Goal: Task Accomplishment & Management: Manage account settings

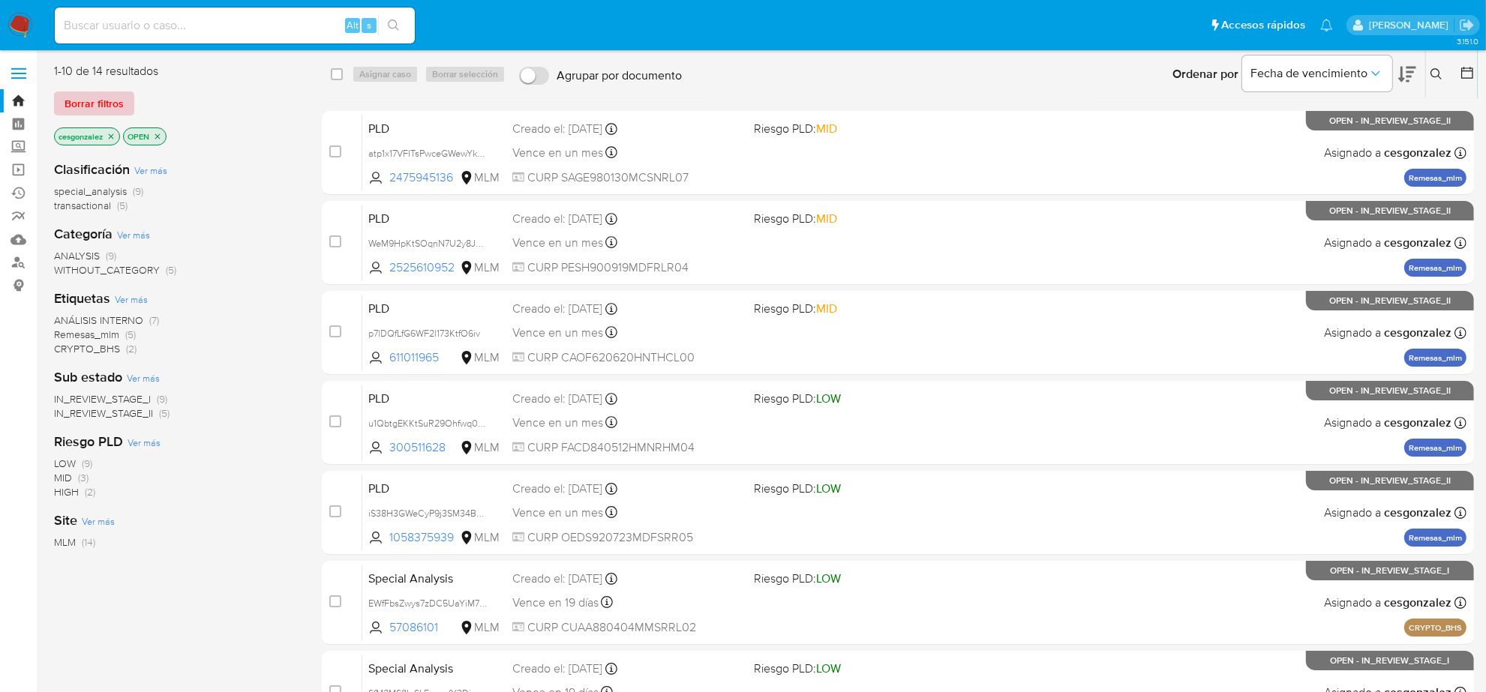
click at [100, 99] on span "Borrar filtros" at bounding box center [94, 103] width 59 height 21
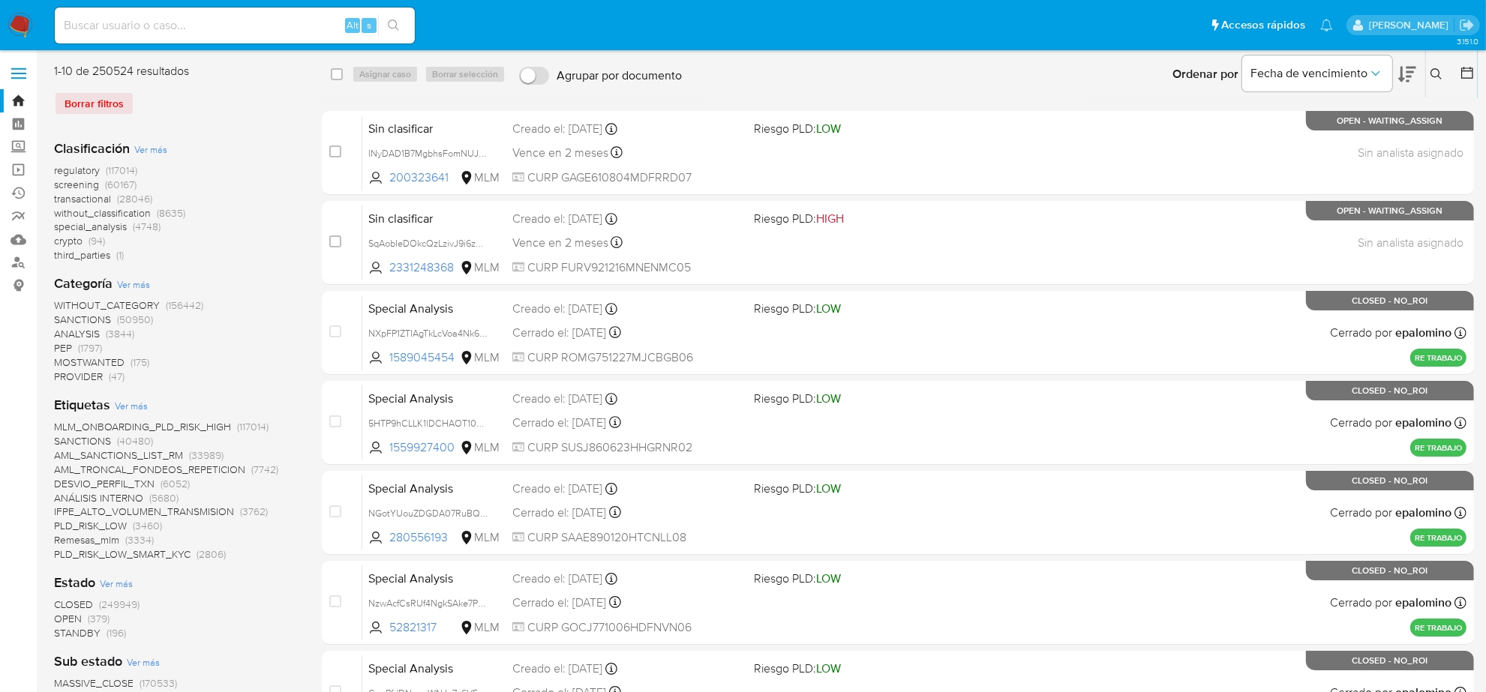
click at [83, 181] on span "screening" at bounding box center [76, 184] width 45 height 15
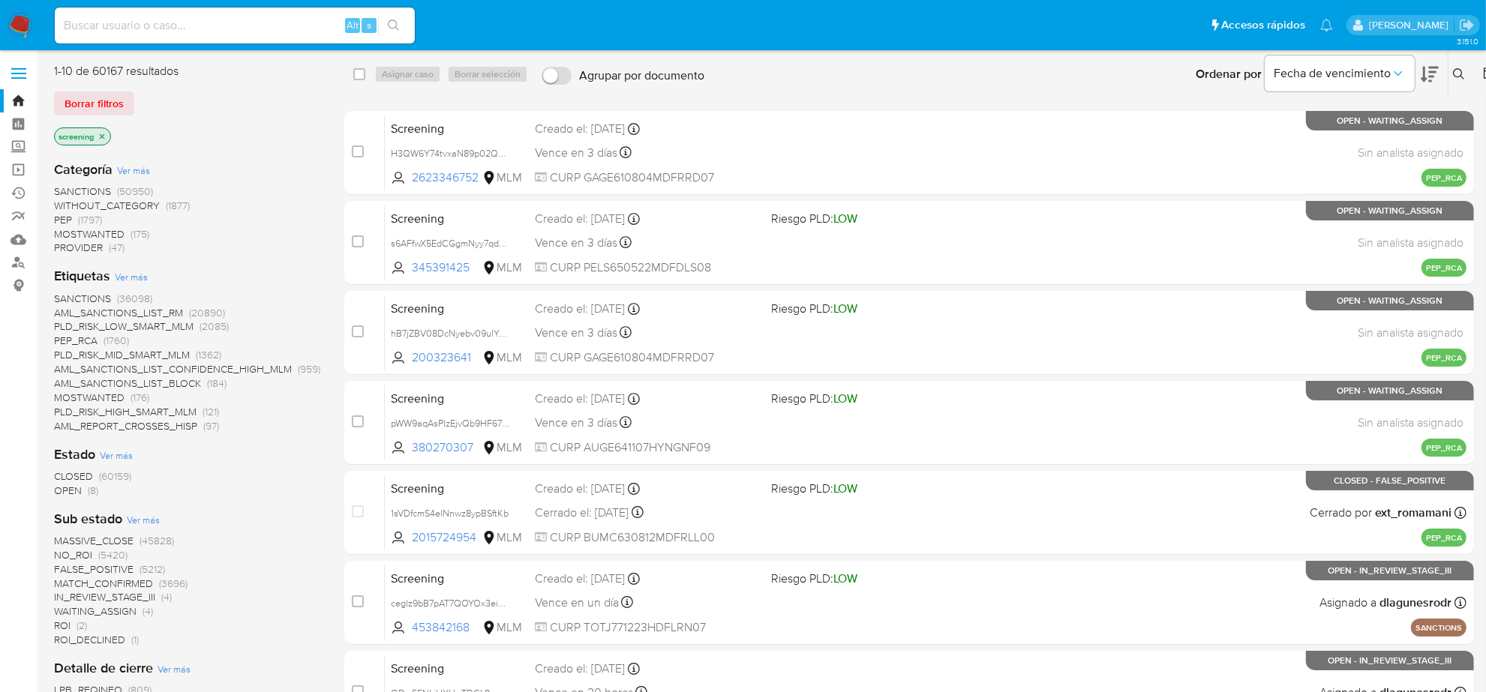
click at [64, 491] on span "OPEN" at bounding box center [68, 490] width 28 height 15
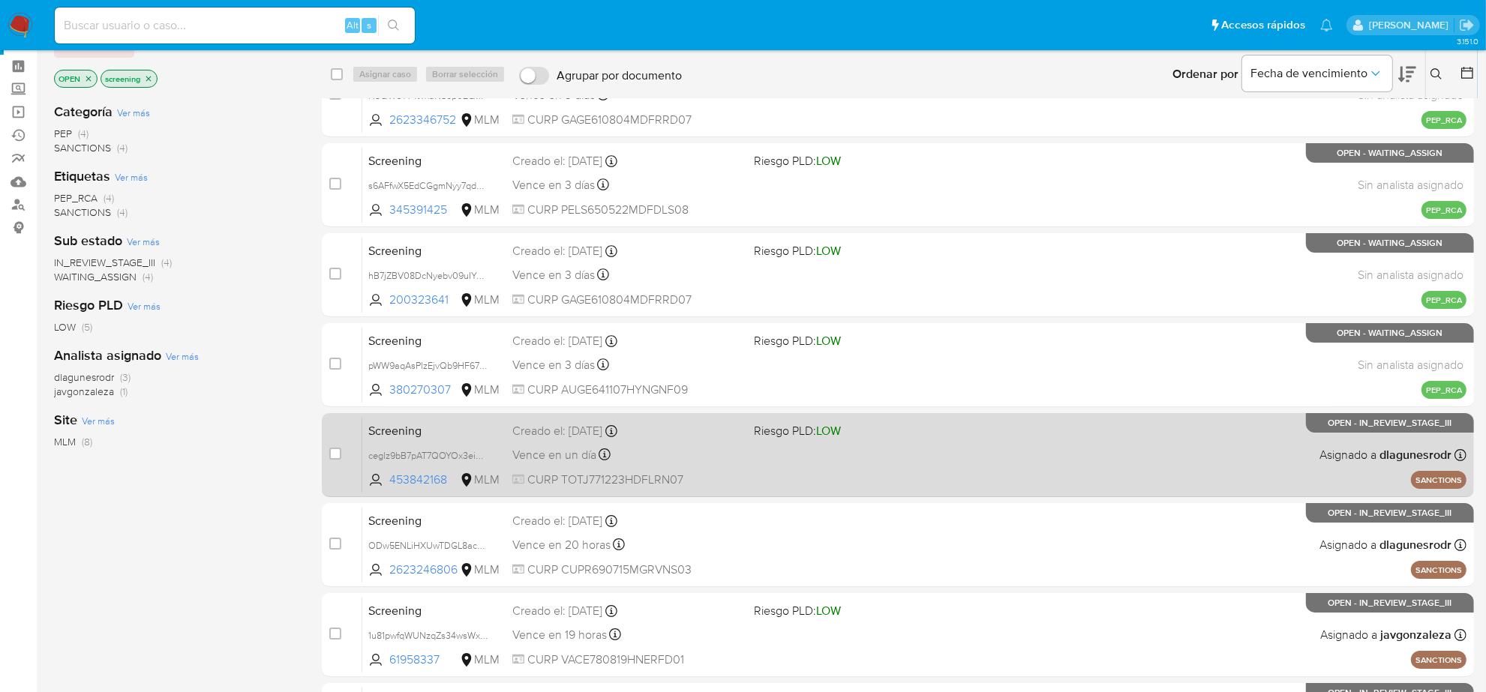
scroll to position [196, 0]
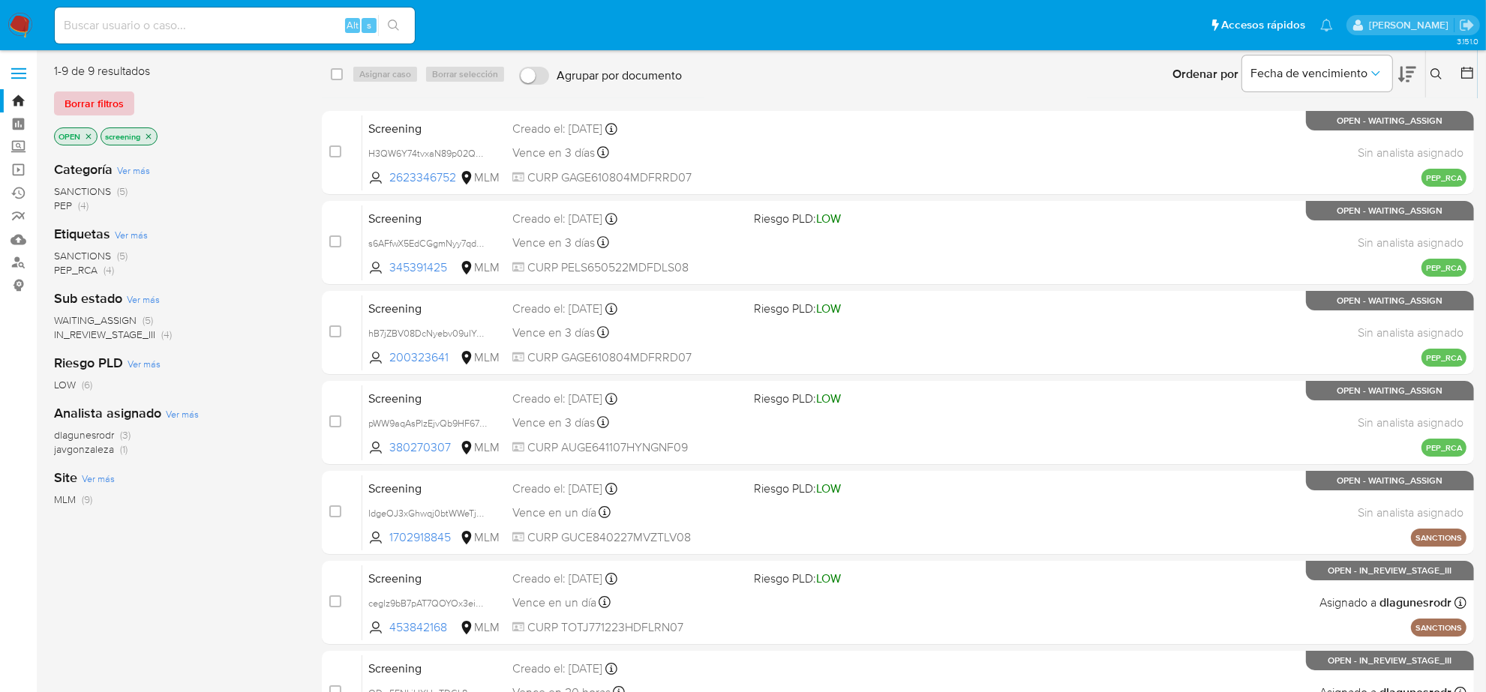
click at [110, 101] on span "Borrar filtros" at bounding box center [94, 103] width 59 height 21
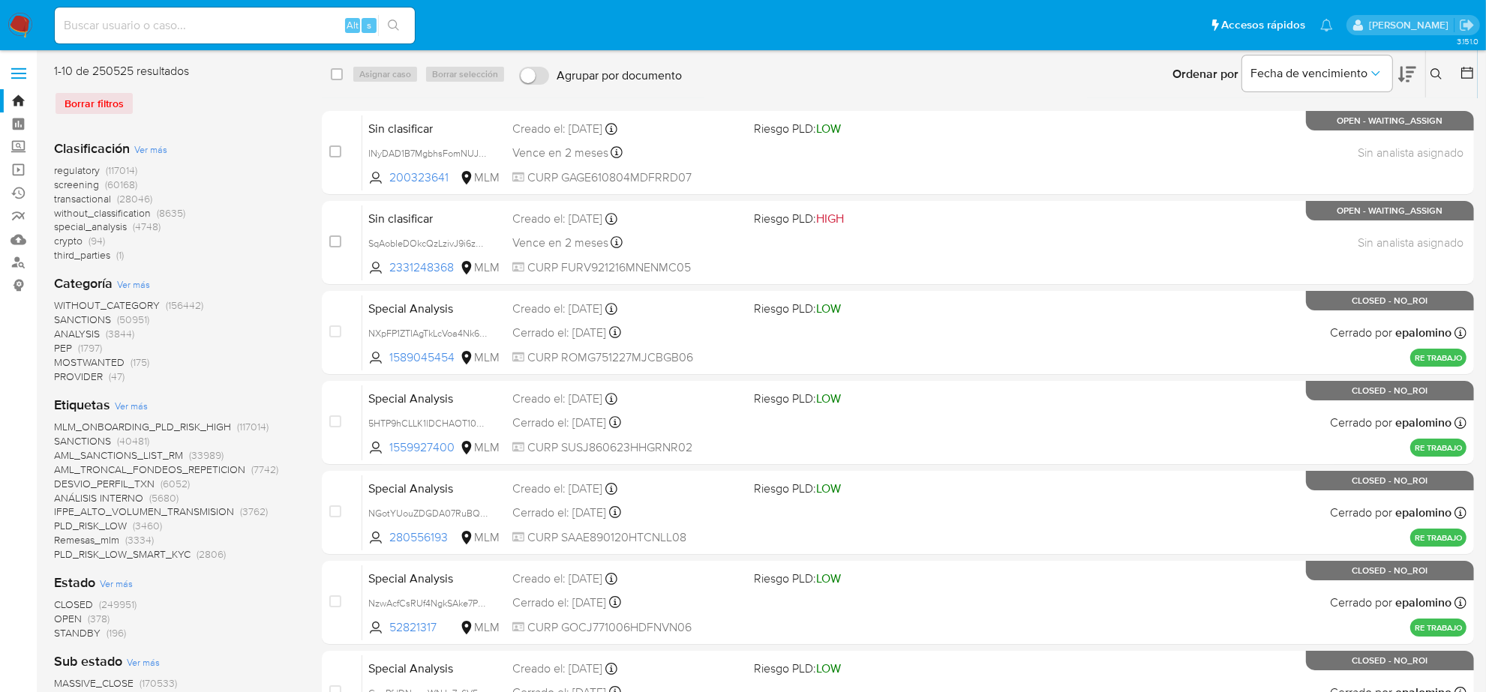
click at [144, 20] on input at bounding box center [235, 26] width 360 height 20
click at [1437, 80] on icon at bounding box center [1437, 74] width 12 height 12
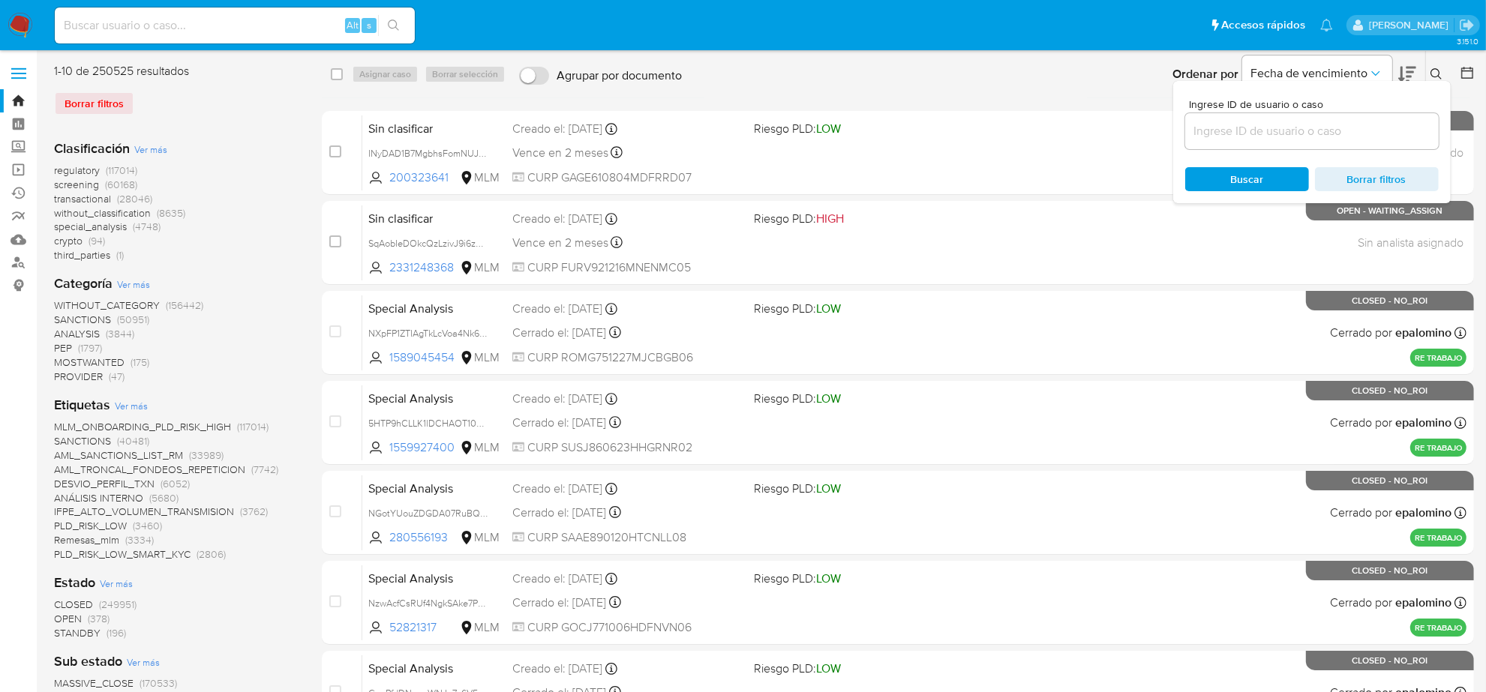
click at [1298, 125] on input at bounding box center [1312, 132] width 254 height 20
type input "N3Z27o7CIZLMS9unOAyQDJv0"
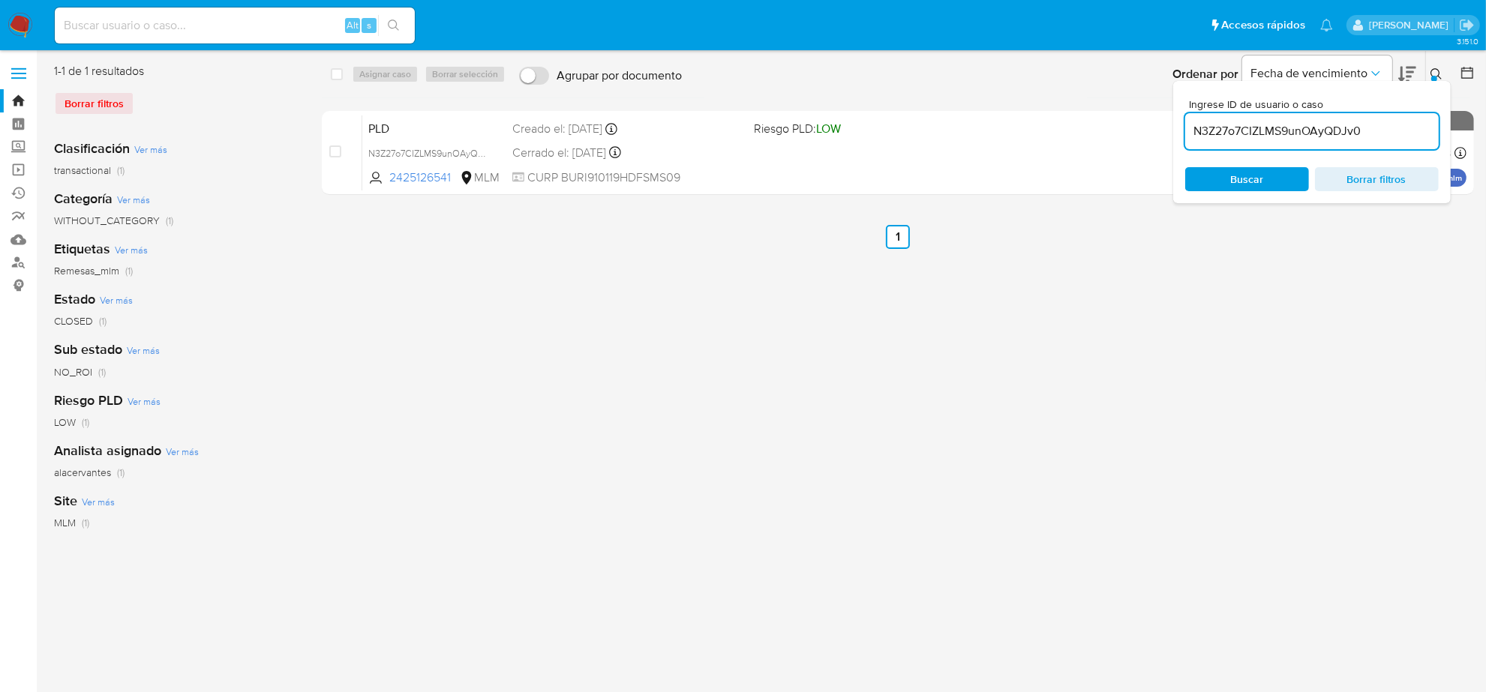
click at [1438, 79] on icon at bounding box center [1437, 74] width 12 height 12
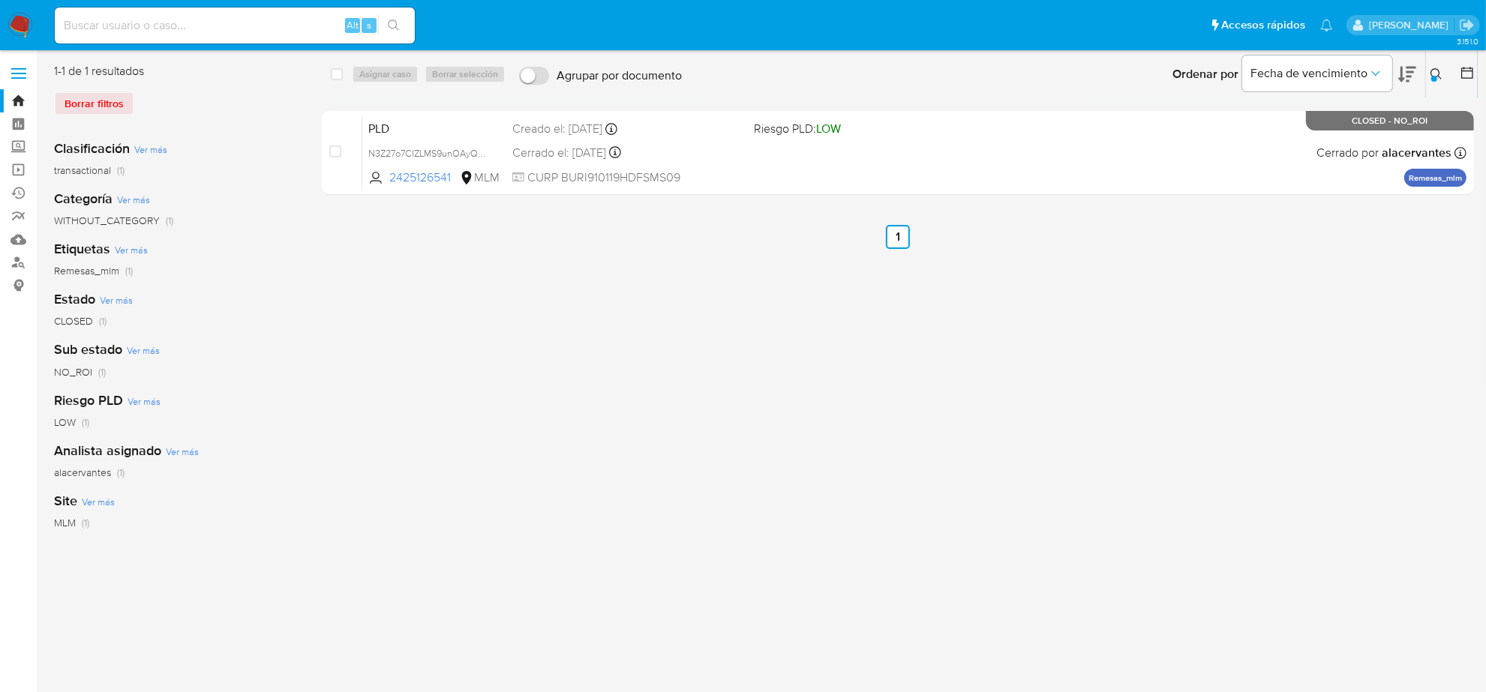
click at [251, 28] on input at bounding box center [235, 26] width 360 height 20
paste input "1425952957"
type input "1425952957"
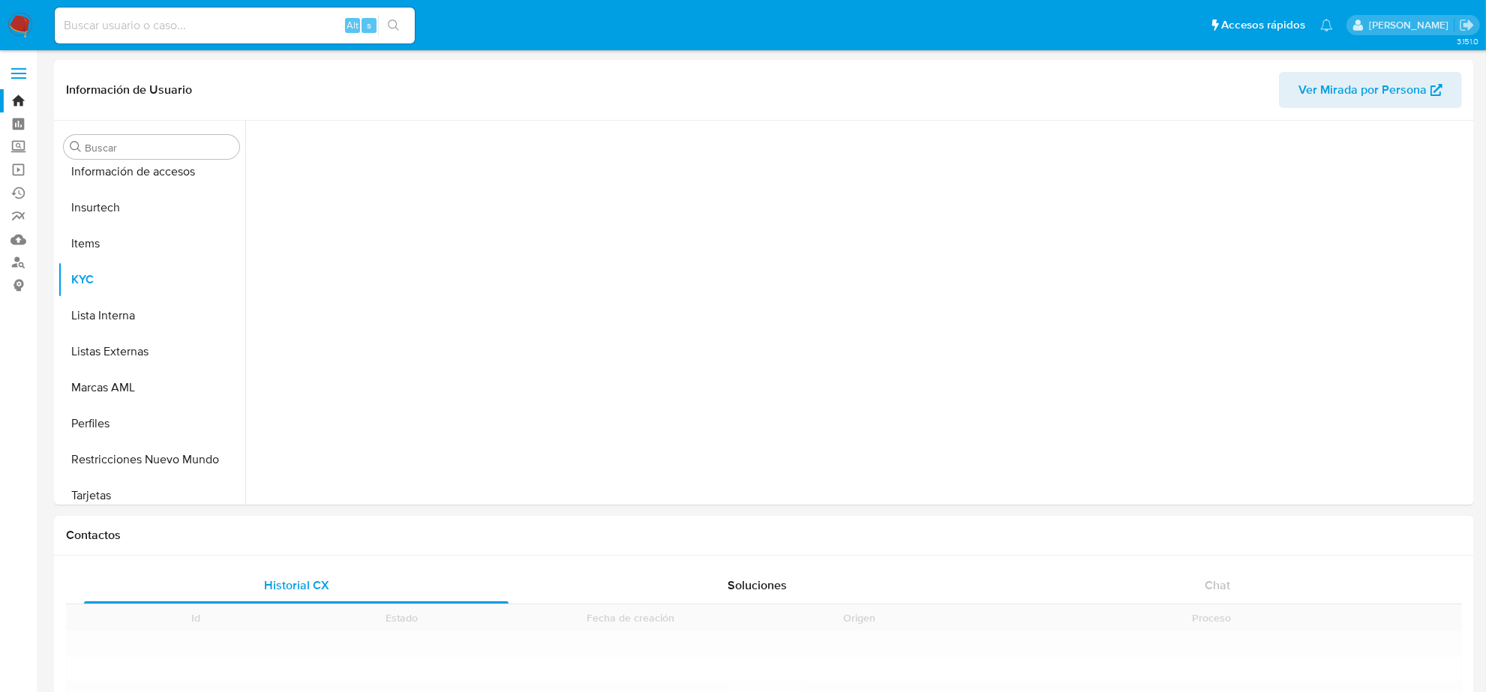
scroll to position [597, 0]
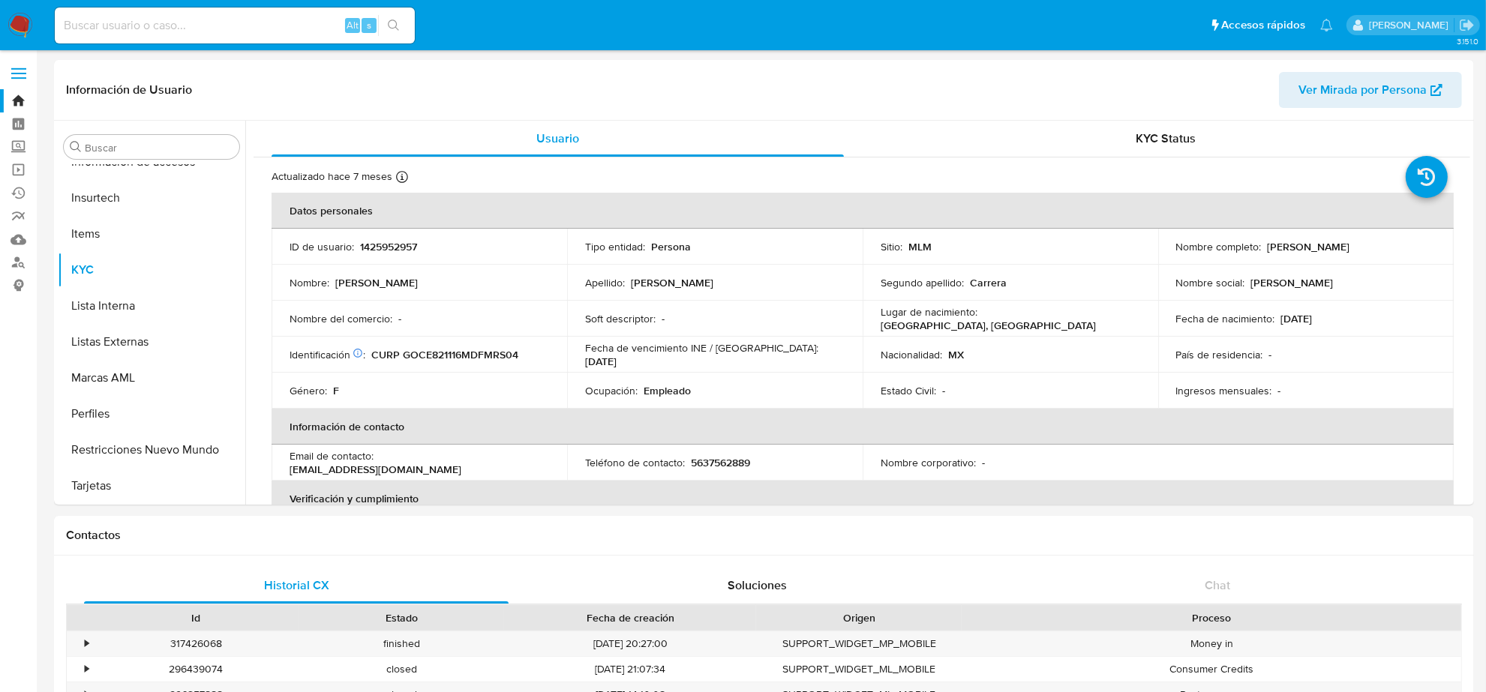
select select "10"
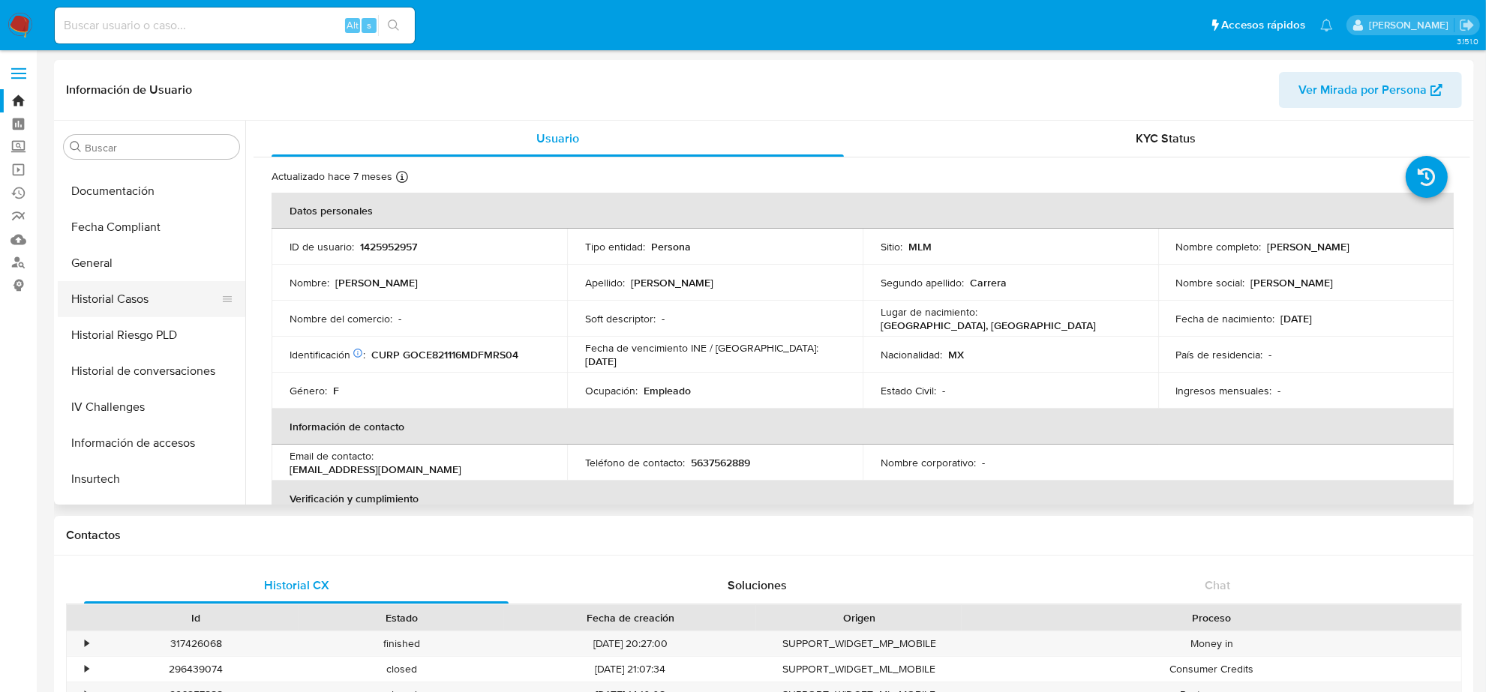
click at [129, 295] on button "Historial Casos" at bounding box center [146, 299] width 176 height 36
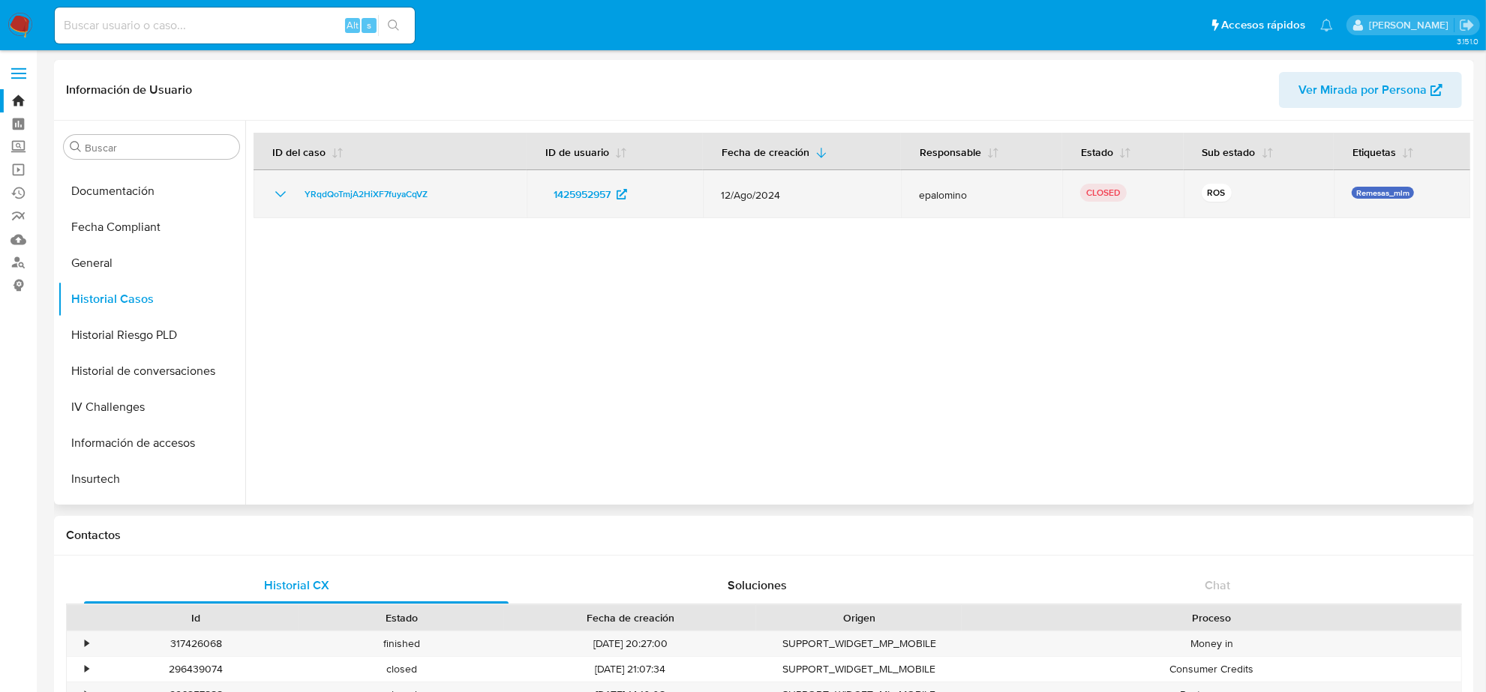
click at [278, 191] on icon "Mostrar/Ocultar" at bounding box center [281, 194] width 18 height 18
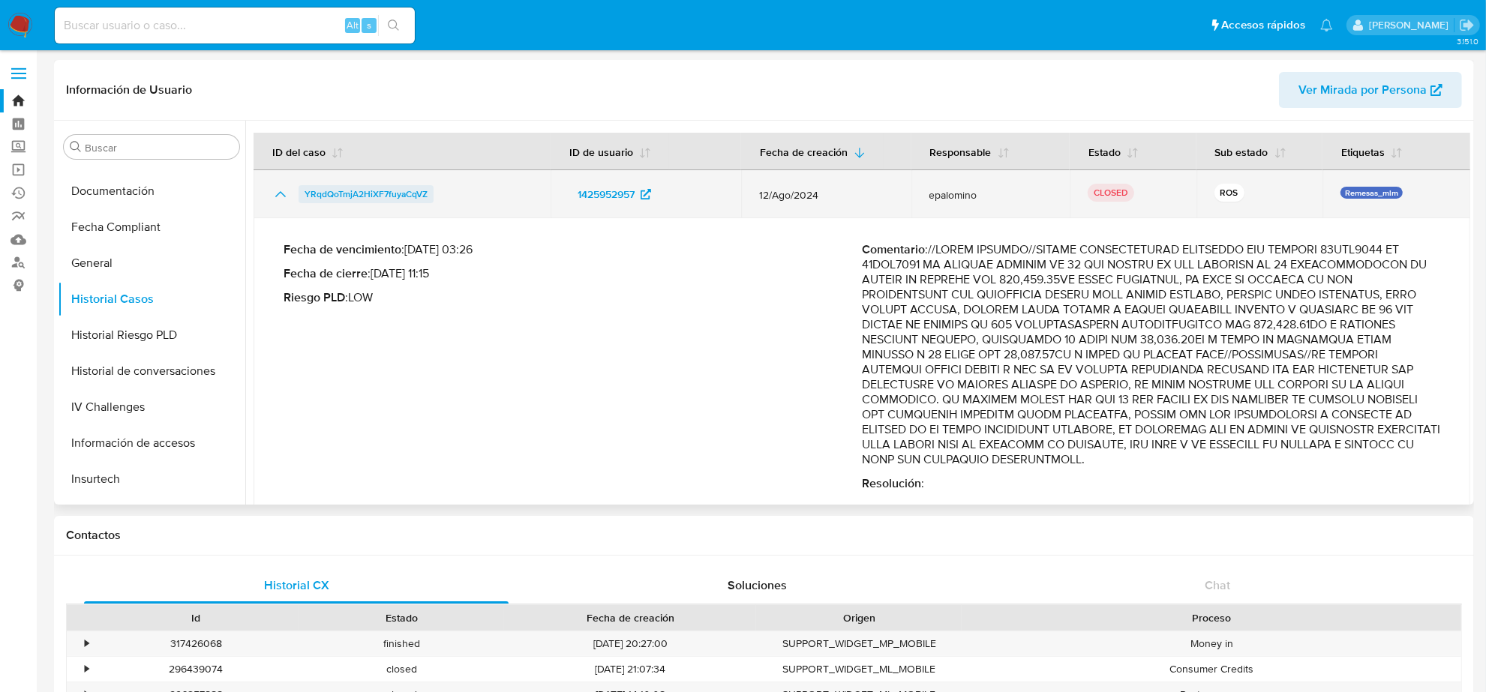
click at [377, 194] on span "YRqdQoTmjA2HiXF7fuyaCqVZ" at bounding box center [366, 194] width 123 height 18
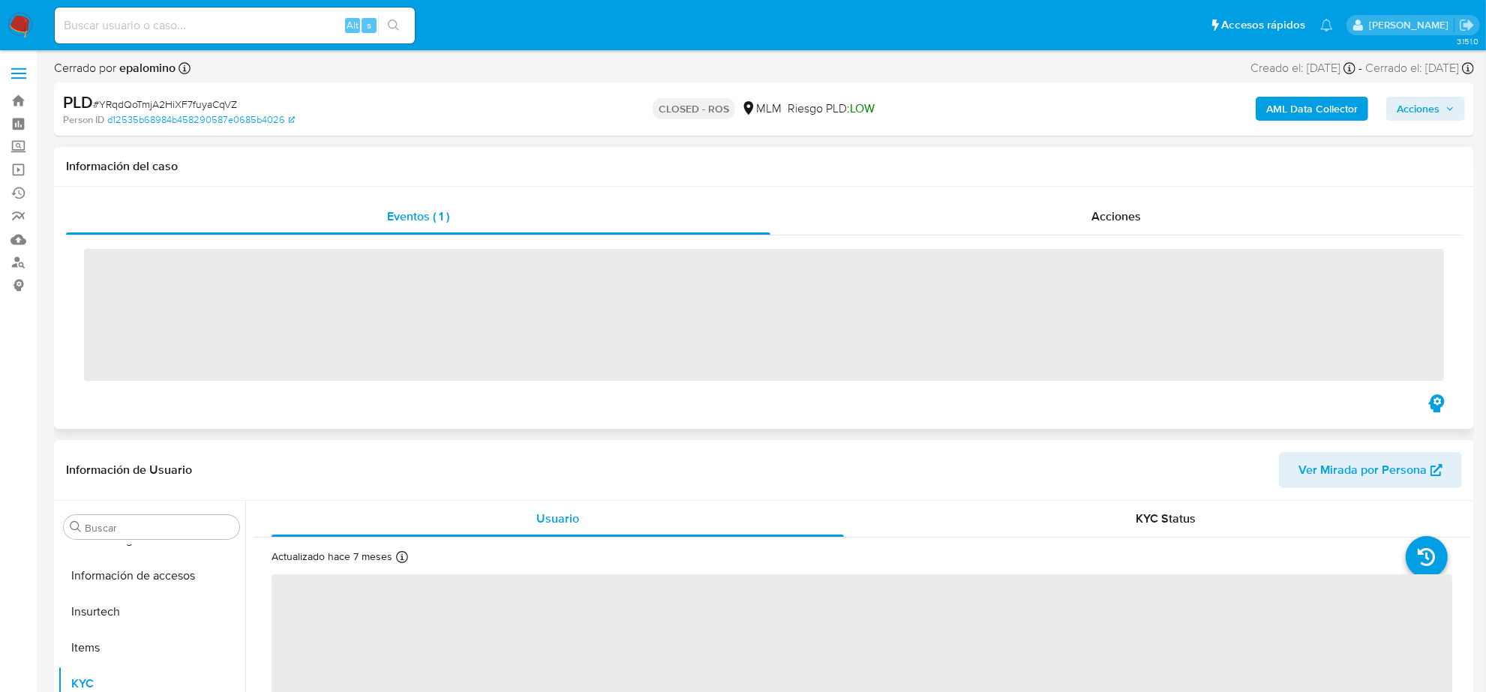
scroll to position [597, 0]
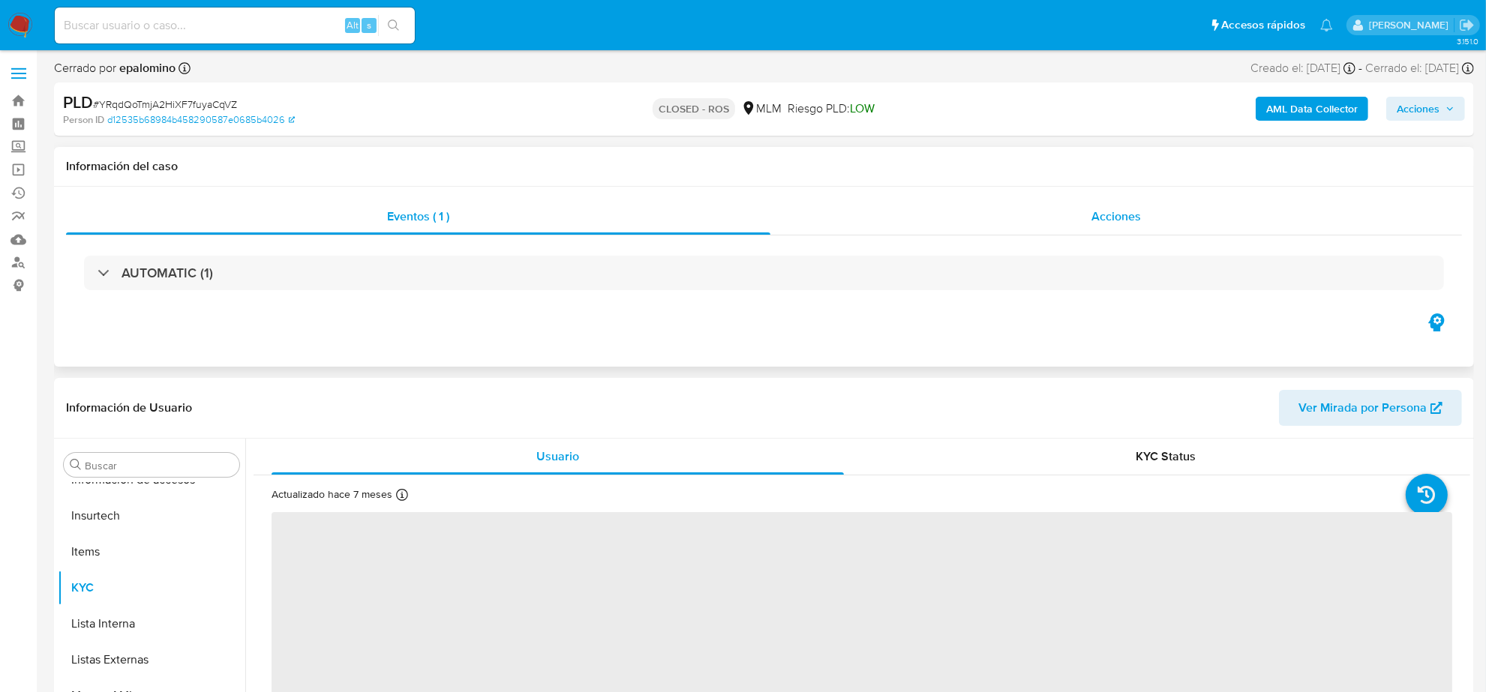
click at [1131, 218] on span "Acciones" at bounding box center [1117, 216] width 50 height 17
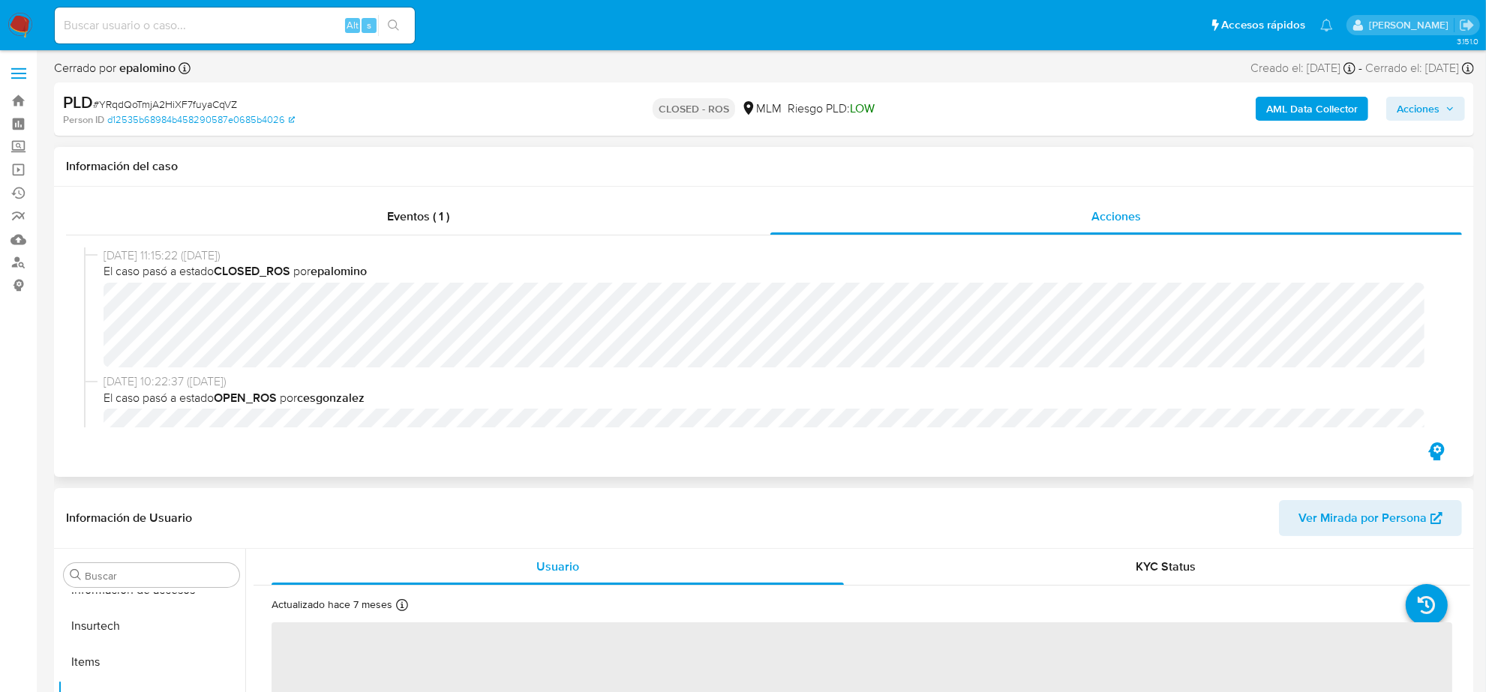
select select "10"
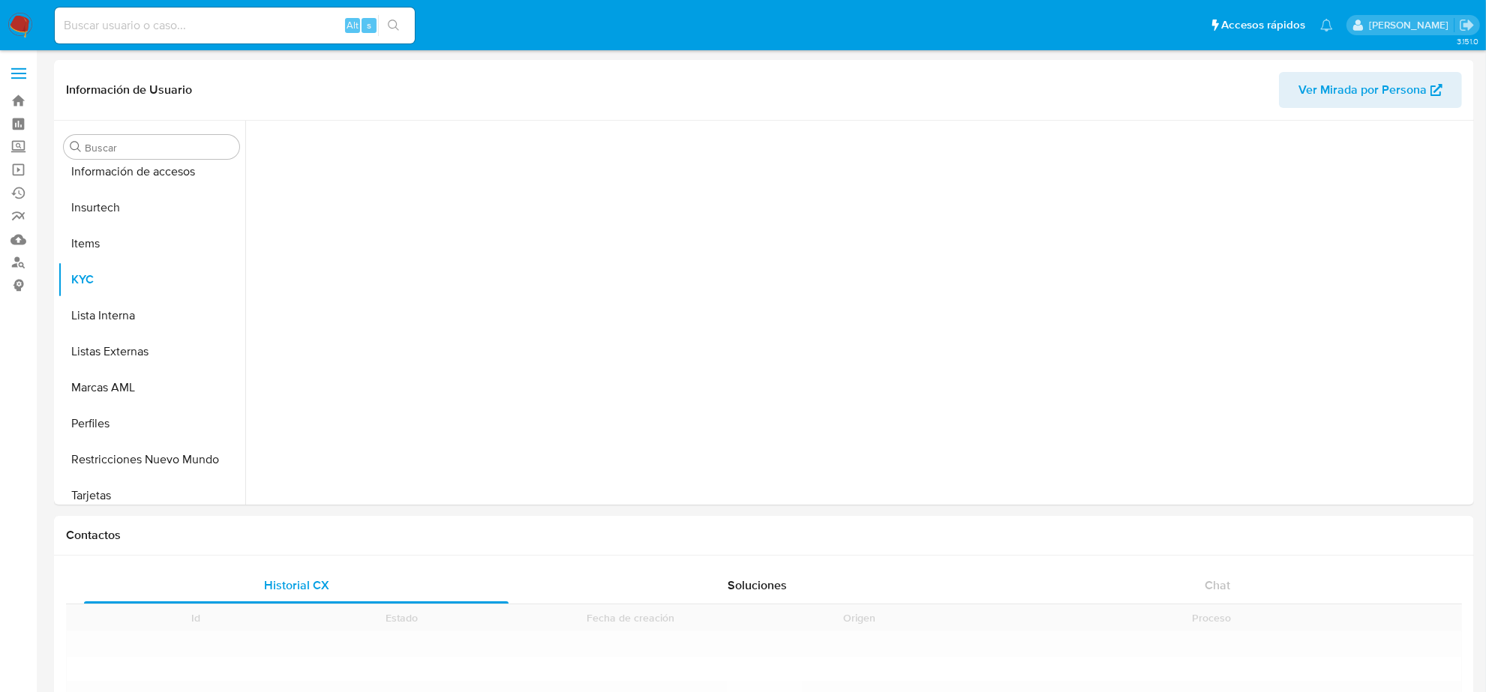
scroll to position [597, 0]
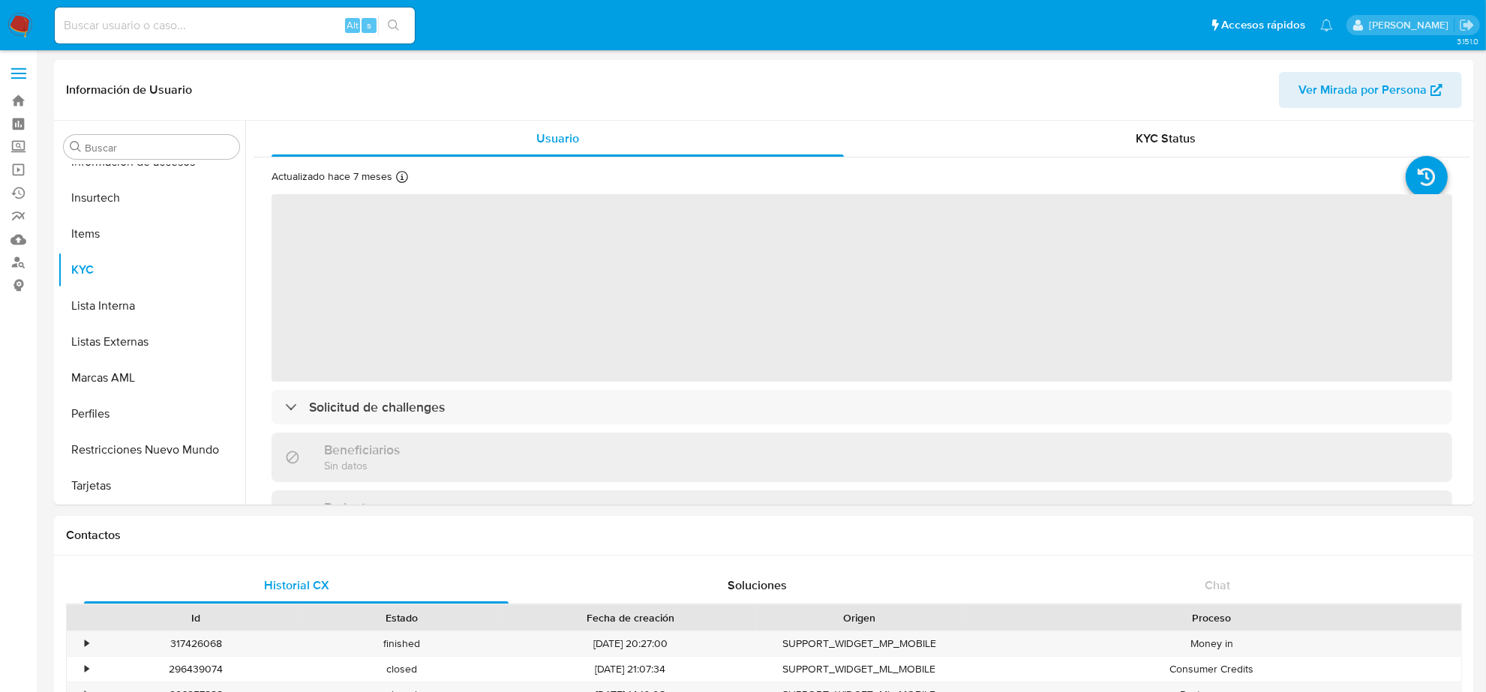
select select "10"
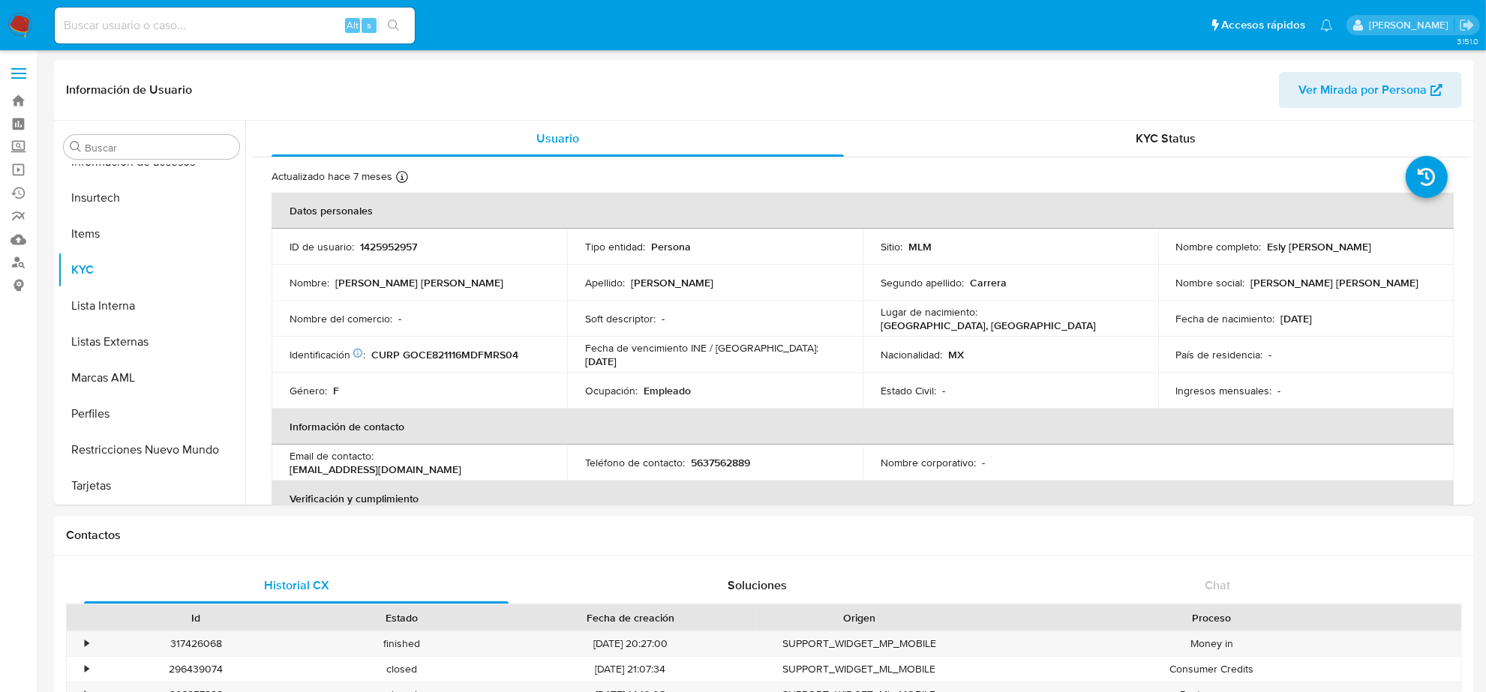
click at [27, 25] on img at bounding box center [21, 26] width 26 height 26
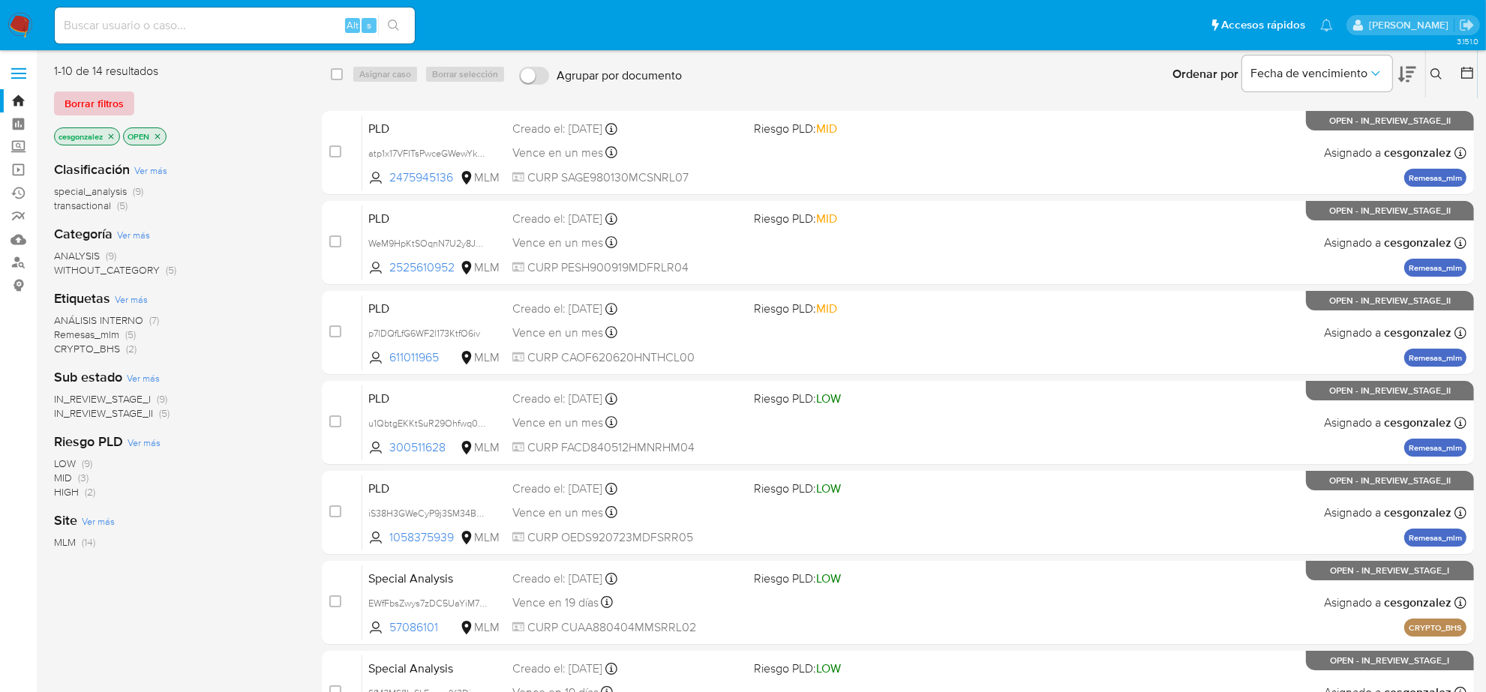
click at [101, 102] on span "Borrar filtros" at bounding box center [94, 103] width 59 height 21
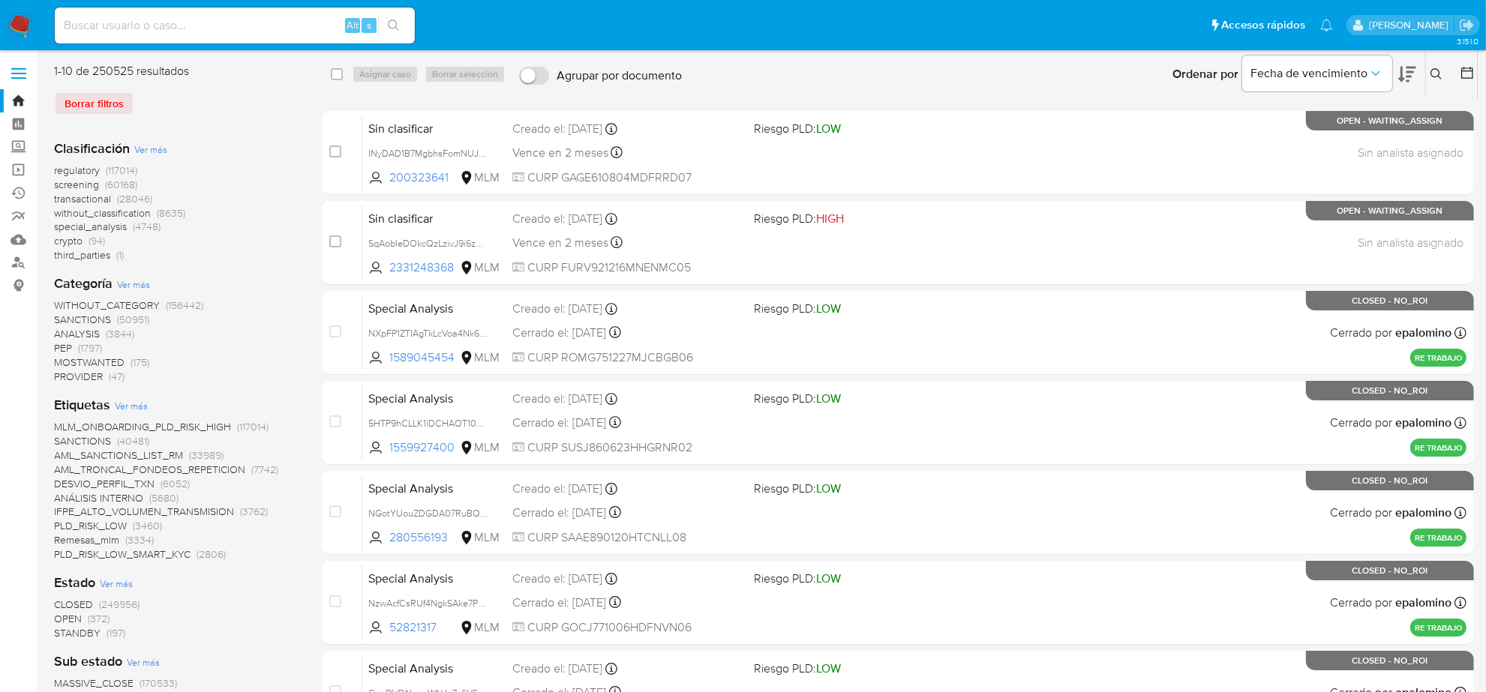
click at [81, 185] on span "screening" at bounding box center [76, 184] width 45 height 15
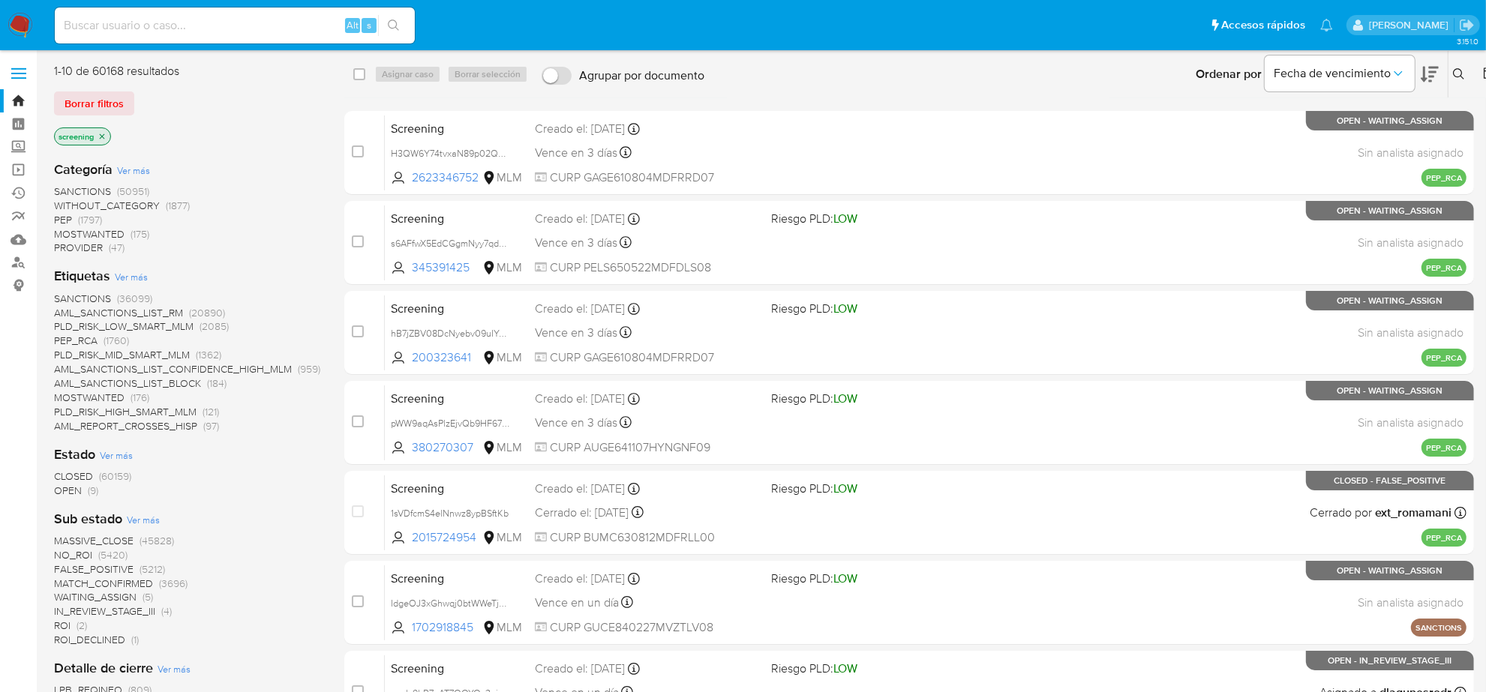
click at [65, 494] on span "OPEN" at bounding box center [68, 490] width 28 height 15
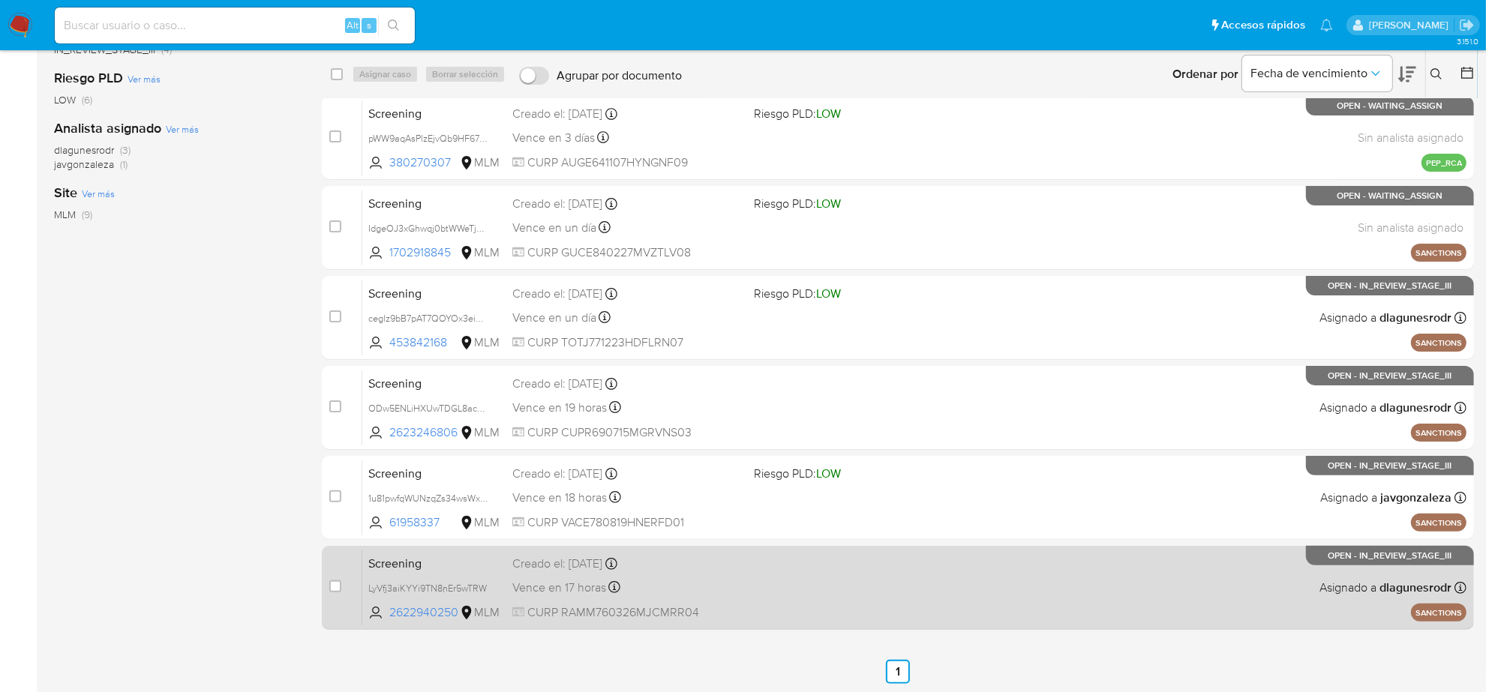
scroll to position [286, 0]
click at [335, 587] on input "checkbox" at bounding box center [335, 586] width 12 height 12
checkbox input "true"
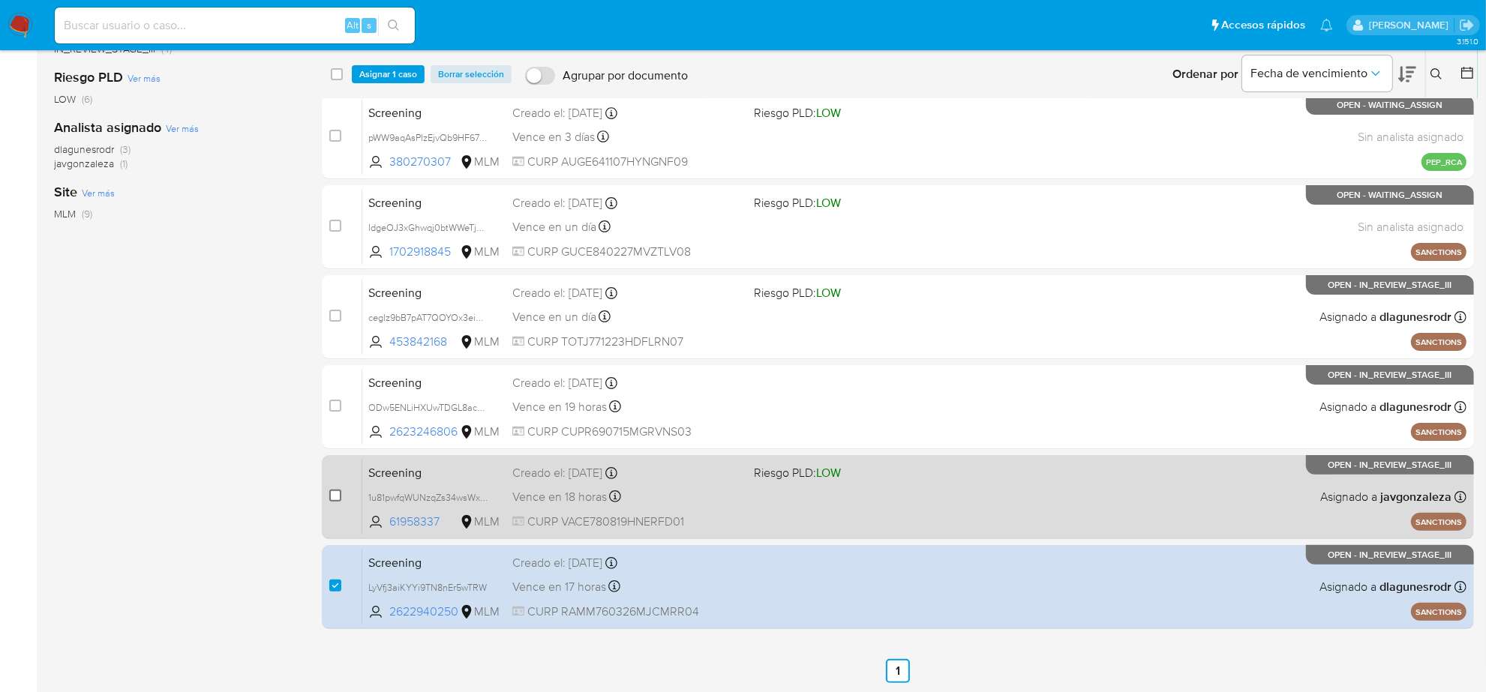
click at [338, 496] on input "checkbox" at bounding box center [335, 496] width 12 height 12
checkbox input "true"
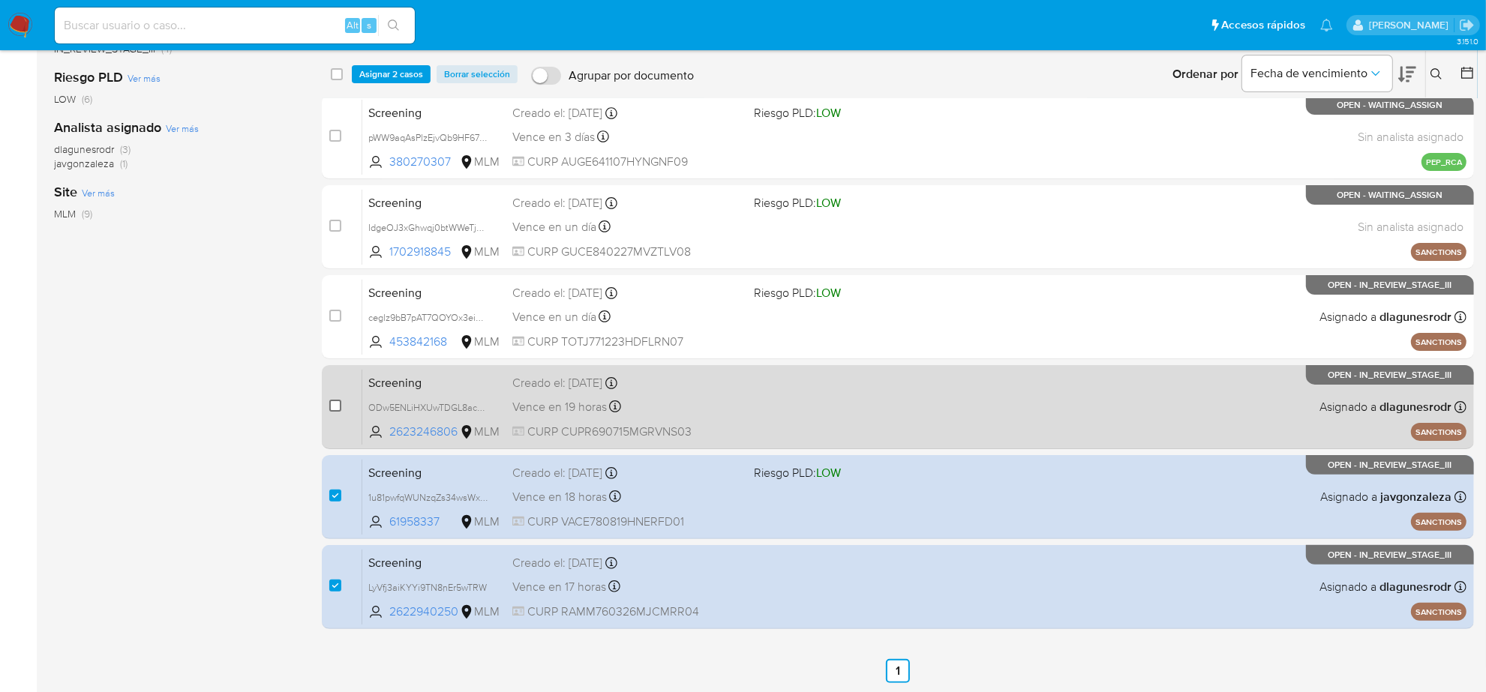
click at [332, 405] on input "checkbox" at bounding box center [335, 406] width 12 height 12
checkbox input "true"
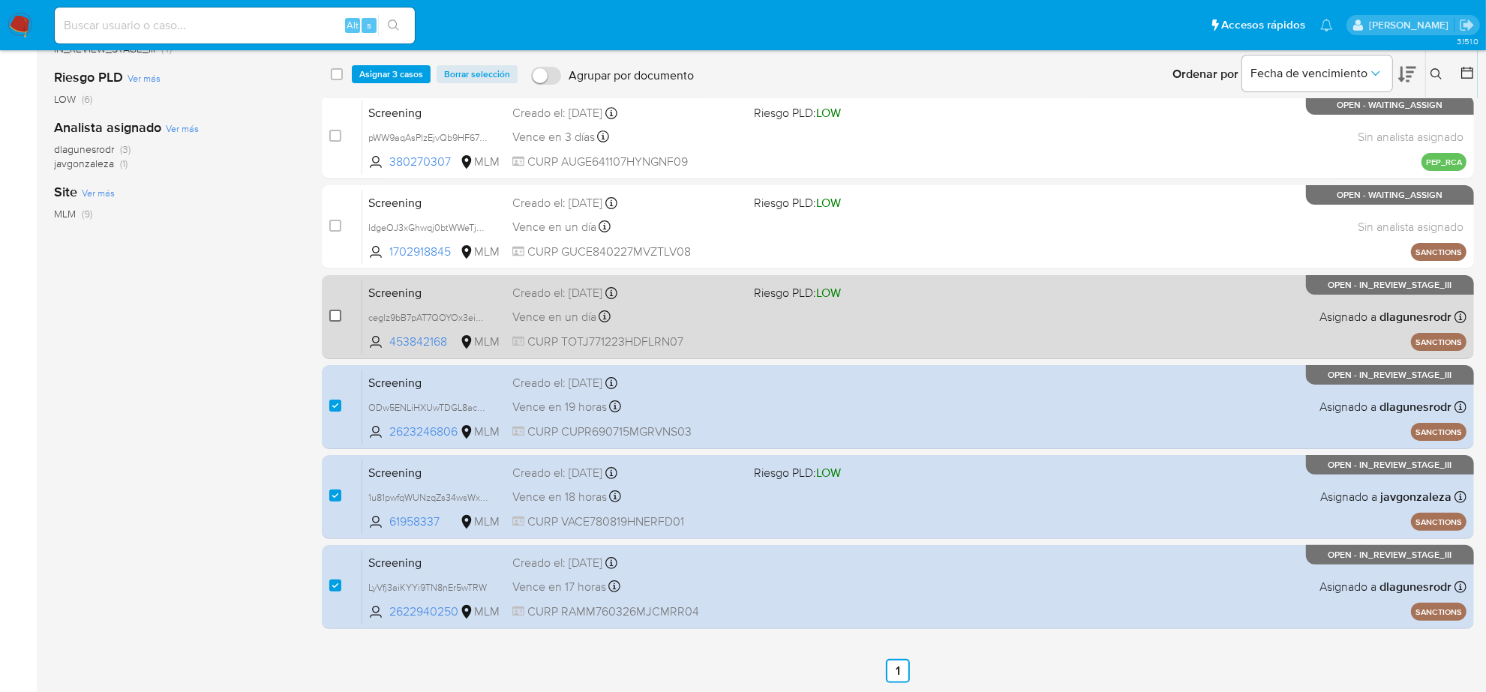
click at [338, 319] on input "checkbox" at bounding box center [335, 316] width 12 height 12
checkbox input "true"
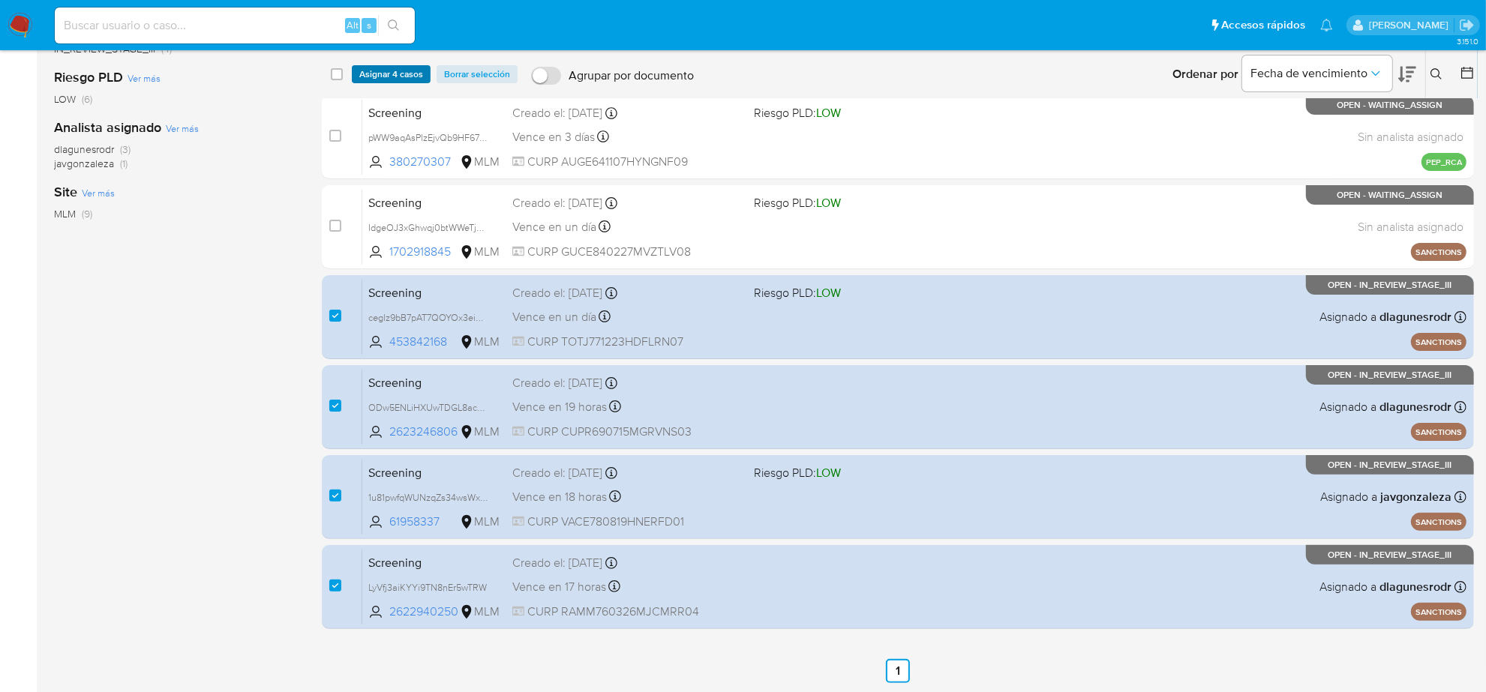
click at [395, 68] on span "Asignar 4 casos" at bounding box center [391, 74] width 64 height 15
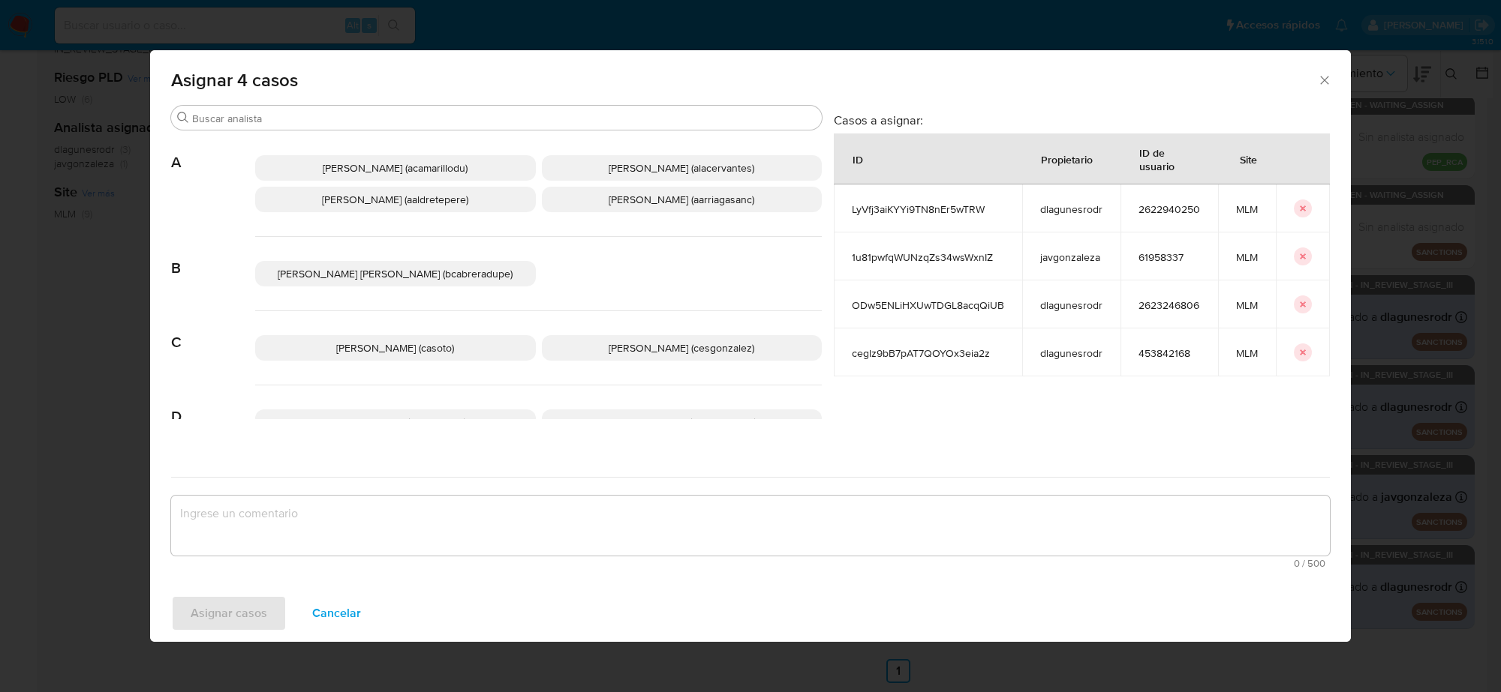
click at [593, 347] on p "Cesar Gonzalez (cesgonzalez)" at bounding box center [682, 348] width 281 height 26
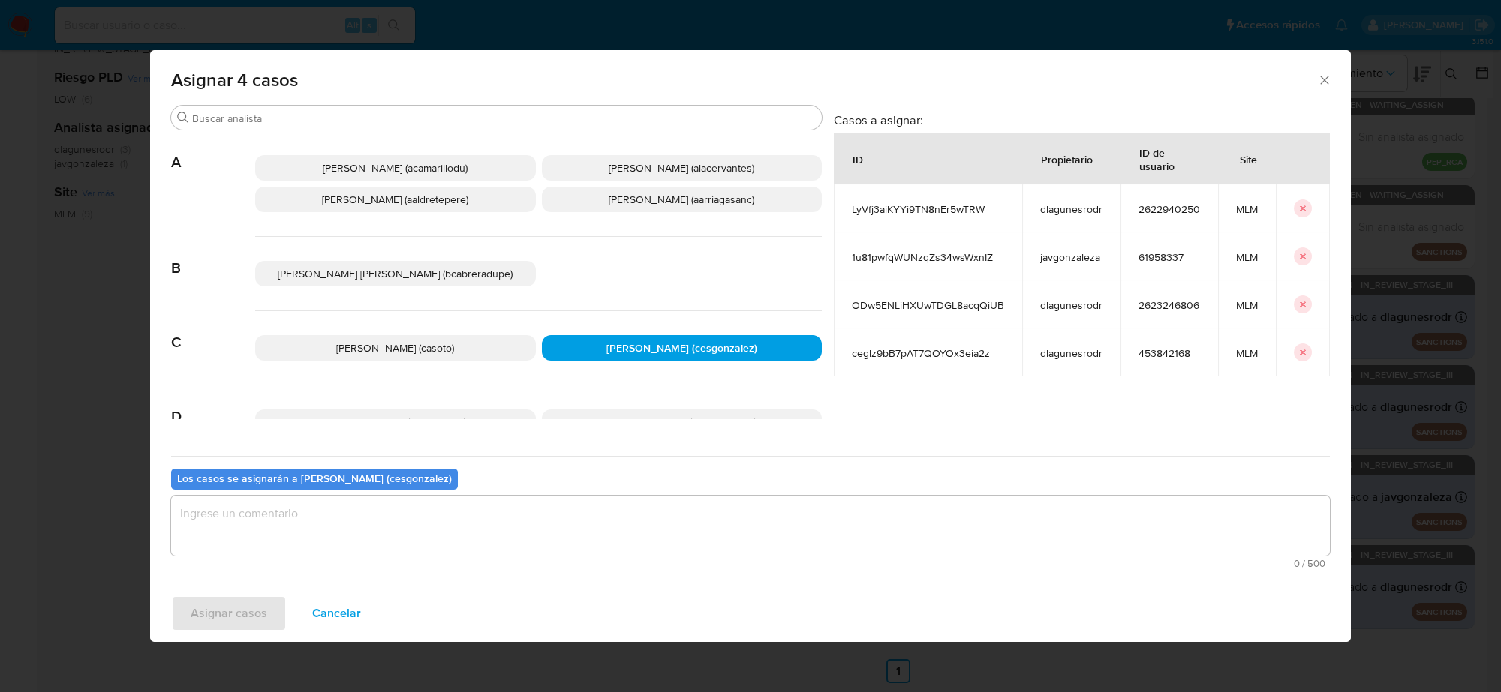
click at [474, 522] on textarea "assign-modal" at bounding box center [750, 526] width 1158 height 60
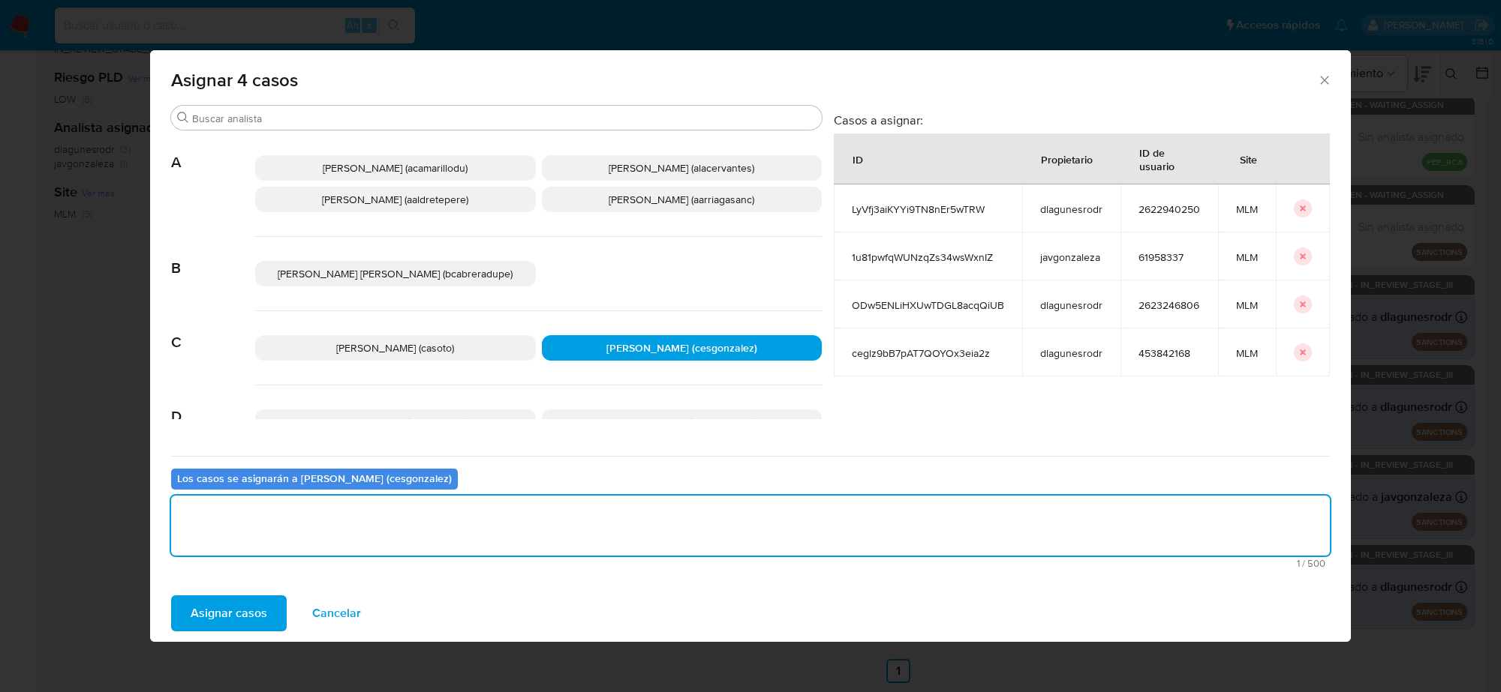
click at [248, 602] on span "Asignar casos" at bounding box center [229, 613] width 77 height 33
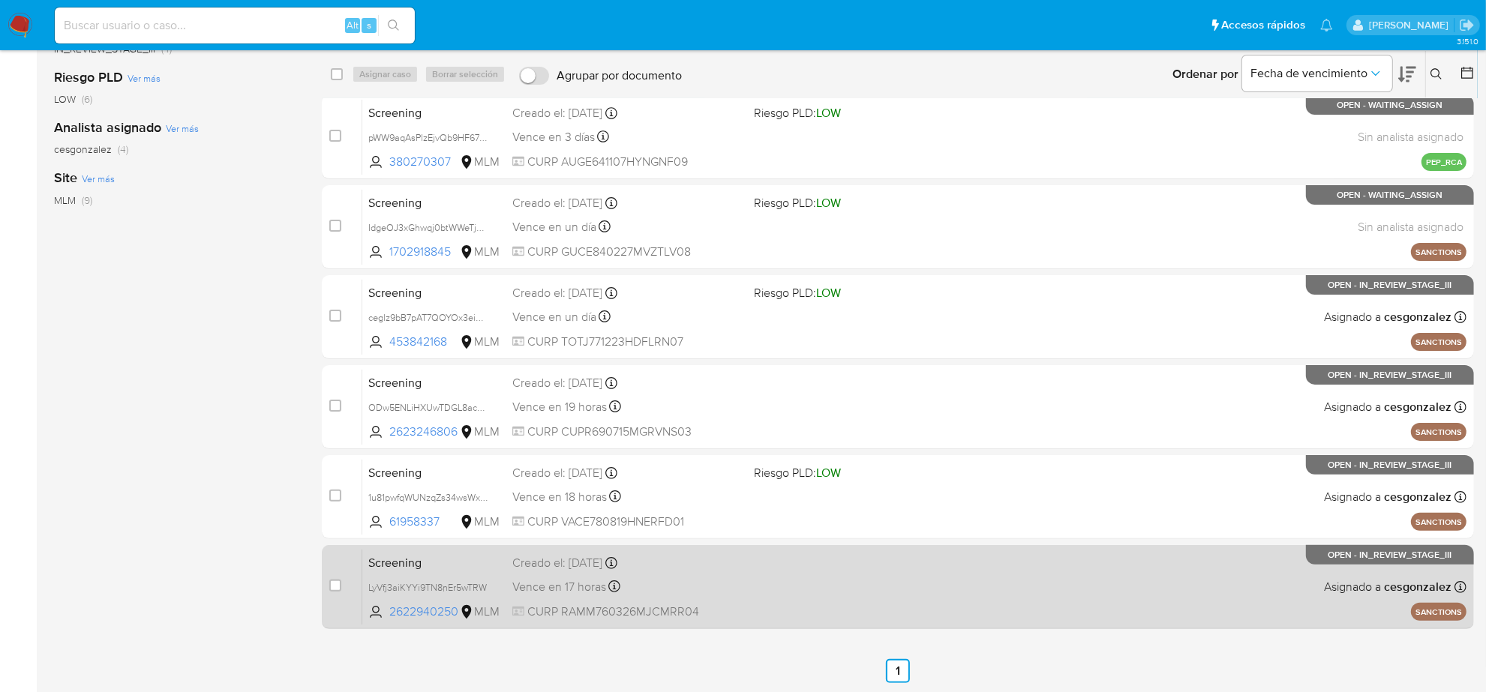
click at [629, 590] on div "Vence en 17 horas Vence el 12/08/2025 12:00:28" at bounding box center [627, 587] width 230 height 20
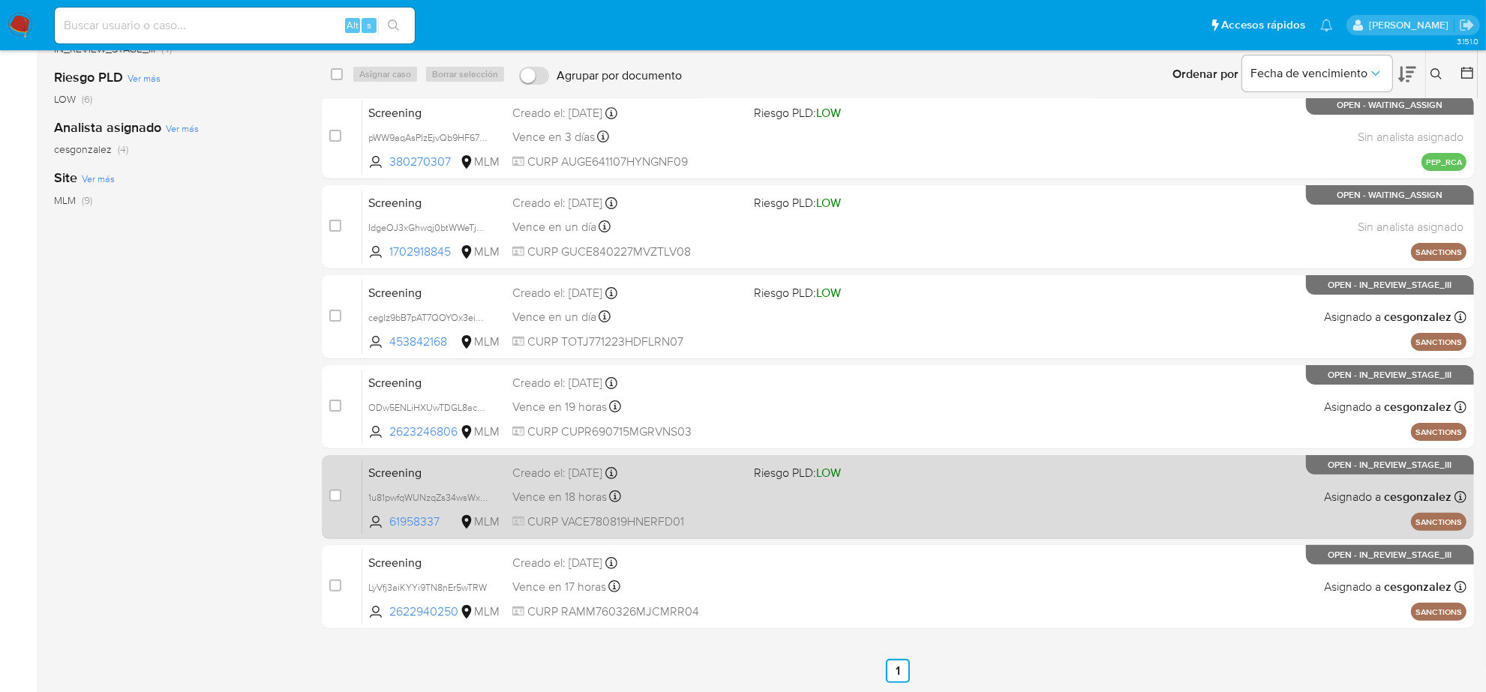
click at [566, 514] on span "CURP VACE780819HNERFD01" at bounding box center [627, 522] width 230 height 17
click at [631, 488] on div "Vence en 18 horas Vence el 12/08/2025 12:57:55" at bounding box center [627, 497] width 230 height 20
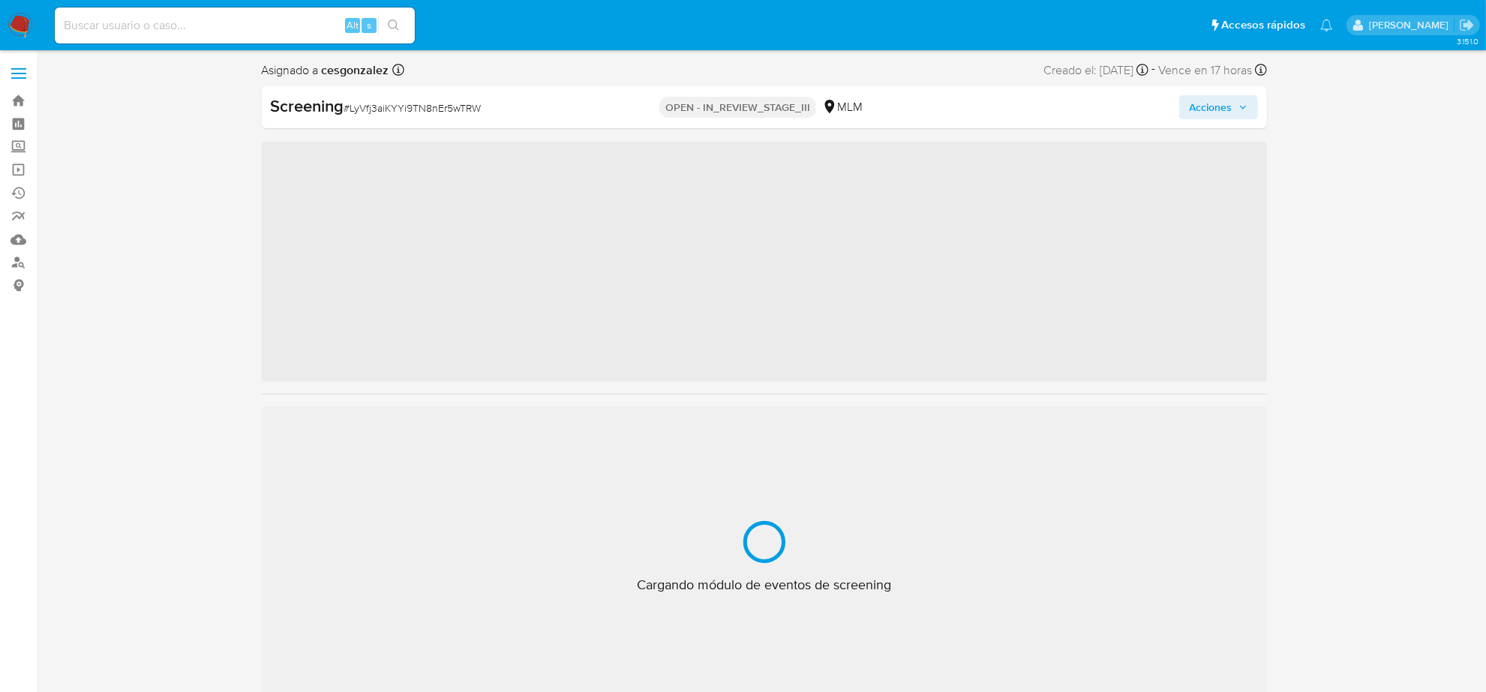
scroll to position [597, 0]
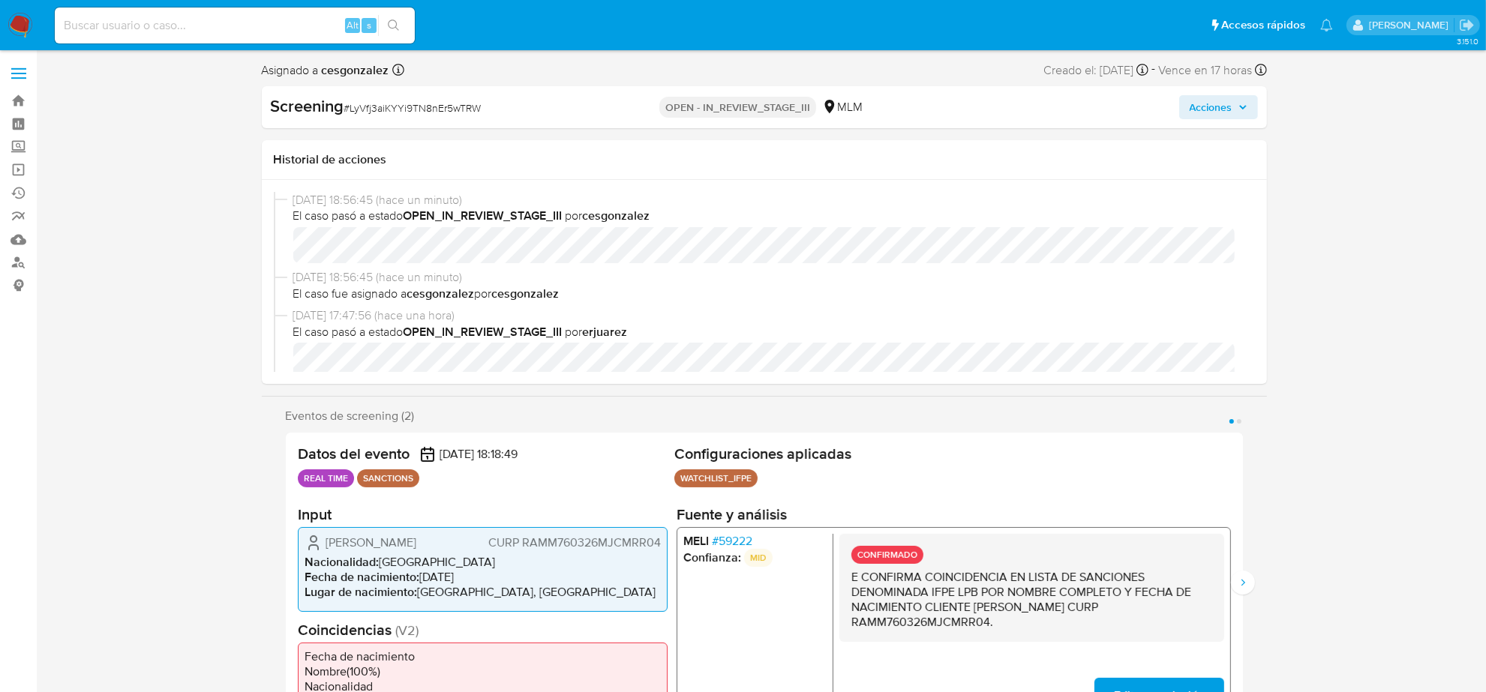
select select "10"
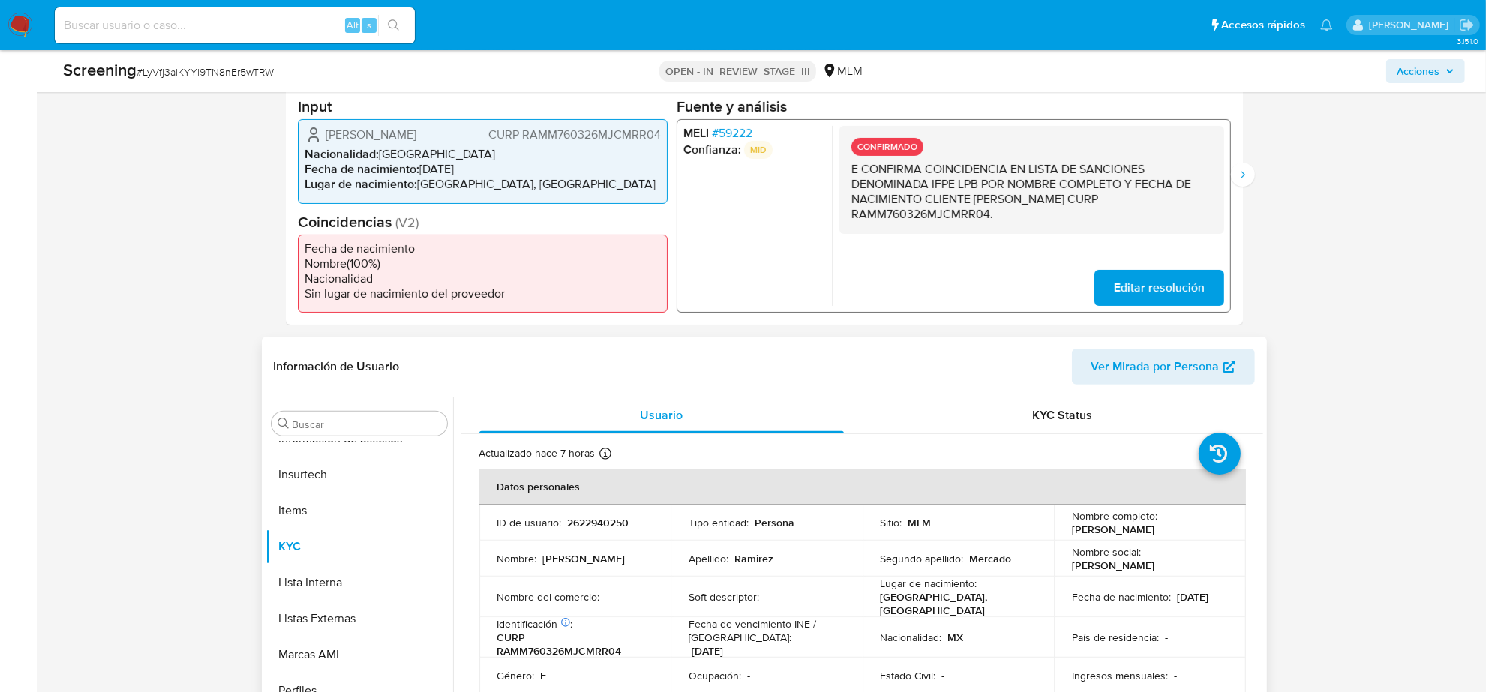
scroll to position [750, 0]
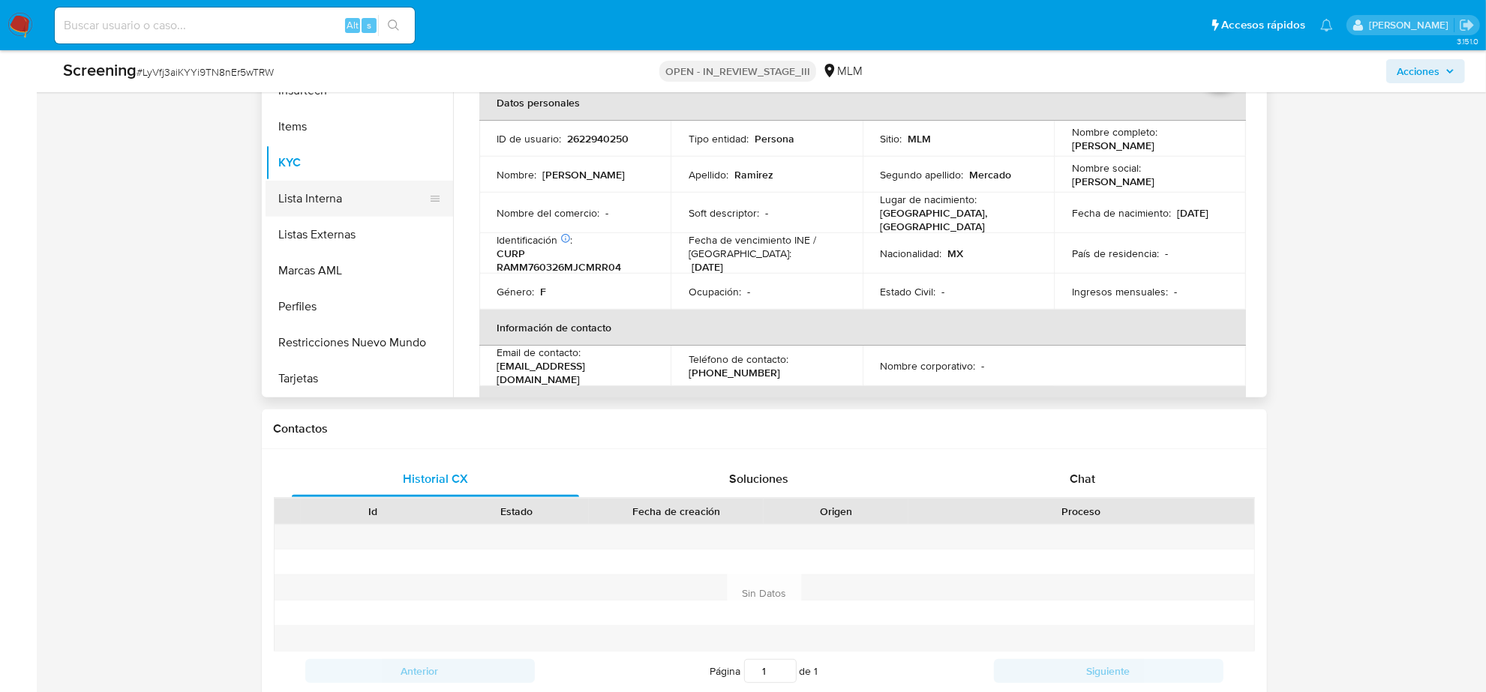
click at [326, 208] on button "Lista Interna" at bounding box center [354, 199] width 176 height 36
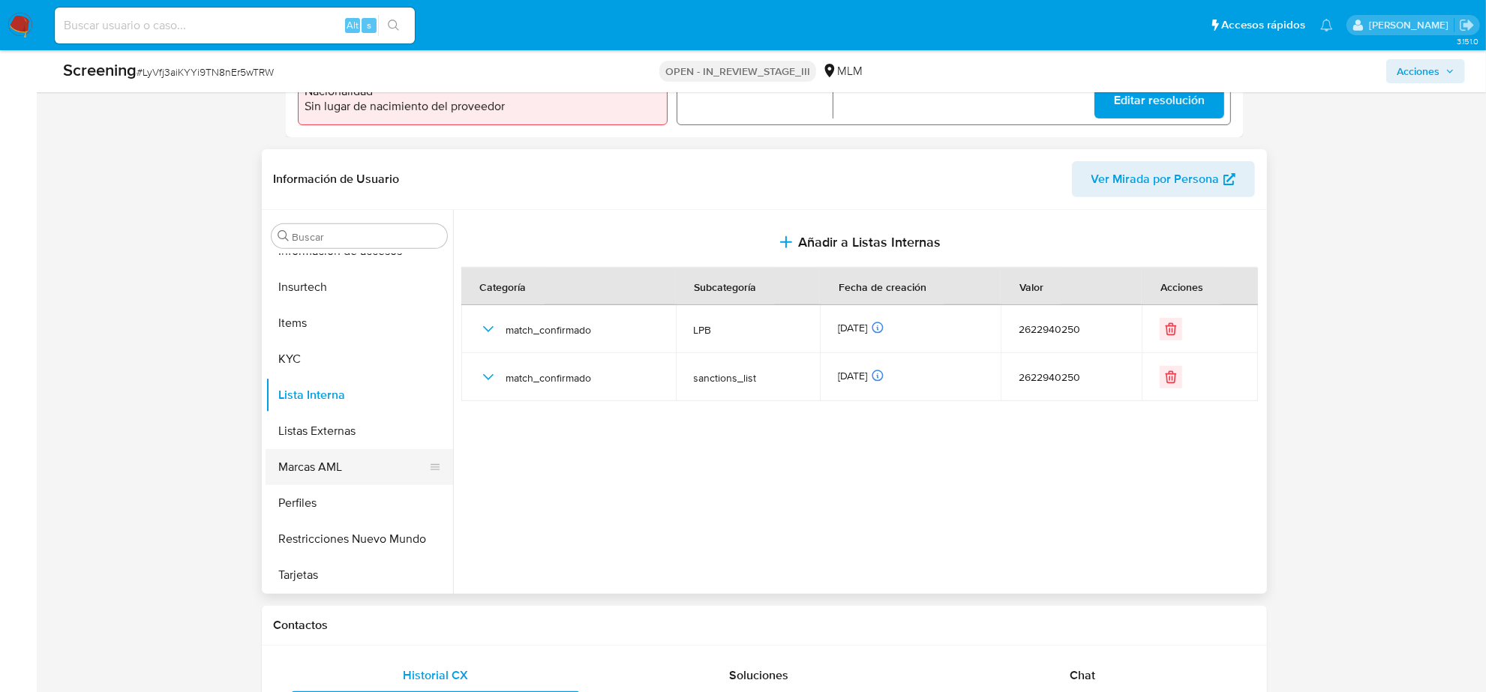
scroll to position [563, 0]
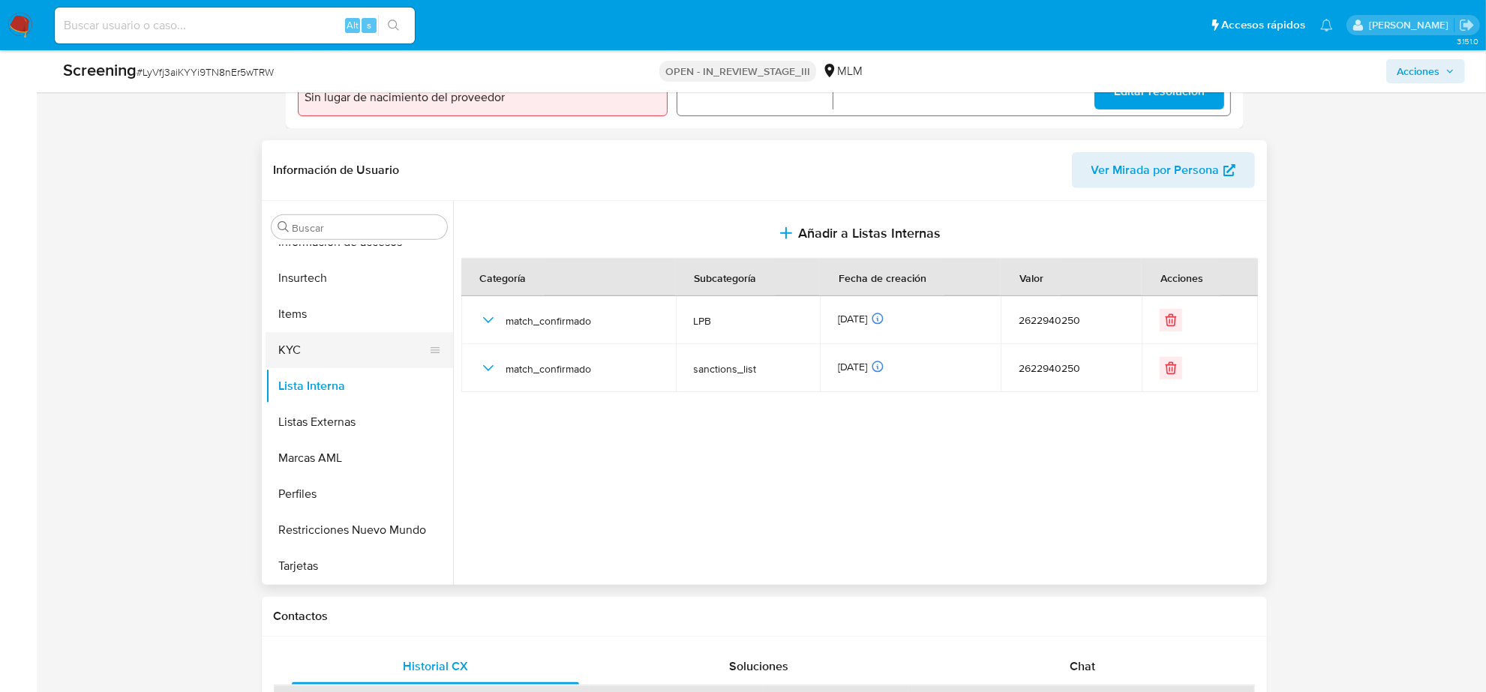
click at [305, 357] on button "KYC" at bounding box center [354, 350] width 176 height 36
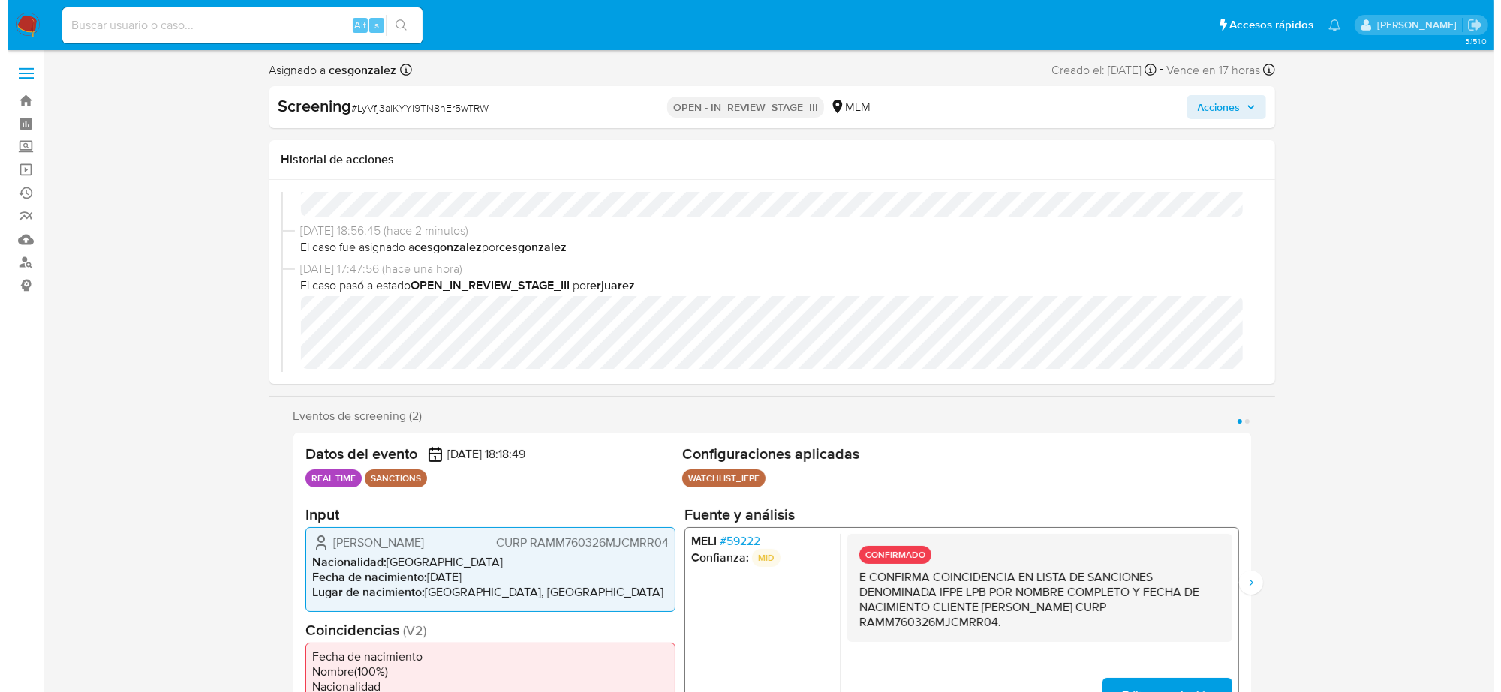
scroll to position [0, 0]
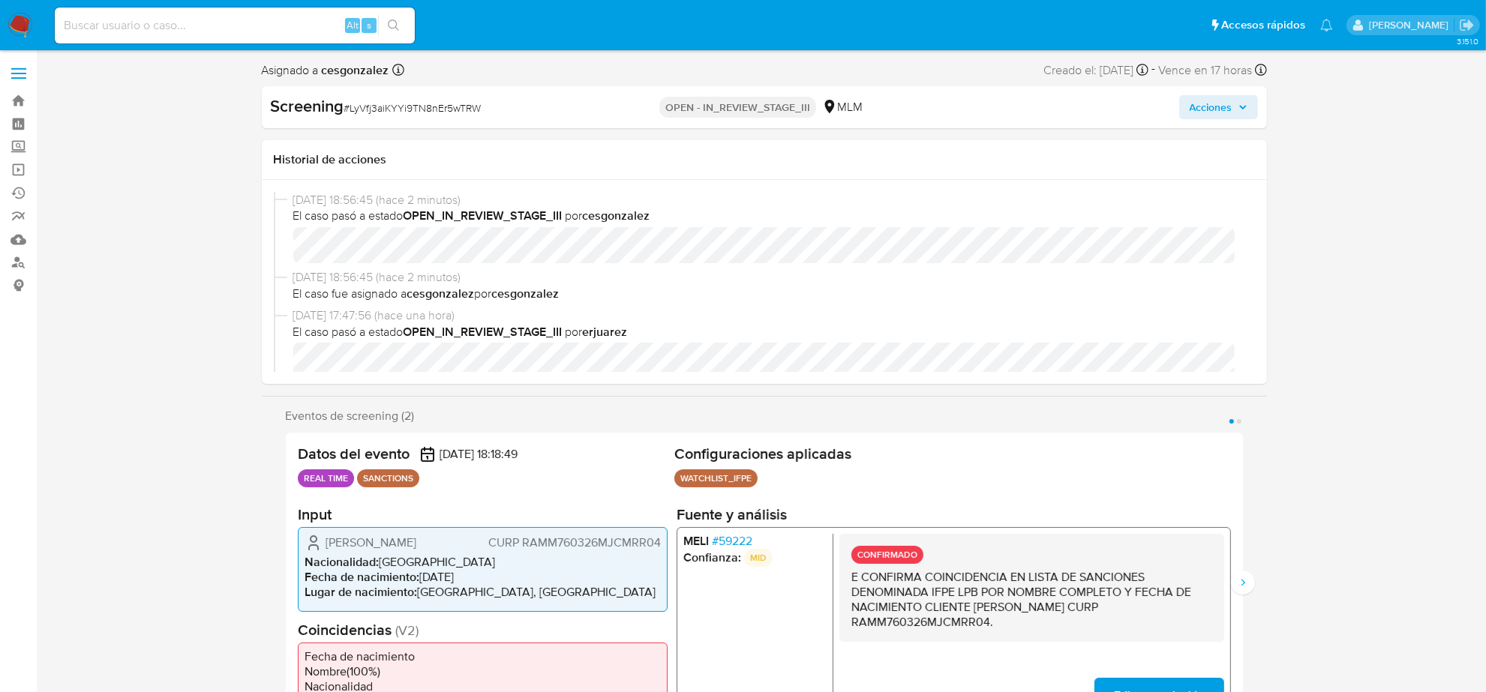
click at [1228, 113] on span "Acciones" at bounding box center [1211, 107] width 43 height 24
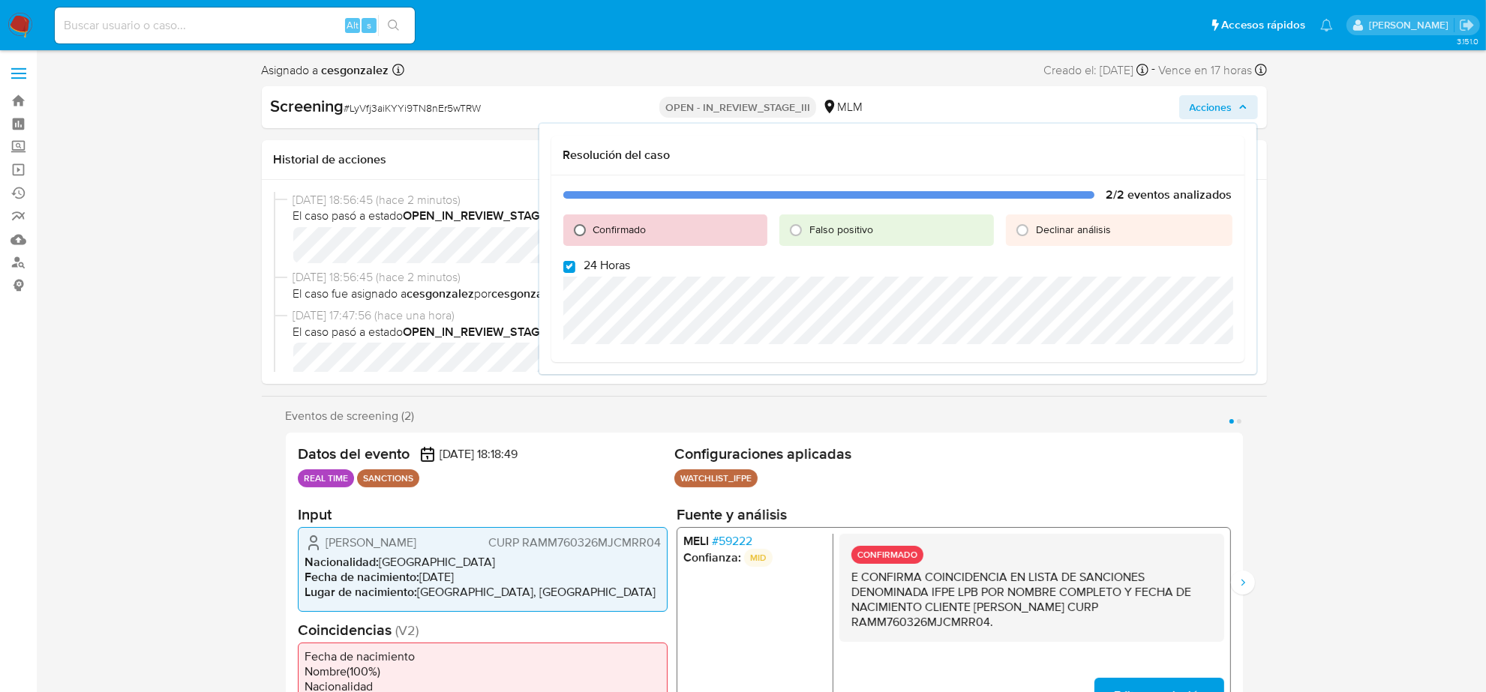
click at [578, 226] on input "Confirmado" at bounding box center [580, 230] width 24 height 24
radio input "true"
click at [565, 264] on input "24 Horas" at bounding box center [569, 267] width 12 height 12
checkbox input "false"
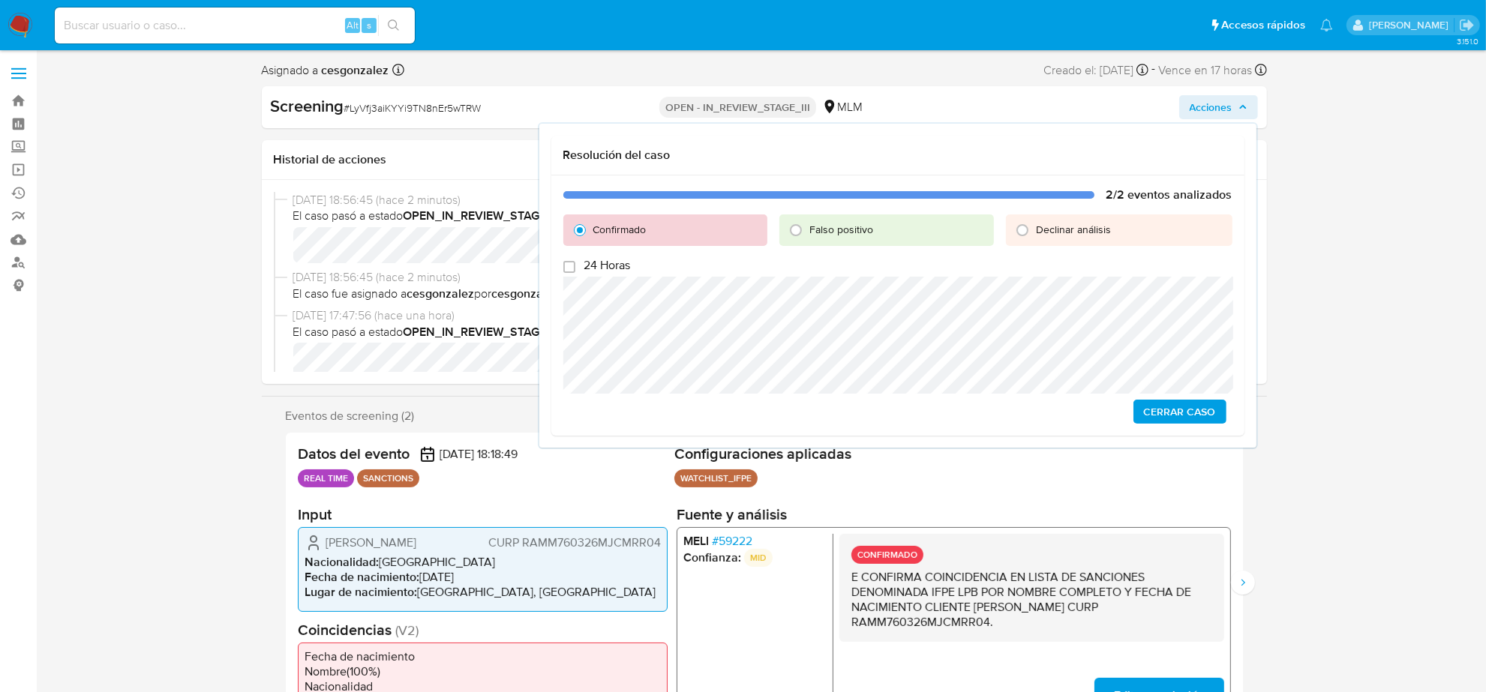
click at [1208, 422] on span "Cerrar Caso" at bounding box center [1180, 411] width 72 height 21
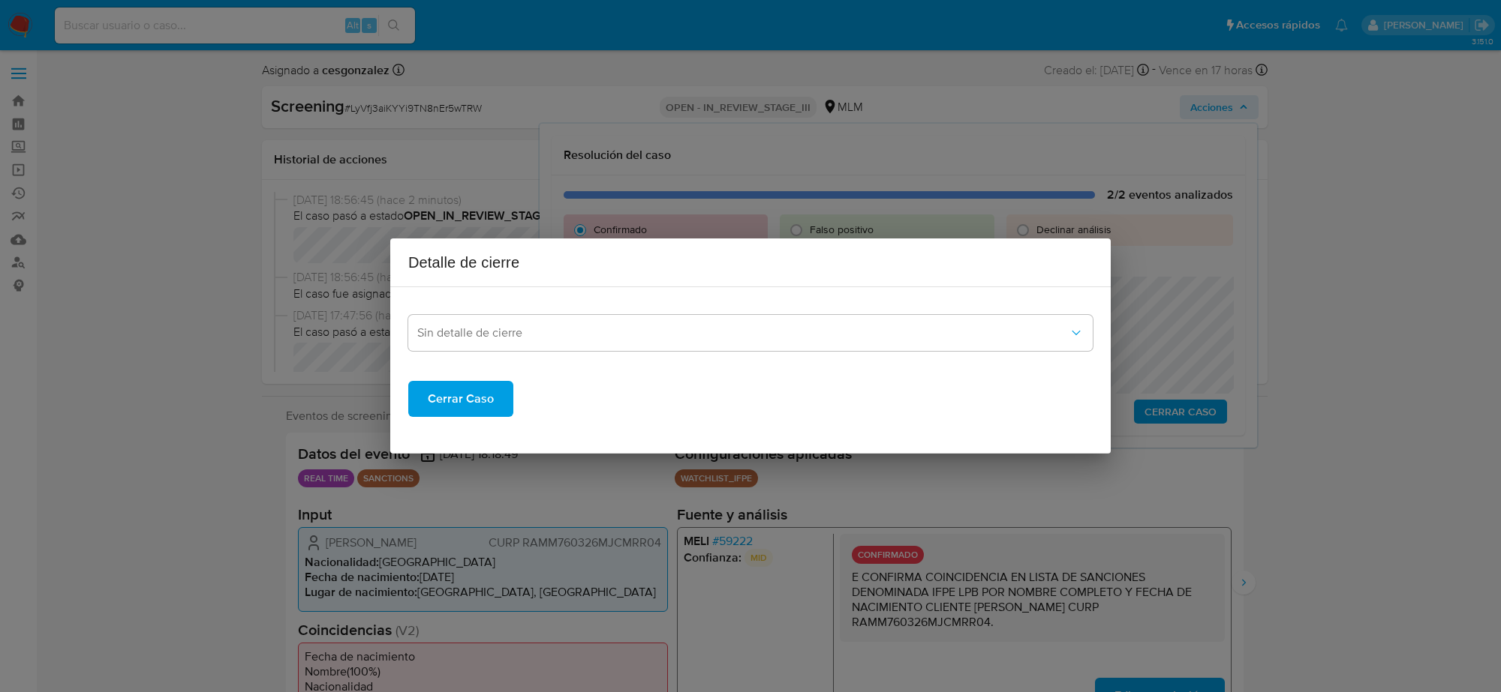
click at [520, 302] on div "Sin detalle de cierre" at bounding box center [750, 325] width 684 height 52
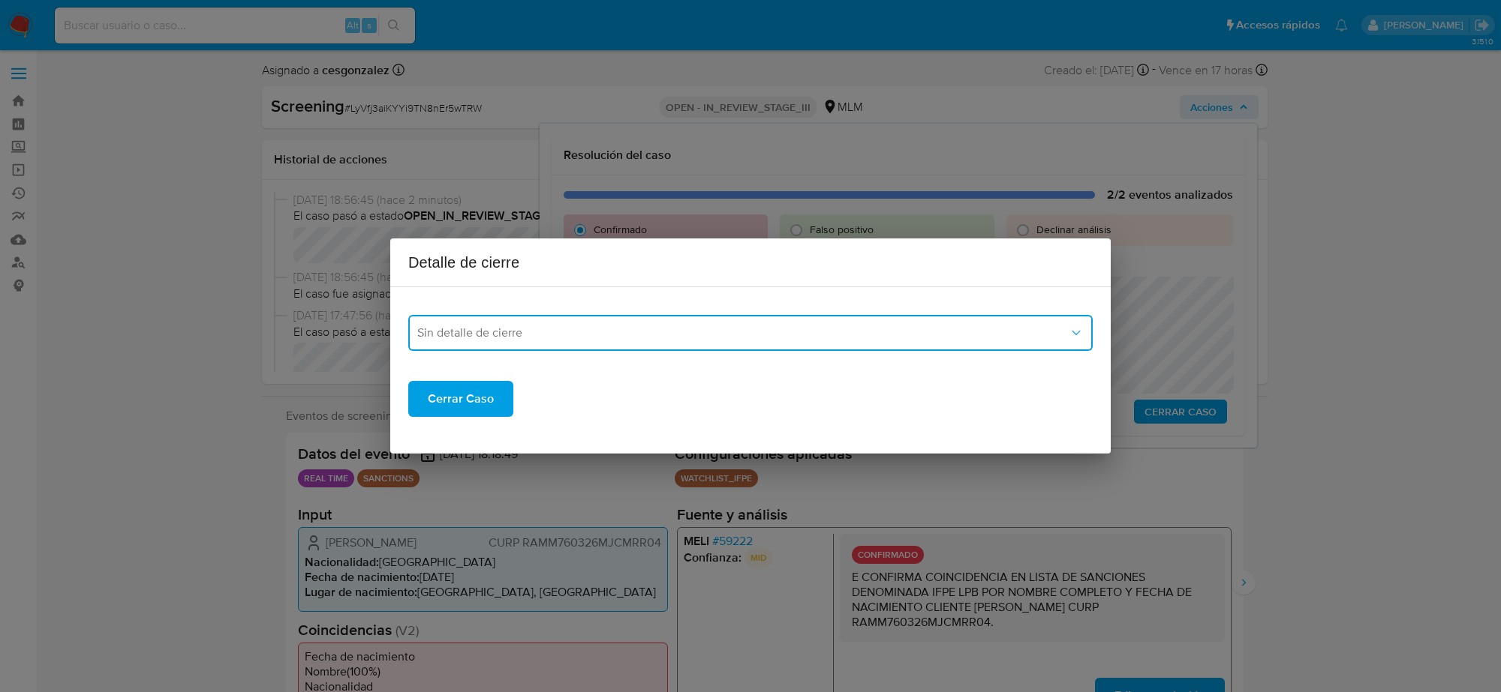
click at [515, 320] on button "Sin detalle de cierre" at bounding box center [750, 333] width 684 height 36
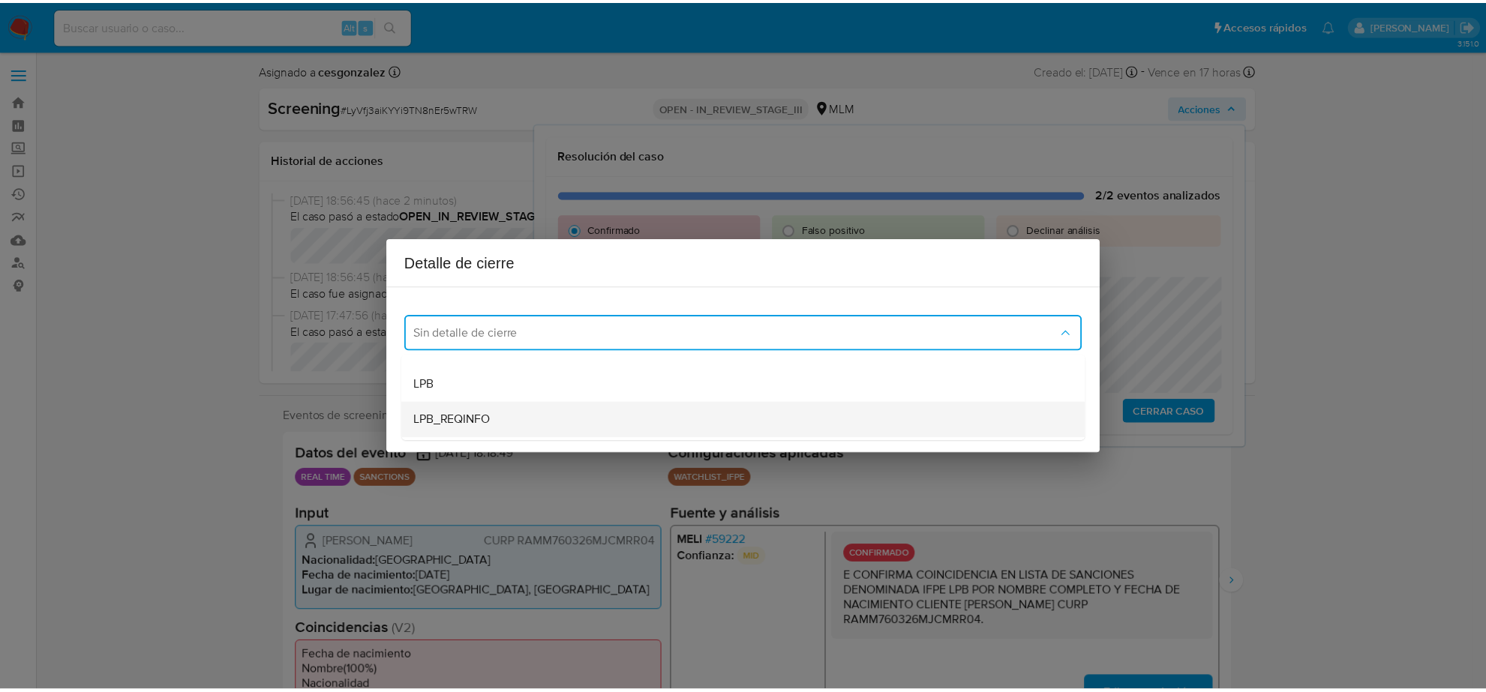
scroll to position [94, 0]
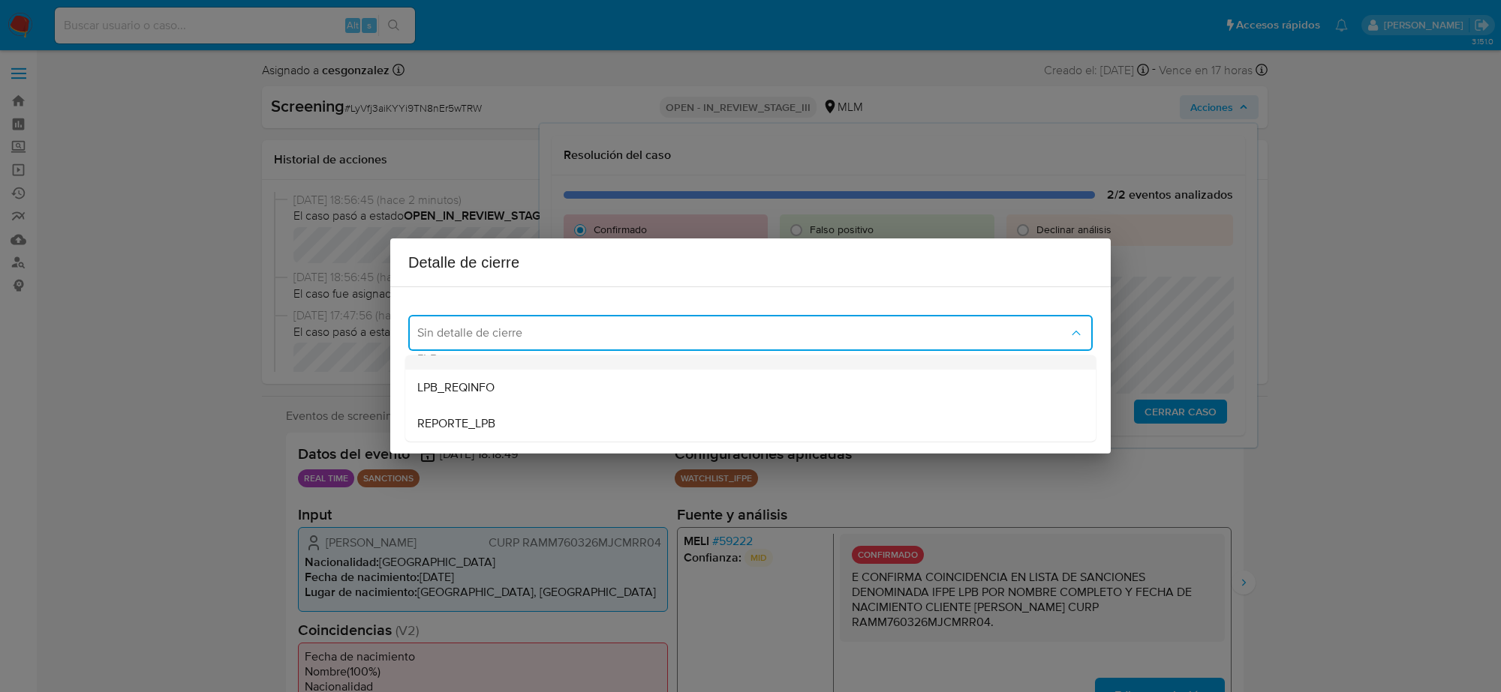
click at [484, 368] on div "LPB" at bounding box center [750, 352] width 666 height 36
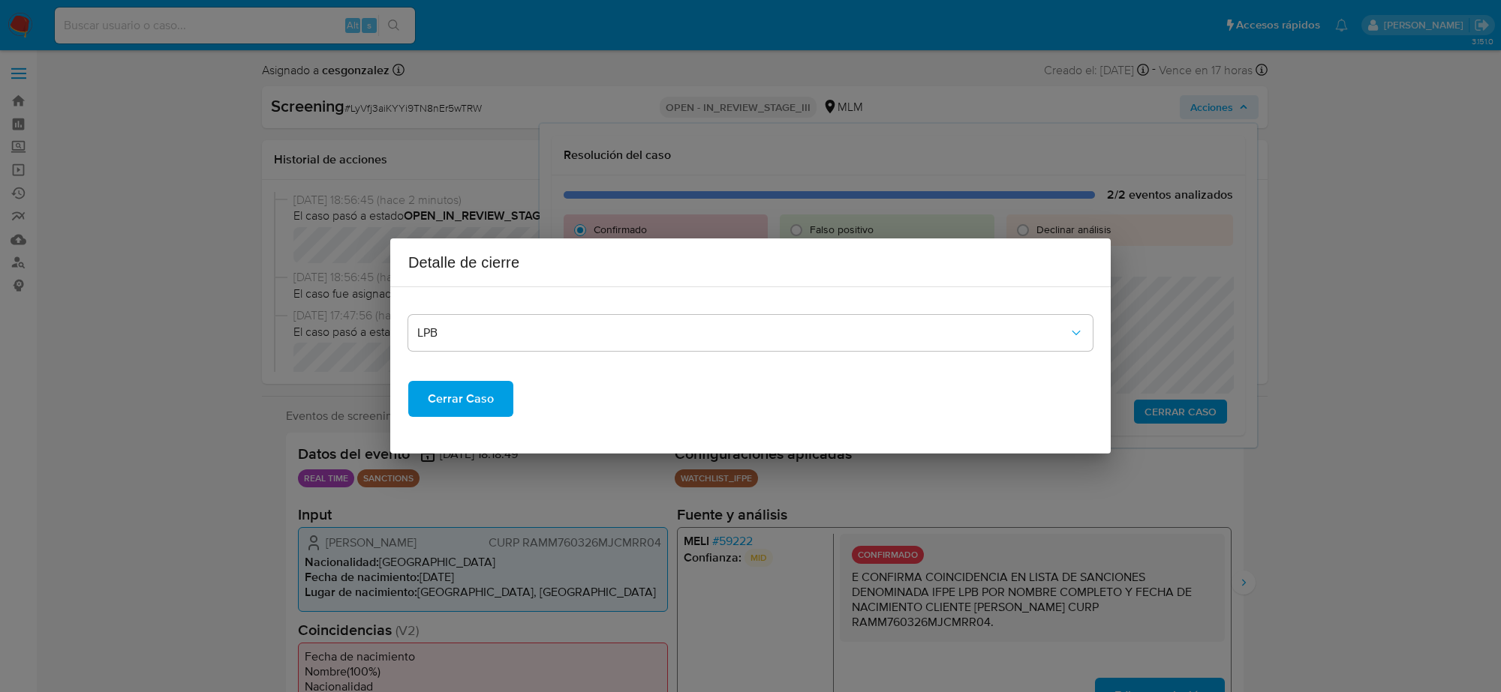
click at [479, 383] on span "Cerrar Caso" at bounding box center [461, 399] width 66 height 33
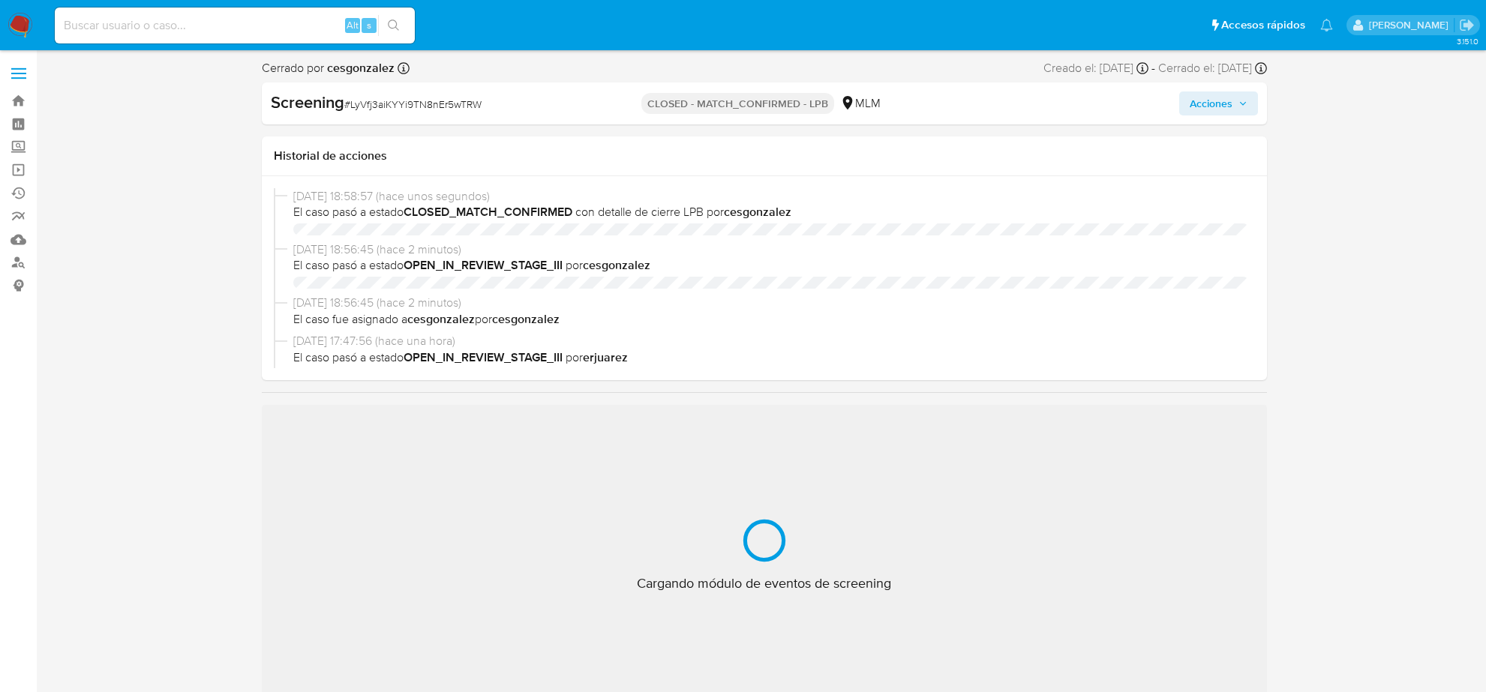
select select "10"
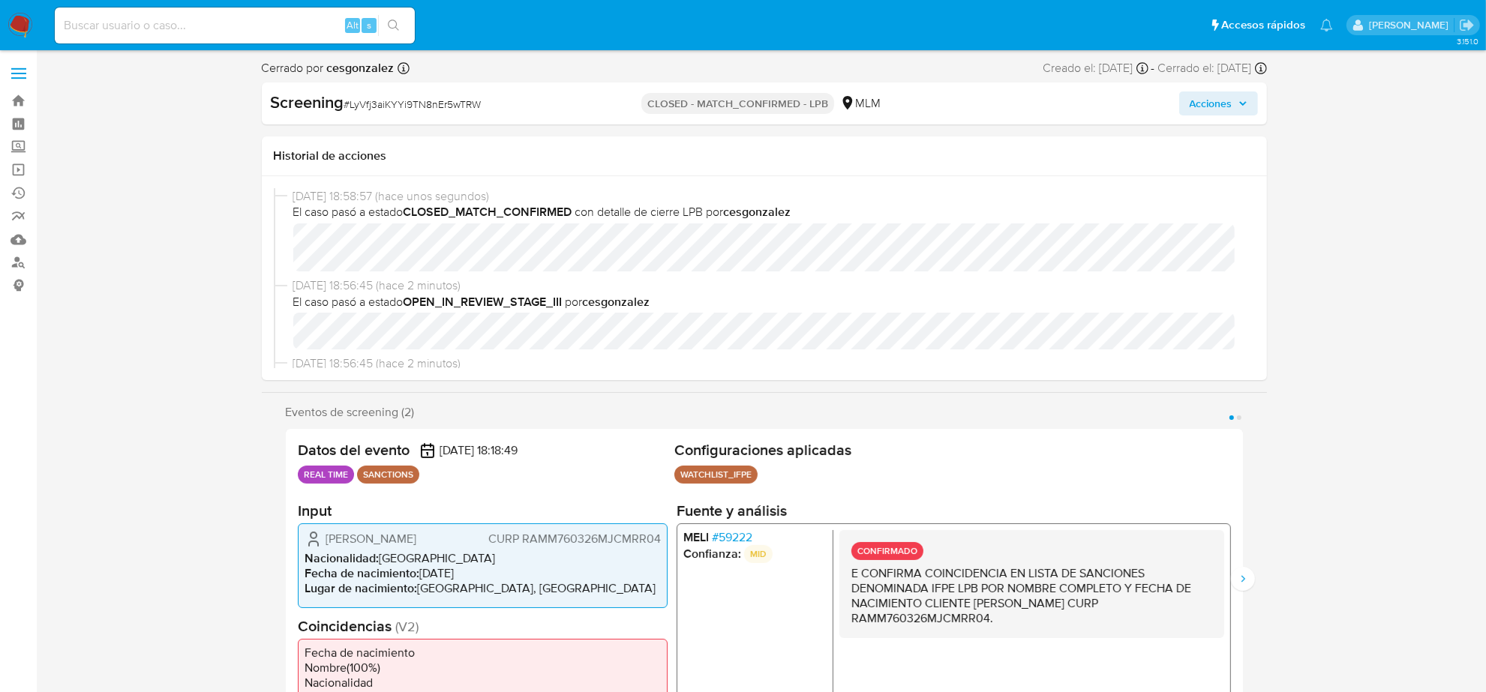
scroll to position [597, 0]
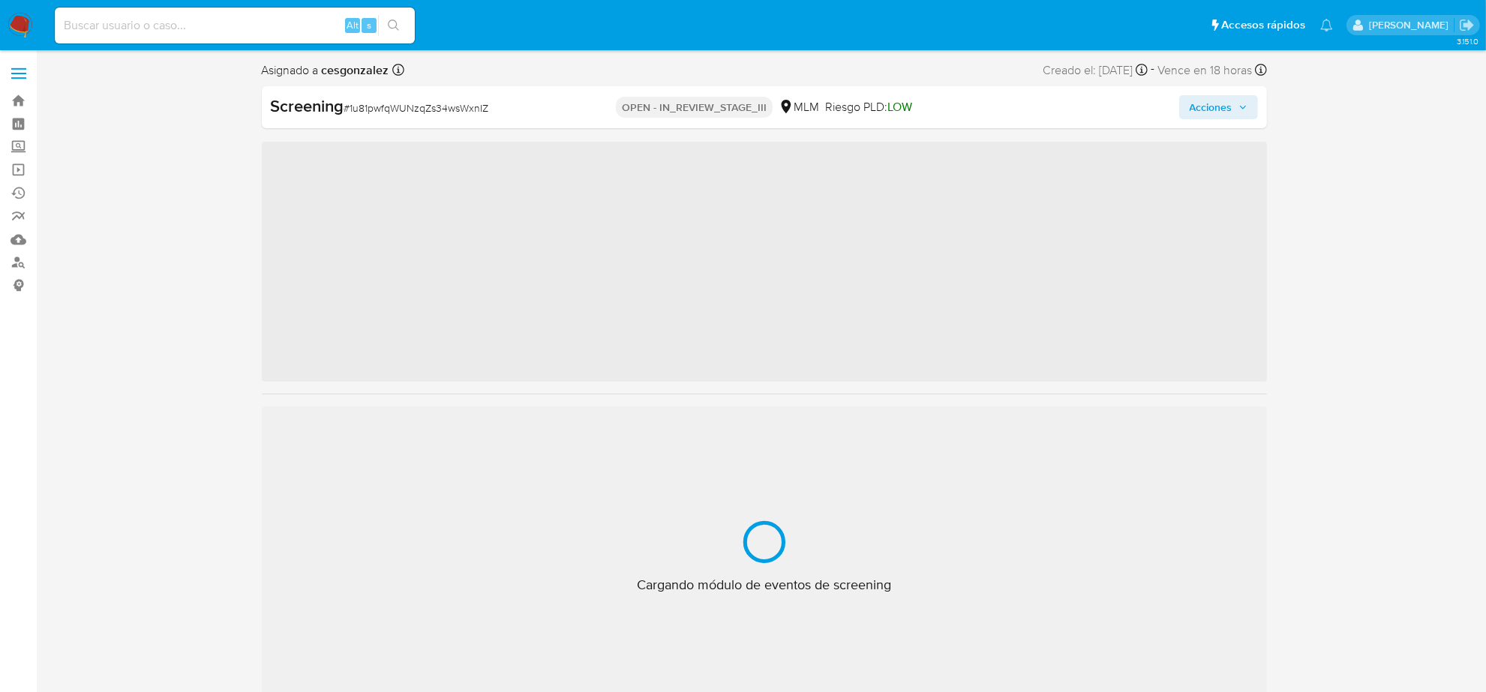
scroll to position [597, 0]
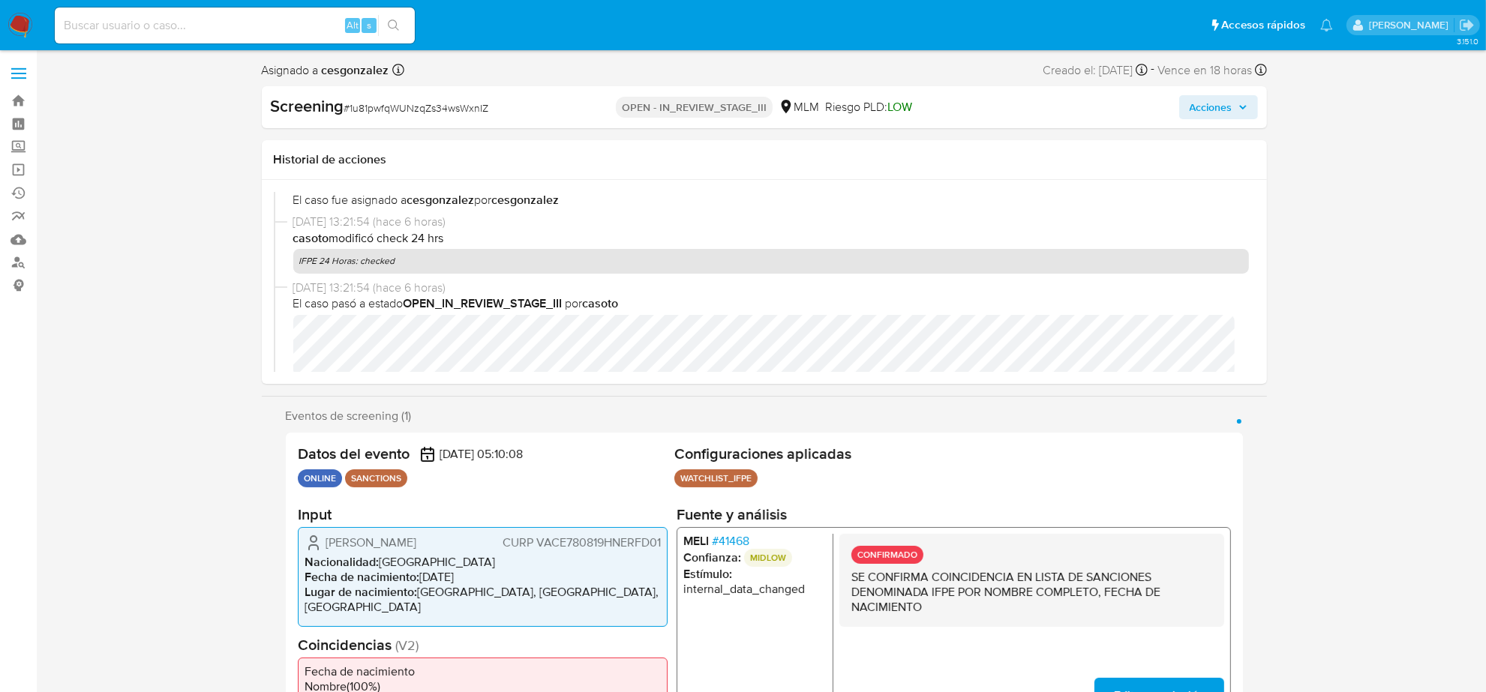
select select "10"
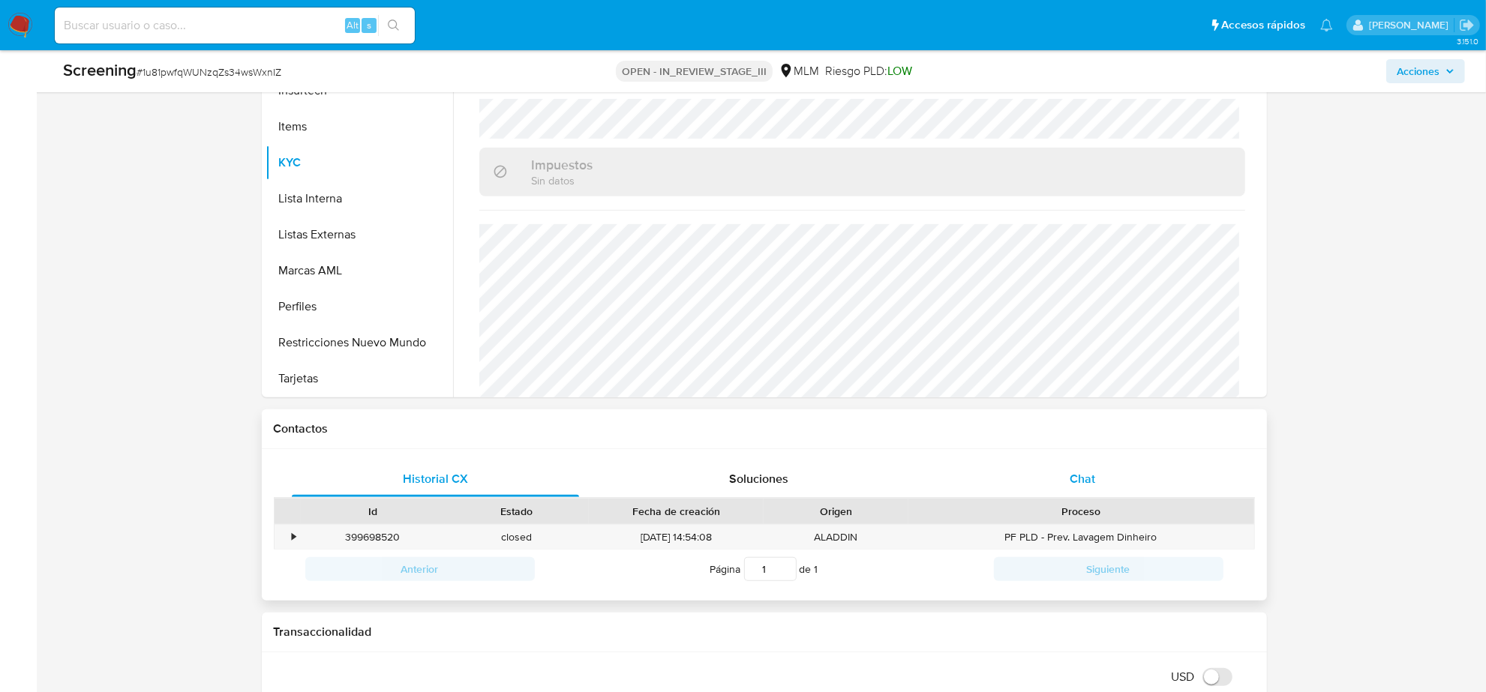
scroll to position [1219, 0]
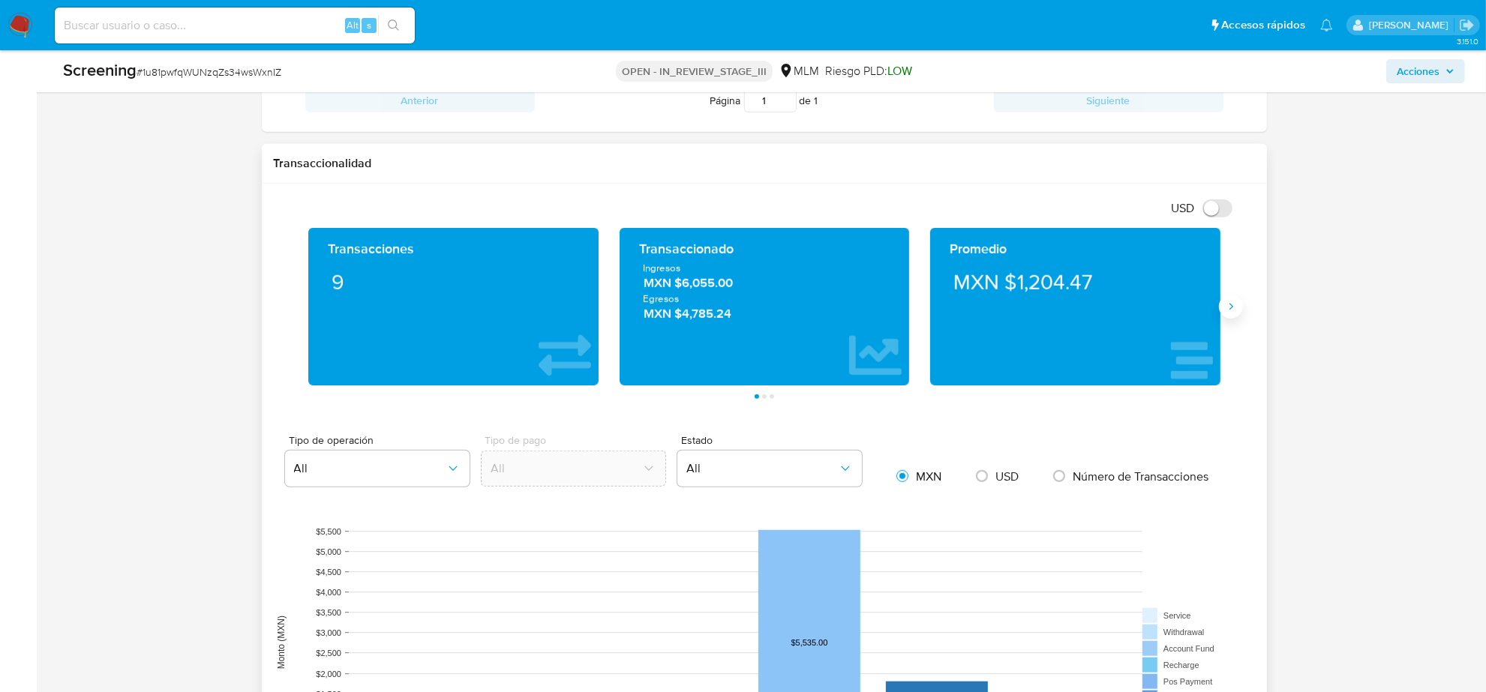
click at [1234, 312] on icon "Siguiente" at bounding box center [1231, 307] width 12 height 12
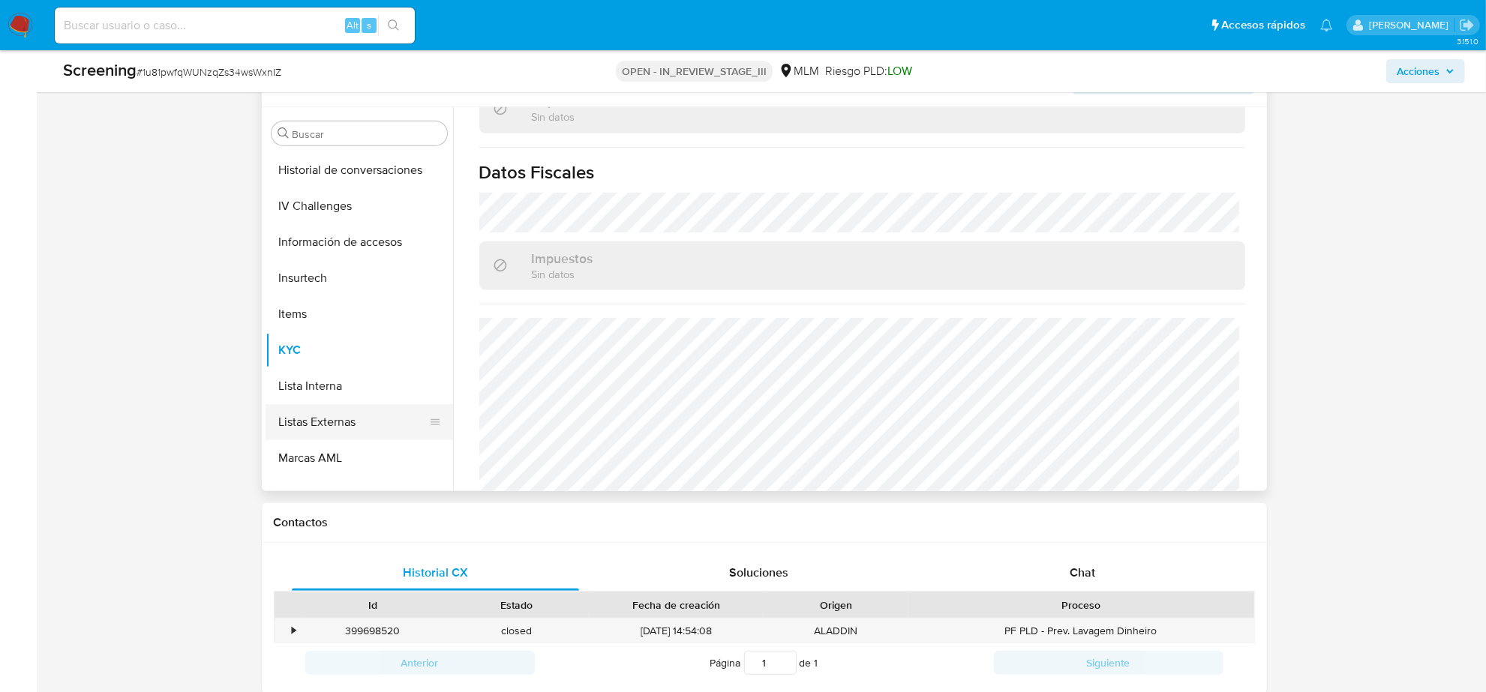
scroll to position [597, 0]
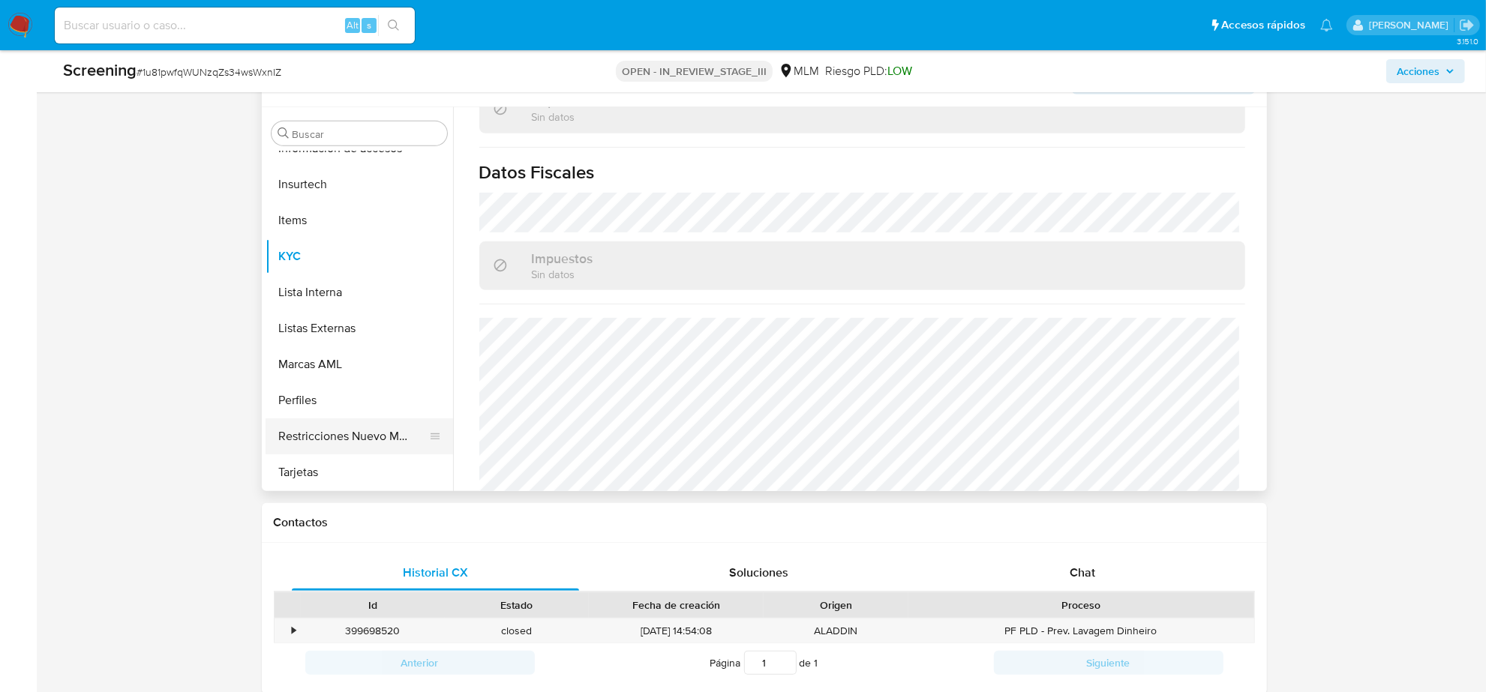
click at [357, 429] on button "Restricciones Nuevo Mundo" at bounding box center [354, 437] width 176 height 36
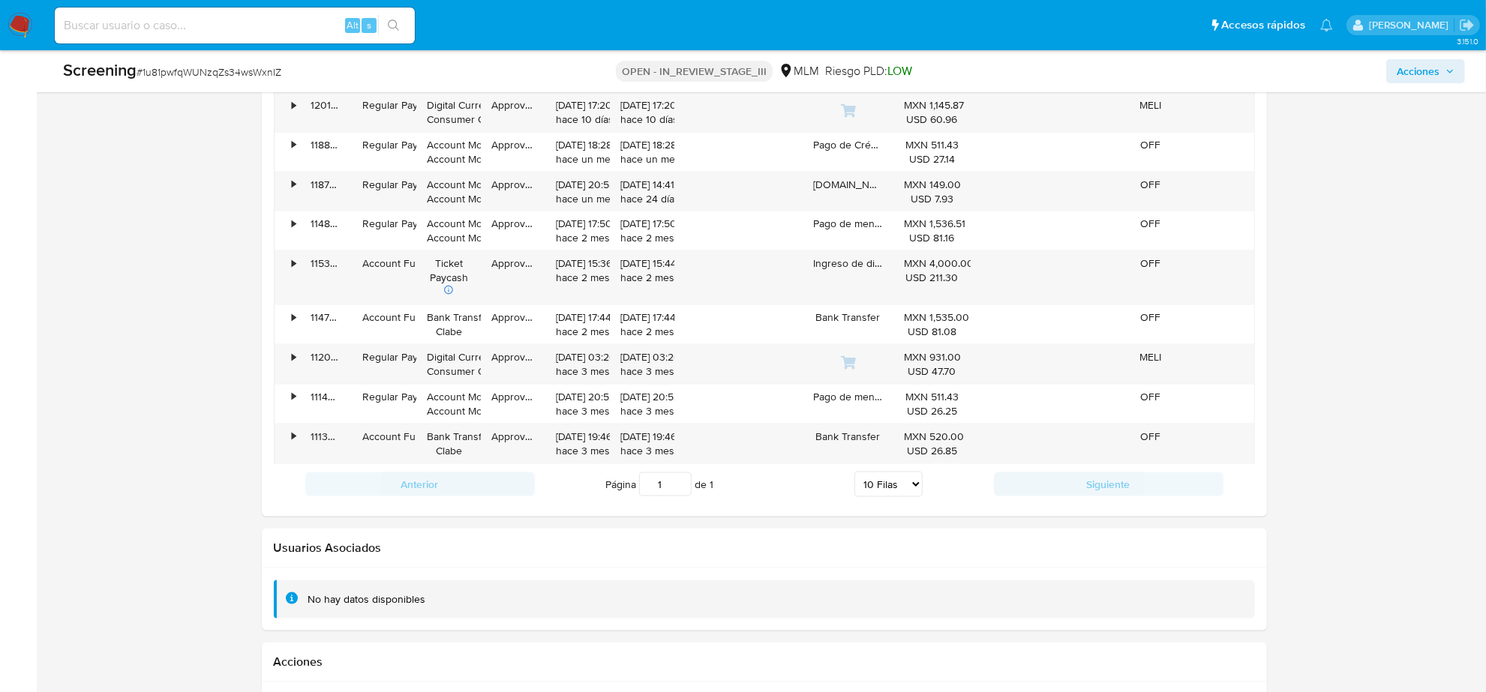
scroll to position [1688, 0]
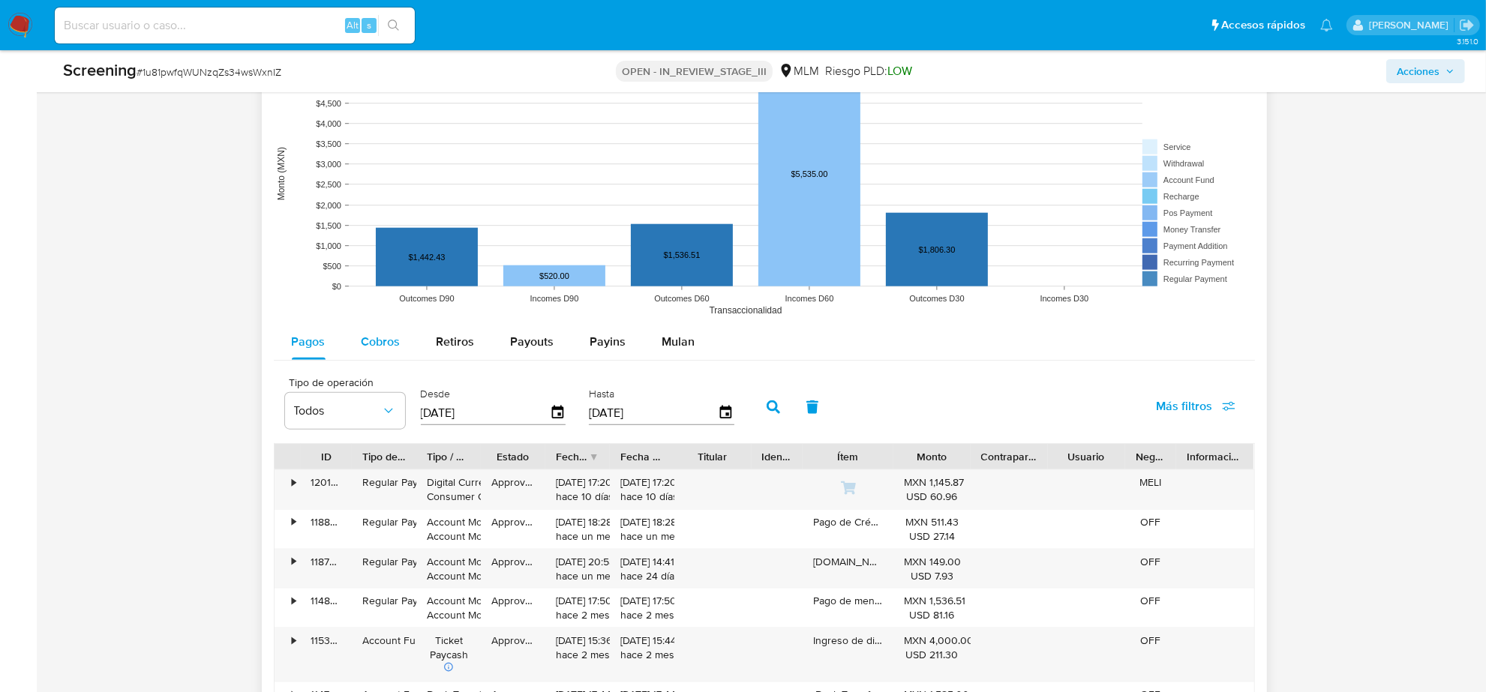
click at [388, 345] on span "Cobros" at bounding box center [381, 341] width 39 height 17
select select "10"
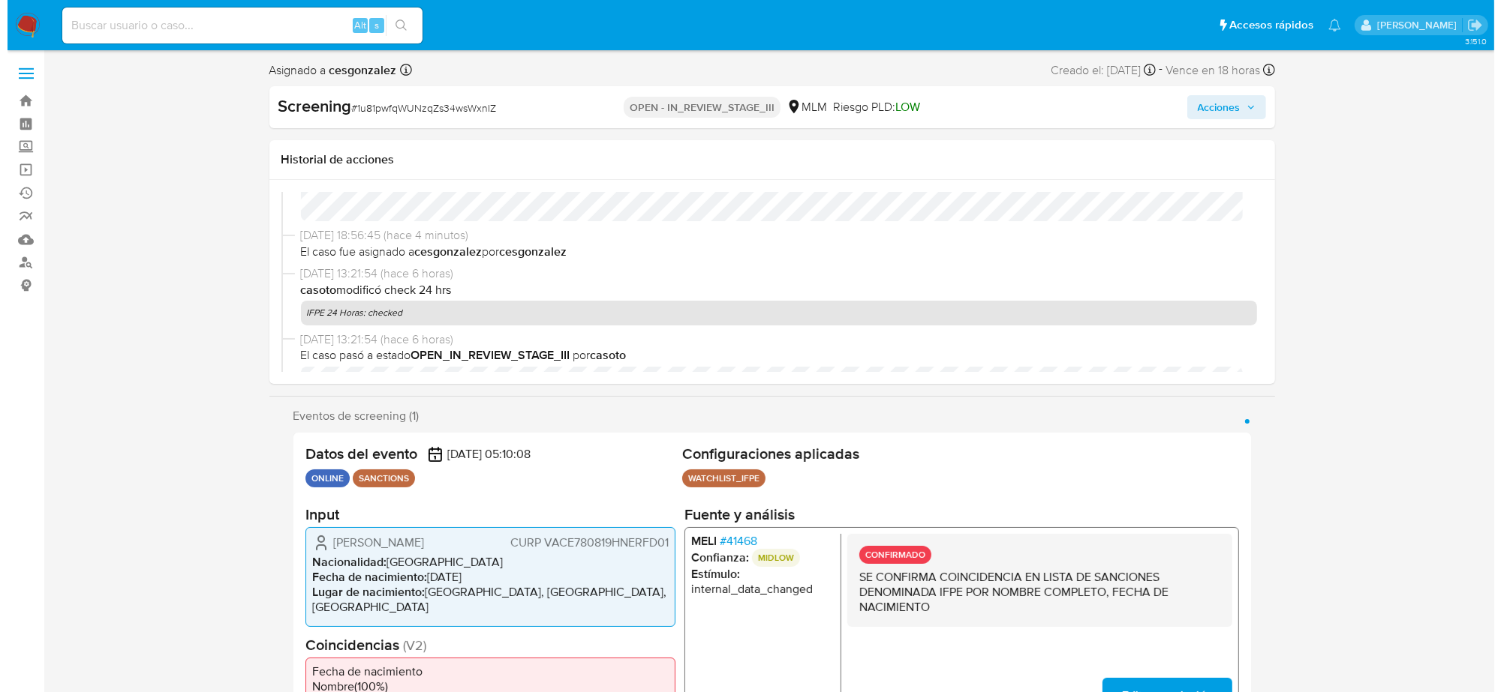
scroll to position [0, 0]
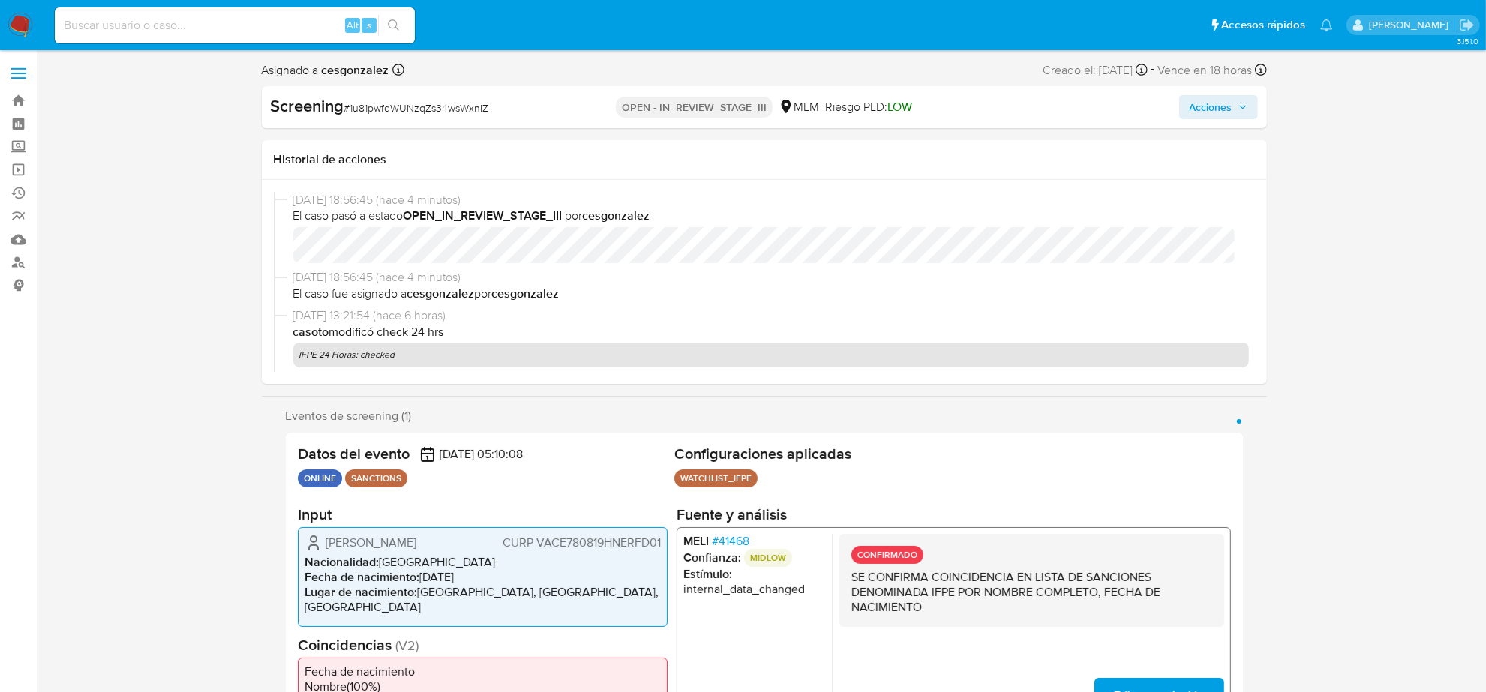
click at [1227, 103] on span "Acciones" at bounding box center [1211, 107] width 43 height 24
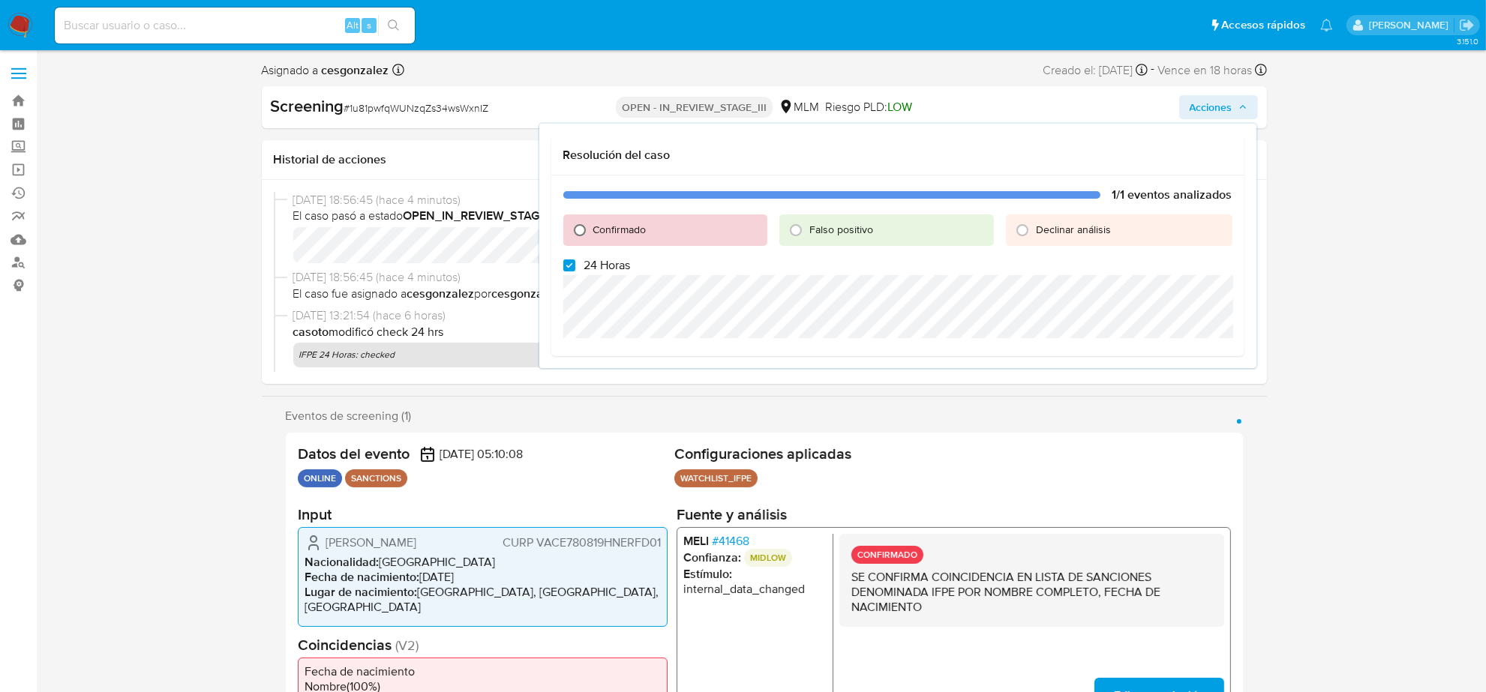
click at [578, 229] on input "Confirmado" at bounding box center [580, 230] width 24 height 24
radio input "true"
click at [566, 263] on input "24 Horas" at bounding box center [569, 266] width 12 height 12
click at [560, 269] on div "1/1 eventos analizados Confirmado Falso positivo Declinar análisis 24 Horas Cer…" at bounding box center [897, 279] width 693 height 206
click at [569, 267] on input "24 Horas" at bounding box center [569, 266] width 12 height 12
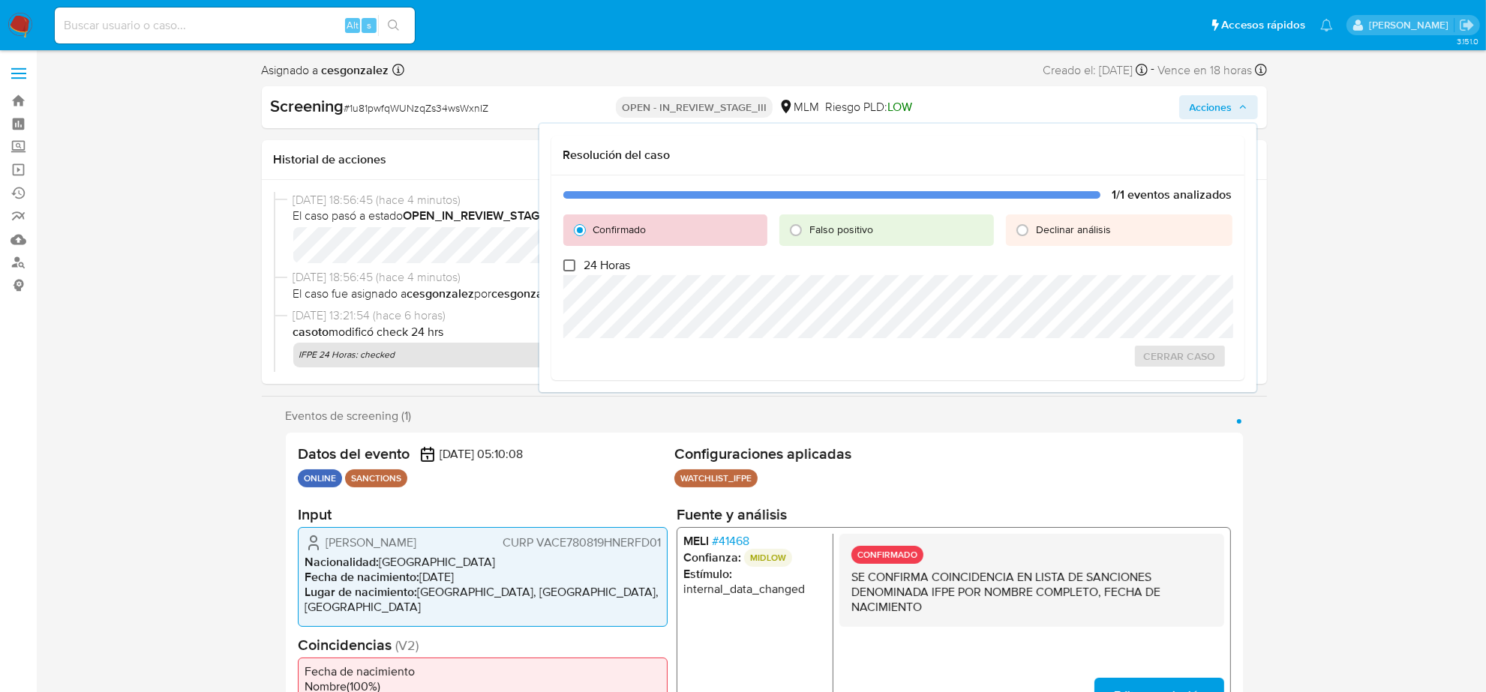
checkbox input "true"
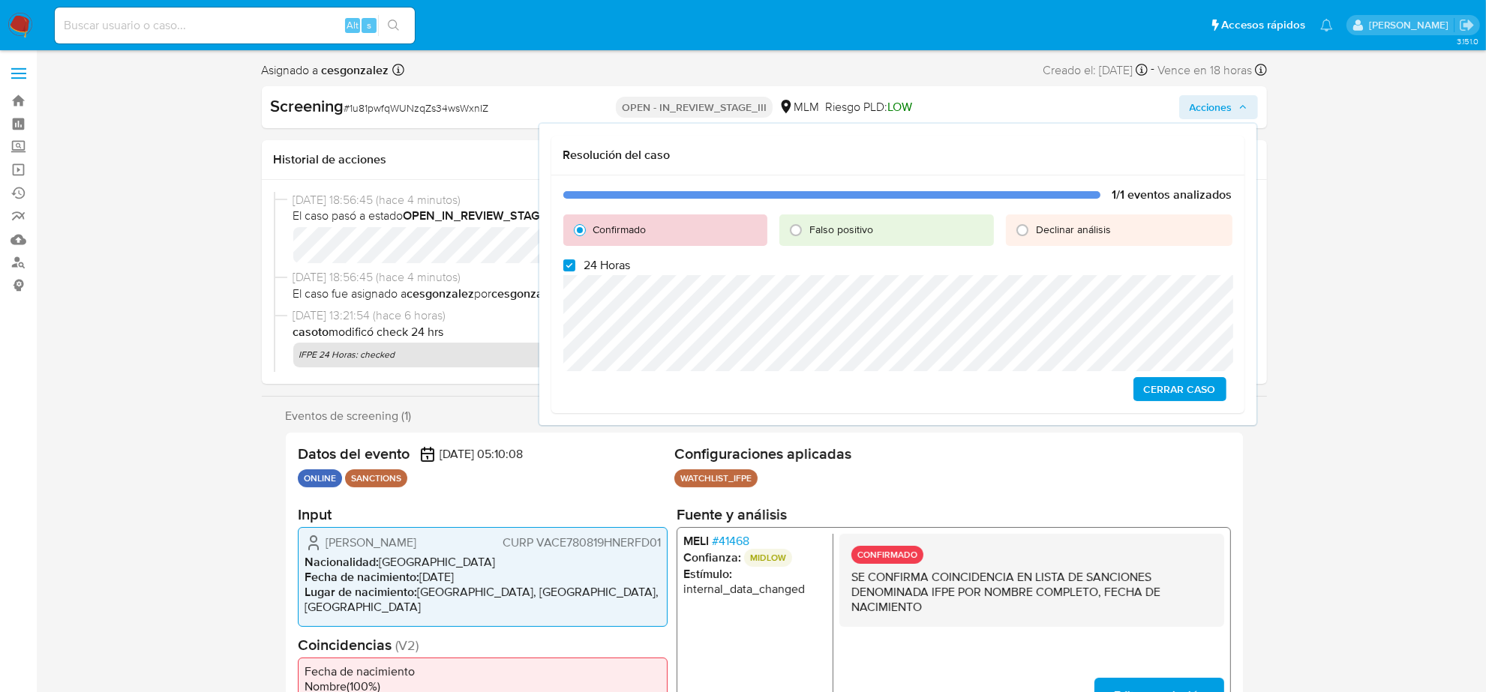
click at [1199, 395] on span "Cerrar Caso" at bounding box center [1180, 389] width 72 height 21
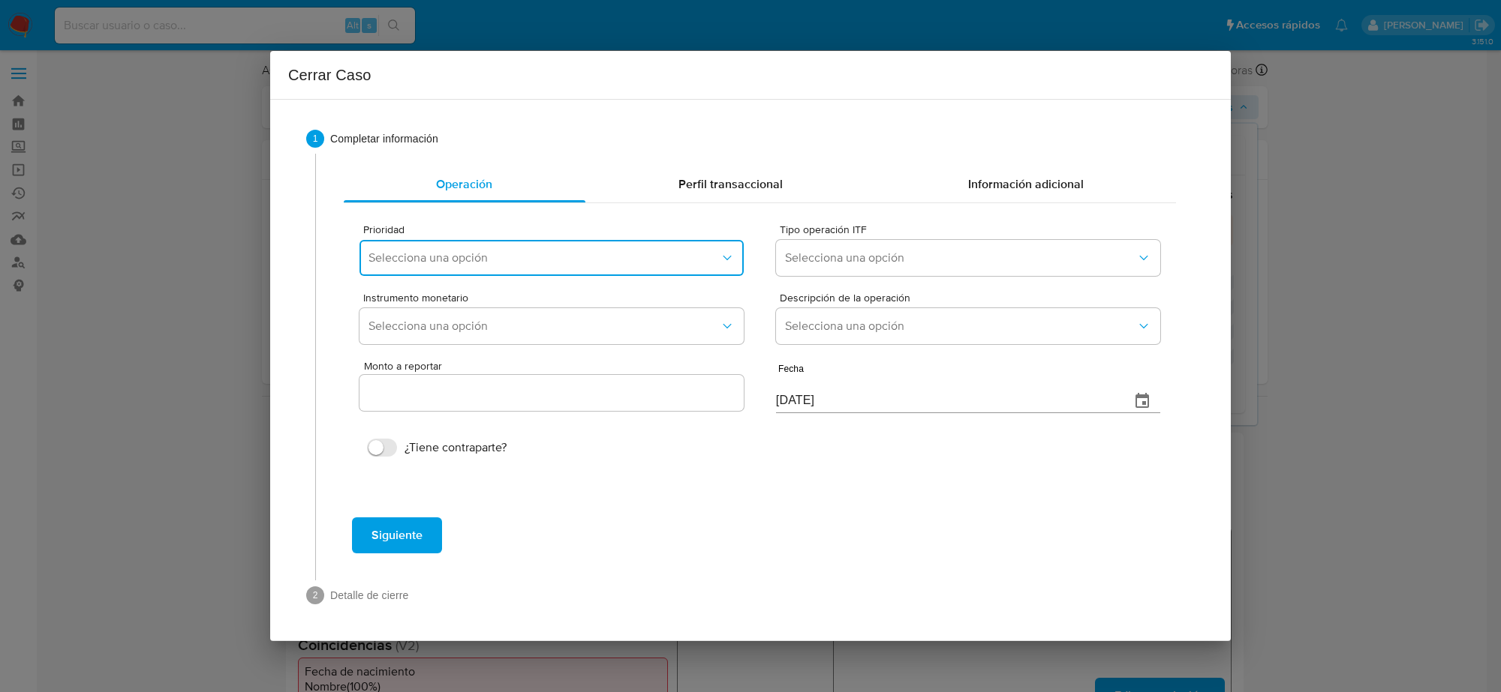
click at [626, 260] on span "Selecciona una opción" at bounding box center [543, 258] width 351 height 15
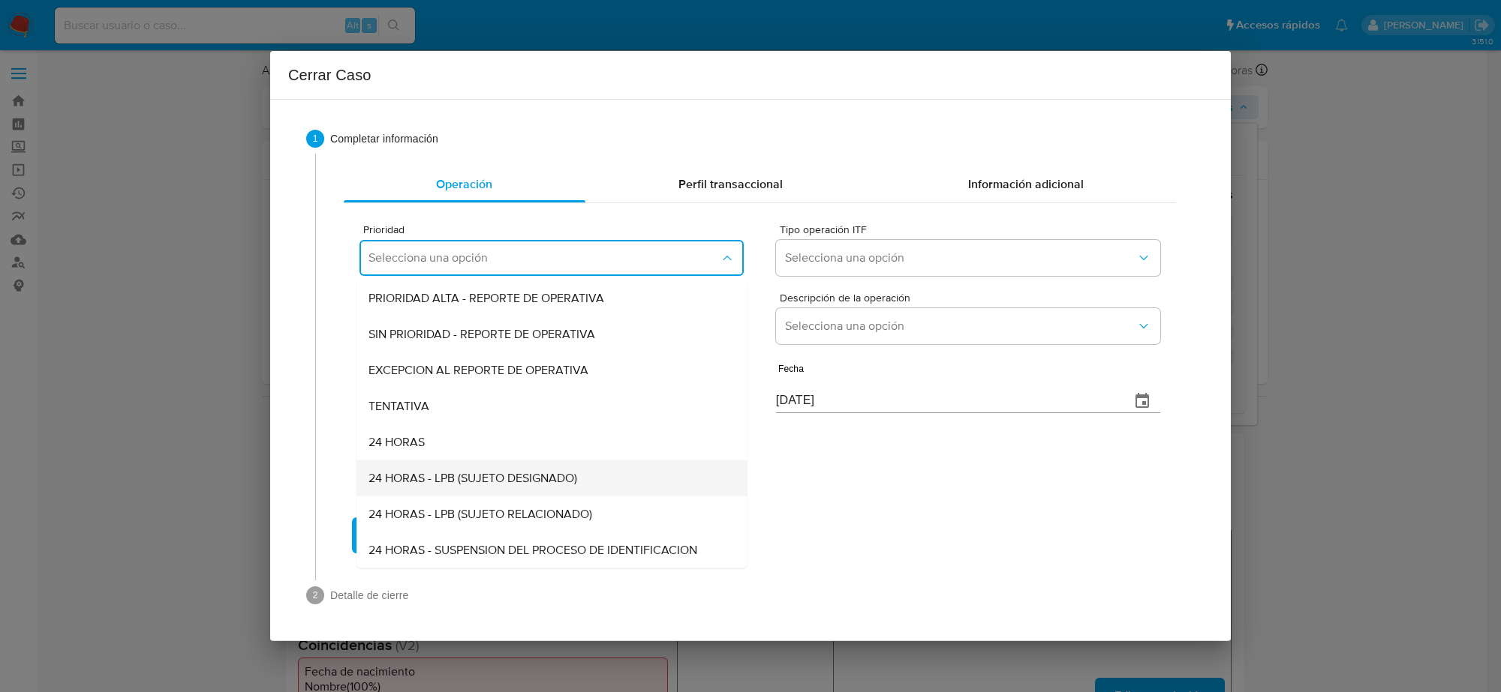
click at [478, 475] on span "24 HORAS - LPB (SUJETO DESIGNADO)" at bounding box center [472, 478] width 209 height 15
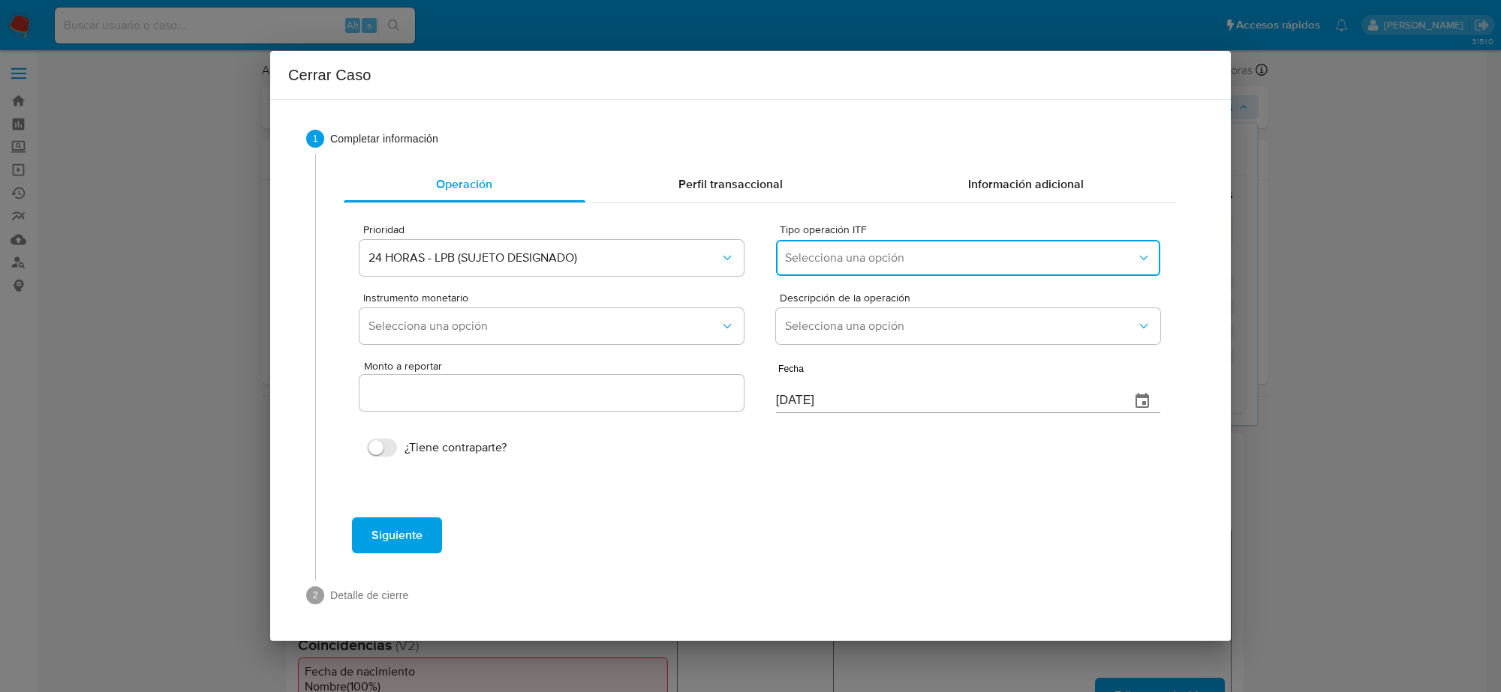
click at [895, 260] on span "Selecciona una opción" at bounding box center [960, 258] width 351 height 15
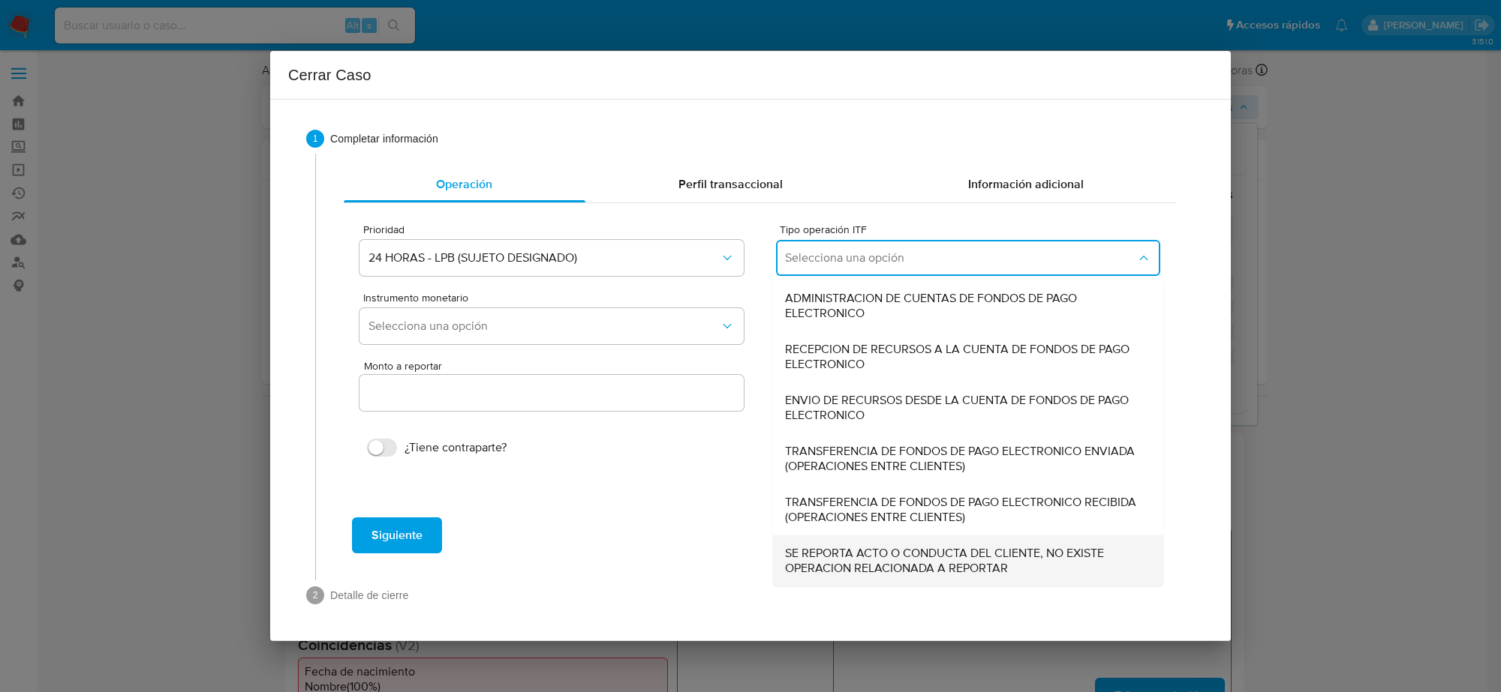
click at [924, 551] on span "SE REPORTA ACTO O CONDUCTA DEL CLIENTE, NO EXISTE OPERACION RELACIONADA A REPOR…" at bounding box center [963, 561] width 357 height 30
type input "0.00"
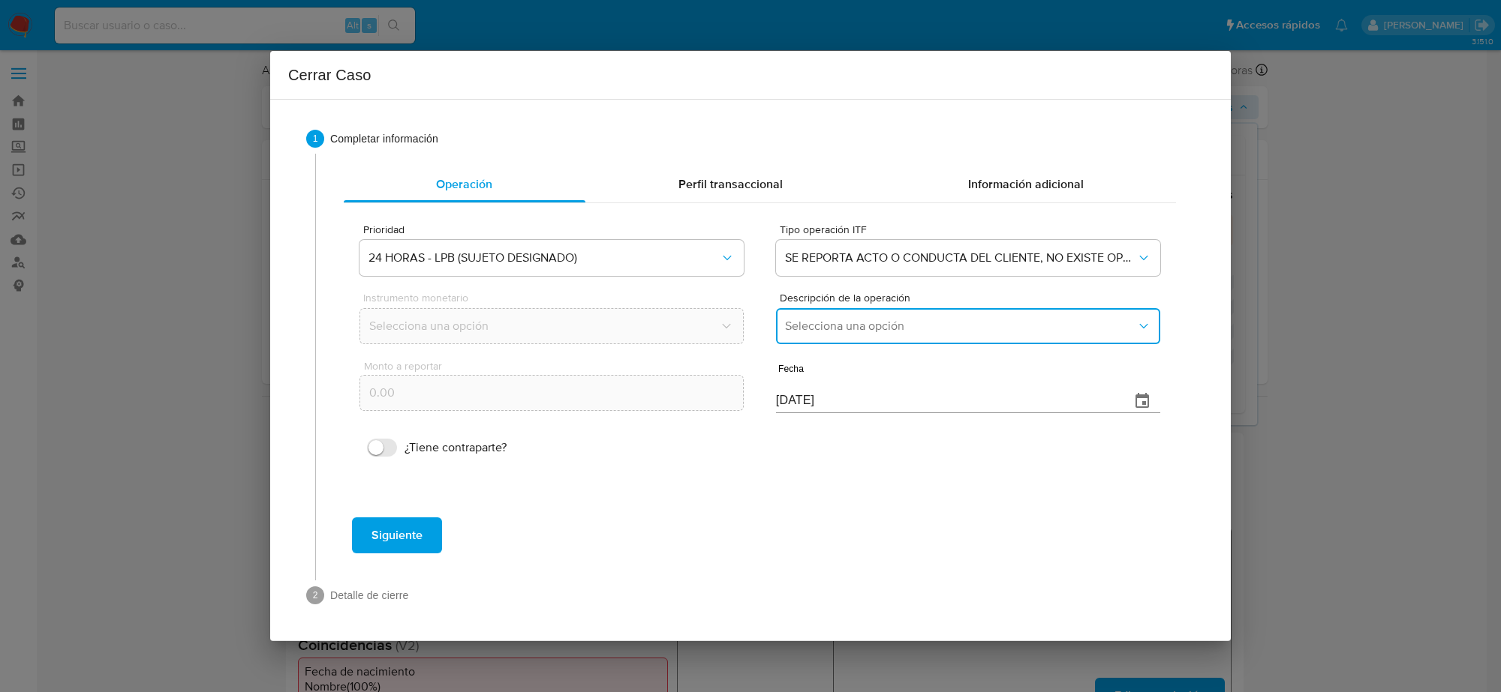
click at [871, 327] on span "Selecciona una opción" at bounding box center [960, 326] width 351 height 15
click at [889, 399] on span "LISTA DE PERSONAS BLOQUEADAS" at bounding box center [880, 402] width 191 height 15
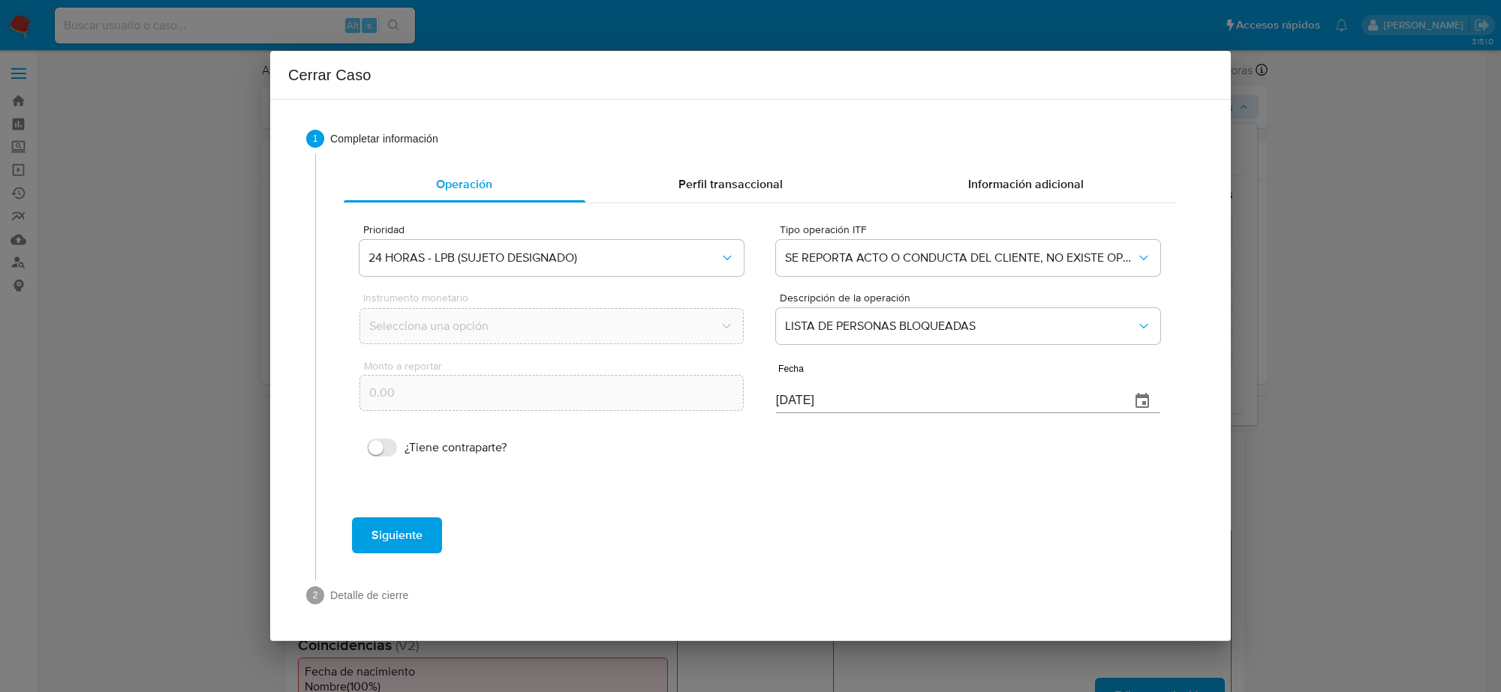
click at [399, 524] on span "Siguiente" at bounding box center [396, 535] width 51 height 33
click at [788, 391] on input "[DATE]" at bounding box center [947, 392] width 342 height 24
type input "10/08/2025"
click at [399, 525] on span "Siguiente" at bounding box center [396, 535] width 51 height 33
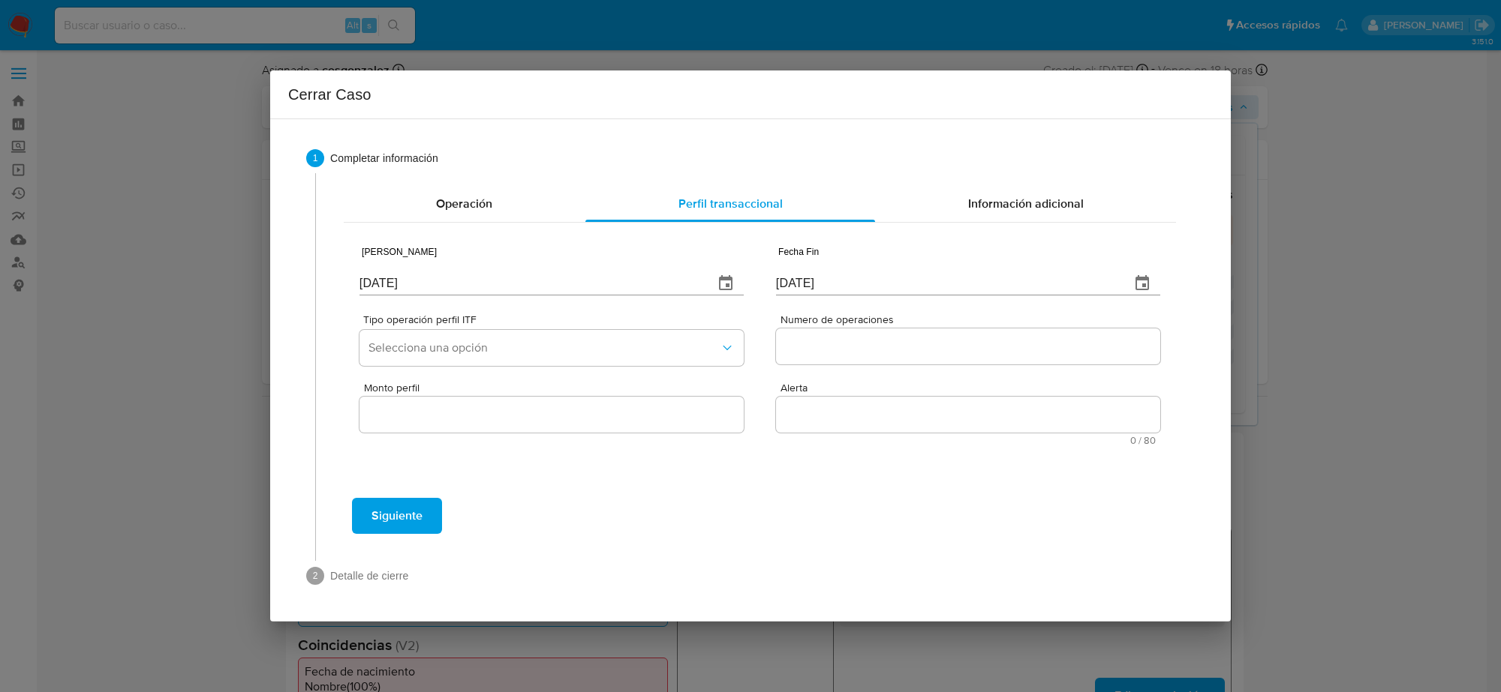
click at [396, 275] on input "11/08/2025" at bounding box center [530, 284] width 342 height 24
type input "01/01/2025"
type input "1_/__/____"
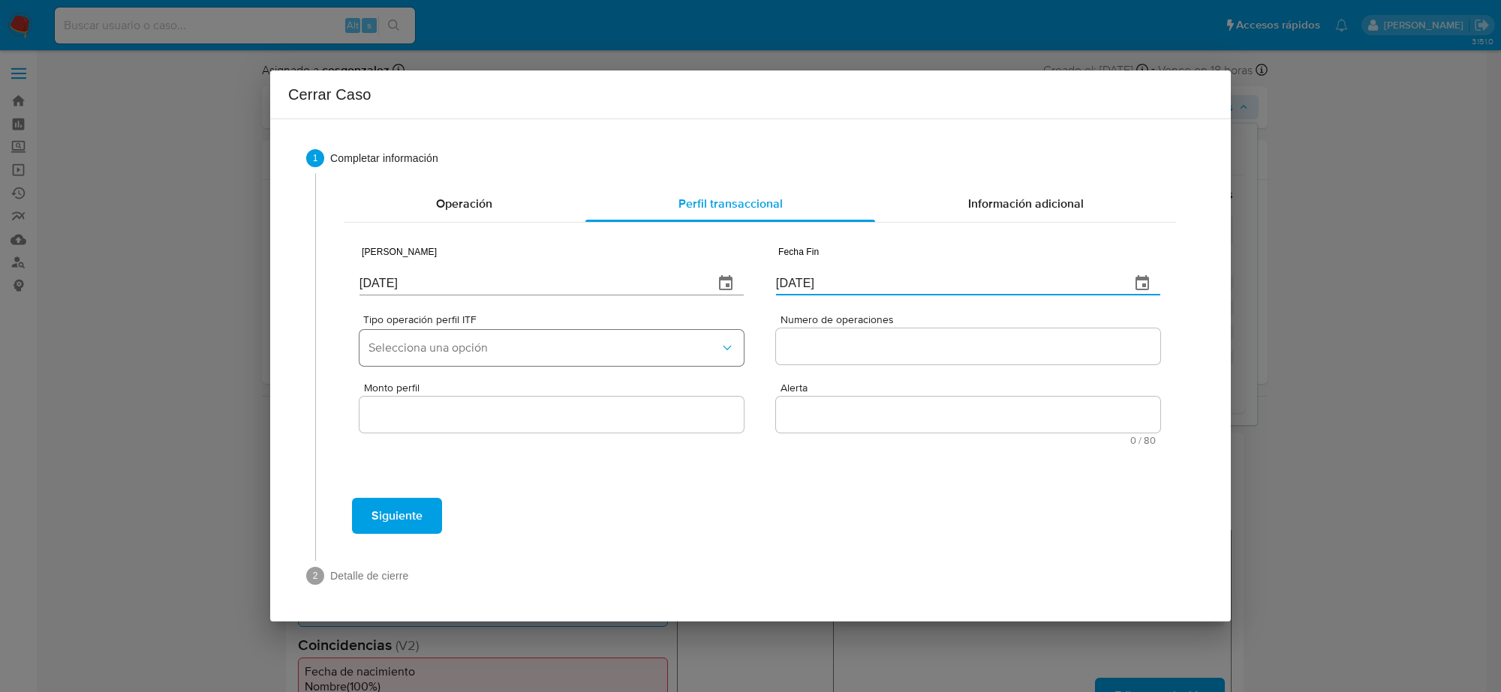
type input "01/07/2025"
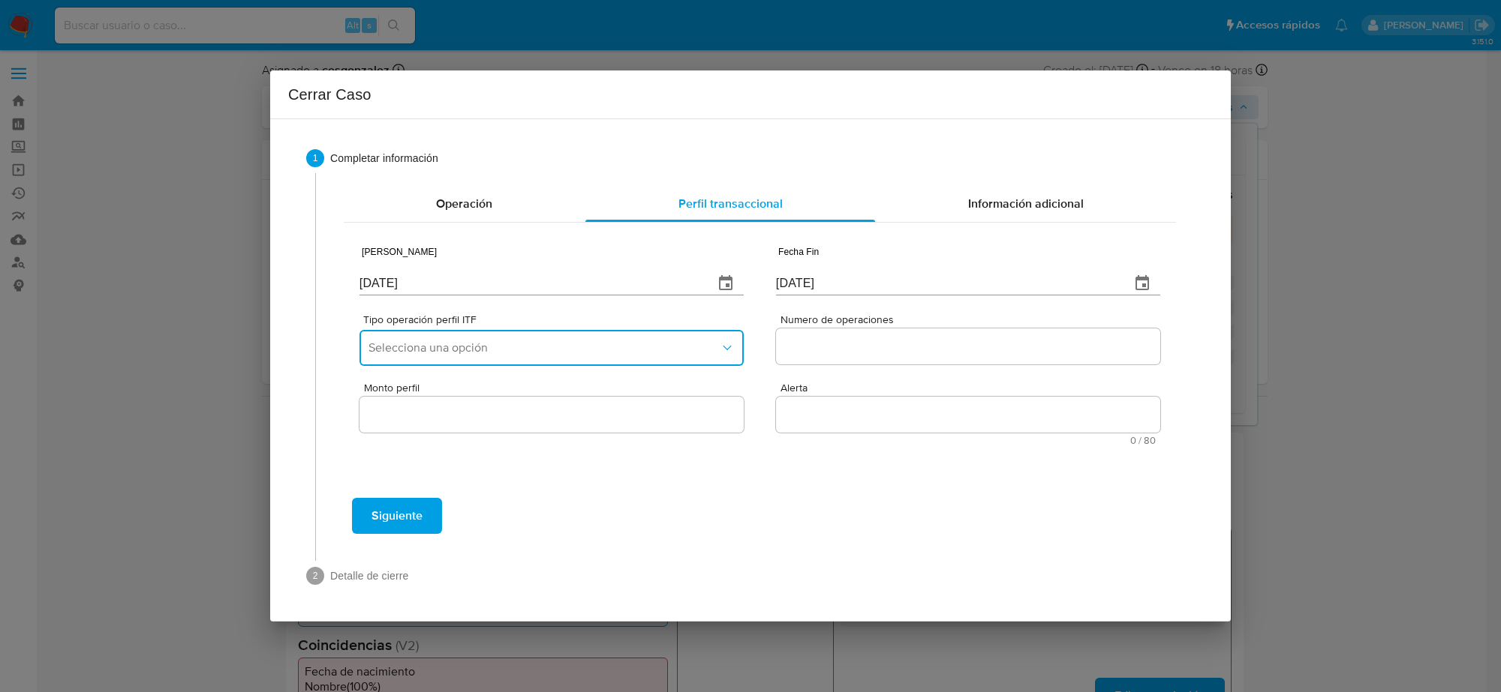
click at [565, 346] on span "Selecciona una opción" at bounding box center [543, 348] width 351 height 15
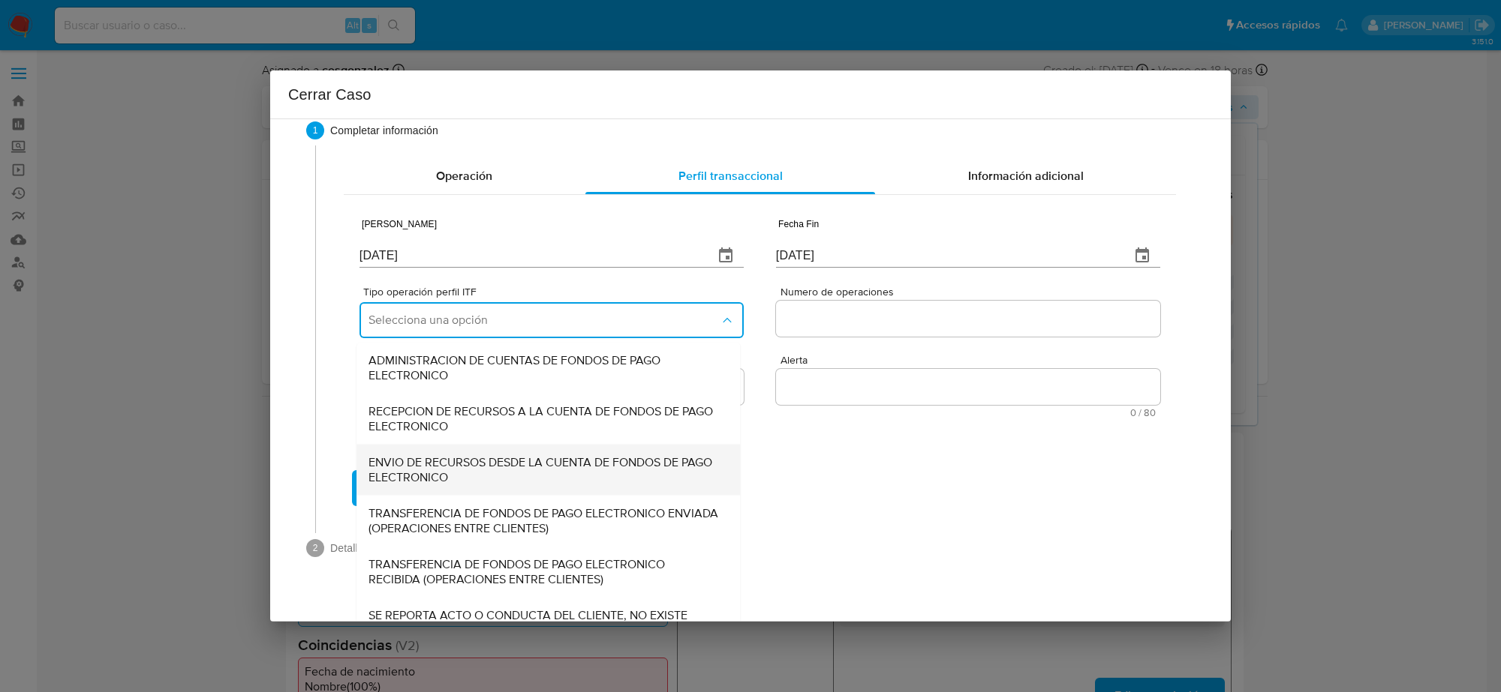
scroll to position [54, 0]
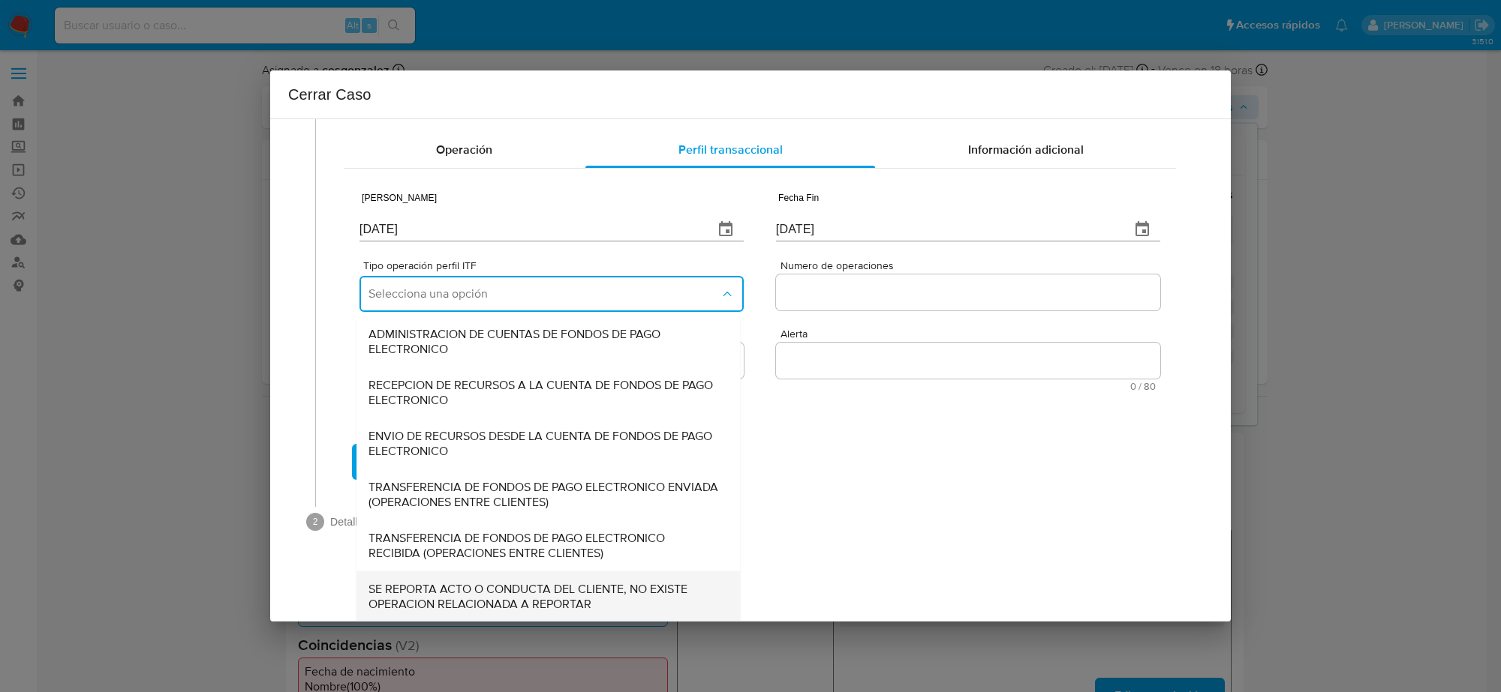
click at [496, 590] on span "SE REPORTA ACTO O CONDUCTA DEL CLIENTE, NO EXISTE OPERACION RELACIONADA A REPOR…" at bounding box center [543, 596] width 350 height 30
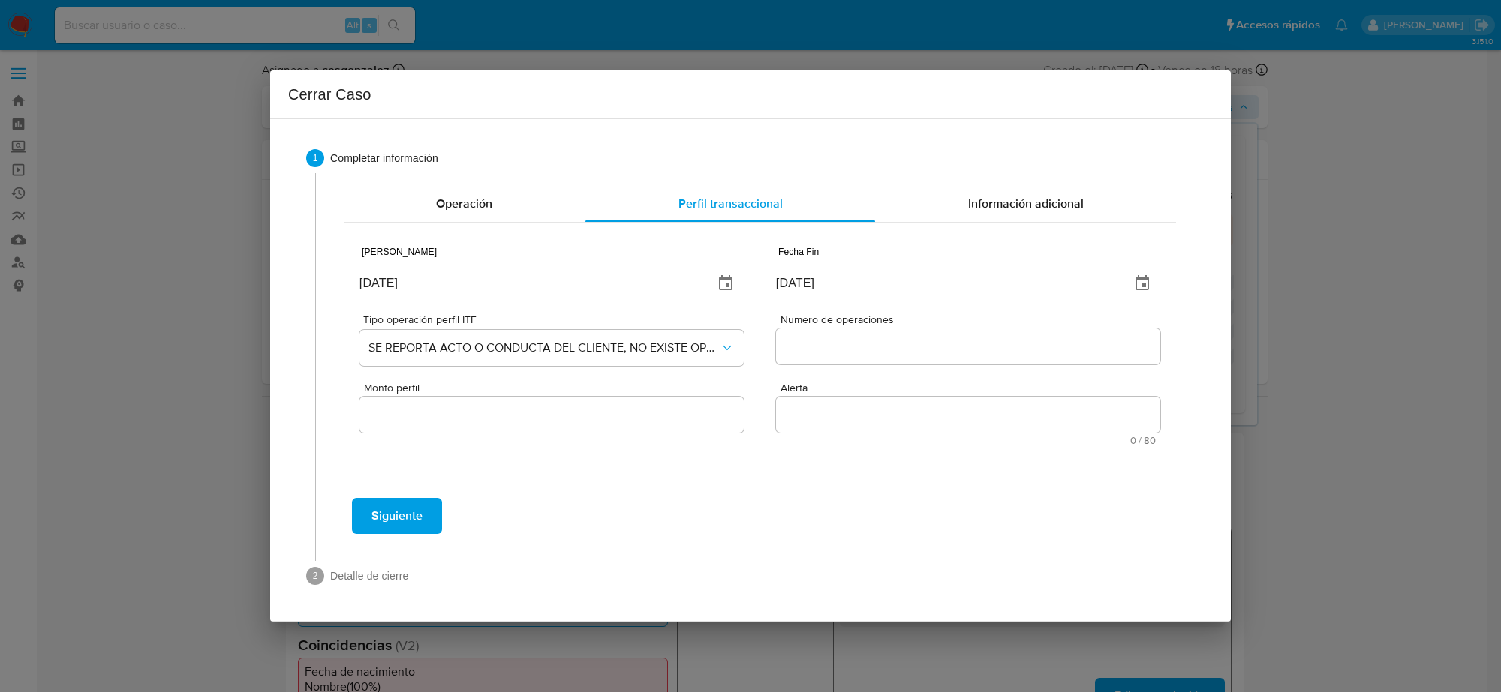
click at [828, 335] on div at bounding box center [968, 347] width 384 height 36
click at [825, 347] on input "Numero de operaciones" at bounding box center [968, 347] width 384 height 20
type input "0"
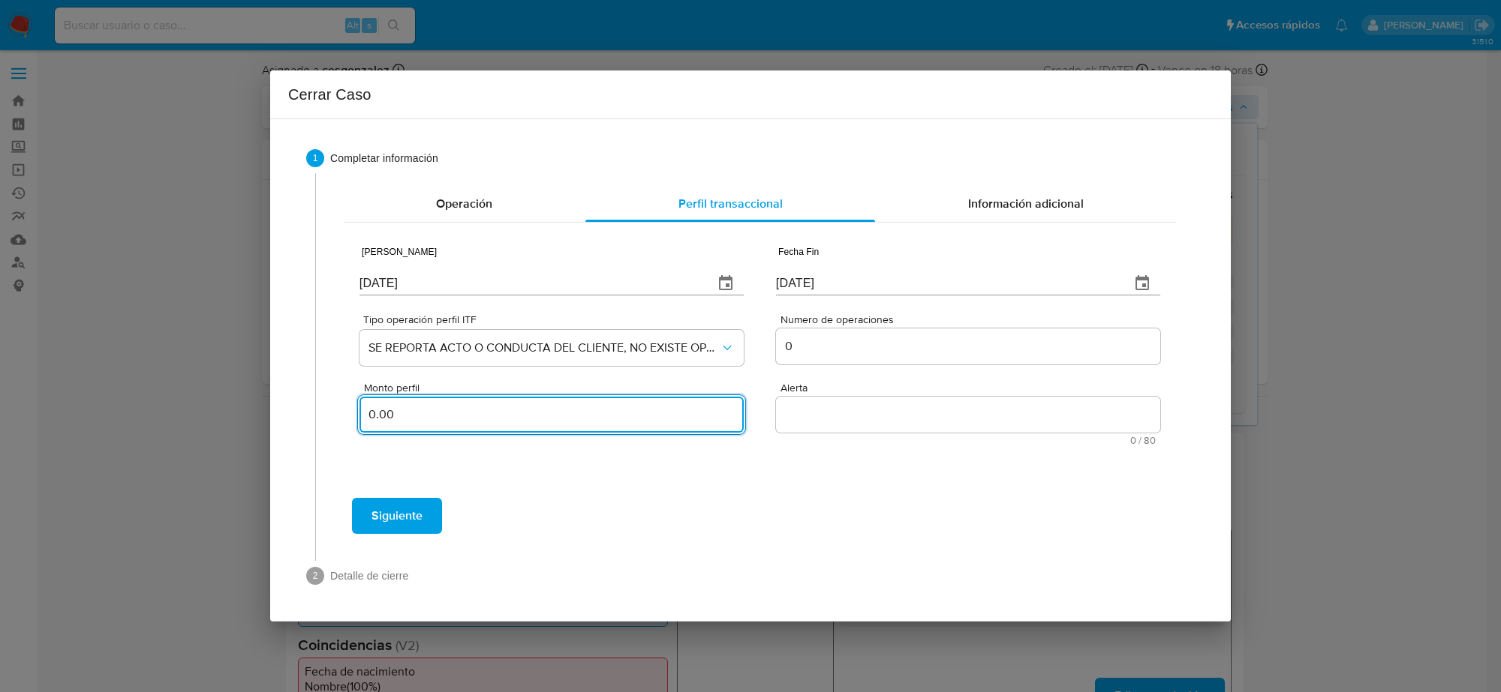
type input "0.00"
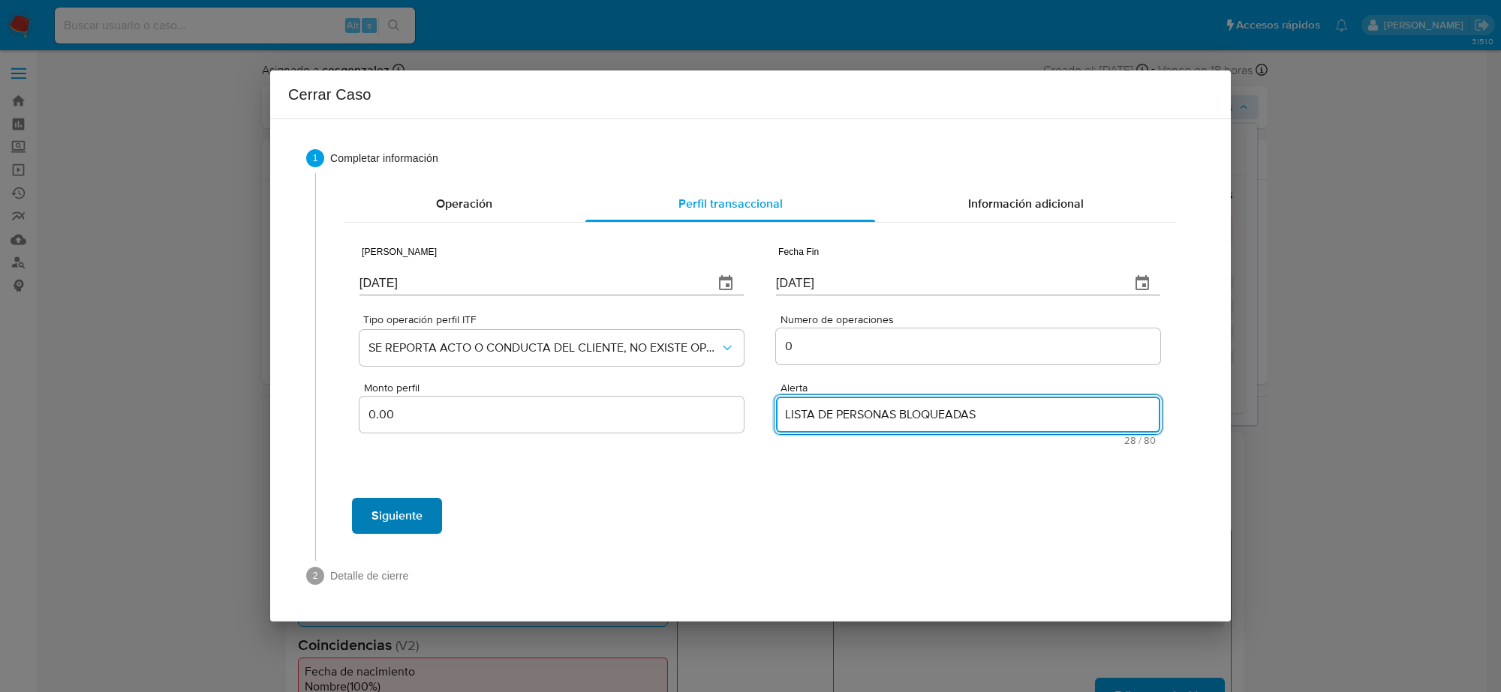
type textarea "LISTA DE PERSONAS BLOQUEADAS"
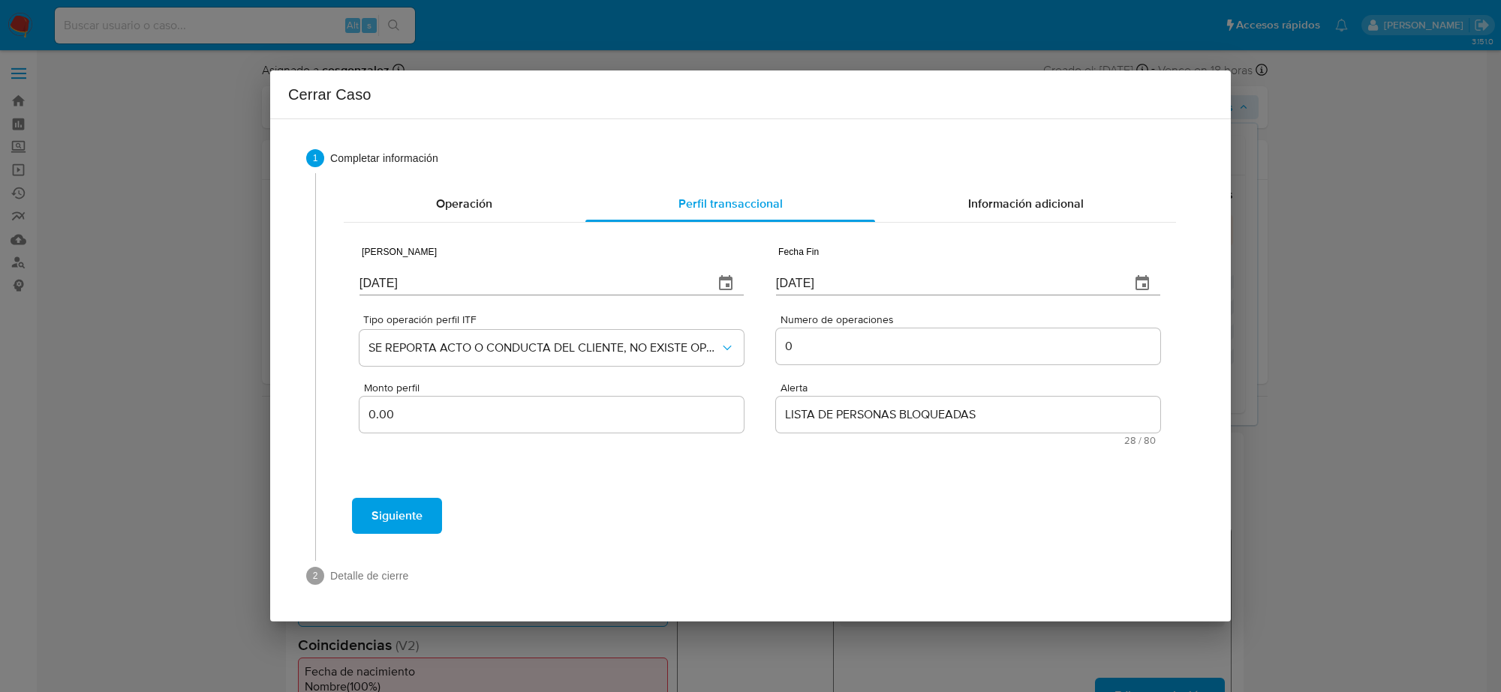
click at [392, 515] on span "Siguiente" at bounding box center [396, 516] width 51 height 33
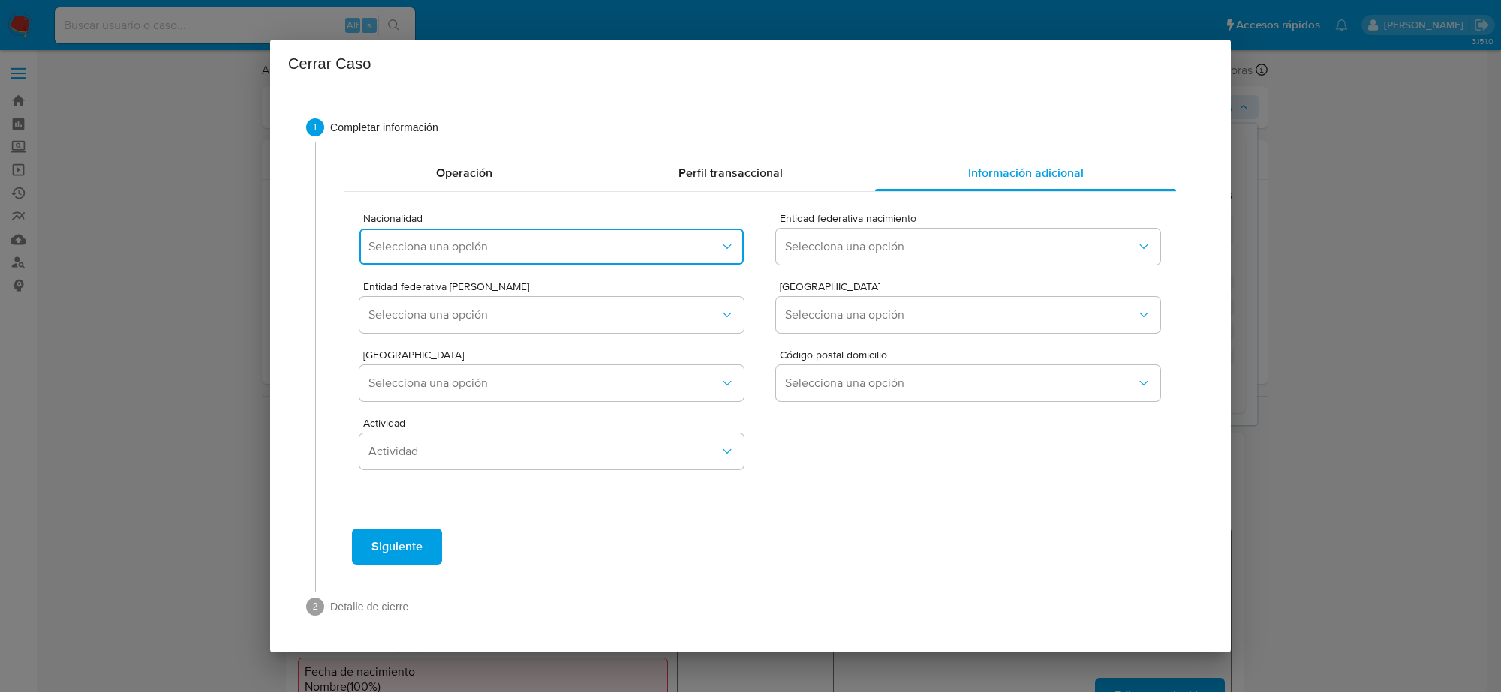
click at [650, 253] on span "Selecciona una opción" at bounding box center [543, 246] width 351 height 15
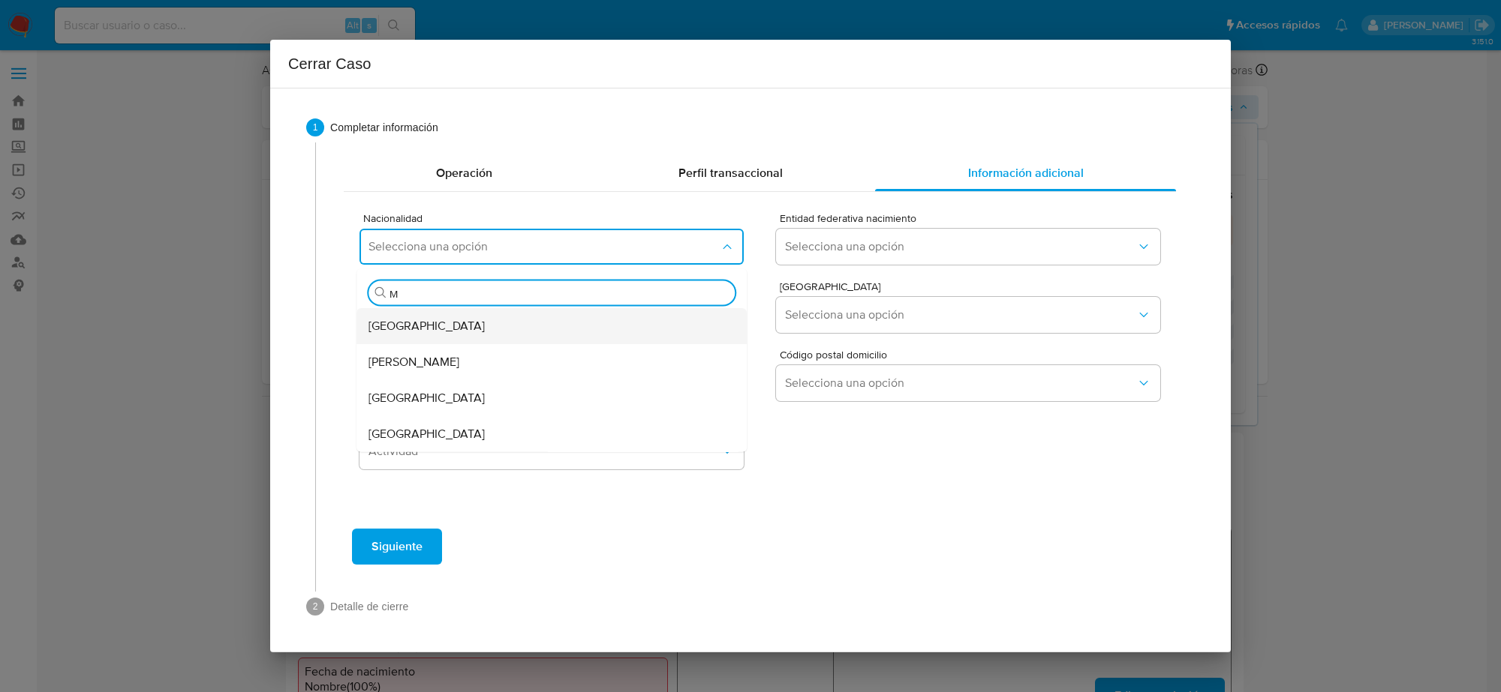
type input "ME"
click at [470, 426] on div "MEXICO" at bounding box center [546, 434] width 357 height 36
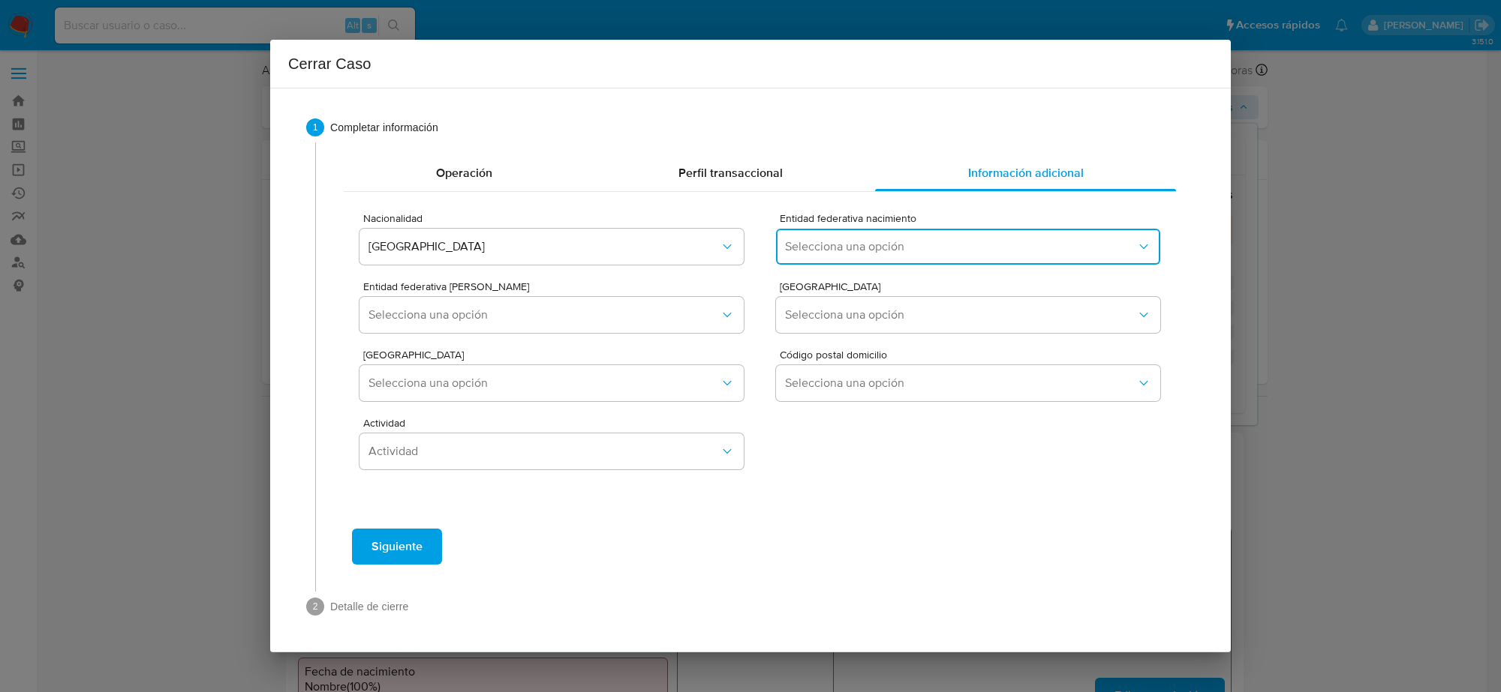
click at [957, 240] on span "Selecciona una opción" at bounding box center [960, 246] width 351 height 15
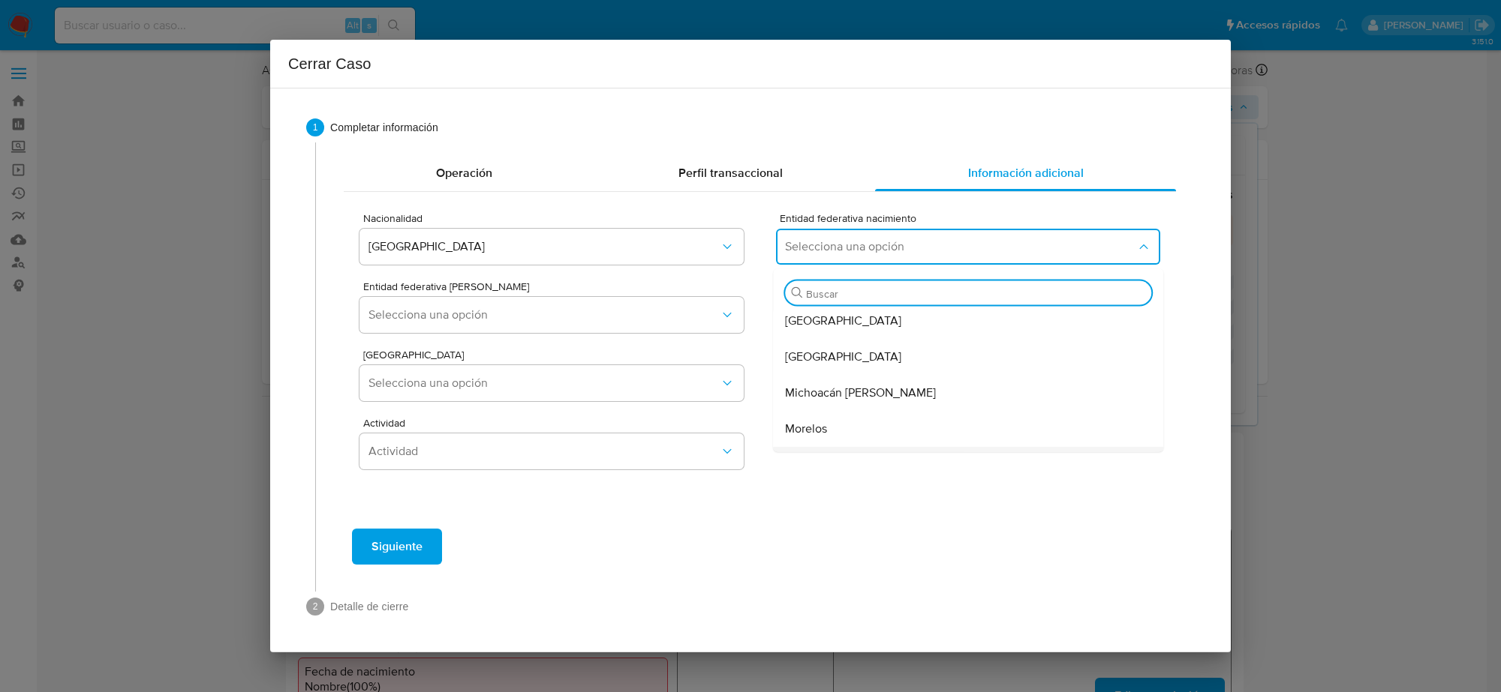
scroll to position [444, 0]
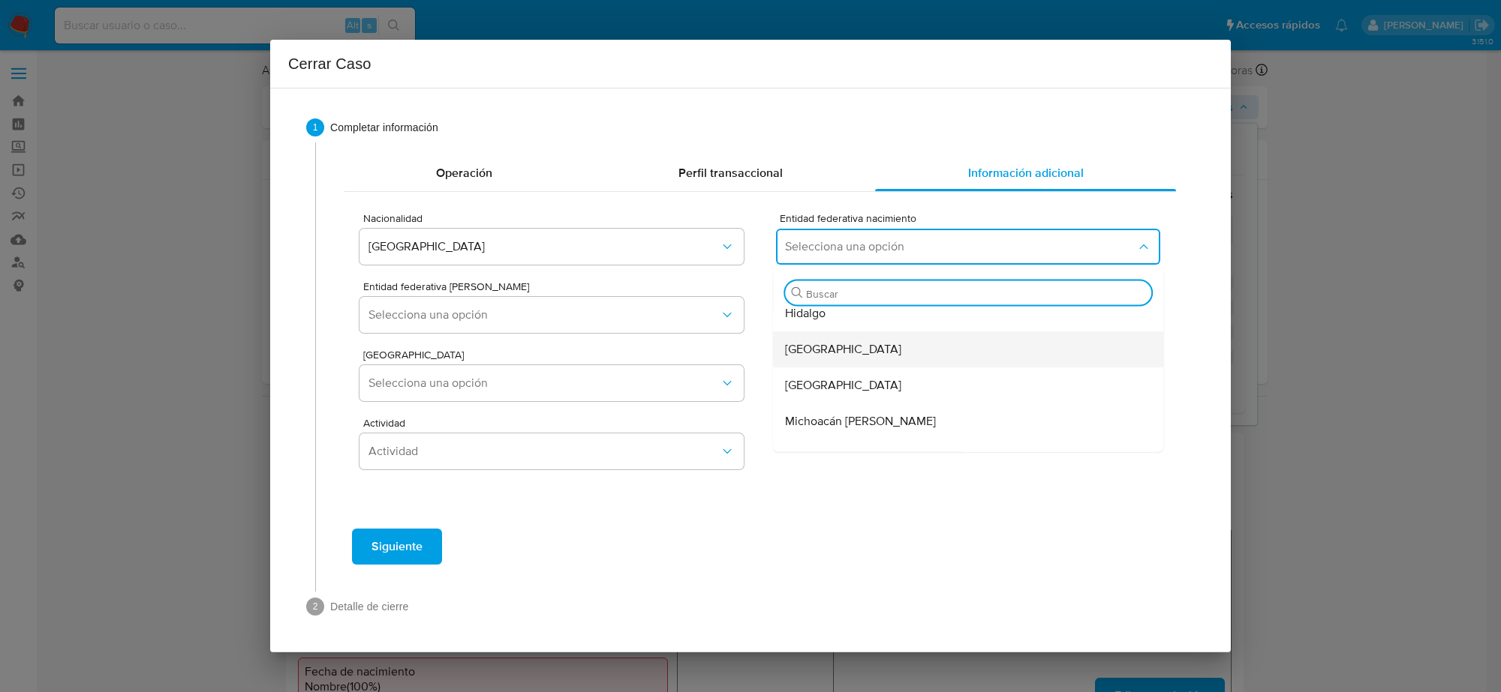
click at [845, 361] on div "Jalisco" at bounding box center [963, 350] width 357 height 36
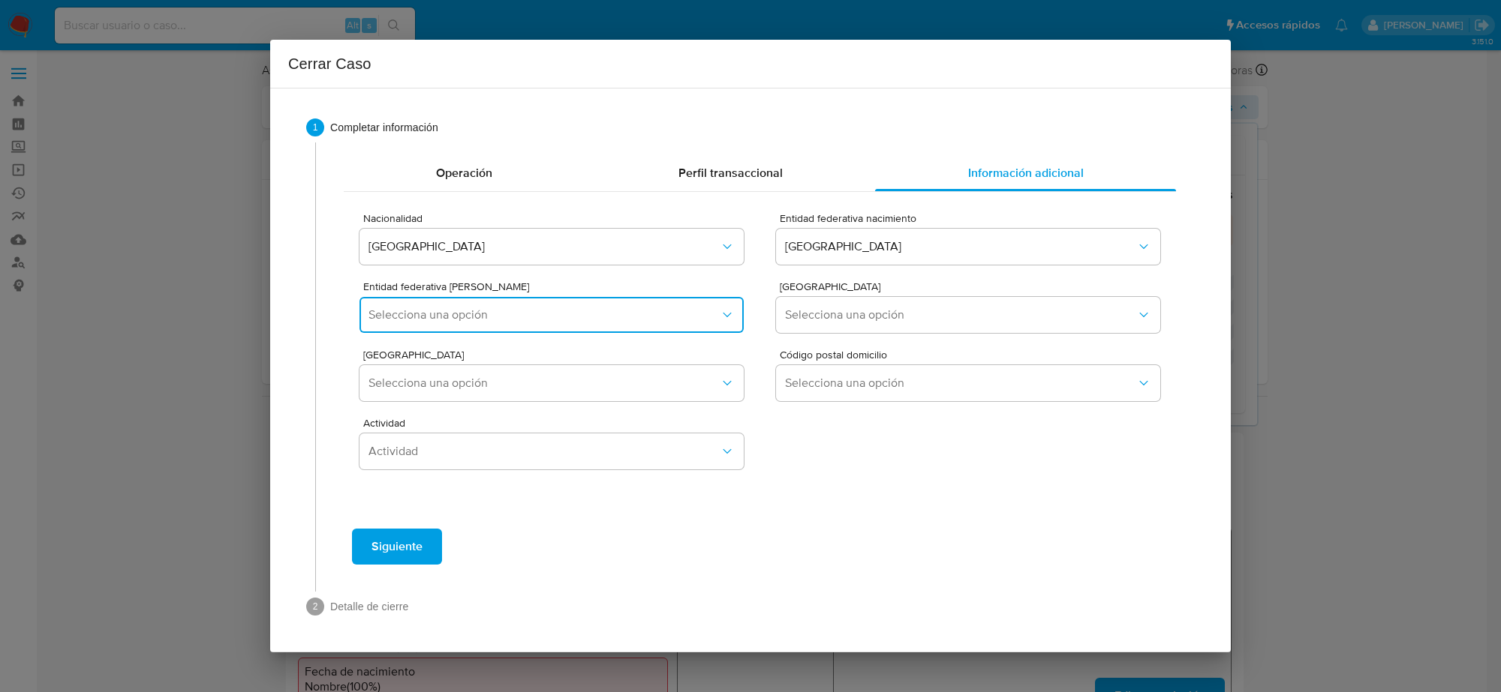
click at [630, 320] on span "Selecciona una opción" at bounding box center [543, 315] width 351 height 15
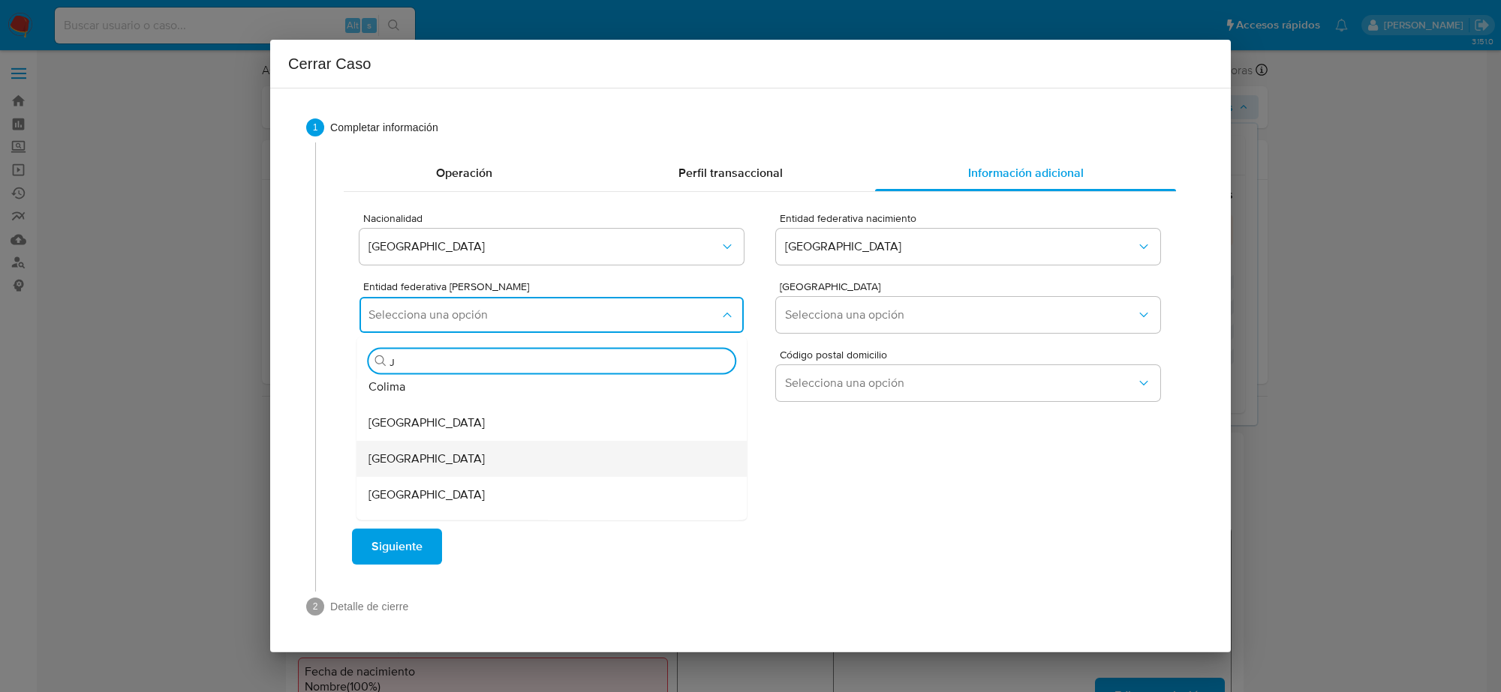
scroll to position [0, 0]
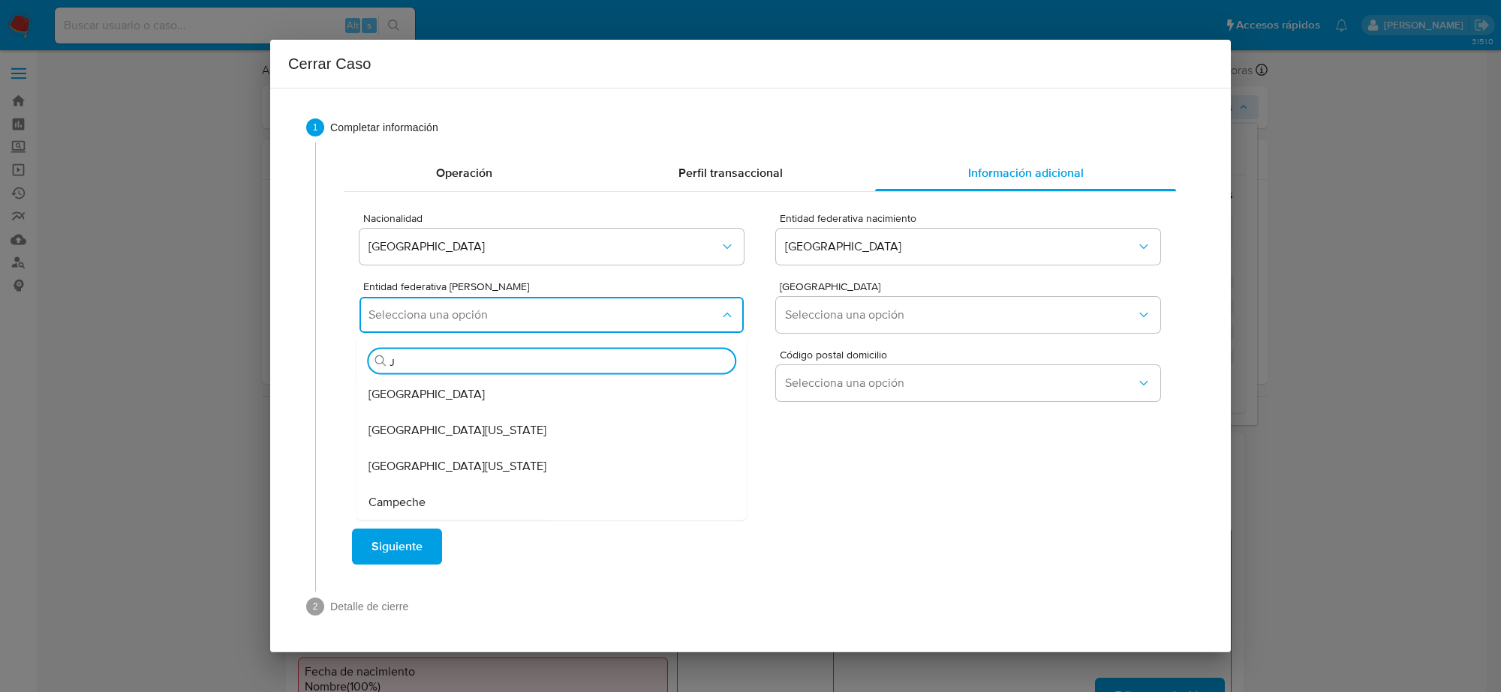
type input "JA"
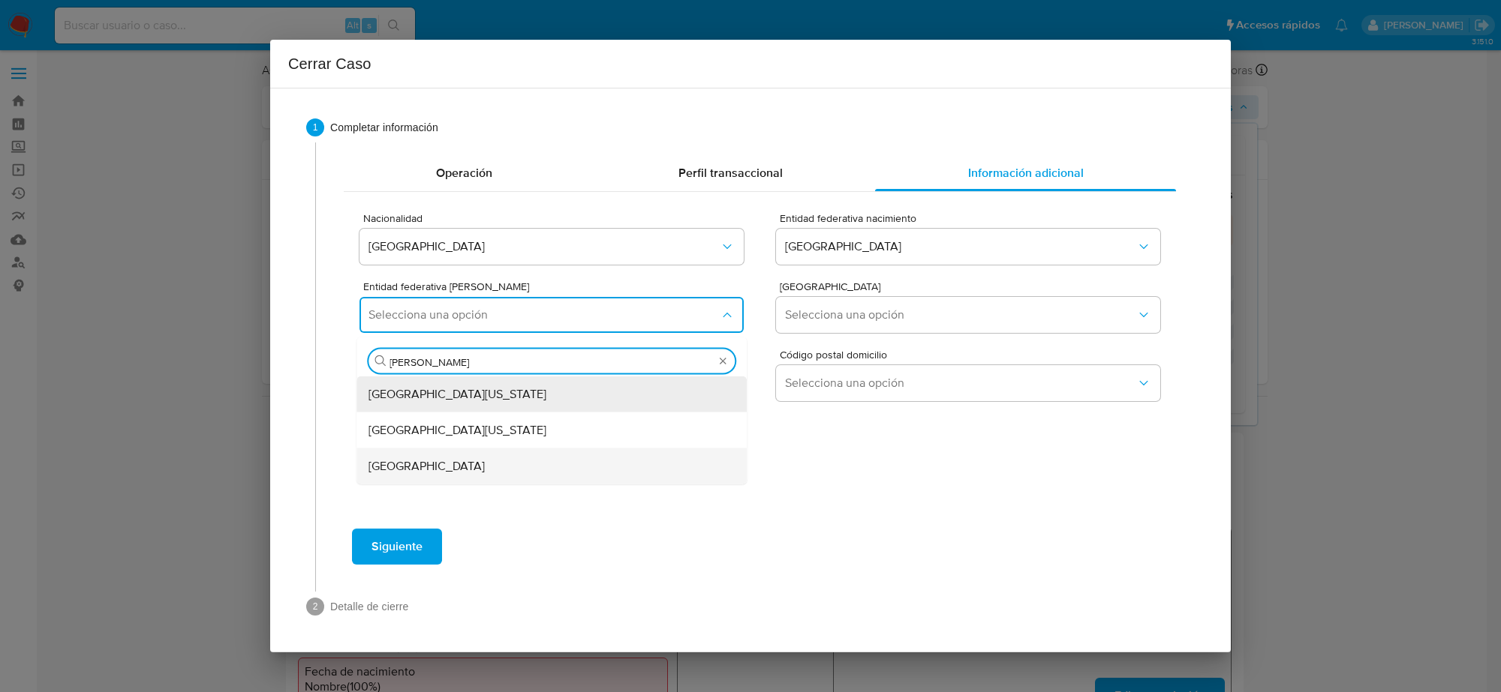
click at [444, 464] on div "Jalisco" at bounding box center [546, 467] width 357 height 36
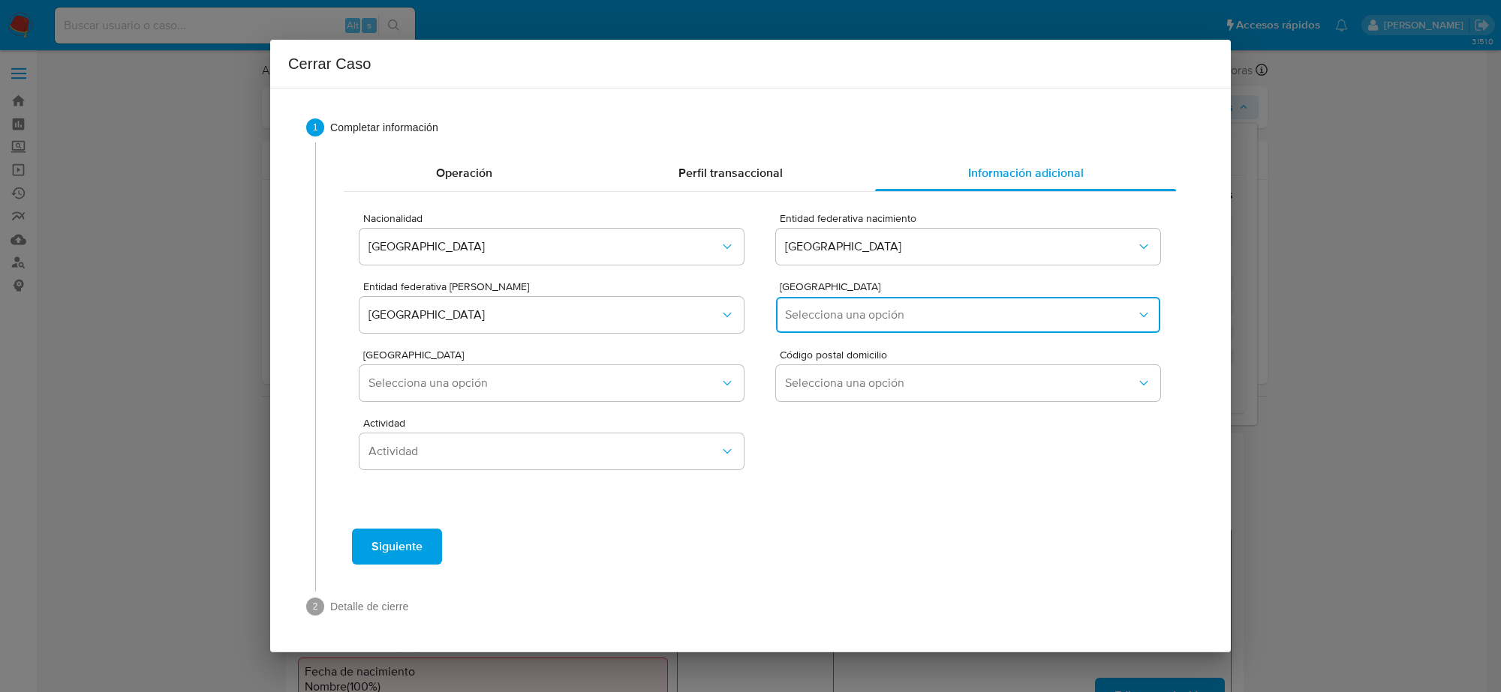
click at [867, 309] on span "Selecciona una opción" at bounding box center [960, 315] width 351 height 15
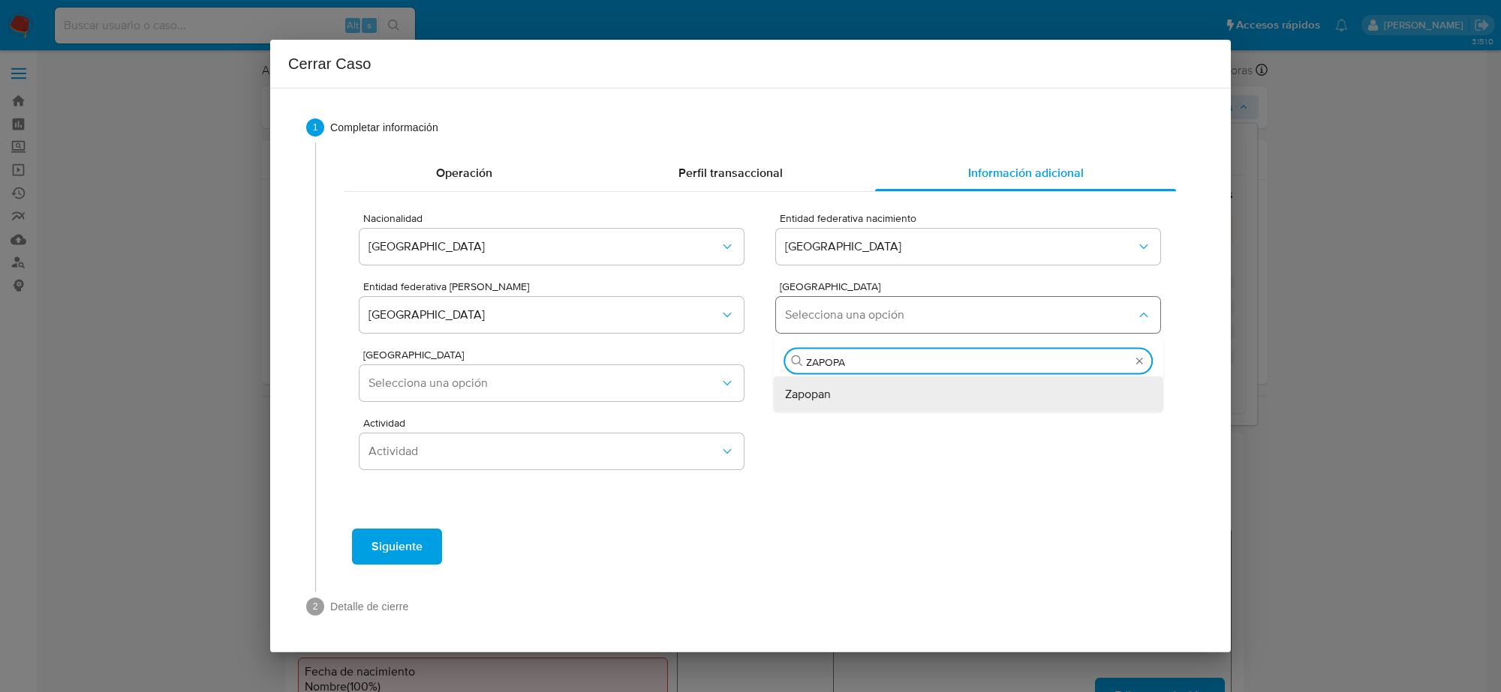
type input "ZAPOPAN"
click at [795, 392] on span "Zapopan" at bounding box center [808, 394] width 46 height 15
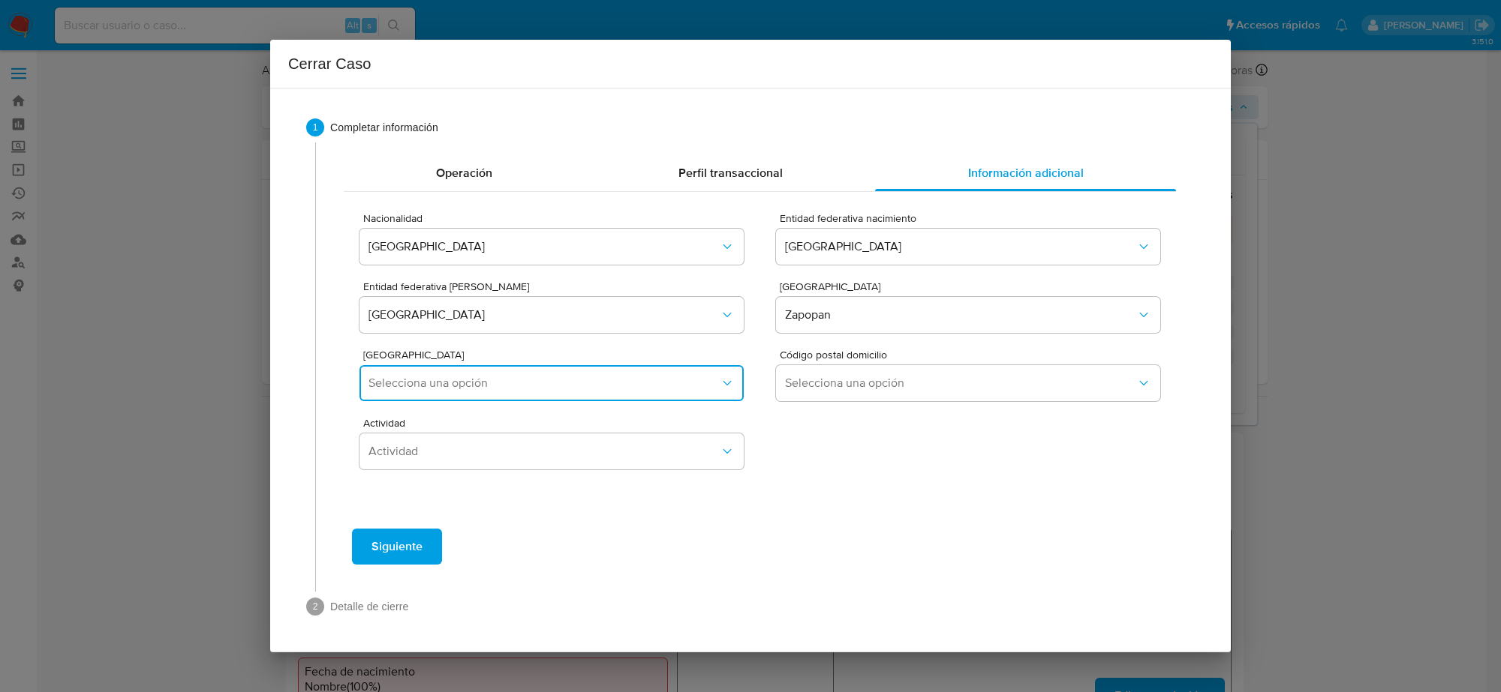
click at [647, 379] on span "Selecciona una opción" at bounding box center [543, 383] width 351 height 15
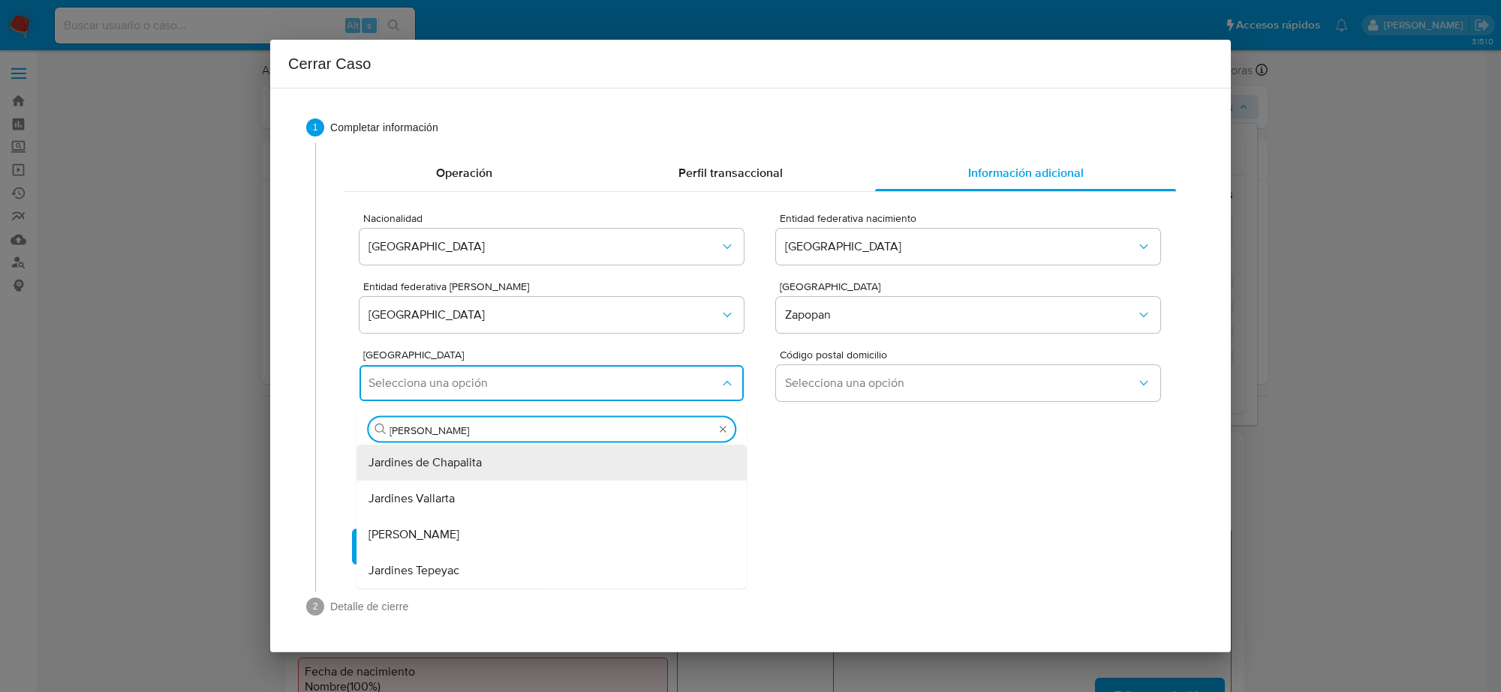
type input "JARDINES"
click at [539, 536] on div "Jardines de Guadalupe" at bounding box center [546, 535] width 357 height 36
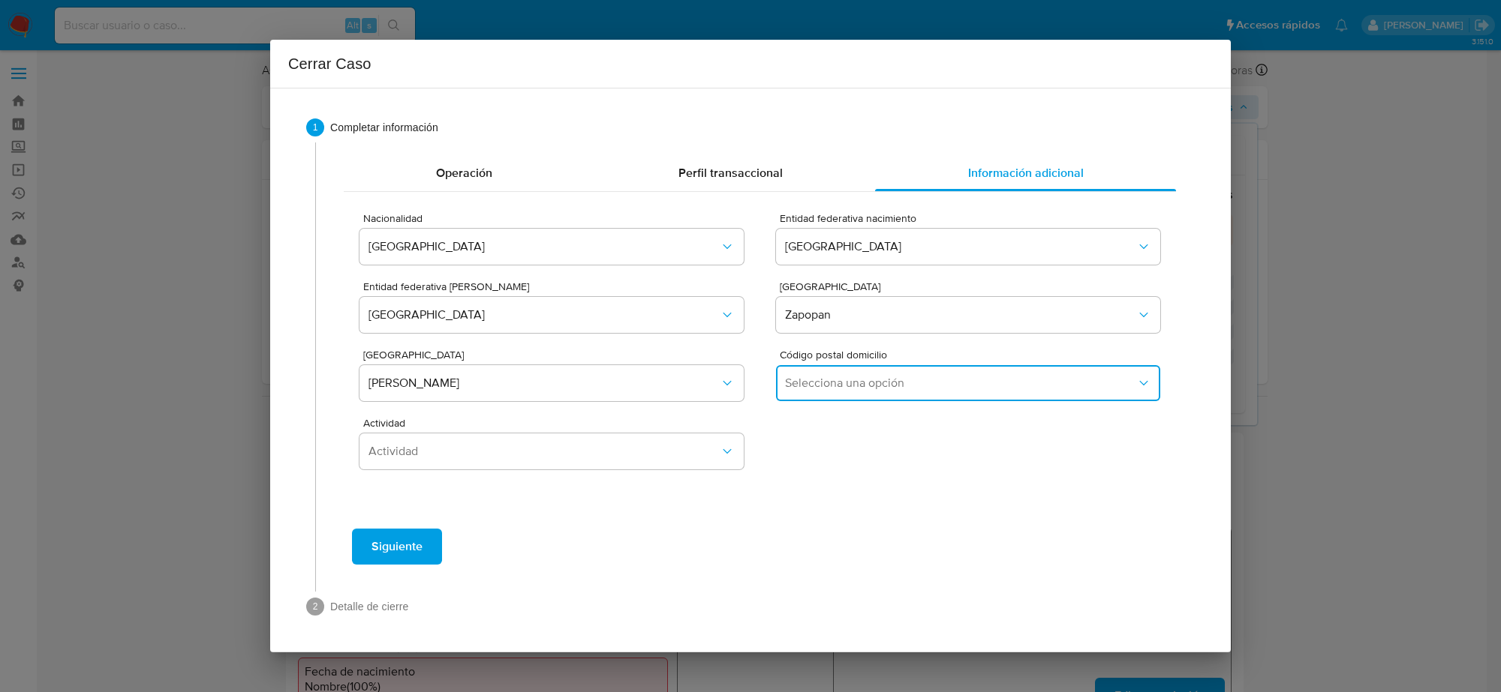
click at [913, 384] on span "Selecciona una opción" at bounding box center [960, 383] width 351 height 15
click at [894, 464] on div "45030" at bounding box center [963, 463] width 357 height 36
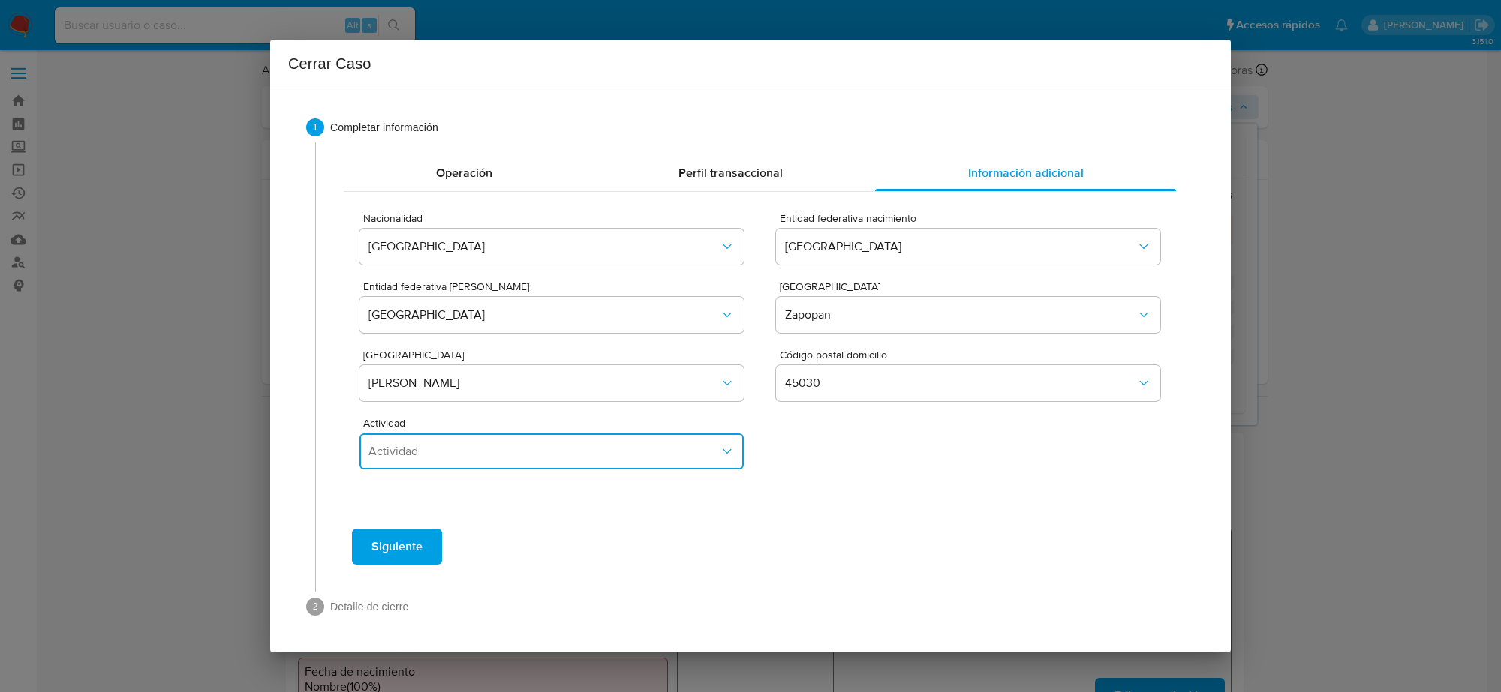
click at [689, 447] on span "Actividad" at bounding box center [543, 451] width 351 height 15
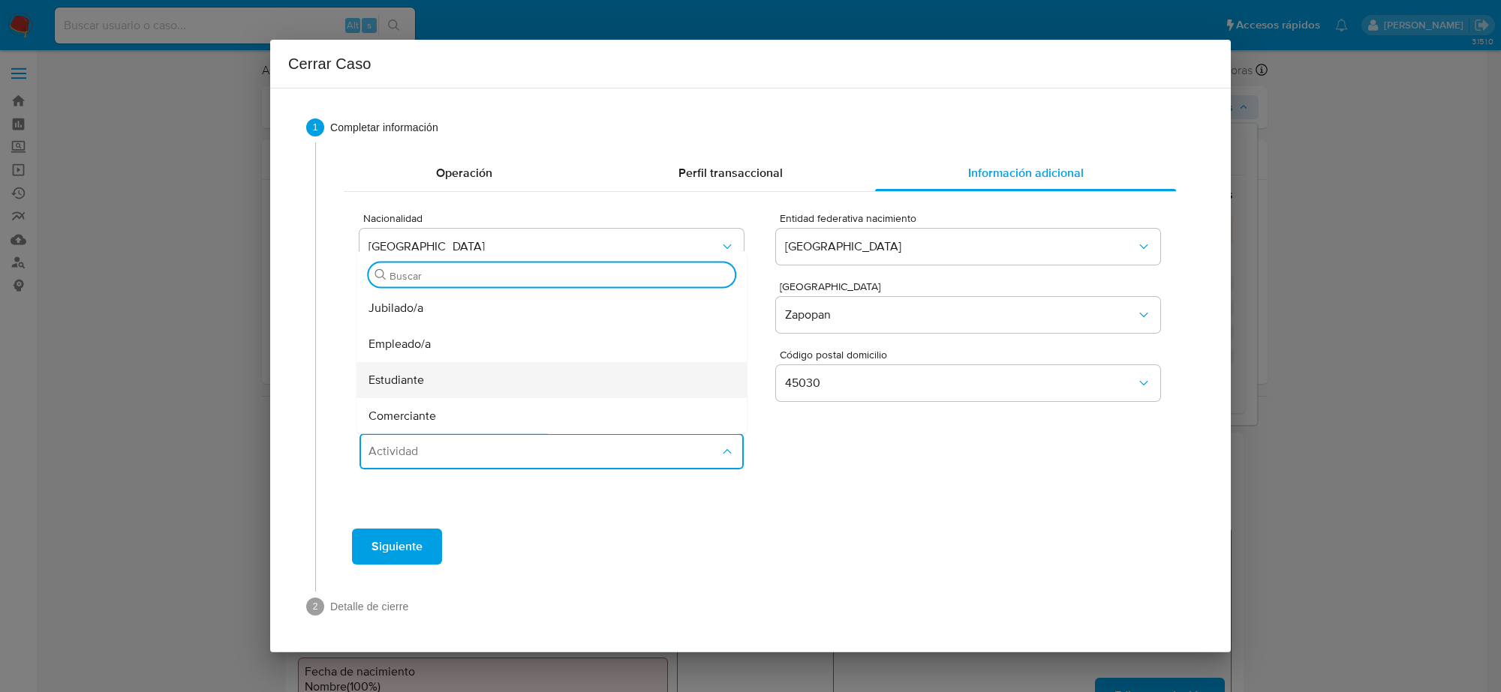
scroll to position [94, 0]
click at [497, 341] on div "Independiente" at bounding box center [546, 323] width 357 height 36
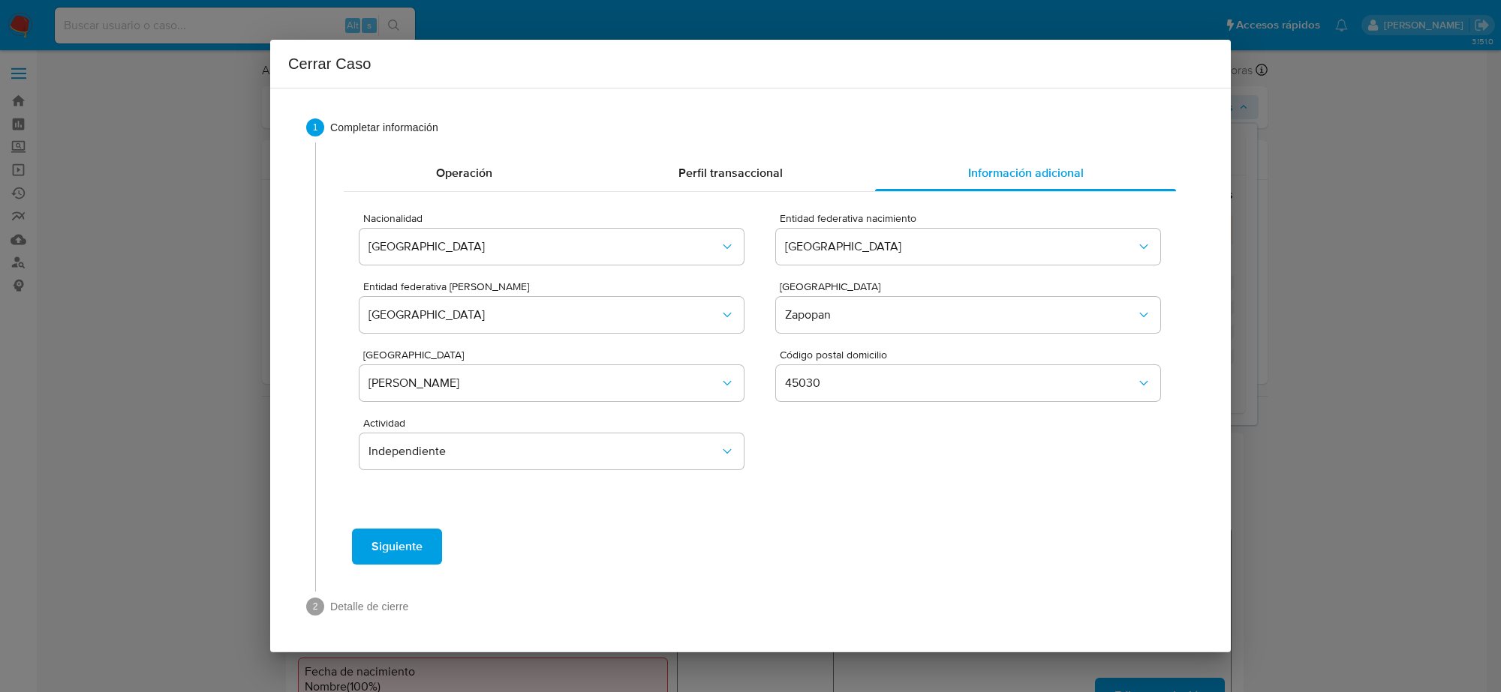
click at [399, 549] on span "Siguiente" at bounding box center [396, 546] width 51 height 33
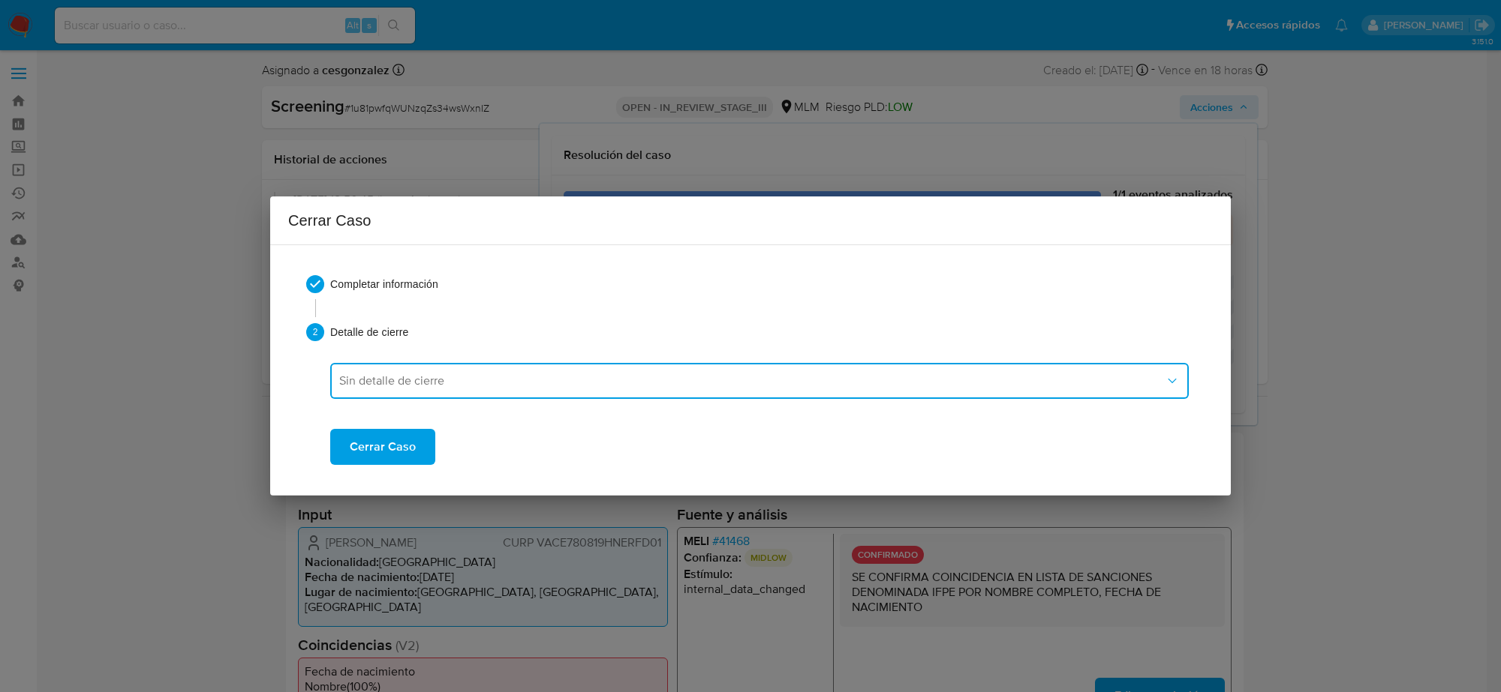
click at [534, 388] on span "Sin detalle de cierre" at bounding box center [751, 381] width 825 height 15
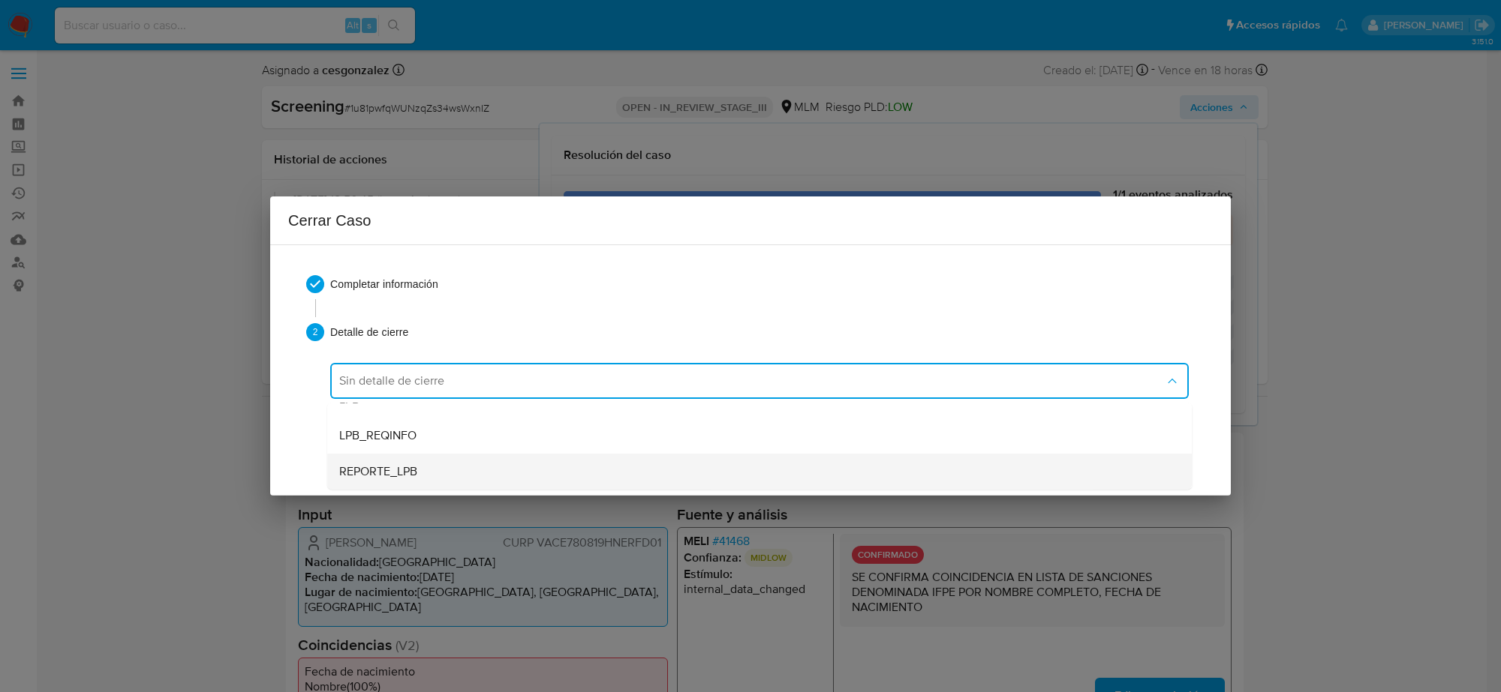
click at [463, 471] on div "REPORTE_LPB" at bounding box center [754, 472] width 831 height 36
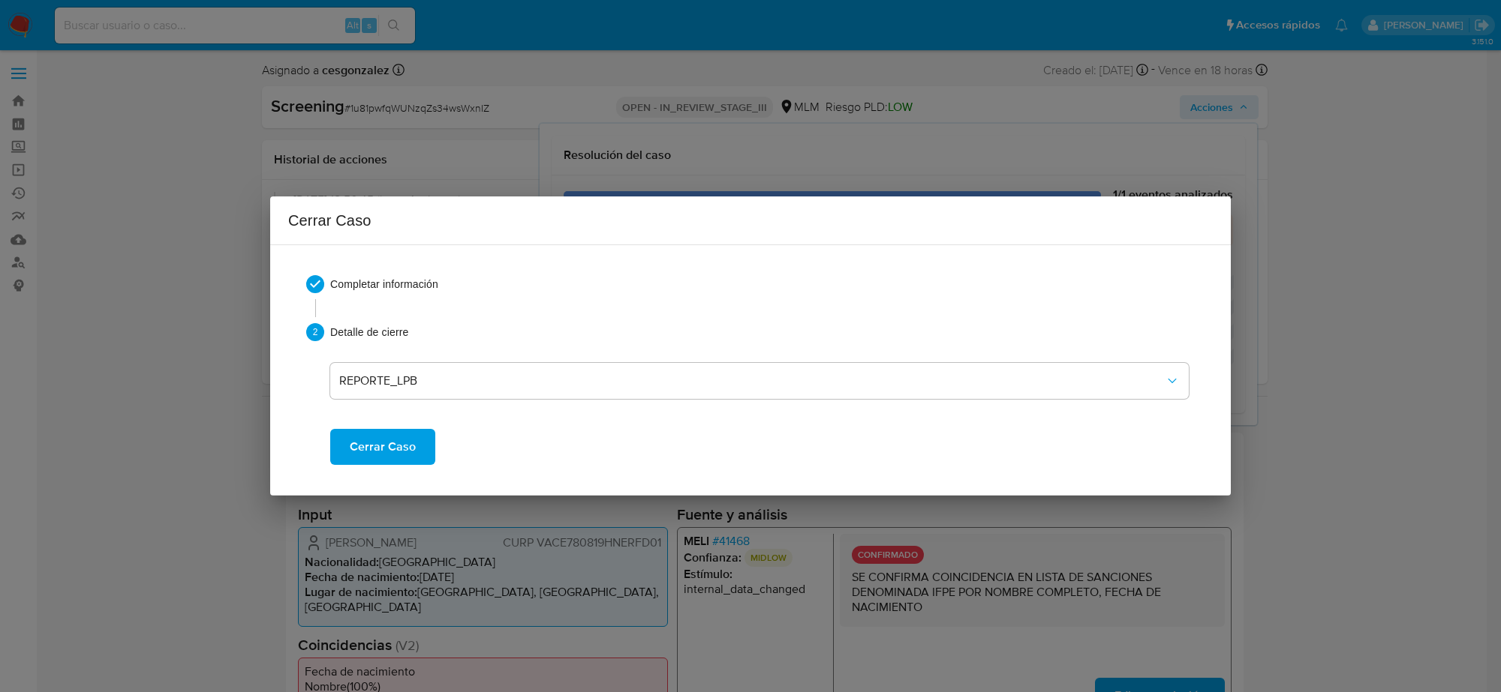
click at [407, 455] on span "Cerrar Caso" at bounding box center [383, 447] width 66 height 33
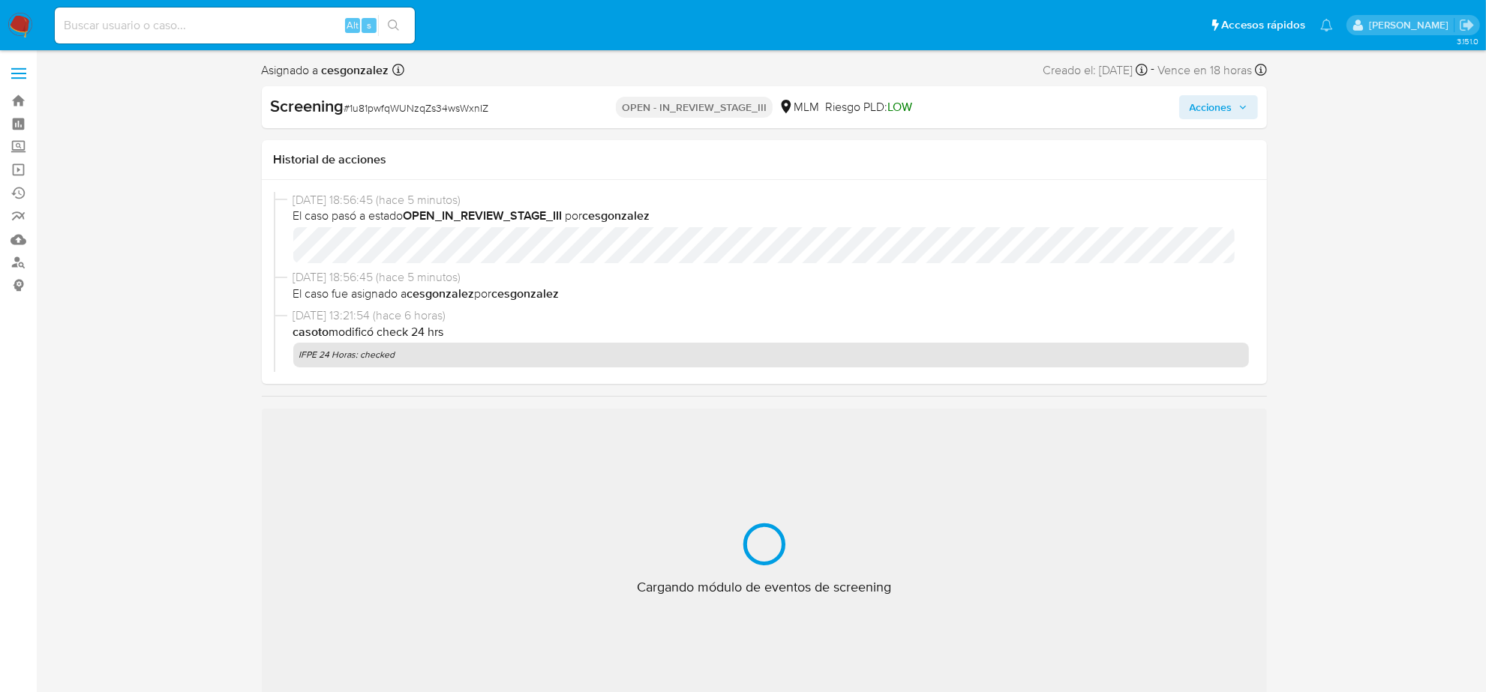
scroll to position [597, 0]
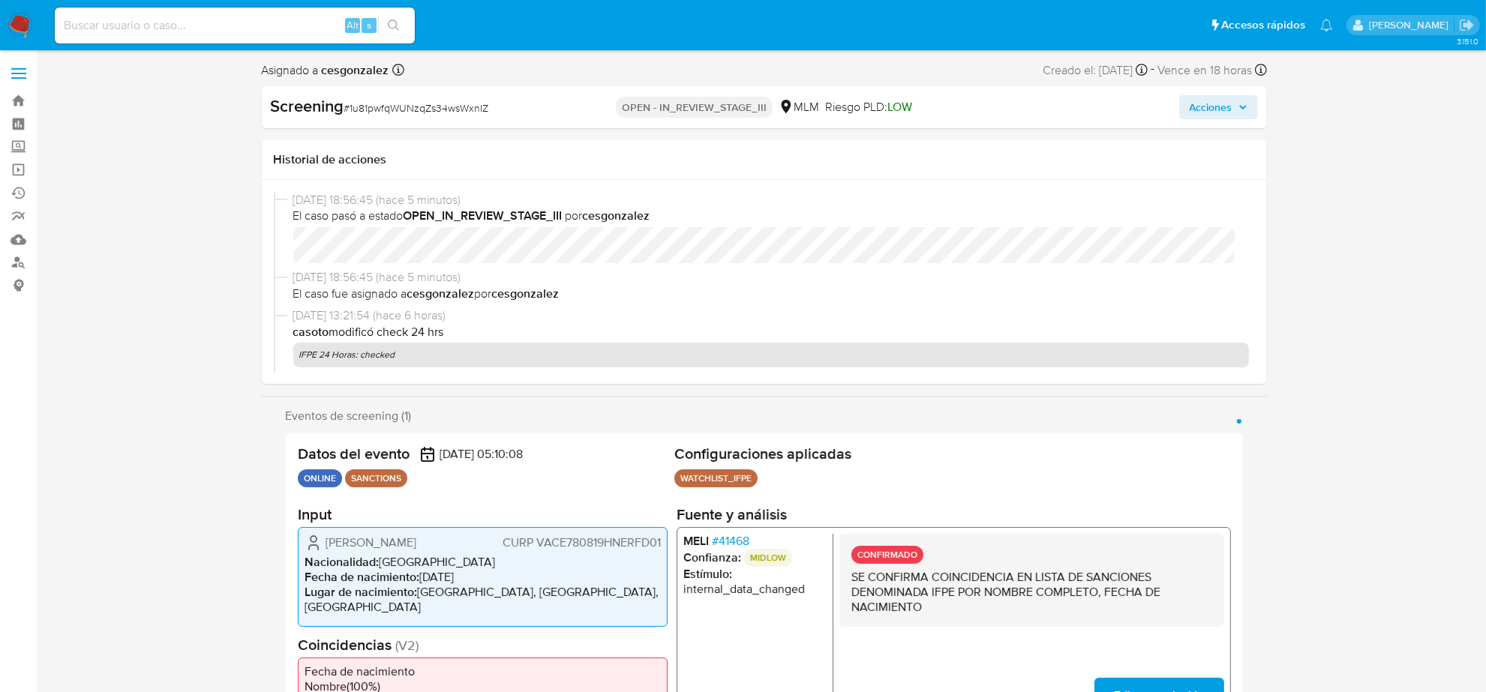
select select "10"
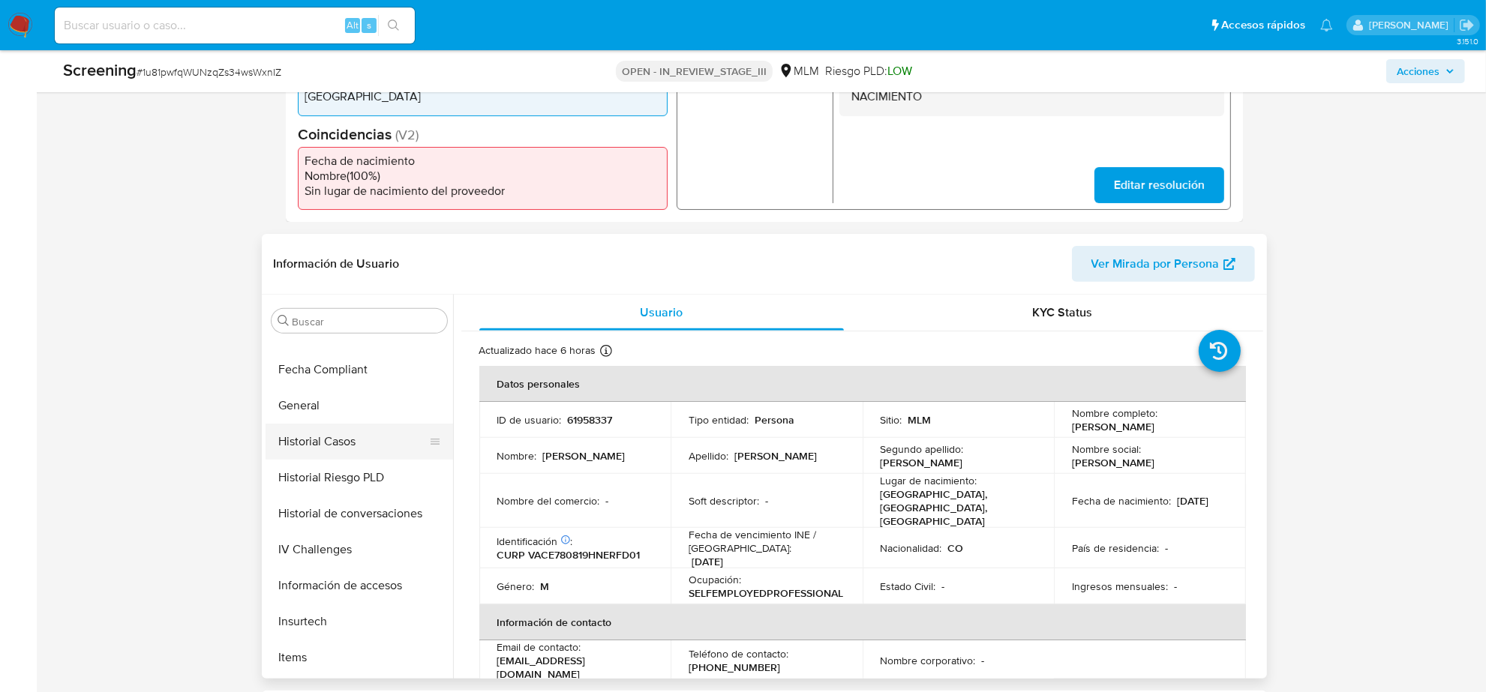
scroll to position [316, 0]
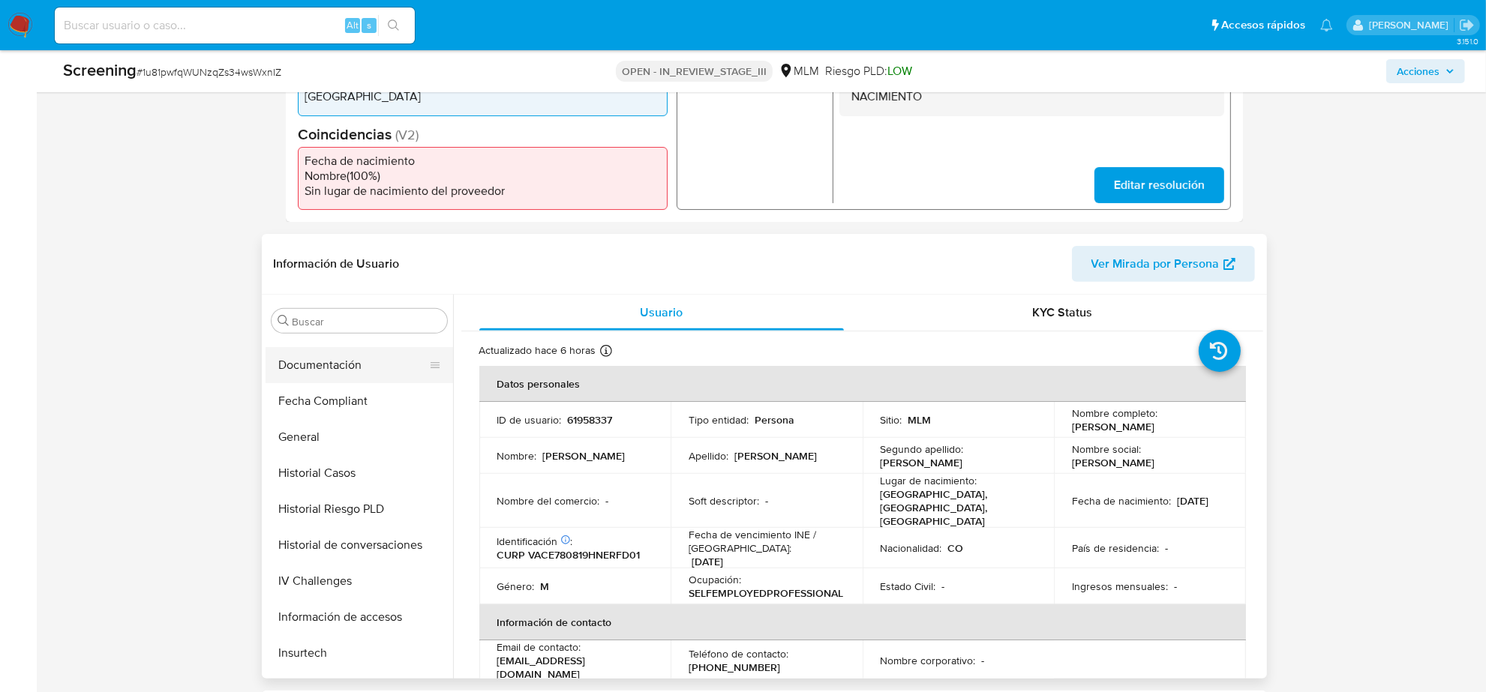
click at [342, 370] on button "Documentación" at bounding box center [354, 365] width 176 height 36
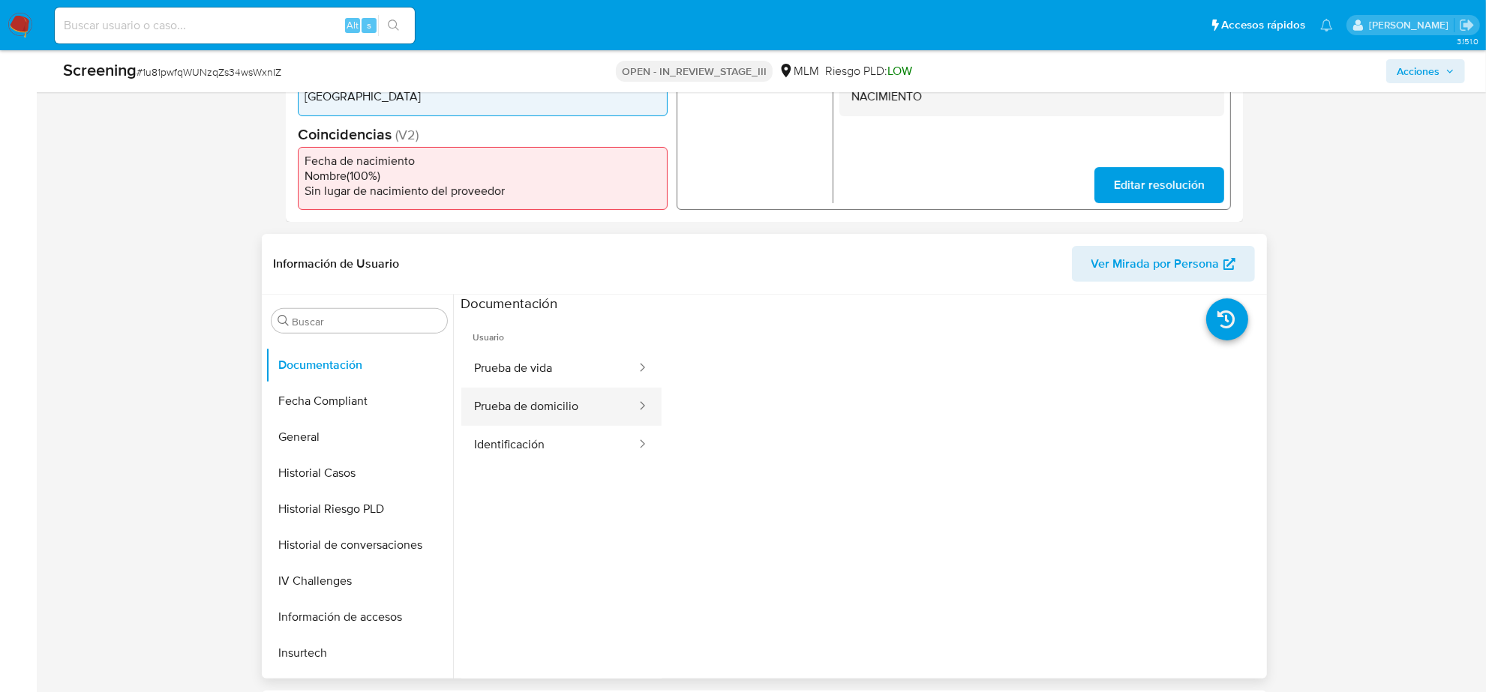
click at [525, 413] on button "Prueba de domicilio" at bounding box center [549, 407] width 176 height 38
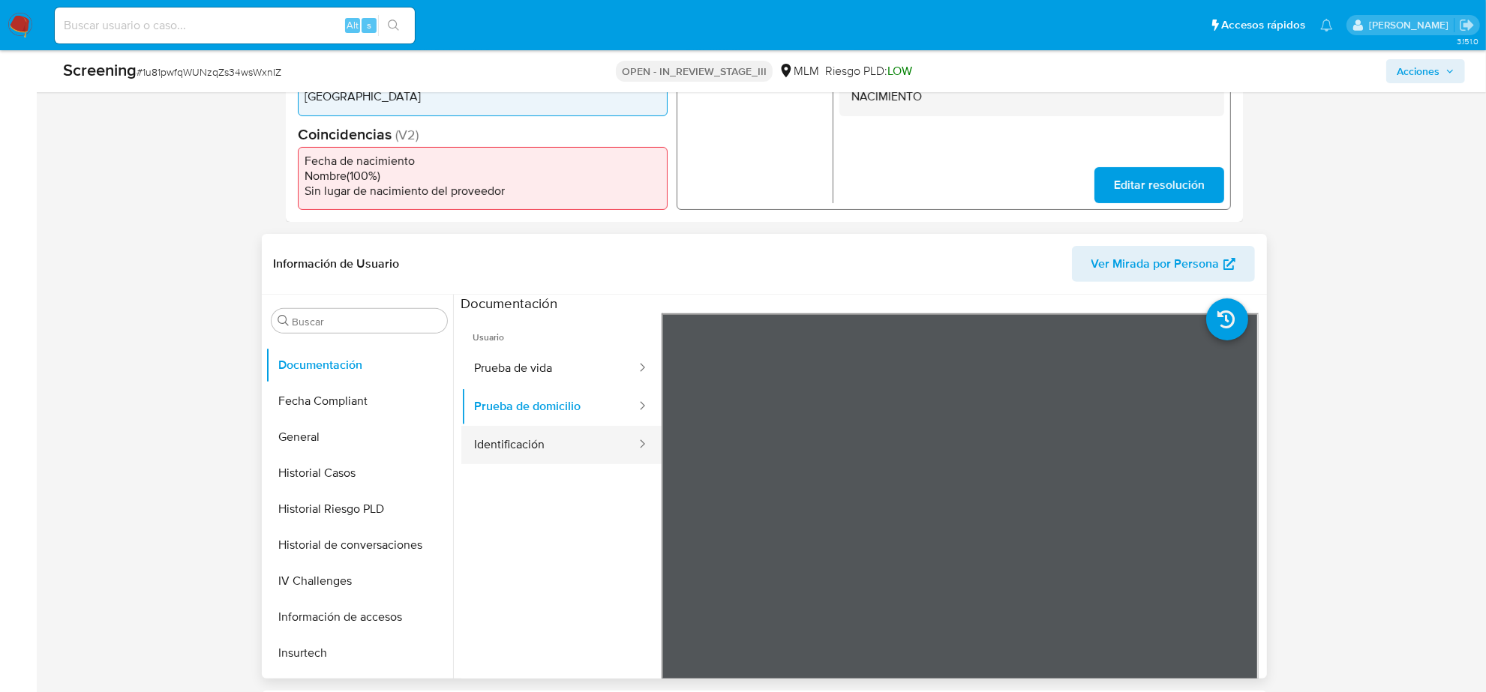
click at [515, 444] on button "Identificación" at bounding box center [549, 445] width 176 height 38
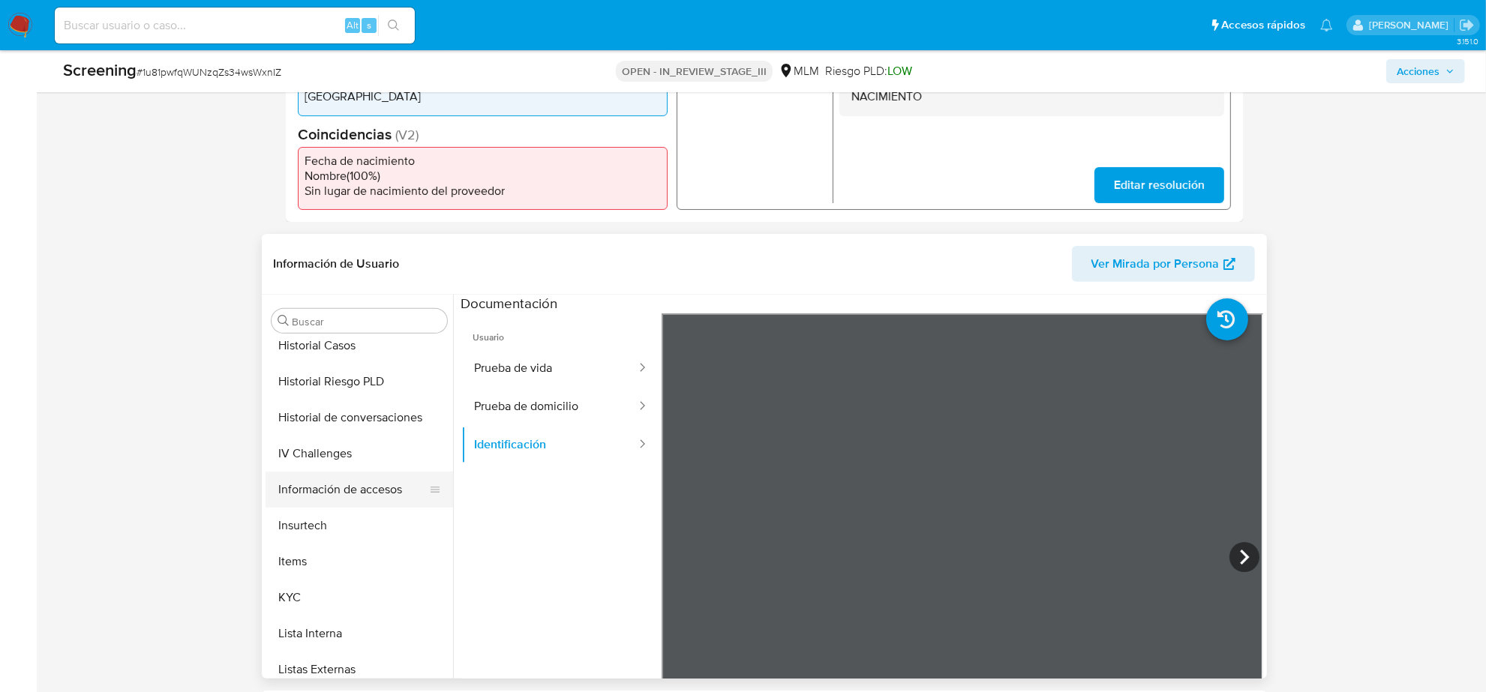
scroll to position [597, 0]
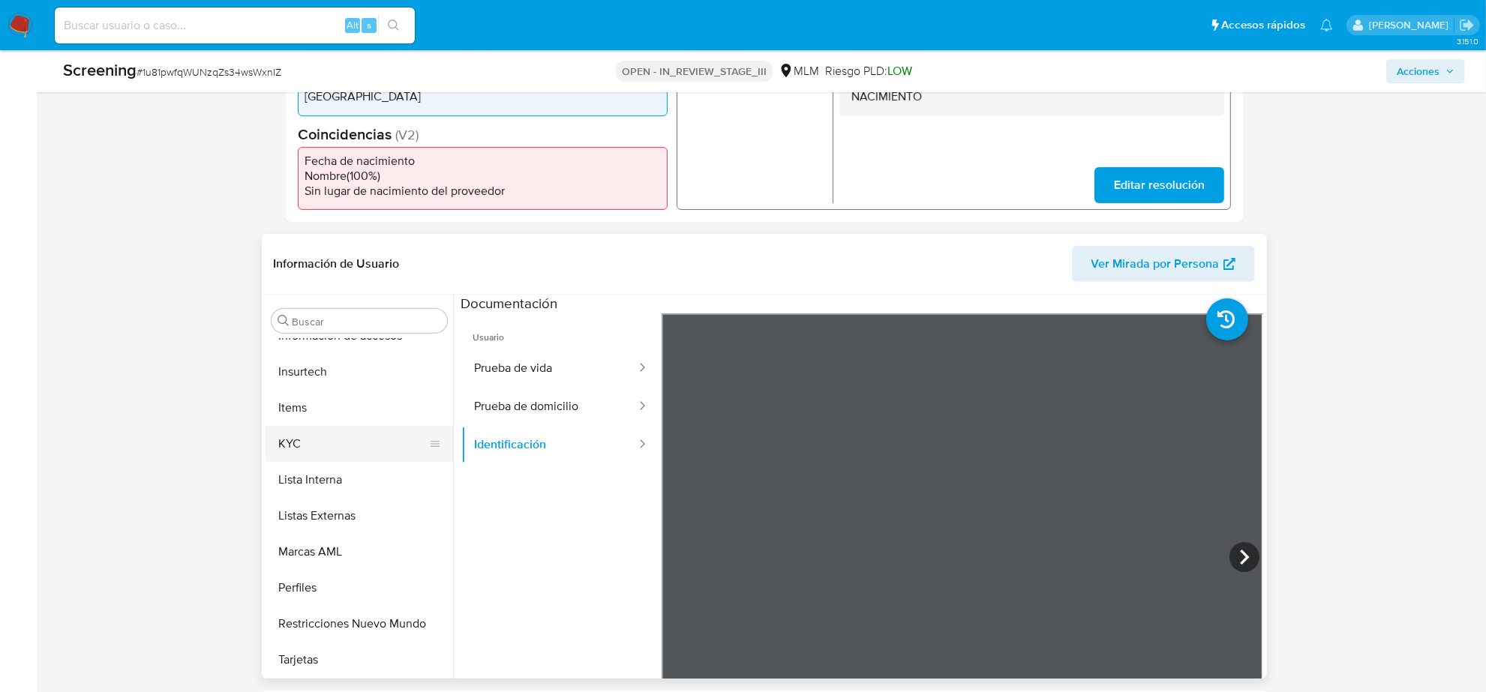
click at [297, 446] on button "KYC" at bounding box center [354, 444] width 176 height 36
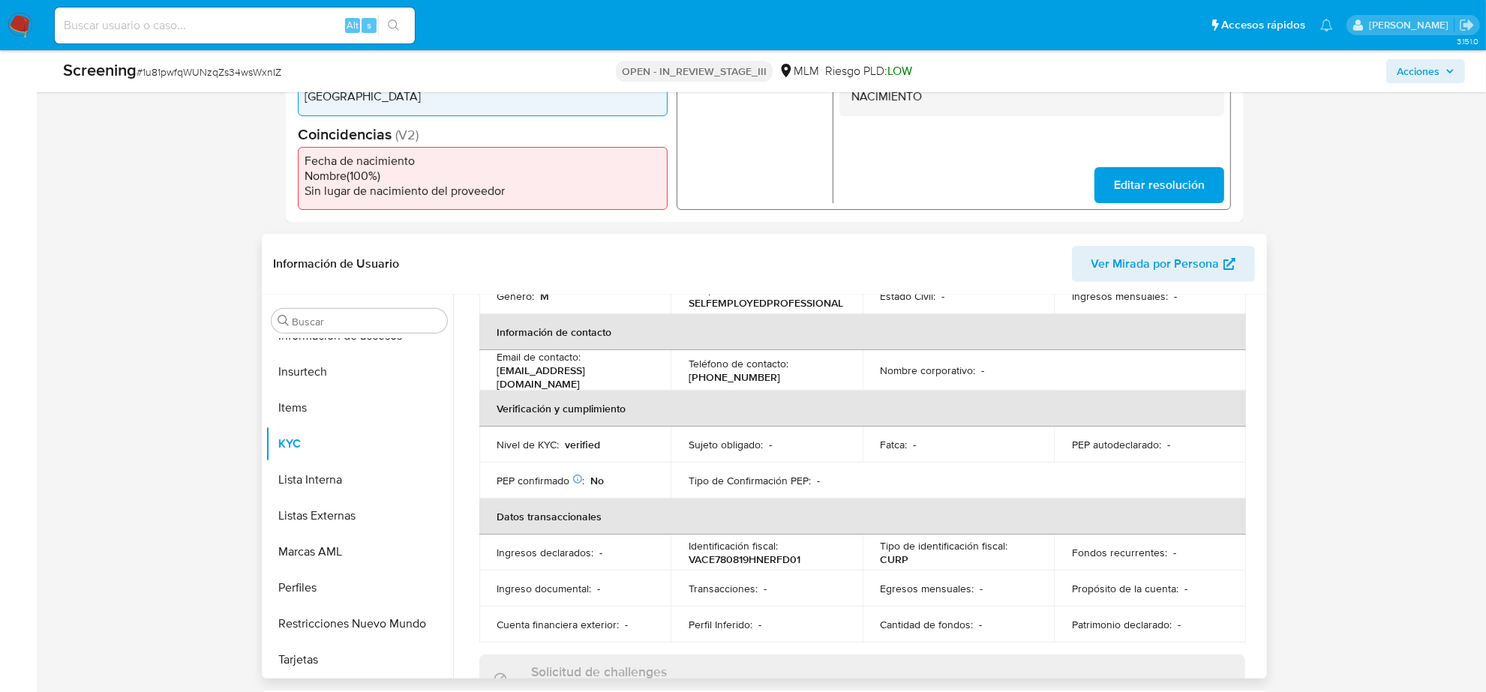
scroll to position [197, 0]
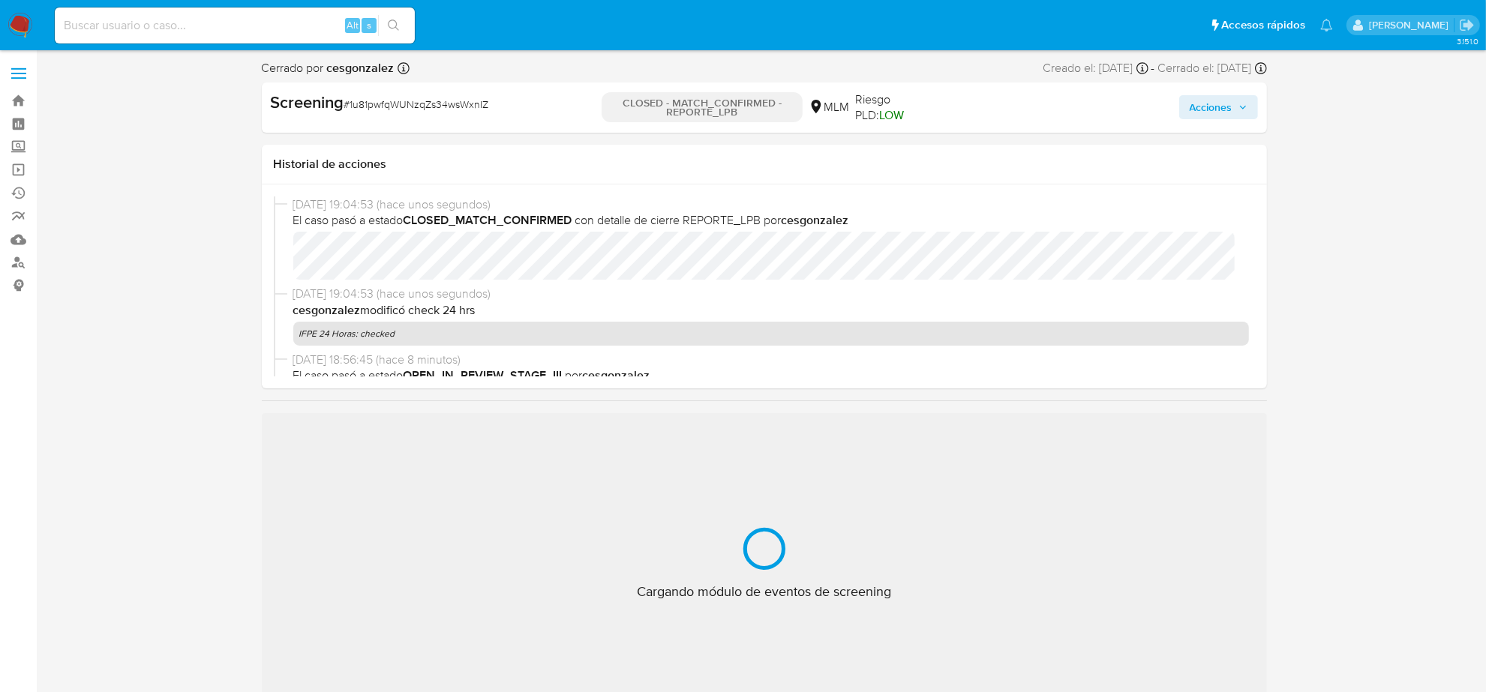
scroll to position [597, 0]
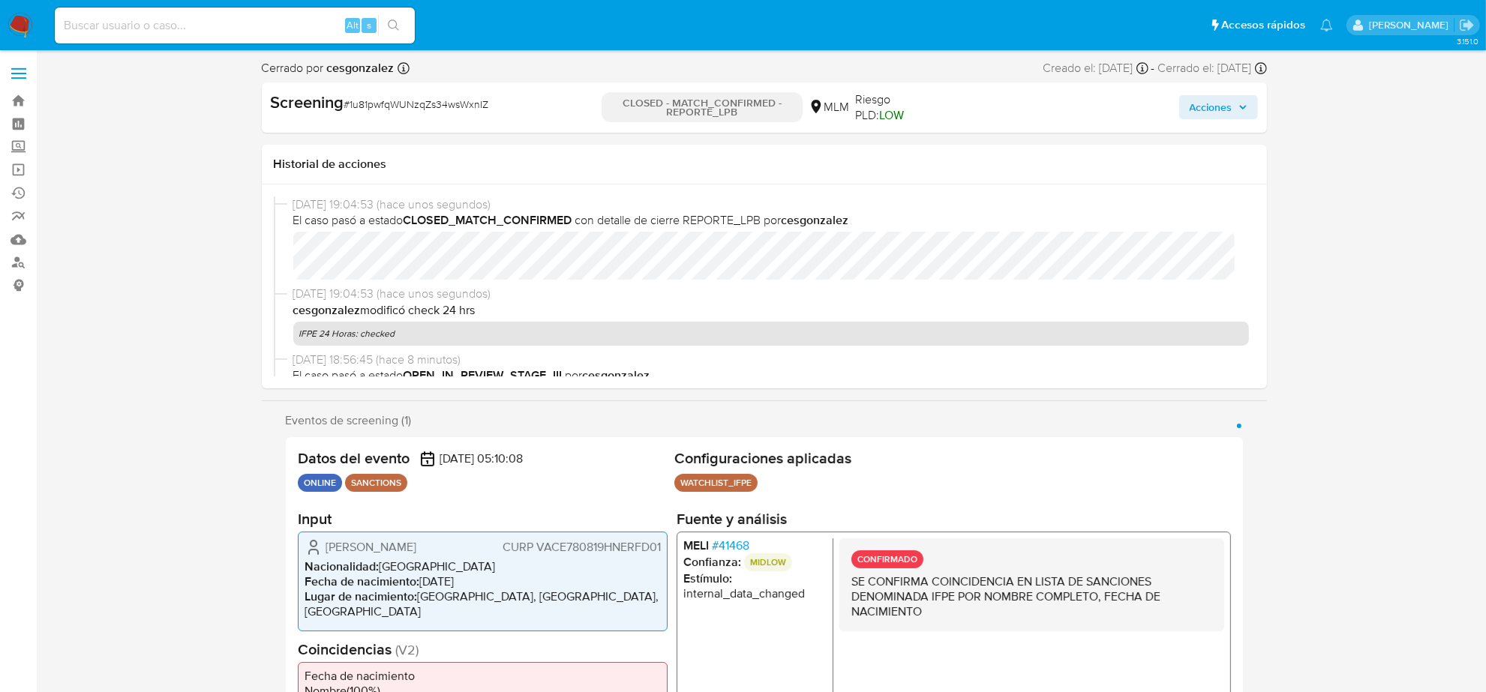
select select "10"
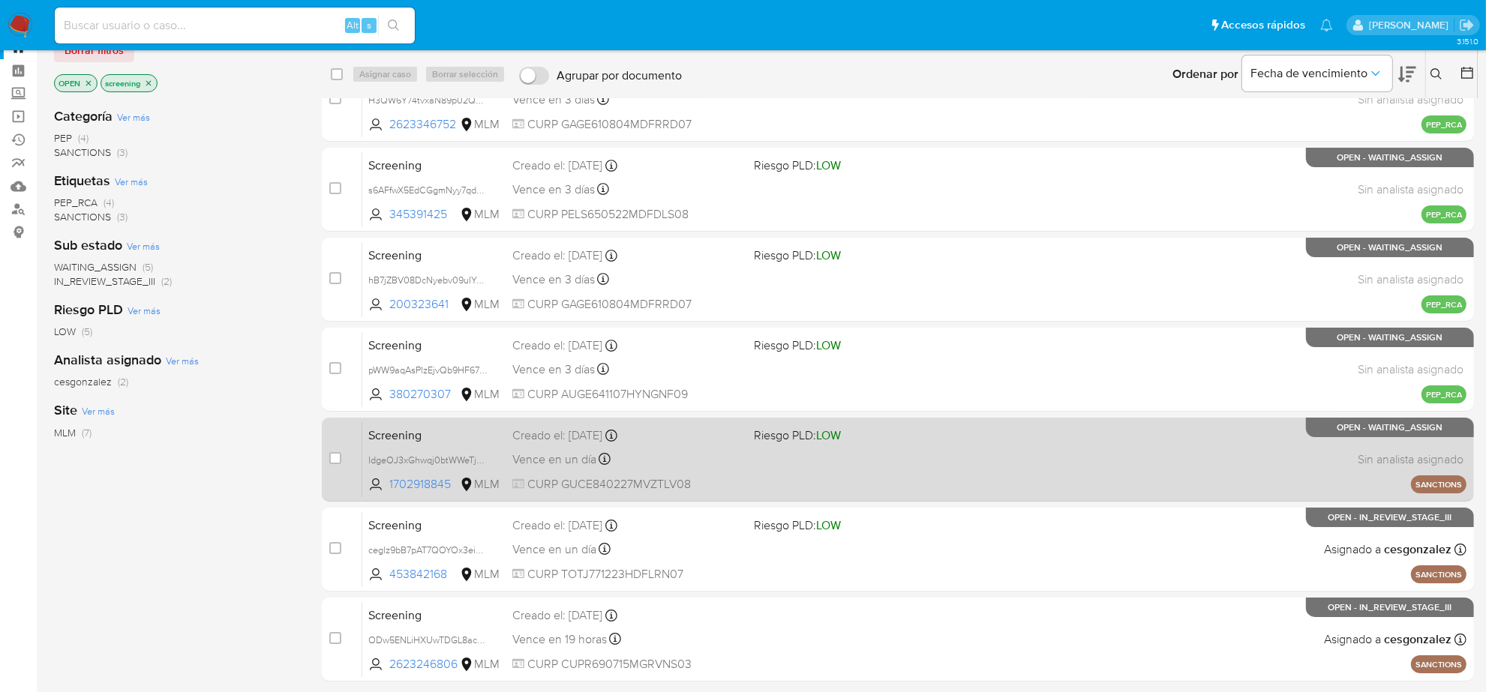
scroll to position [106, 0]
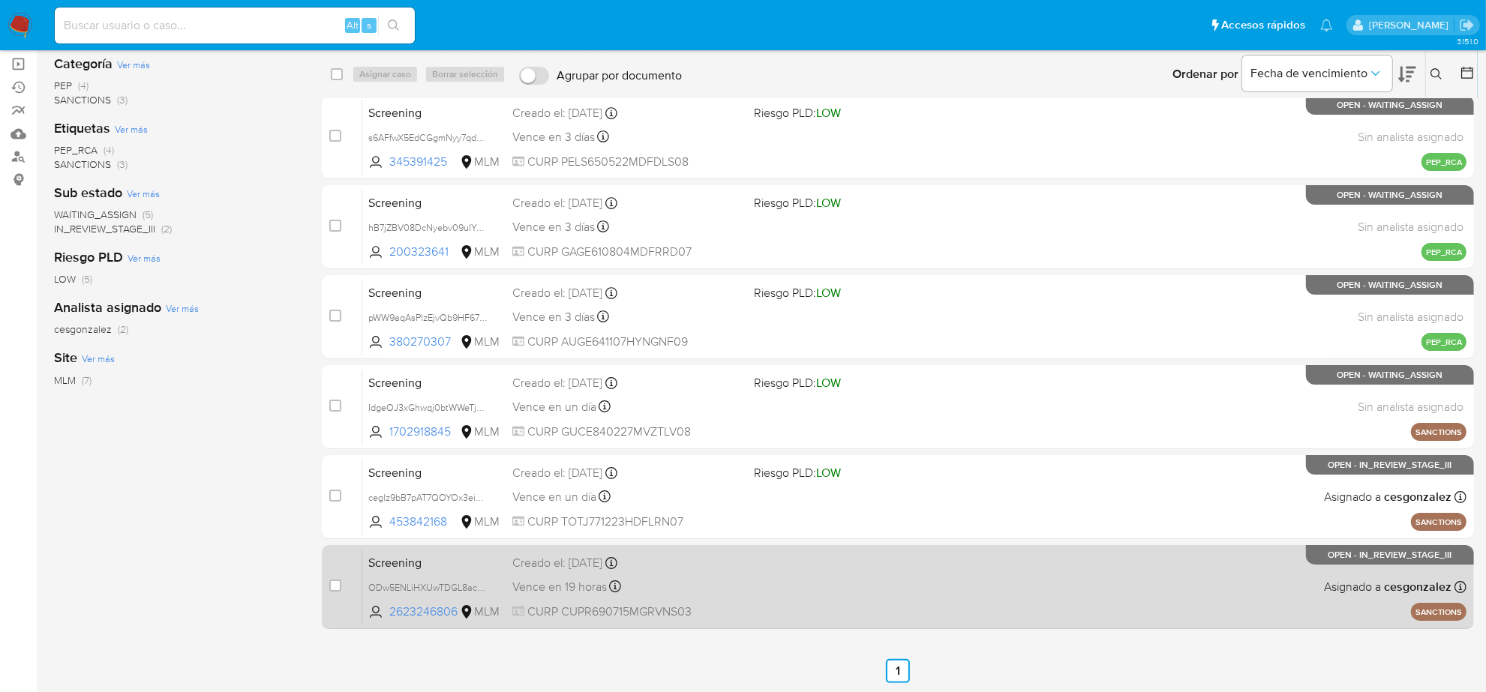
click at [576, 594] on span "Vence en 19 horas" at bounding box center [559, 587] width 95 height 17
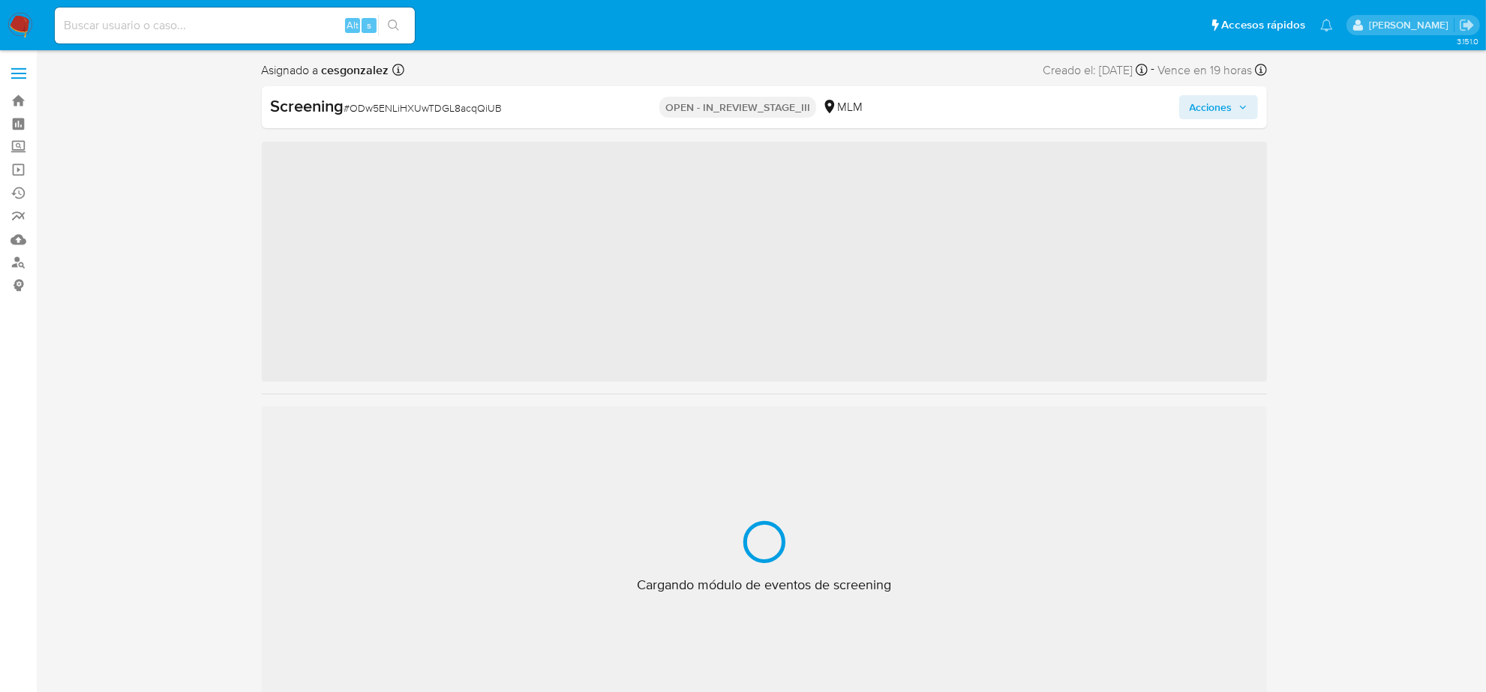
scroll to position [597, 0]
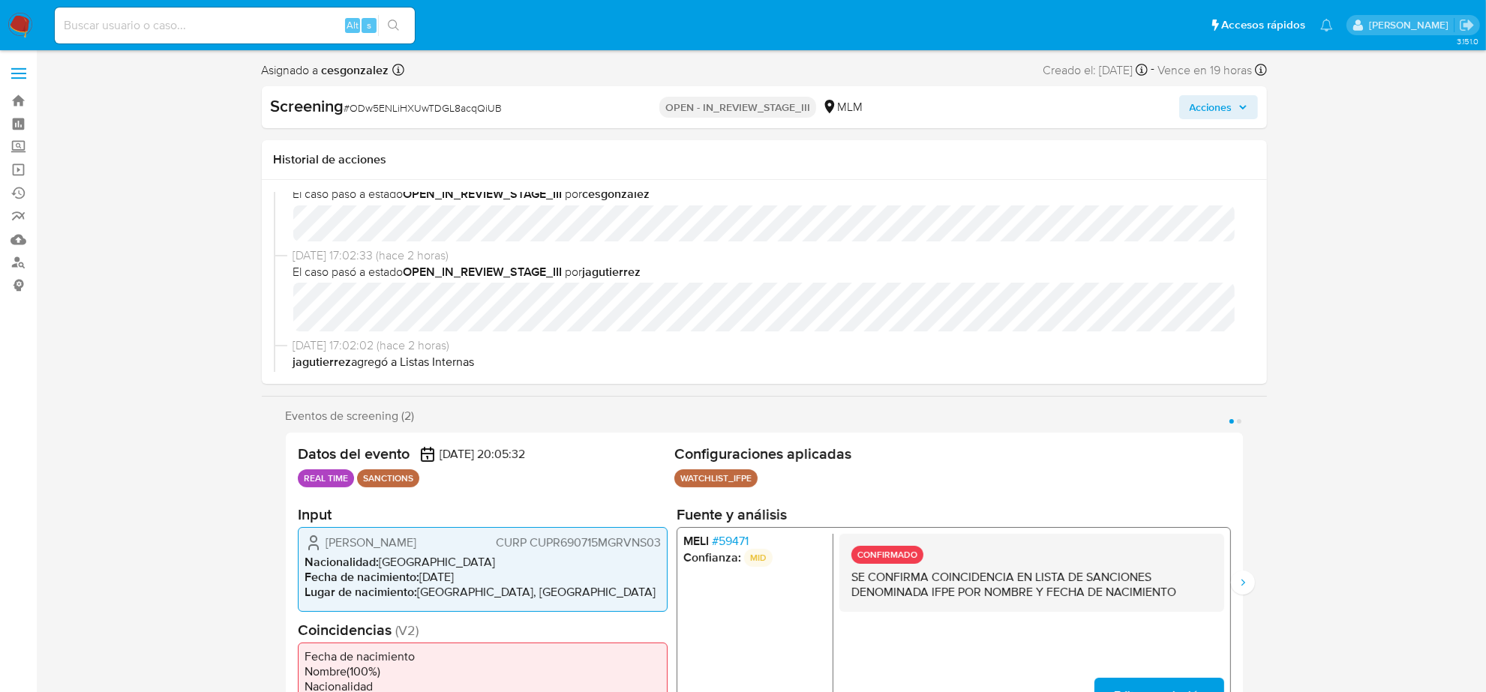
select select "10"
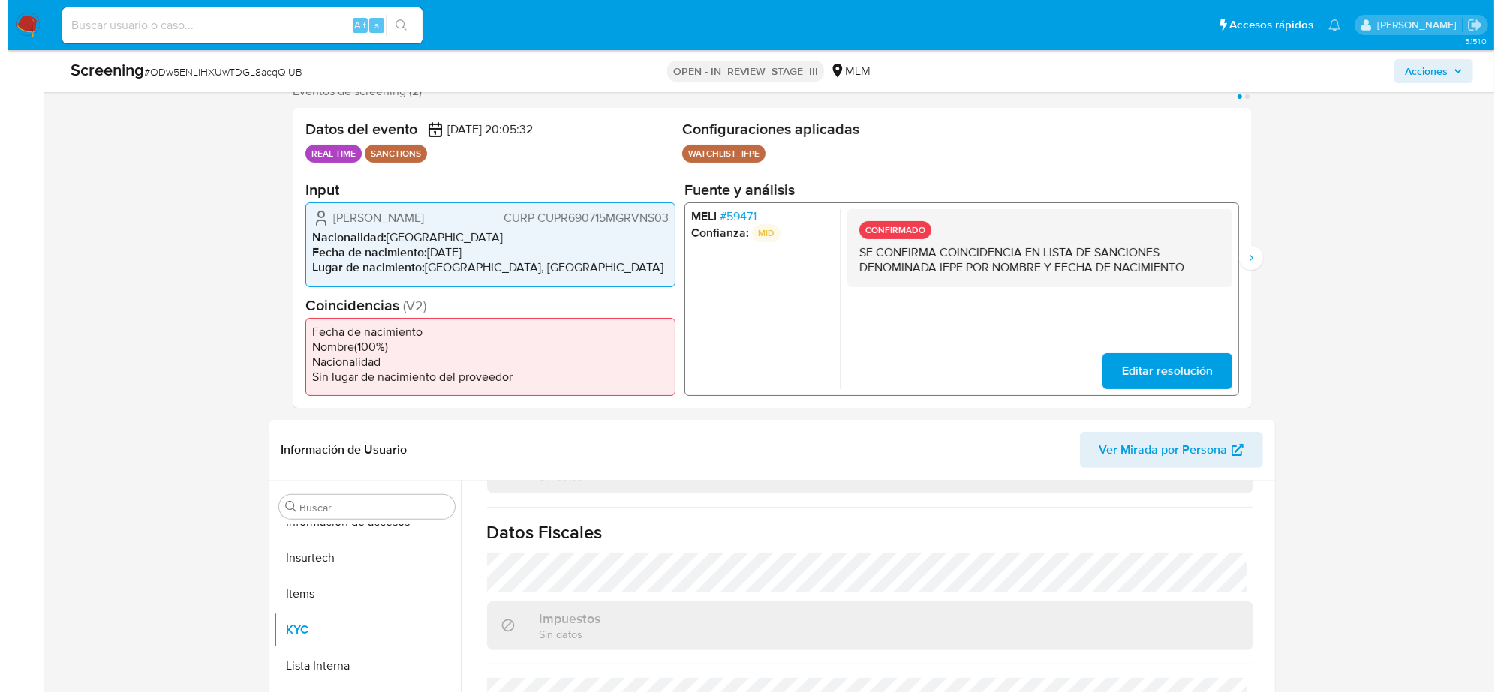
scroll to position [0, 0]
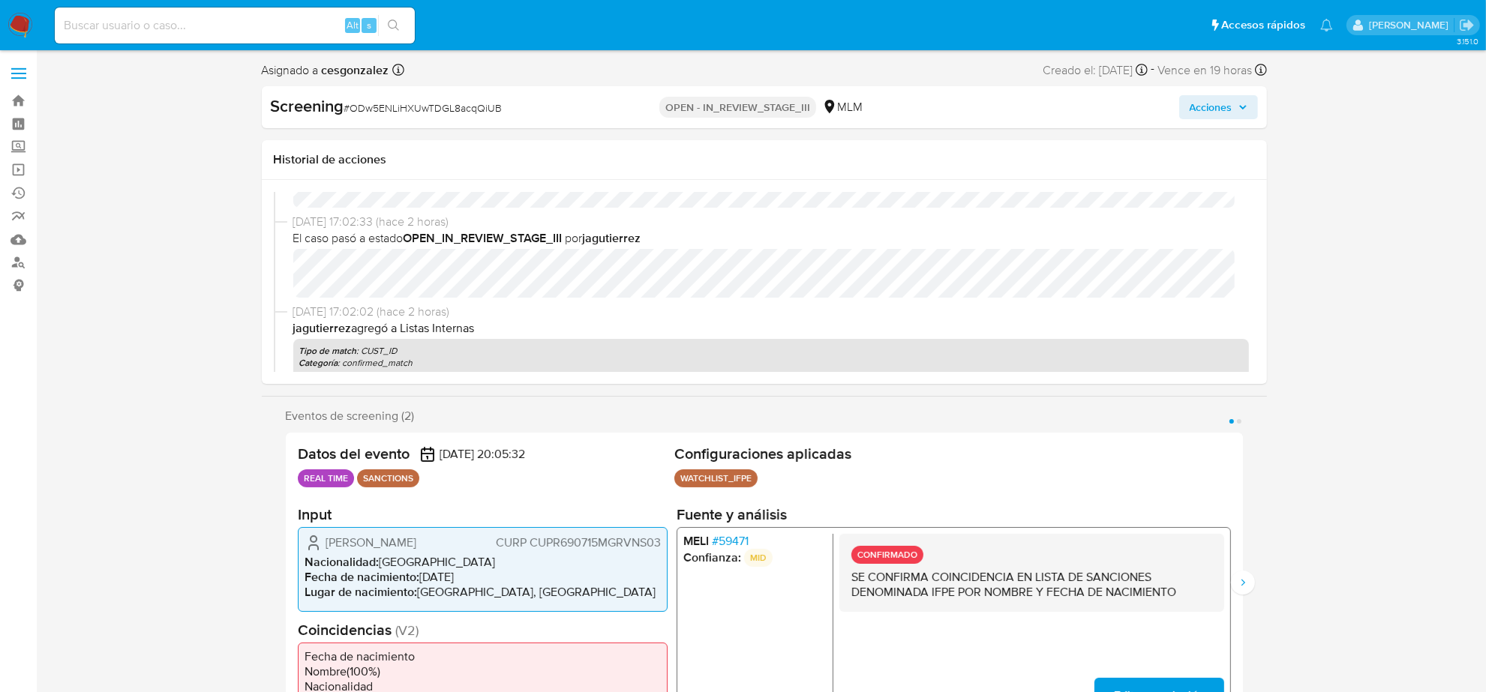
click at [1228, 107] on span "Acciones" at bounding box center [1211, 107] width 43 height 24
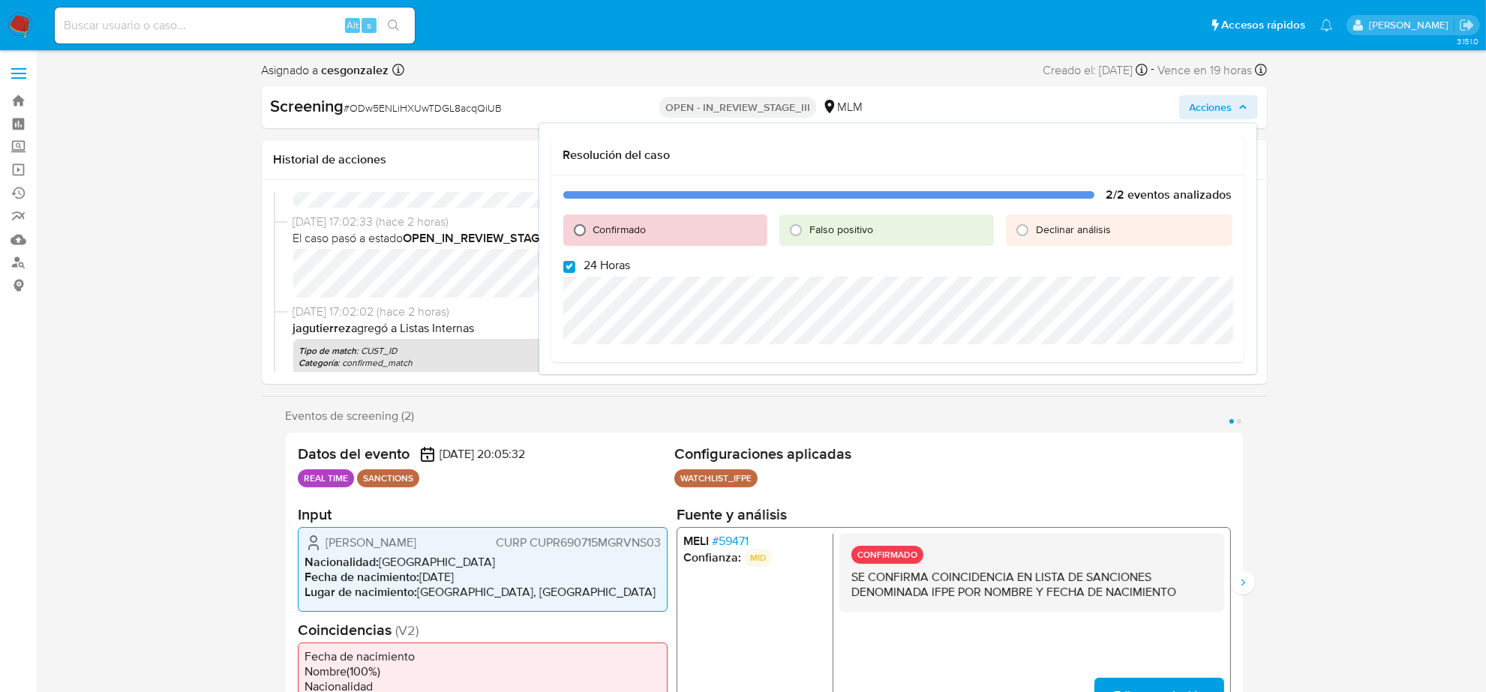
click at [581, 226] on input "Confirmado" at bounding box center [580, 230] width 24 height 24
radio input "true"
click at [567, 272] on input "24 Horas" at bounding box center [569, 267] width 12 height 12
checkbox input "false"
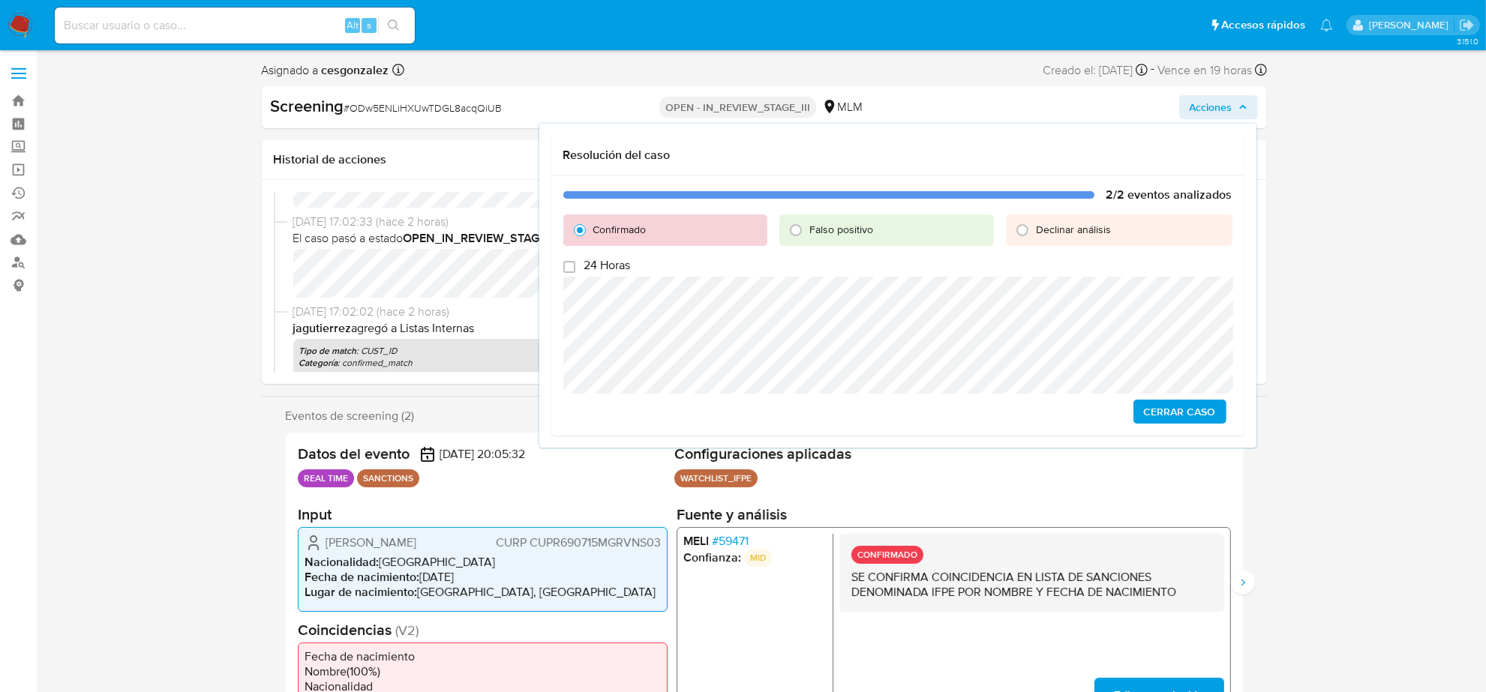
click at [1186, 407] on span "Cerrar Caso" at bounding box center [1180, 411] width 72 height 21
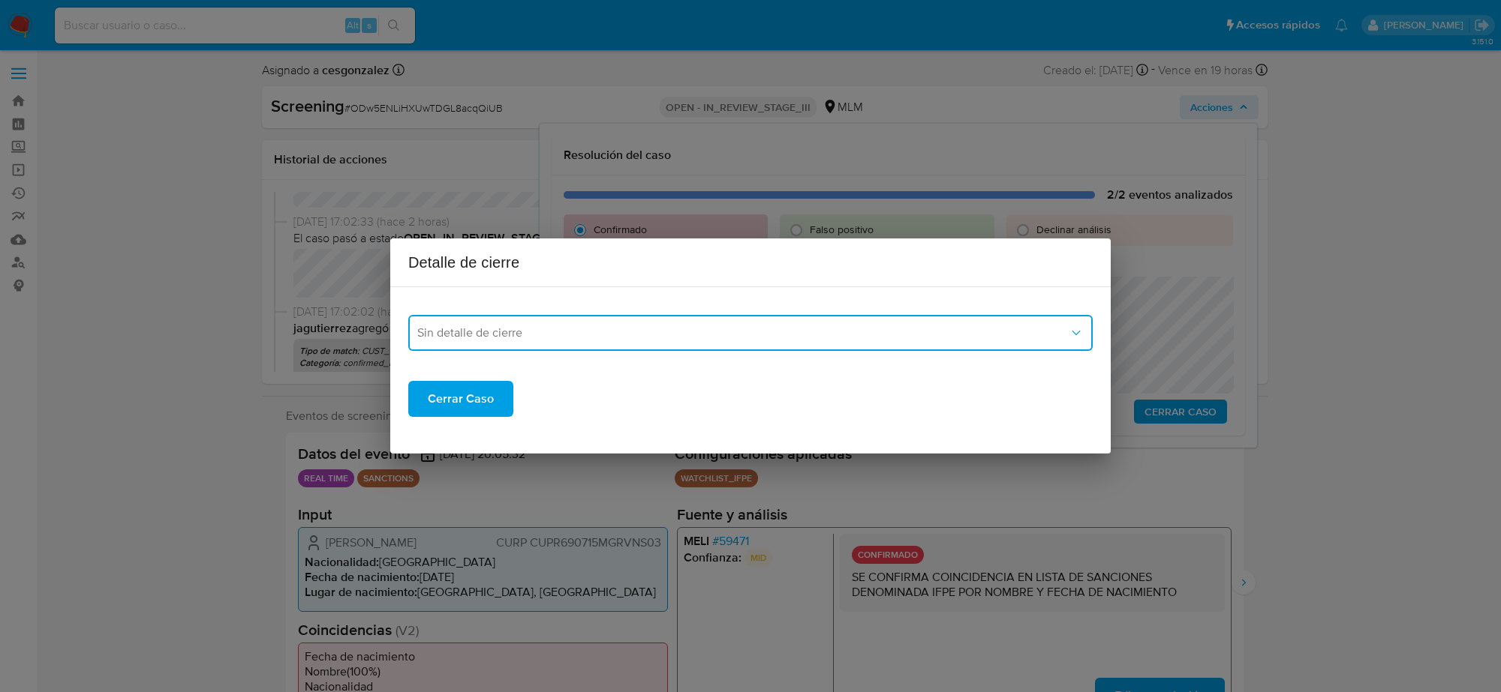
click at [796, 329] on span "Sin detalle de cierre" at bounding box center [742, 333] width 651 height 15
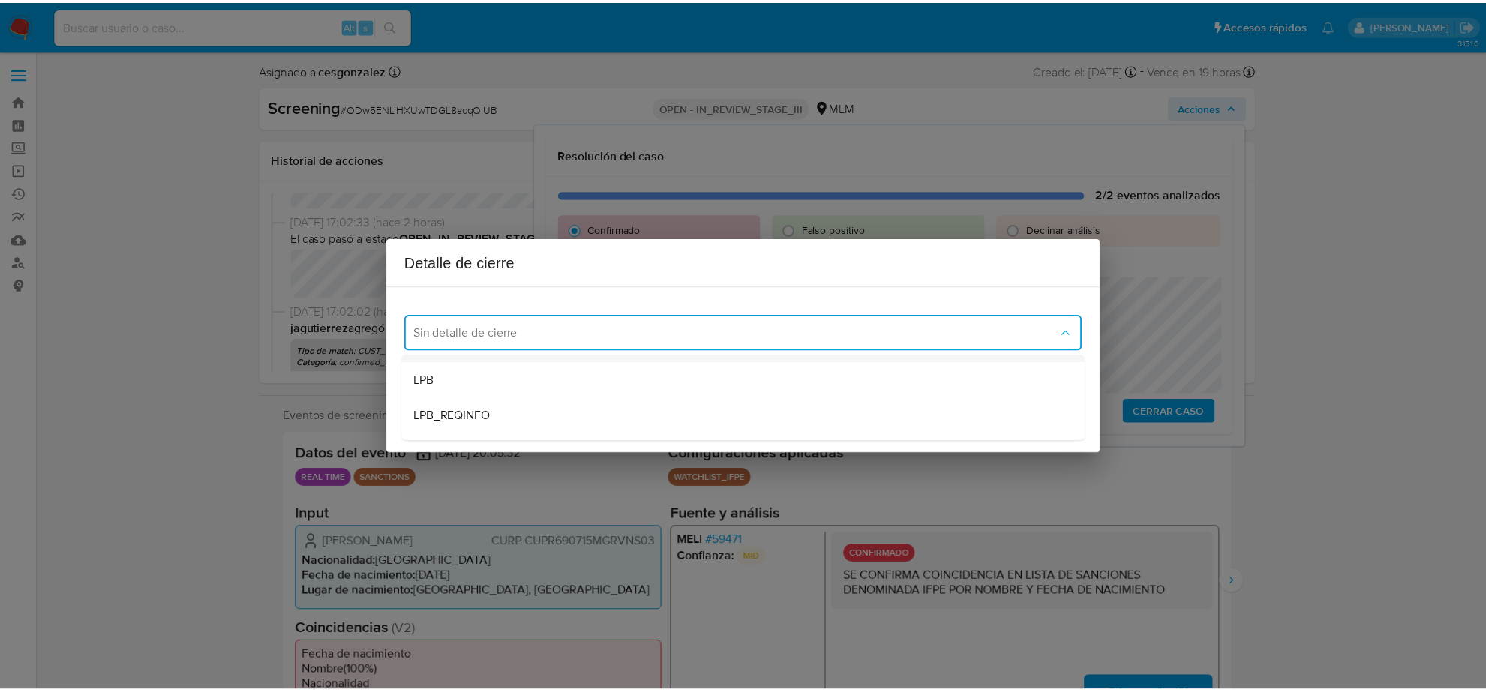
scroll to position [94, 0]
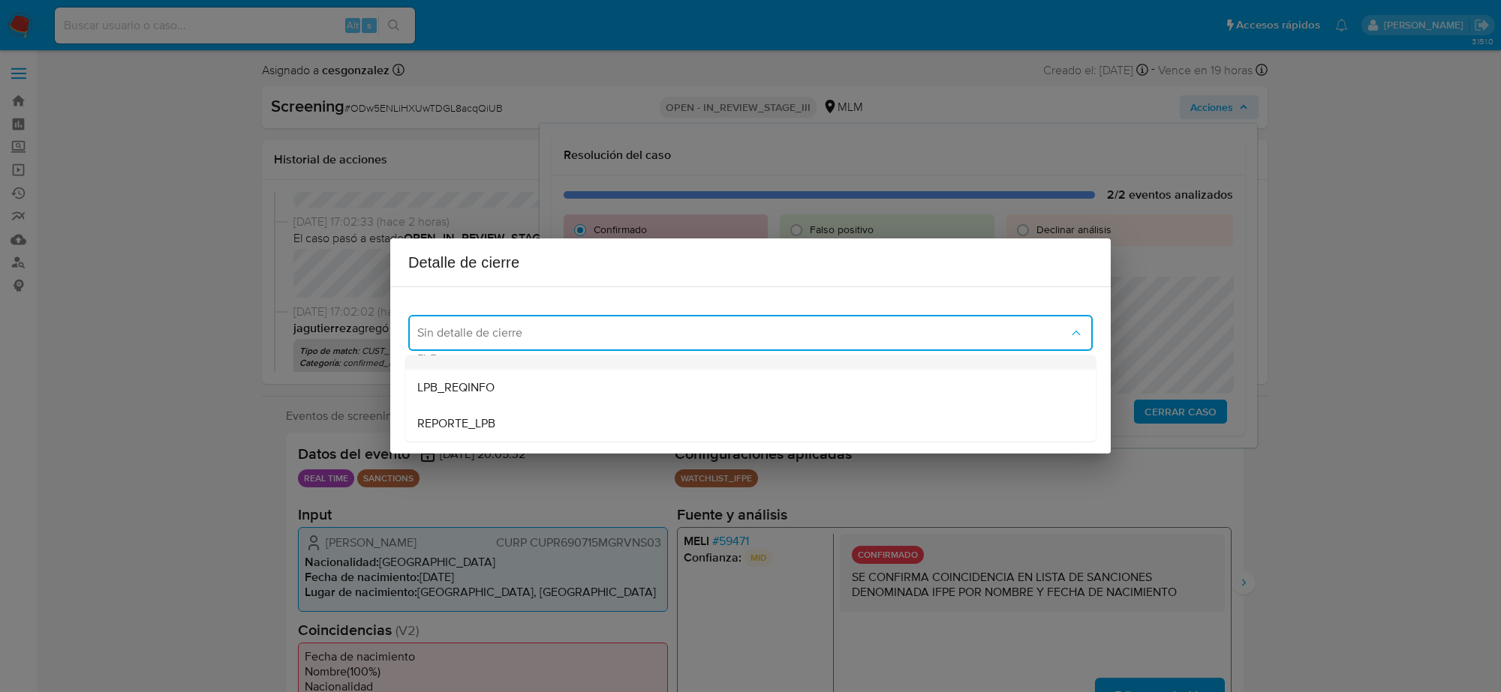
click at [530, 362] on div "LPB" at bounding box center [750, 352] width 666 height 36
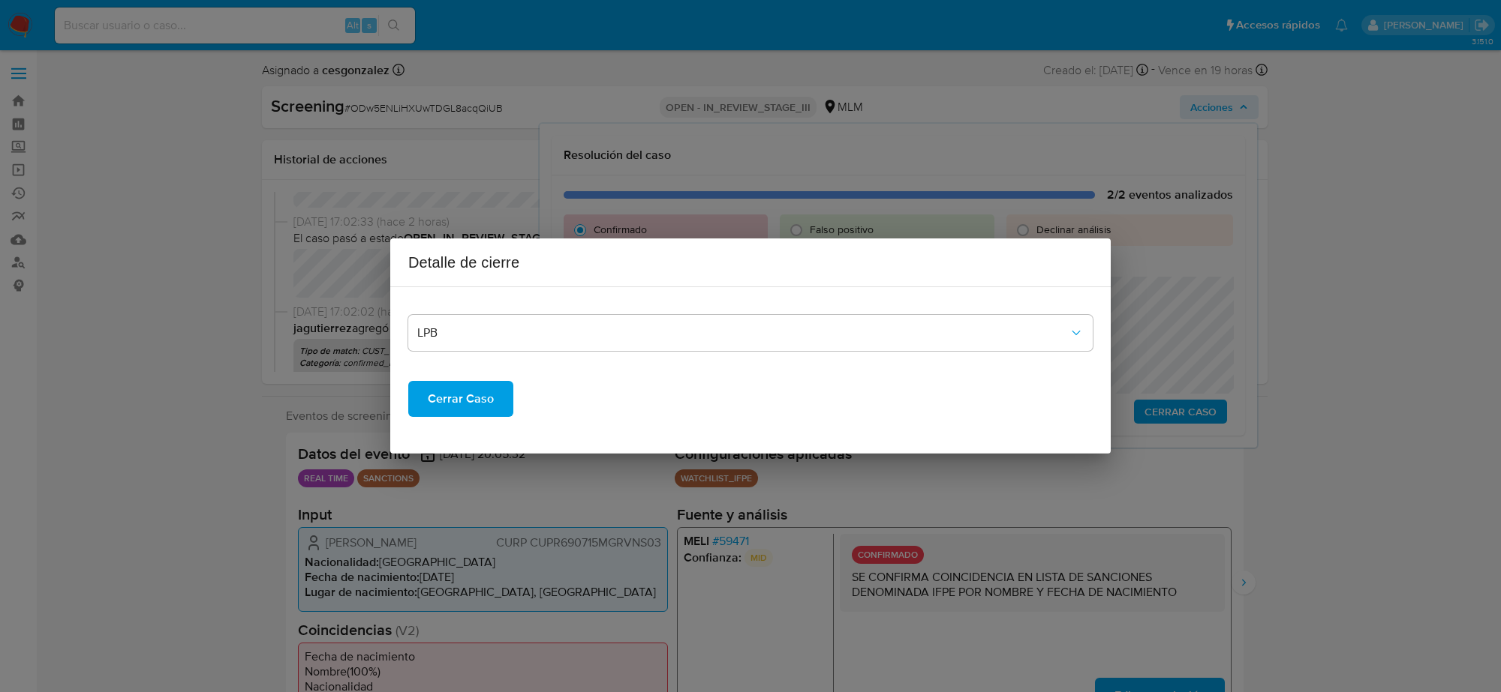
click at [485, 399] on span "Cerrar Caso" at bounding box center [461, 399] width 66 height 33
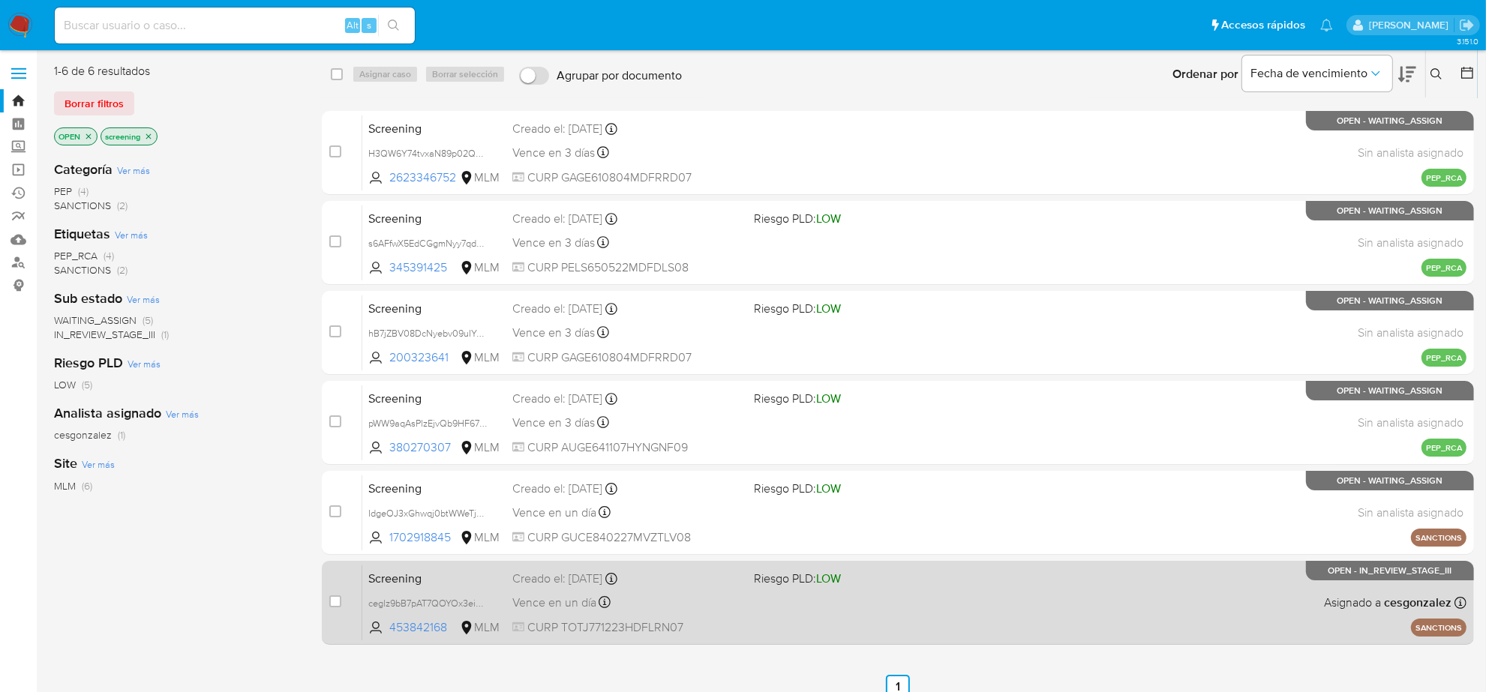
click at [519, 604] on span "Vence en un día" at bounding box center [554, 603] width 84 height 17
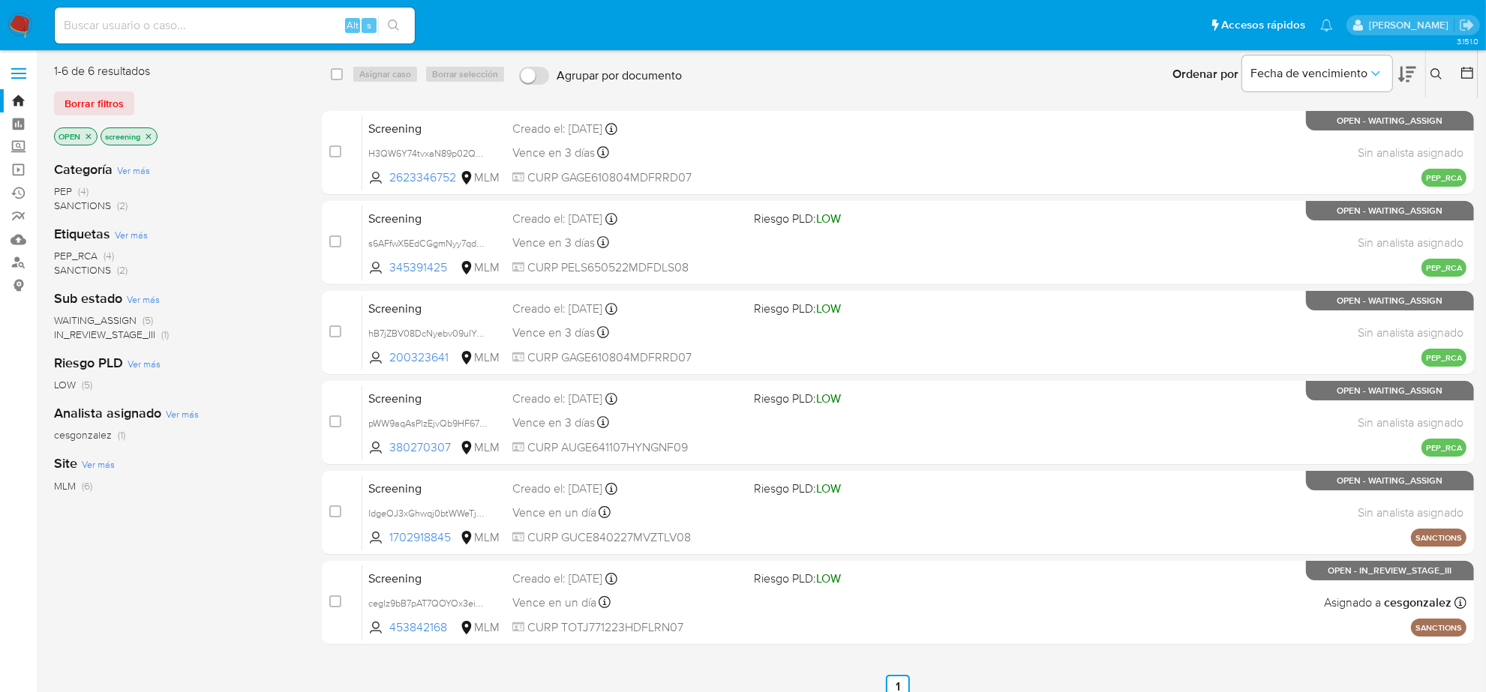
click at [16, 28] on img at bounding box center [21, 26] width 26 height 26
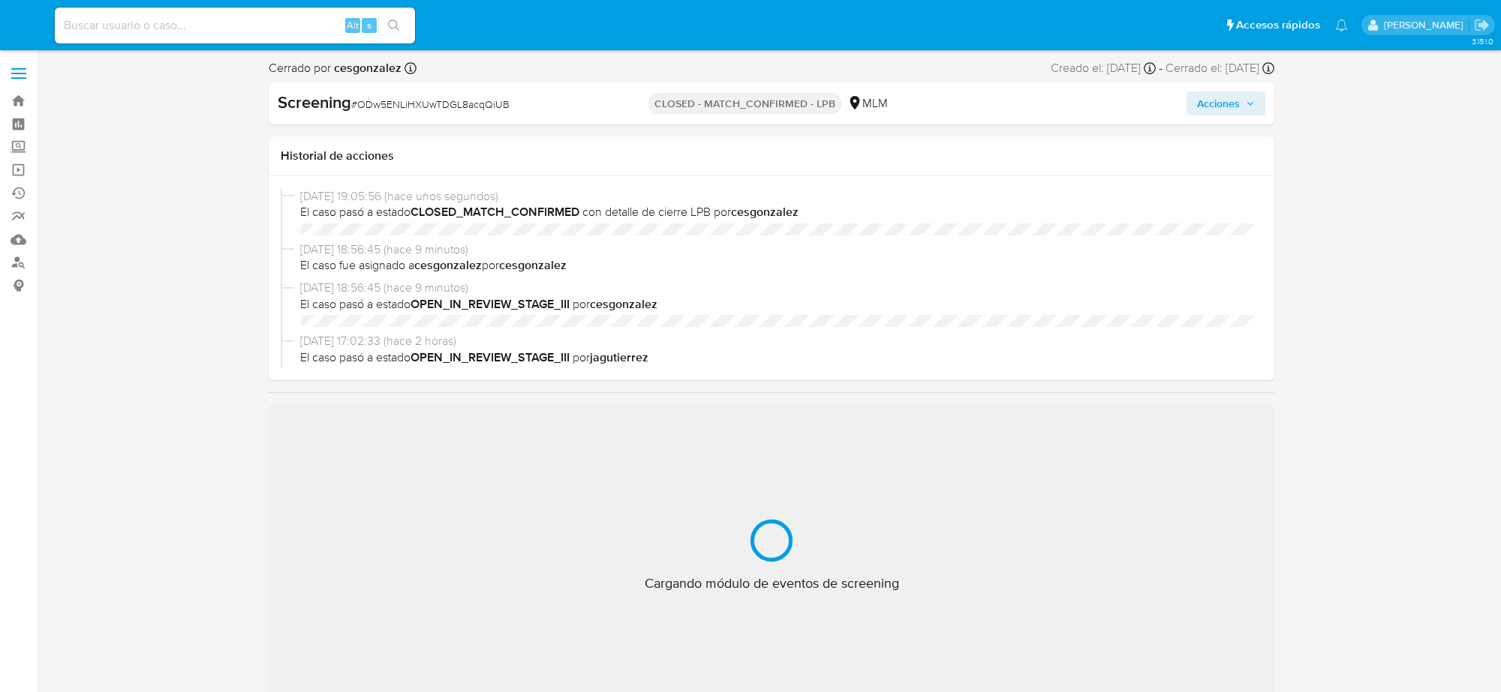
select select "10"
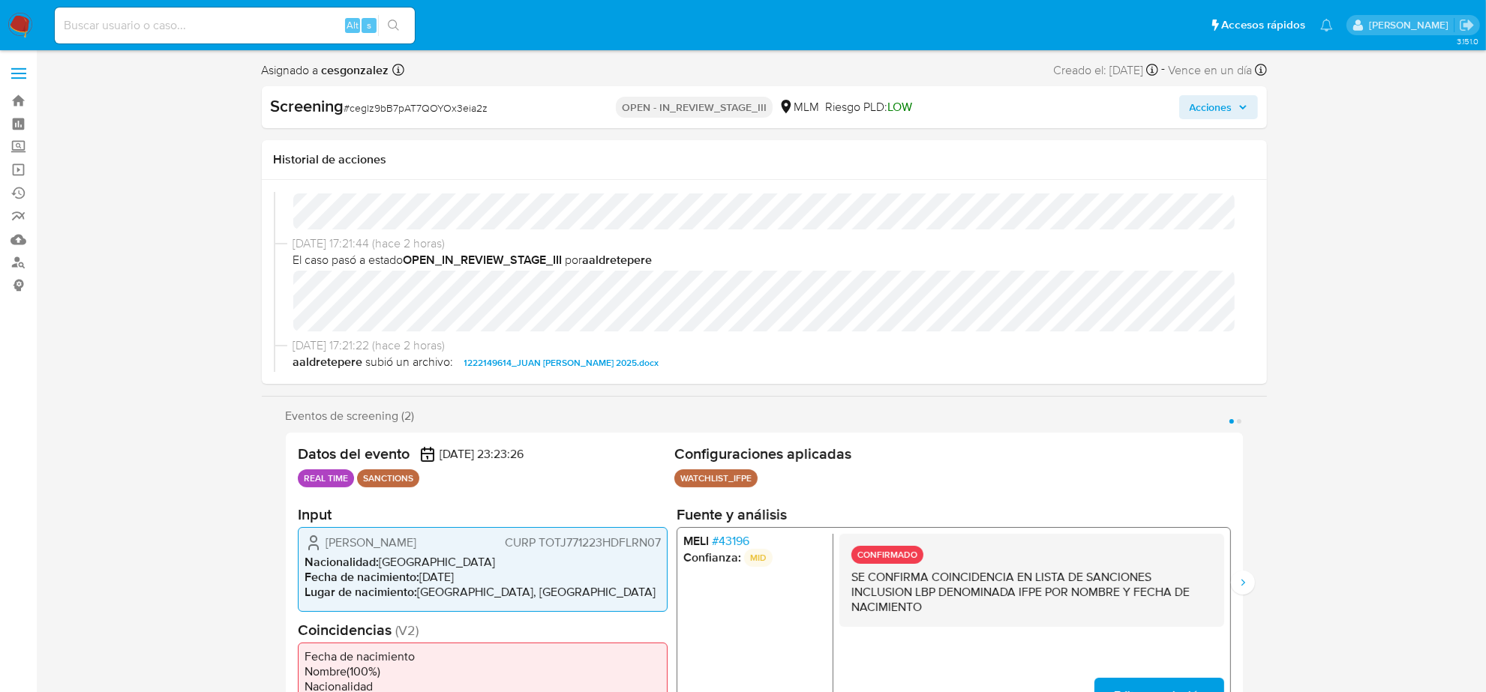
scroll to position [94, 0]
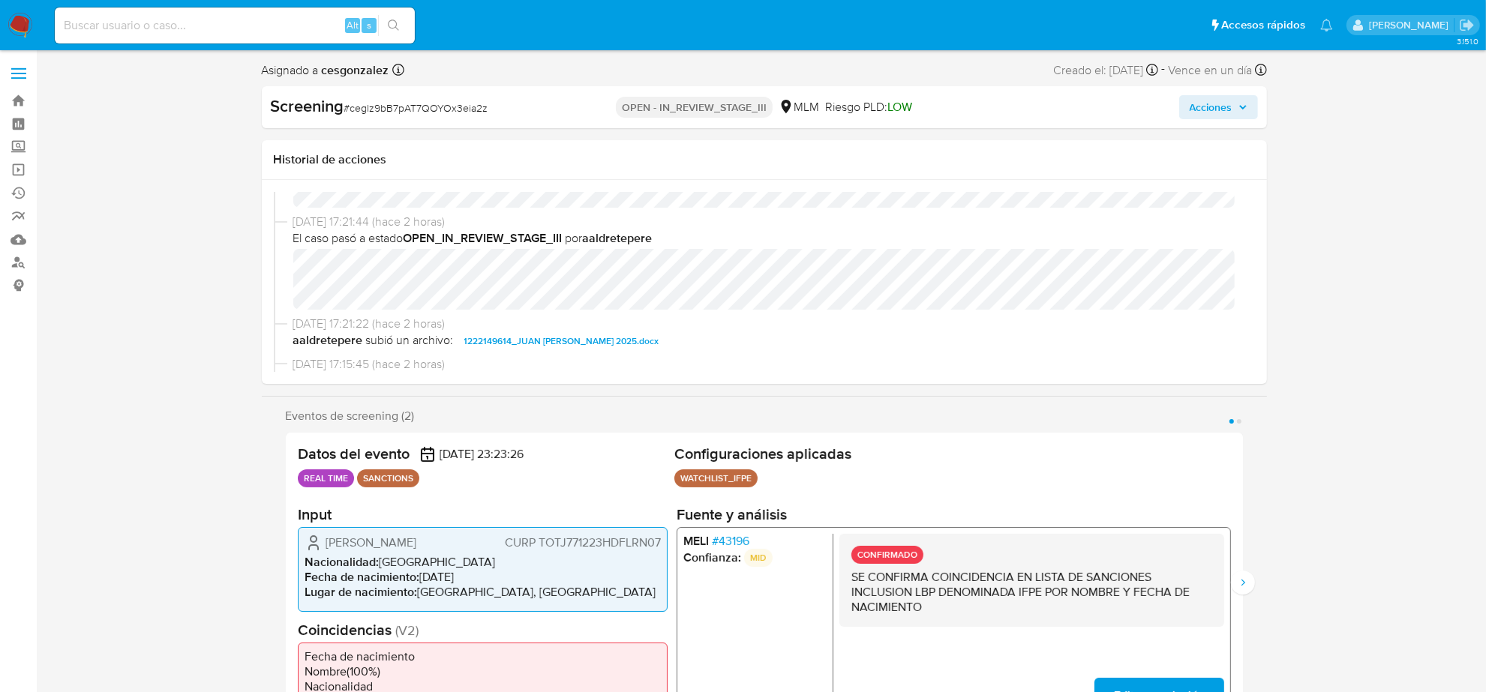
select select "10"
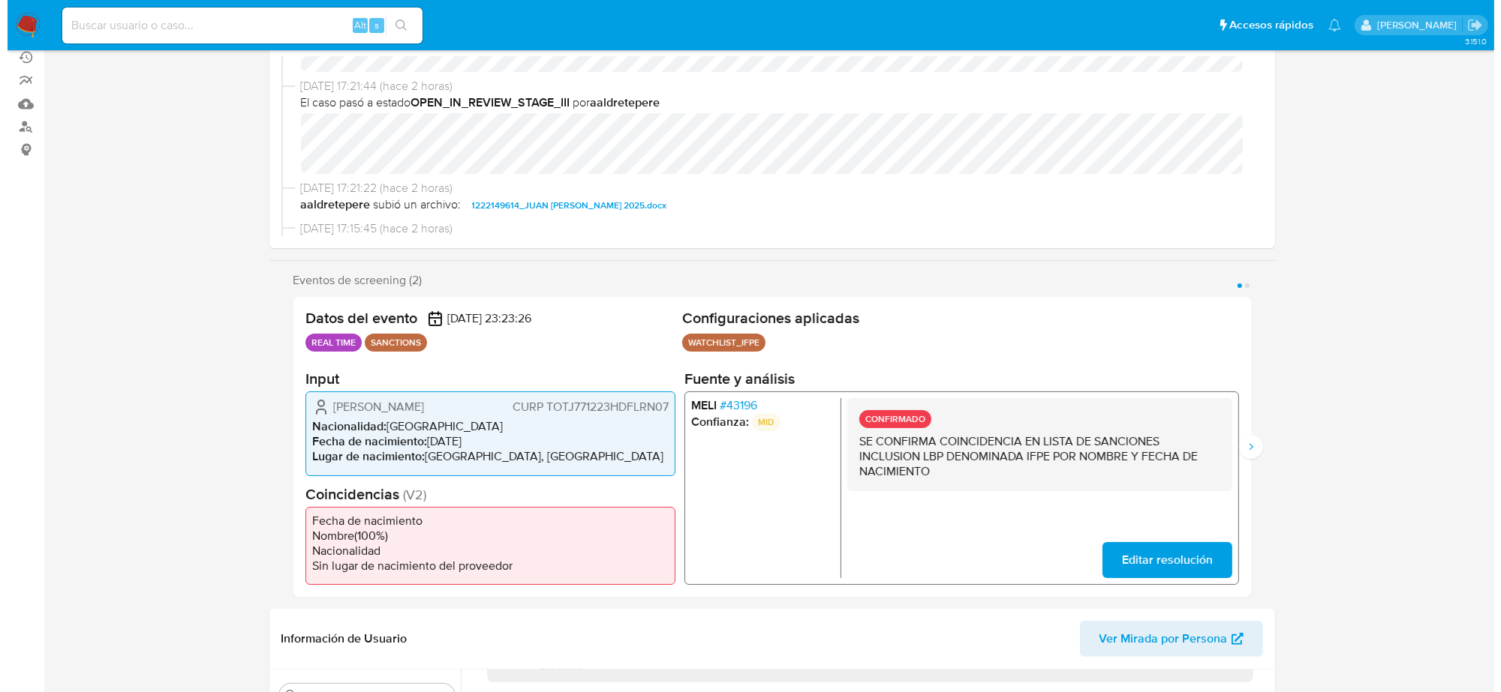
scroll to position [0, 0]
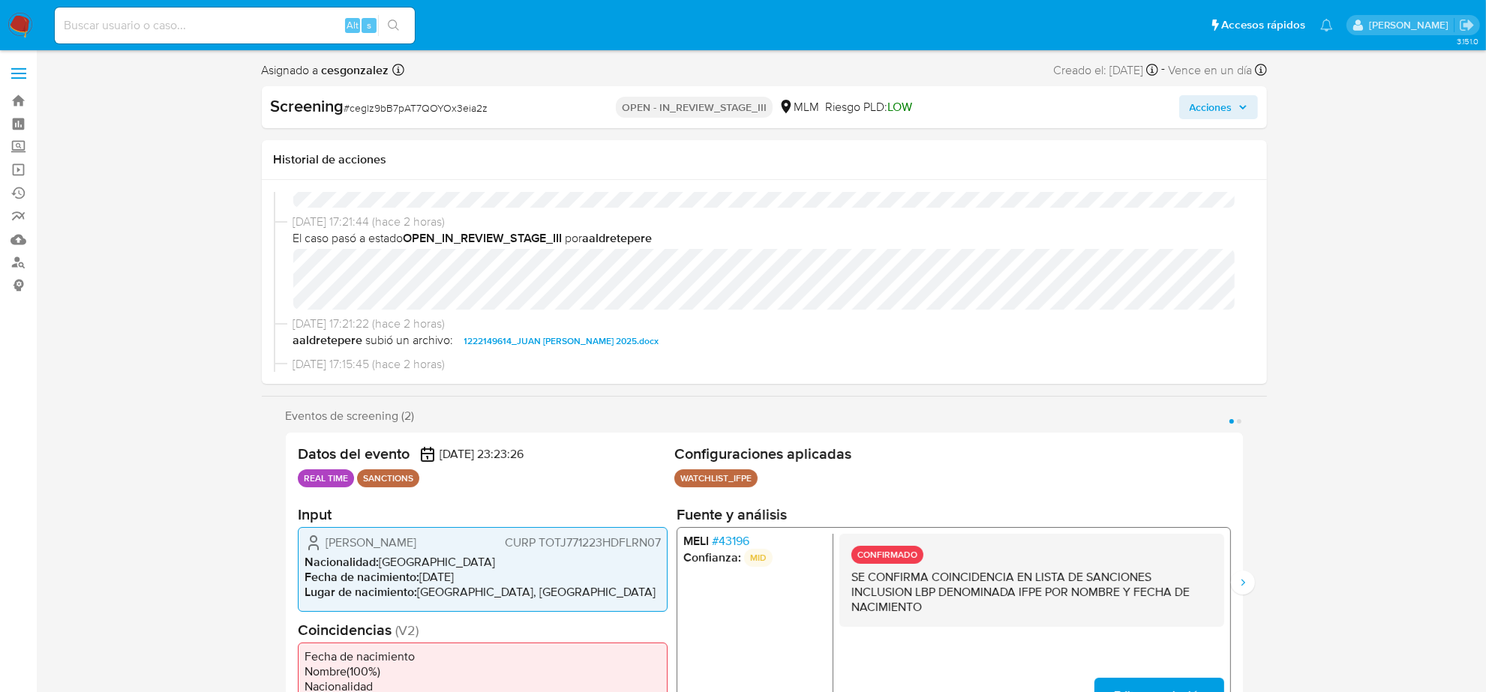
drag, startPoint x: 1238, startPoint y: 111, endPoint x: 1206, endPoint y: 121, distance: 33.7
click at [1238, 111] on span "Acciones" at bounding box center [1219, 107] width 58 height 21
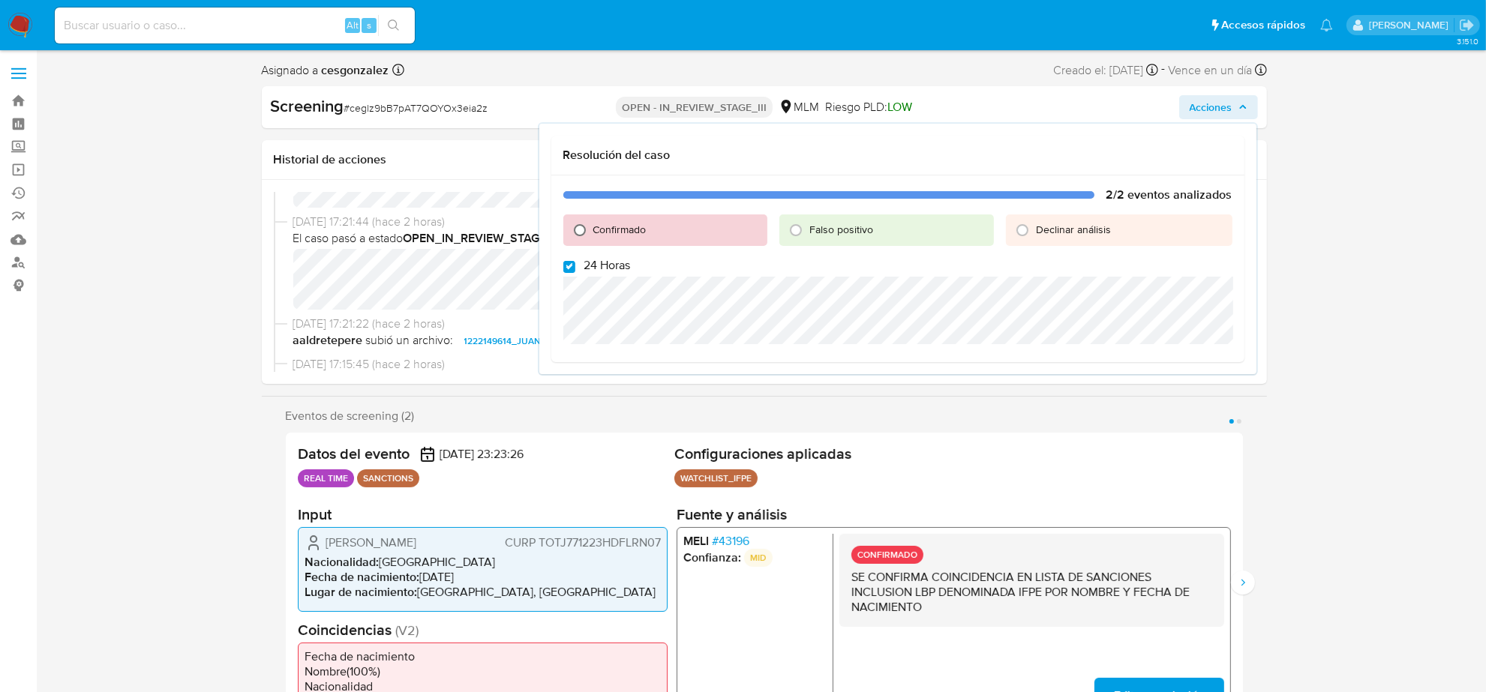
click at [581, 230] on input "Confirmado" at bounding box center [580, 230] width 24 height 24
radio input "true"
click at [571, 263] on input "24 Horas" at bounding box center [569, 267] width 12 height 12
checkbox input "false"
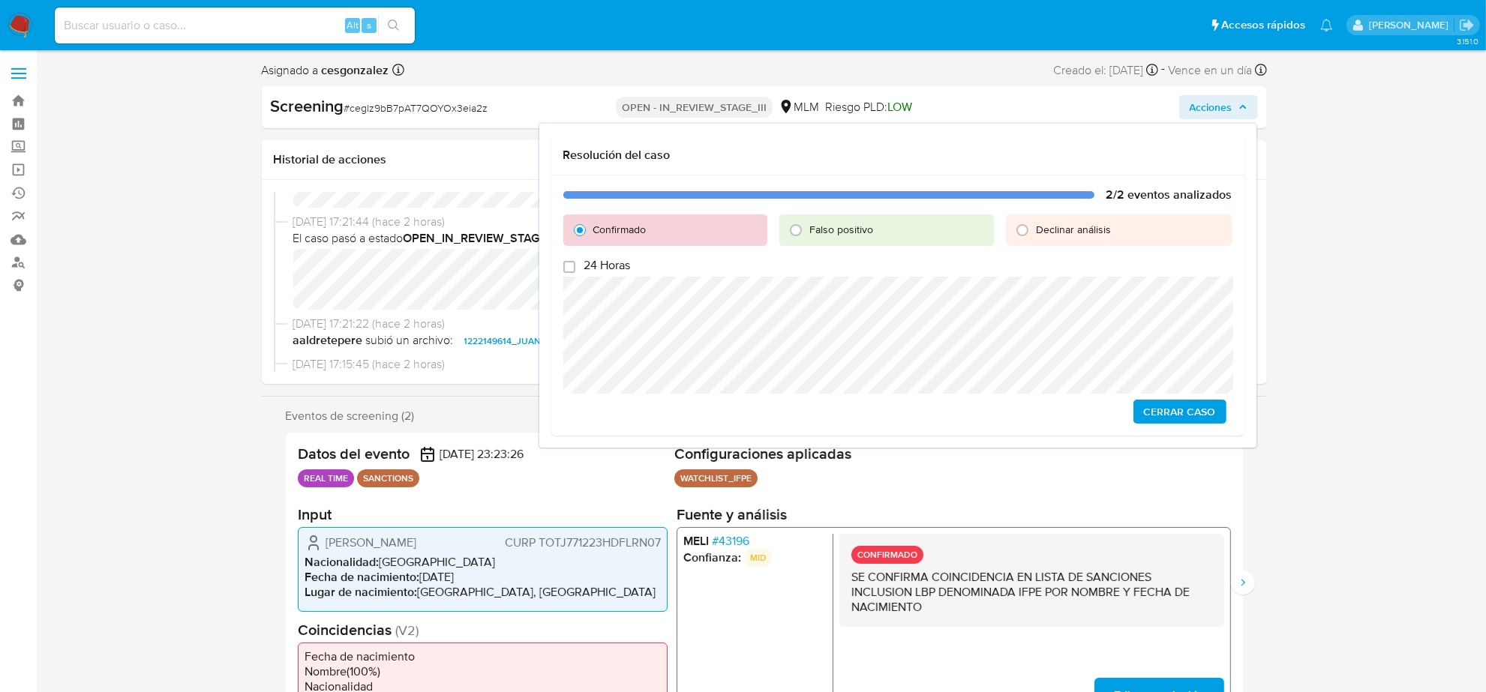
click at [1174, 403] on span "Cerrar Caso" at bounding box center [1180, 411] width 72 height 21
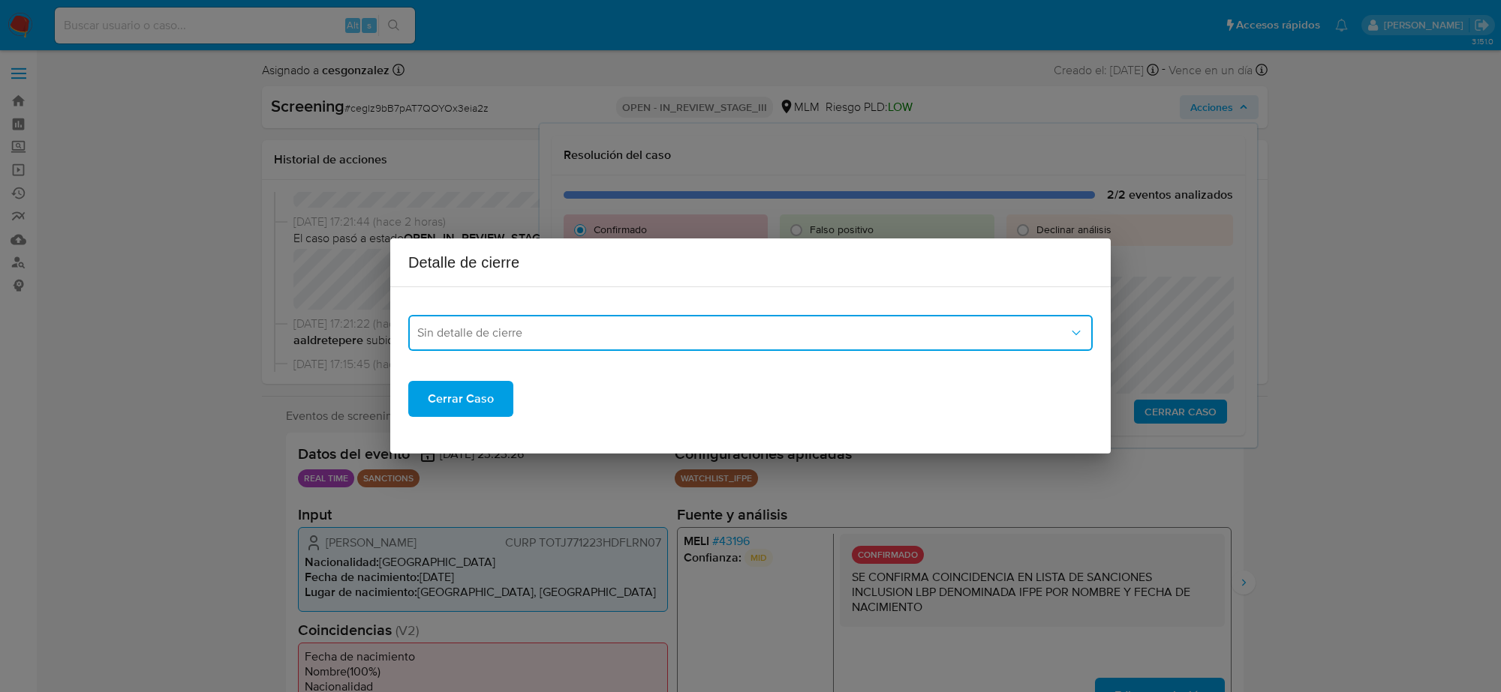
click at [539, 339] on span "Sin detalle de cierre" at bounding box center [742, 333] width 651 height 15
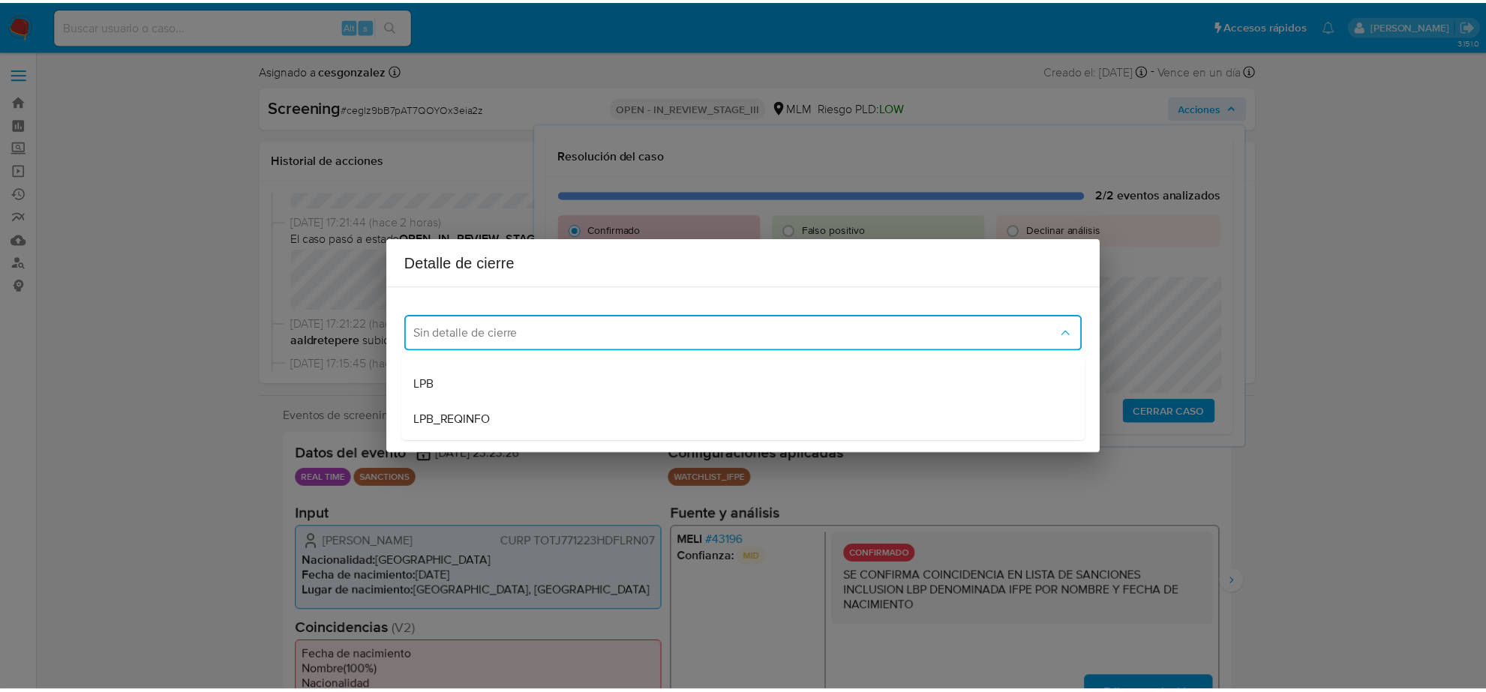
scroll to position [94, 0]
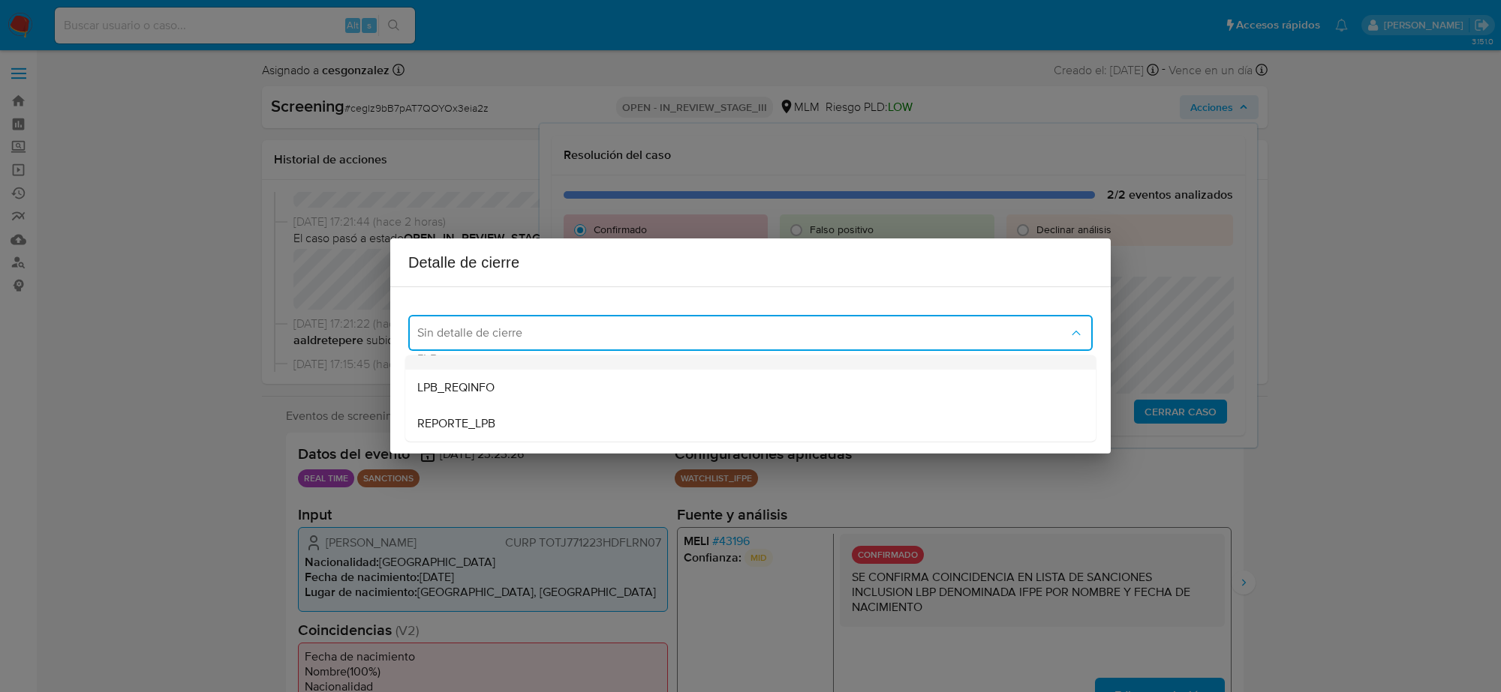
click at [511, 365] on div "LPB" at bounding box center [750, 352] width 666 height 36
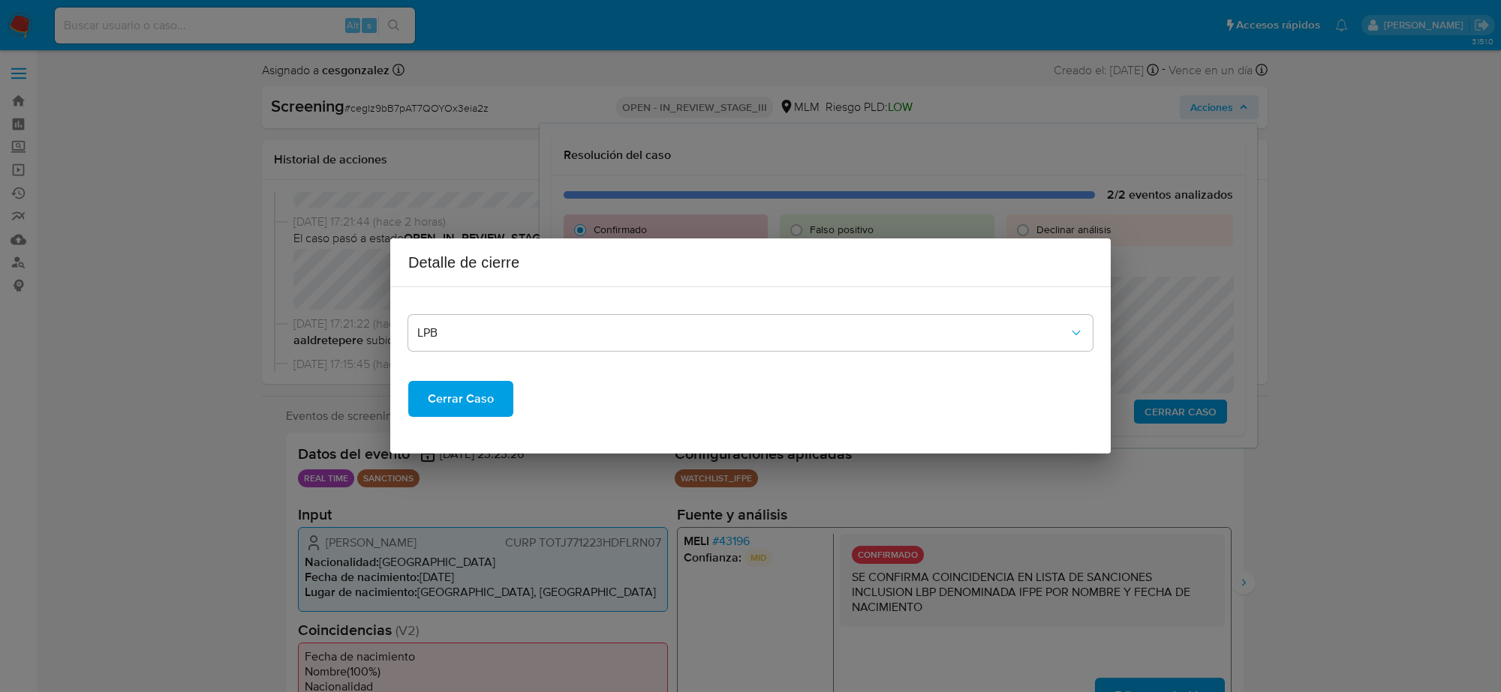
click at [481, 395] on span "Cerrar Caso" at bounding box center [461, 399] width 66 height 33
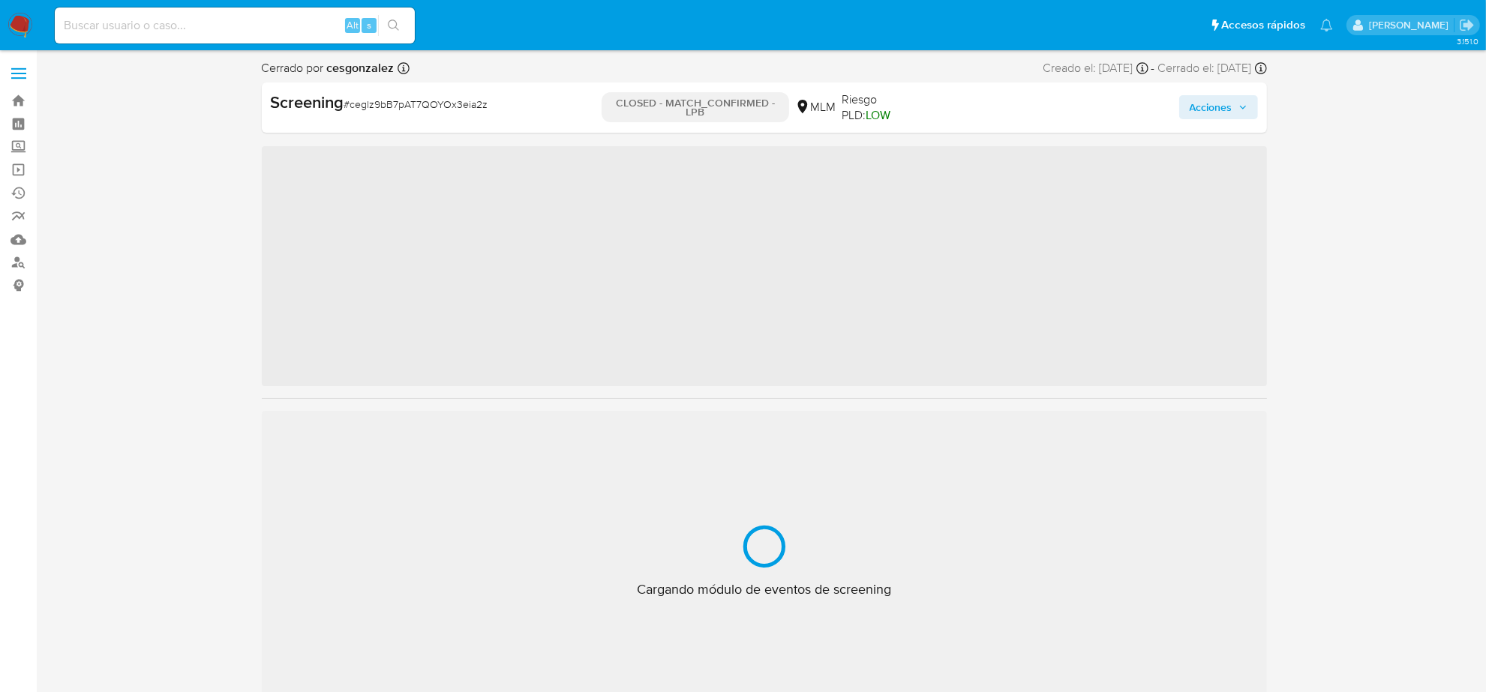
scroll to position [597, 0]
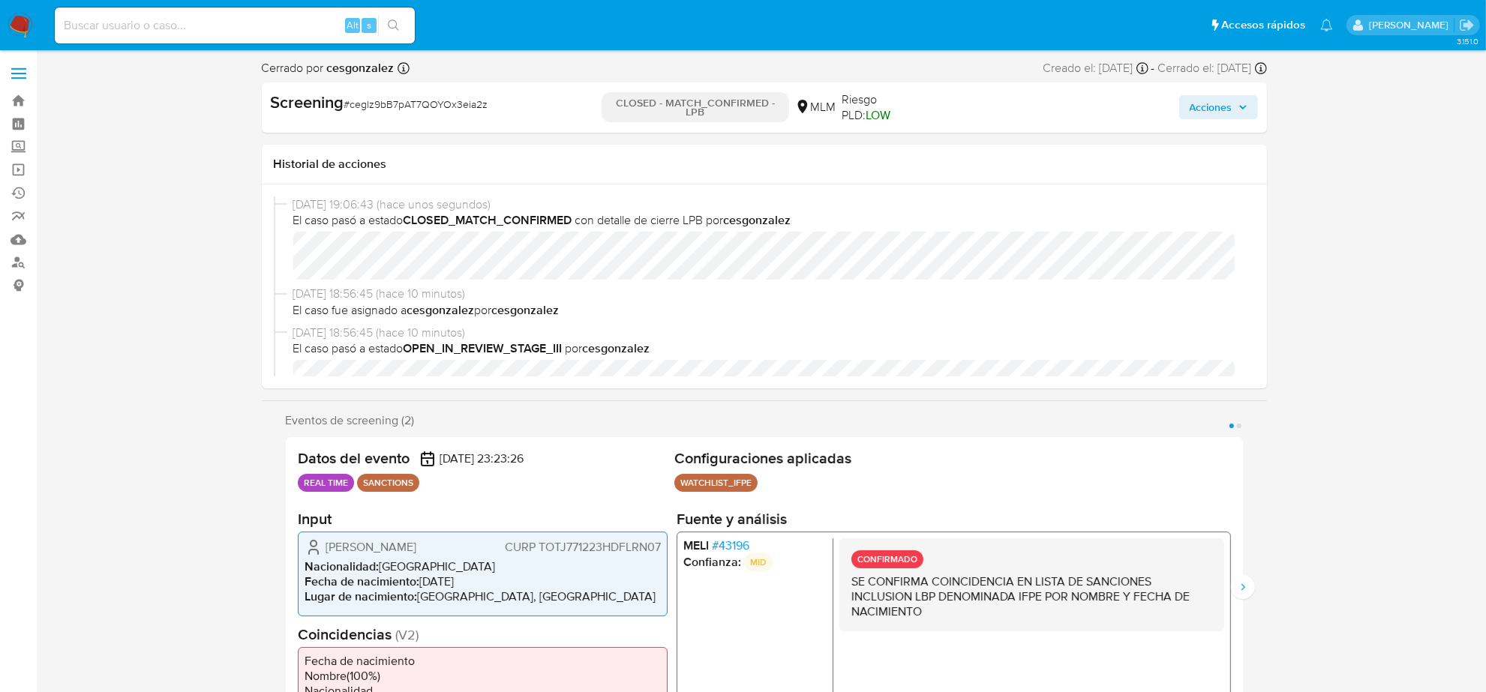
select select "10"
click at [214, 30] on input at bounding box center [235, 26] width 360 height 20
paste input "80oOMgIFY6hISHkOVAMnWBnI"
type input "80oOMgIFY6hISHkOVAMnWBnI"
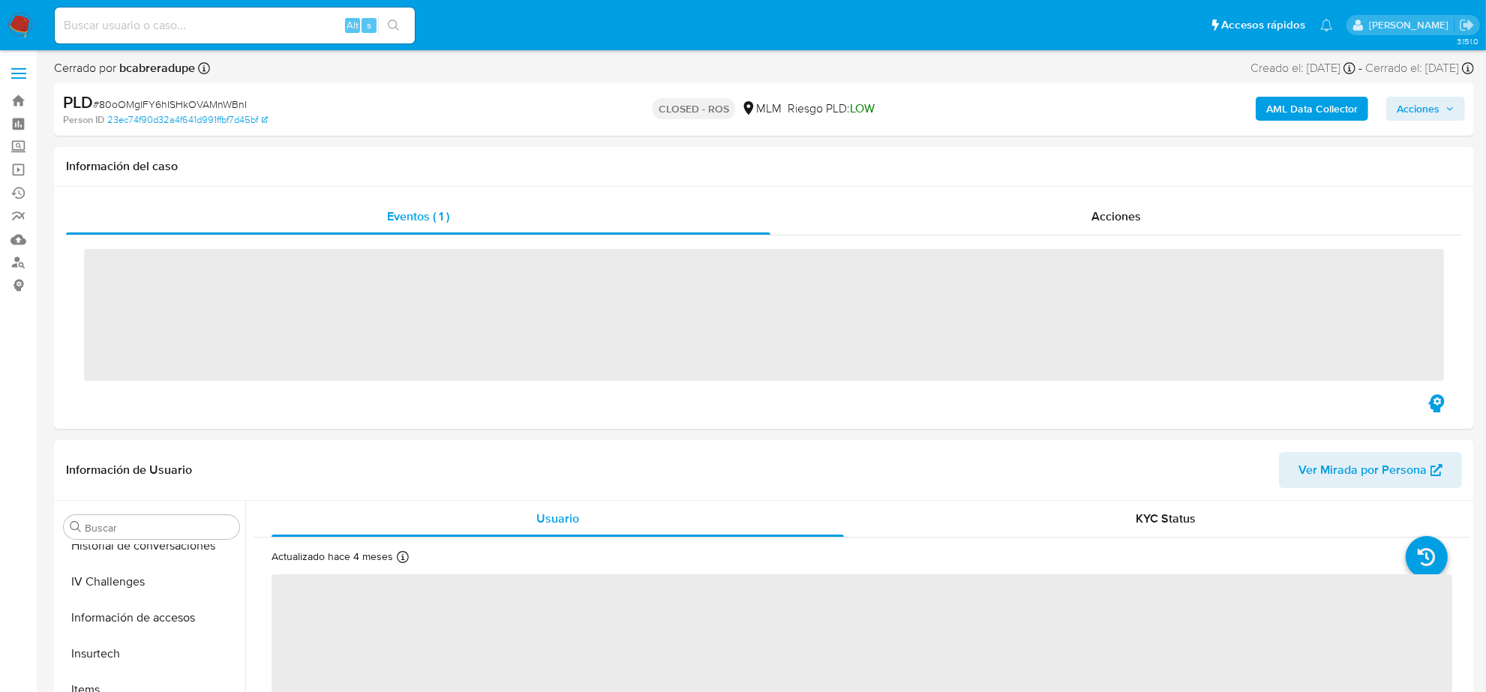
scroll to position [597, 0]
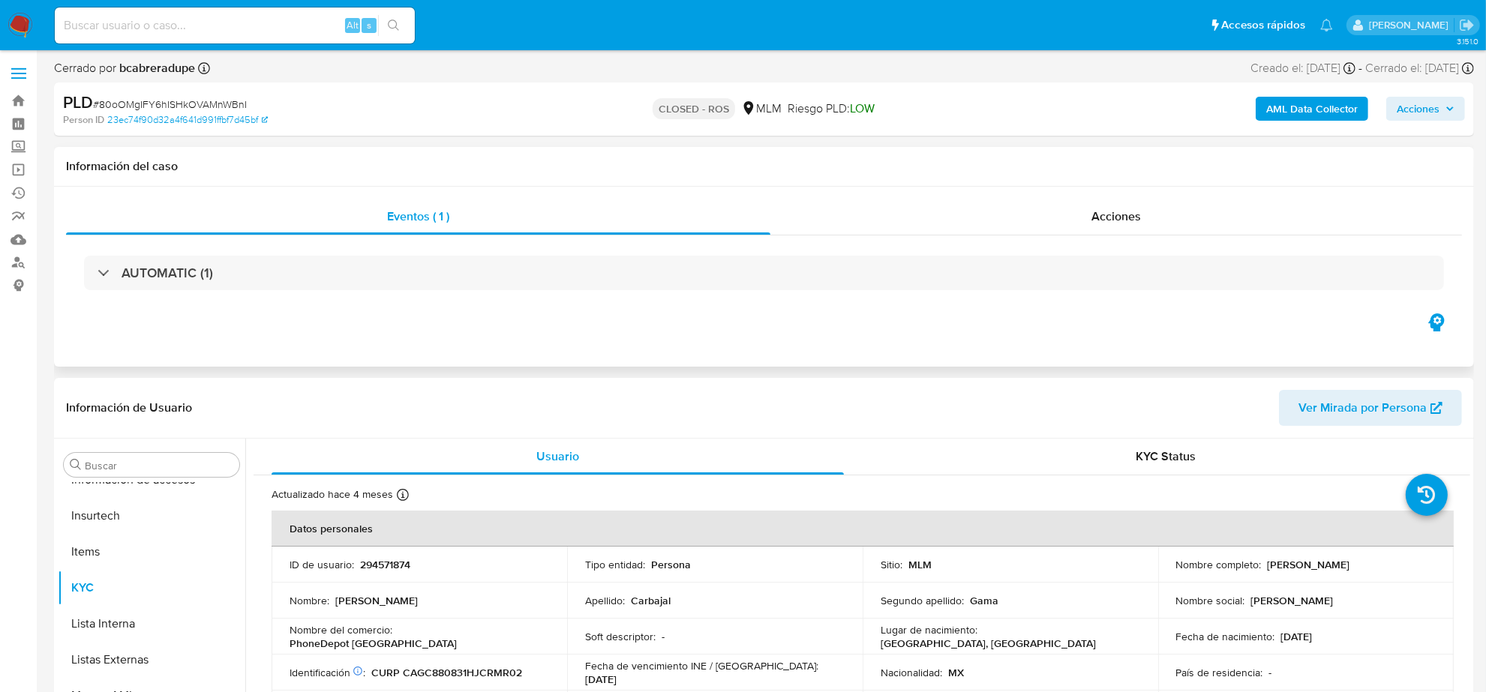
select select "10"
click at [1152, 222] on div "Acciones" at bounding box center [1117, 217] width 692 height 36
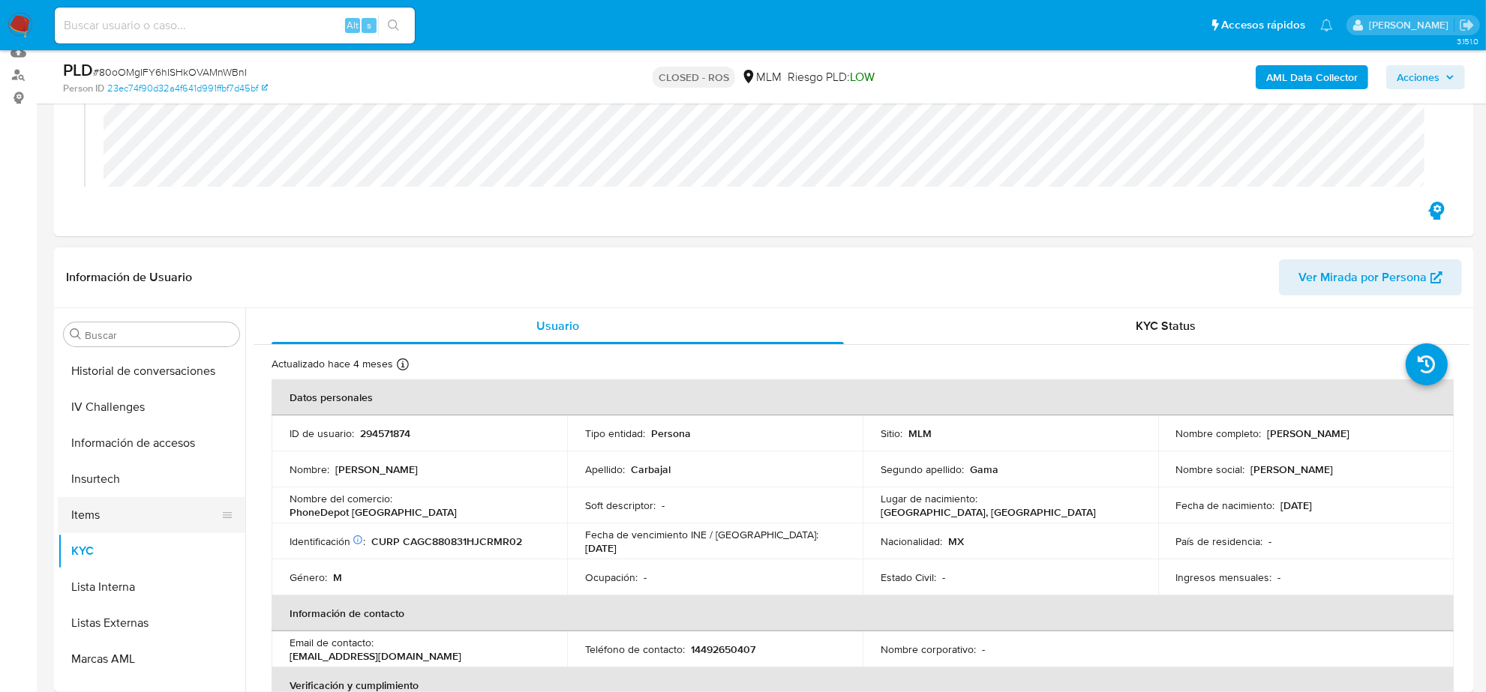
scroll to position [410, 0]
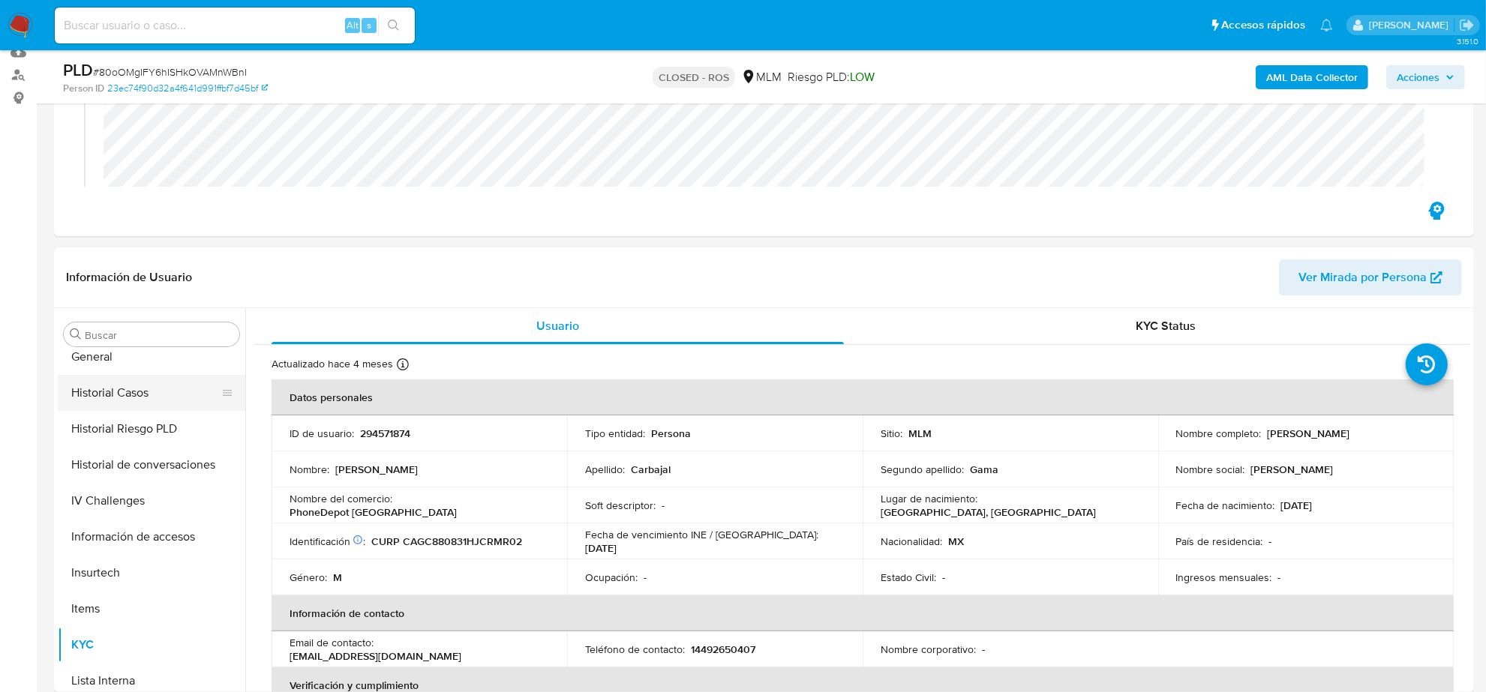
click at [140, 381] on button "Historial Casos" at bounding box center [146, 393] width 176 height 36
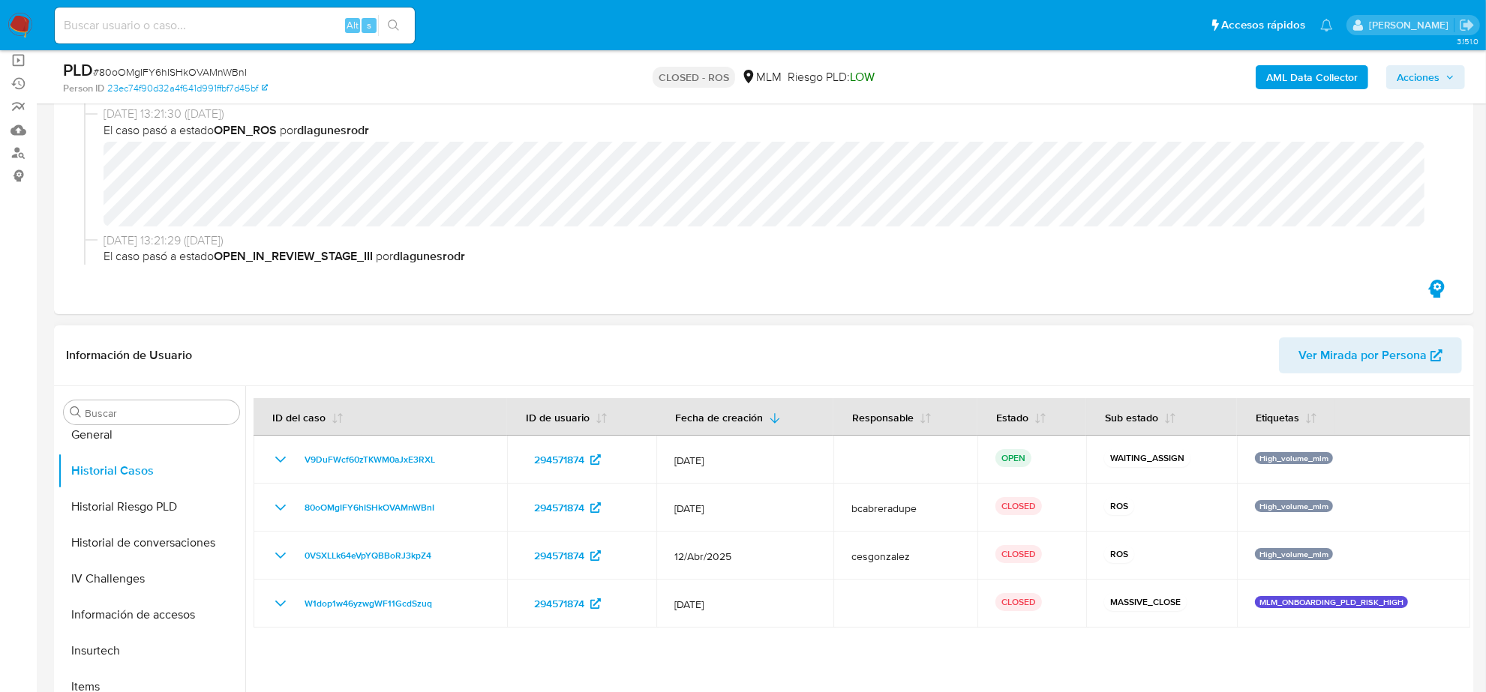
scroll to position [375, 0]
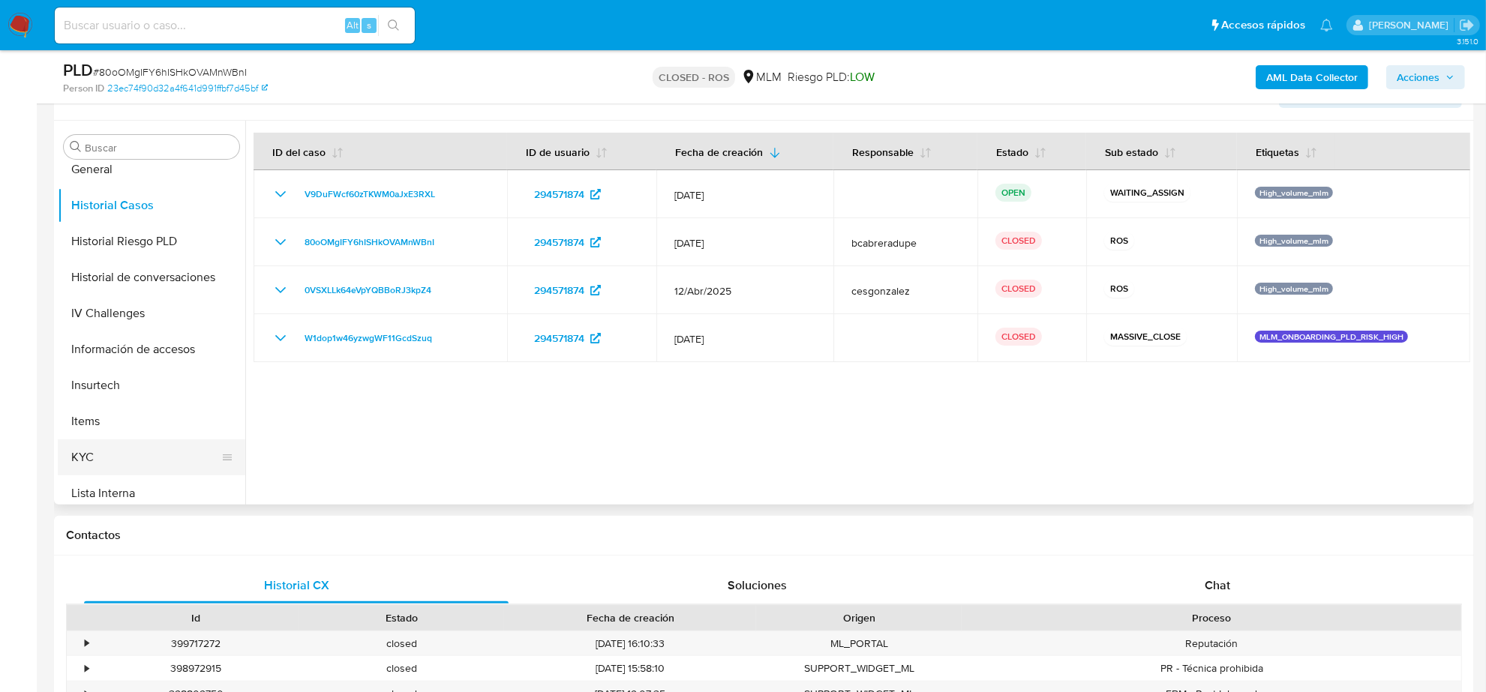
click at [143, 451] on button "KYC" at bounding box center [146, 458] width 176 height 36
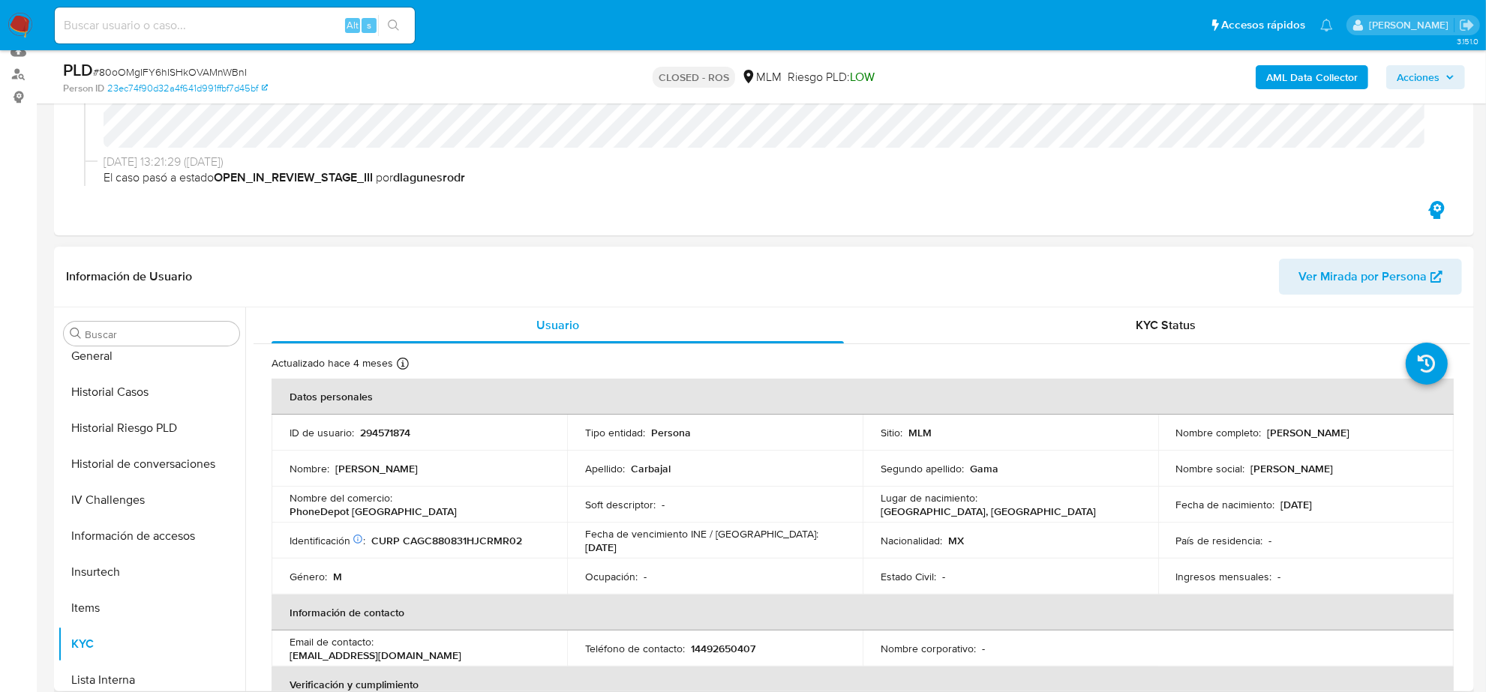
scroll to position [281, 0]
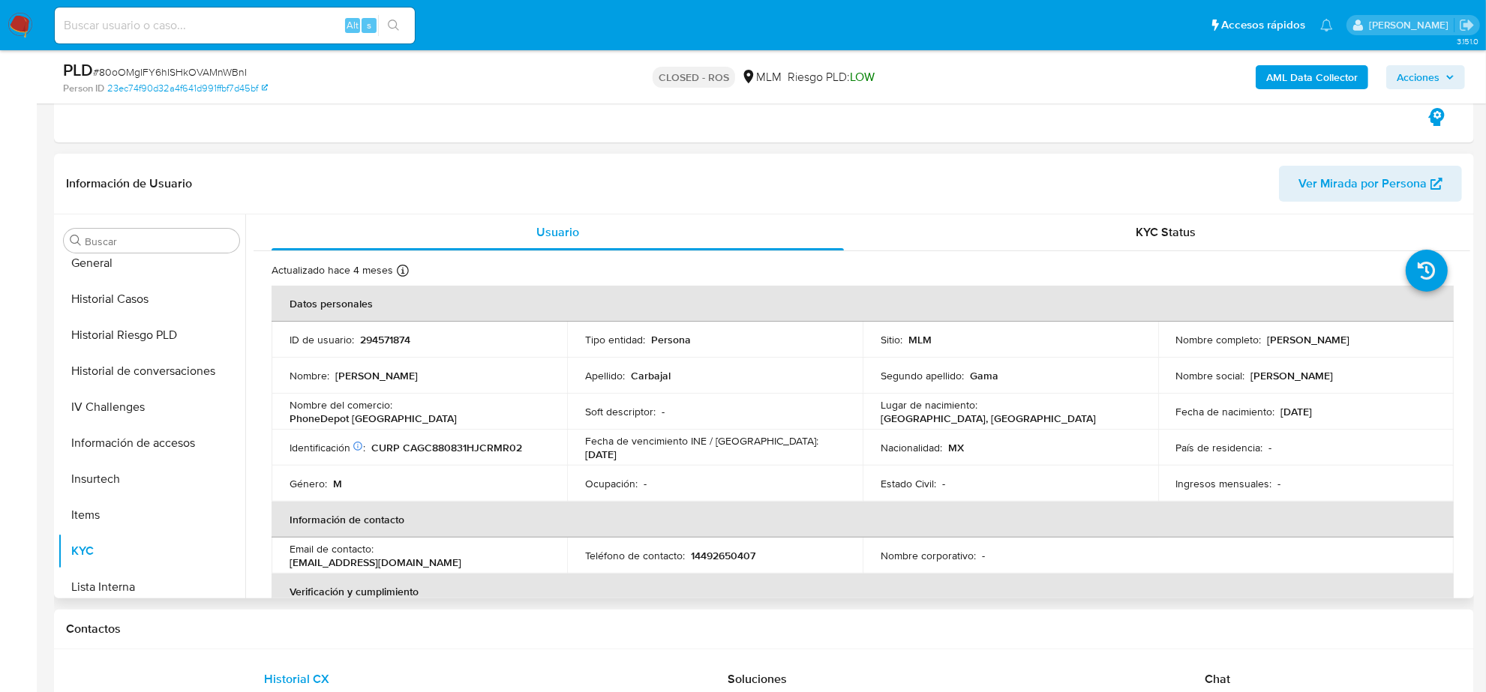
click at [389, 333] on p "294571874" at bounding box center [385, 340] width 50 height 14
copy p "294571874"
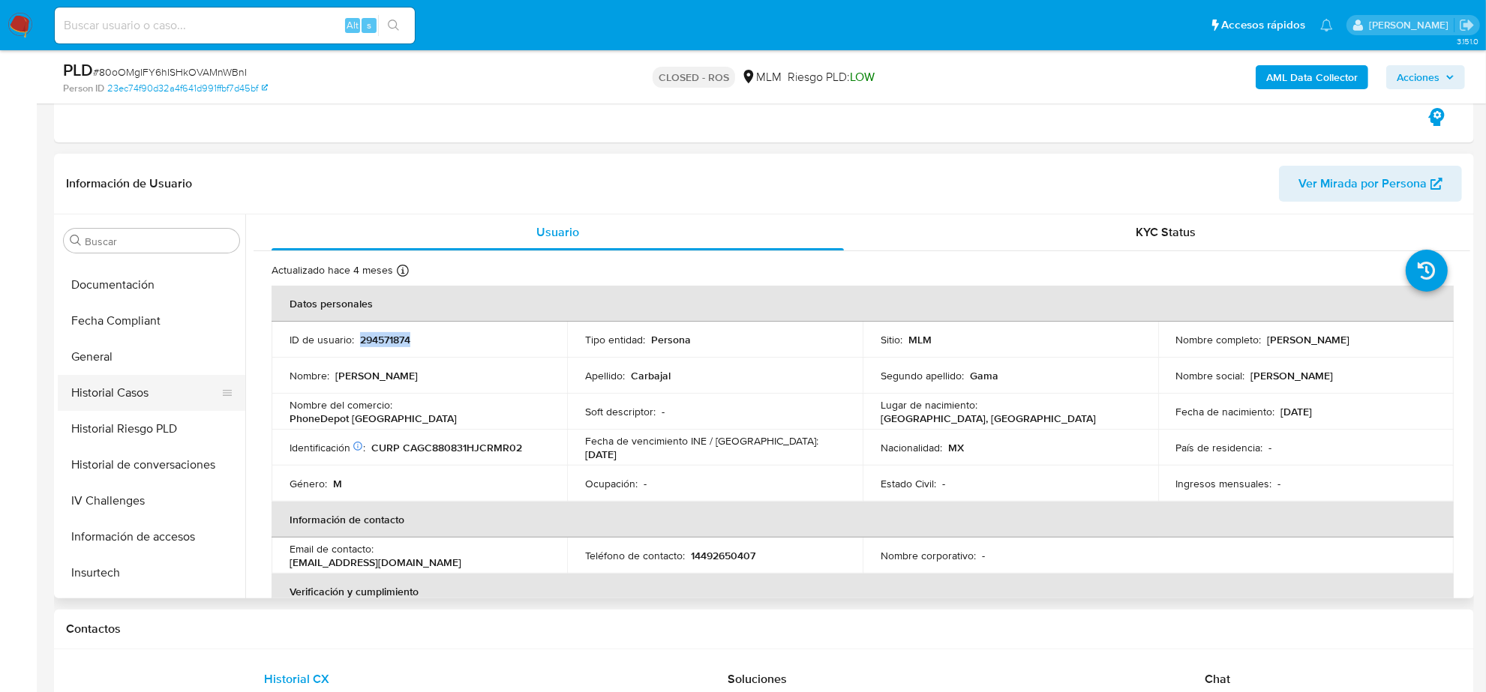
click at [163, 407] on button "Historial Casos" at bounding box center [146, 393] width 176 height 36
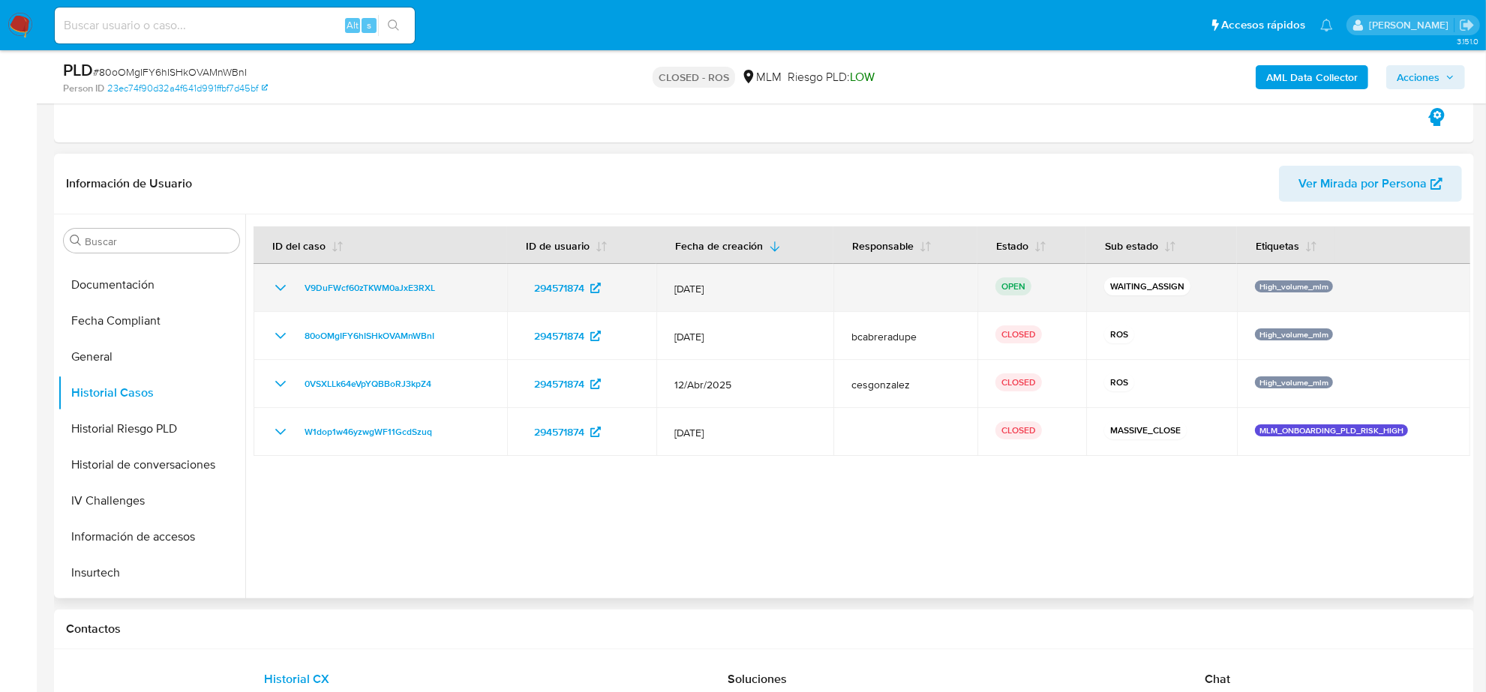
drag, startPoint x: 467, startPoint y: 287, endPoint x: 275, endPoint y: 291, distance: 191.4
click at [275, 291] on div "V9DuFWcf60zTKWM0aJxE3RXL" at bounding box center [381, 288] width 218 height 18
click at [403, 287] on span "V9DuFWcf60zTKWM0aJxE3RXL" at bounding box center [370, 288] width 131 height 18
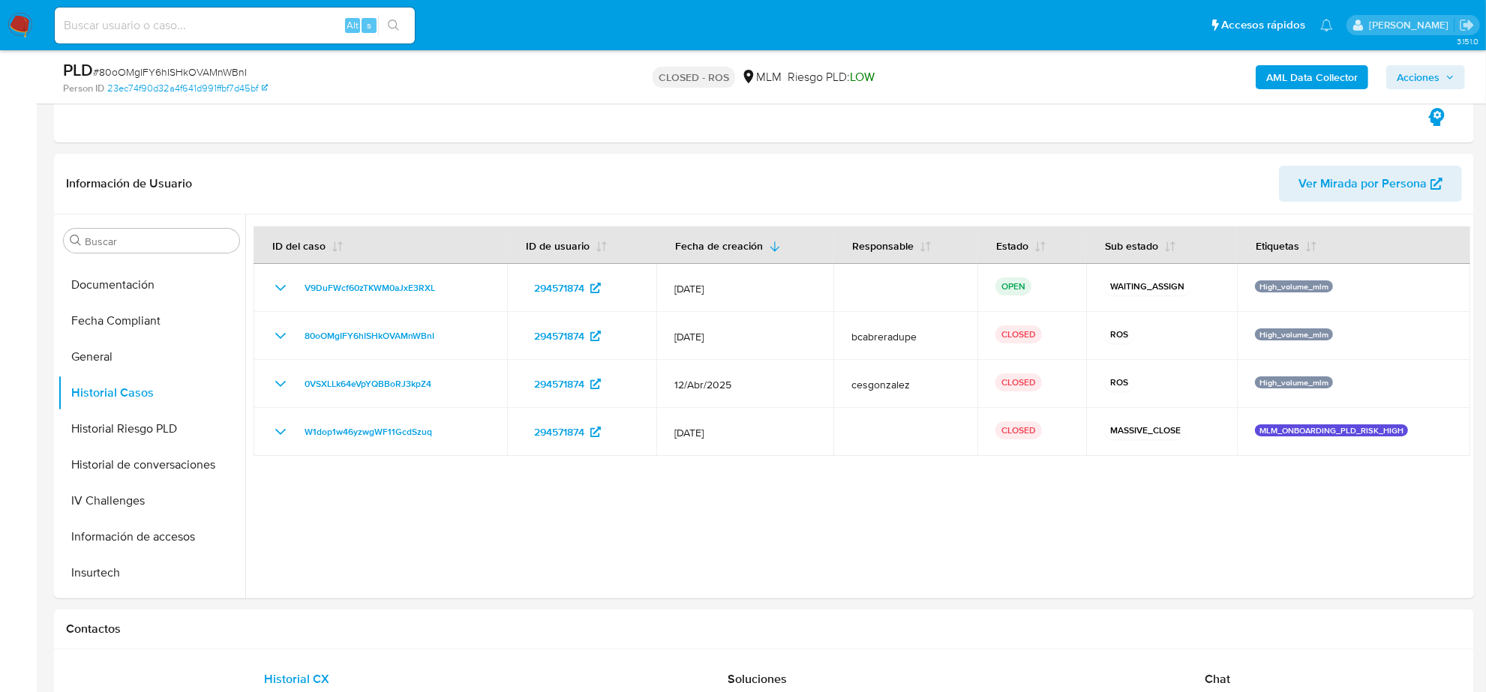
click at [17, 20] on img at bounding box center [21, 26] width 26 height 26
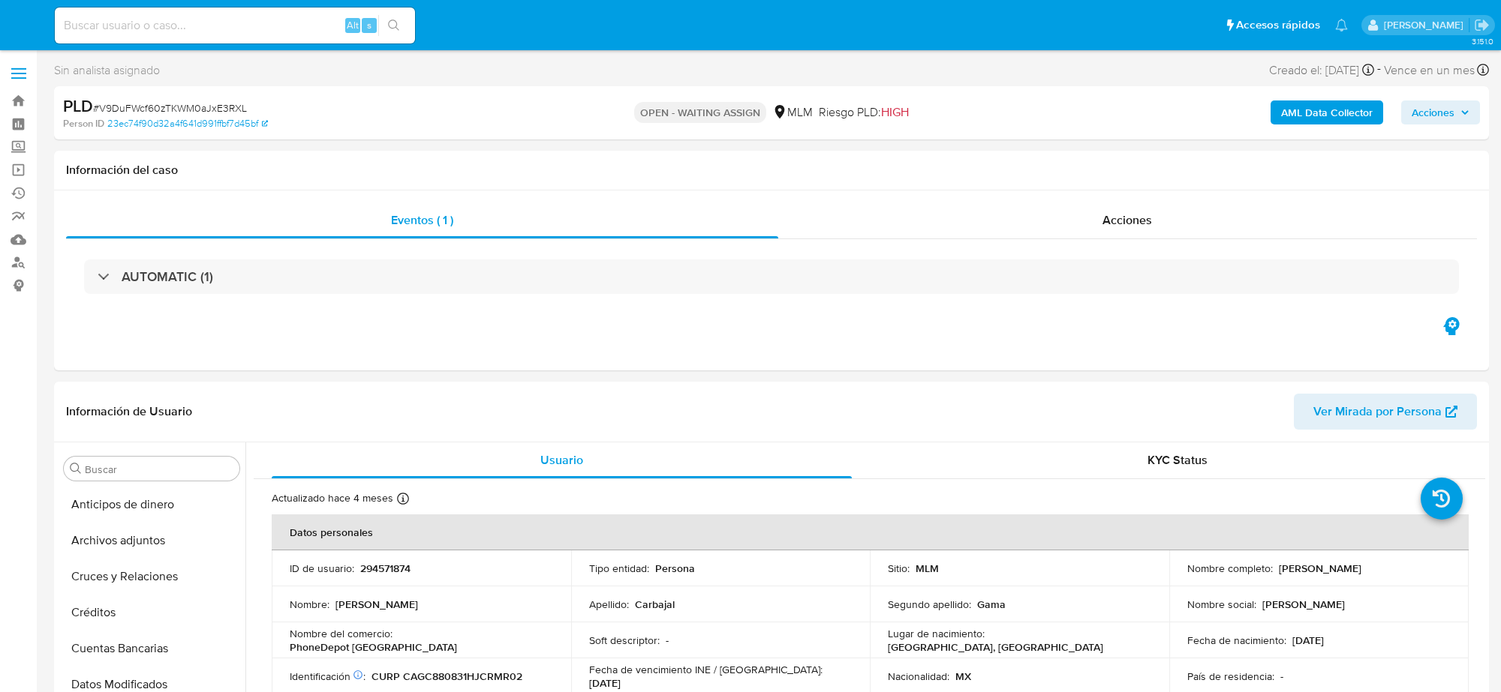
select select "10"
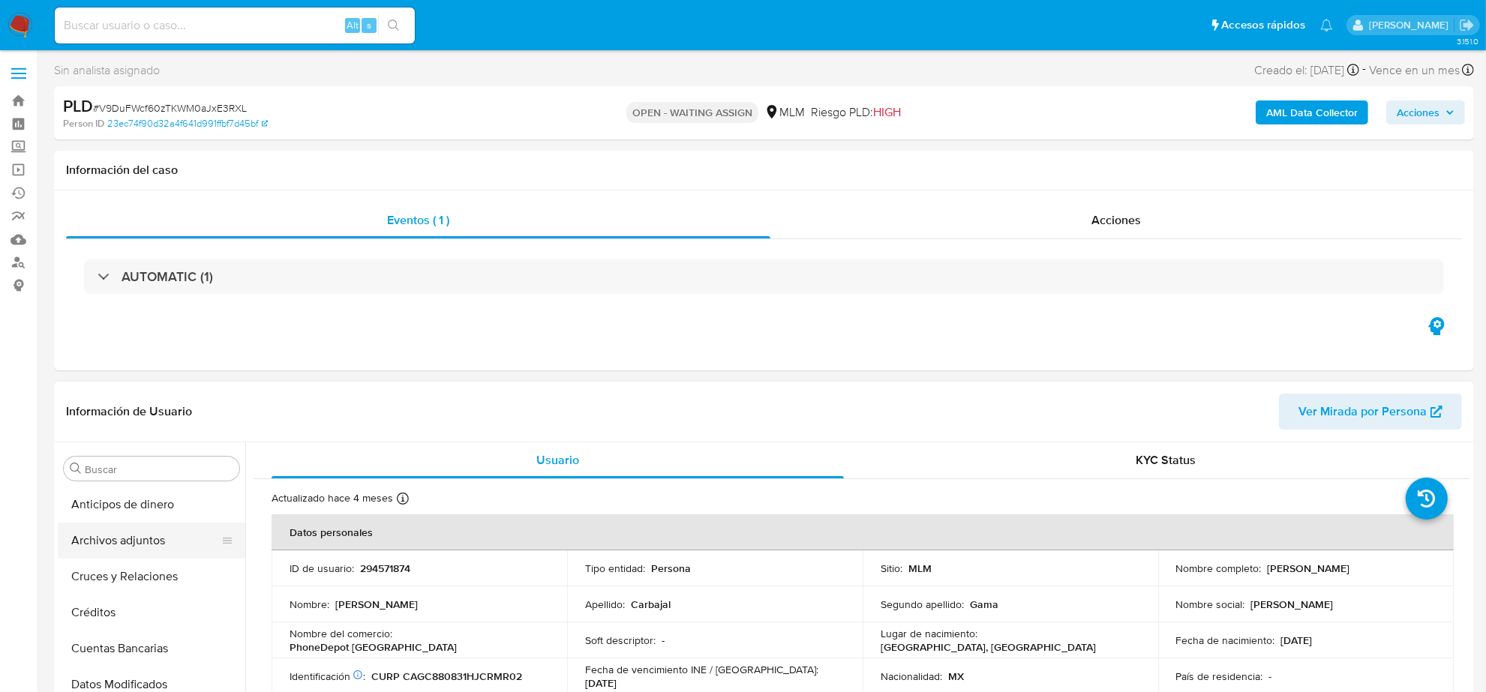
click at [148, 540] on button "Archivos adjuntos" at bounding box center [146, 541] width 176 height 36
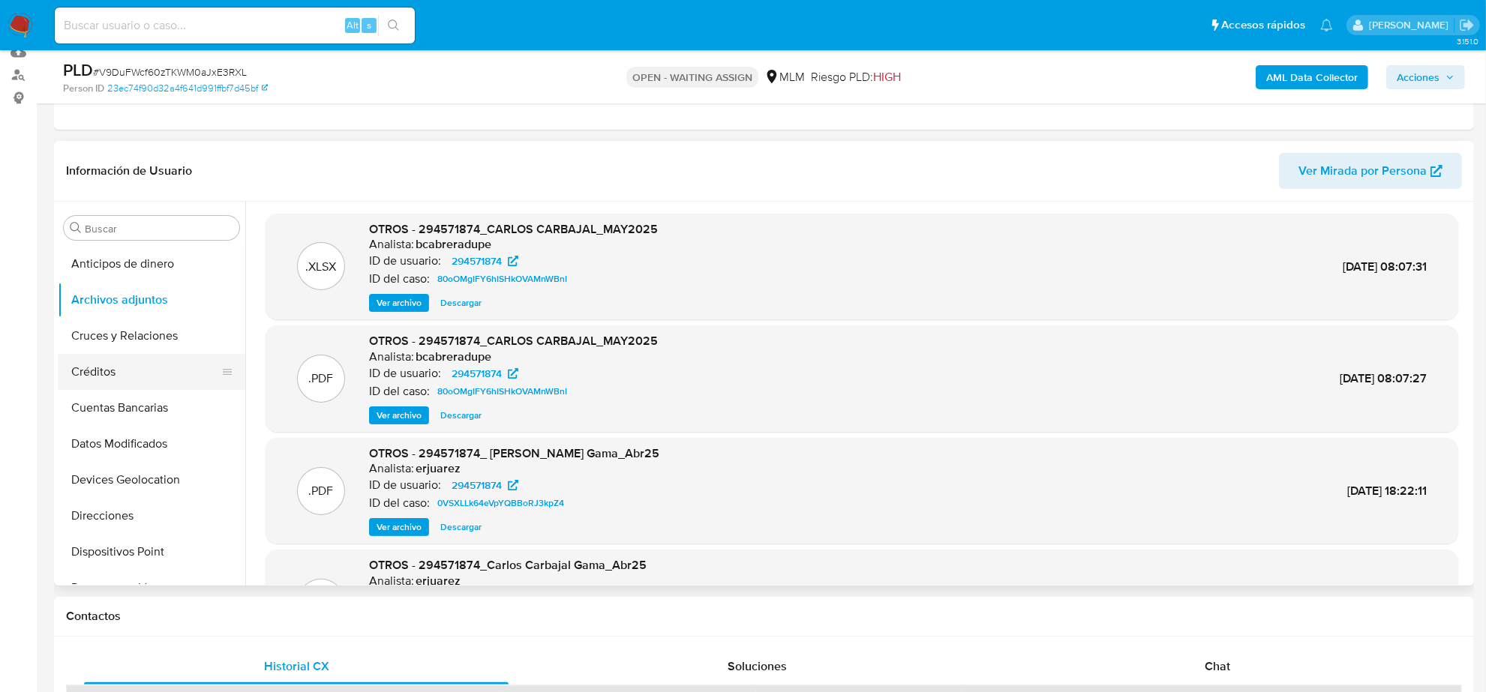
click at [114, 372] on button "Créditos" at bounding box center [146, 372] width 176 height 36
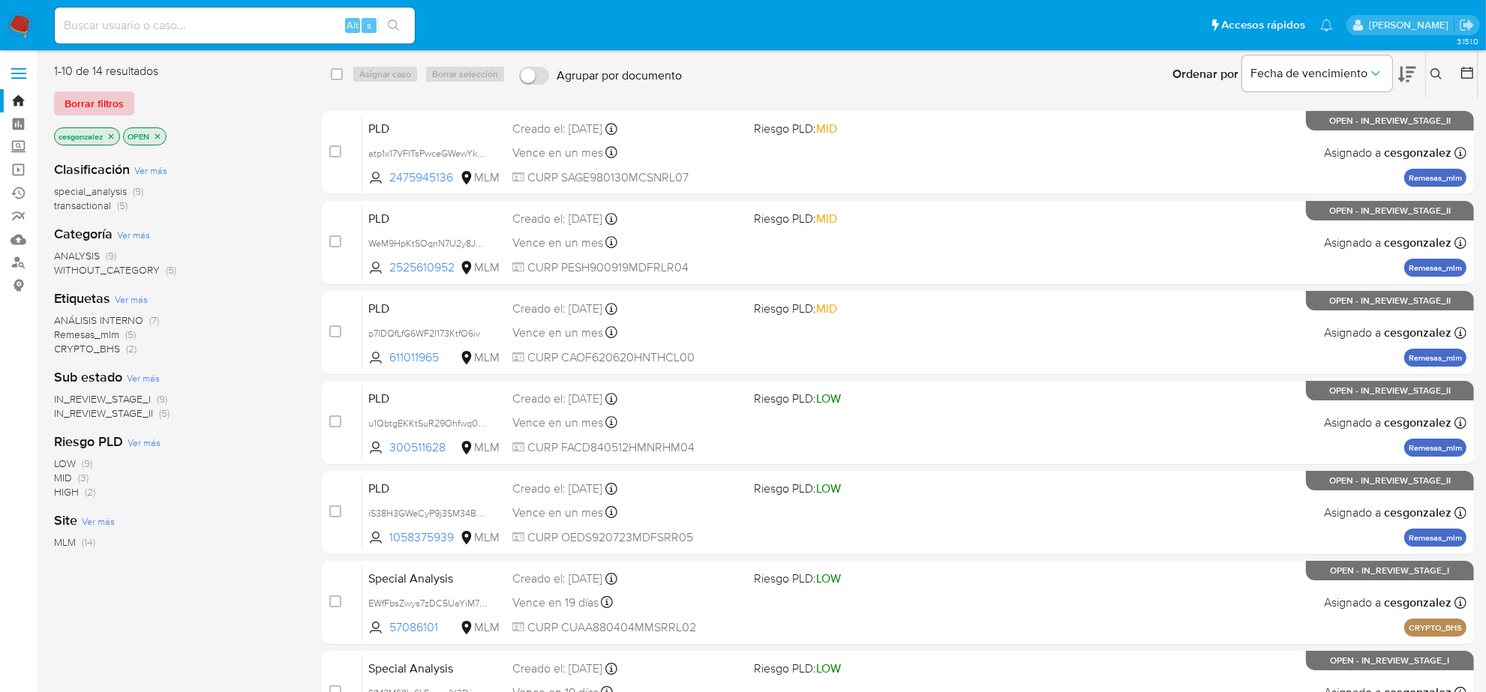
click at [113, 98] on span "Borrar filtros" at bounding box center [94, 103] width 59 height 21
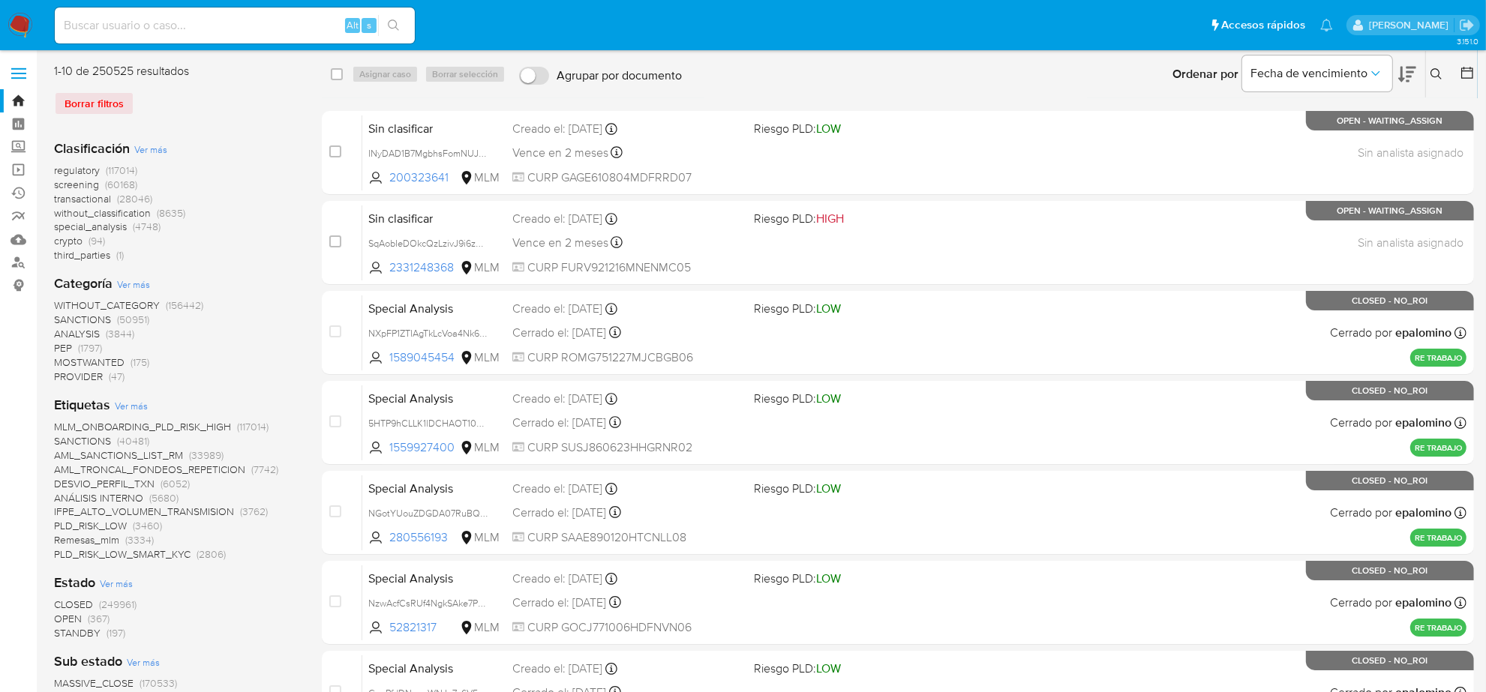
click at [1434, 72] on icon at bounding box center [1437, 74] width 12 height 12
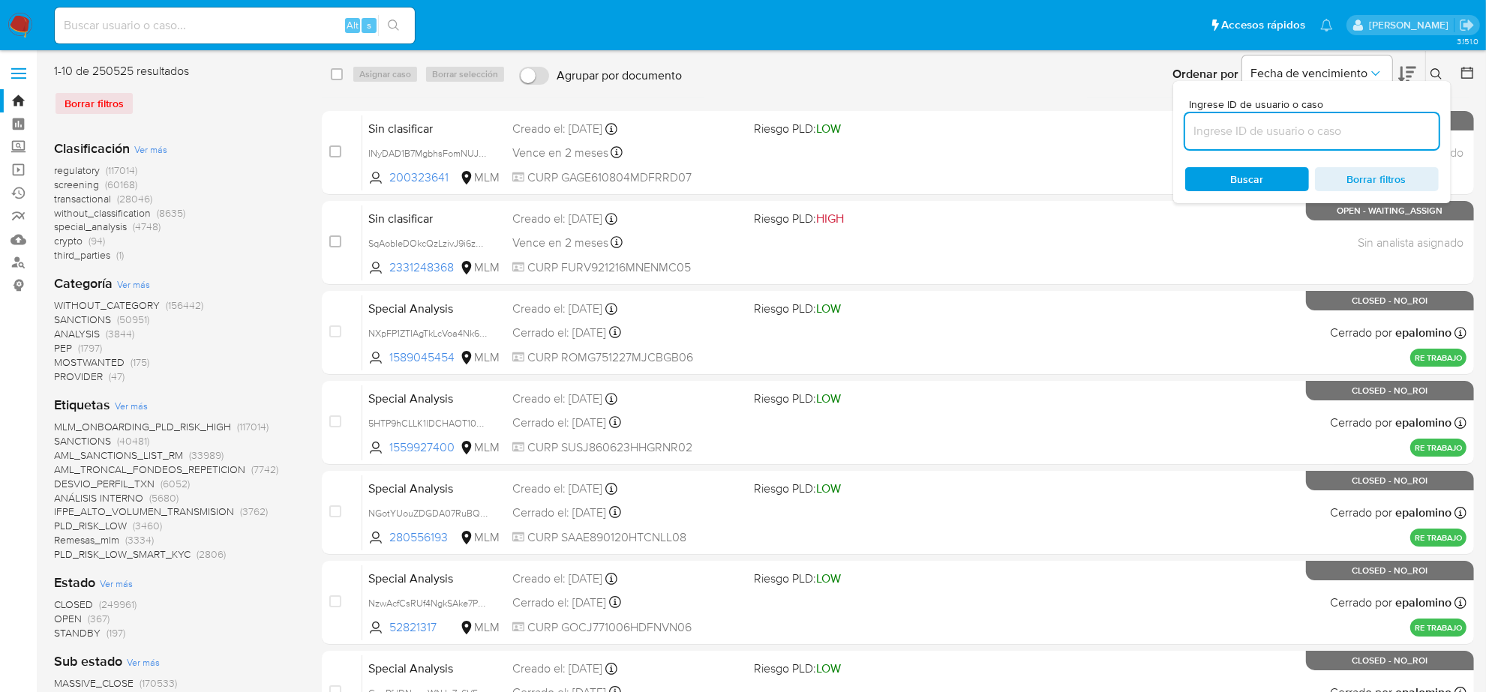
click at [1268, 130] on input at bounding box center [1312, 132] width 254 height 20
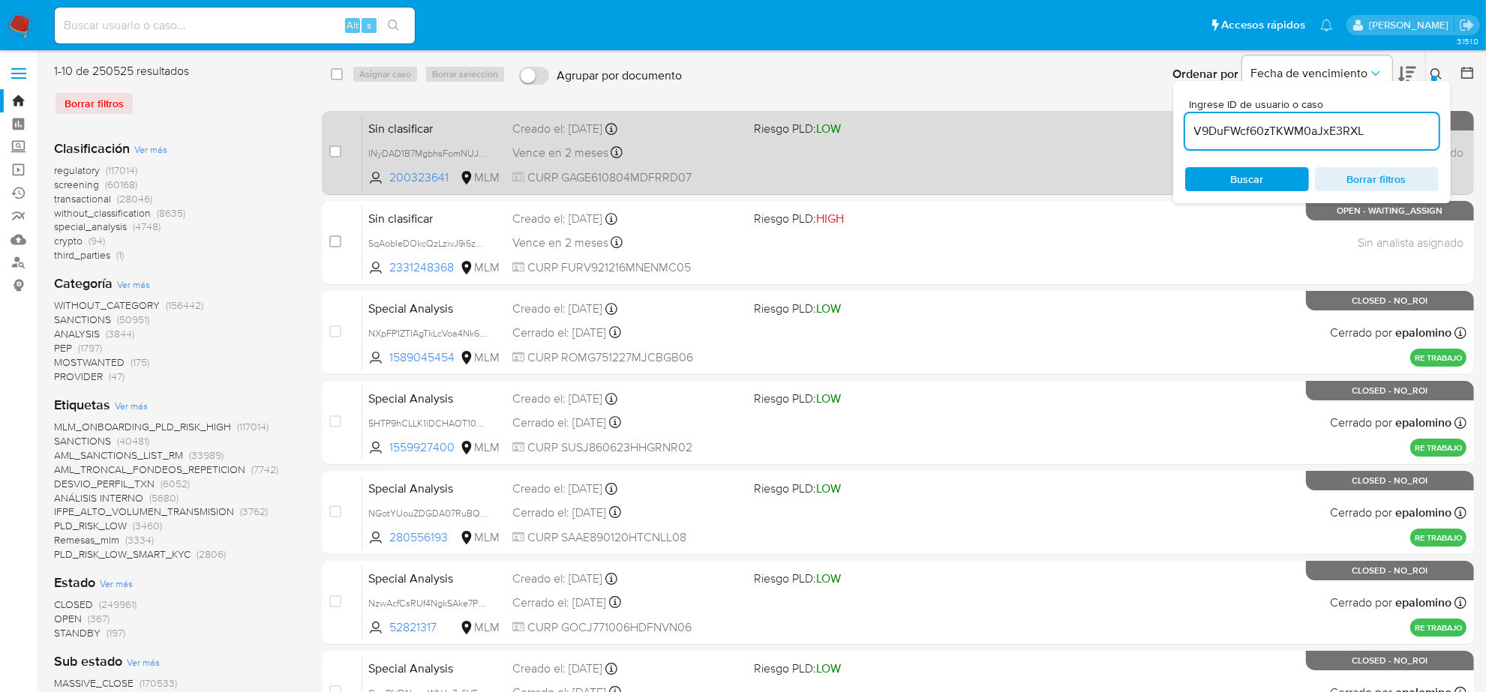
type input "V9DuFWcf60zTKWM0aJxE3RXL"
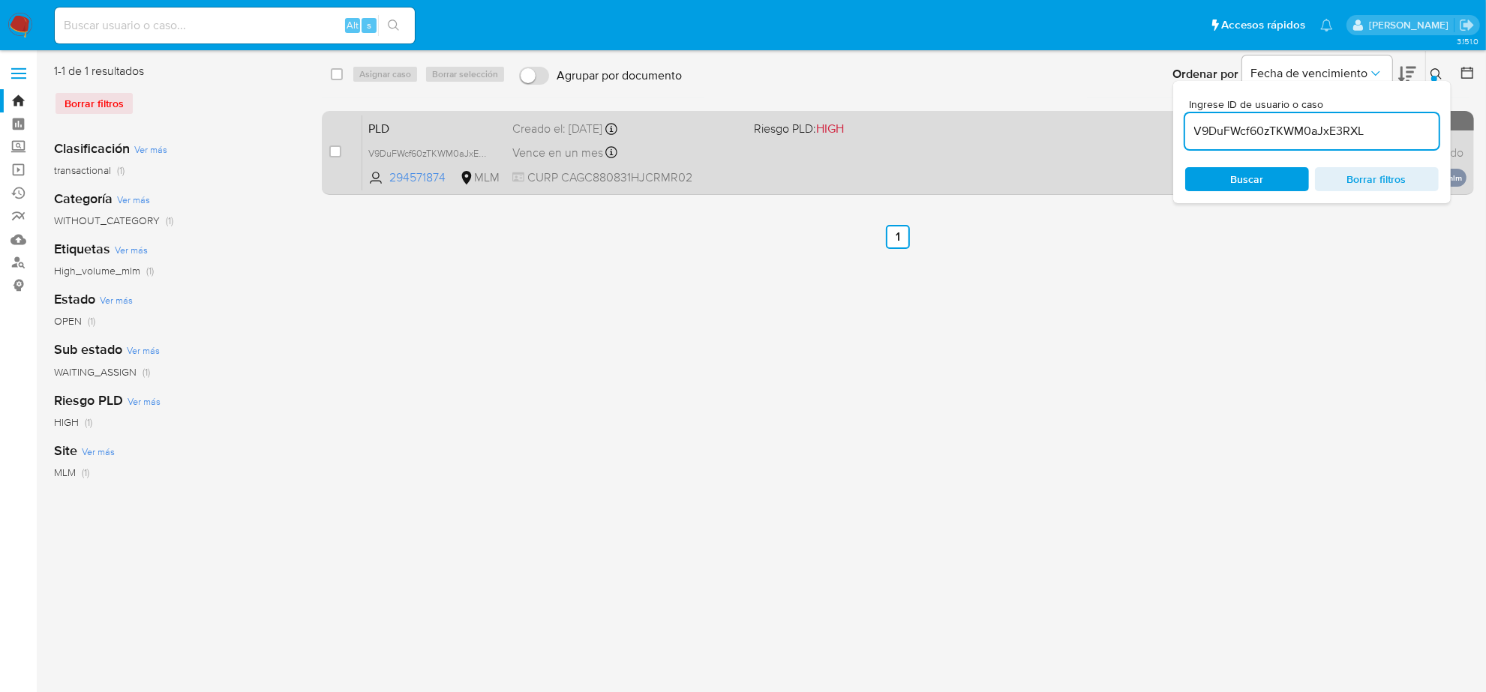
drag, startPoint x: 330, startPoint y: 155, endPoint x: 370, endPoint y: 113, distance: 57.8
click at [330, 155] on input "checkbox" at bounding box center [335, 152] width 12 height 12
checkbox input "true"
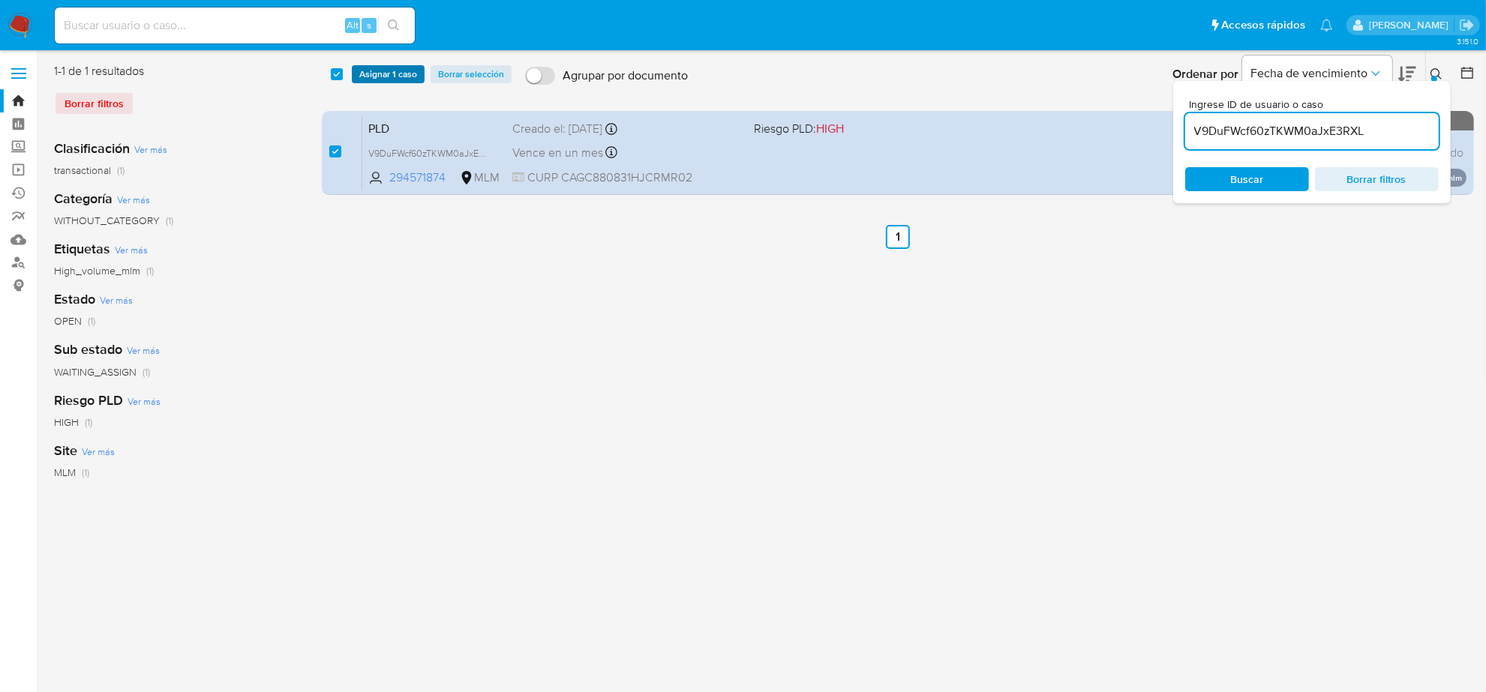
click at [390, 77] on span "Asignar 1 caso" at bounding box center [388, 74] width 58 height 15
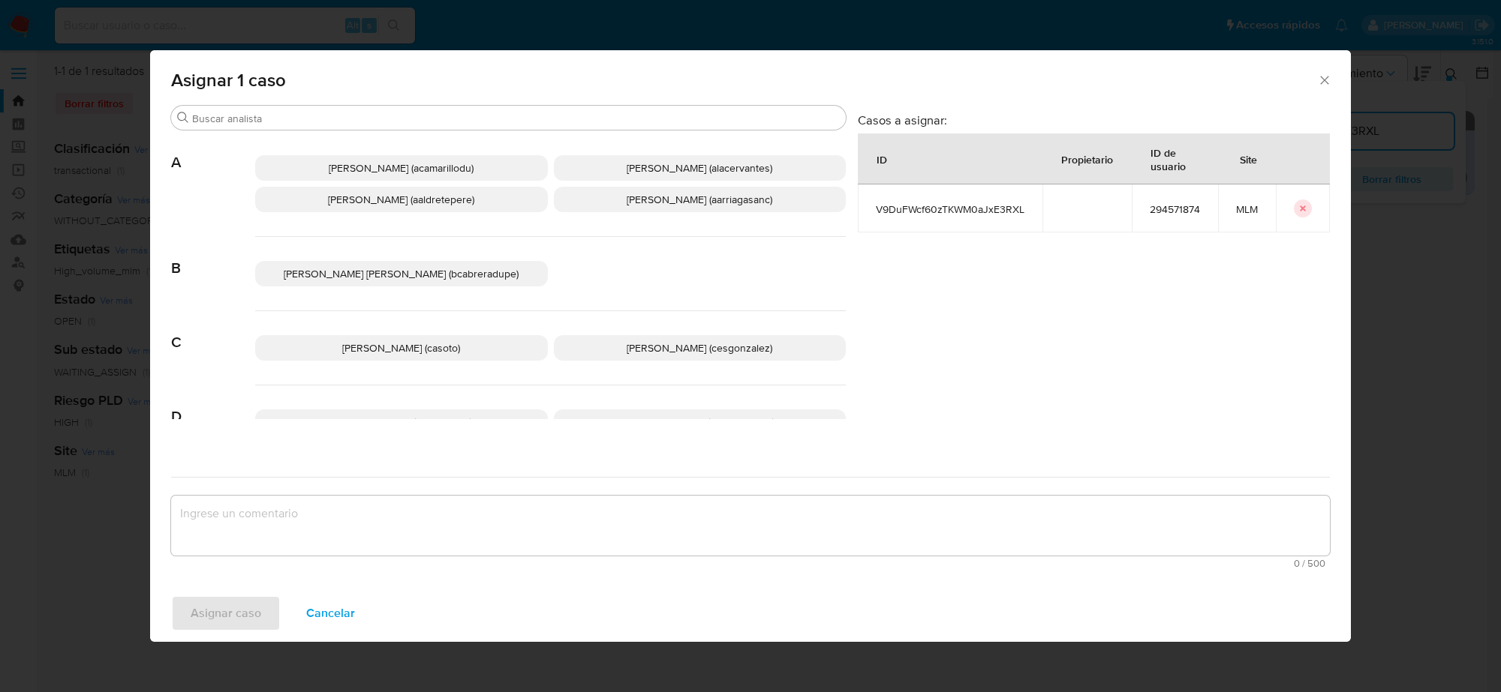
click at [643, 349] on span "[PERSON_NAME] (cesgonzalez)" at bounding box center [699, 348] width 146 height 15
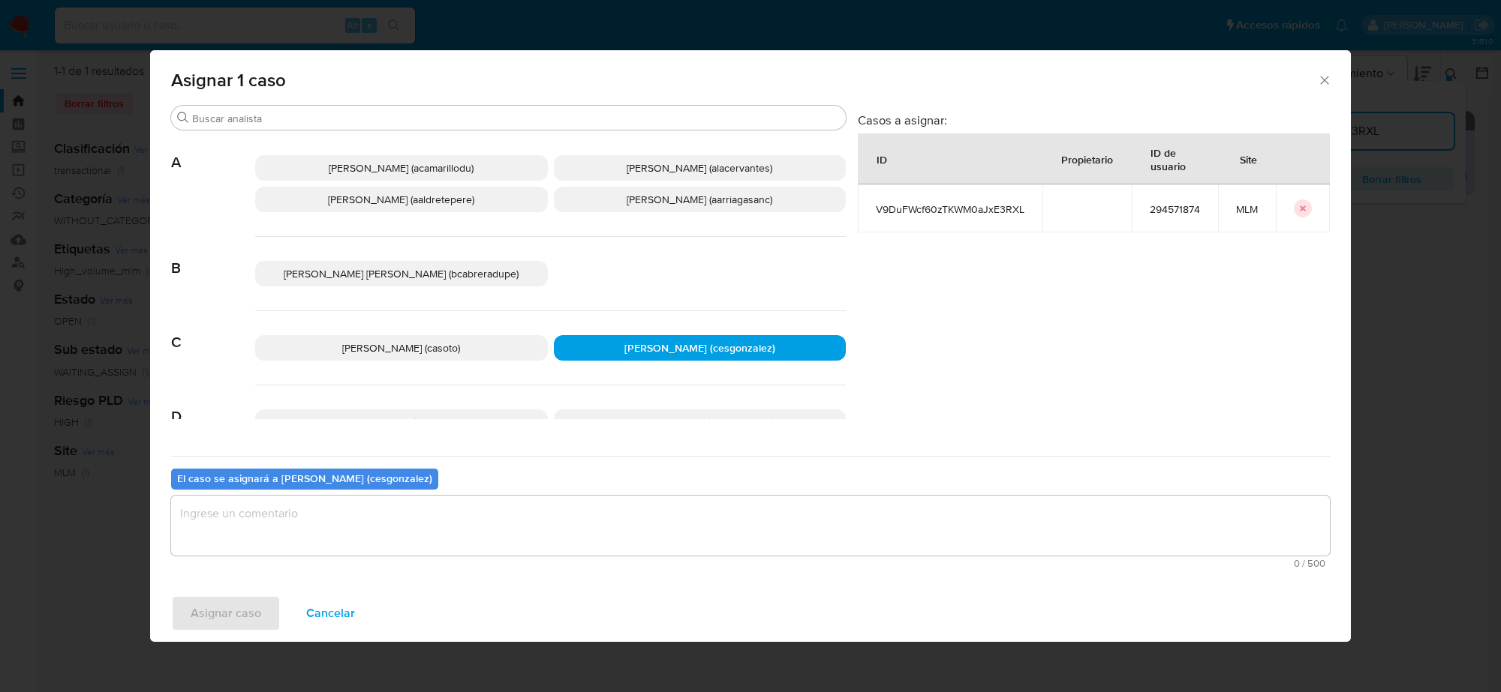
click at [369, 516] on textarea "assign-modal" at bounding box center [750, 526] width 1158 height 60
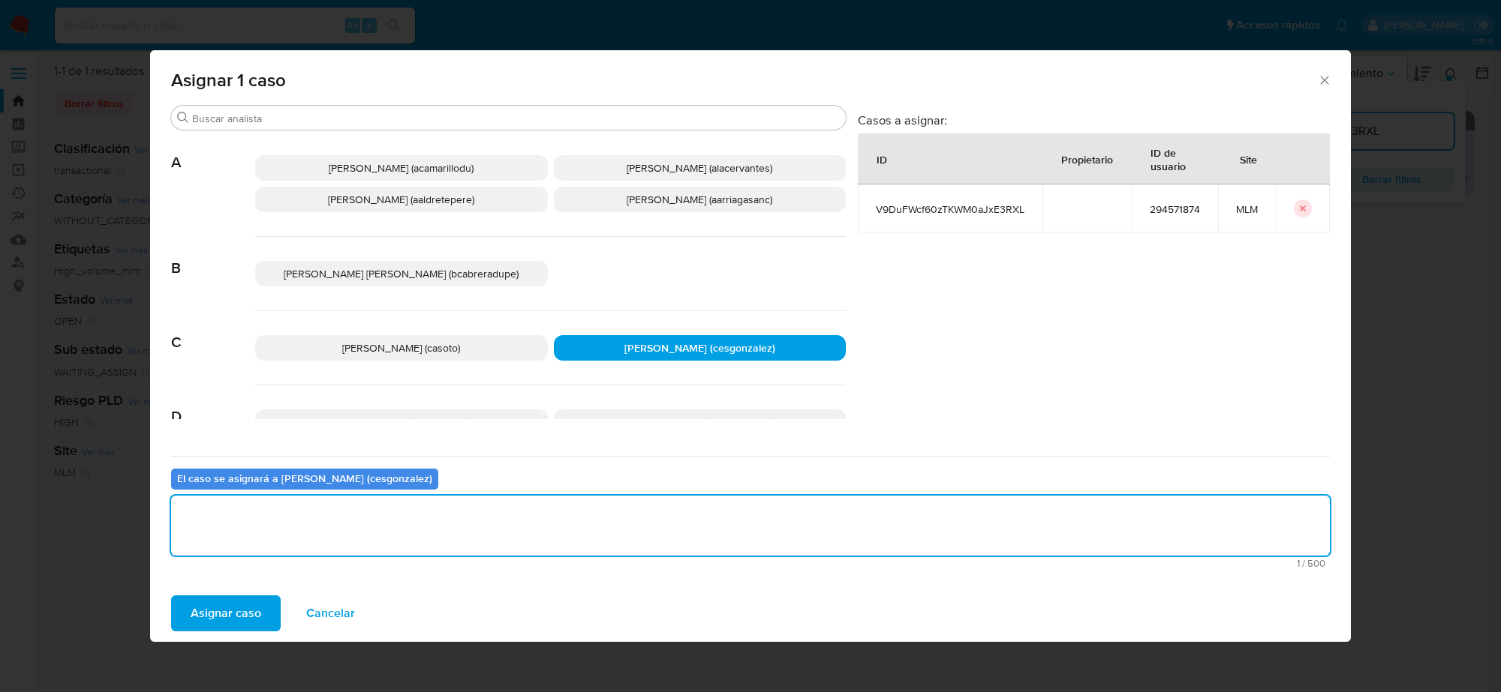
click at [249, 610] on span "Asignar caso" at bounding box center [226, 613] width 71 height 33
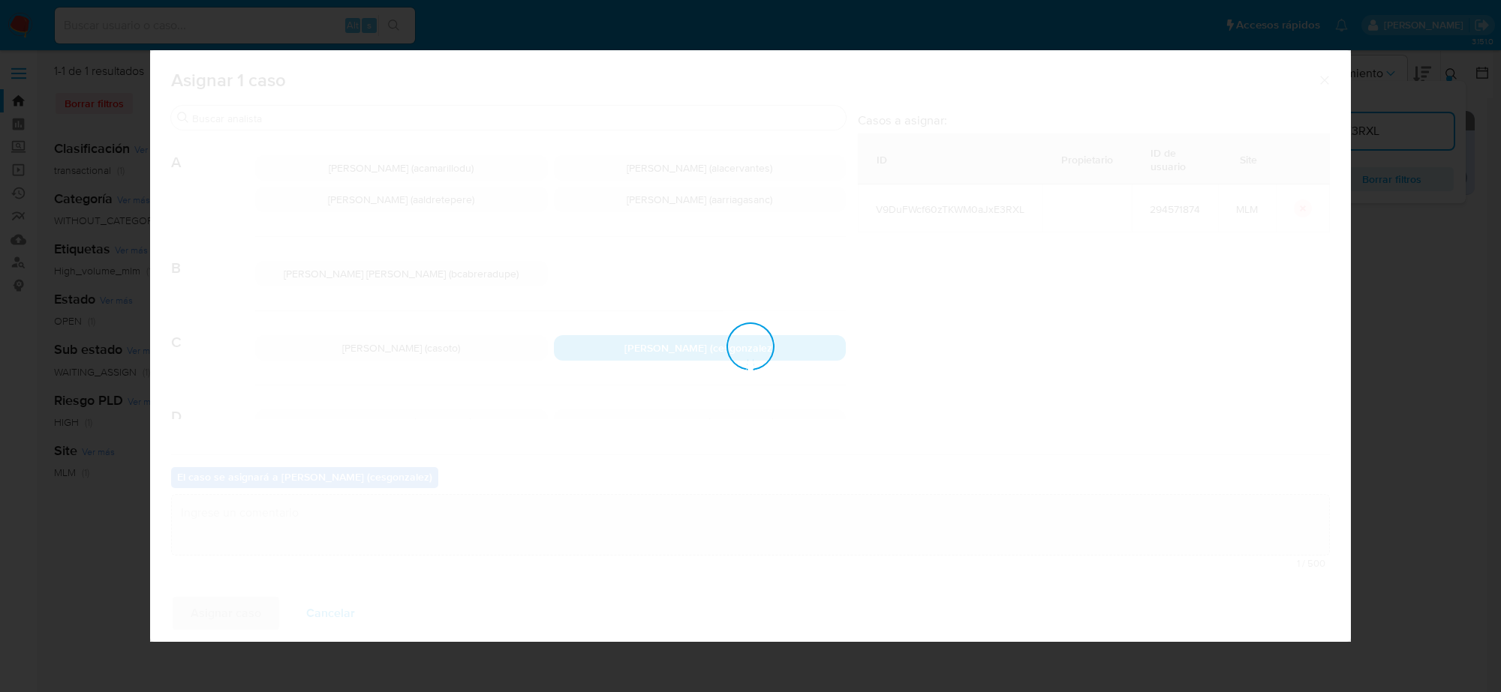
checkbox input "false"
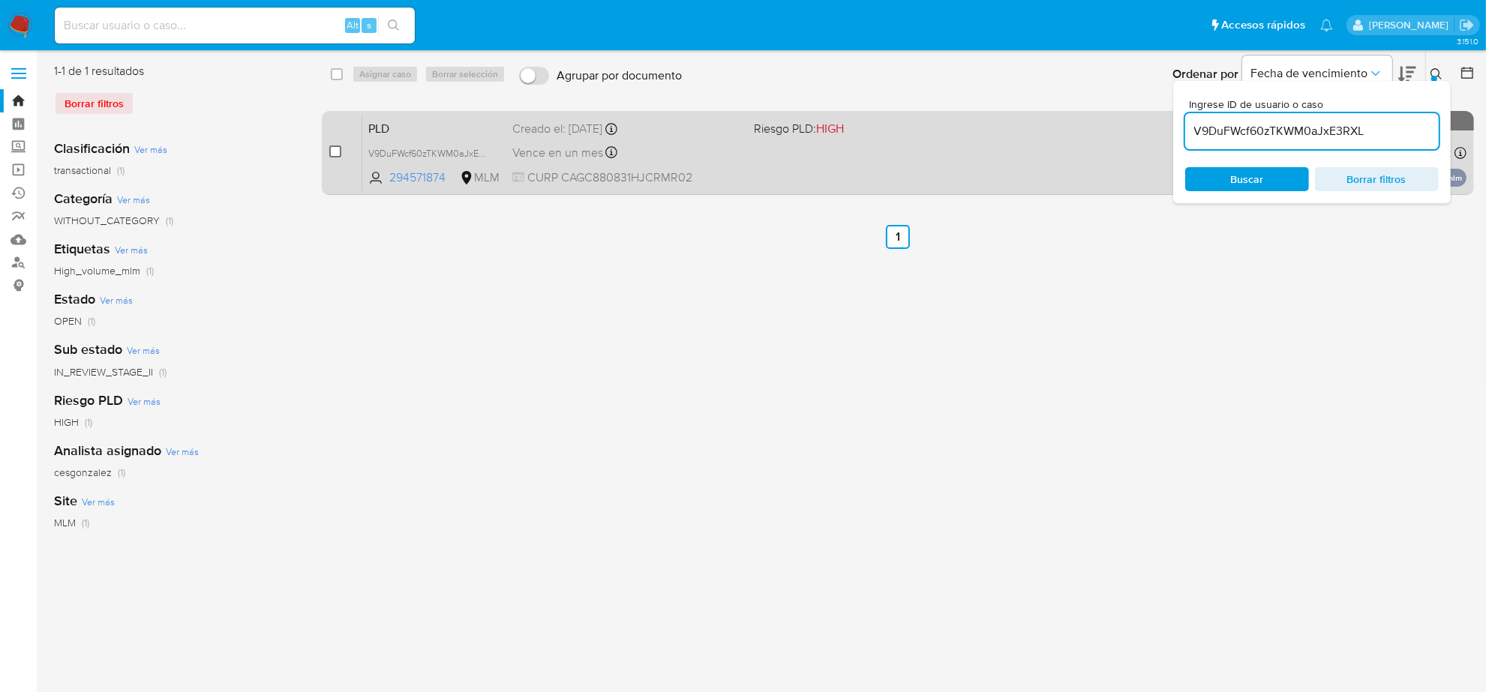
click at [335, 146] on input "checkbox" at bounding box center [335, 152] width 12 height 12
checkbox input "true"
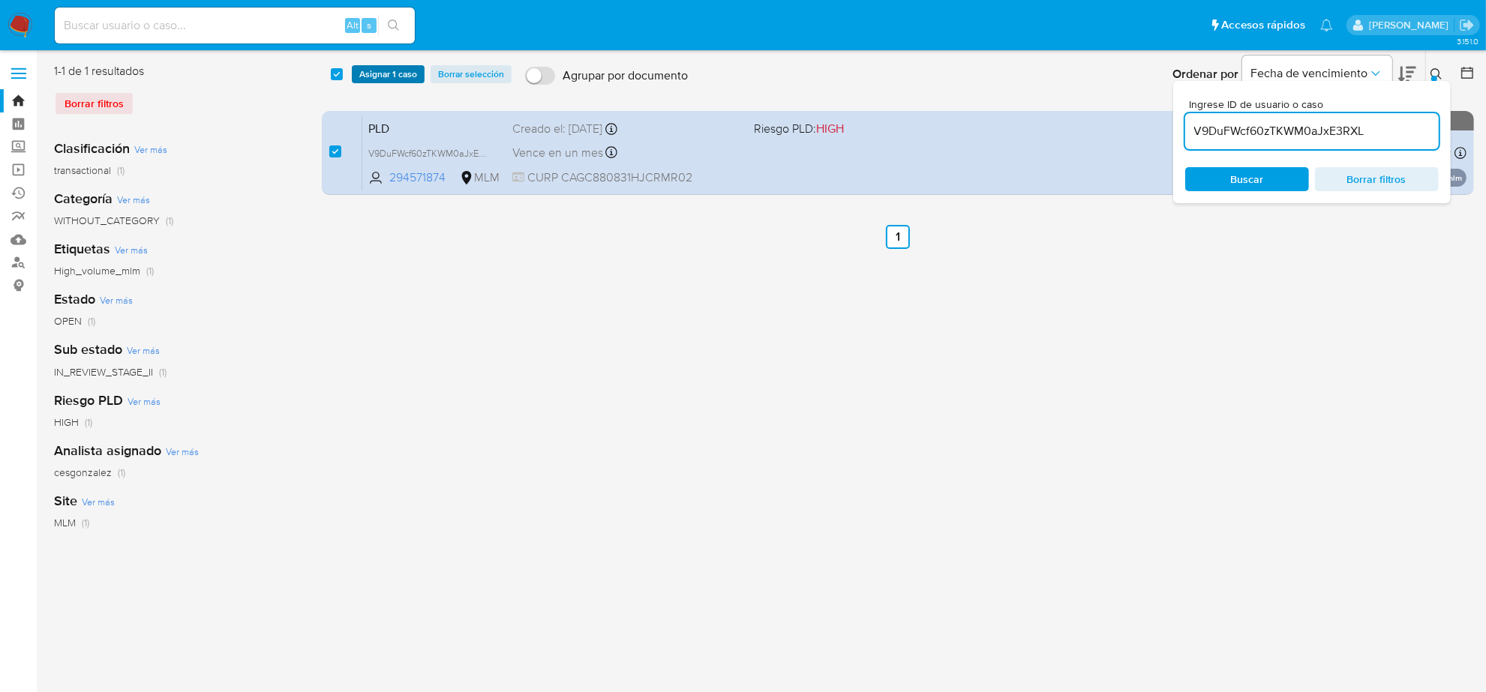
click at [374, 71] on span "Asignar 1 caso" at bounding box center [388, 74] width 58 height 15
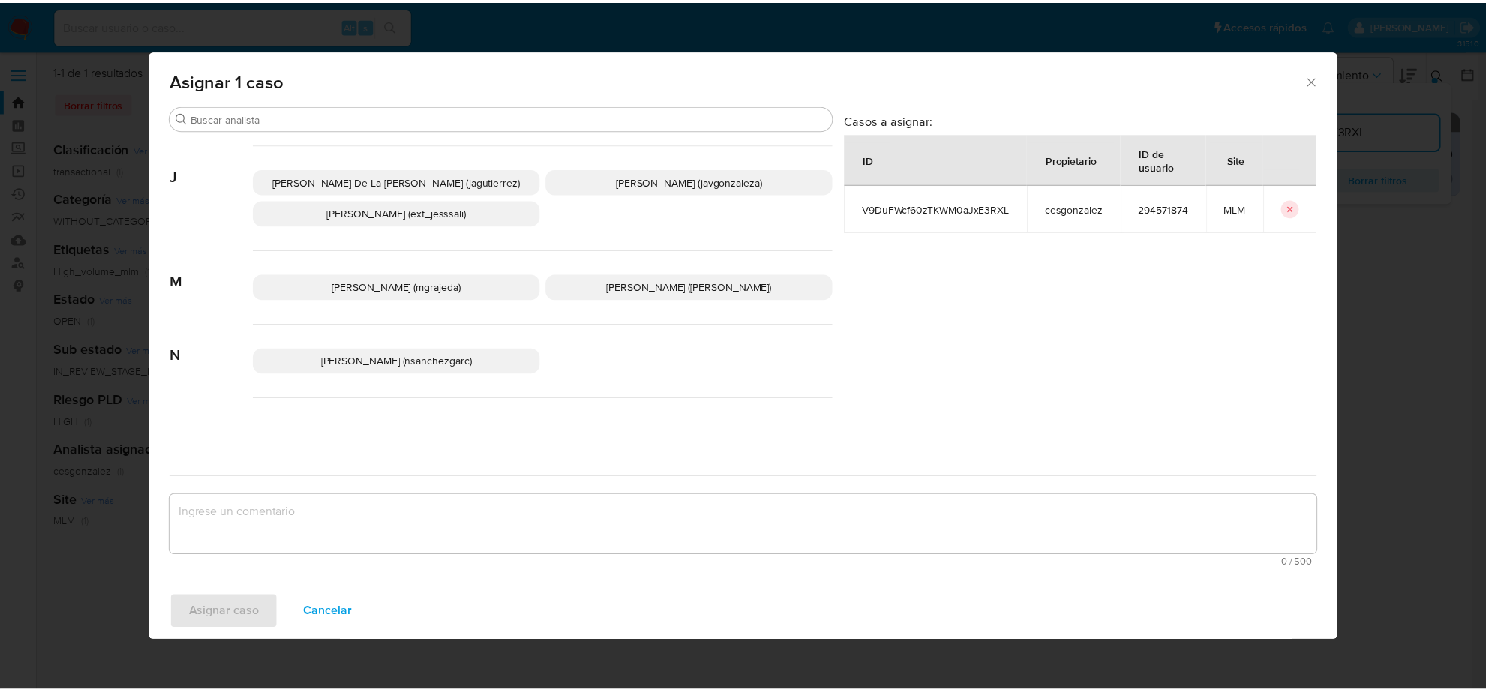
scroll to position [655, 0]
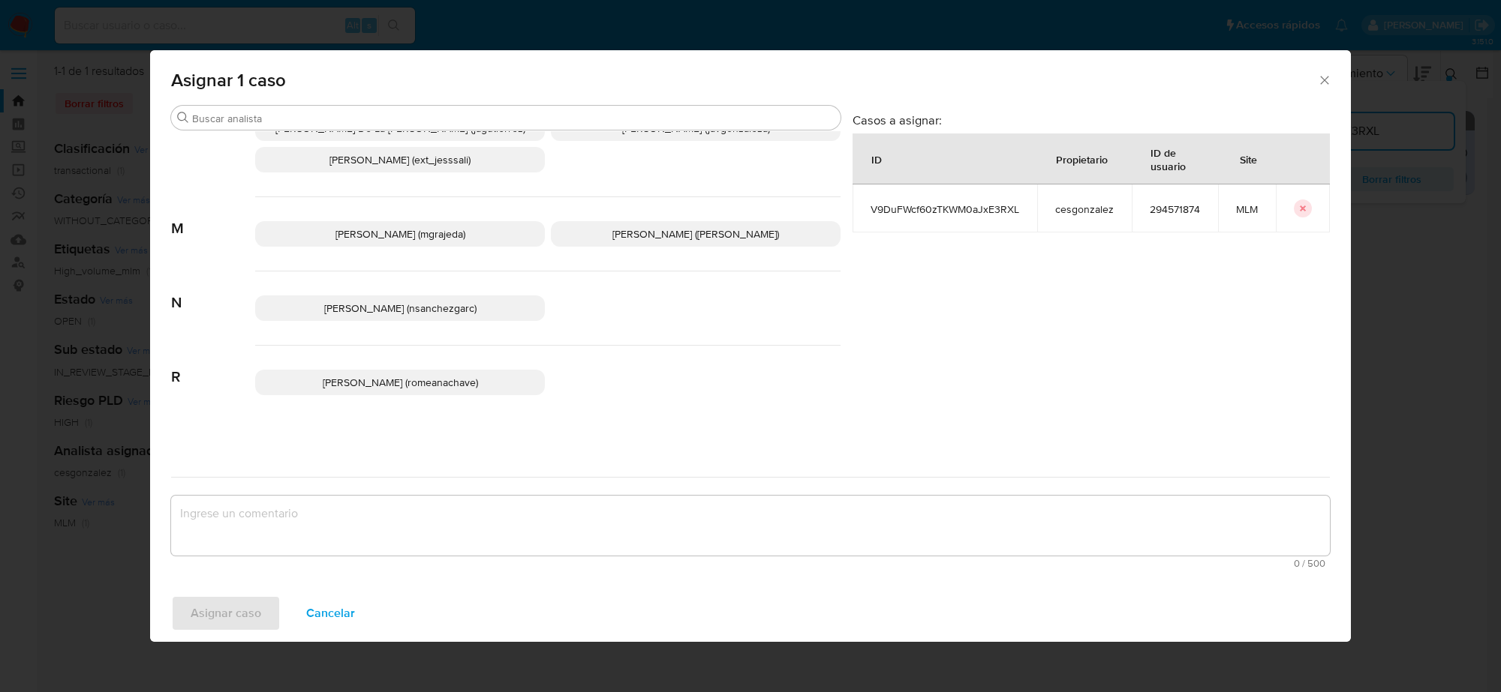
click at [617, 229] on span "[PERSON_NAME] ([PERSON_NAME])" at bounding box center [695, 234] width 167 height 15
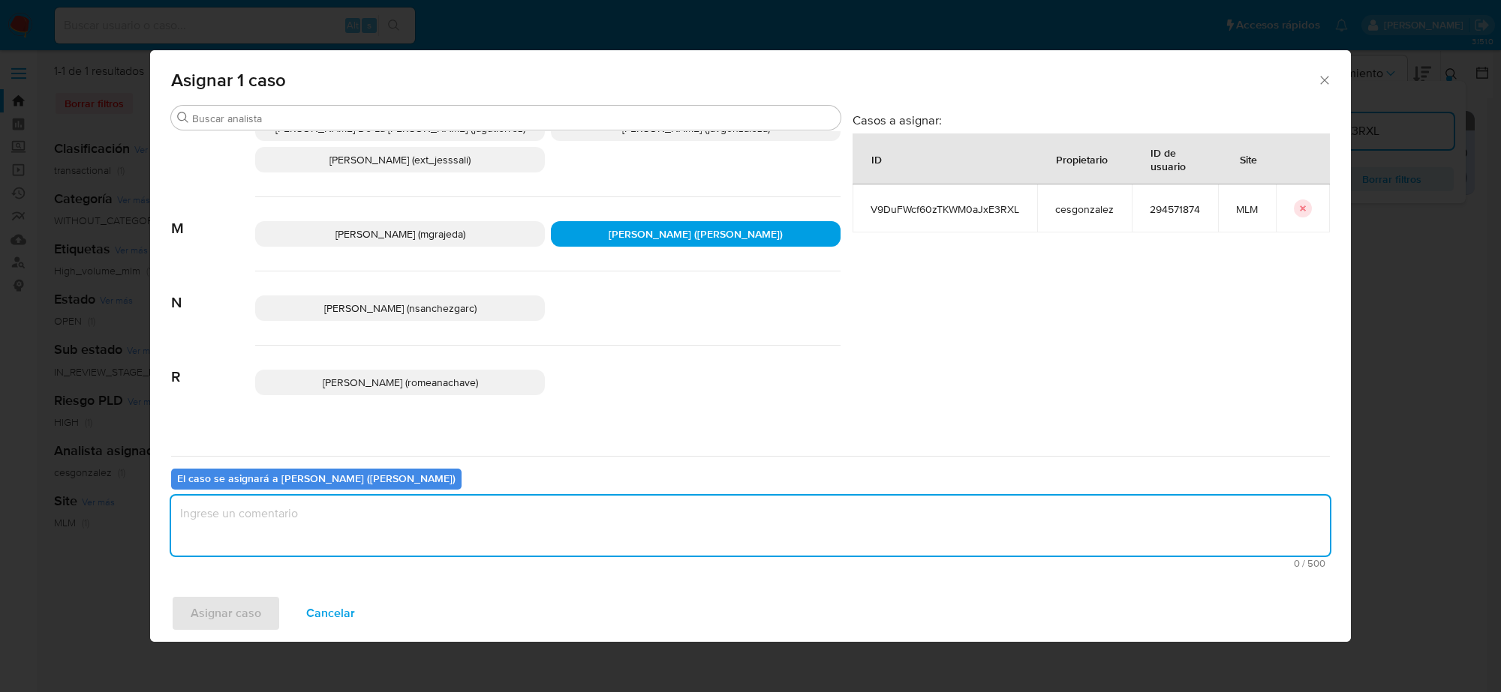
click at [362, 515] on textarea "assign-modal" at bounding box center [750, 526] width 1158 height 60
click at [237, 617] on span "Asignar caso" at bounding box center [226, 613] width 71 height 33
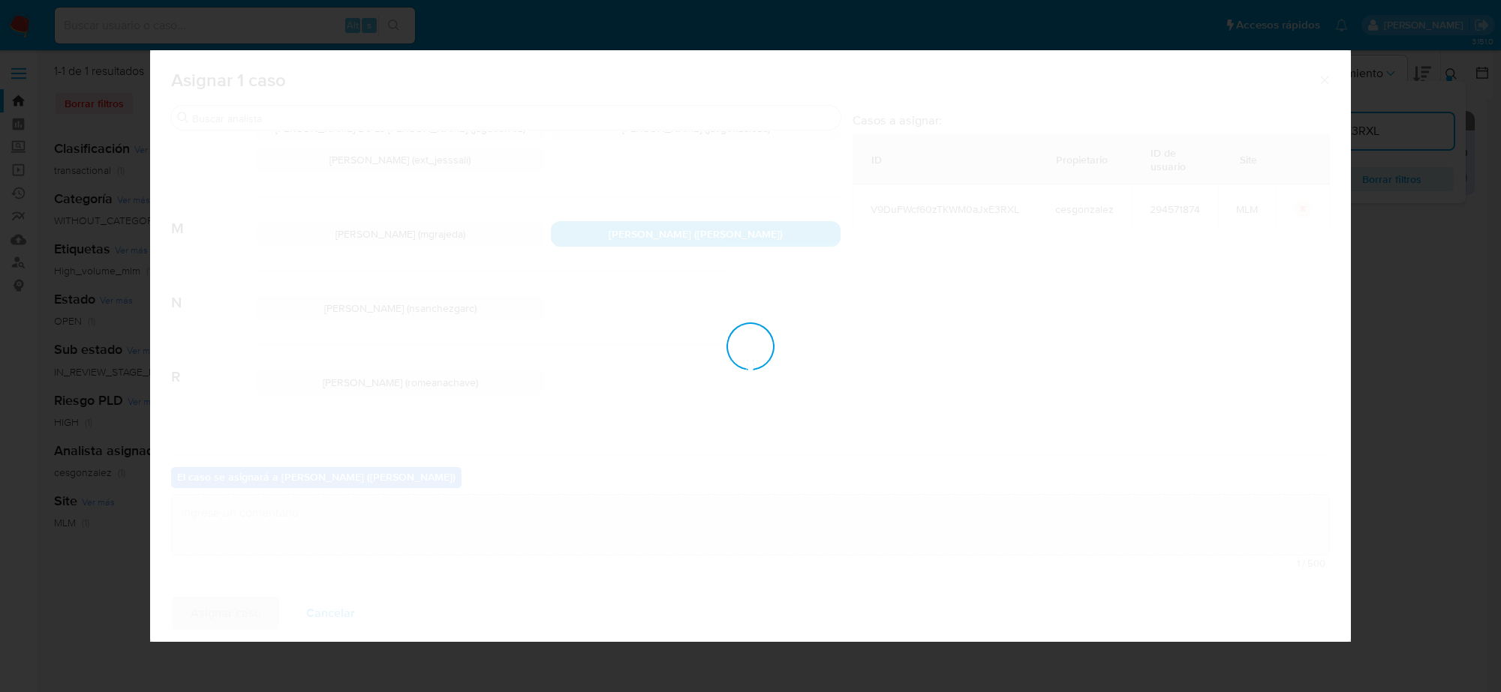
checkbox input "false"
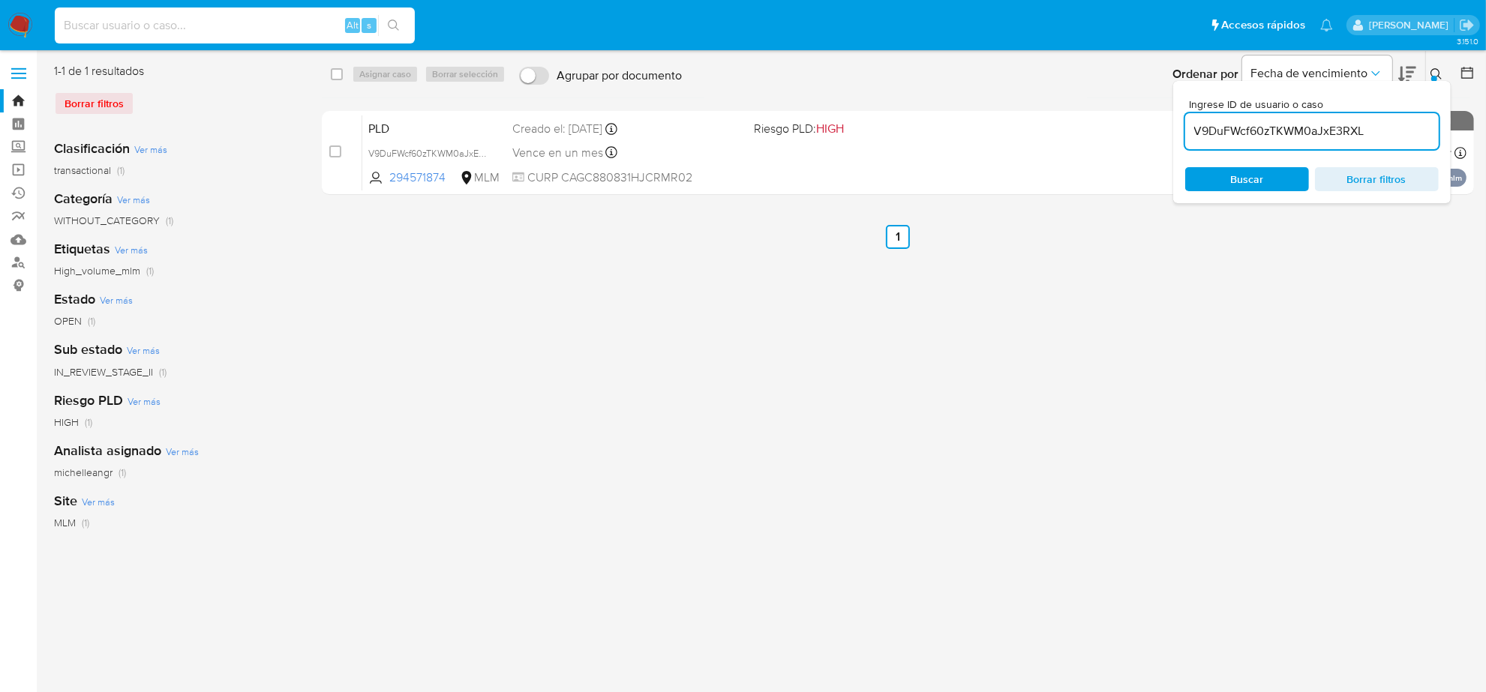
click at [155, 24] on input at bounding box center [235, 26] width 360 height 20
click at [1276, 128] on input "V9DuFWcf60zTKWM0aJxE3RXL" at bounding box center [1312, 132] width 254 height 20
paste input "Sr3CQ7Pd8vvRypF1QDStWod7"
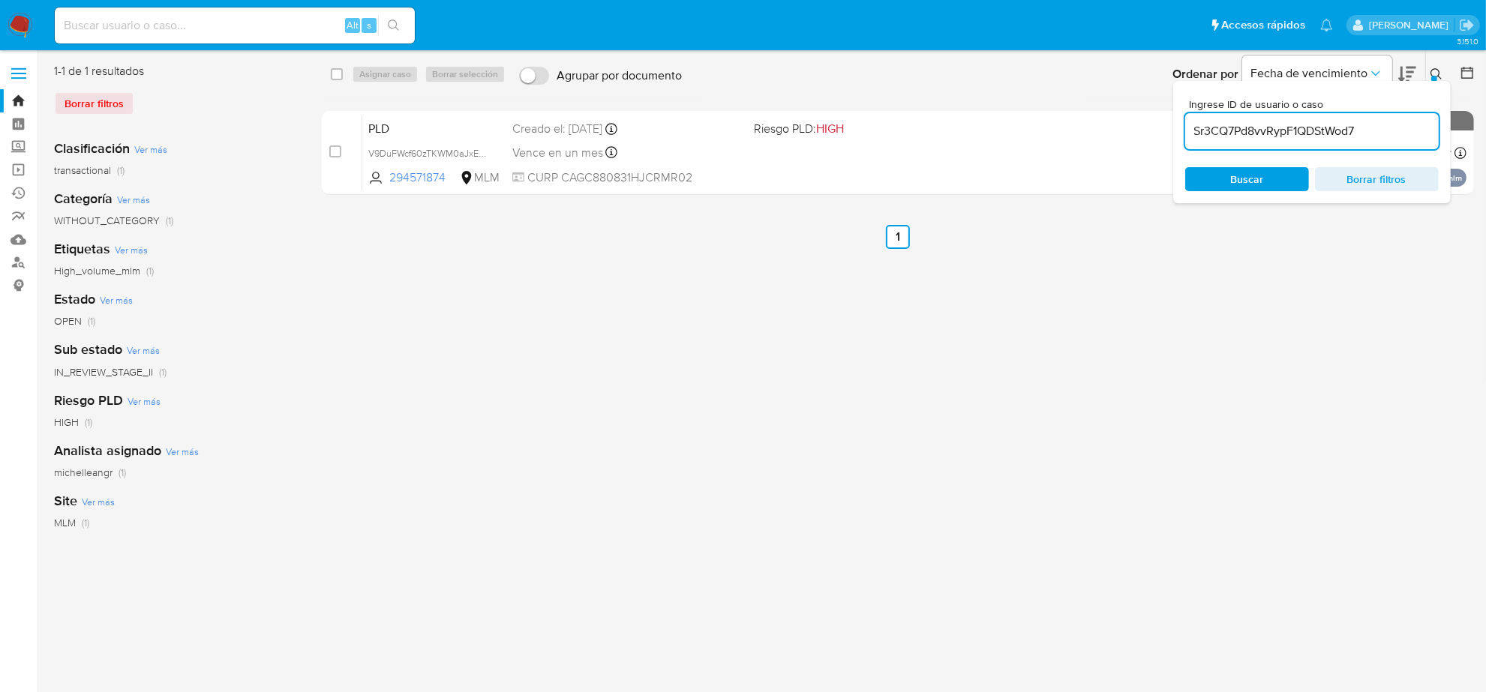
type input "Sr3CQ7Pd8vvRypF1QDStWod7"
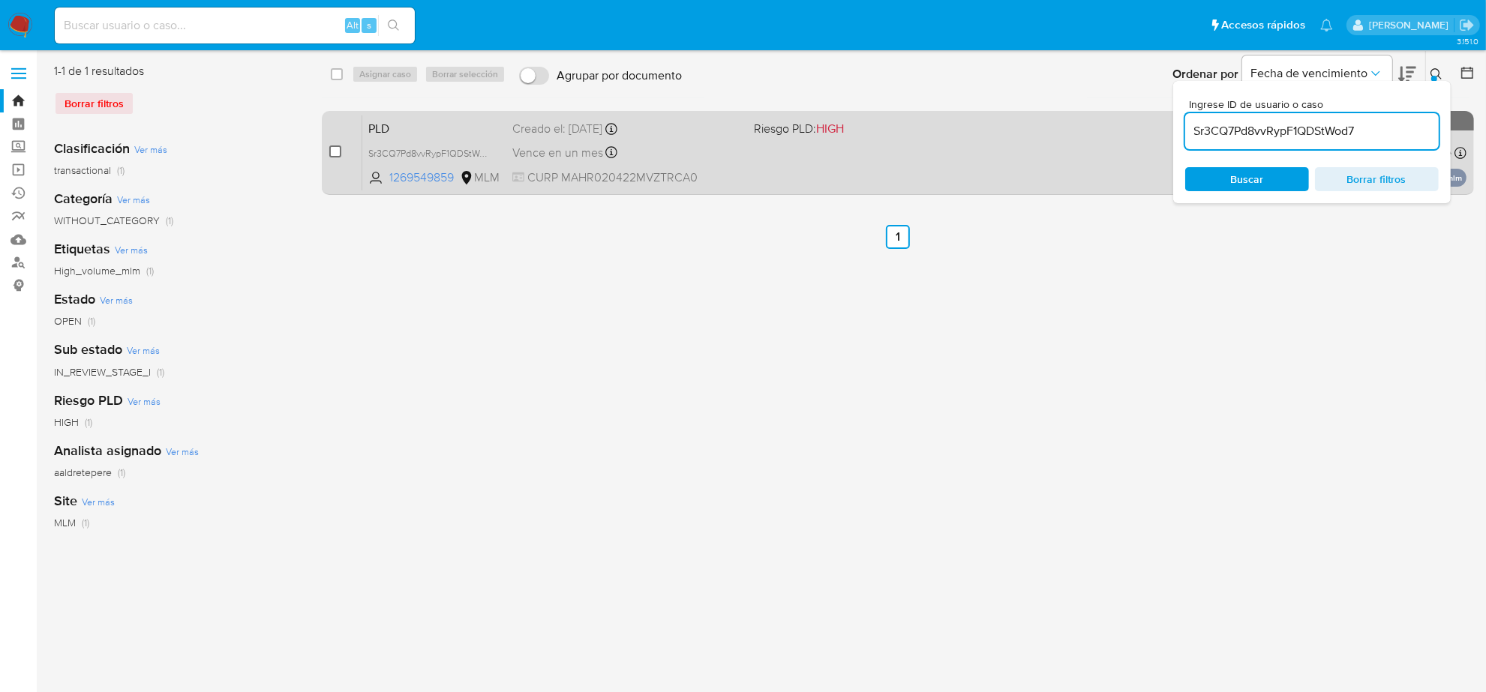
click at [331, 151] on input "checkbox" at bounding box center [335, 152] width 12 height 12
checkbox input "true"
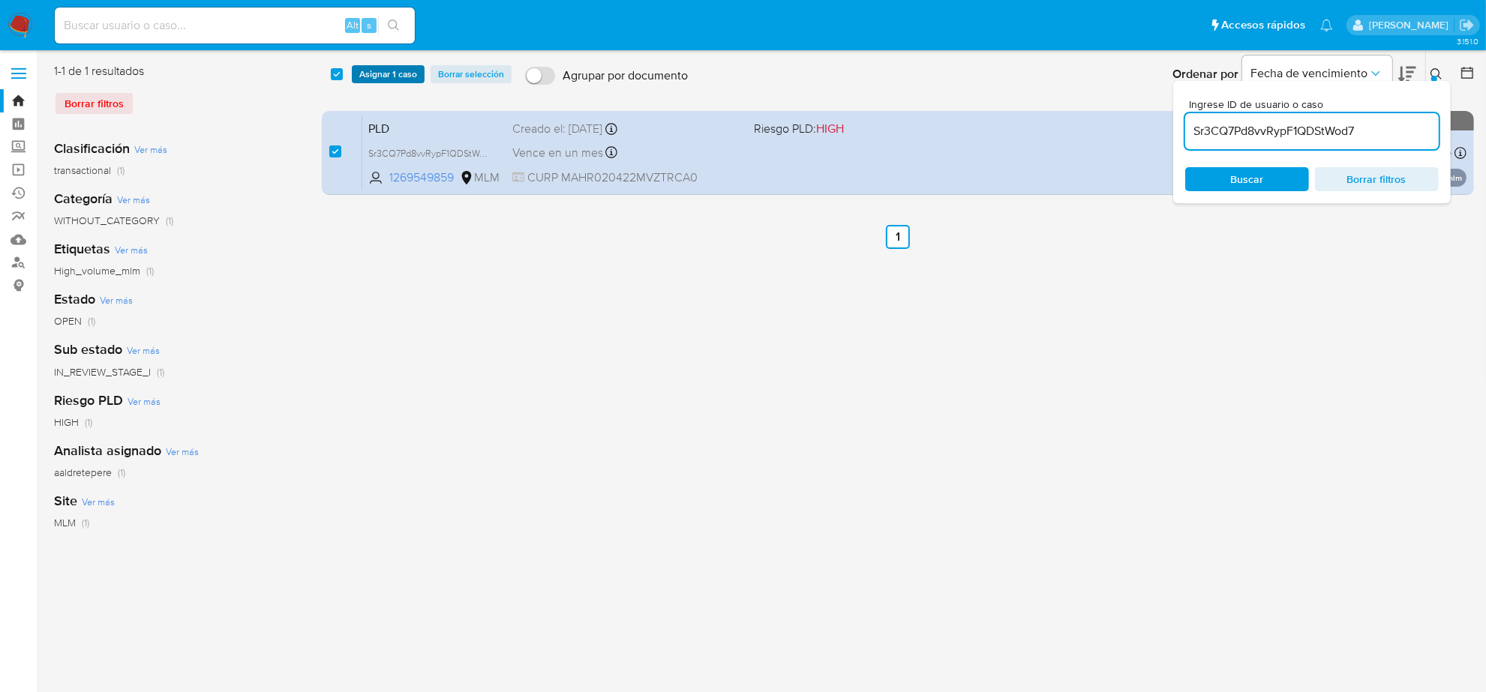
click at [385, 68] on span "Asignar 1 caso" at bounding box center [388, 74] width 58 height 15
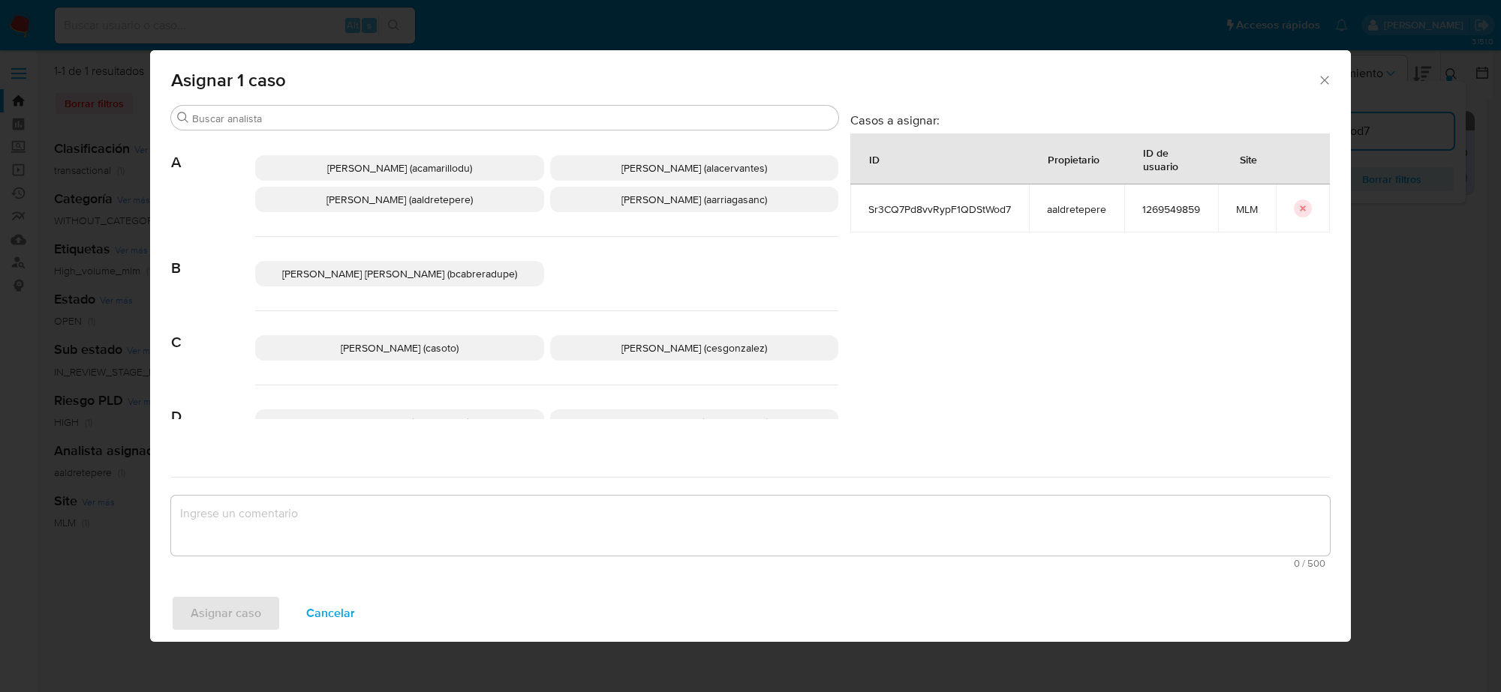
click at [651, 346] on span "Cesar Gonzalez (cesgonzalez)" at bounding box center [694, 348] width 146 height 15
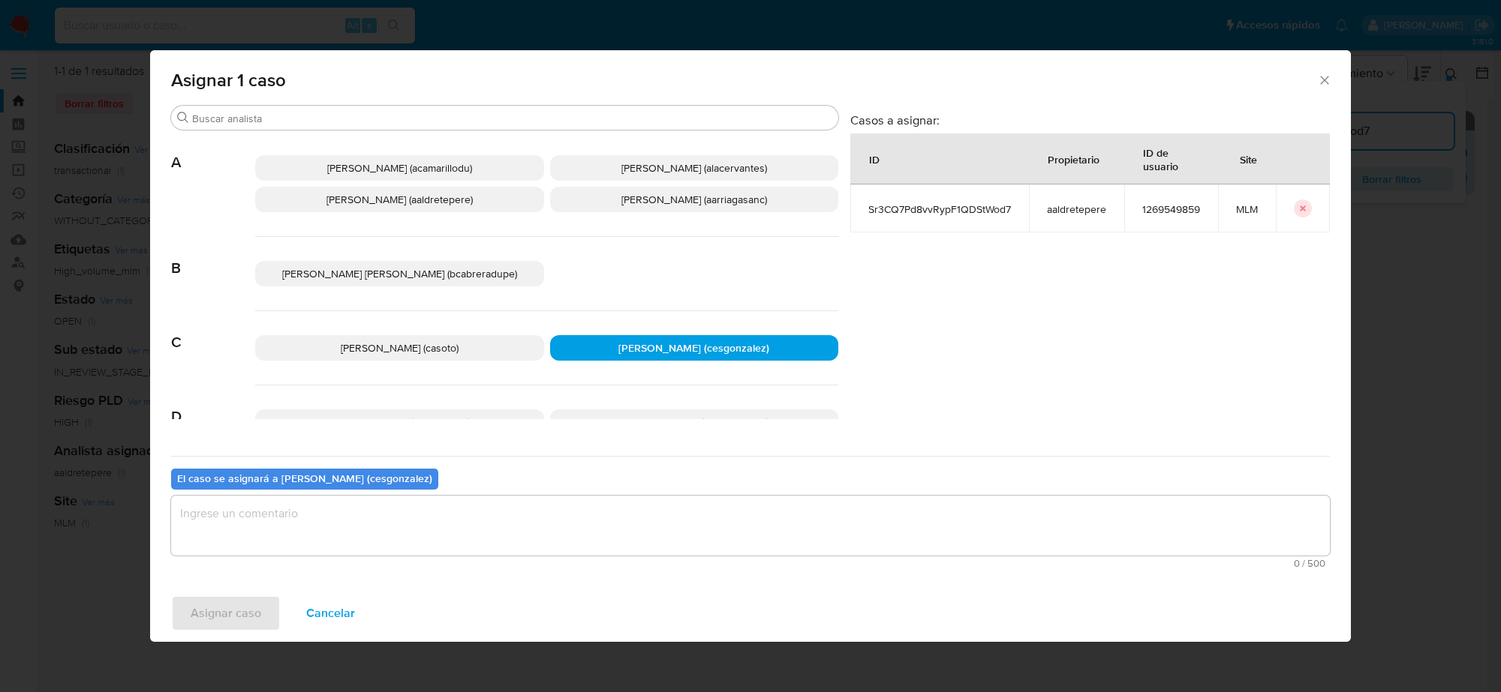
click at [419, 523] on textarea "assign-modal" at bounding box center [750, 526] width 1158 height 60
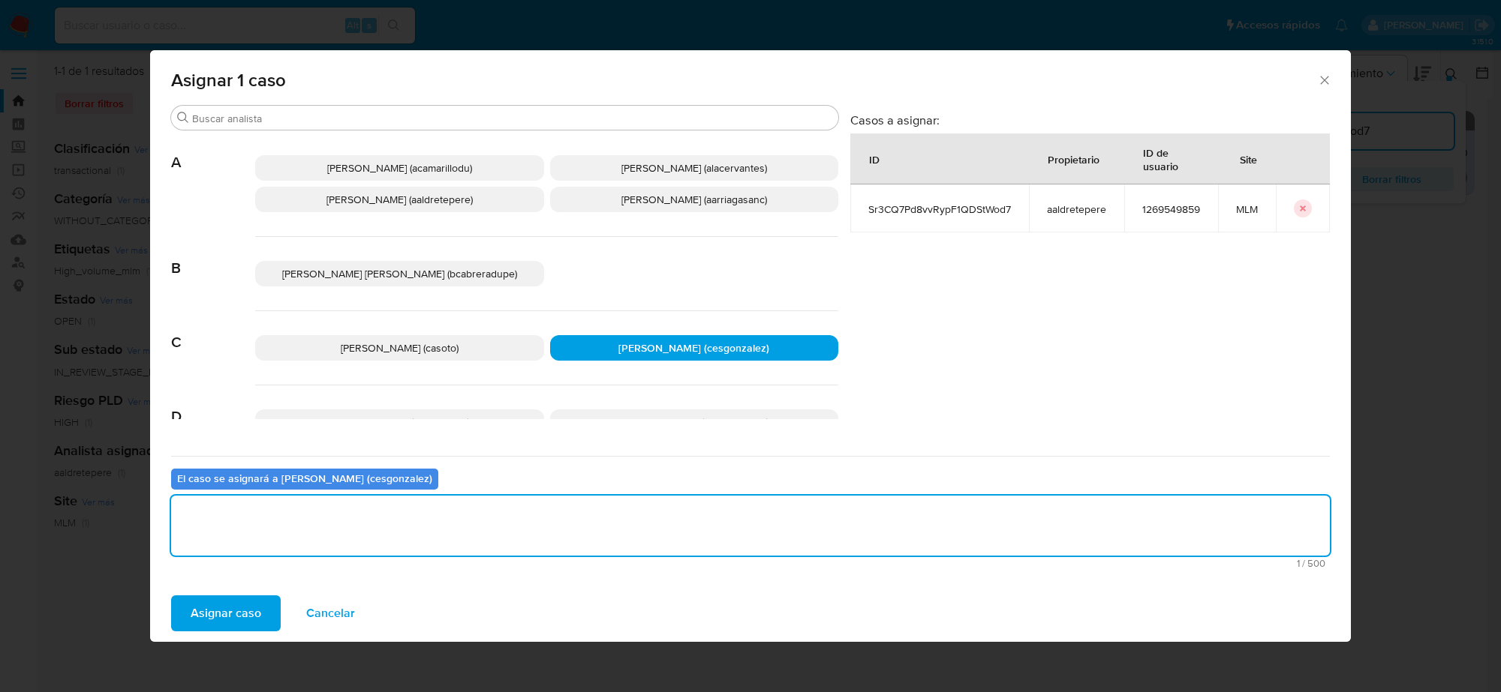
click at [242, 616] on span "Asignar caso" at bounding box center [226, 613] width 71 height 33
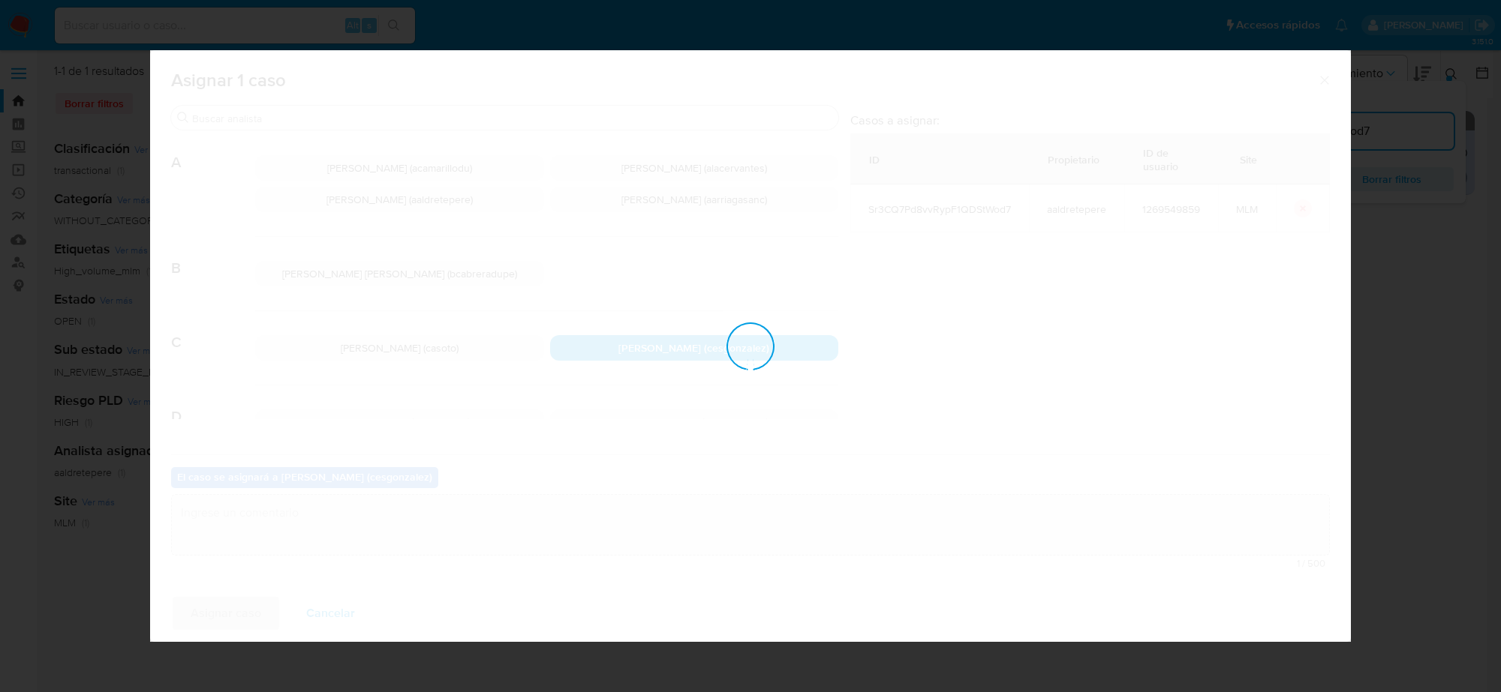
checkbox input "false"
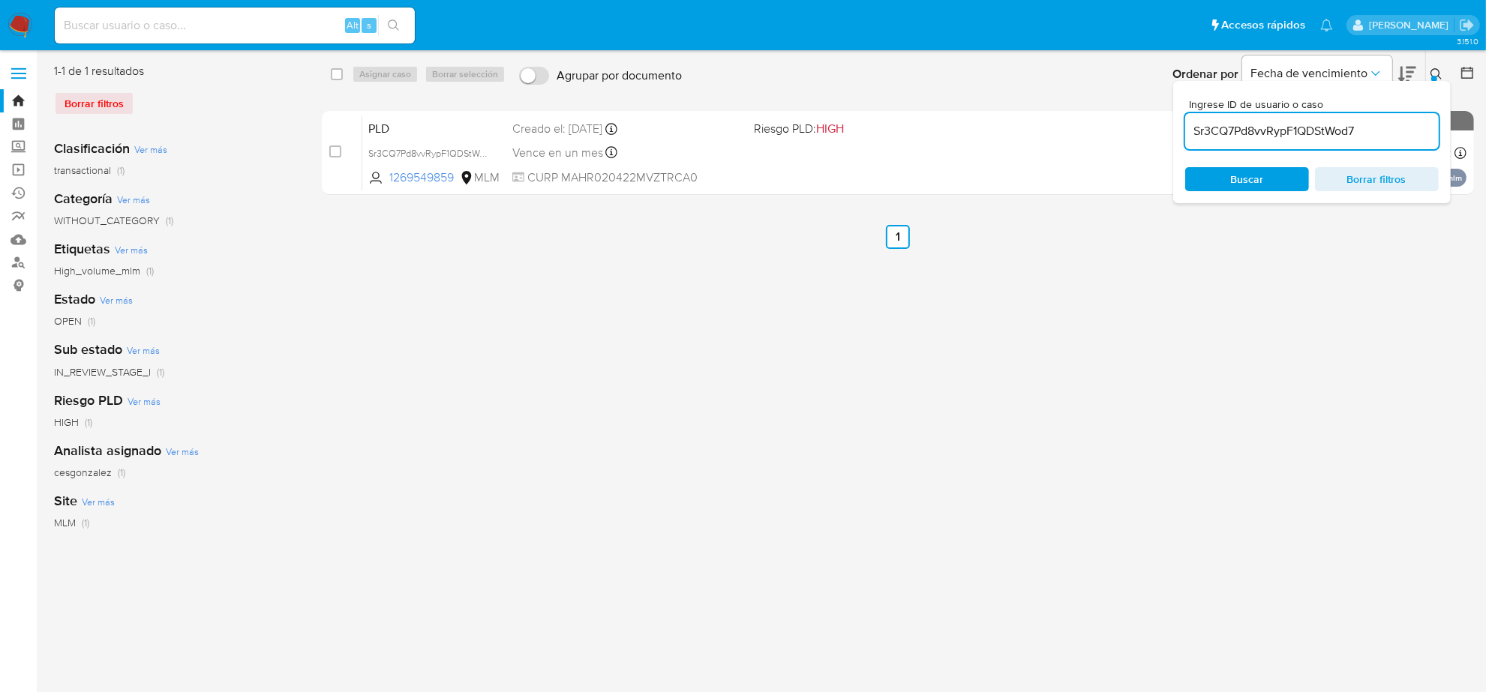
click at [1330, 128] on input "Sr3CQ7Pd8vvRypF1QDStWod7" at bounding box center [1312, 132] width 254 height 20
paste input "iuESOzLSKATediXl4X8PbGFc"
type input "iuESOzLSKATediXl4X8PbGFc"
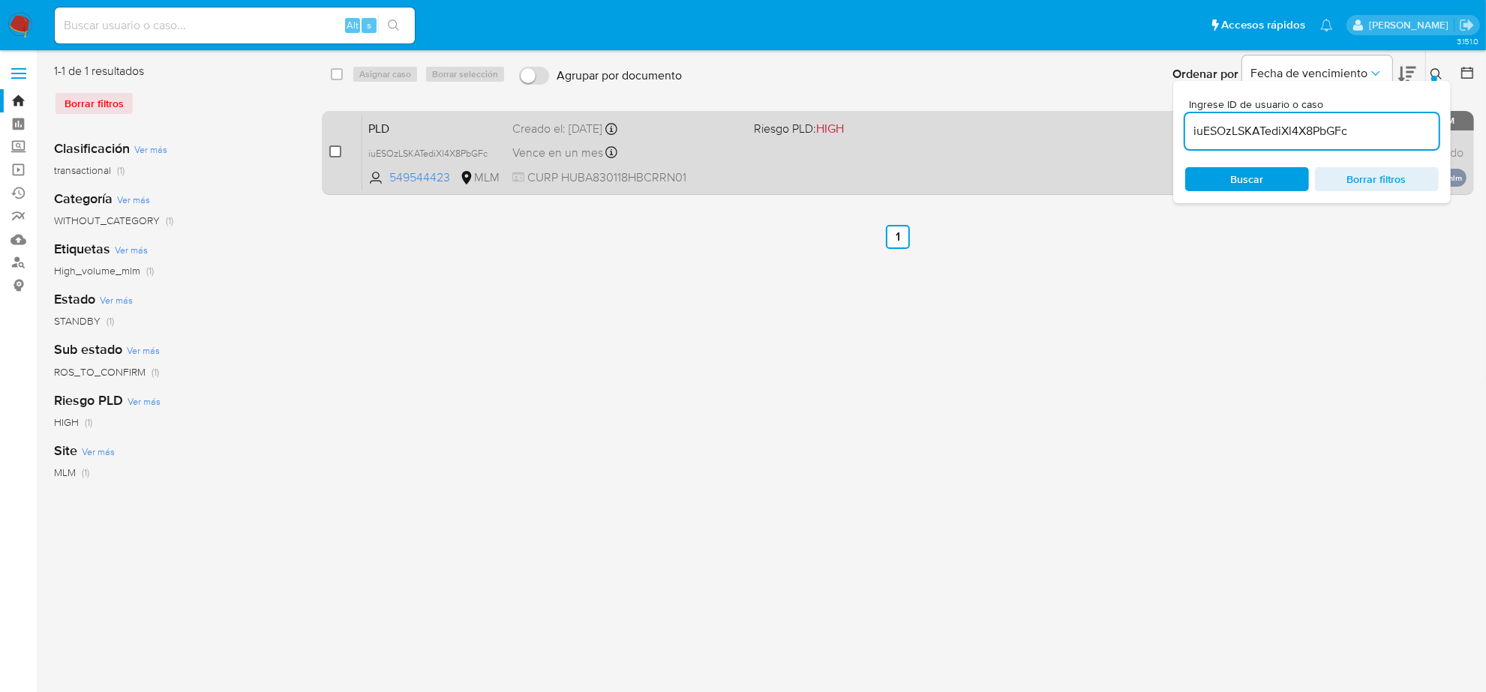
click at [335, 151] on input "checkbox" at bounding box center [335, 152] width 12 height 12
checkbox input "true"
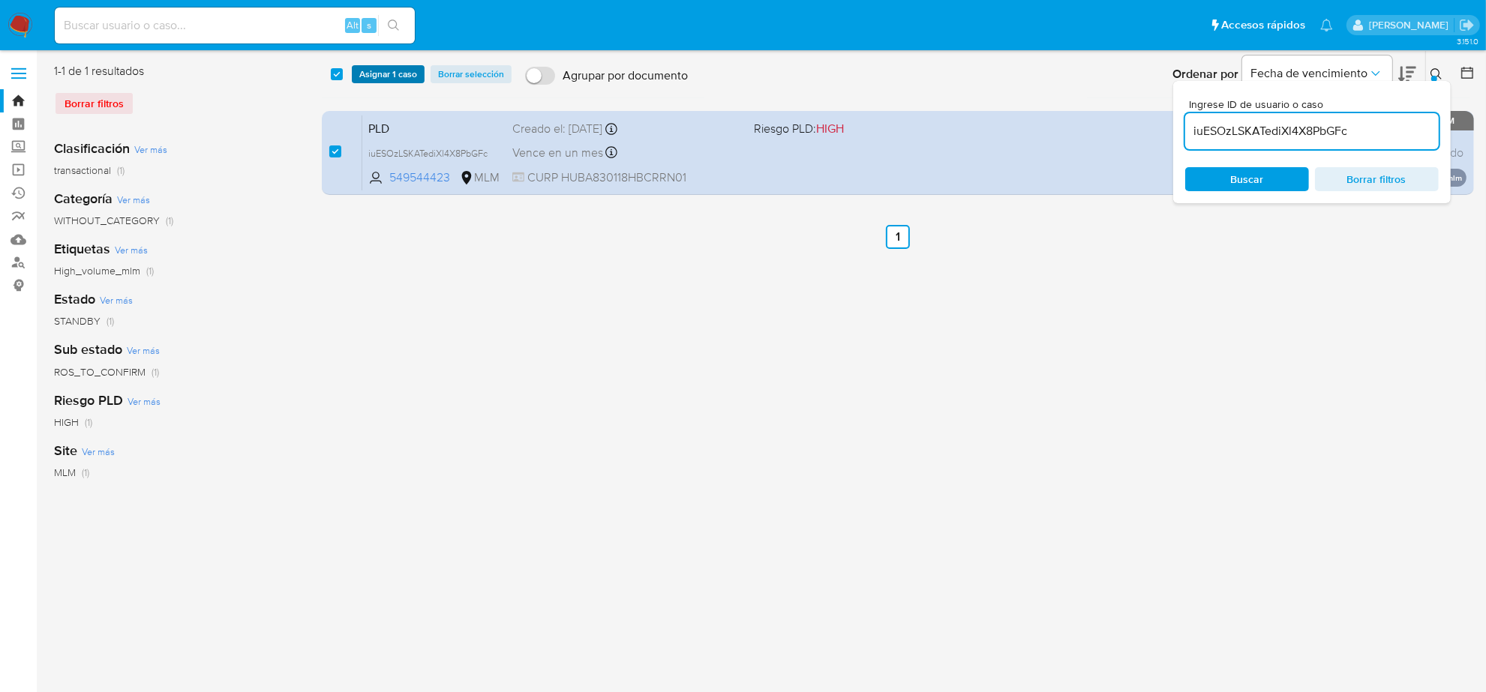
click at [375, 73] on span "Asignar 1 caso" at bounding box center [388, 74] width 58 height 15
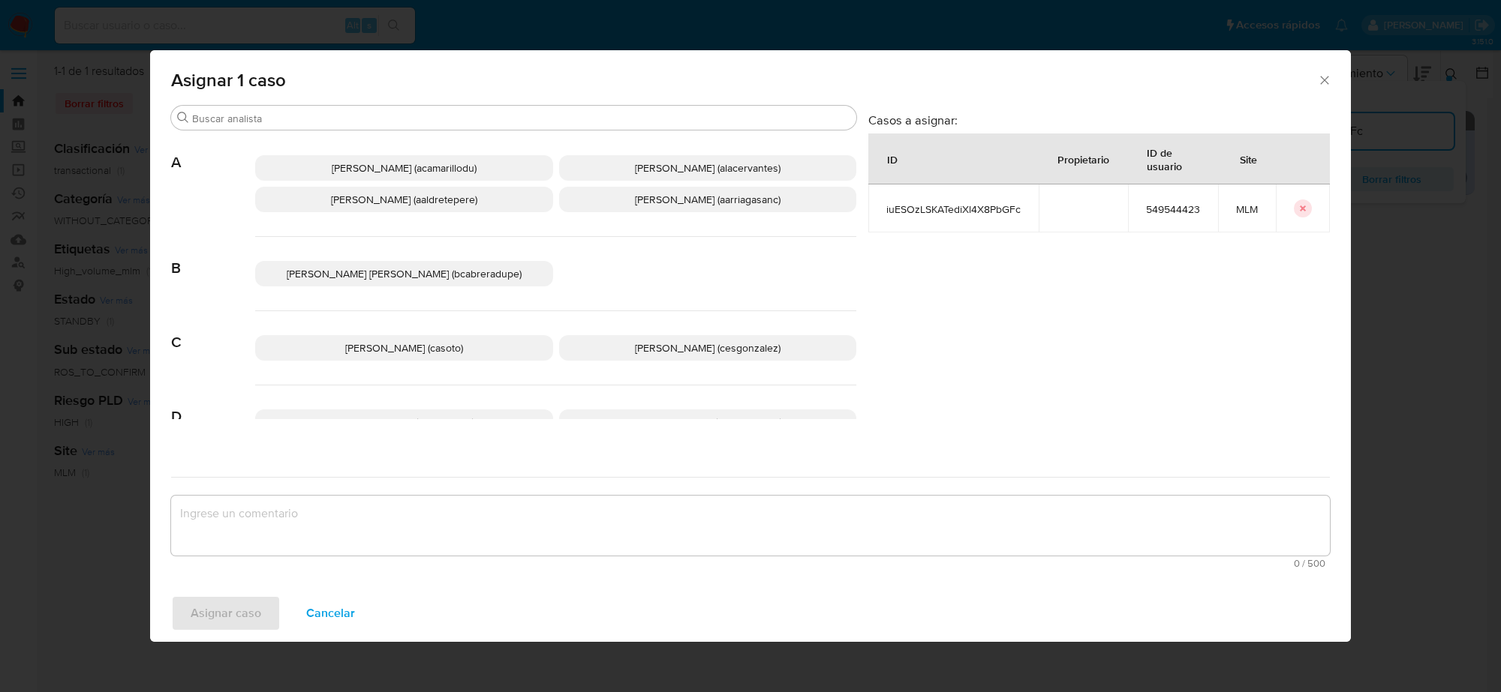
click at [720, 345] on span "Cesar Gonzalez (cesgonzalez)" at bounding box center [708, 348] width 146 height 15
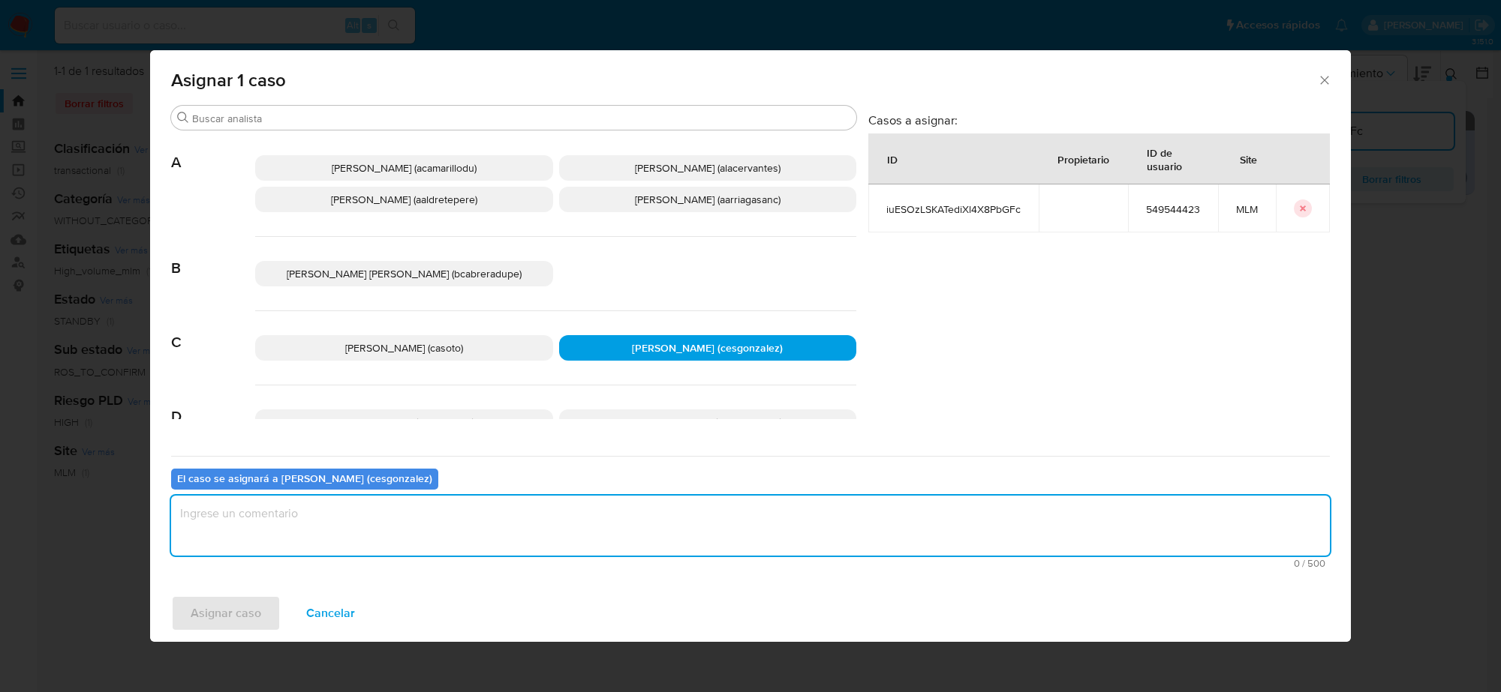
click at [430, 515] on textarea "assign-modal" at bounding box center [750, 526] width 1158 height 60
click at [245, 615] on span "Asignar caso" at bounding box center [226, 613] width 71 height 33
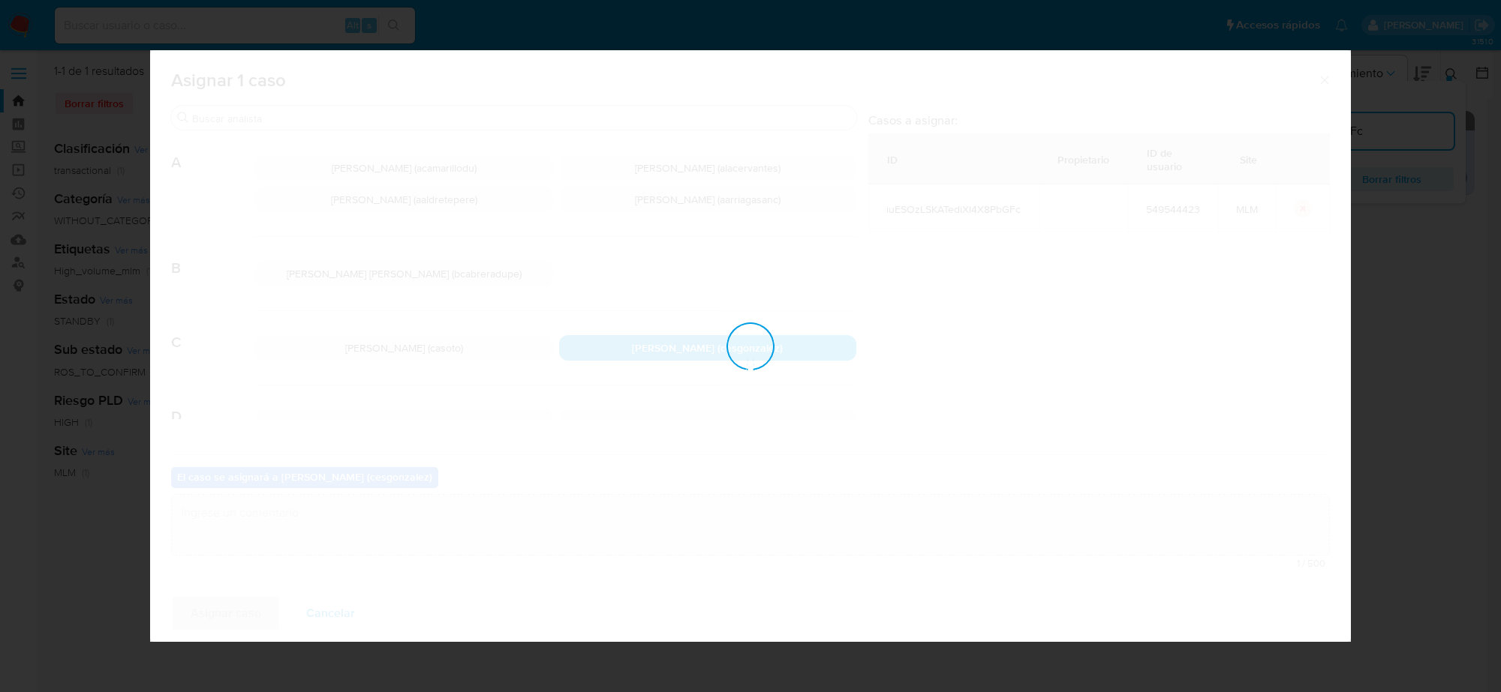
checkbox input "false"
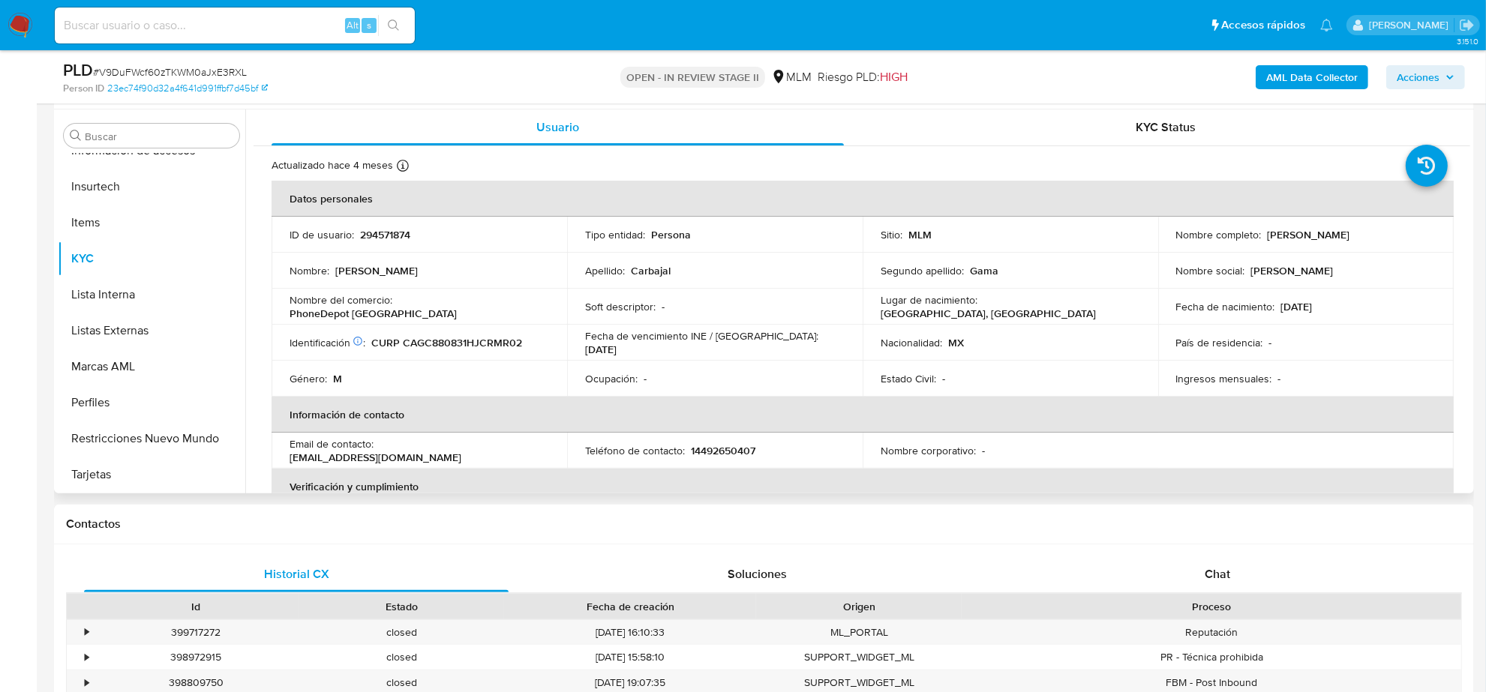
scroll to position [281, 0]
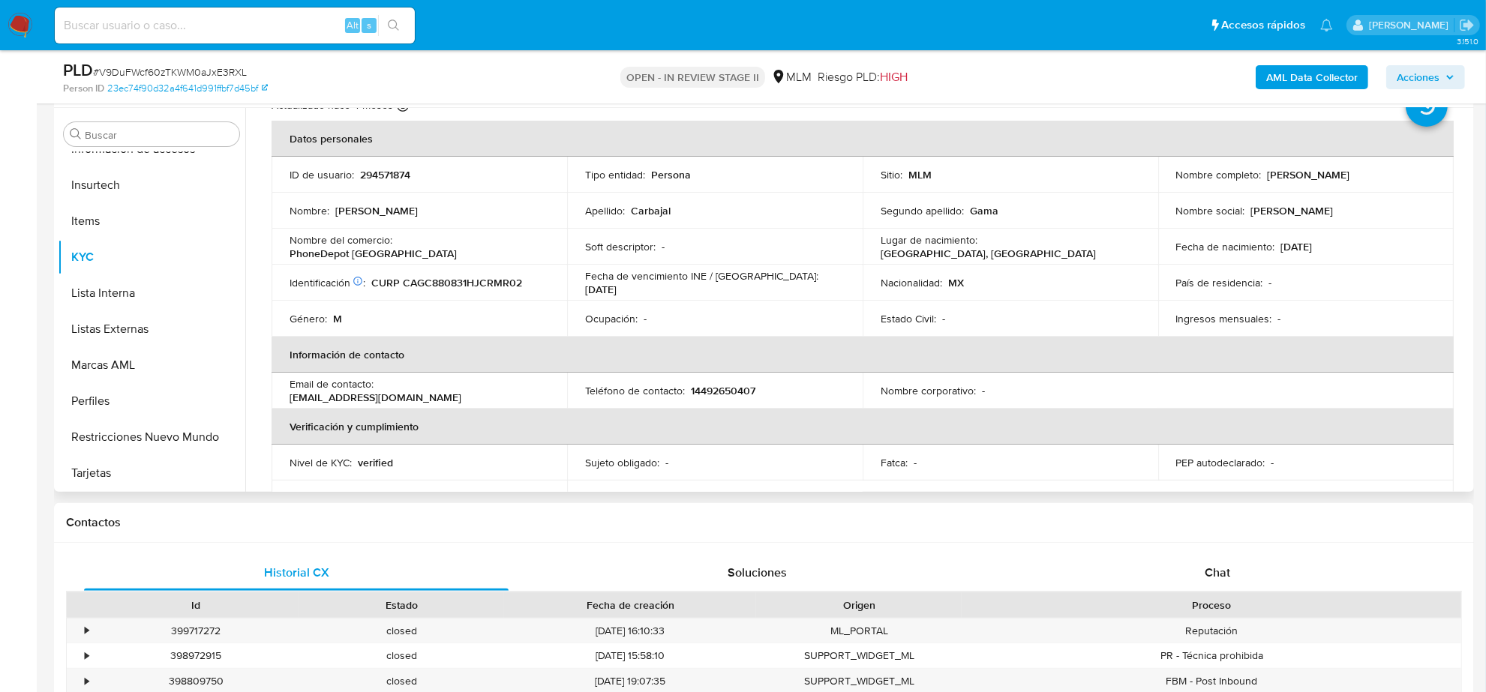
select select "10"
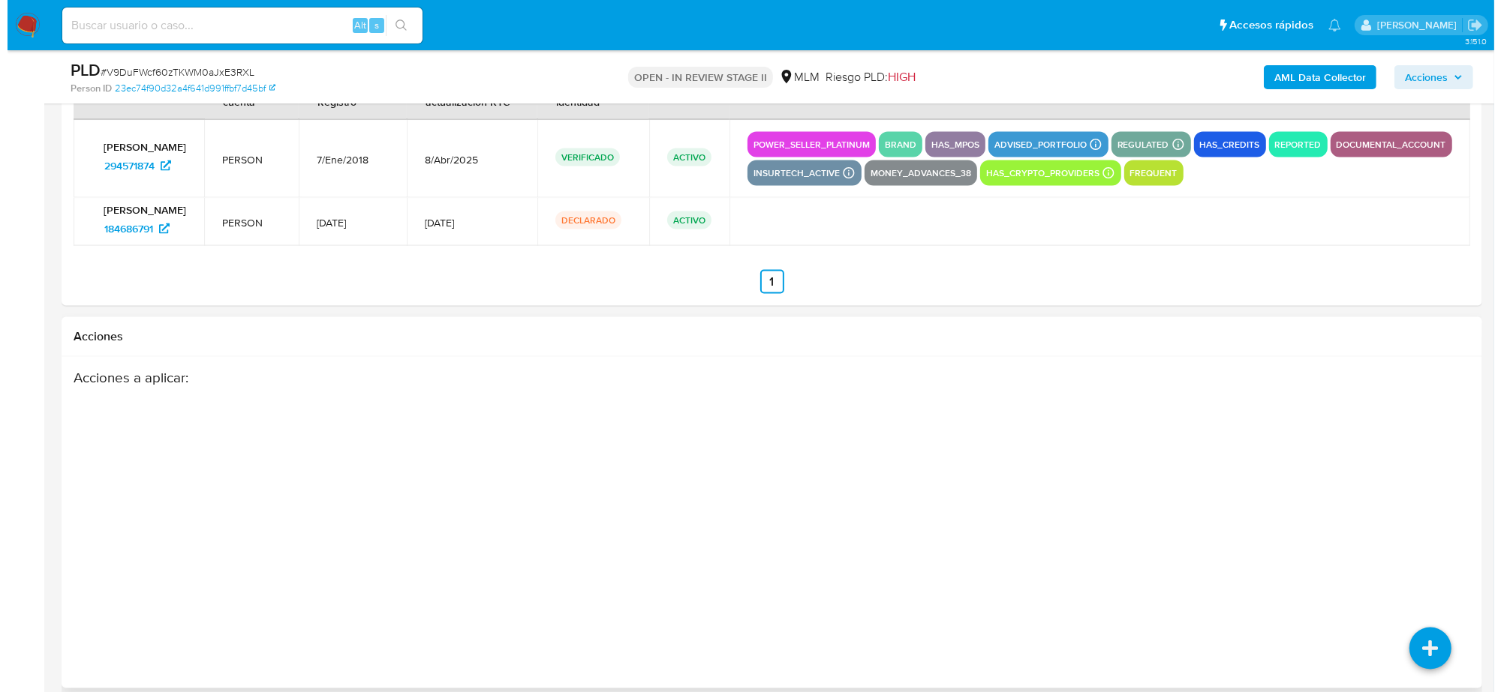
scroll to position [2387, 0]
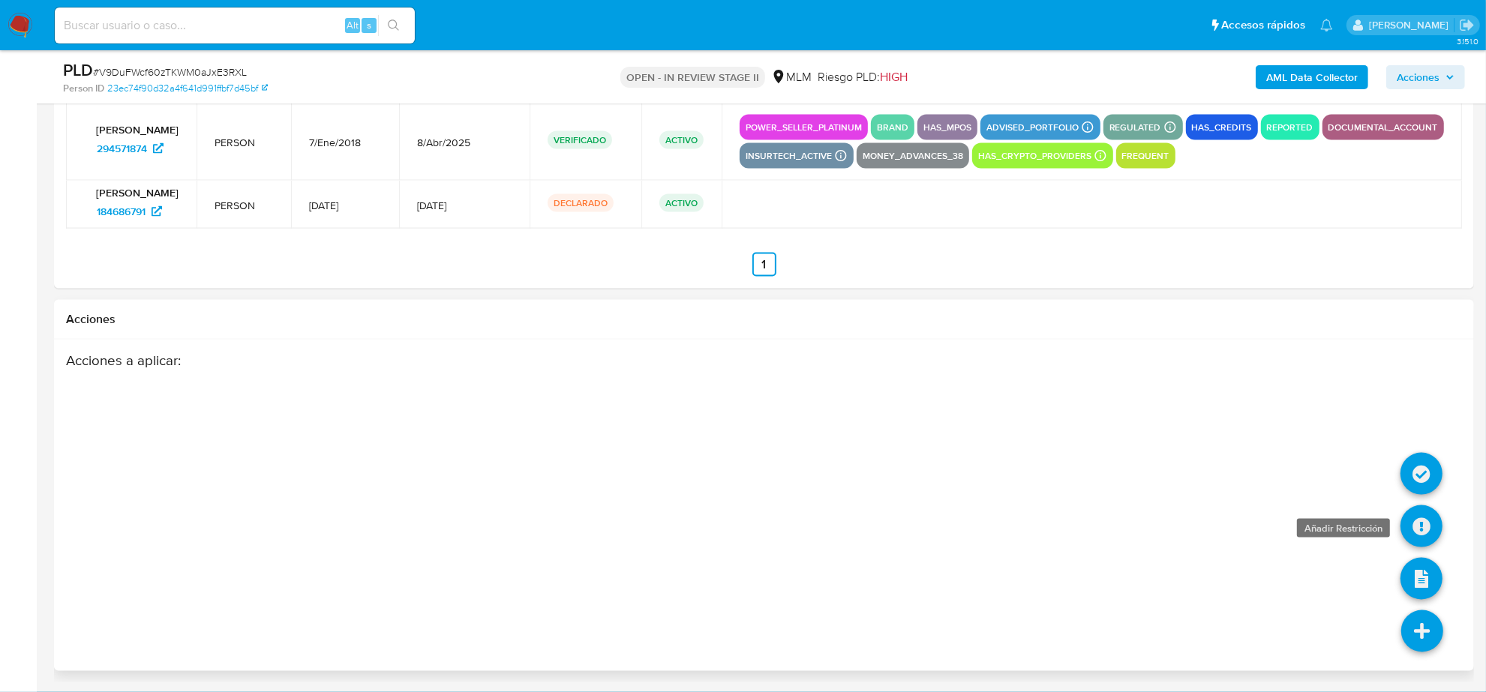
click at [1424, 522] on icon at bounding box center [1422, 527] width 42 height 42
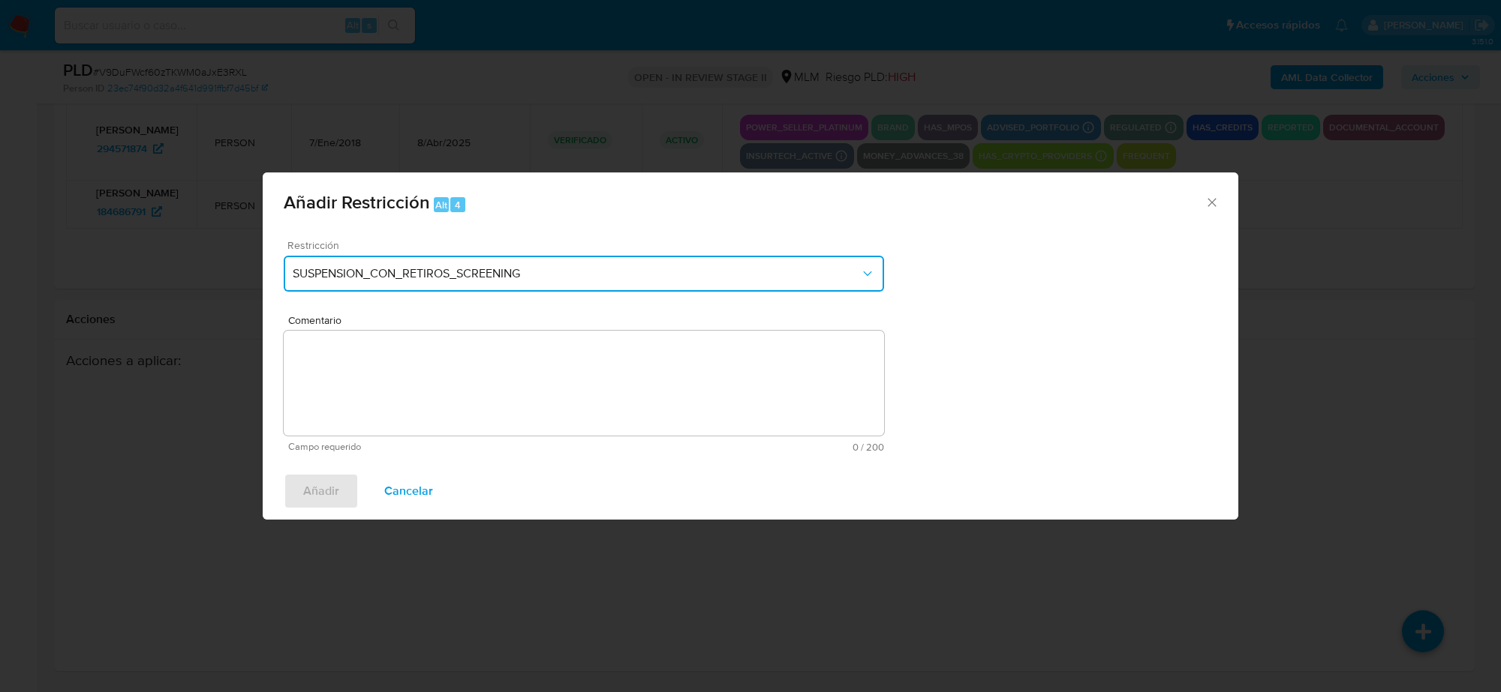
click at [608, 278] on span "SUSPENSION_CON_RETIROS_SCREENING" at bounding box center [576, 273] width 567 height 15
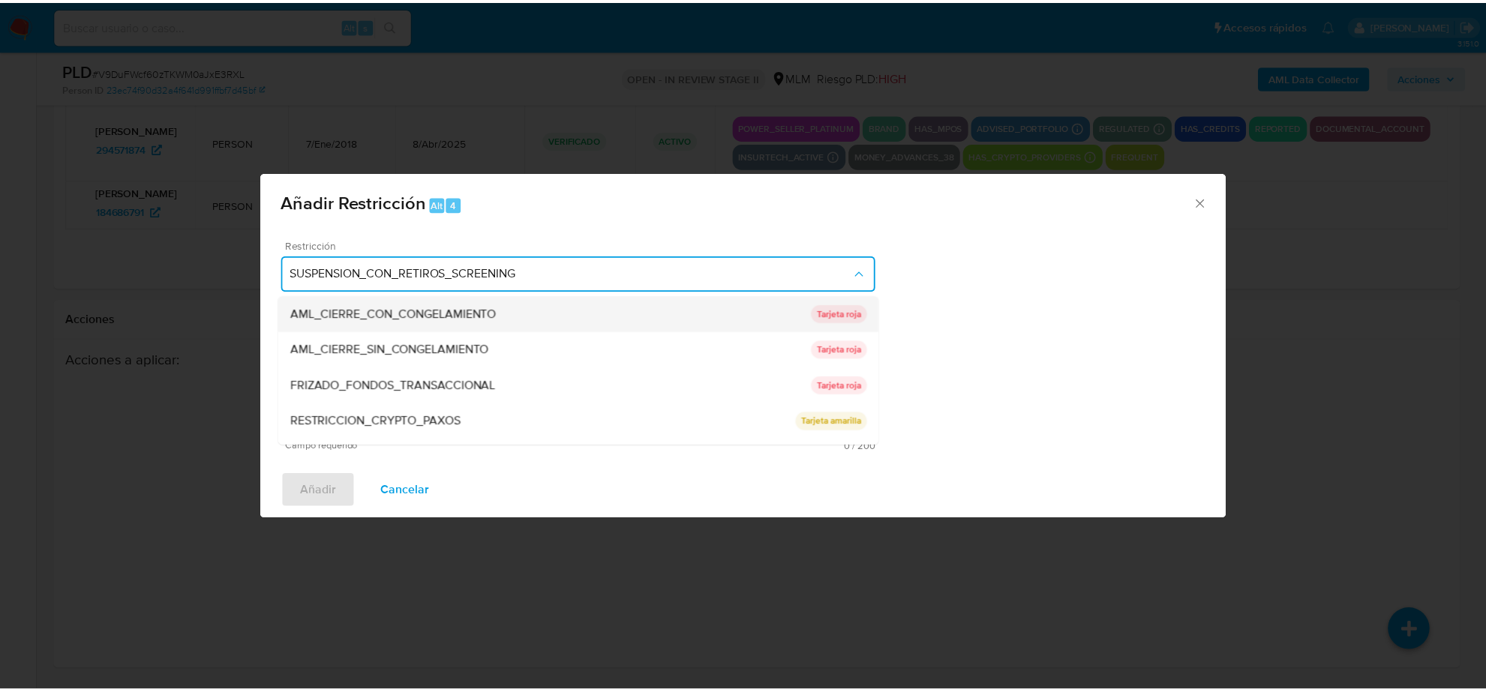
scroll to position [137, 0]
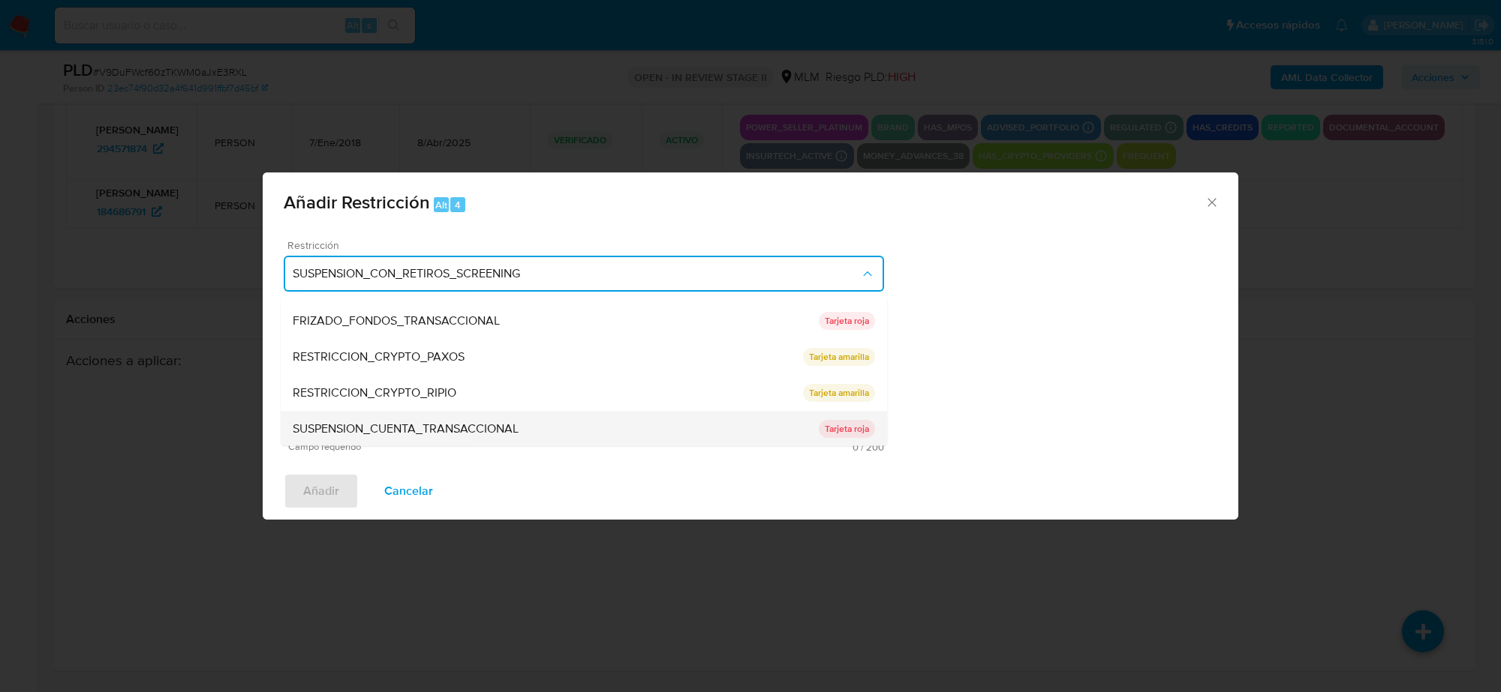
click at [533, 429] on div "SUSPENSION_CUENTA_TRANSACCIONAL" at bounding box center [556, 429] width 526 height 36
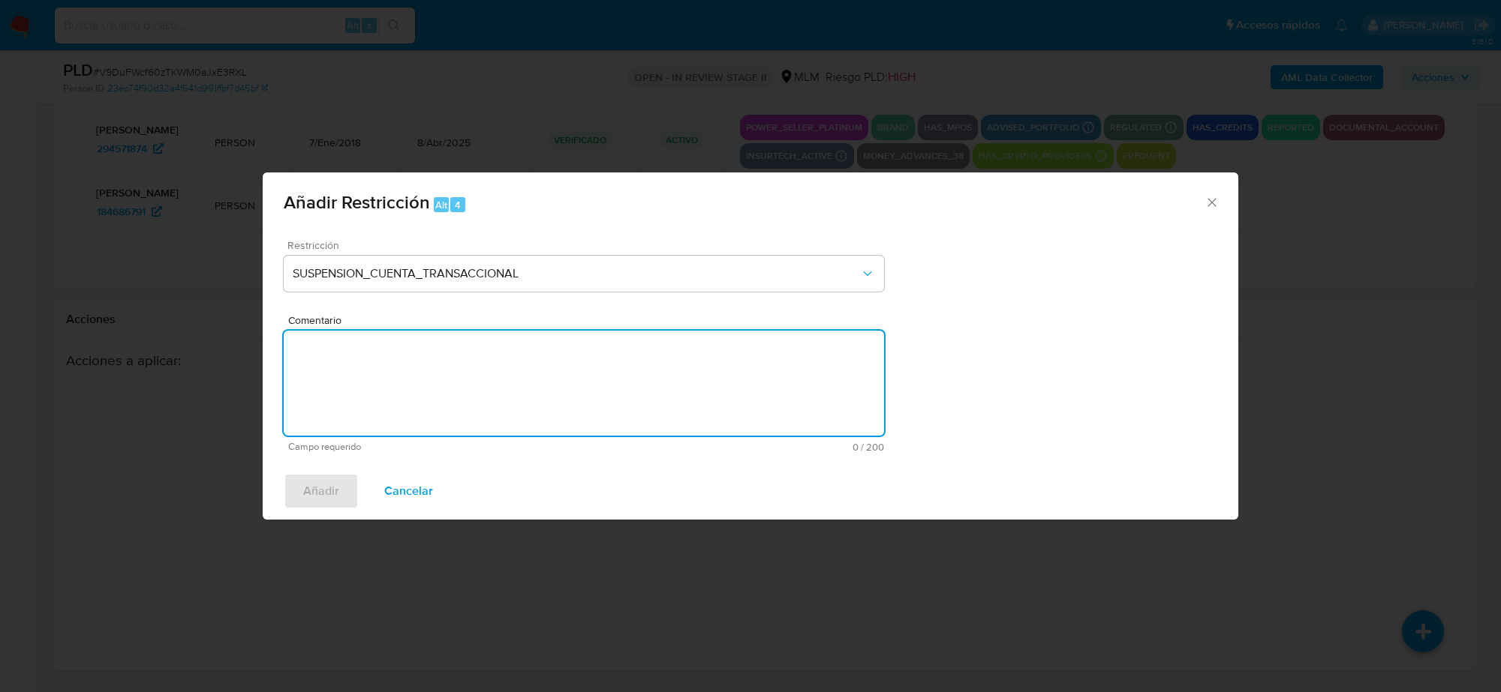
click at [485, 384] on textarea "Comentario" at bounding box center [584, 383] width 600 height 105
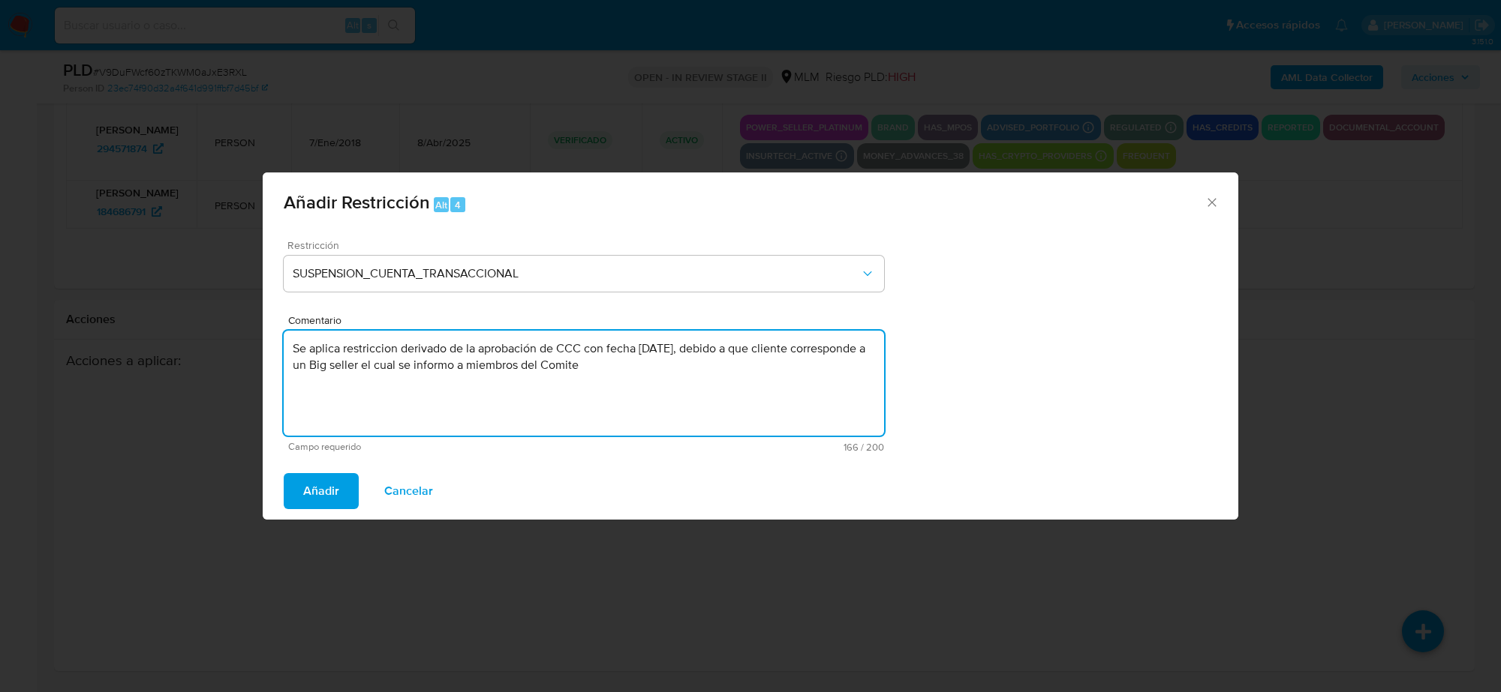
click at [488, 366] on textarea "Se aplica restriccion derivado de la aprobación de CCC con fecha 07-08-2025, de…" at bounding box center [584, 383] width 600 height 105
type textarea "Se aplica restriccion derivado de la aprobación de CCC con fecha 07-08-2025, de…"
click at [335, 481] on span "Añadir" at bounding box center [321, 491] width 36 height 33
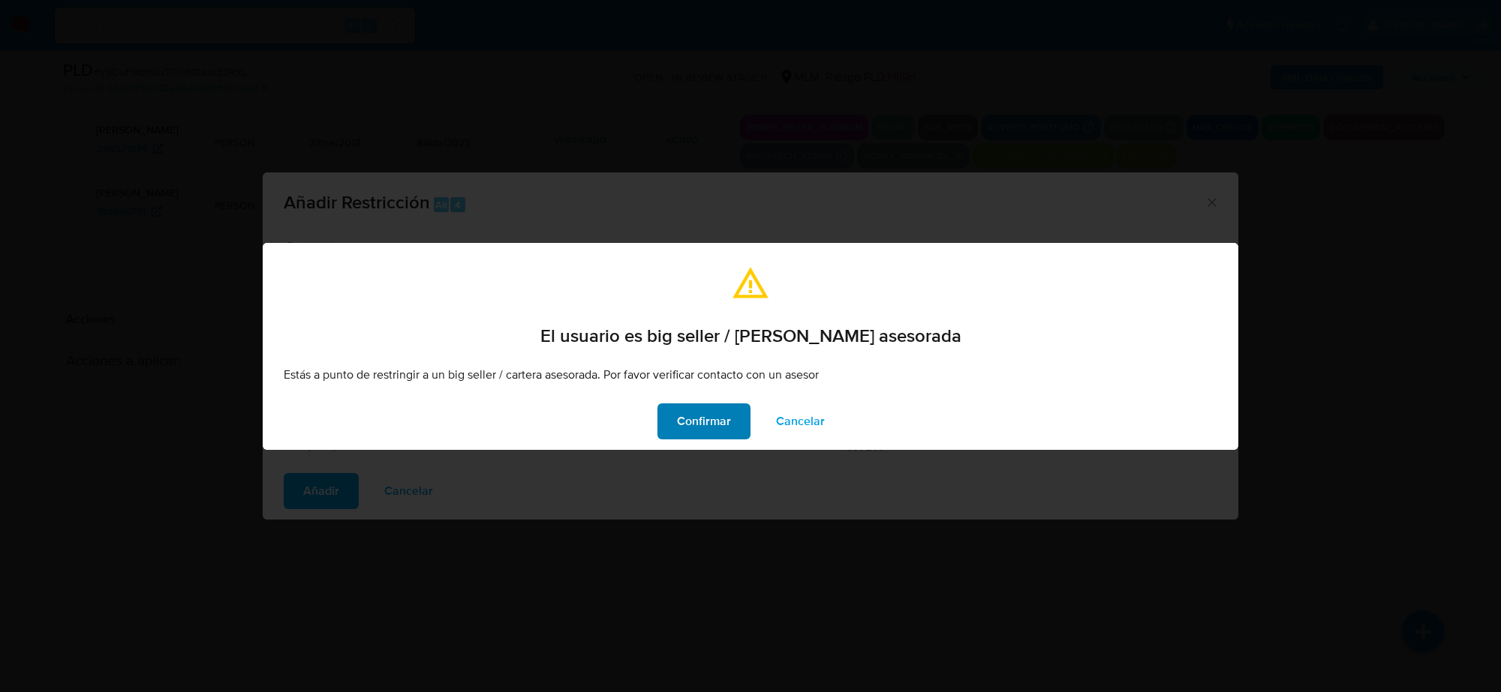
click at [715, 432] on span "Confirmar" at bounding box center [704, 421] width 54 height 33
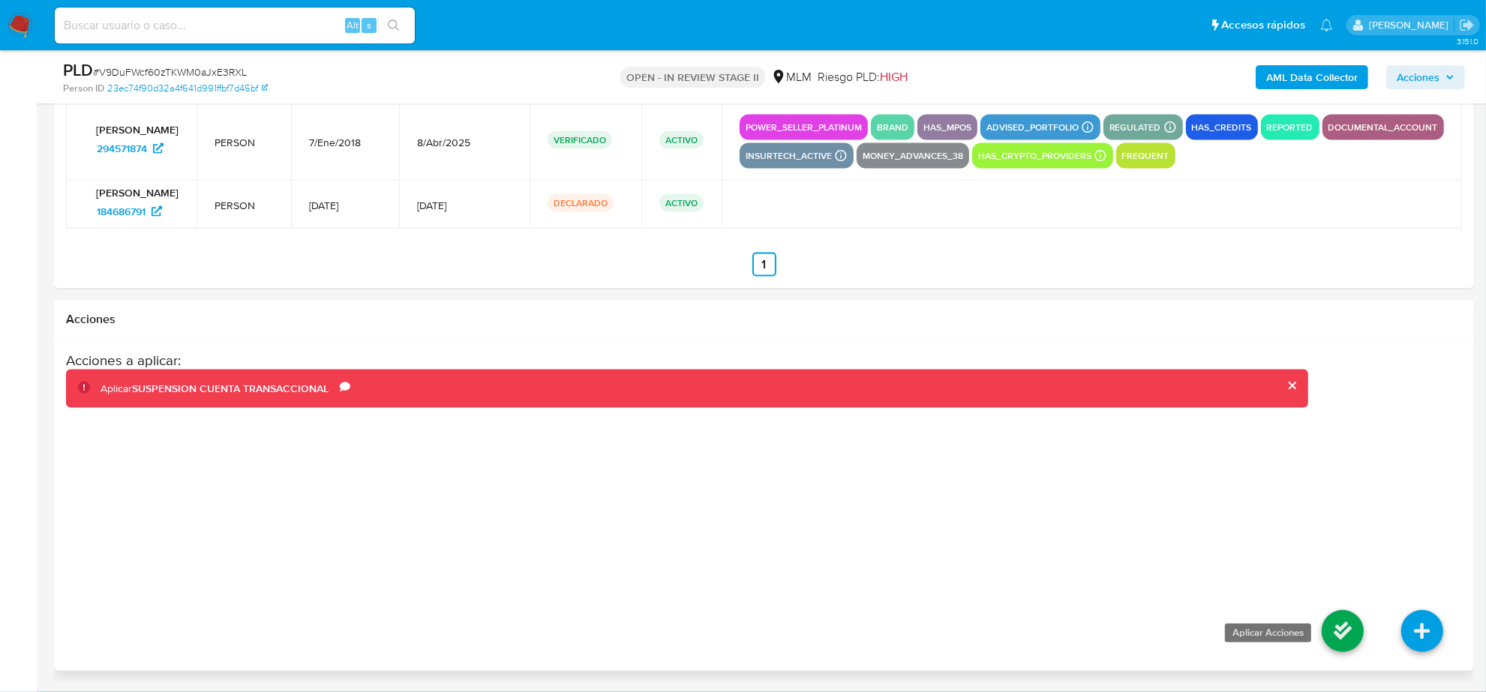
click at [1337, 632] on icon at bounding box center [1343, 632] width 42 height 42
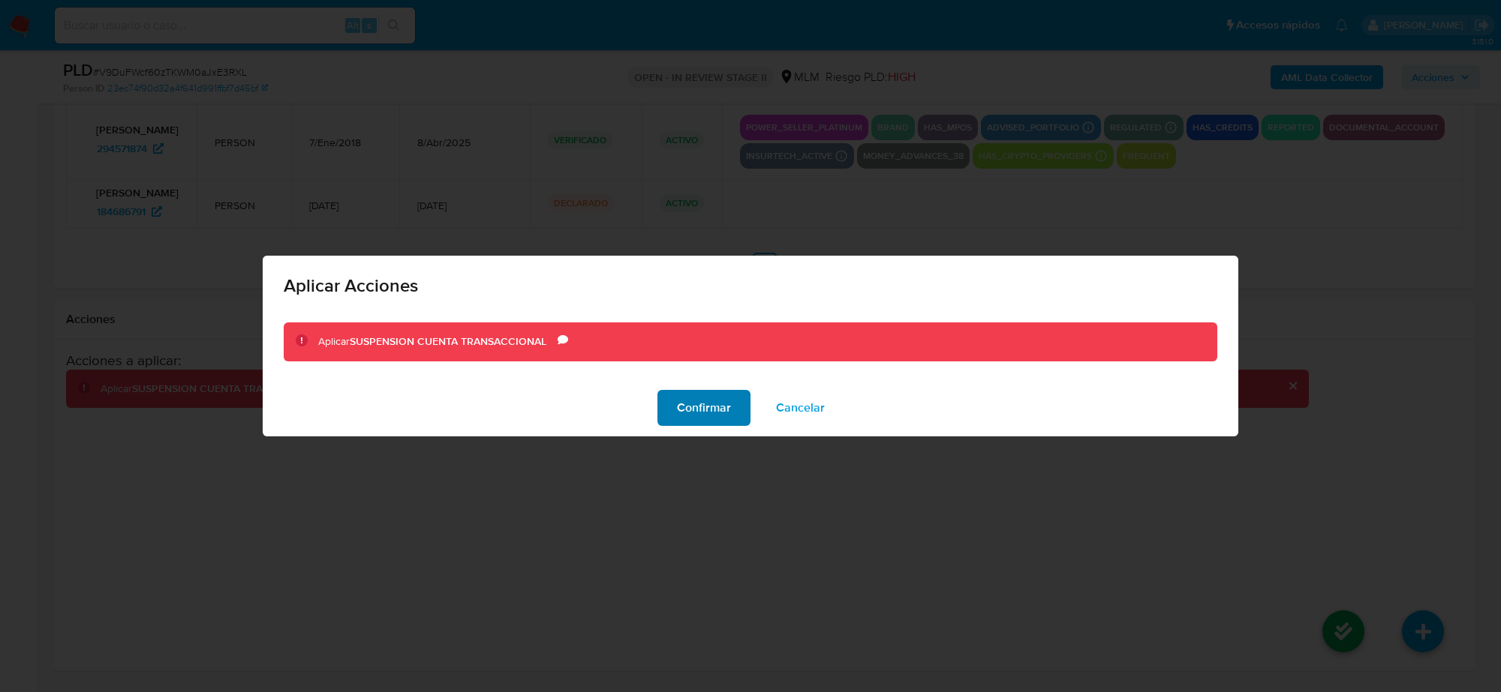
click at [715, 407] on span "Confirmar" at bounding box center [704, 408] width 54 height 33
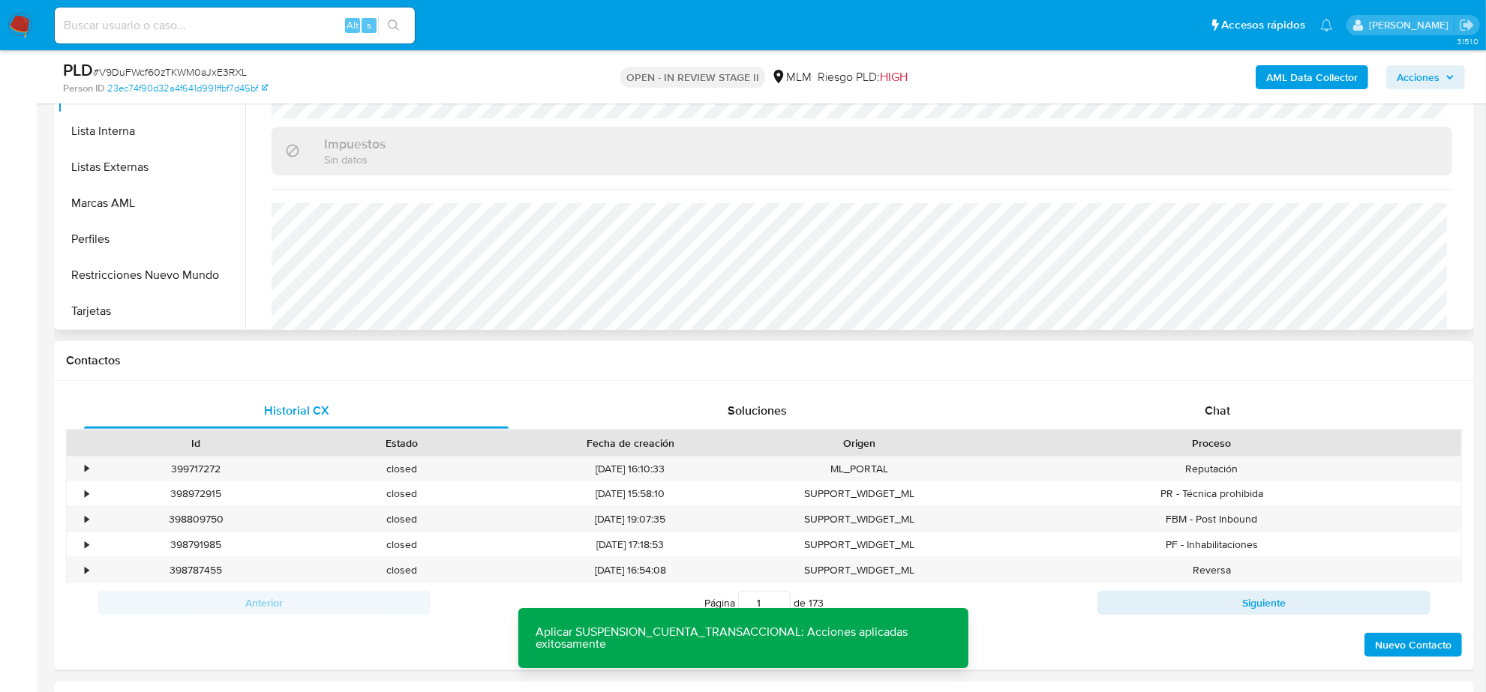
scroll to position [136, 0]
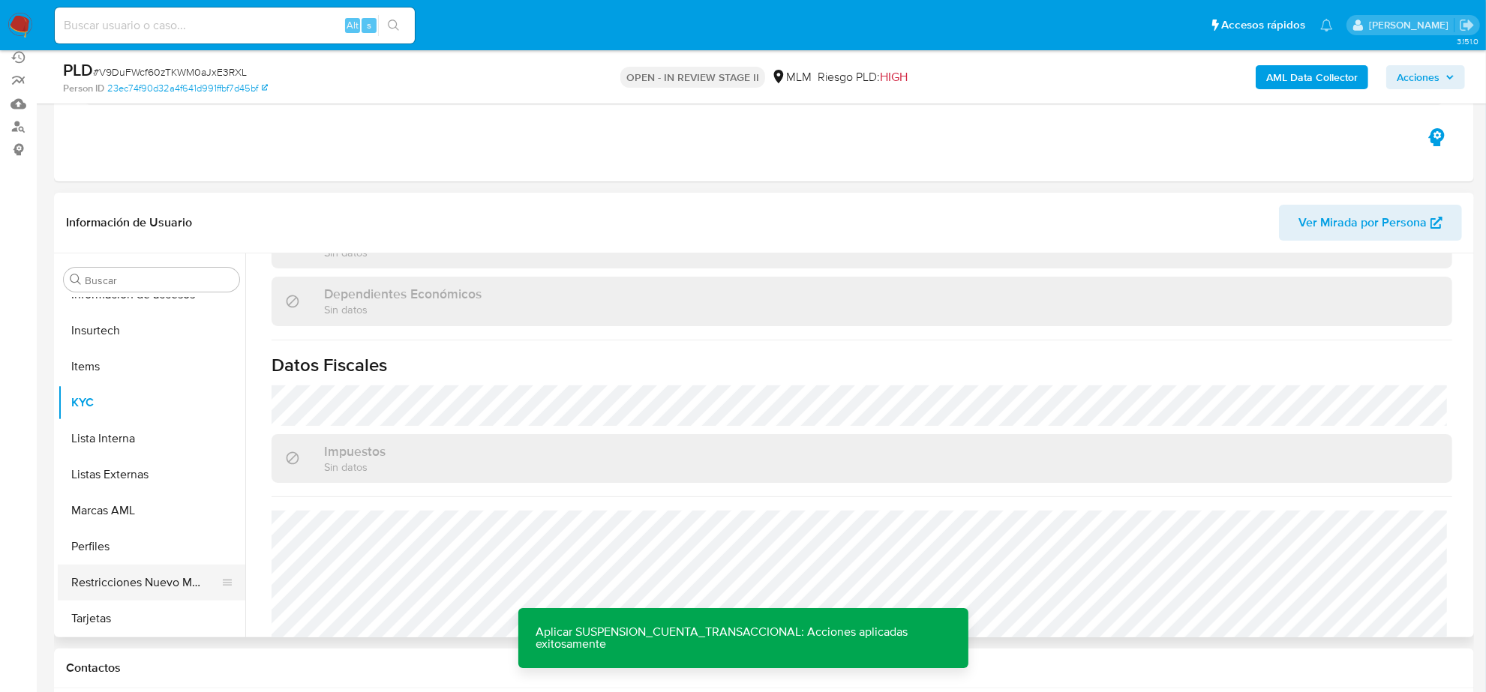
click at [144, 578] on button "Restricciones Nuevo Mundo" at bounding box center [146, 583] width 176 height 36
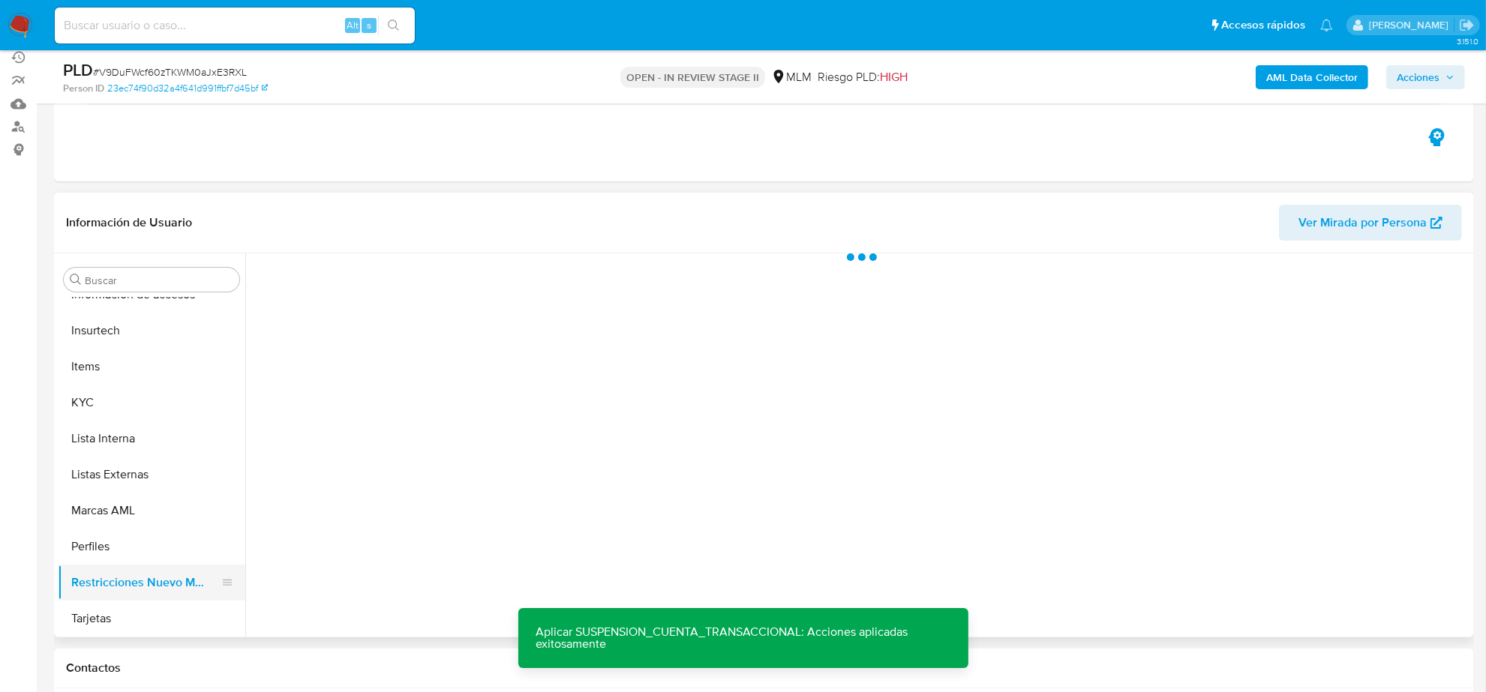
scroll to position [0, 0]
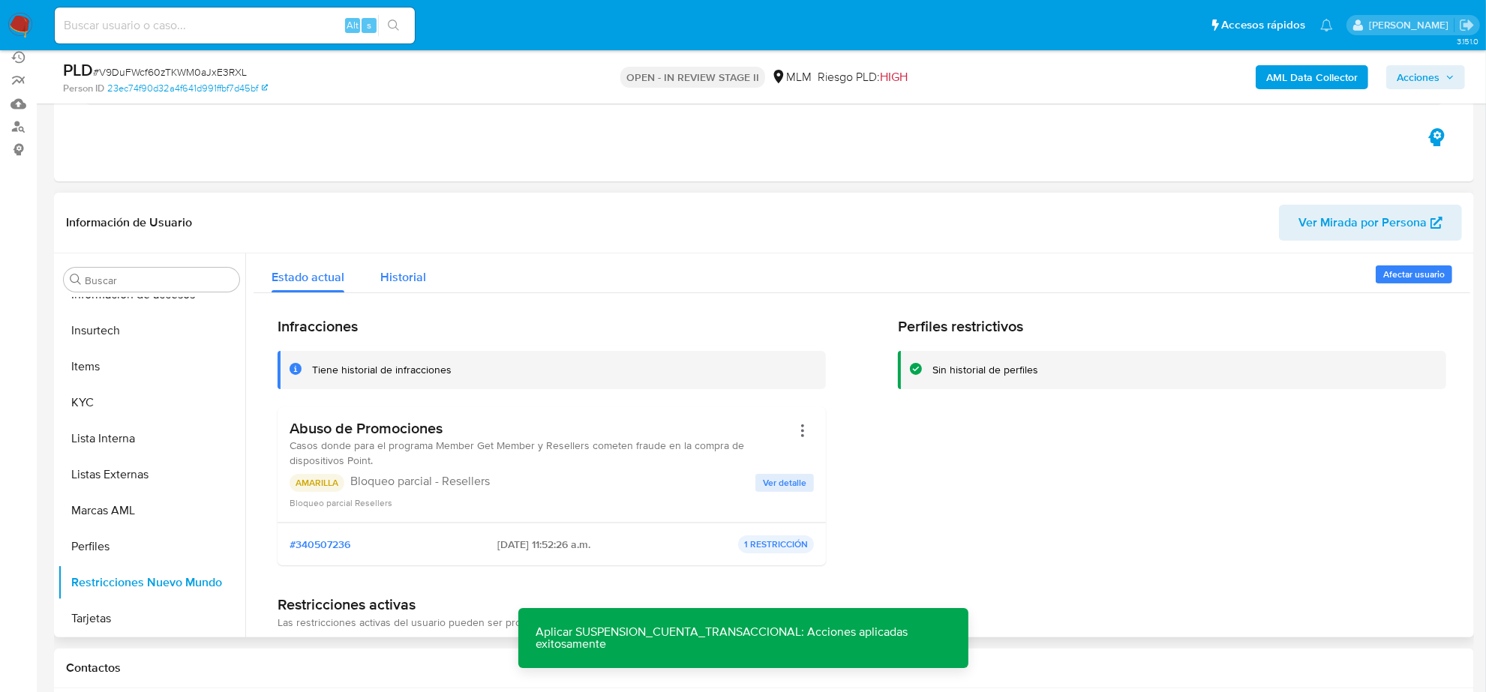
click at [404, 275] on span "Historial" at bounding box center [403, 277] width 46 height 17
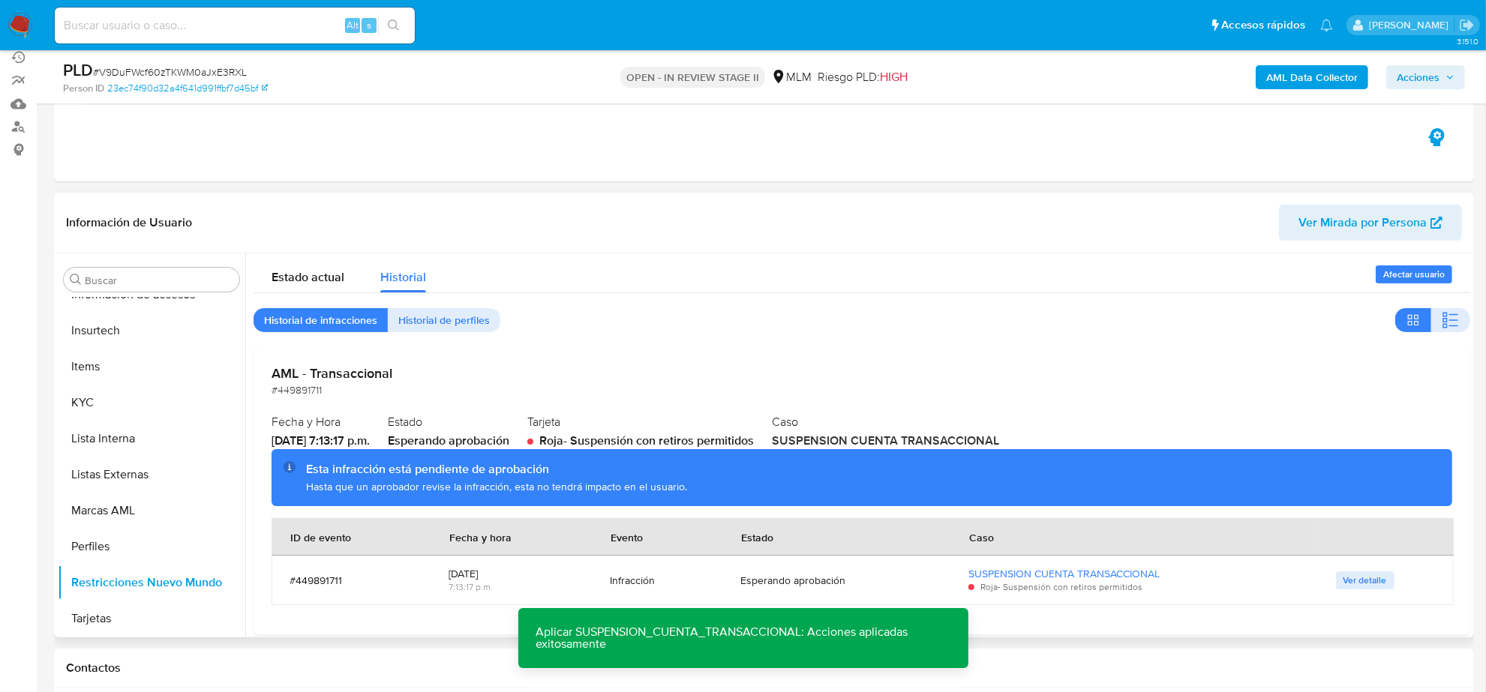
scroll to position [94, 0]
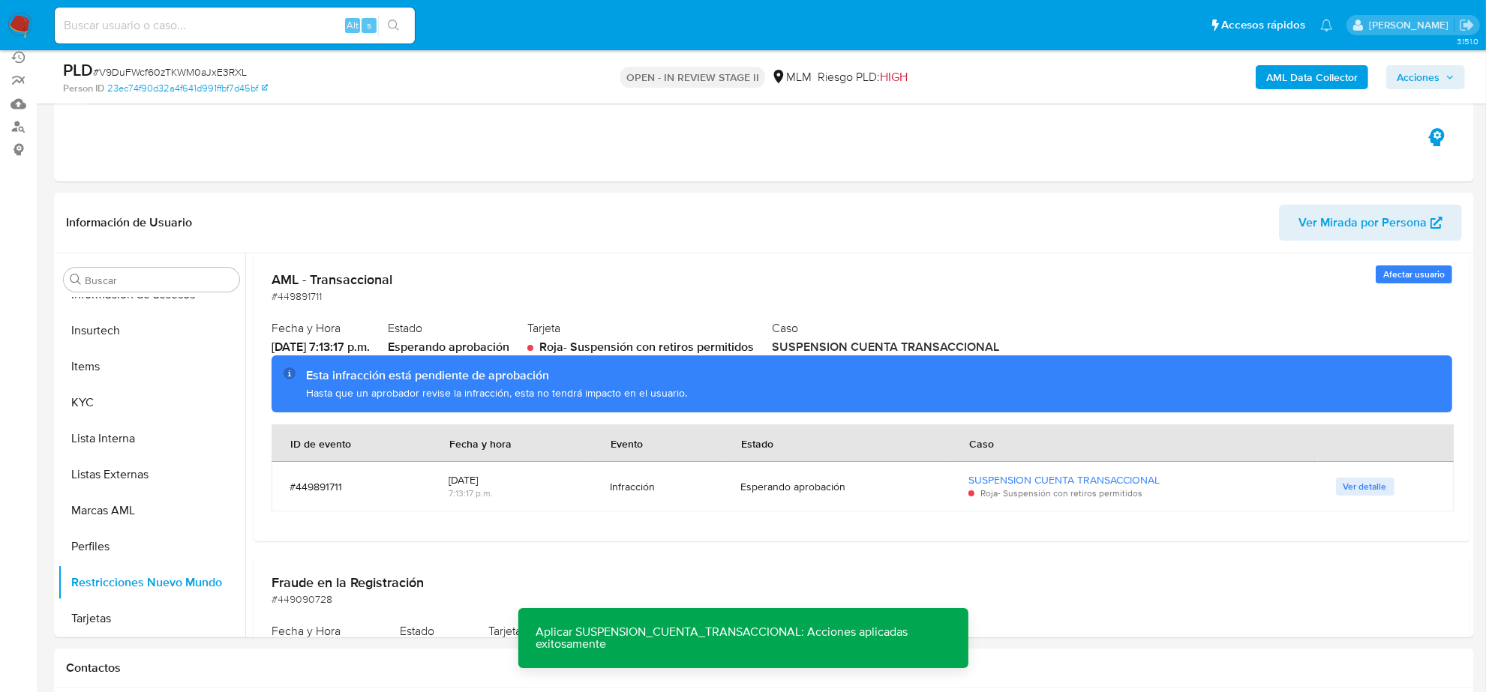
click at [182, 71] on span "# V9DuFWcf60zTKWM0aJxE3RXL" at bounding box center [170, 72] width 154 height 15
copy span "V9DuFWcf60zTKWM0aJxE3RXL"
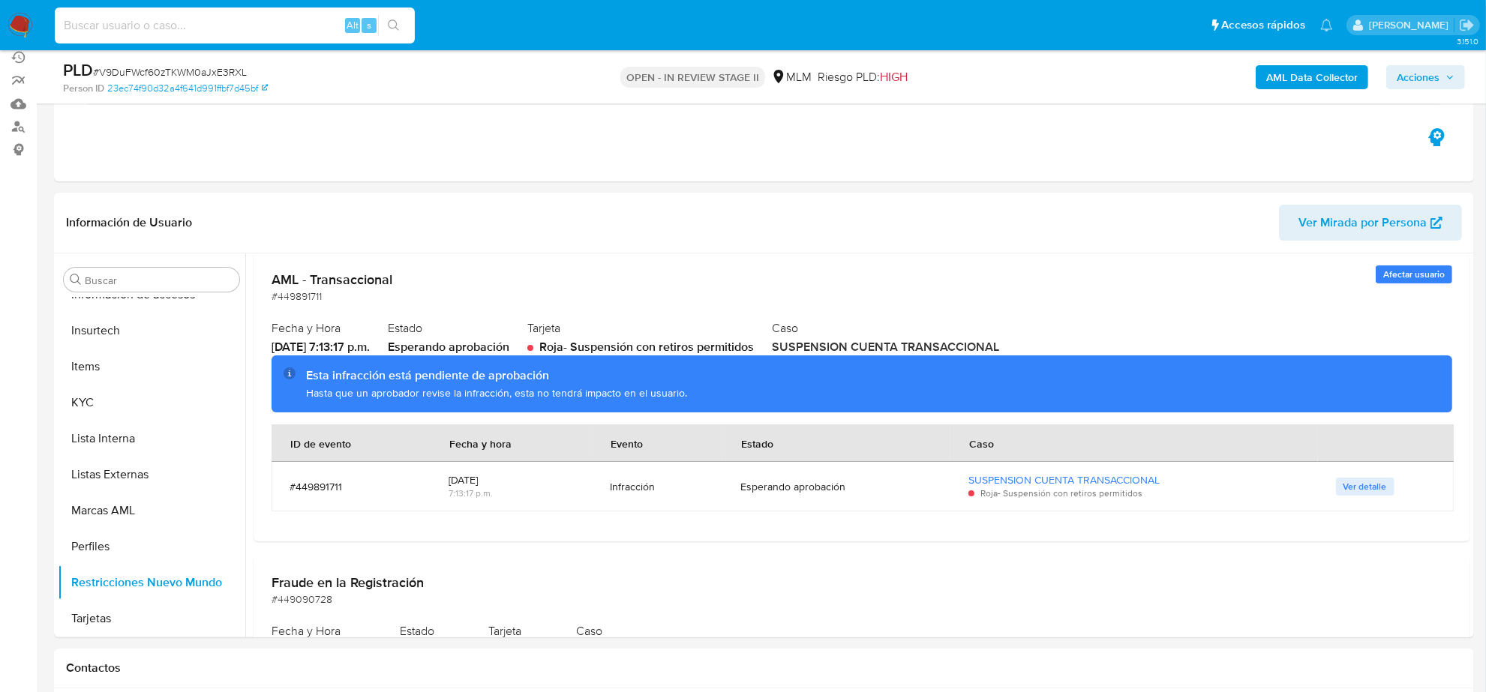
click at [229, 28] on input at bounding box center [235, 26] width 360 height 20
paste input "1269549859"
type input "1269549859"
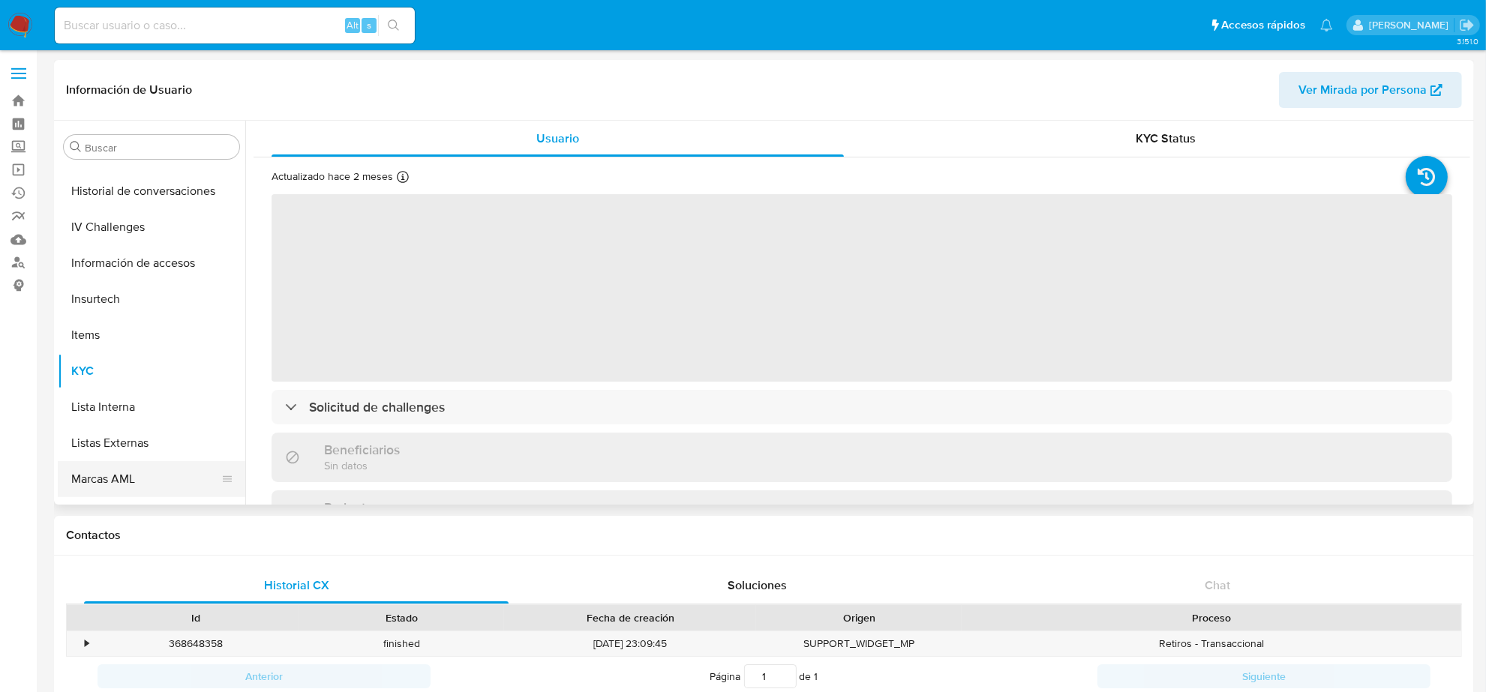
scroll to position [316, 0]
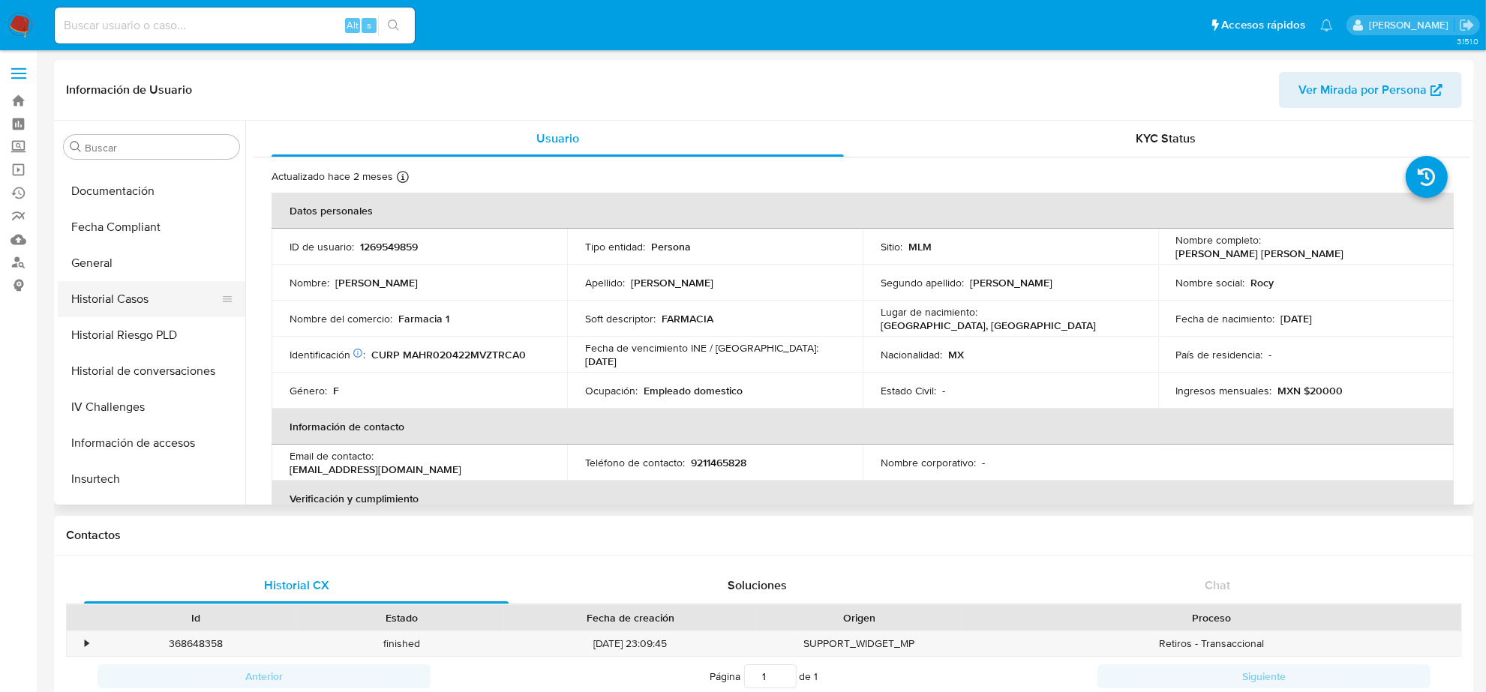
select select "10"
click at [147, 300] on button "Historial Casos" at bounding box center [146, 299] width 176 height 36
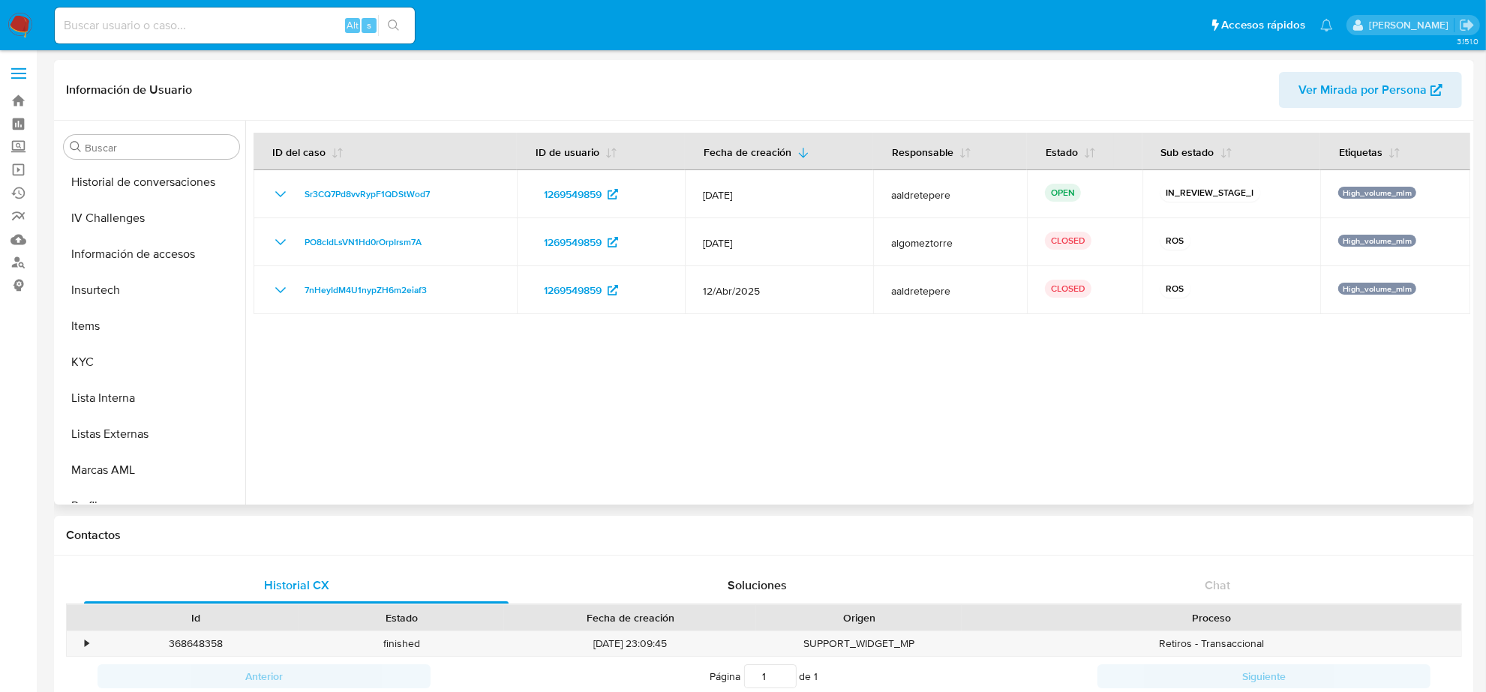
scroll to position [597, 0]
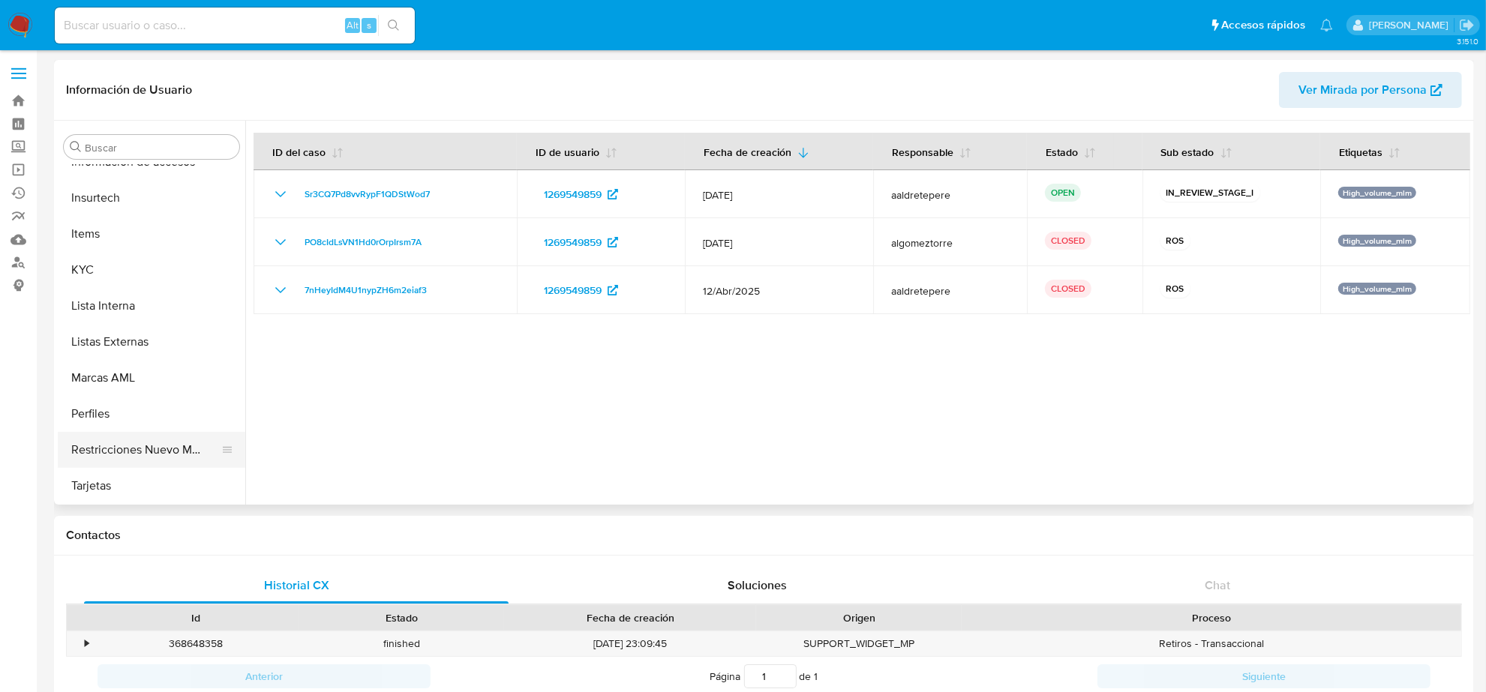
click at [166, 444] on button "Restricciones Nuevo Mundo" at bounding box center [146, 450] width 176 height 36
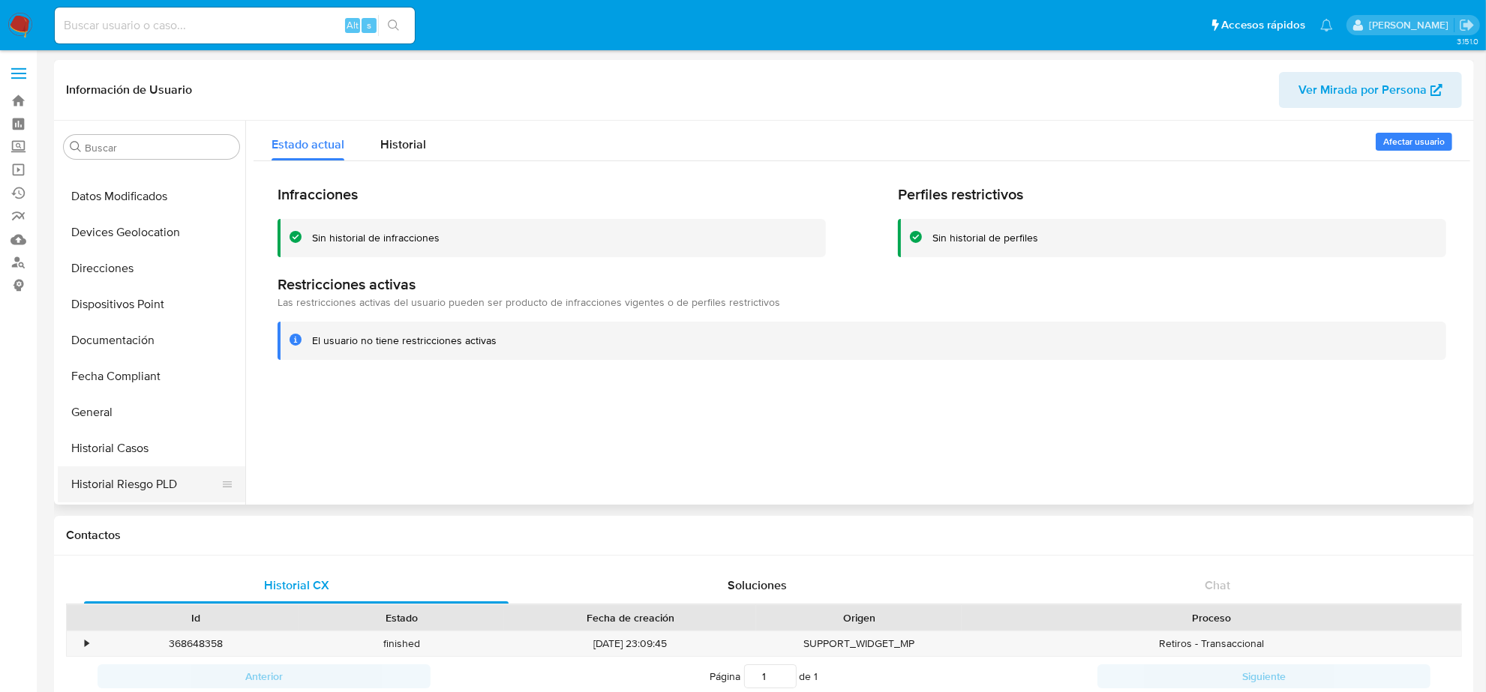
scroll to position [35, 0]
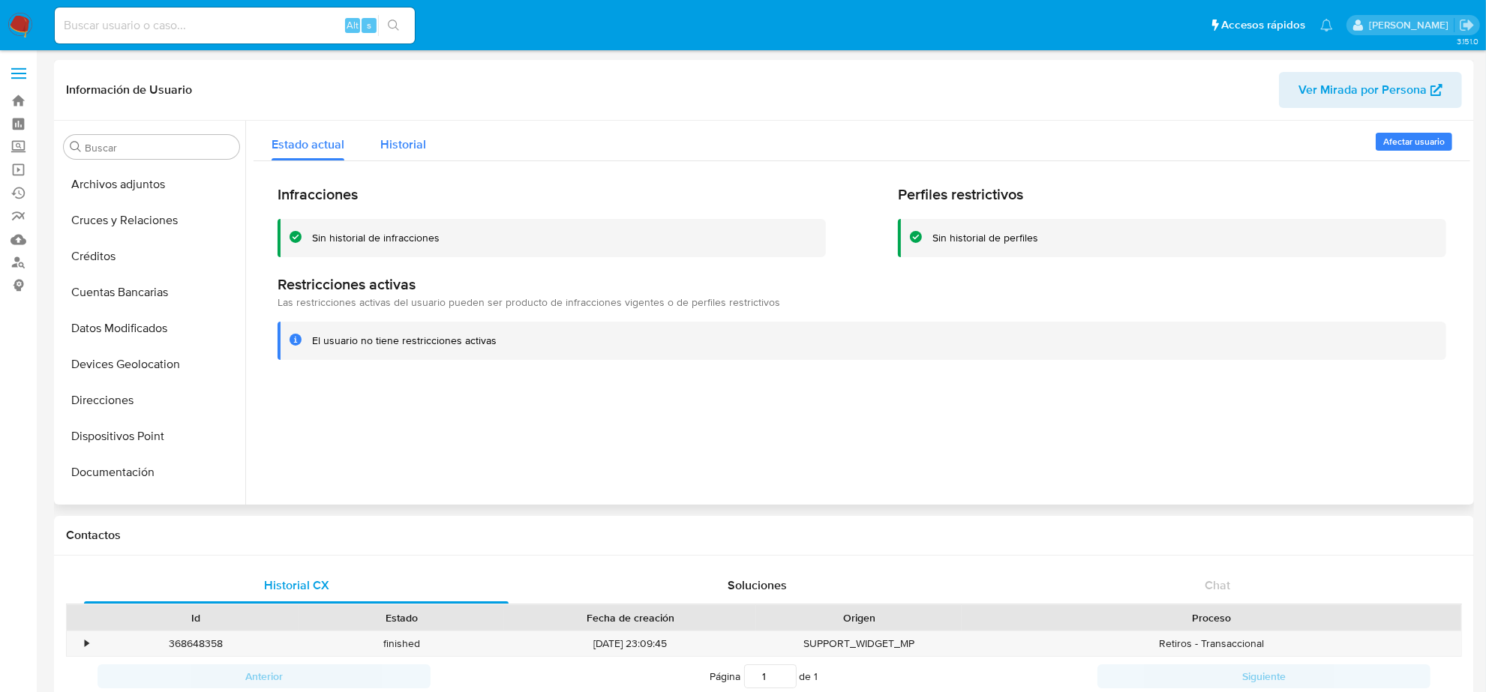
click at [387, 132] on div "Historial" at bounding box center [403, 141] width 46 height 40
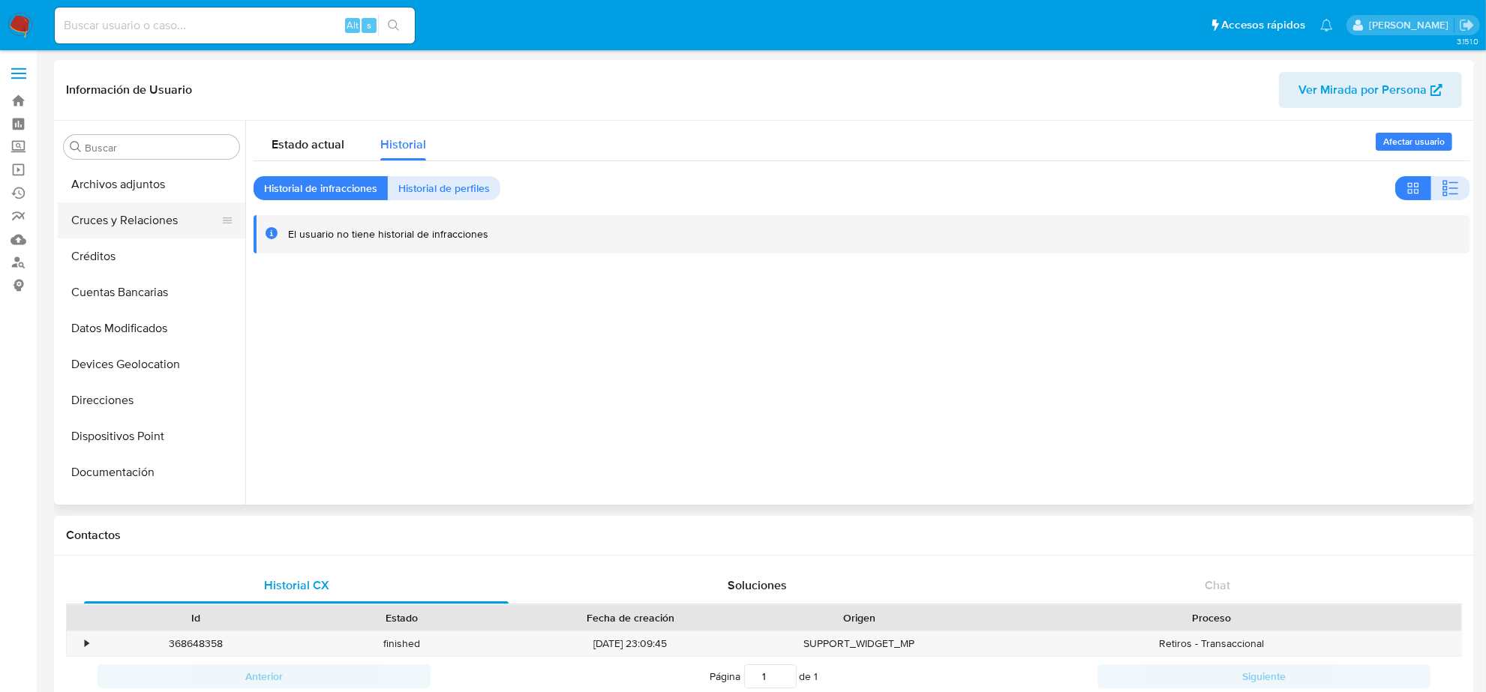
click at [125, 218] on button "Cruces y Relaciones" at bounding box center [146, 221] width 176 height 36
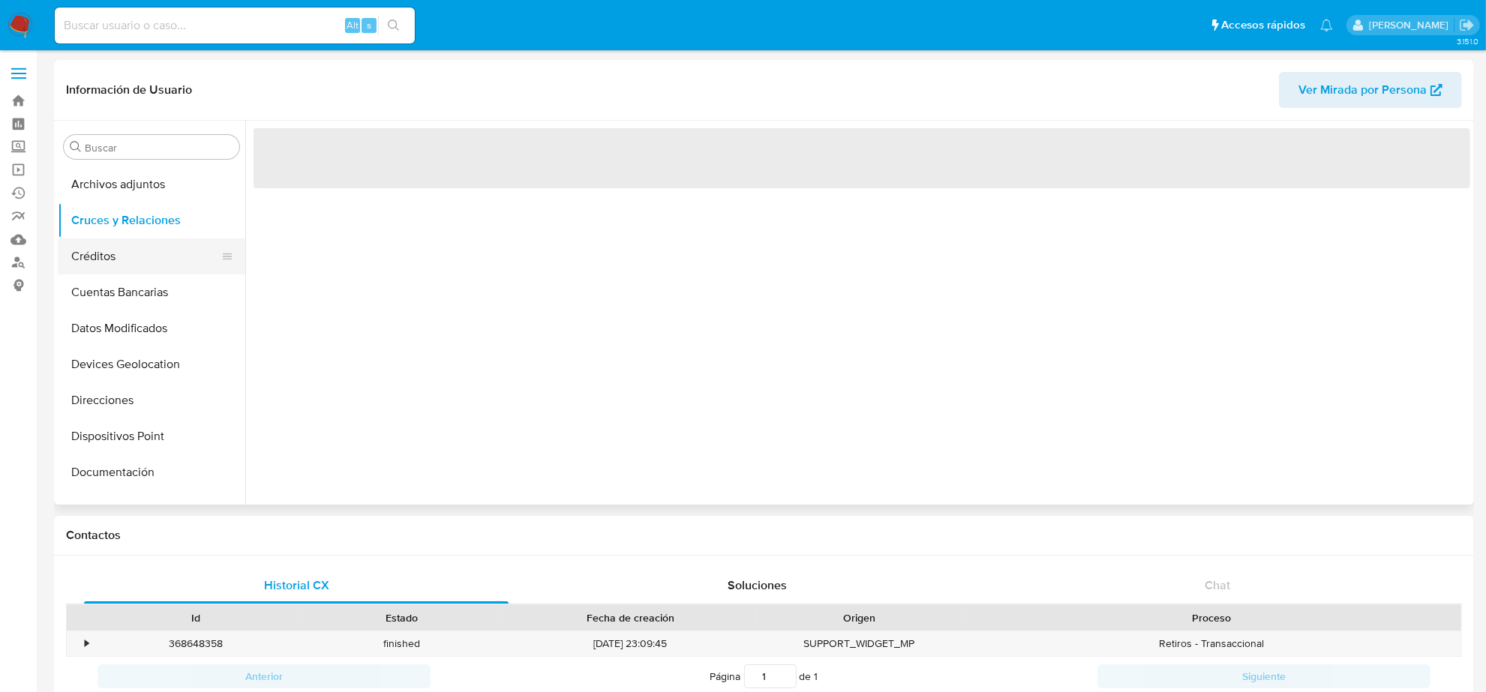
click at [113, 255] on button "Créditos" at bounding box center [146, 257] width 176 height 36
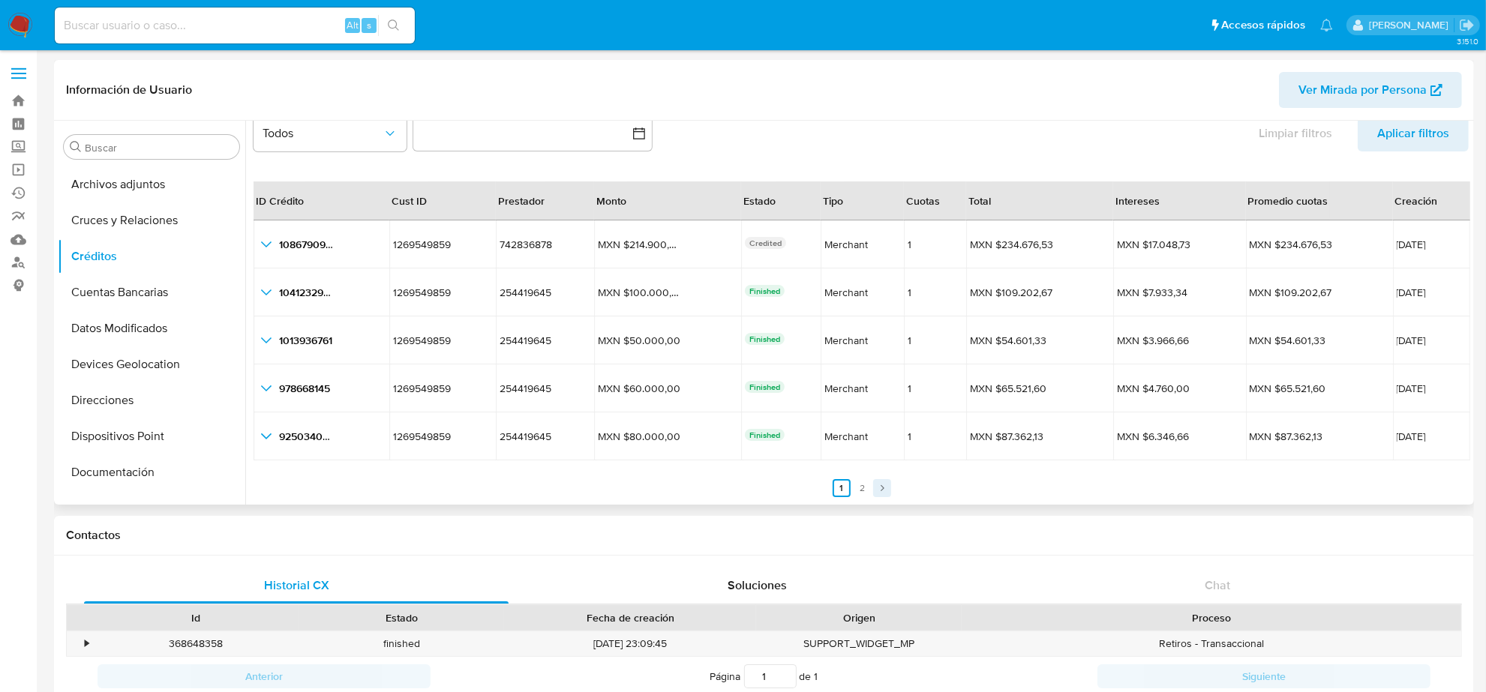
click at [882, 486] on icon "Paginación" at bounding box center [882, 488] width 9 height 9
click at [837, 485] on icon "Paginación" at bounding box center [840, 488] width 9 height 9
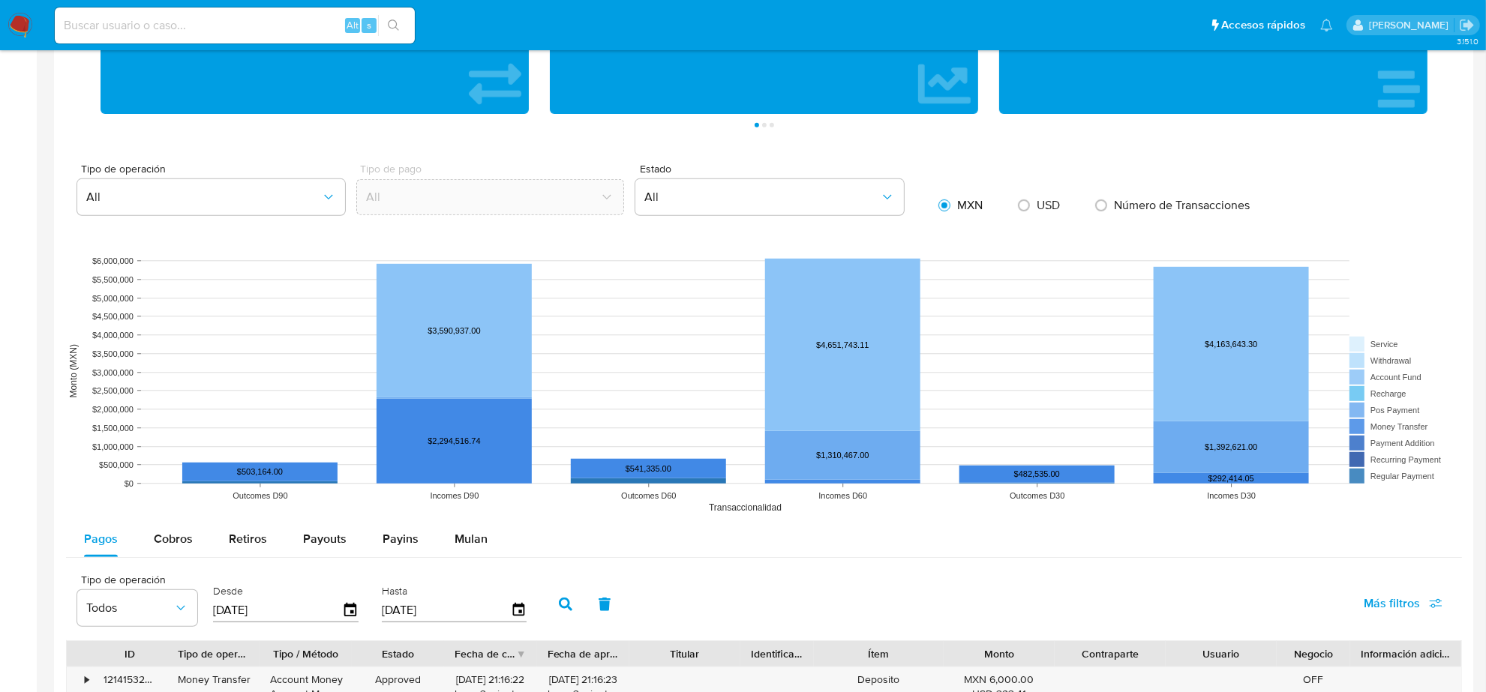
scroll to position [656, 0]
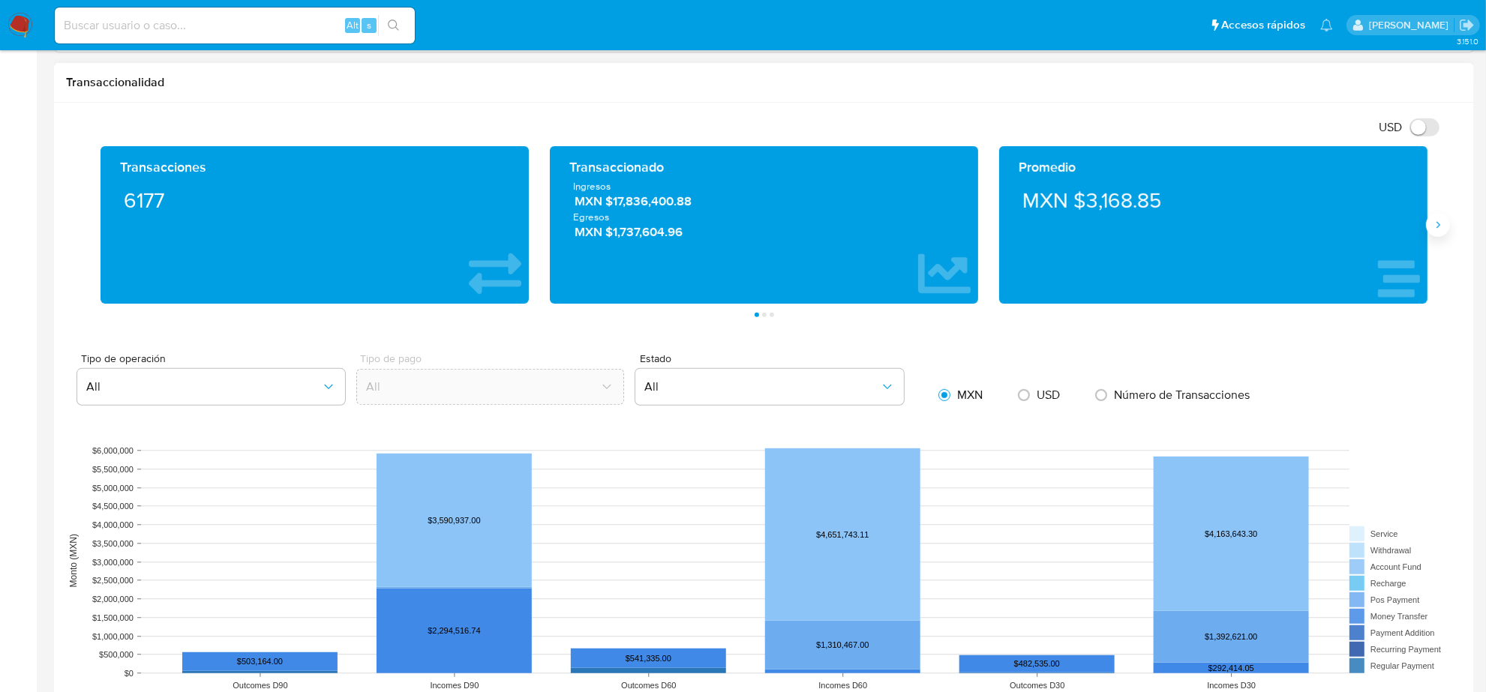
click at [1437, 237] on button "Siguiente" at bounding box center [1438, 225] width 24 height 24
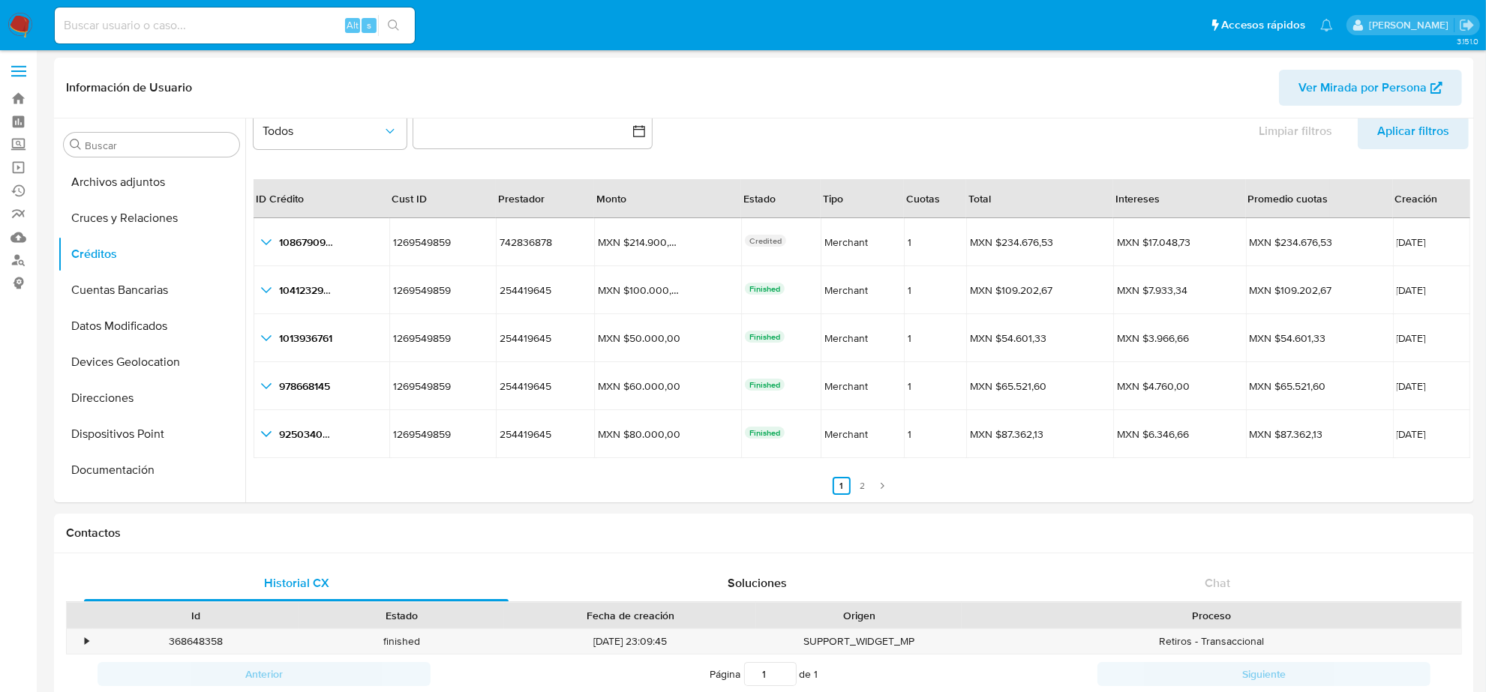
scroll to position [0, 0]
click at [104, 216] on button "Cruces y Relaciones" at bounding box center [146, 221] width 176 height 36
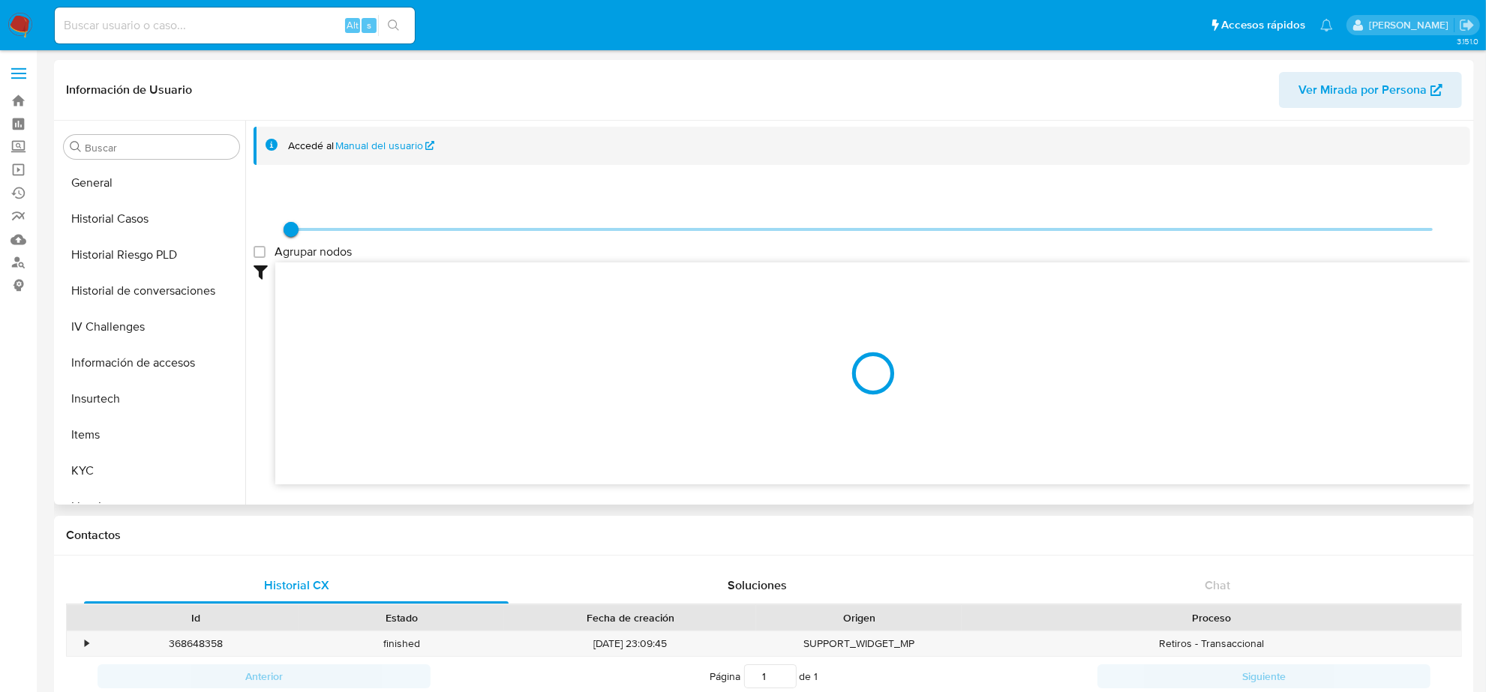
scroll to position [410, 0]
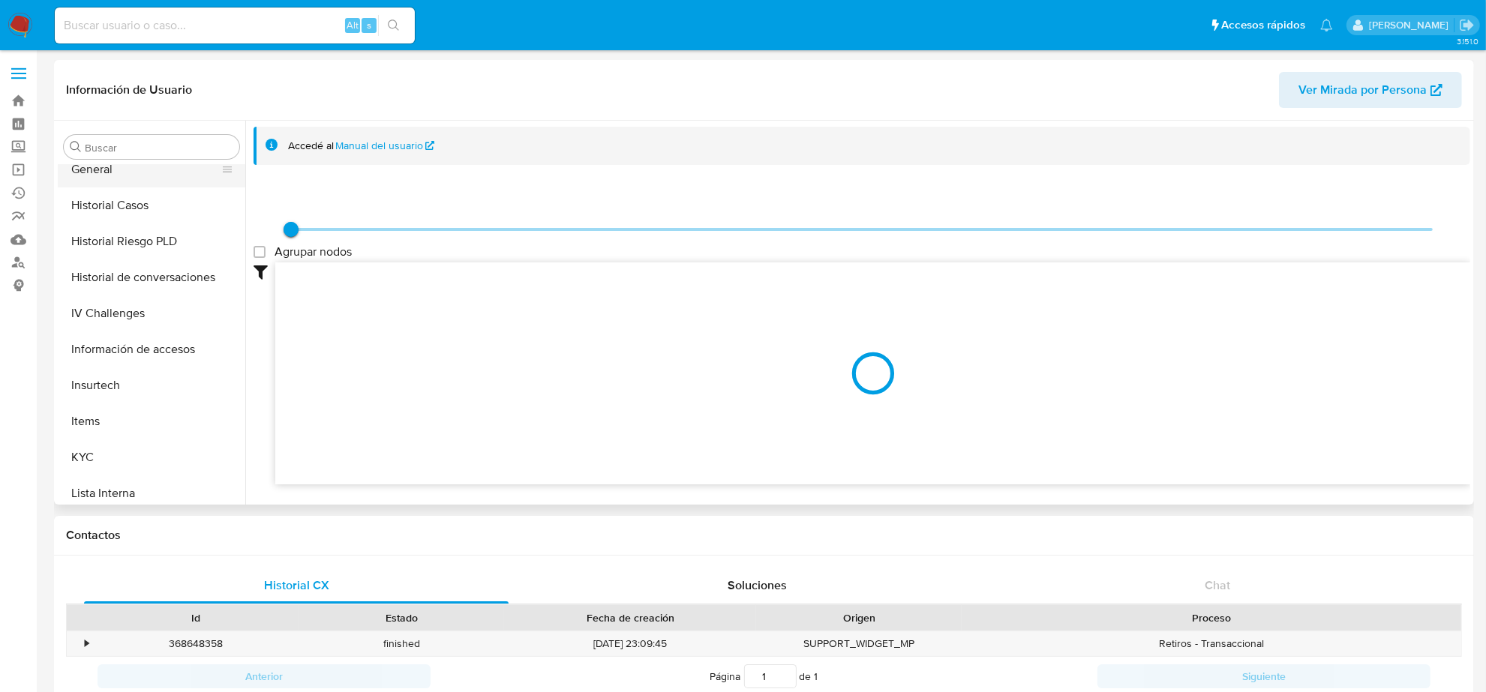
click at [118, 176] on button "General" at bounding box center [146, 170] width 176 height 36
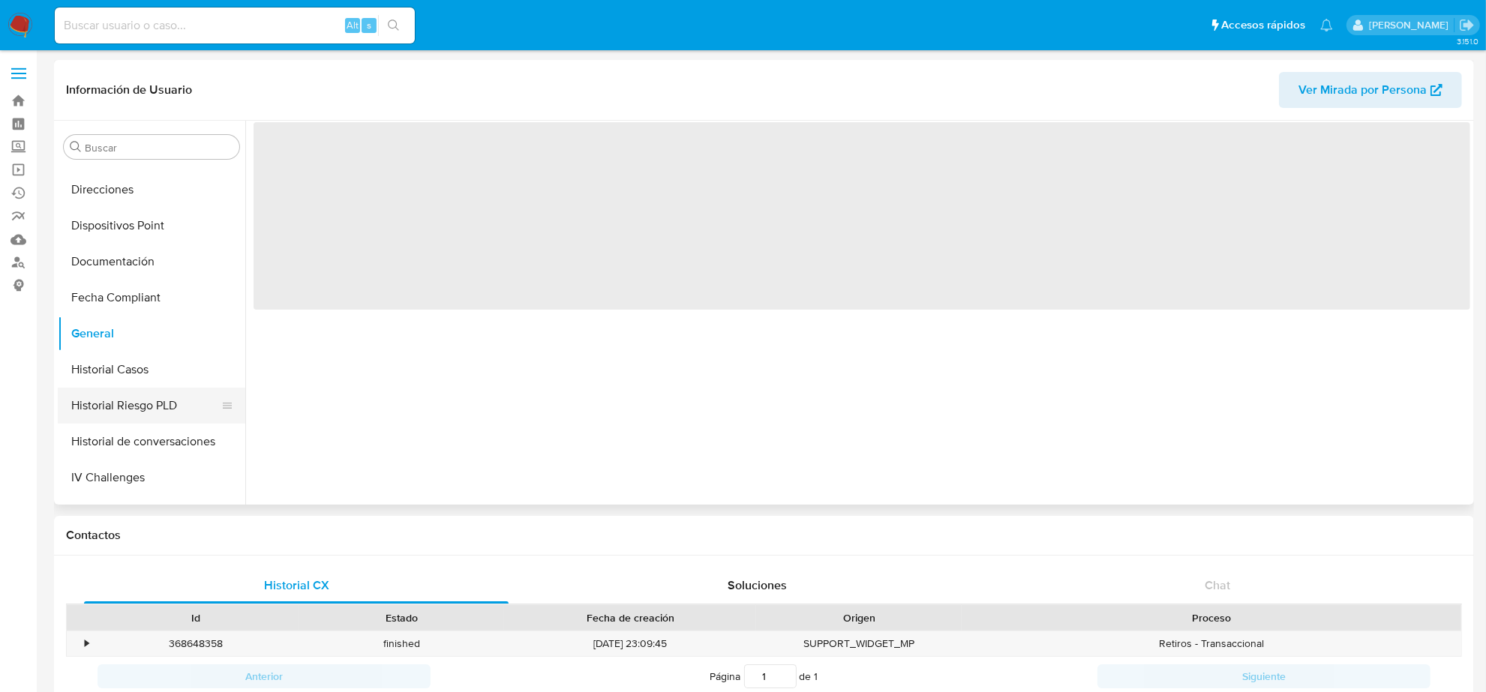
scroll to position [222, 0]
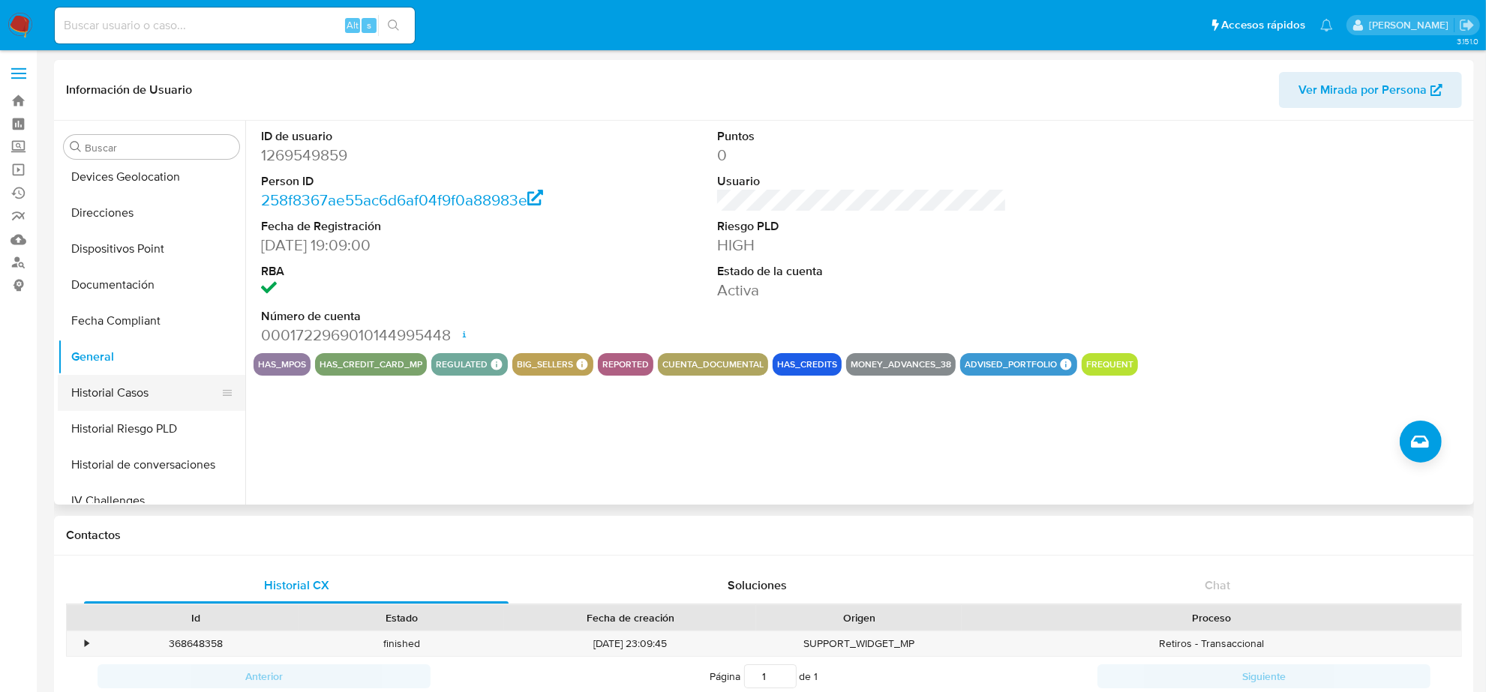
click at [136, 402] on button "Historial Casos" at bounding box center [146, 393] width 176 height 36
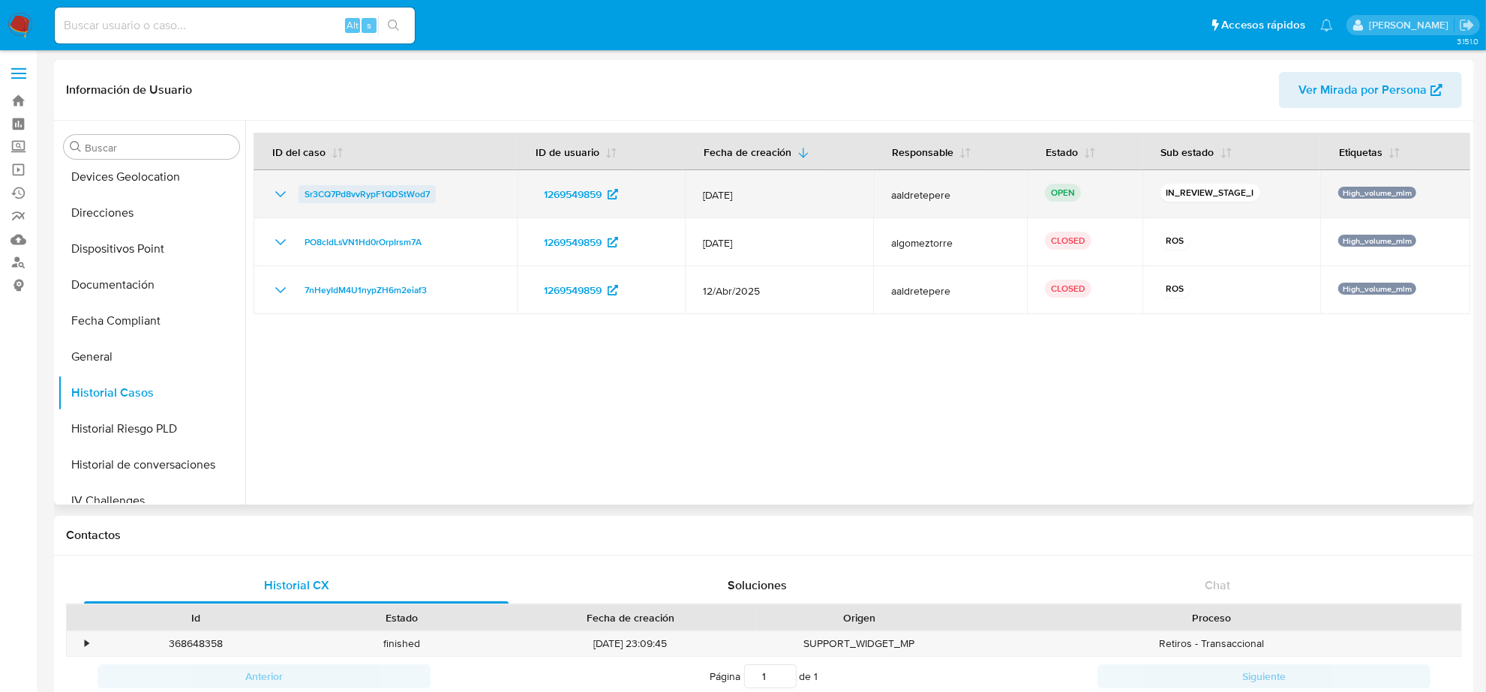
click at [350, 193] on span "Sr3CQ7Pd8vvRypF1QDStWod7" at bounding box center [367, 194] width 125 height 18
drag, startPoint x: 452, startPoint y: 200, endPoint x: 297, endPoint y: 197, distance: 154.6
click at [297, 197] on div "Sr3CQ7Pd8vvRypF1QDStWod7" at bounding box center [385, 194] width 227 height 18
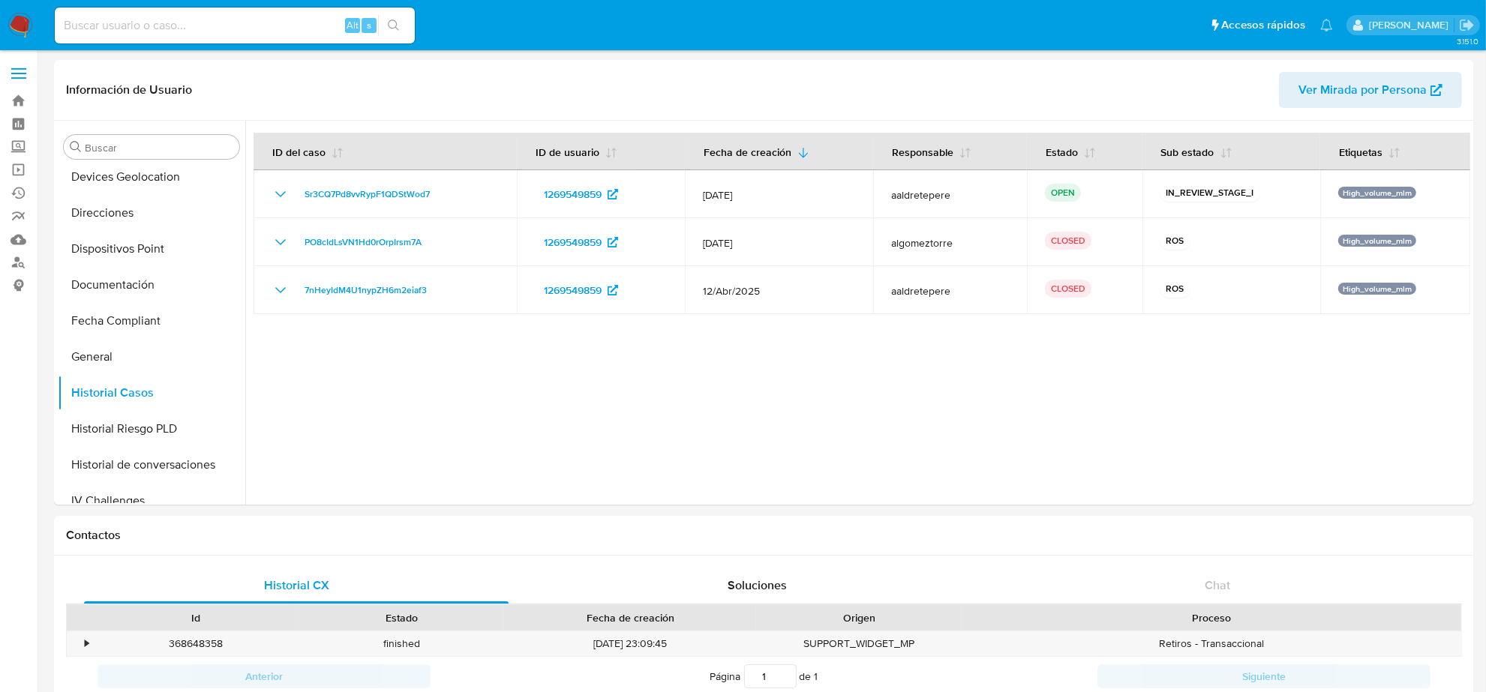
click at [215, 28] on input at bounding box center [235, 26] width 360 height 20
paste input "549544423"
type input "549544423"
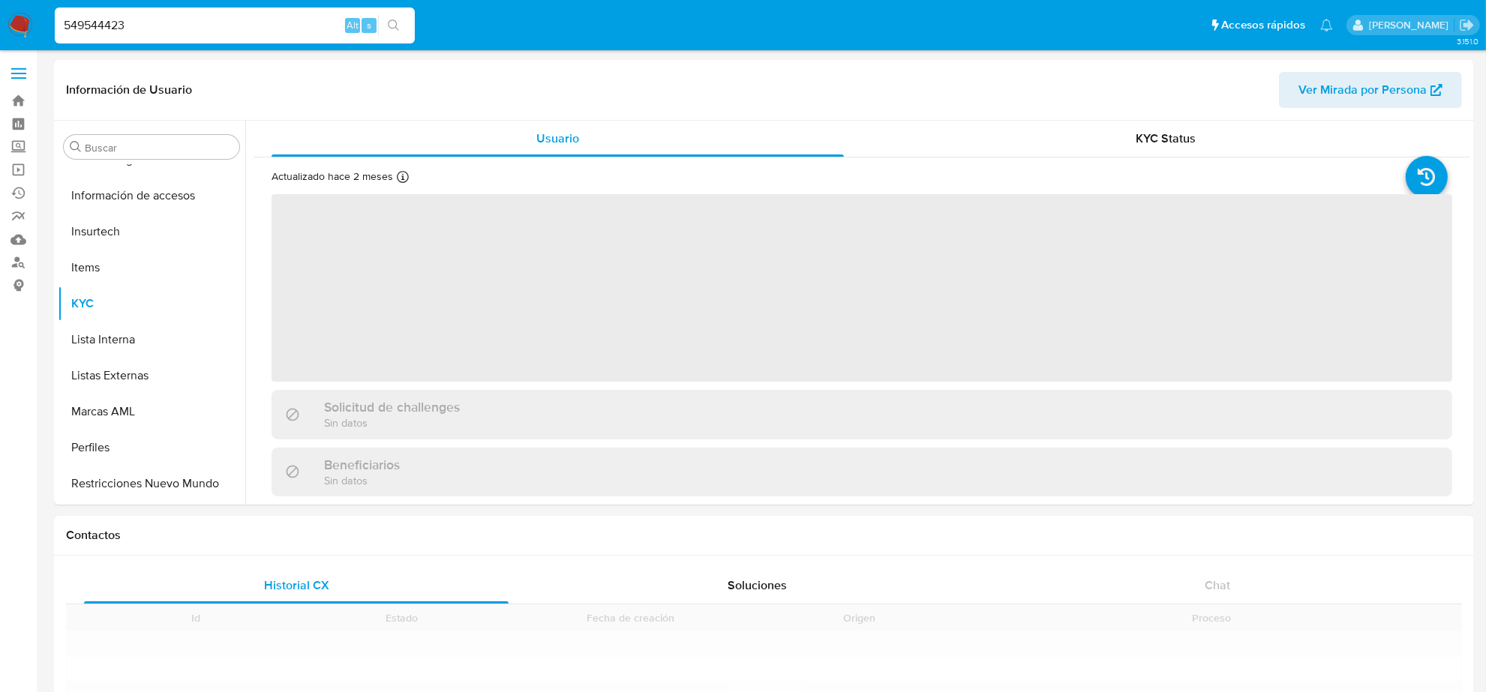
scroll to position [597, 0]
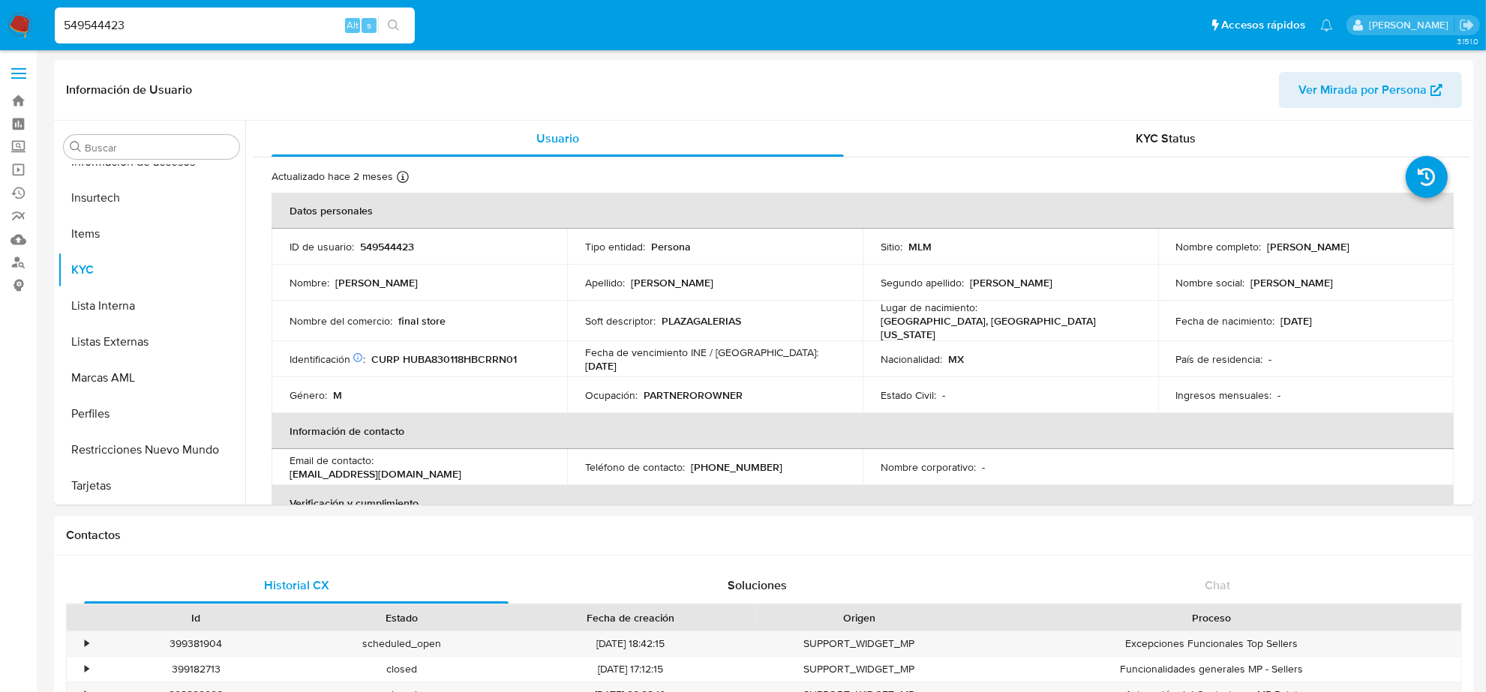
select select "10"
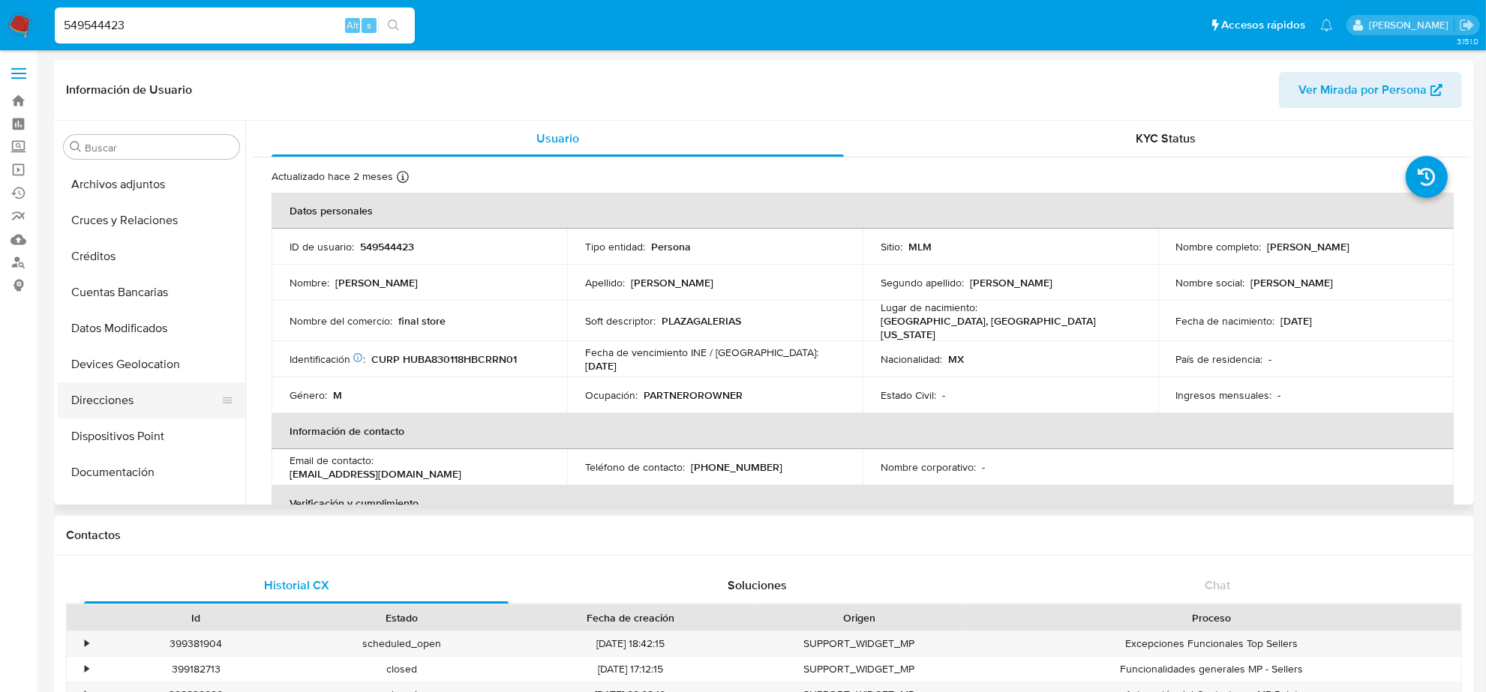
scroll to position [0, 0]
click at [116, 287] on button "Créditos" at bounding box center [146, 291] width 176 height 36
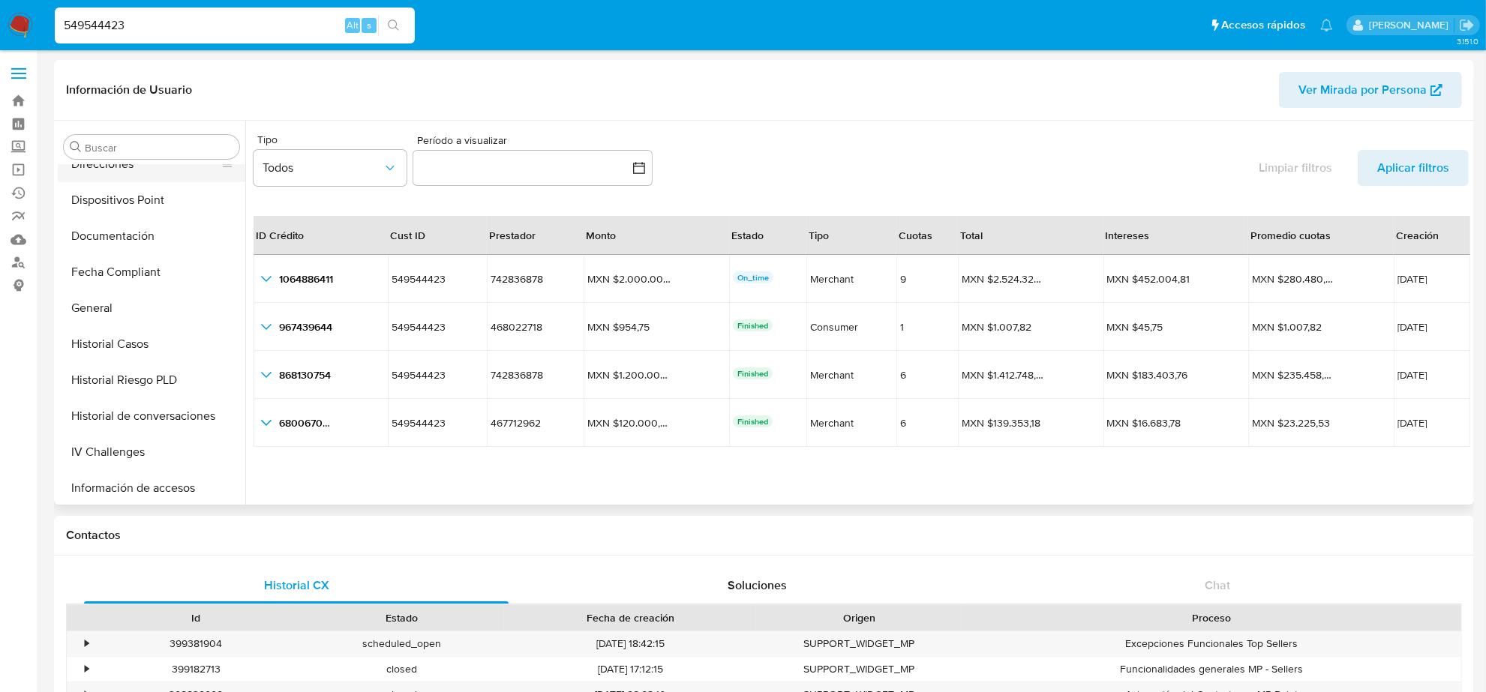
scroll to position [469, 0]
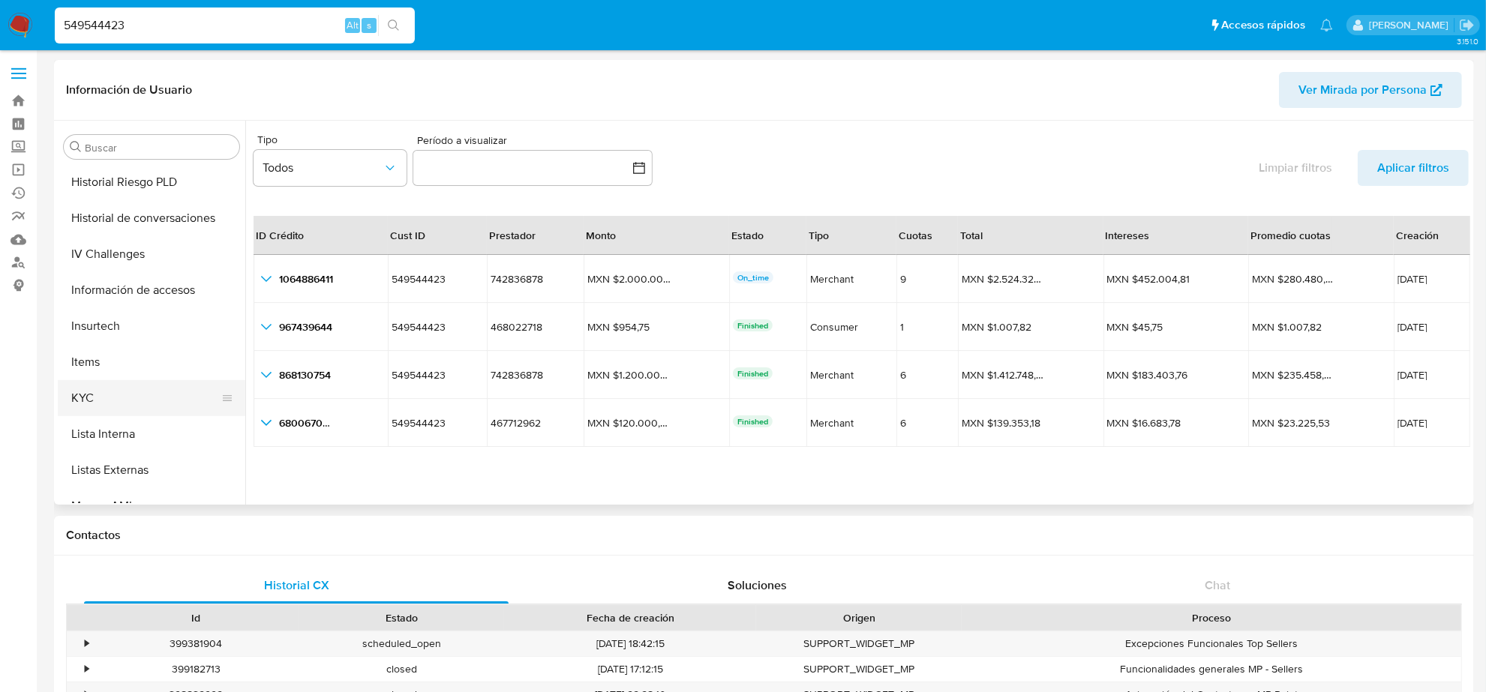
click at [122, 401] on button "KYC" at bounding box center [146, 398] width 176 height 36
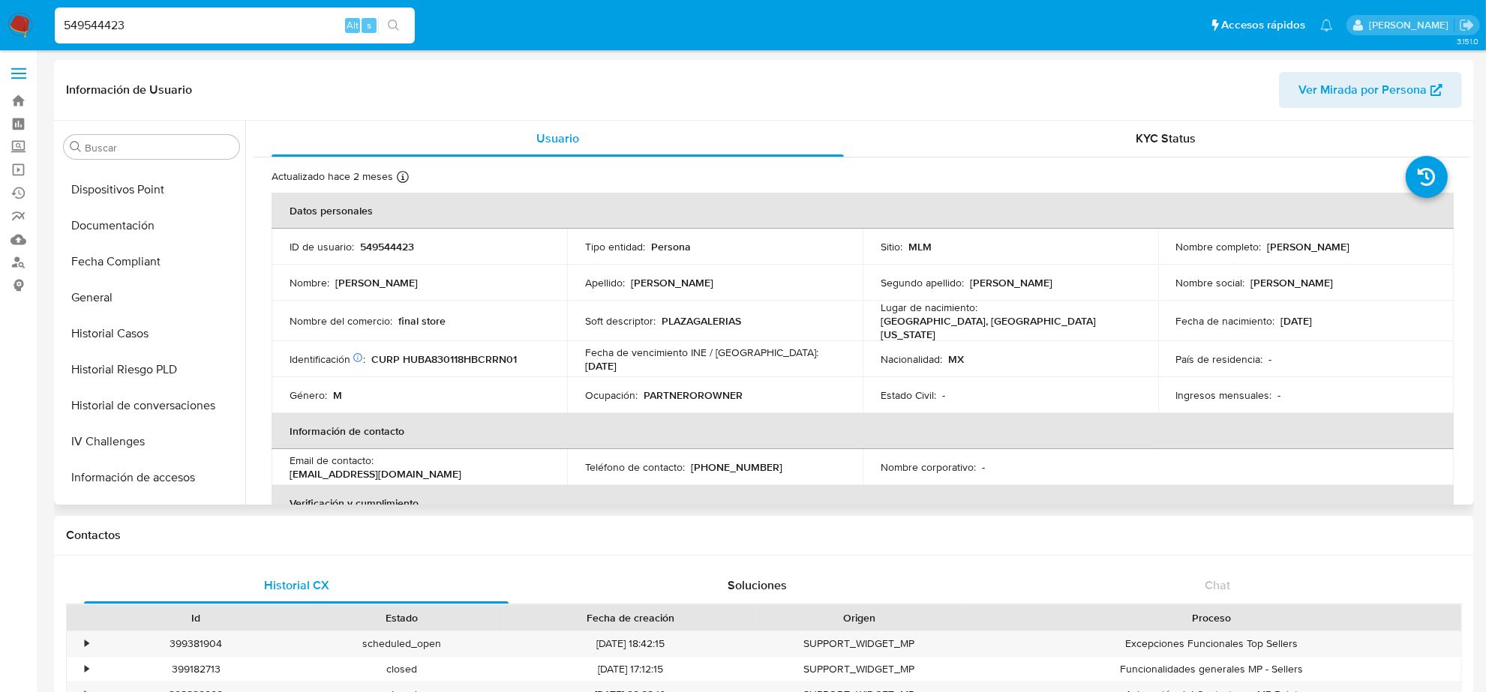
scroll to position [188, 0]
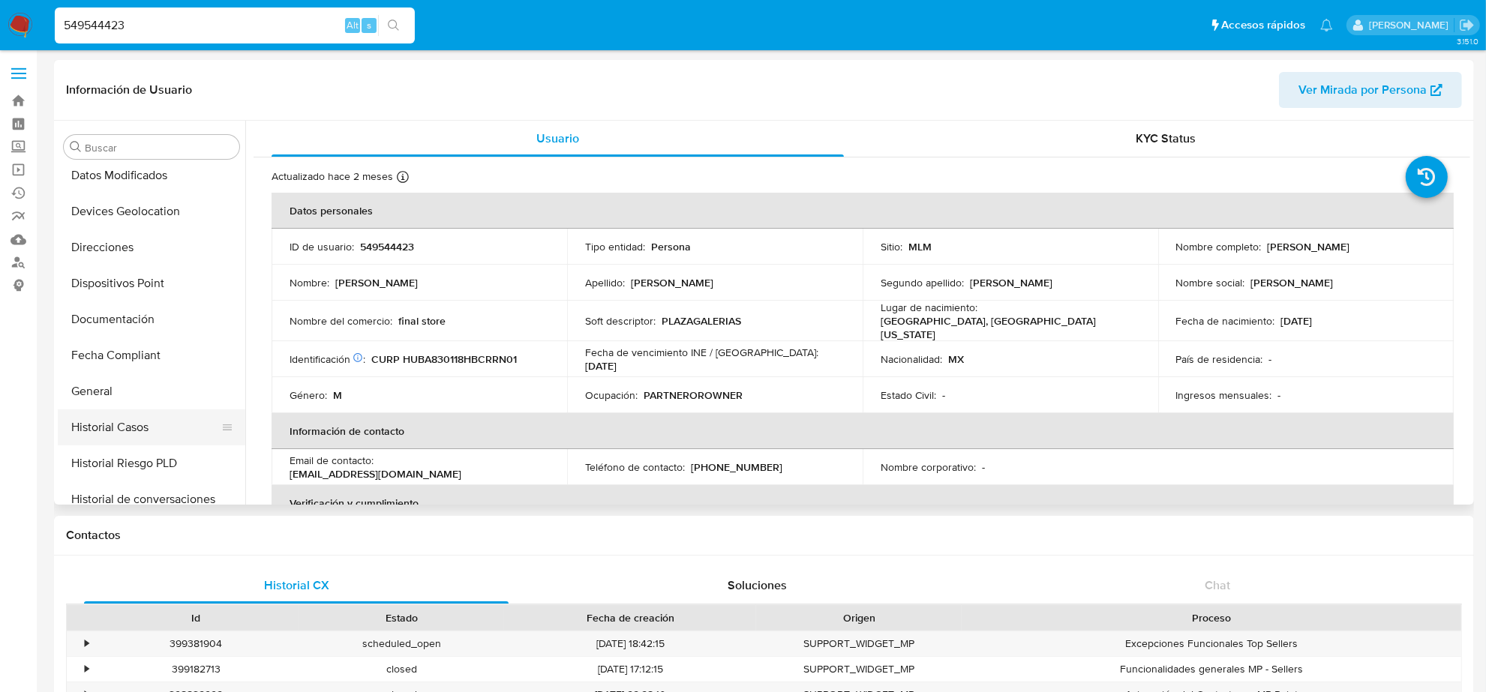
click at [113, 416] on button "Historial Casos" at bounding box center [146, 428] width 176 height 36
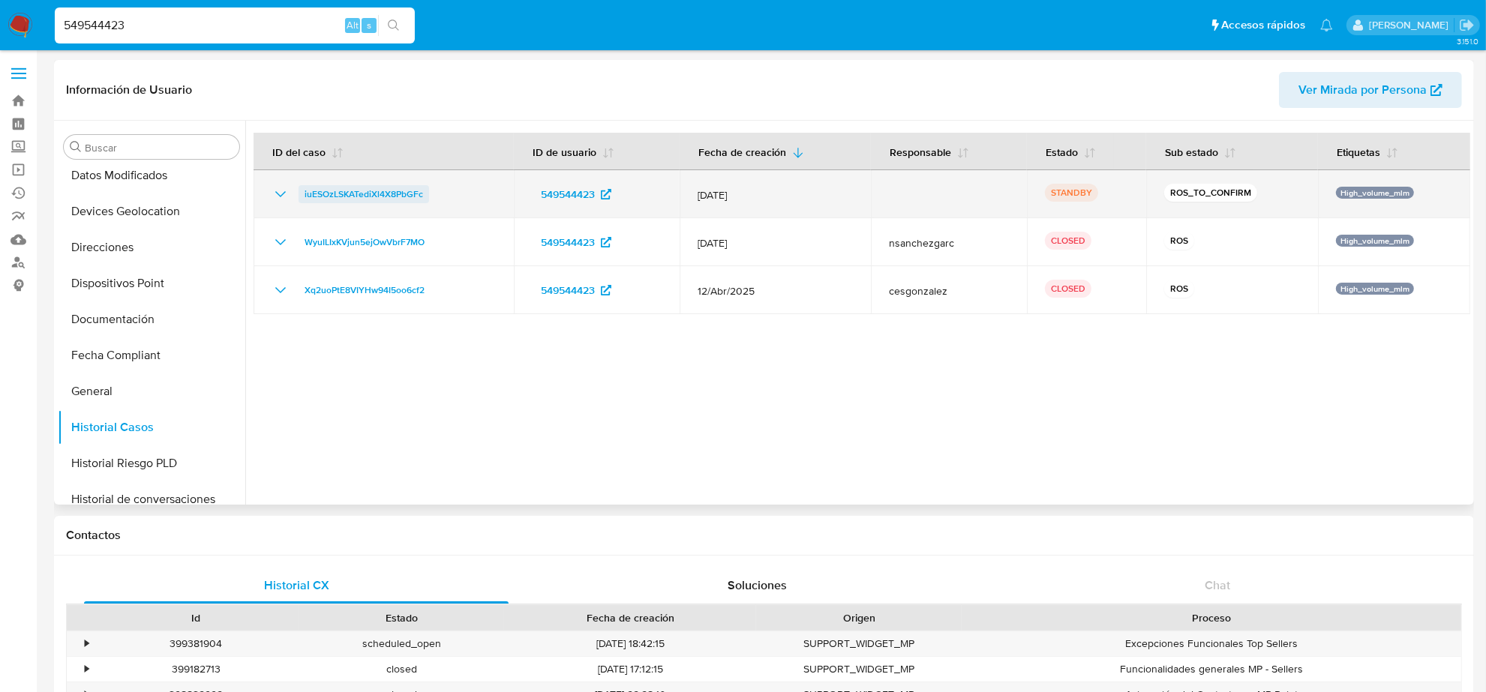
click at [380, 195] on span "iuESOzLSKATediXl4X8PbGFc" at bounding box center [364, 194] width 119 height 18
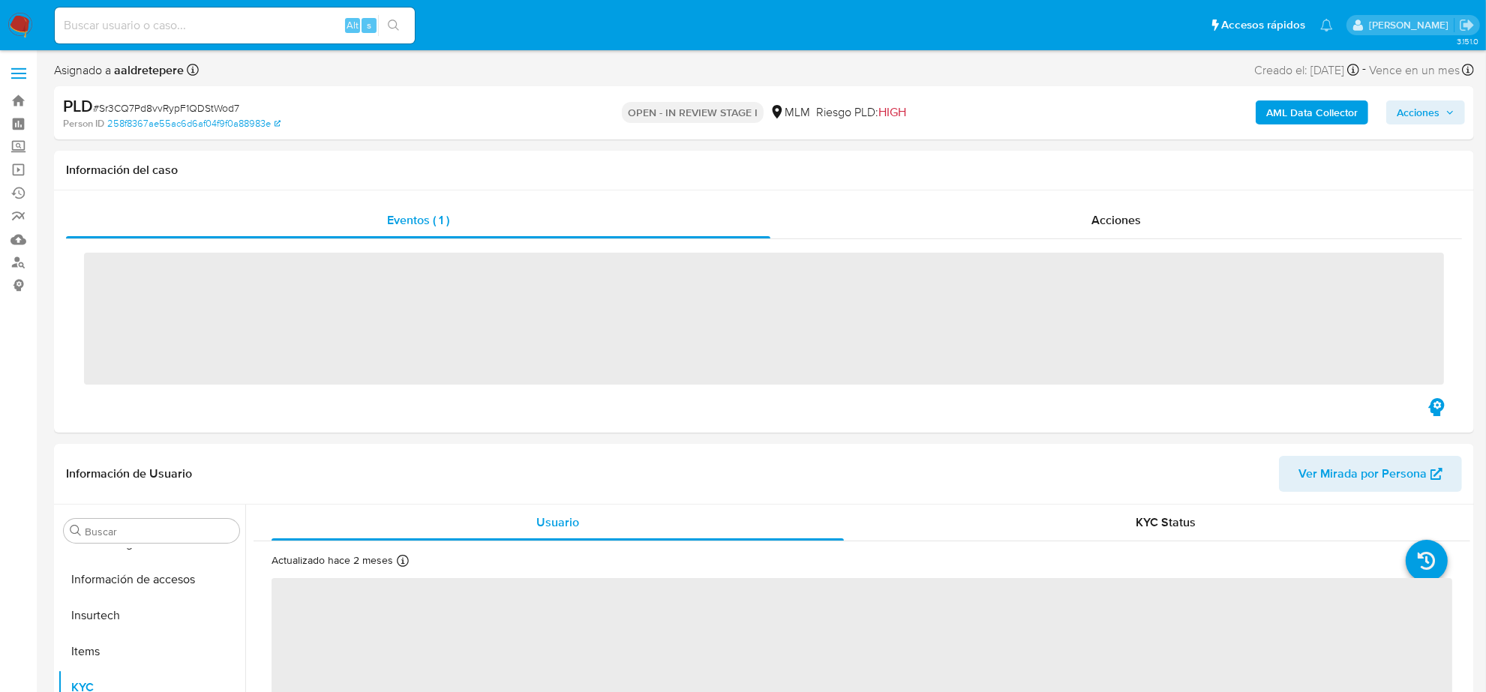
scroll to position [597, 0]
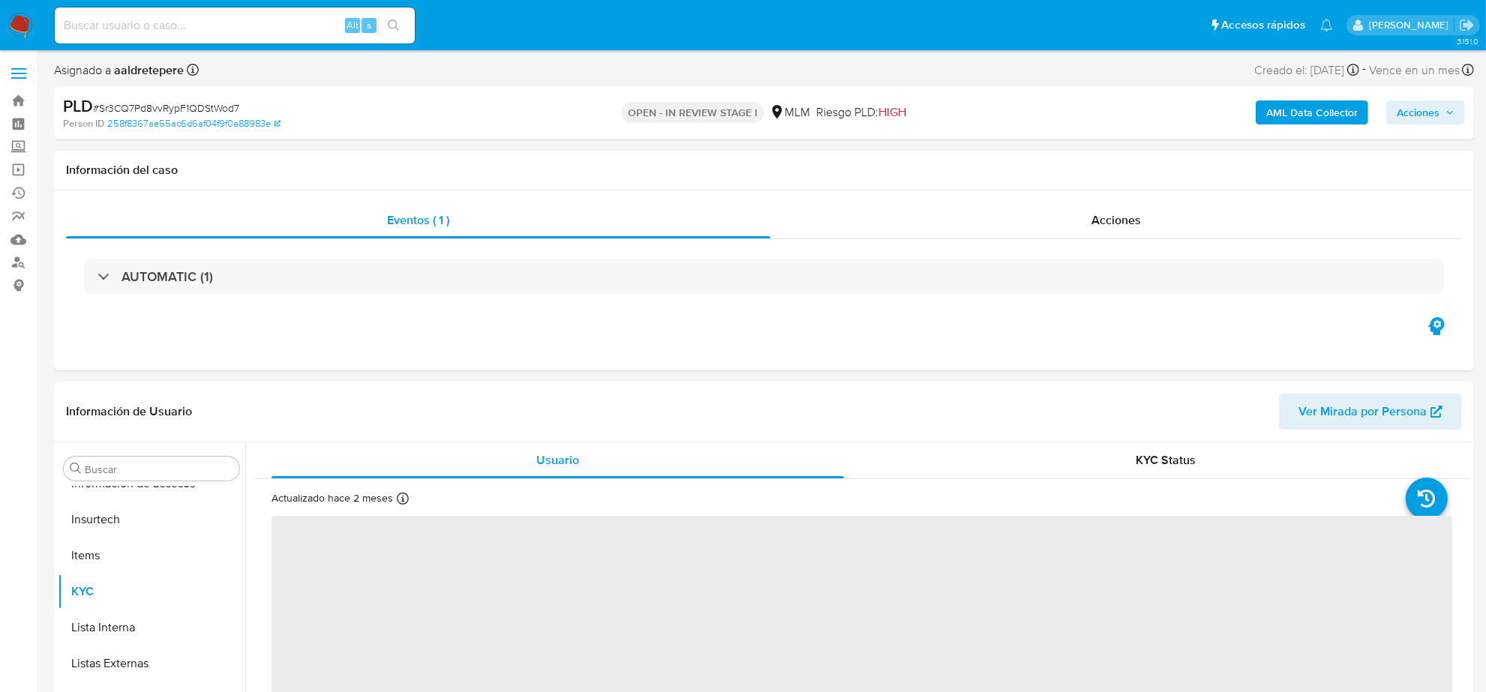
select select "10"
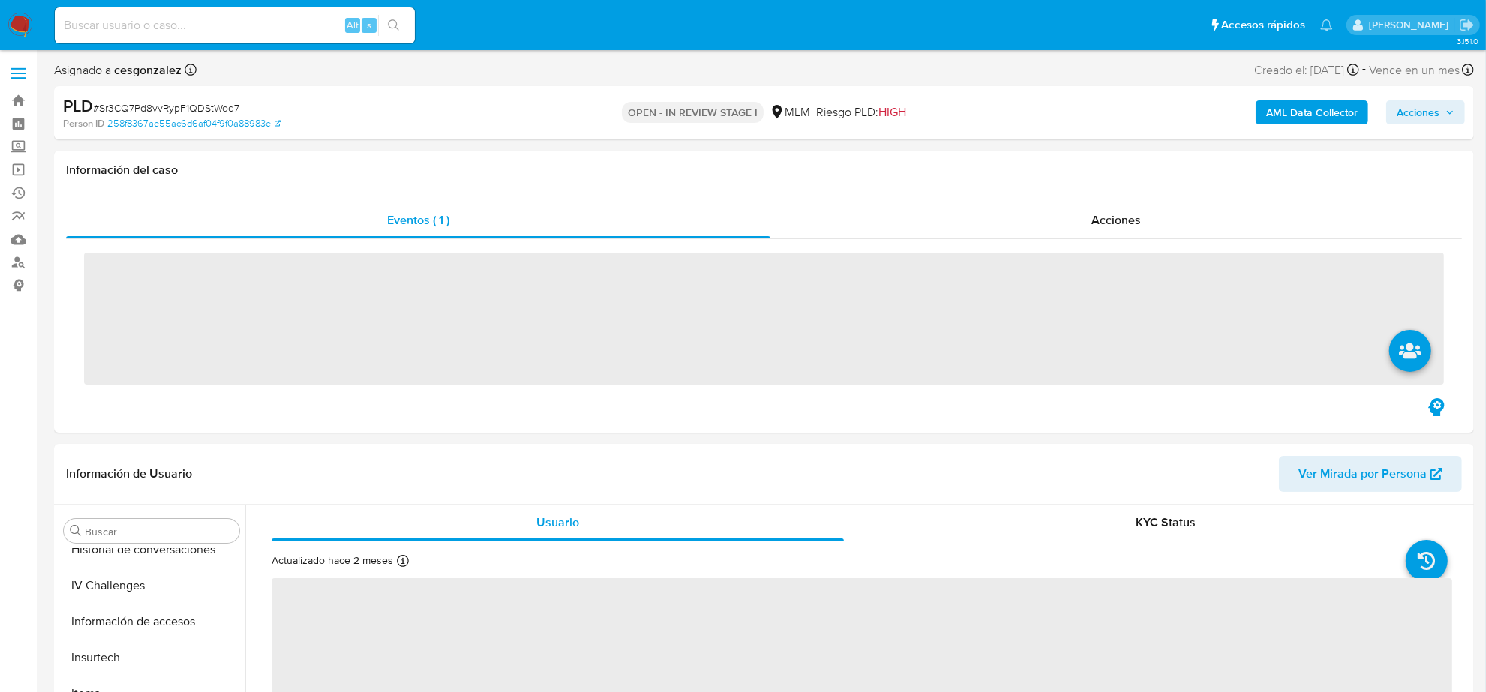
scroll to position [597, 0]
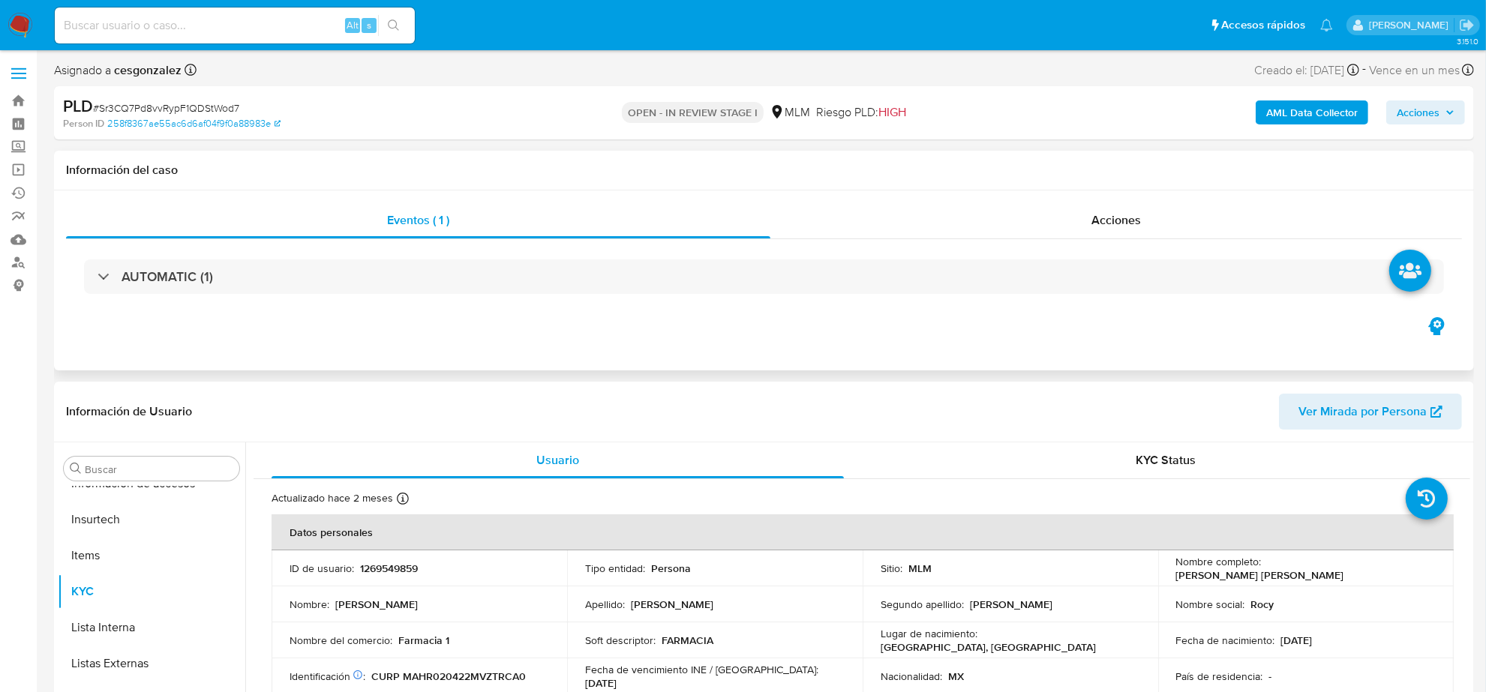
select select "10"
click at [1134, 222] on span "Acciones" at bounding box center [1117, 220] width 50 height 17
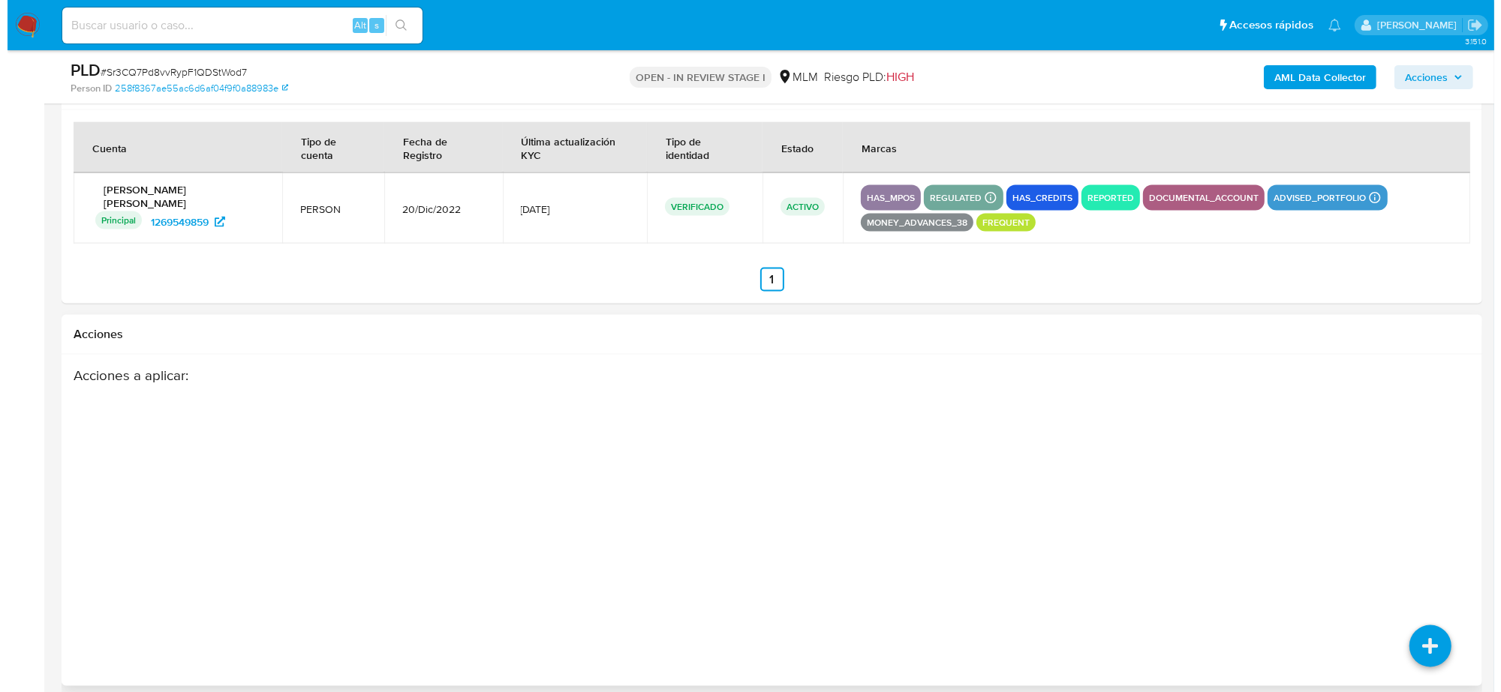
scroll to position [2336, 0]
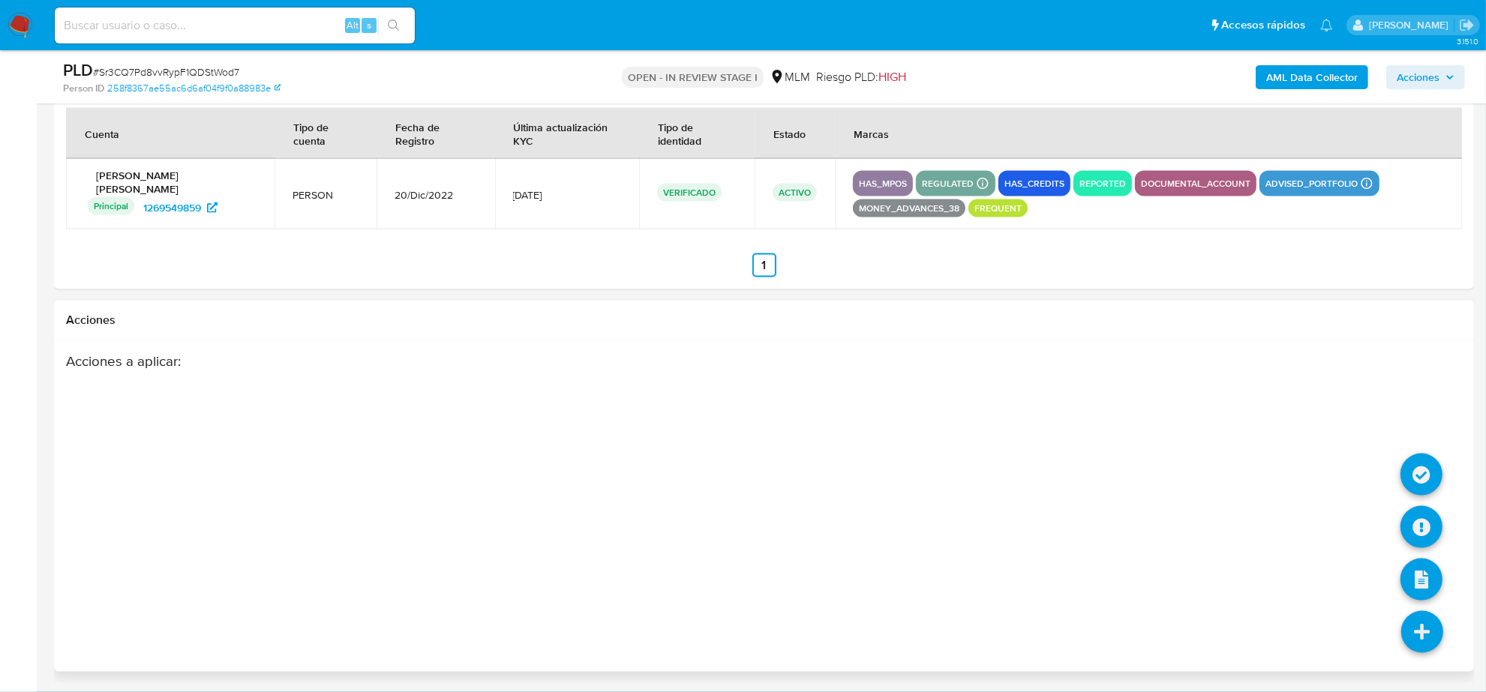
click at [1422, 635] on icon at bounding box center [1422, 632] width 42 height 42
click at [1420, 522] on icon at bounding box center [1422, 527] width 42 height 42
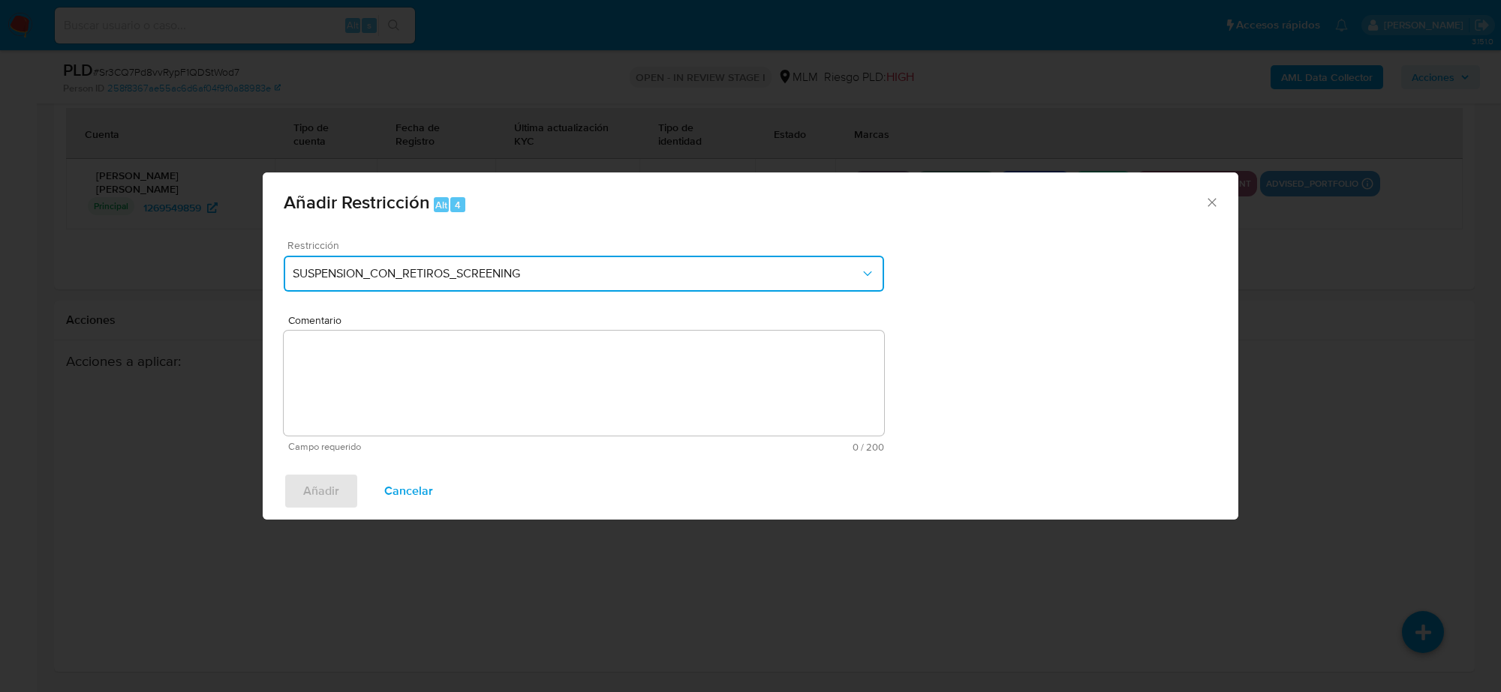
click at [590, 274] on span "SUSPENSION_CON_RETIROS_SCREENING" at bounding box center [576, 273] width 567 height 15
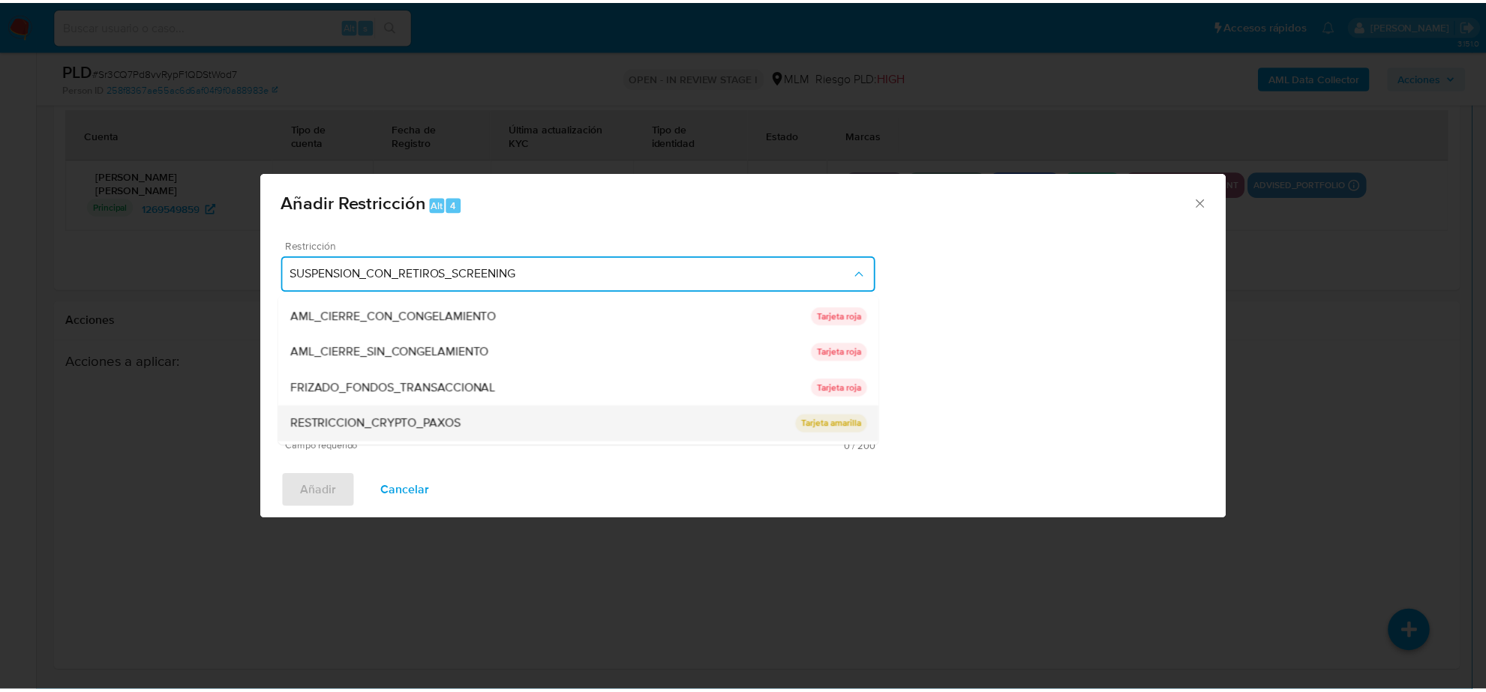
scroll to position [137, 0]
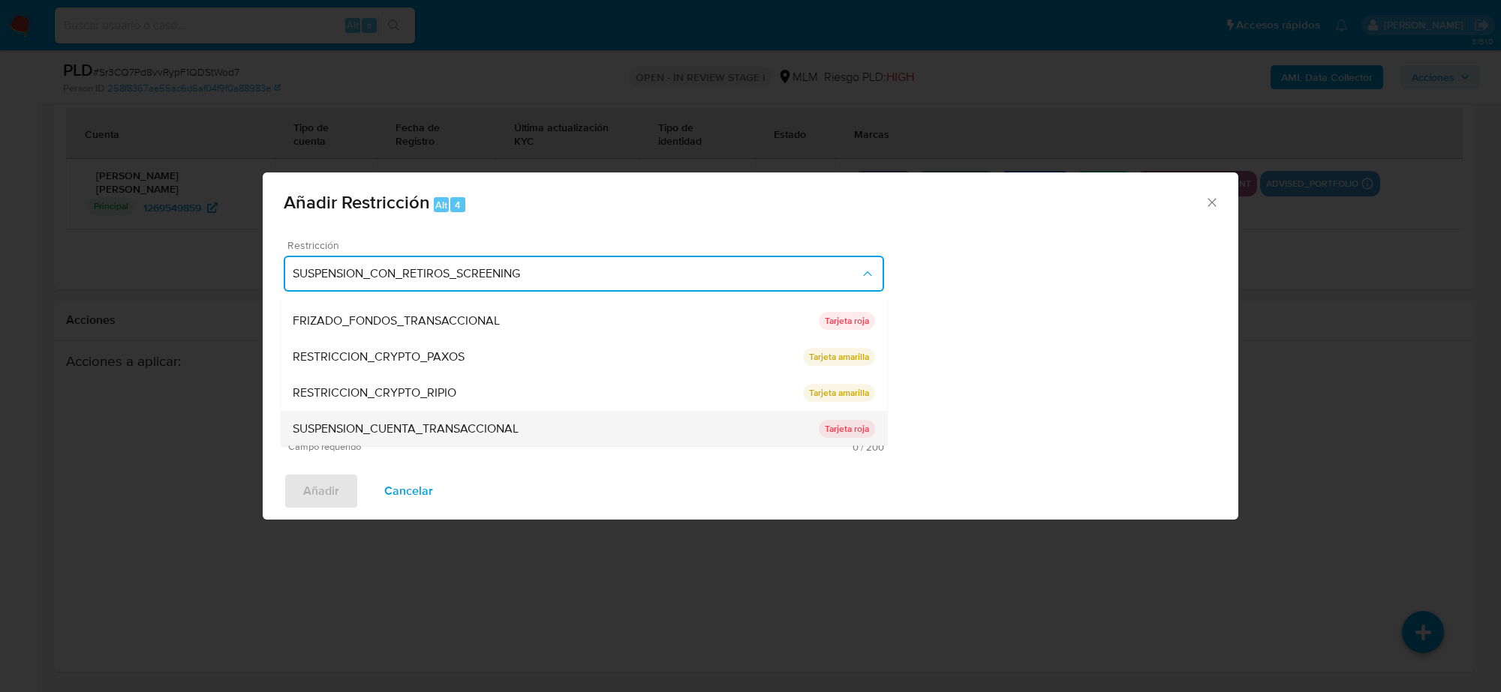
click at [522, 434] on div "SUSPENSION_CUENTA_TRANSACCIONAL" at bounding box center [556, 429] width 526 height 36
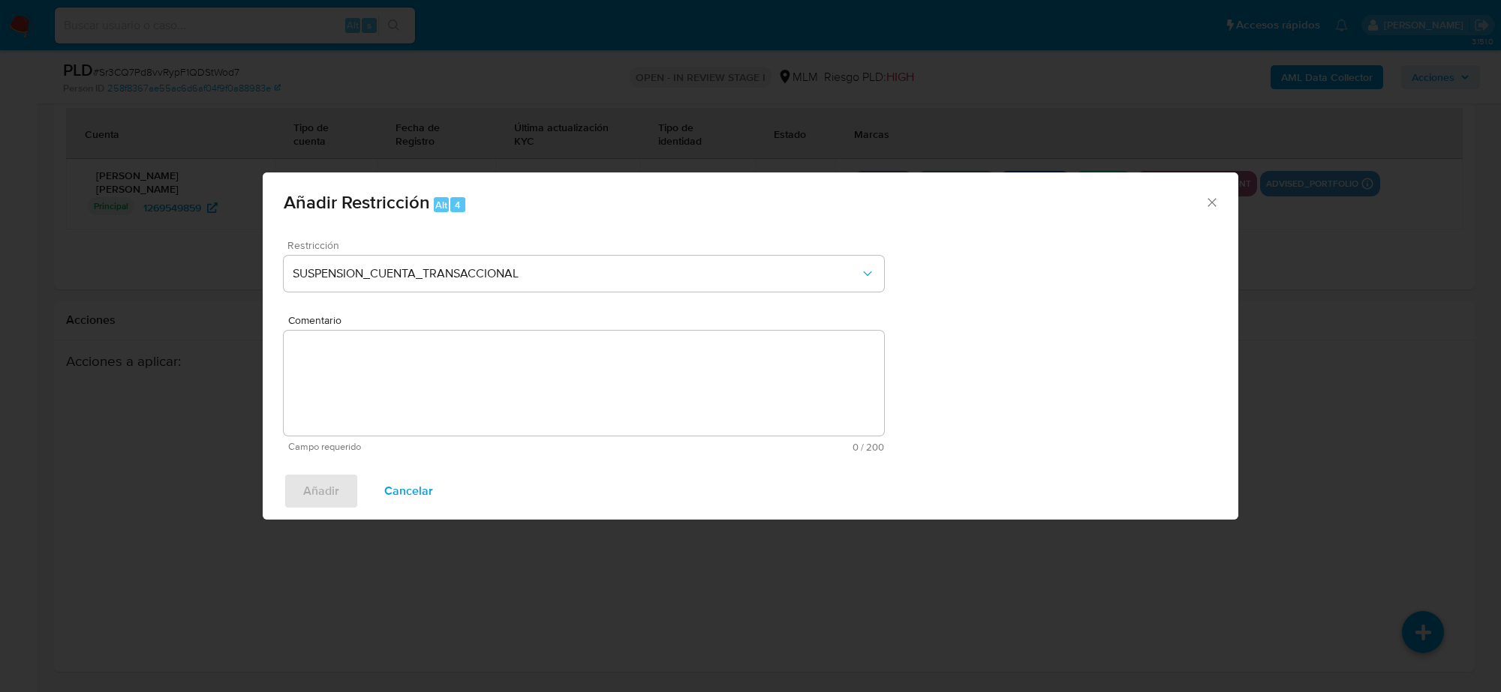
click at [471, 386] on textarea "Comentario" at bounding box center [584, 383] width 600 height 105
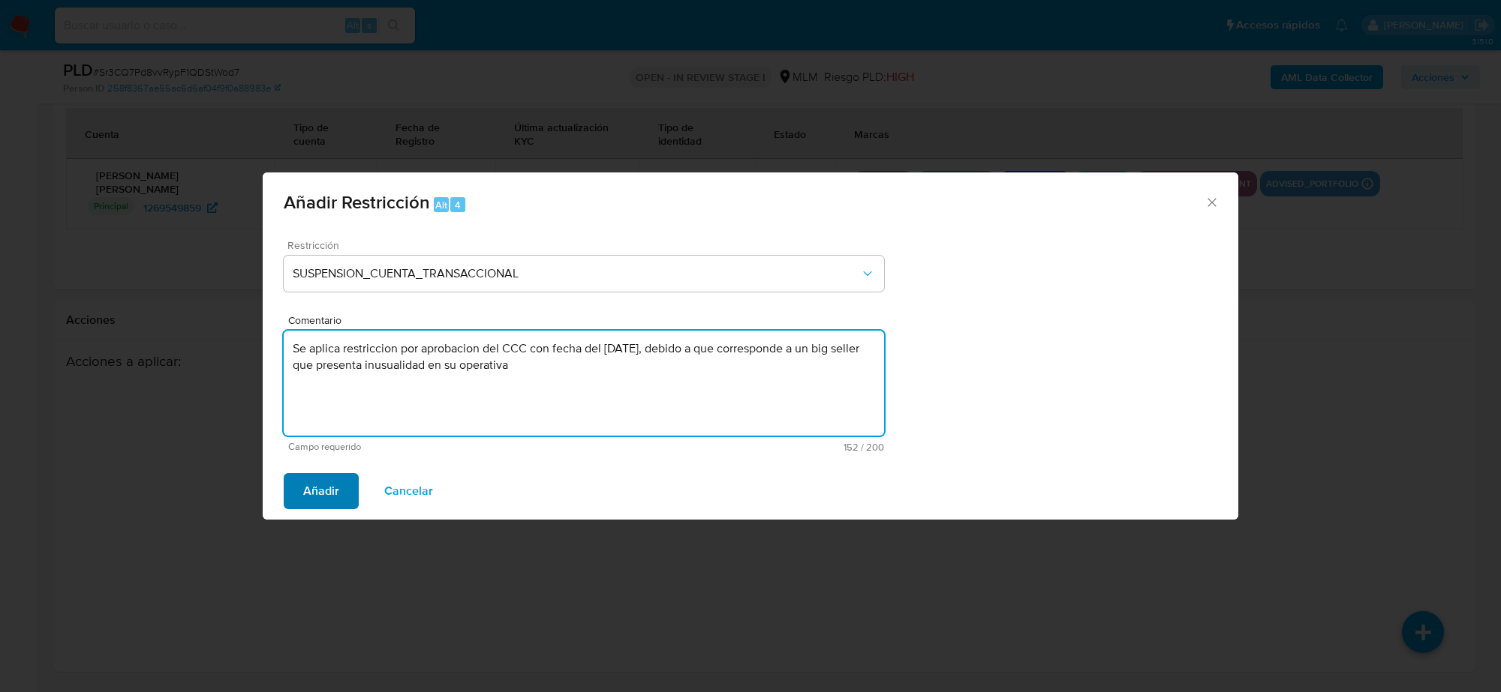
type textarea "Se aplica restriccion por aprobacion del CCC con fecha del [DATE], debido a que…"
click at [305, 490] on span "Añadir" at bounding box center [321, 491] width 36 height 33
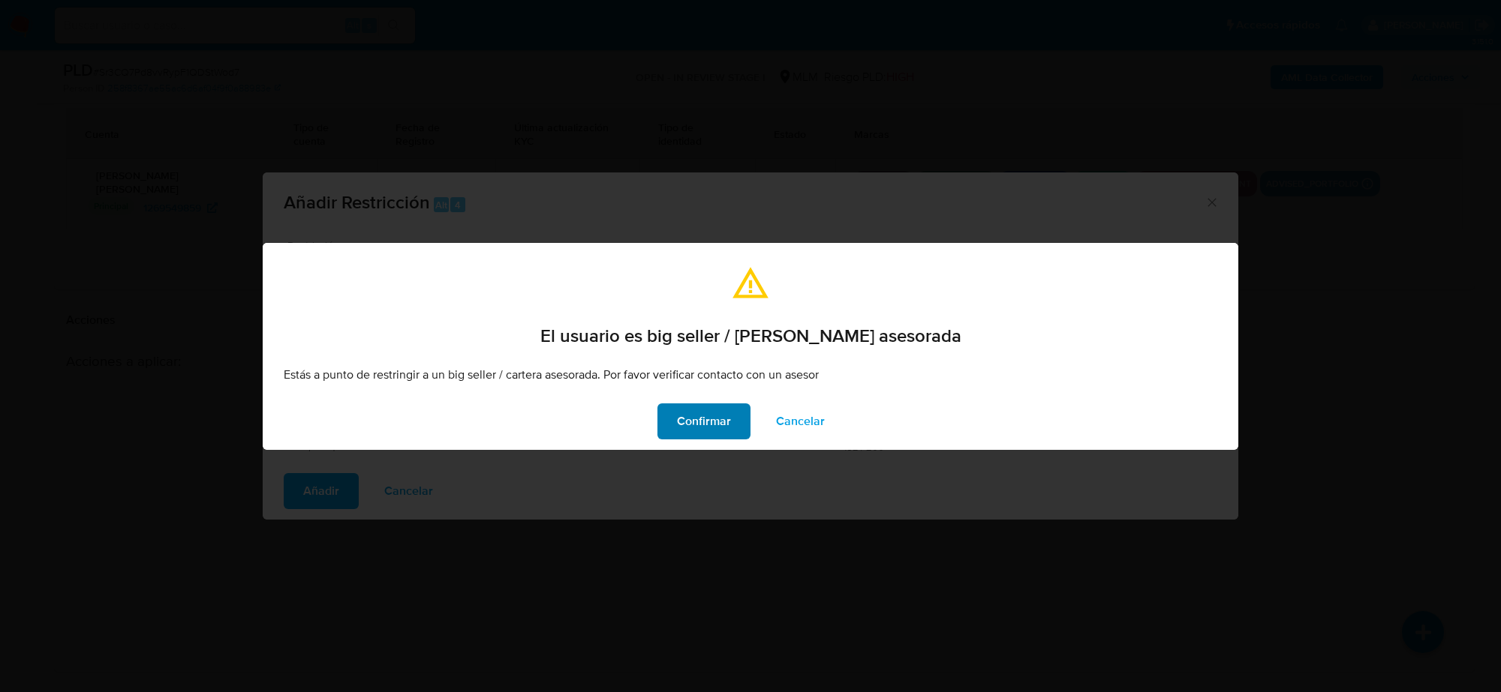
click at [688, 422] on span "Confirmar" at bounding box center [704, 421] width 54 height 33
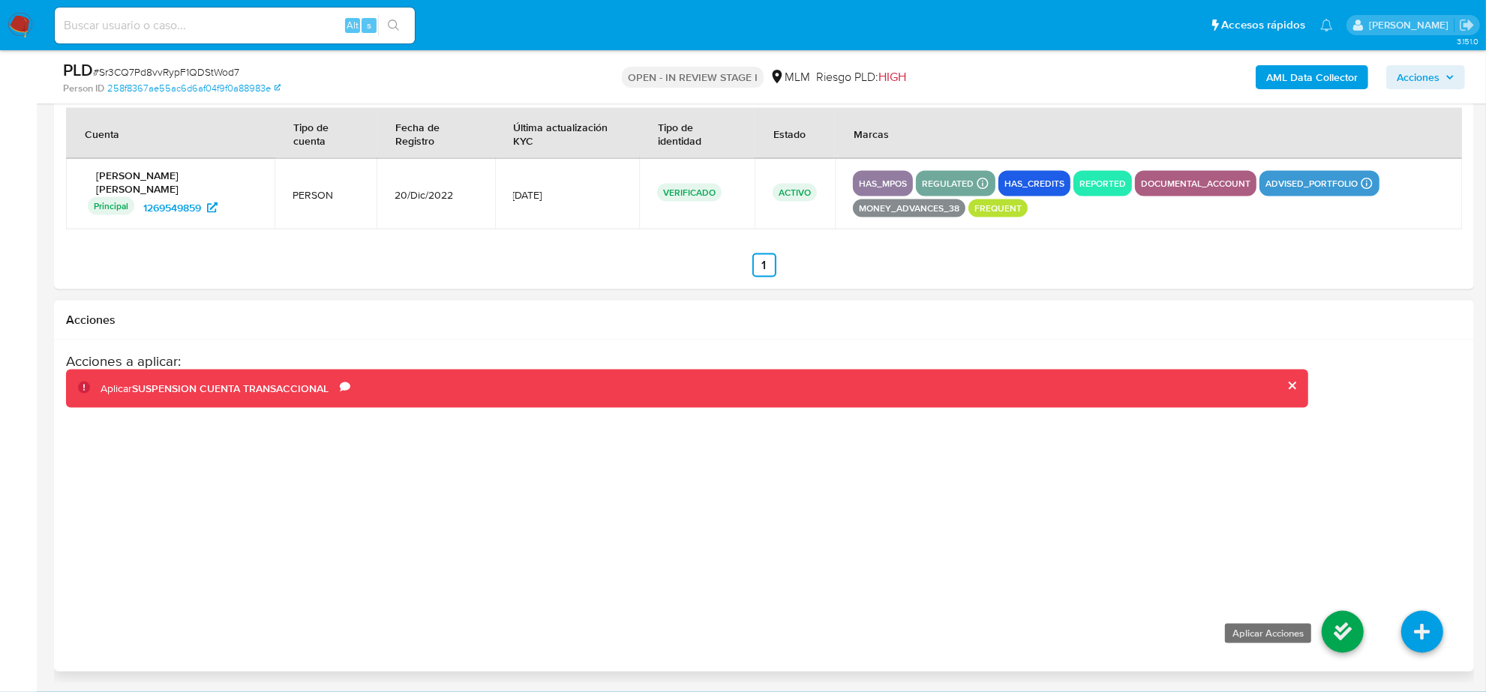
click at [1332, 635] on icon at bounding box center [1343, 632] width 42 height 42
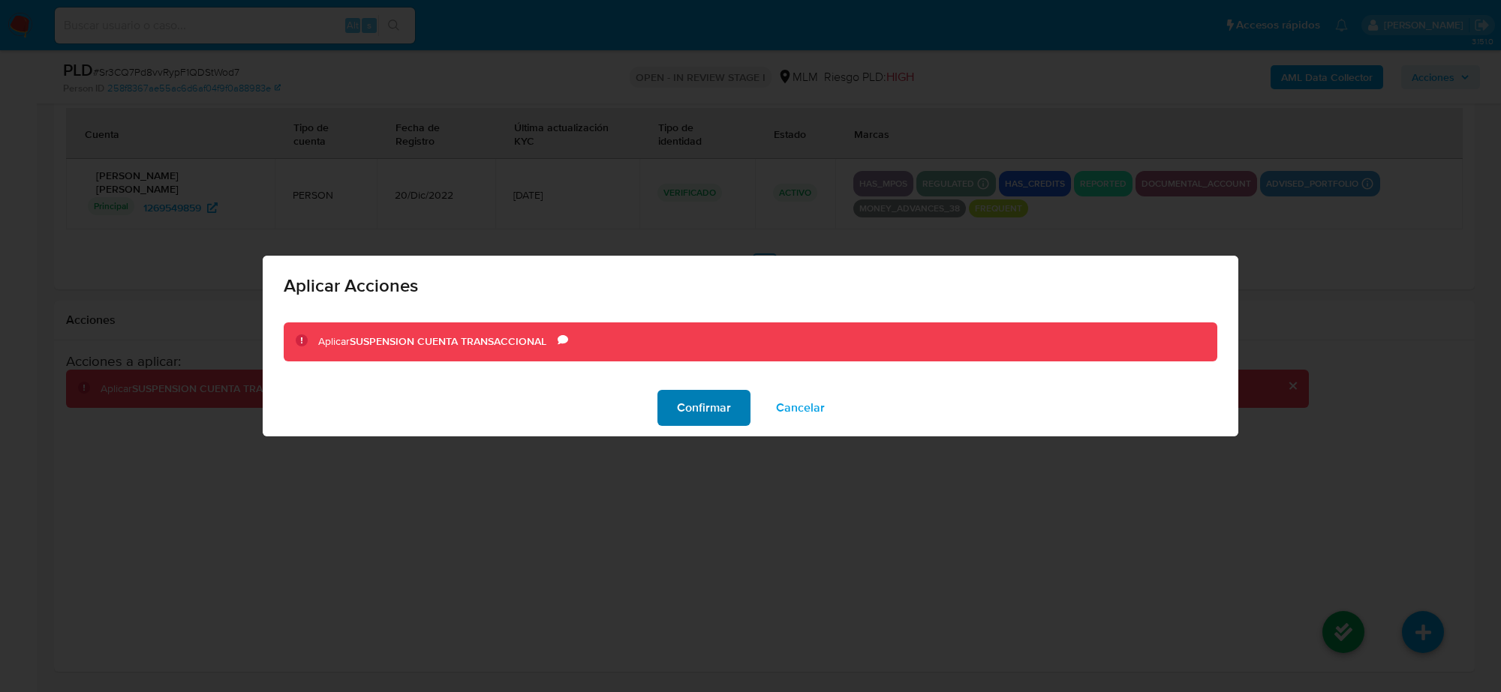
click at [722, 424] on span "Confirmar" at bounding box center [704, 408] width 54 height 33
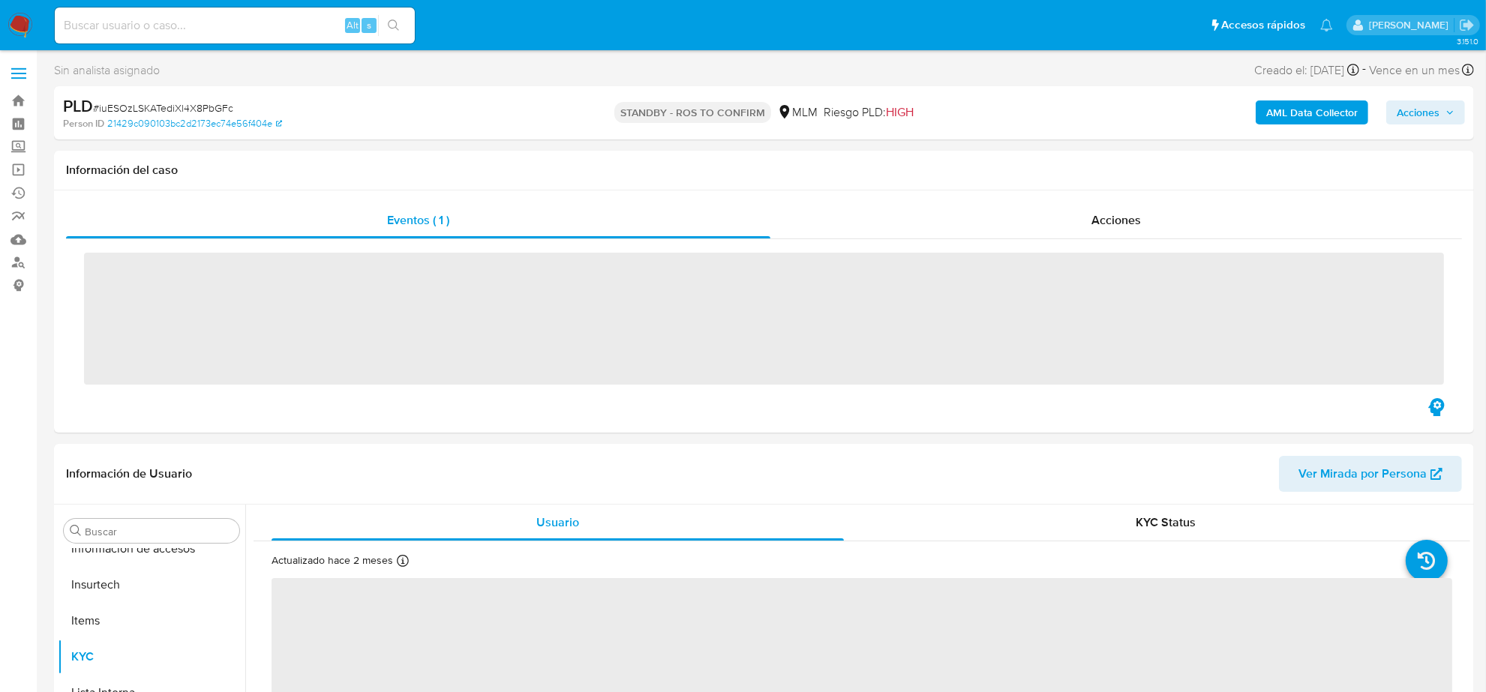
scroll to position [597, 0]
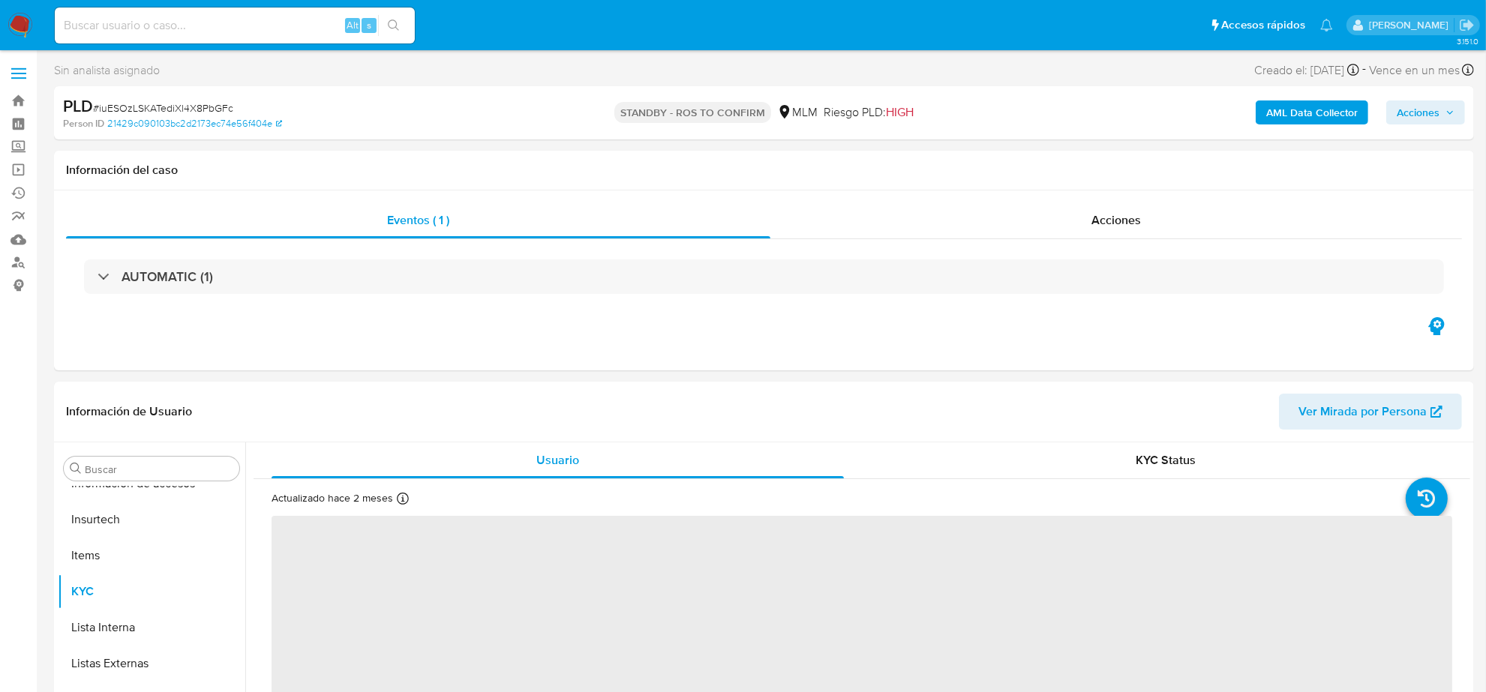
click at [190, 109] on span "# iuESOzLSKATediXl4X8PbGFc" at bounding box center [163, 108] width 140 height 15
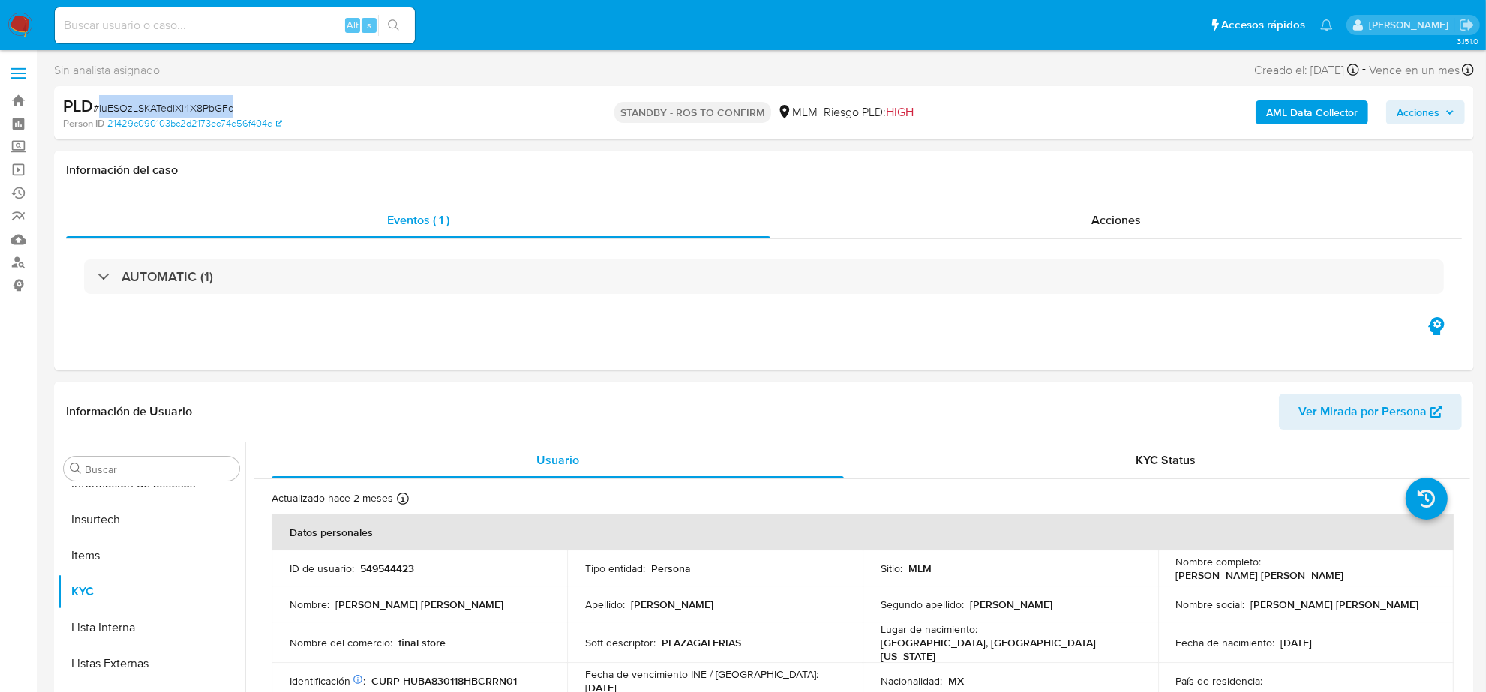
select select "10"
copy span "iuESOzLSKATediXl4X8PbGFc"
click at [1149, 215] on div "Acciones" at bounding box center [1117, 221] width 692 height 36
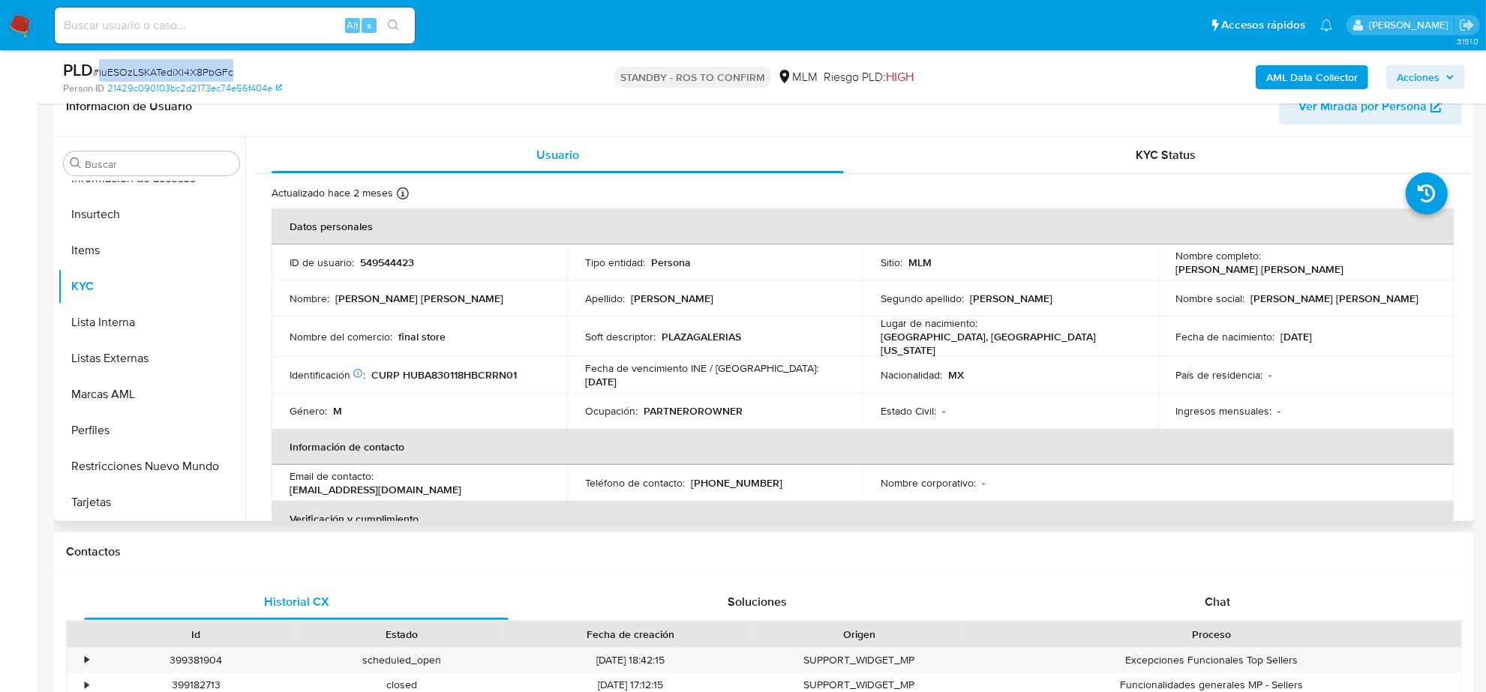
scroll to position [375, 0]
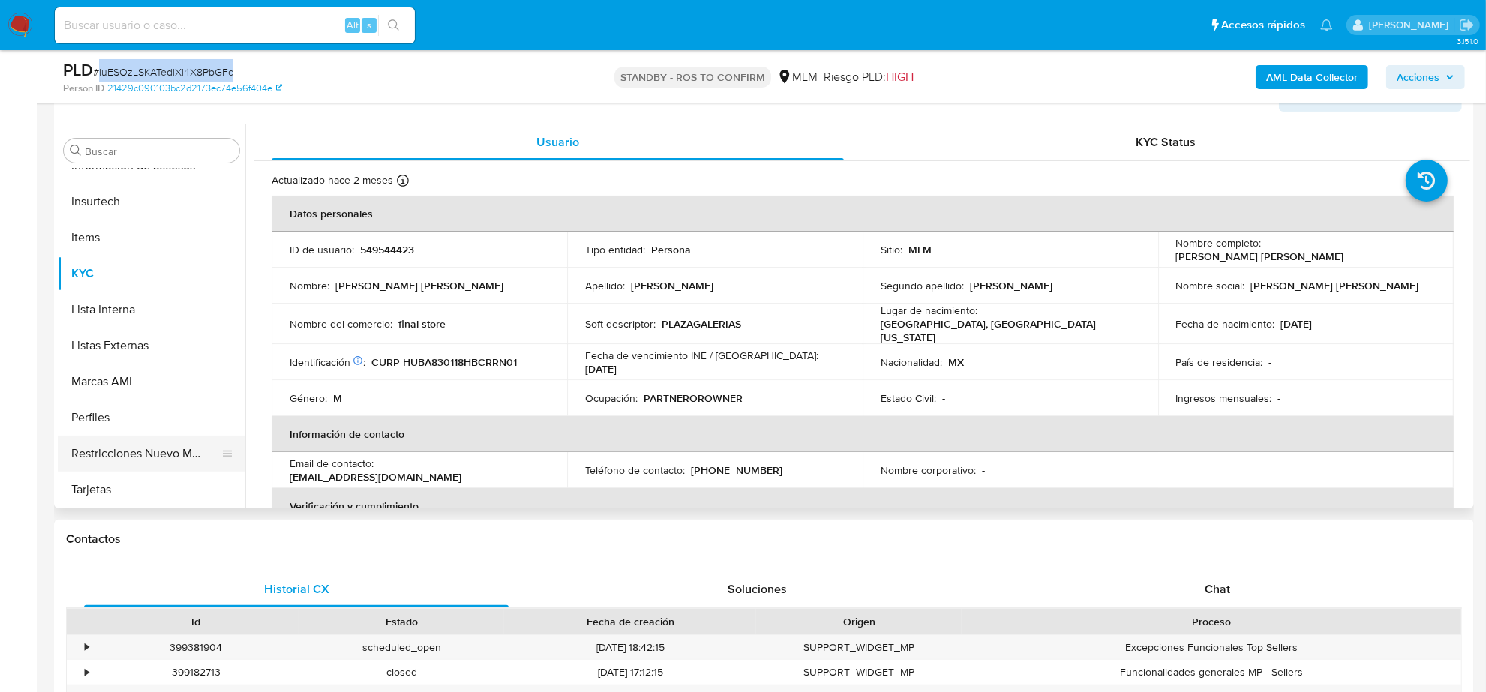
click at [122, 462] on button "Restricciones Nuevo Mundo" at bounding box center [146, 454] width 176 height 36
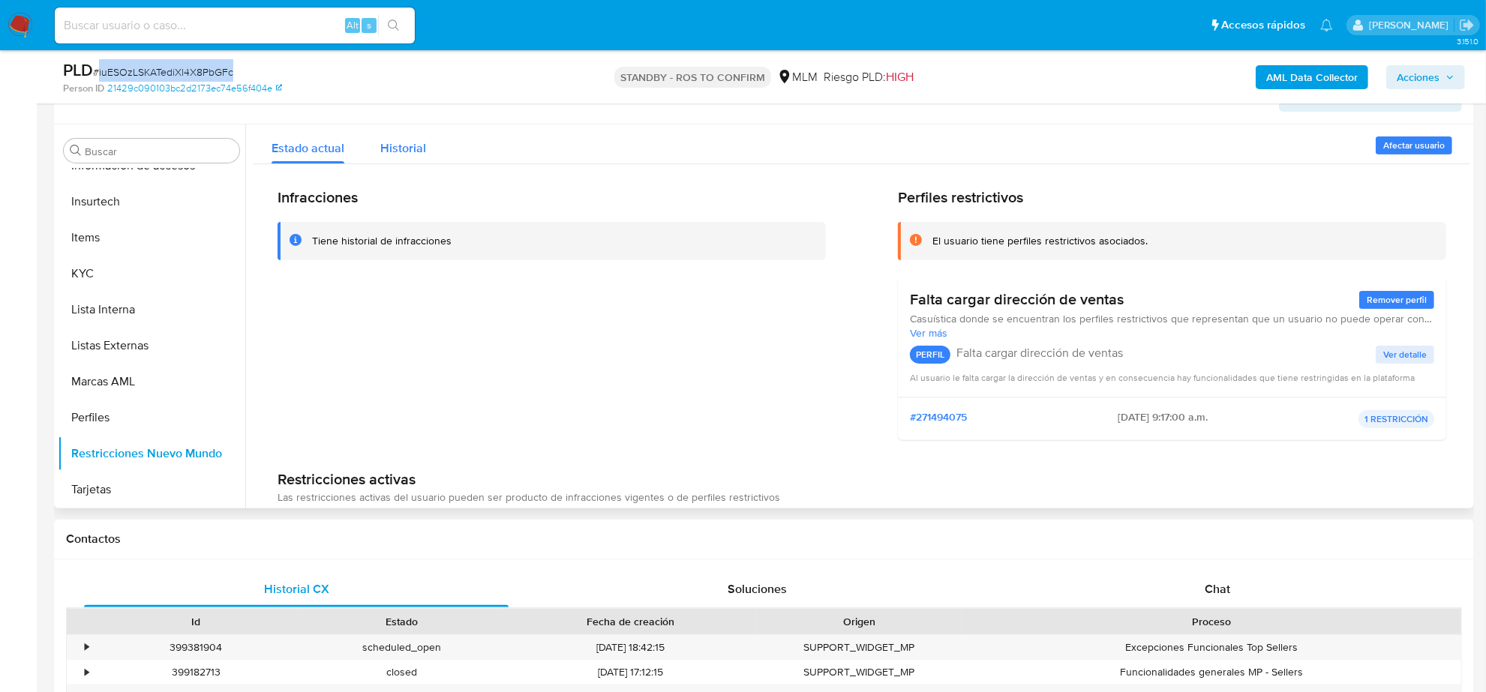
click at [411, 140] on span "Historial" at bounding box center [403, 148] width 46 height 17
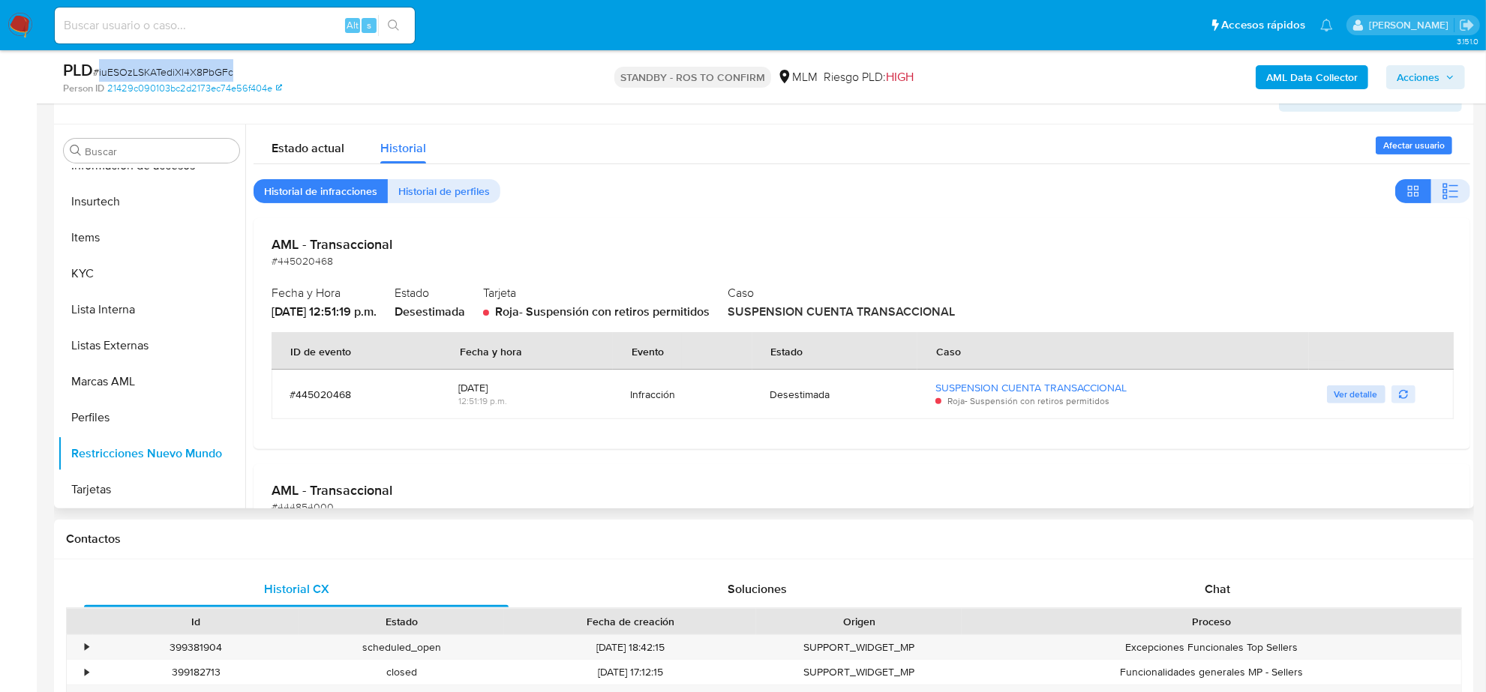
click at [1335, 387] on span "Ver detalle" at bounding box center [1357, 394] width 44 height 15
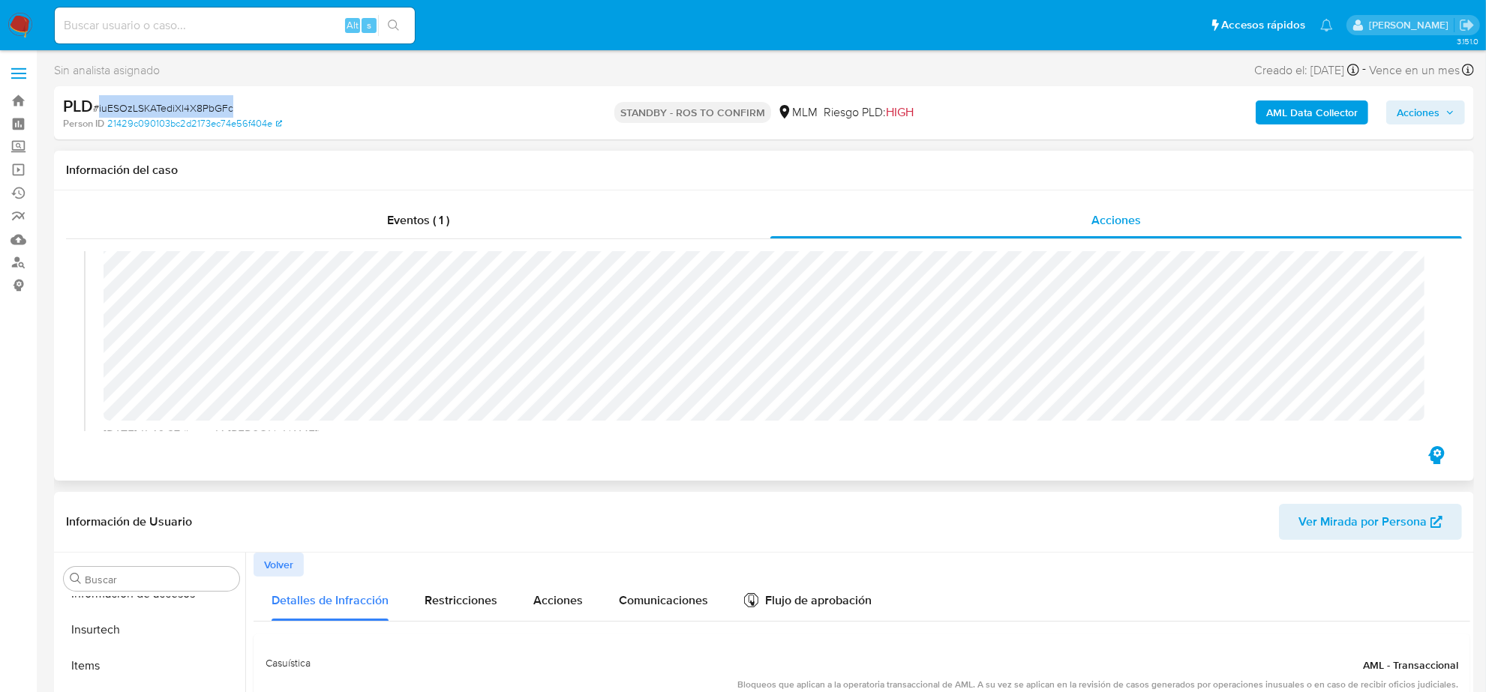
scroll to position [469, 0]
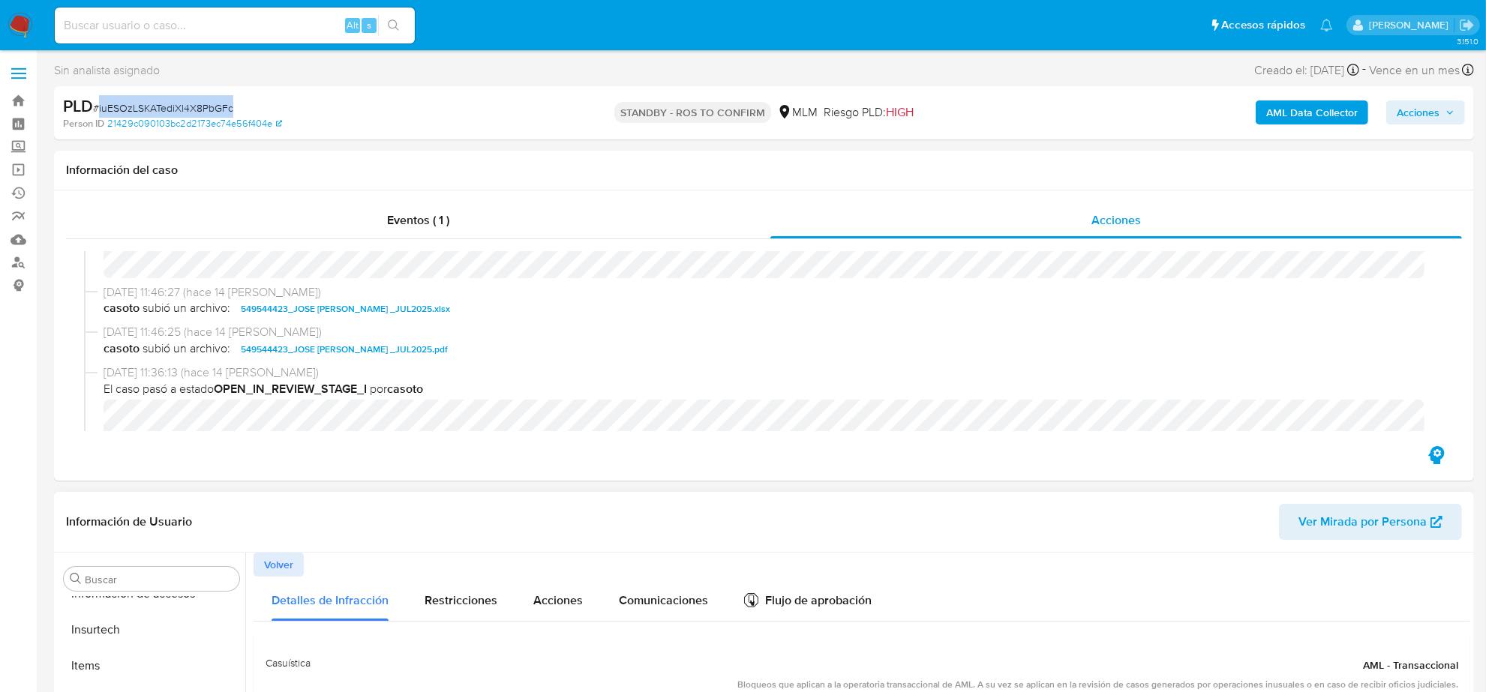
click at [285, 571] on span "Volver" at bounding box center [278, 564] width 29 height 21
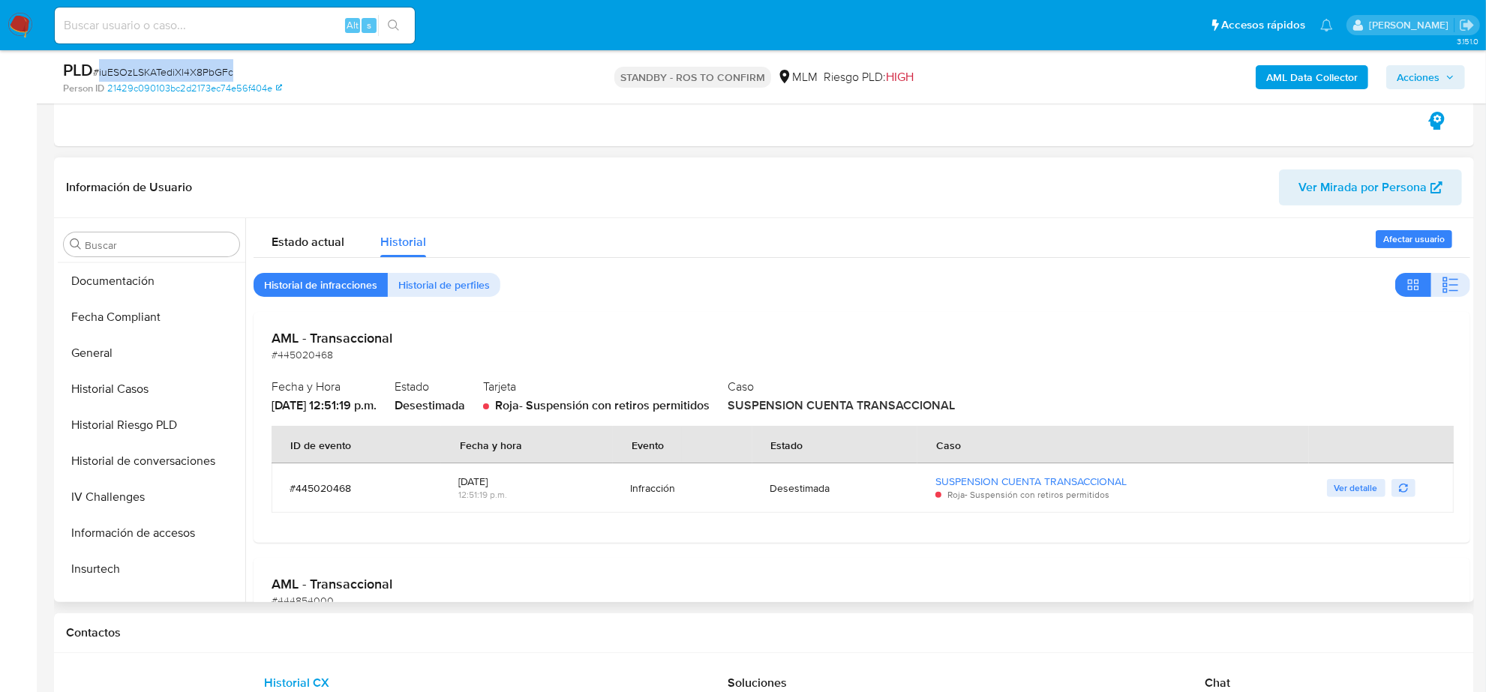
scroll to position [316, 0]
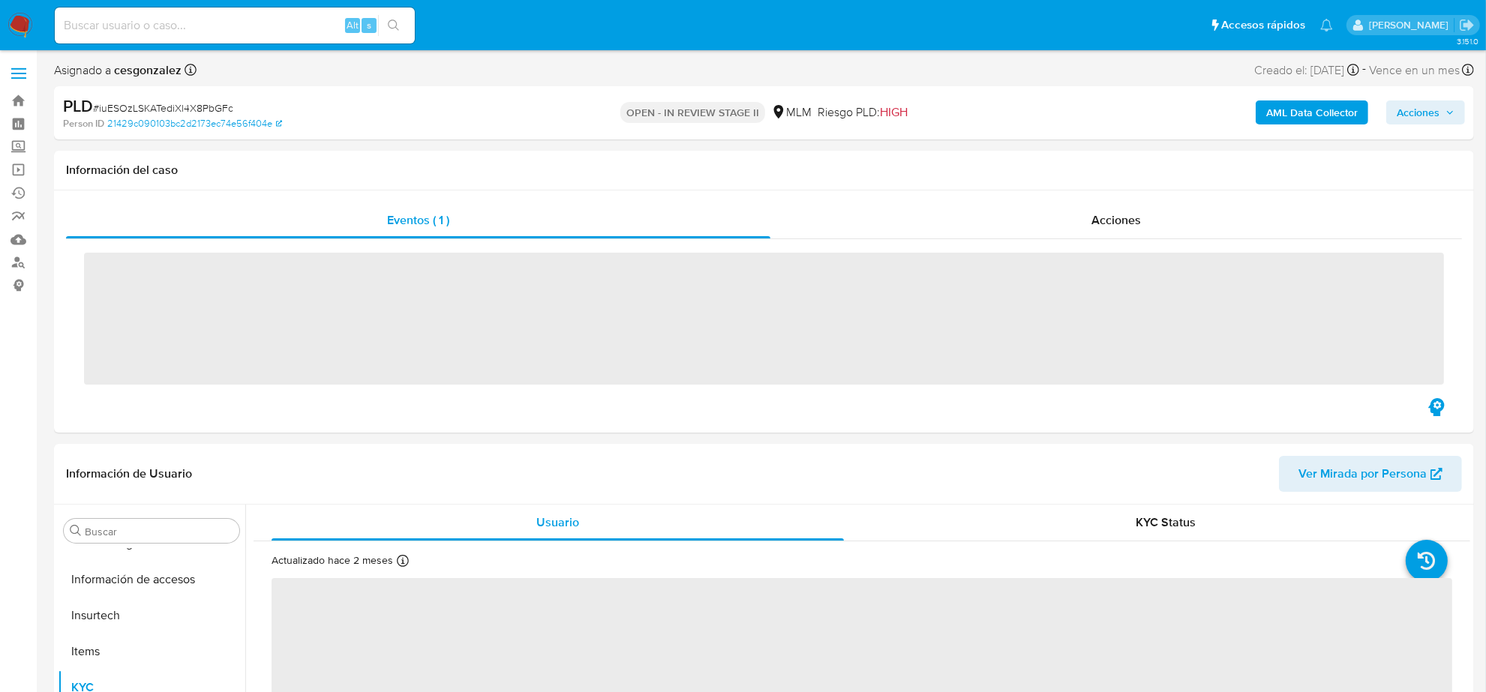
scroll to position [597, 0]
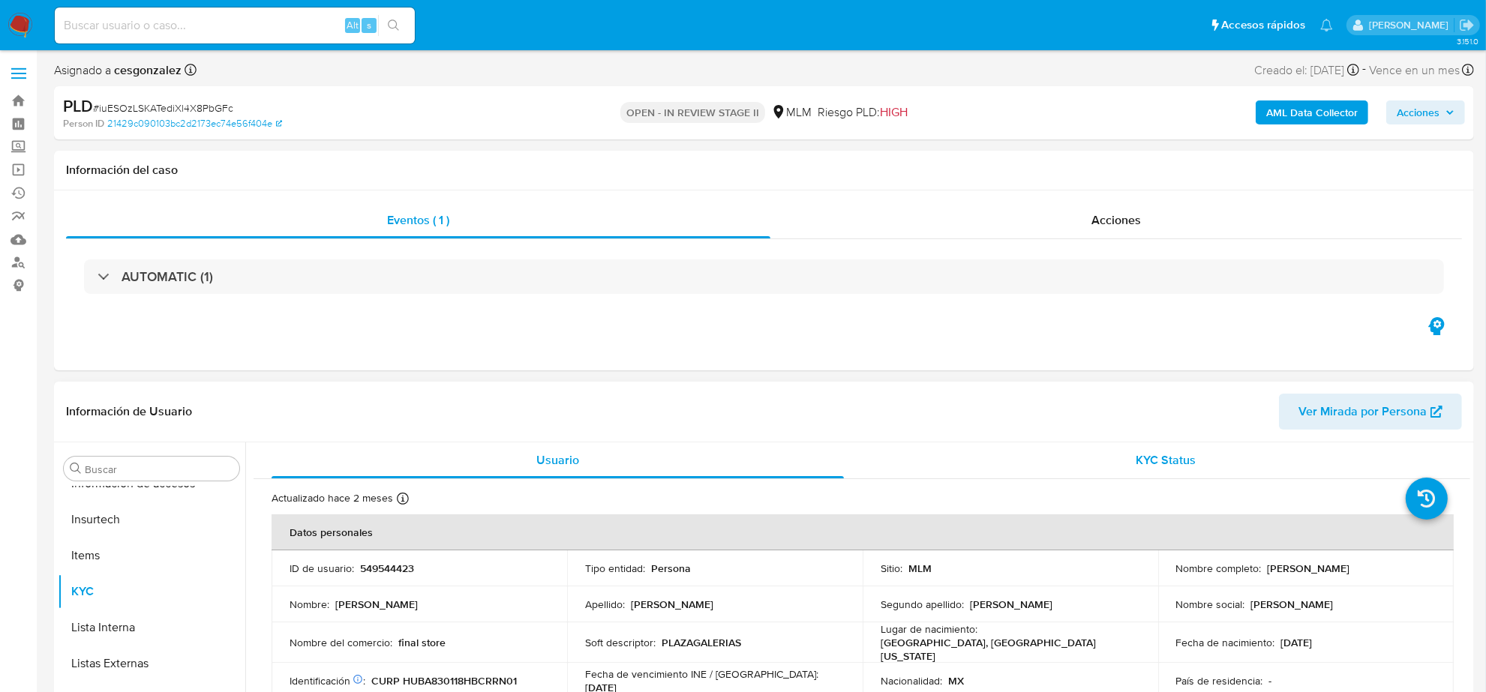
select select "10"
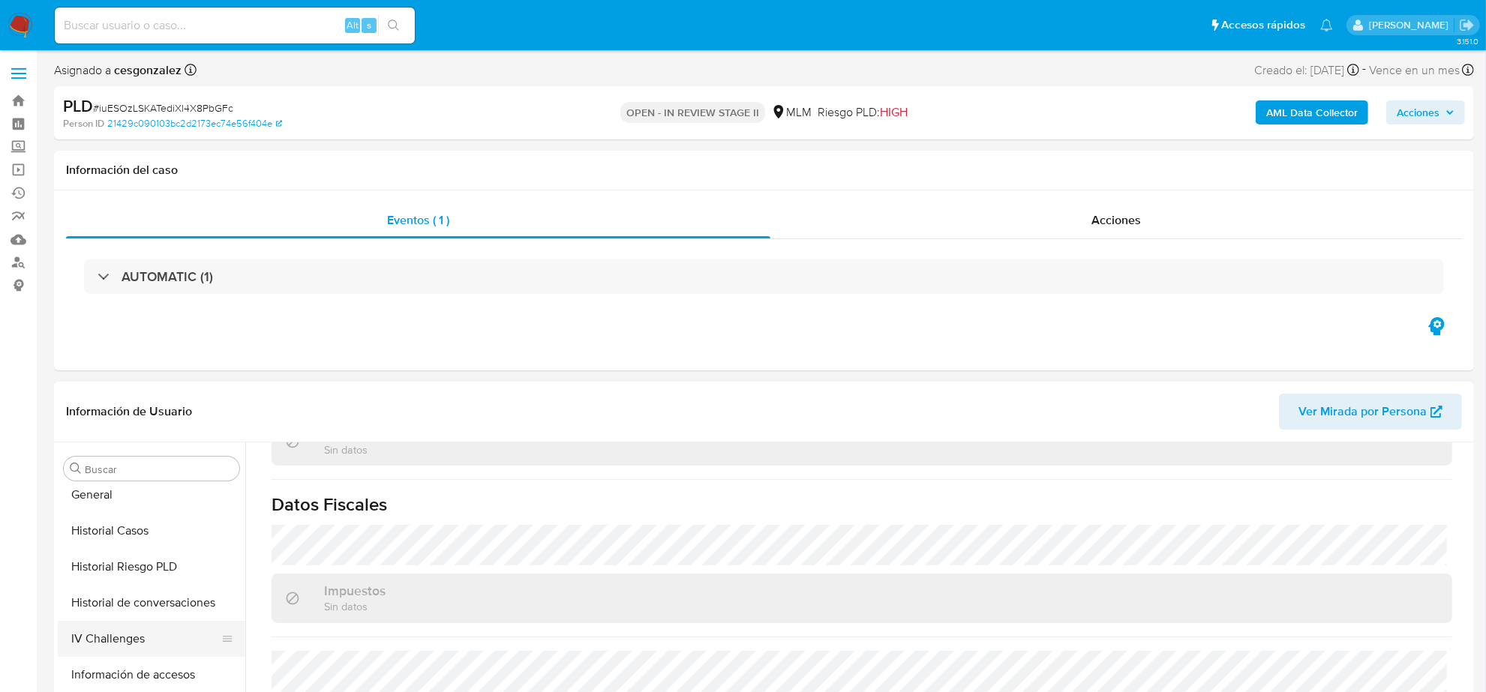
scroll to position [0, 0]
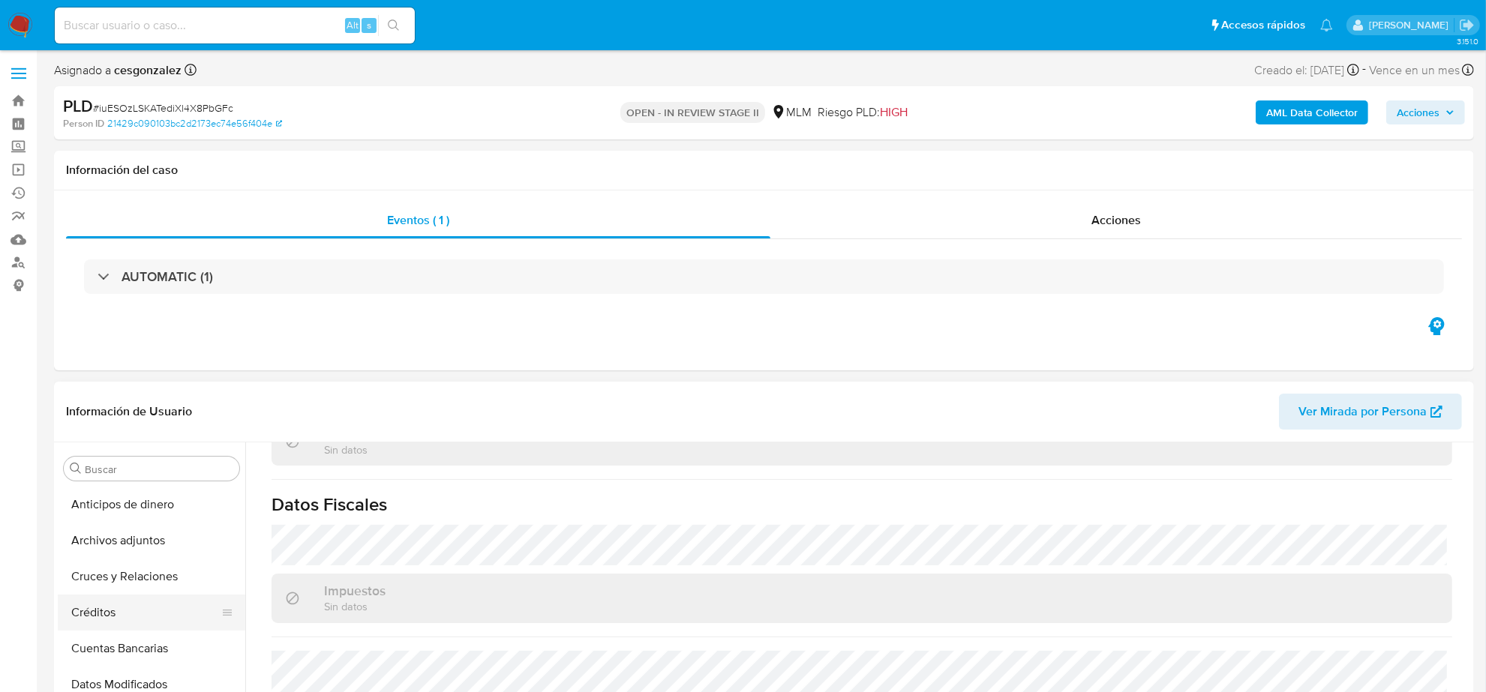
click at [115, 609] on button "Créditos" at bounding box center [146, 613] width 176 height 36
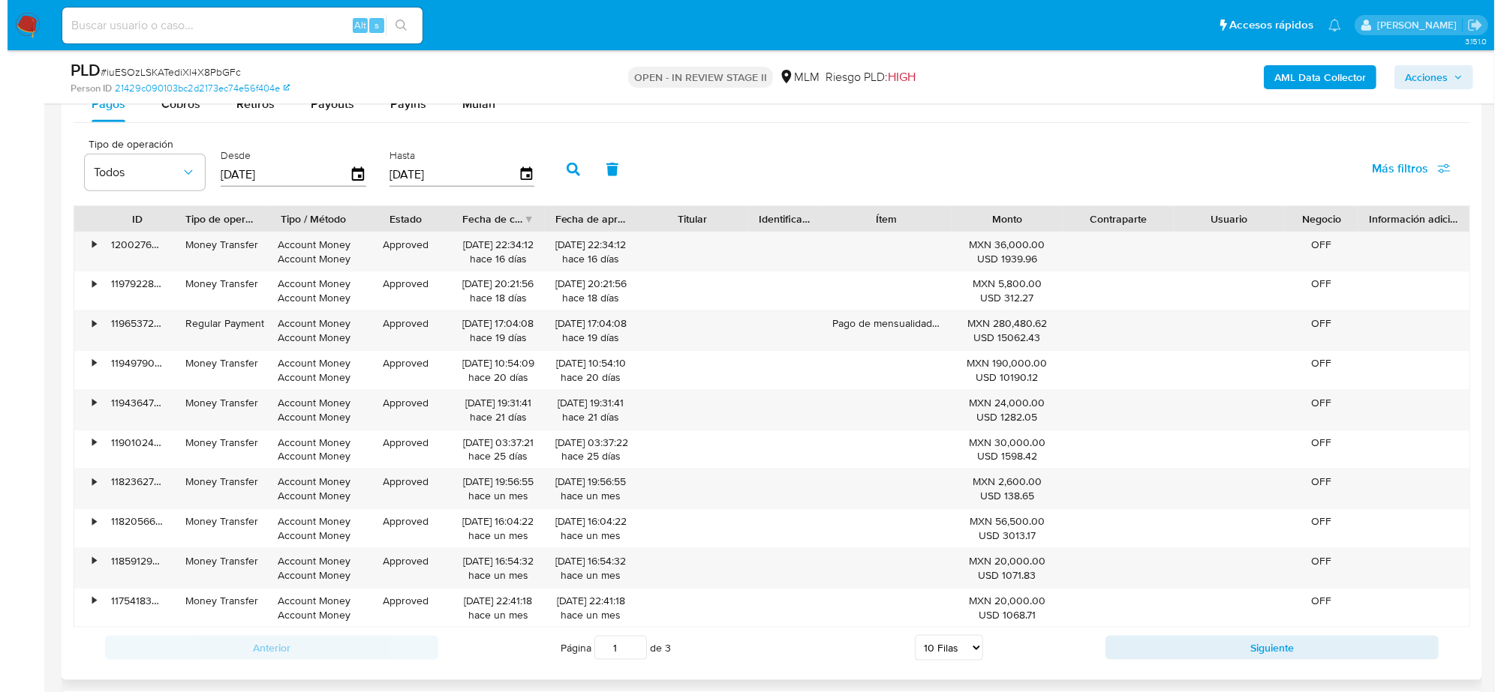
scroll to position [2335, 0]
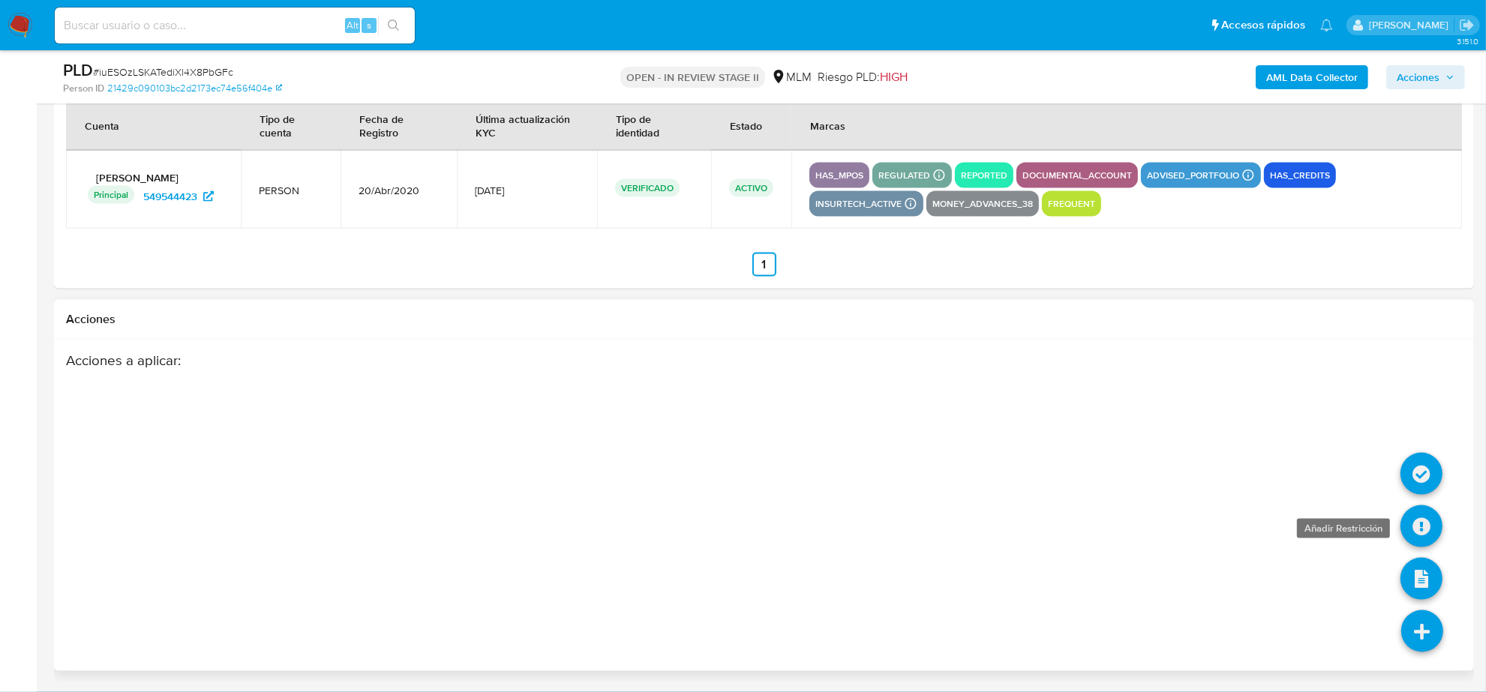
click at [1416, 533] on icon at bounding box center [1422, 527] width 42 height 42
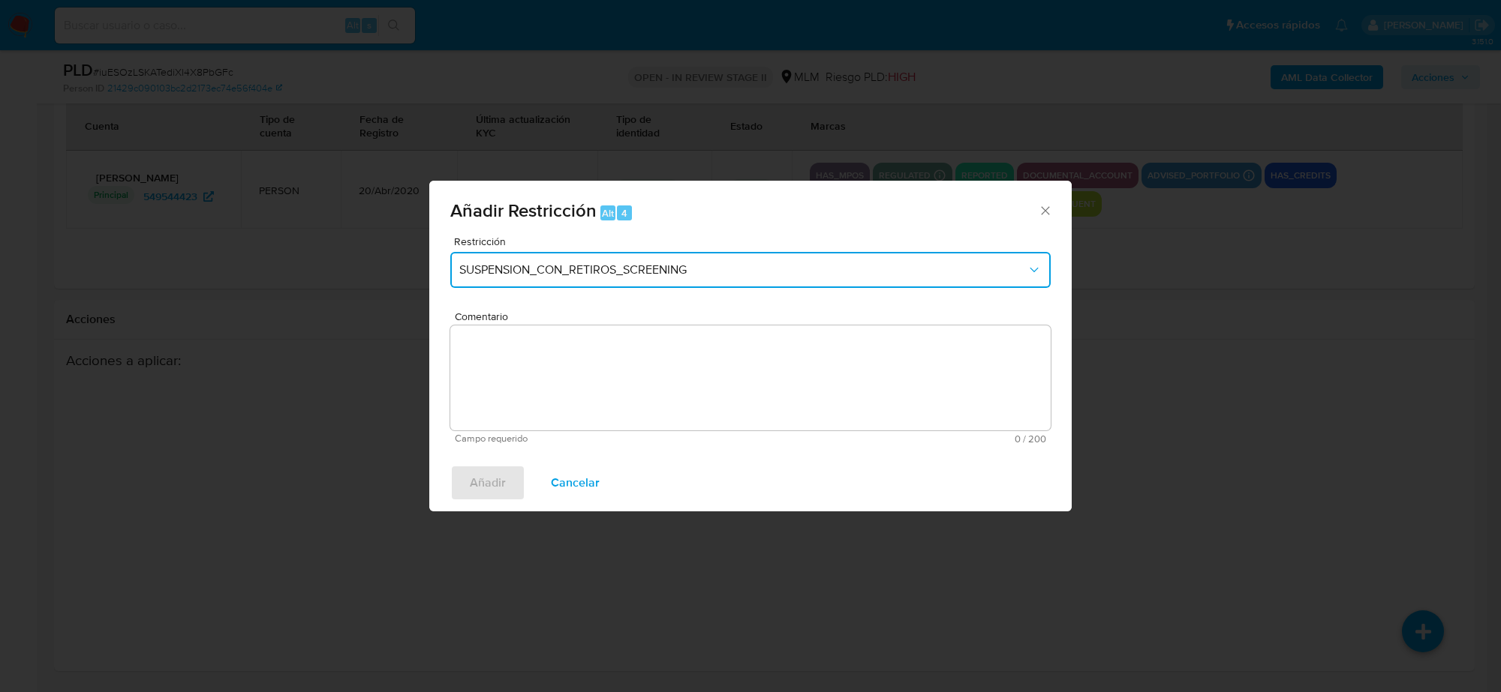
click at [647, 264] on span "SUSPENSION_CON_RETIROS_SCREENING" at bounding box center [742, 270] width 567 height 15
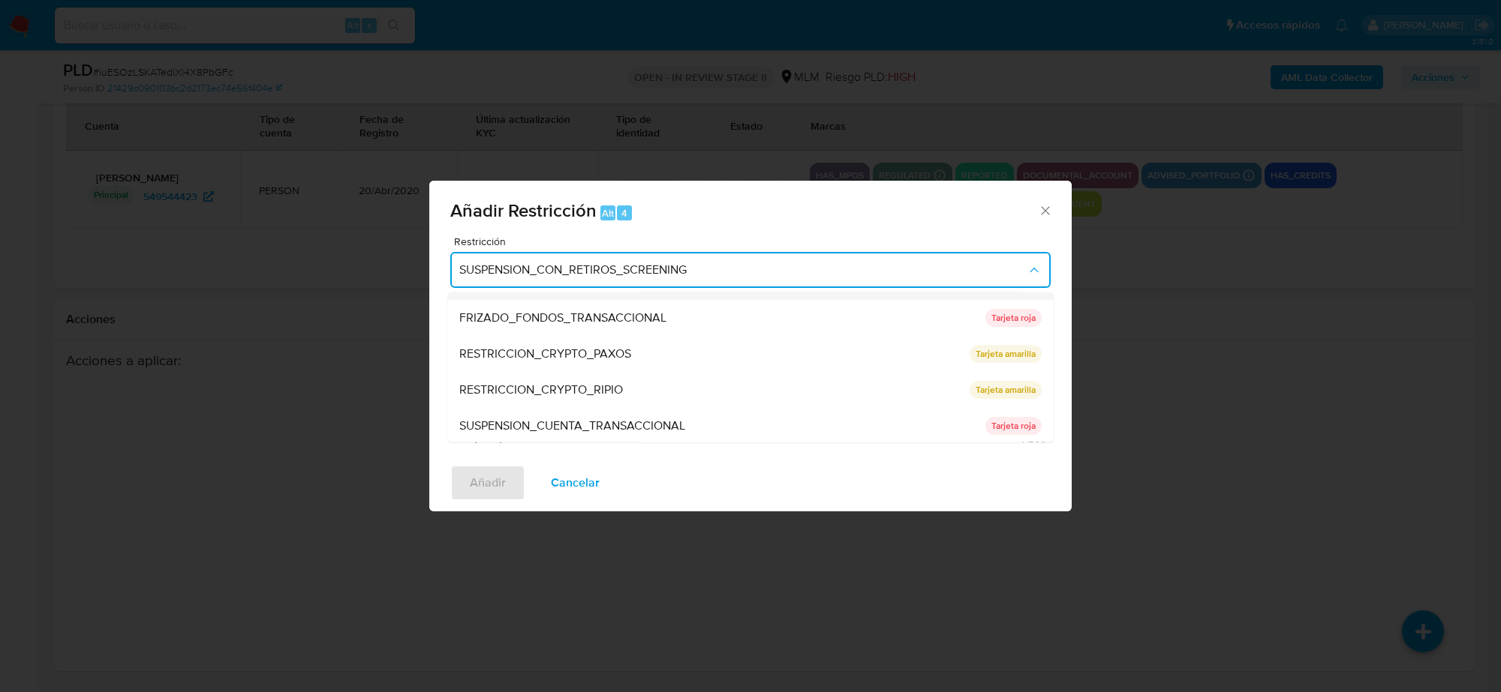
scroll to position [137, 0]
click at [621, 426] on span "SUSPENSION_CUENTA_TRANSACCIONAL" at bounding box center [572, 425] width 226 height 15
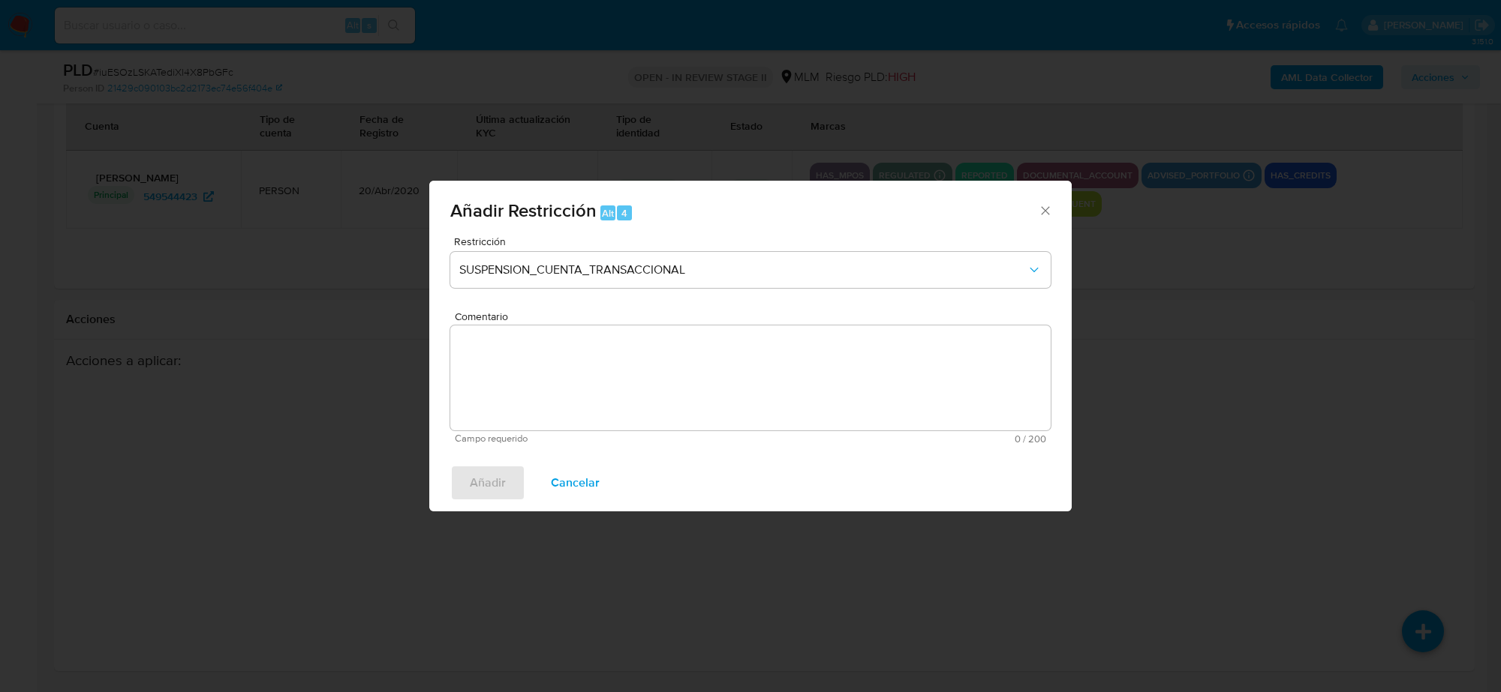
click at [586, 380] on textarea "Comentario" at bounding box center [750, 378] width 600 height 105
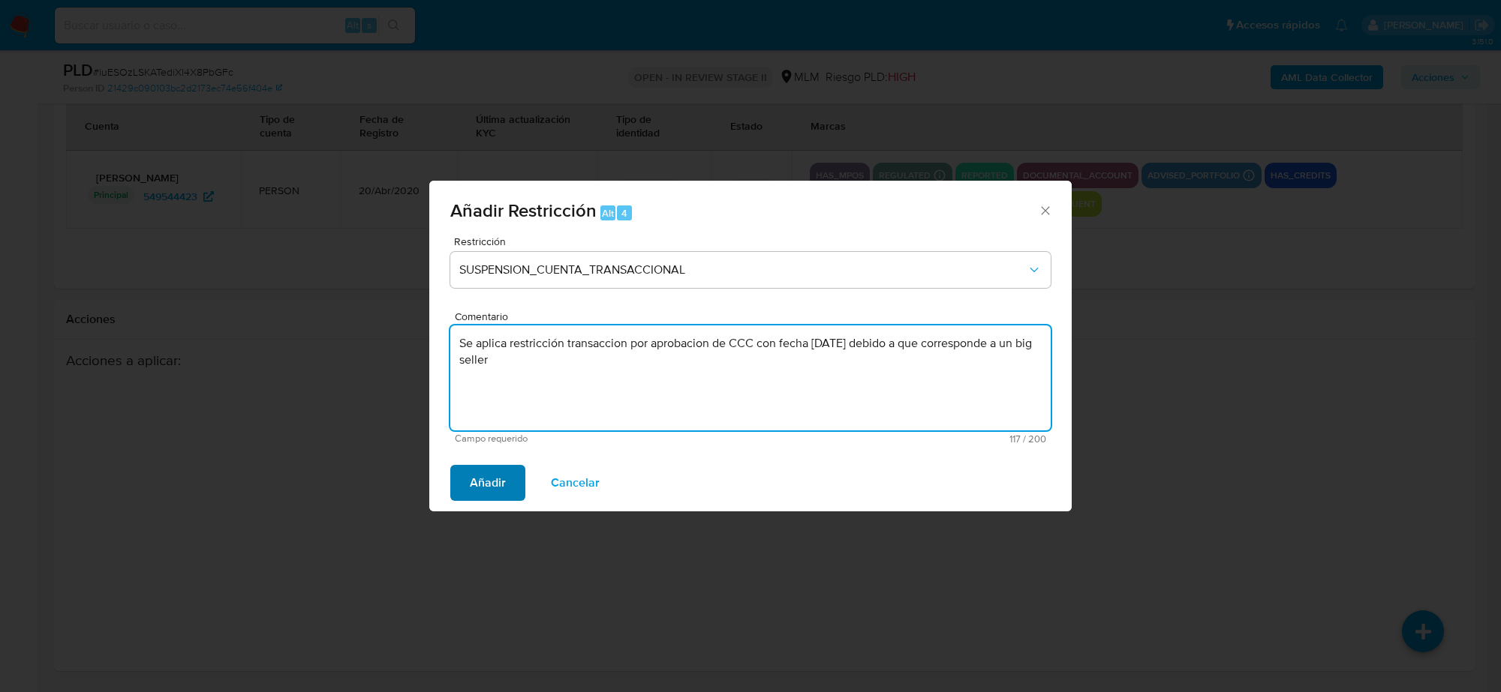
type textarea "Se aplica restricción transaccion por aprobacion de CCC con fecha 07-08-2025 de…"
click at [500, 494] on span "Añadir" at bounding box center [488, 483] width 36 height 33
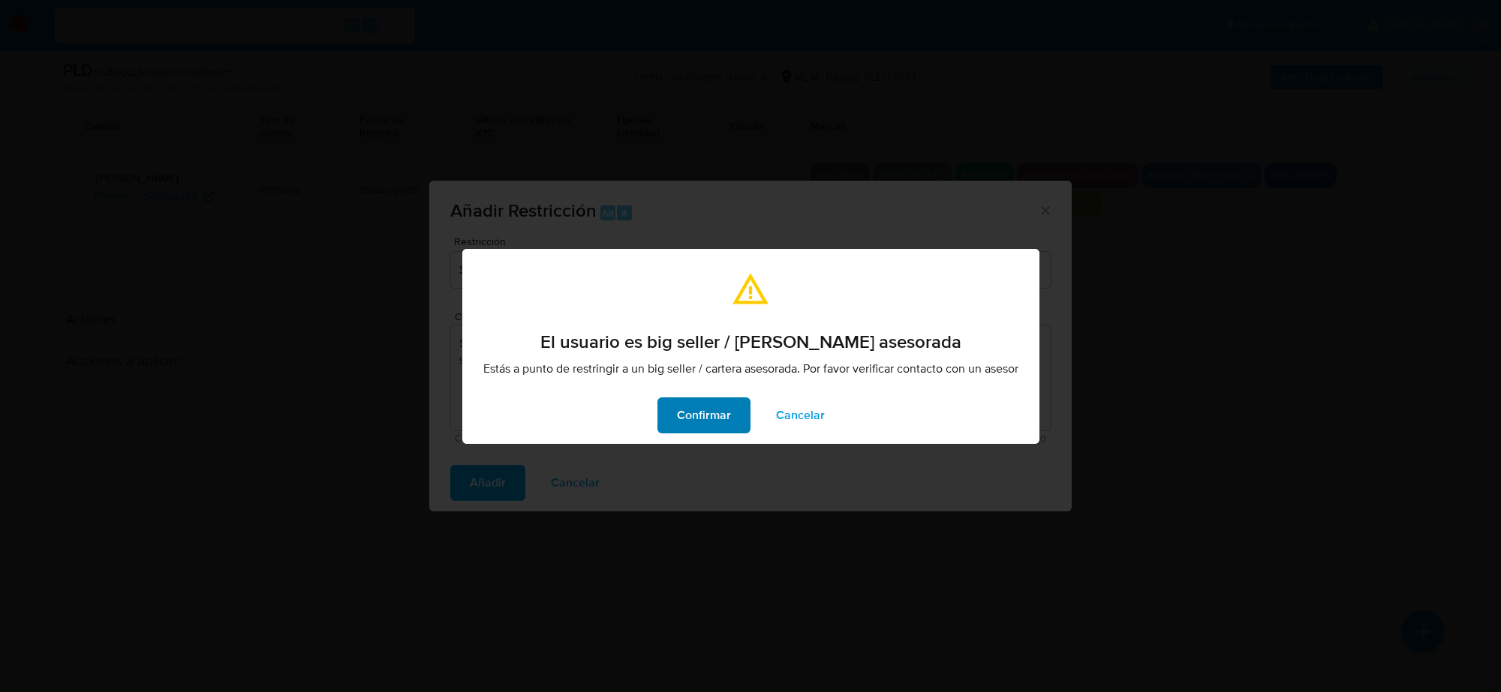
click at [694, 424] on span "Confirmar" at bounding box center [704, 415] width 54 height 33
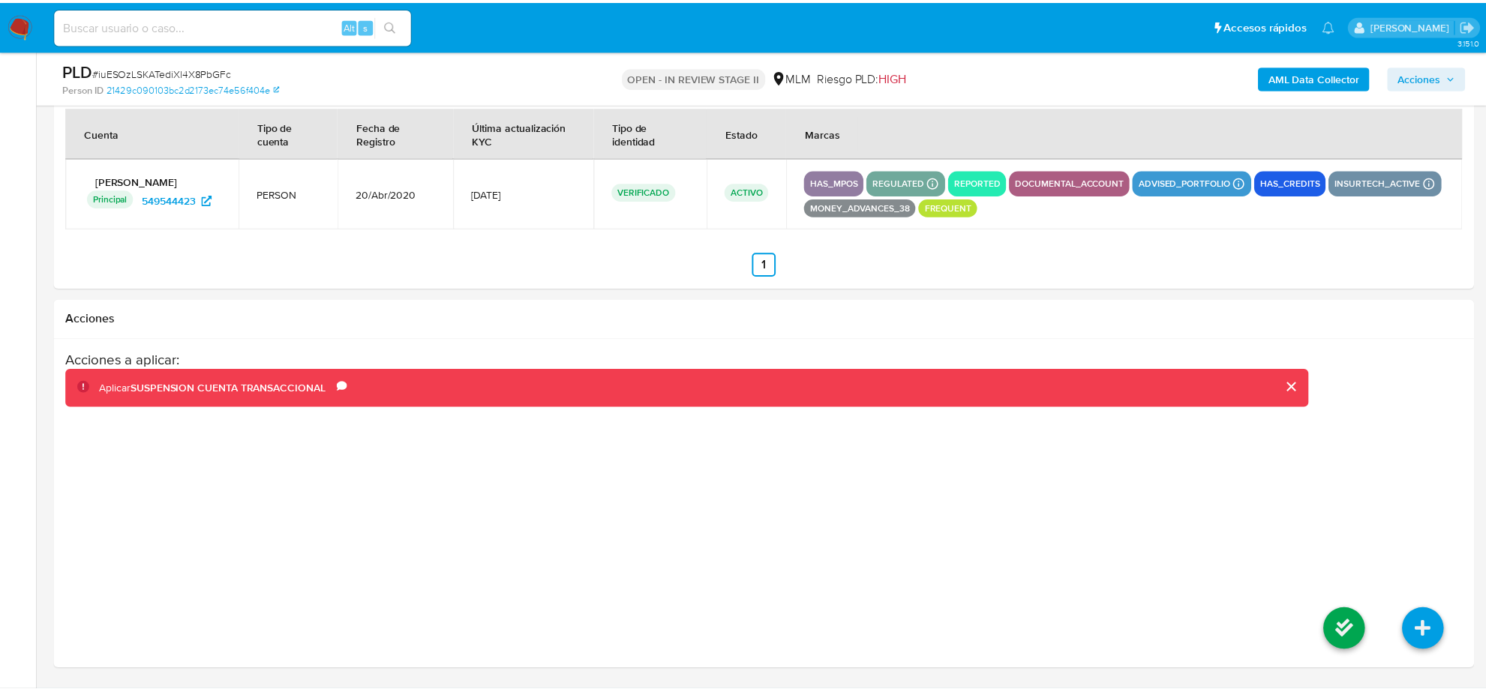
scroll to position [2327, 0]
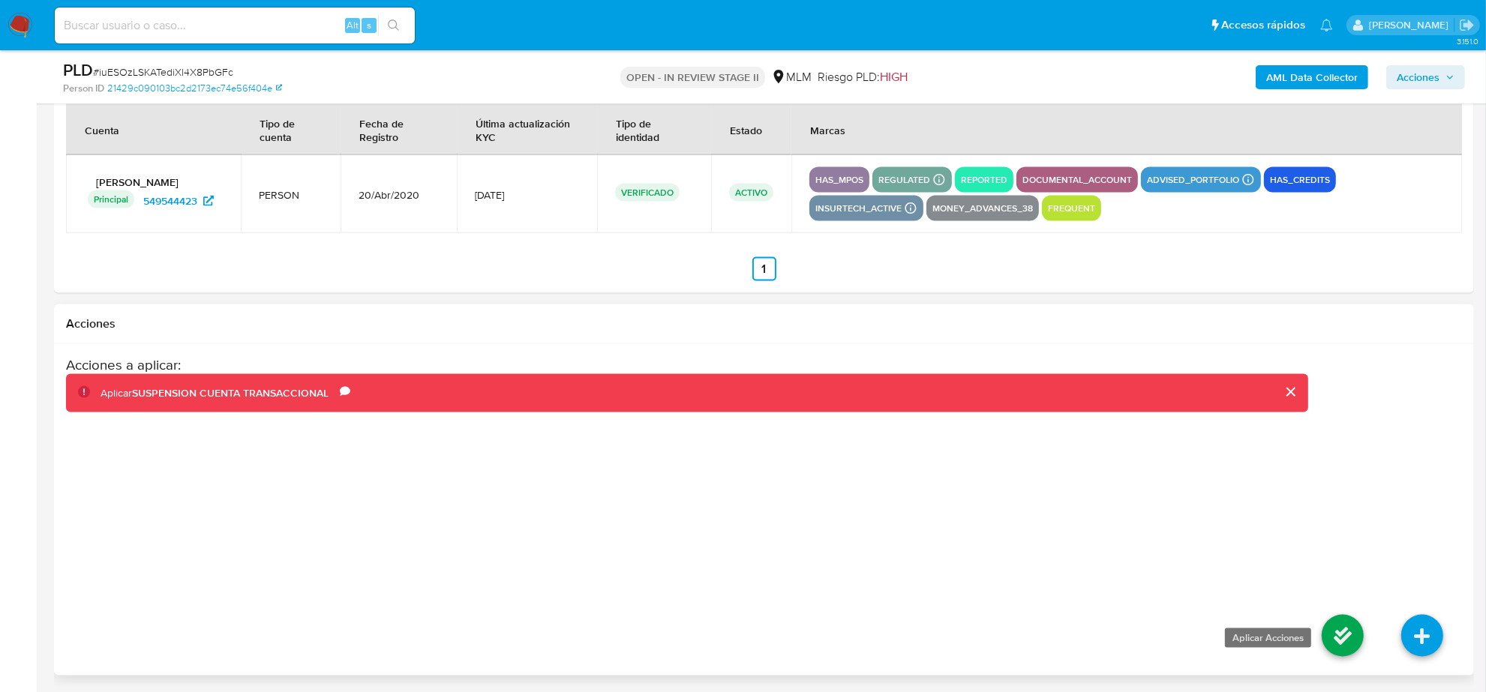
click at [1328, 642] on icon at bounding box center [1343, 636] width 42 height 42
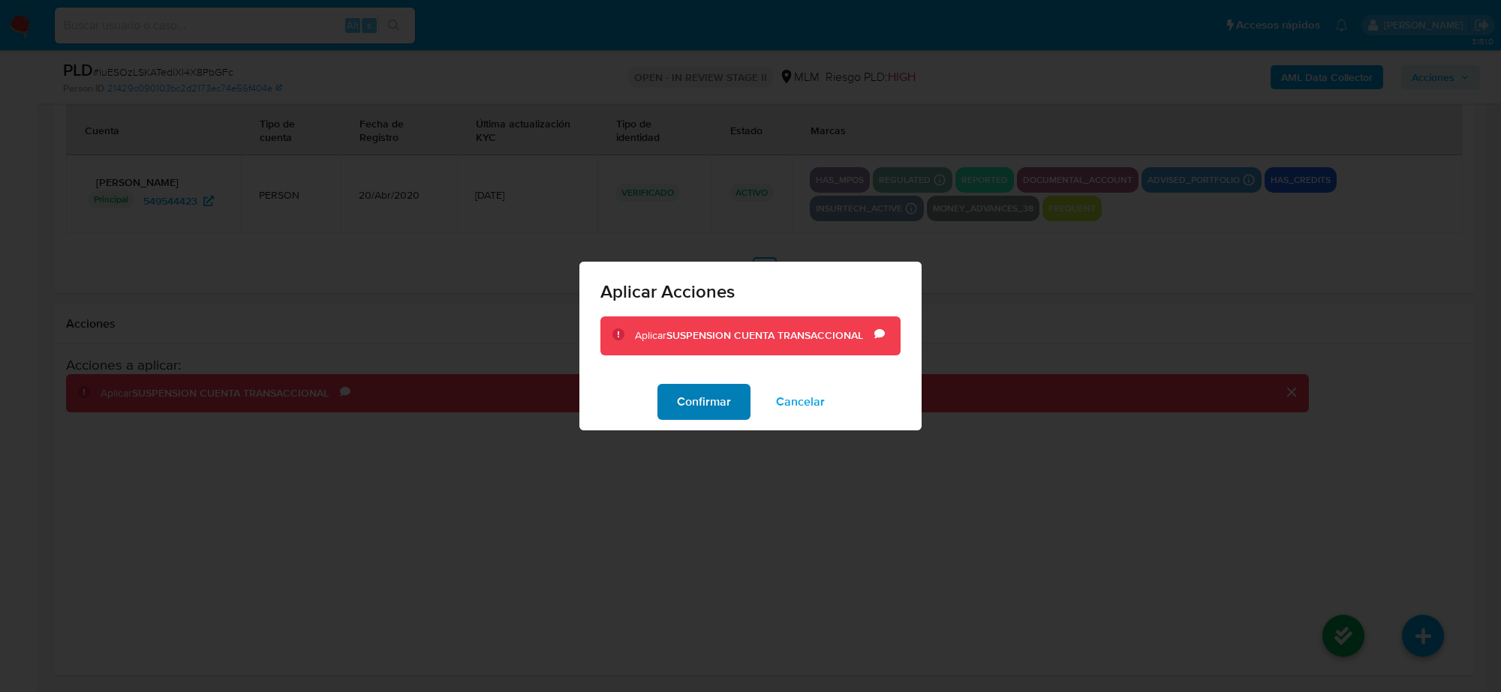
click at [698, 406] on span "Confirmar" at bounding box center [704, 402] width 54 height 33
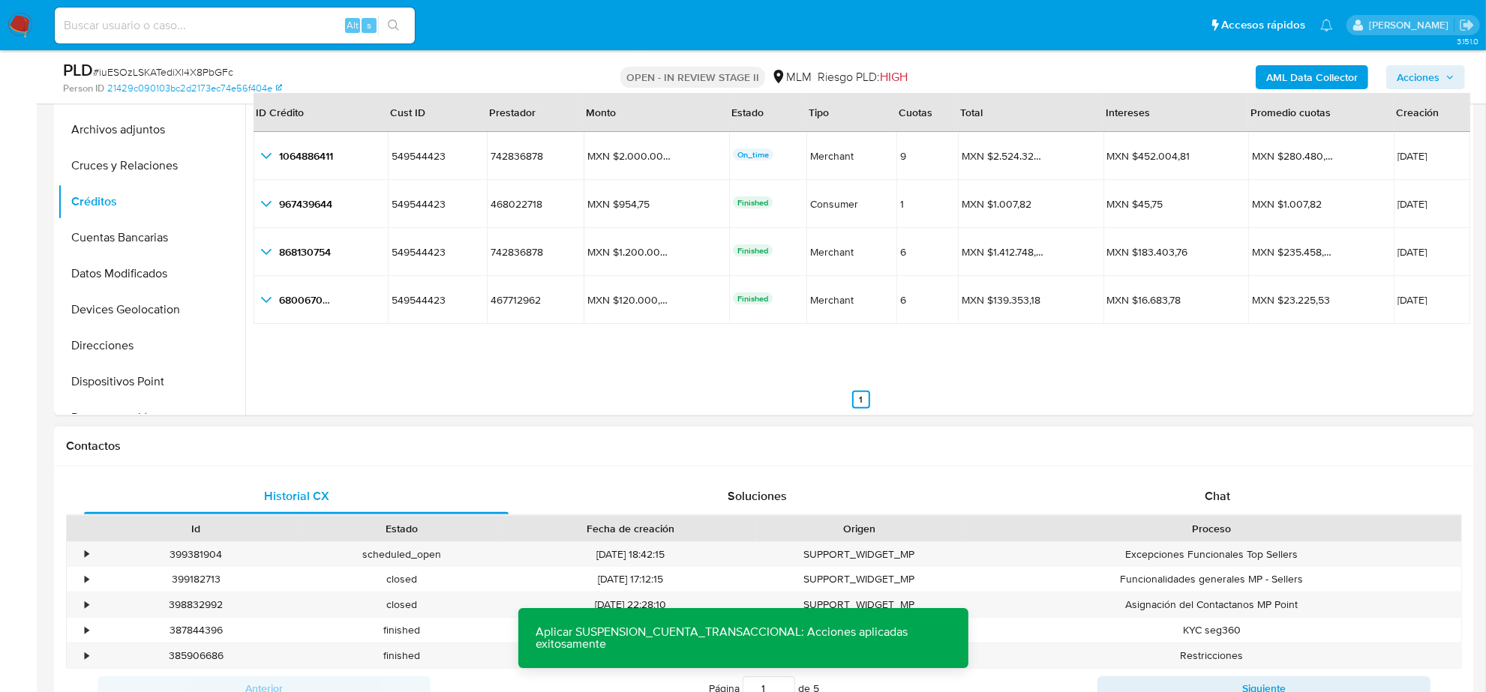
scroll to position [0, 0]
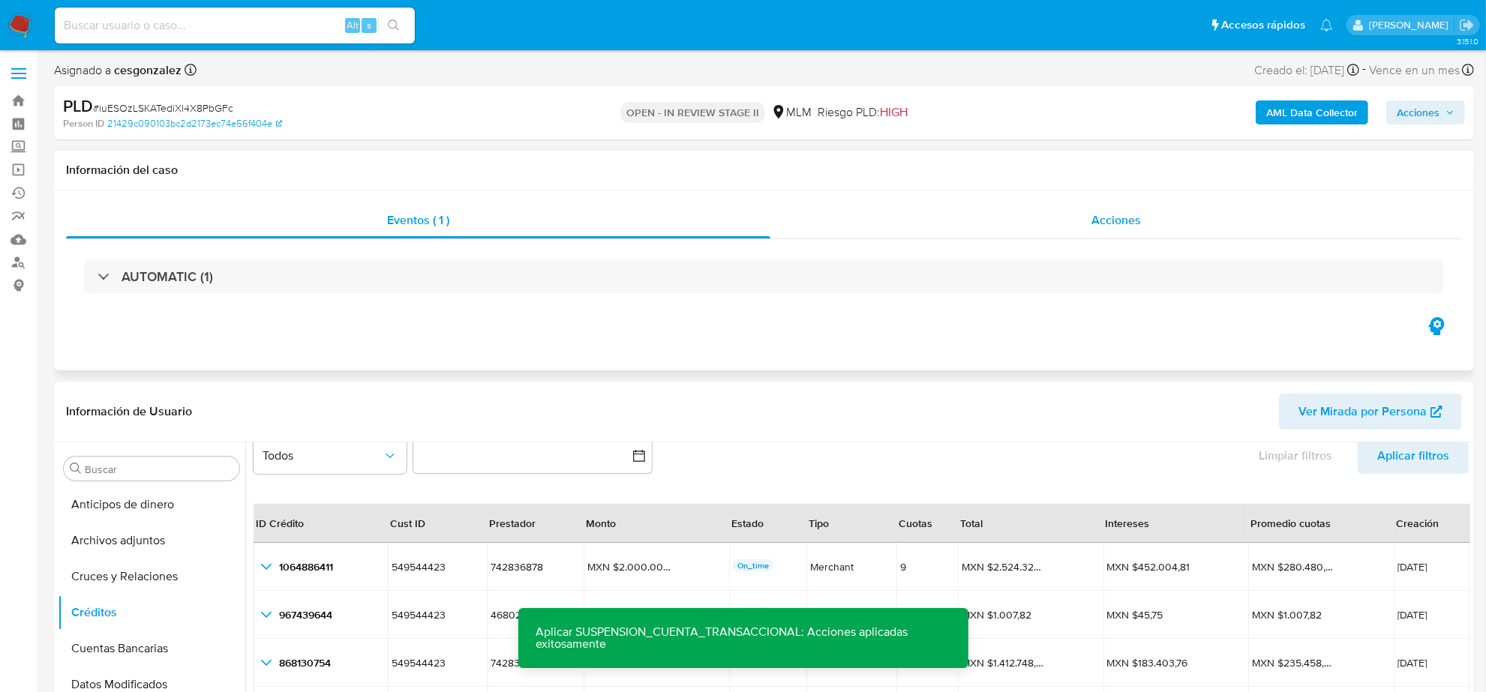
click at [1137, 219] on span "Acciones" at bounding box center [1117, 220] width 50 height 17
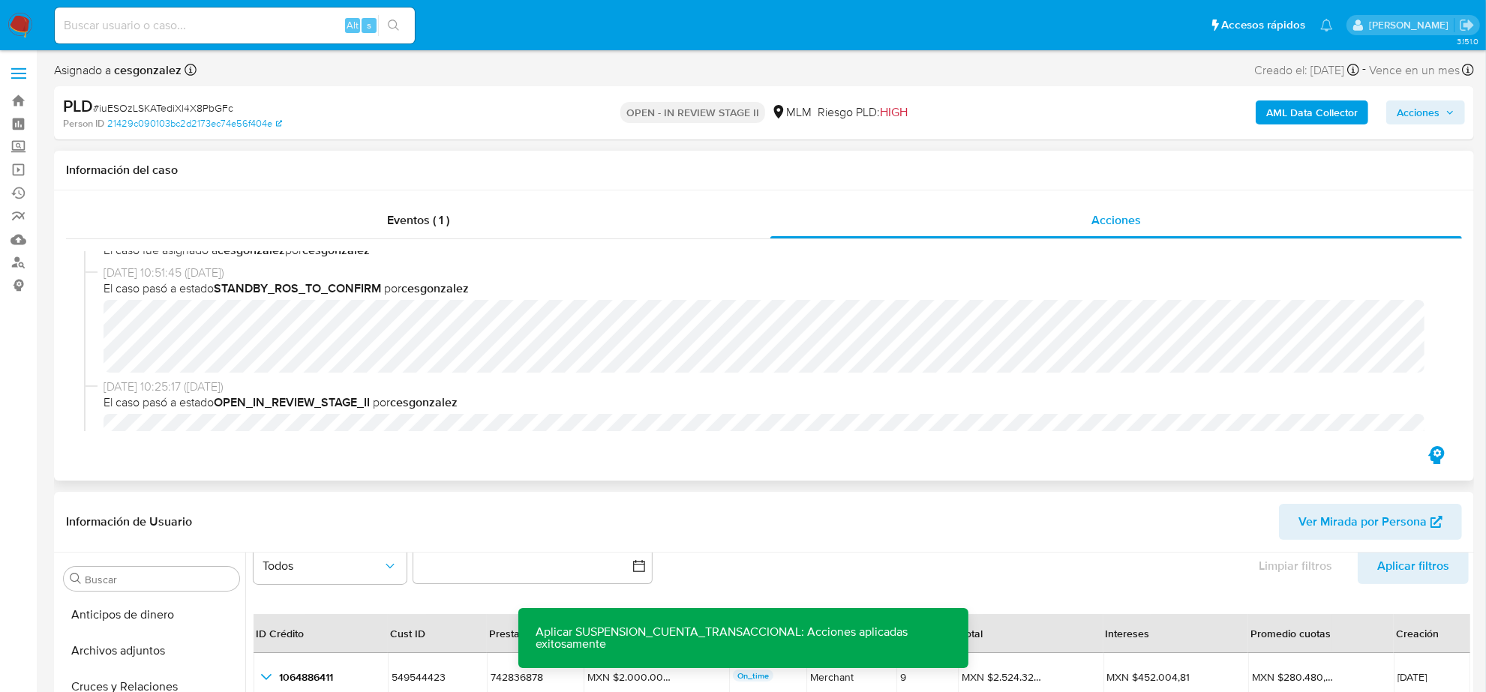
scroll to position [188, 0]
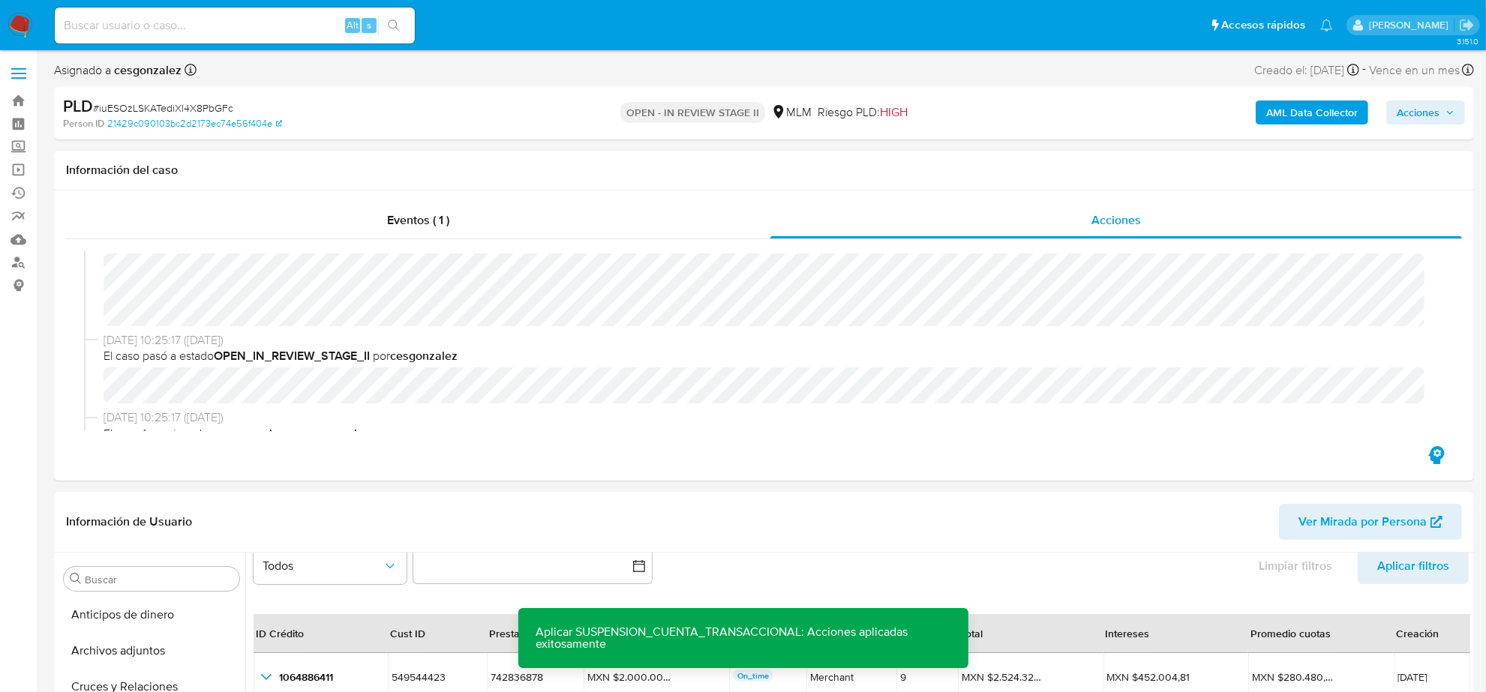
click at [1404, 110] on span "Acciones" at bounding box center [1418, 113] width 43 height 24
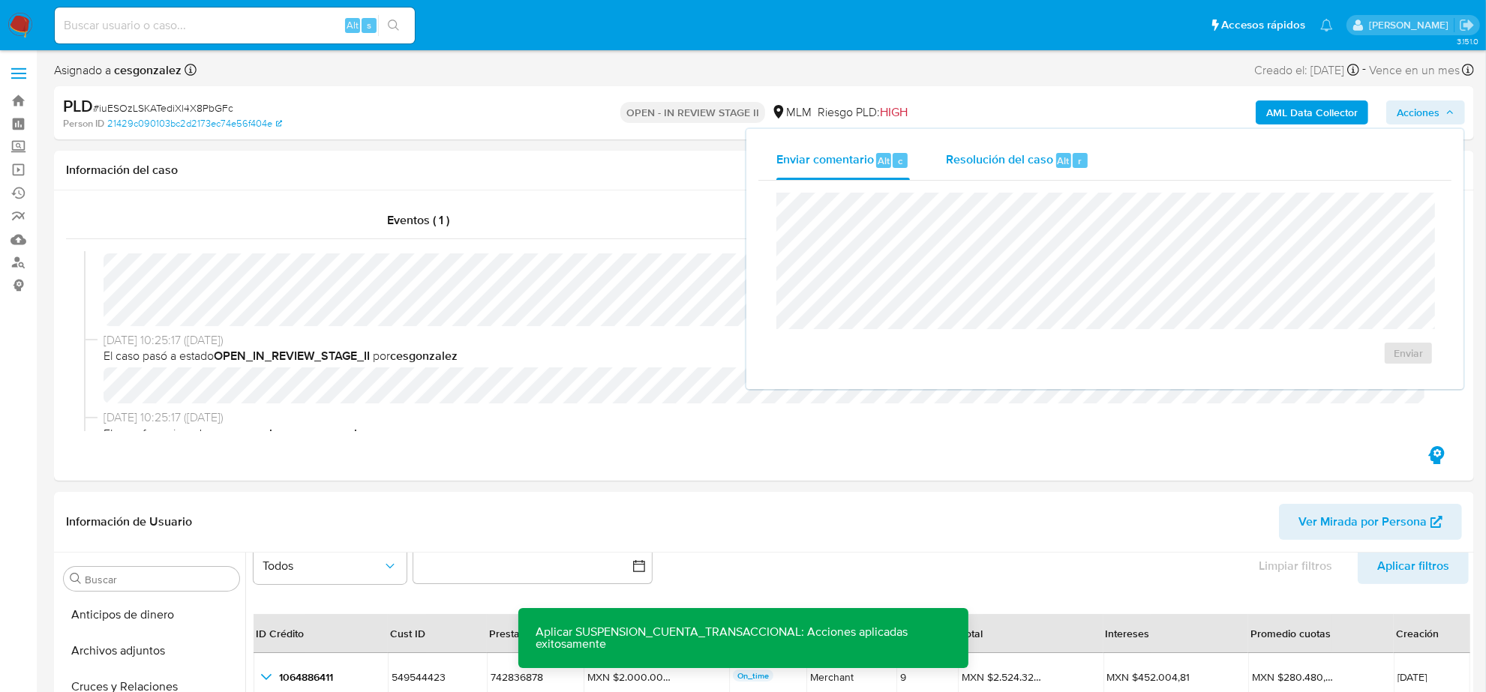
click at [981, 167] on span "Resolución del caso" at bounding box center [999, 160] width 107 height 17
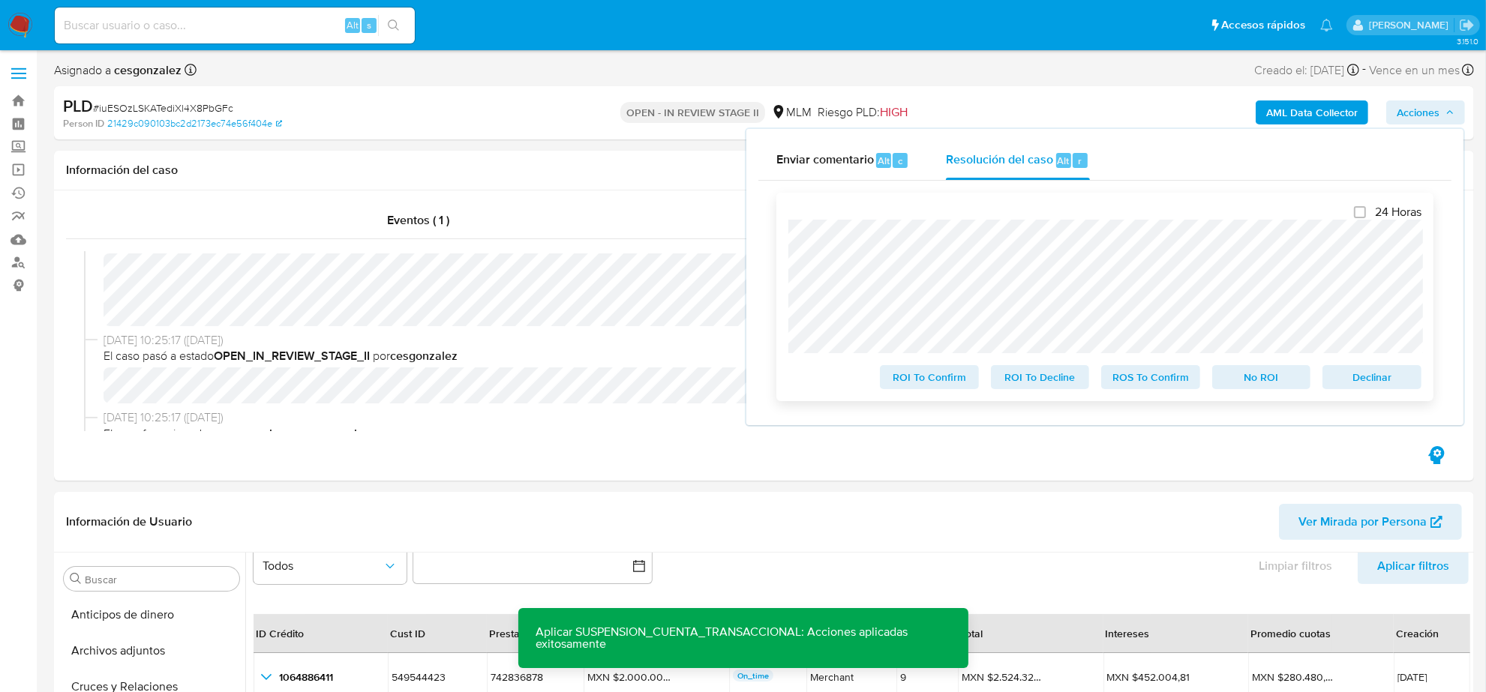
click at [1155, 386] on span "ROS To Confirm" at bounding box center [1151, 377] width 78 height 21
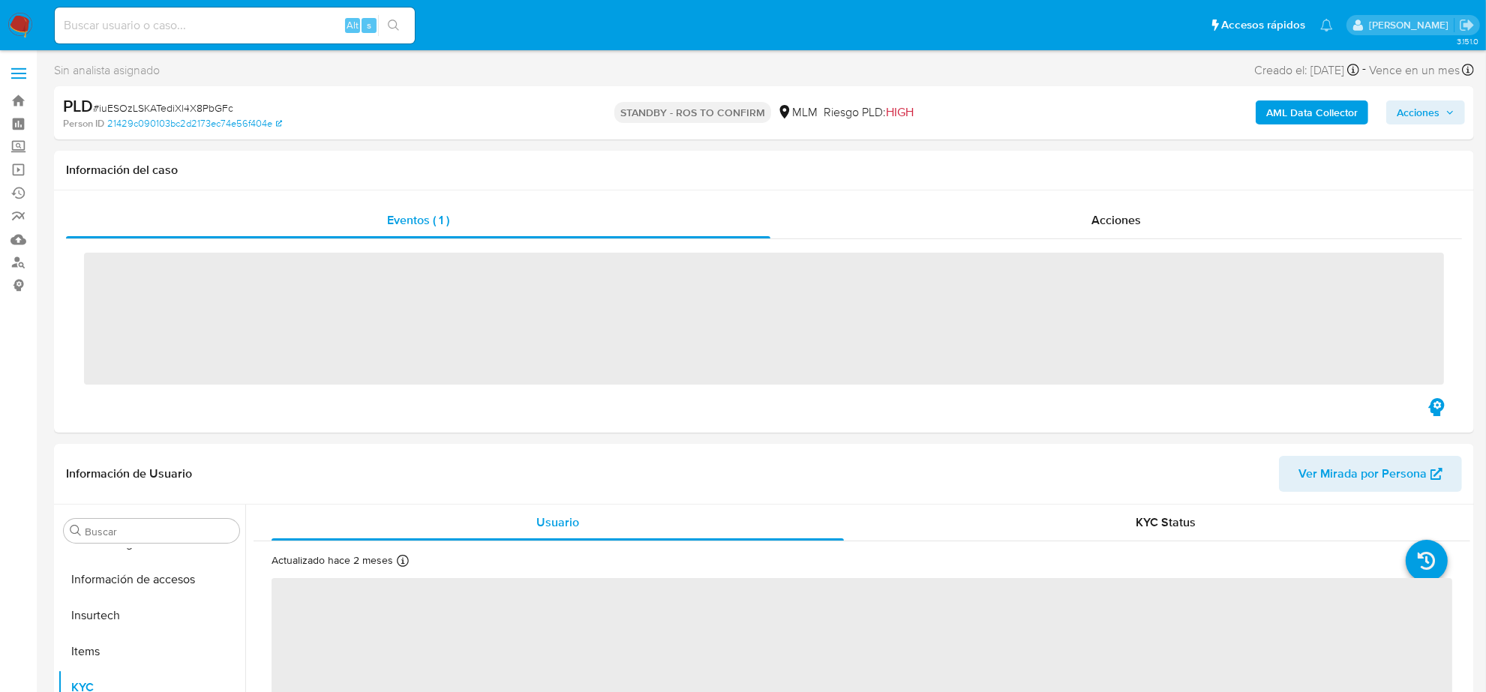
scroll to position [597, 0]
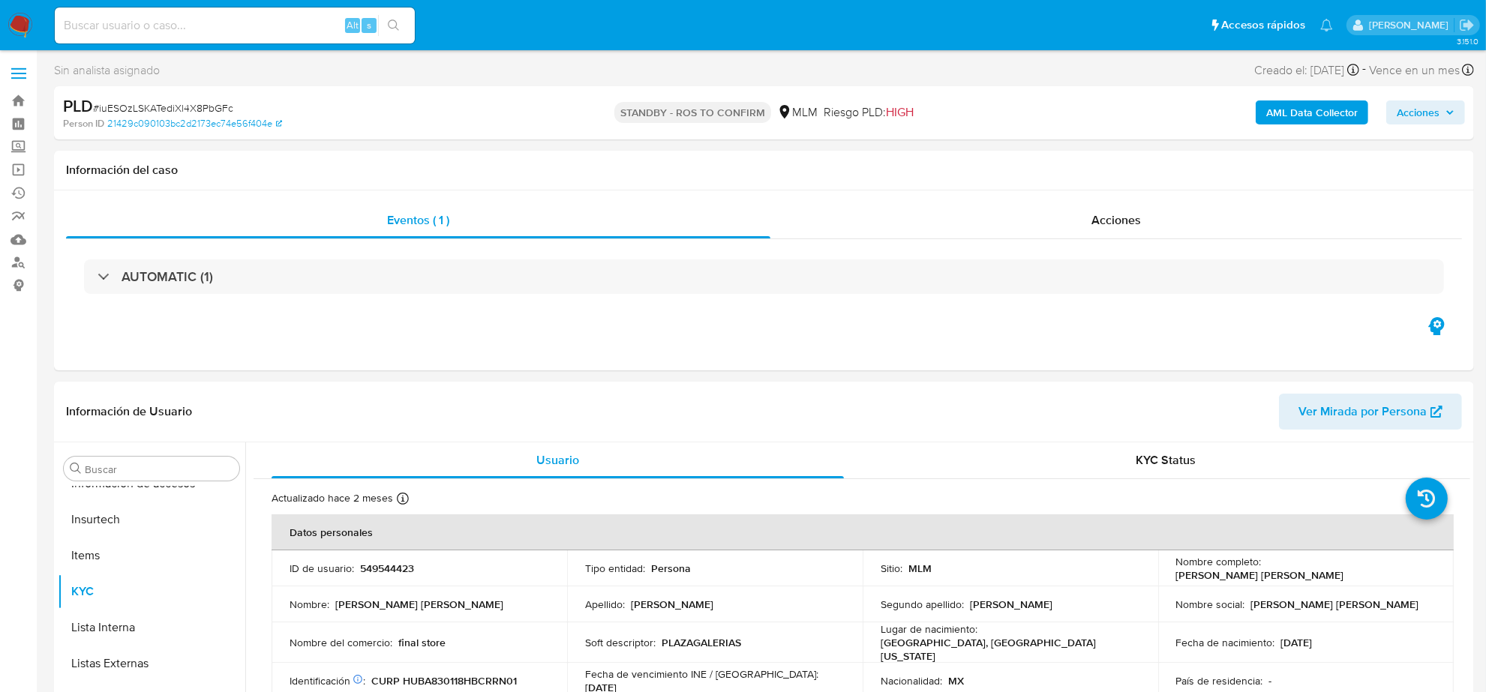
select select "10"
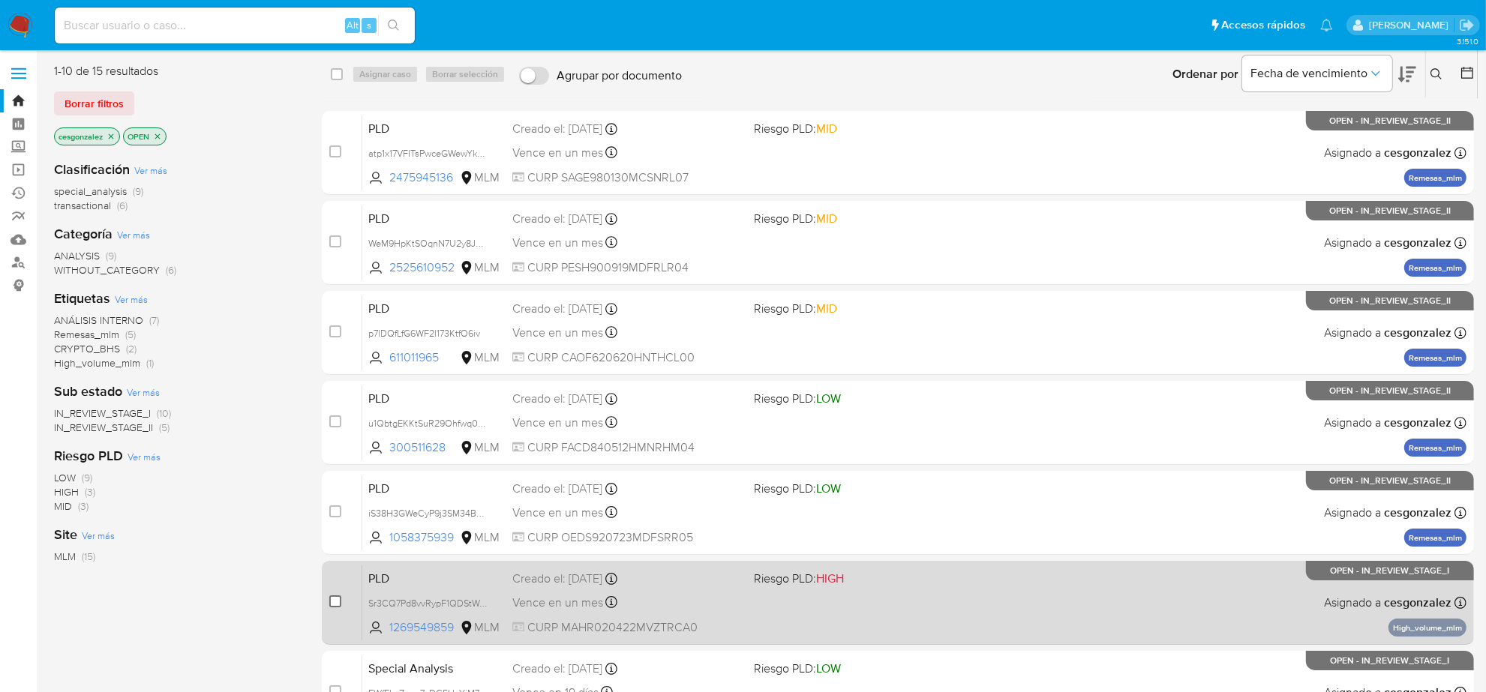
click at [338, 601] on input "checkbox" at bounding box center [335, 602] width 12 height 12
checkbox input "true"
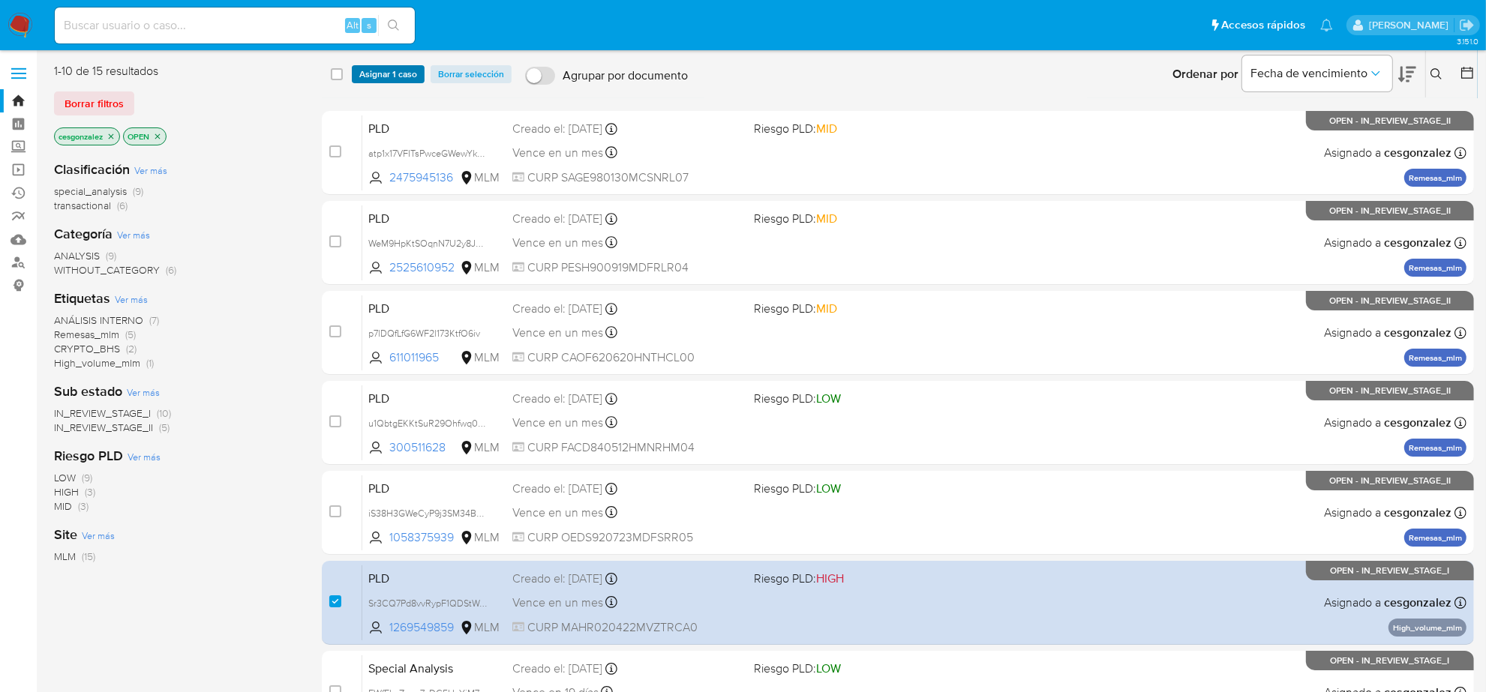
click at [383, 77] on span "Asignar 1 caso" at bounding box center [388, 74] width 58 height 15
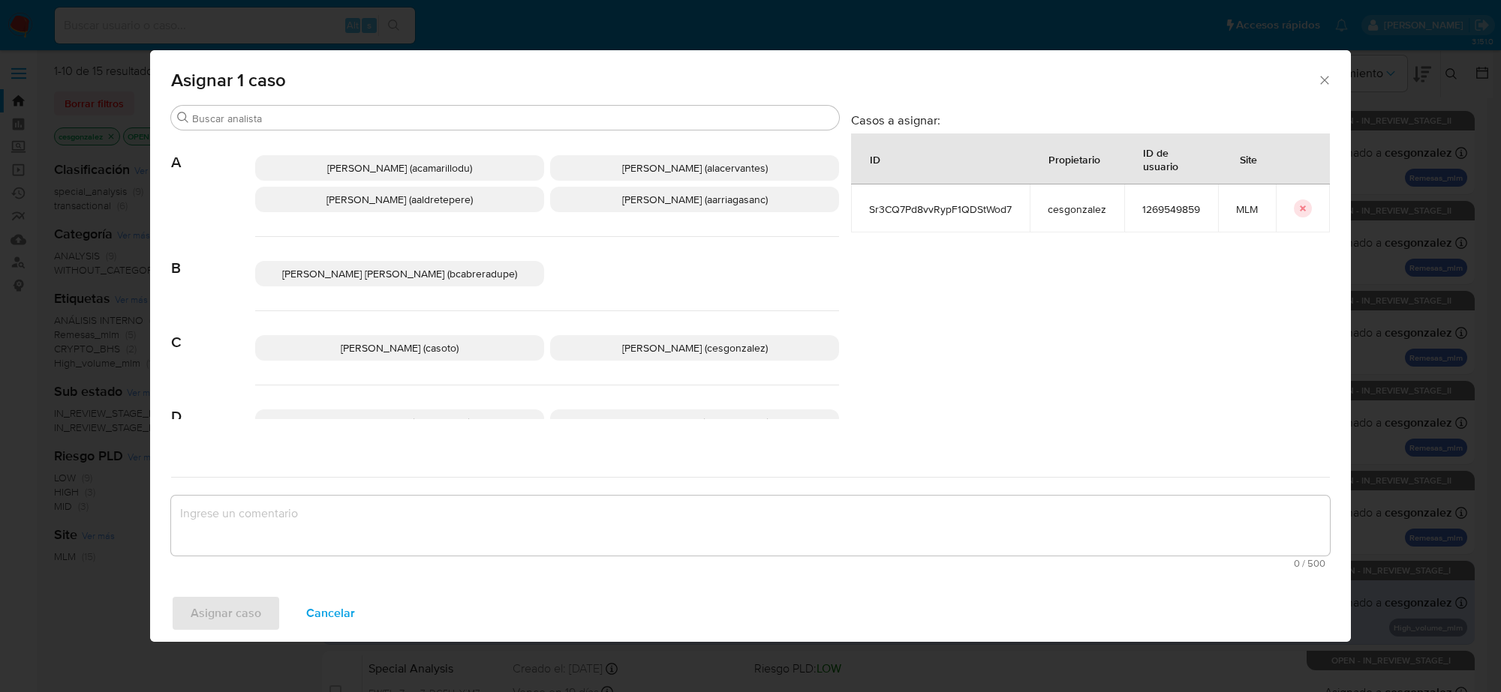
click at [417, 197] on span "[PERSON_NAME] (aaldretepere)" at bounding box center [399, 199] width 146 height 15
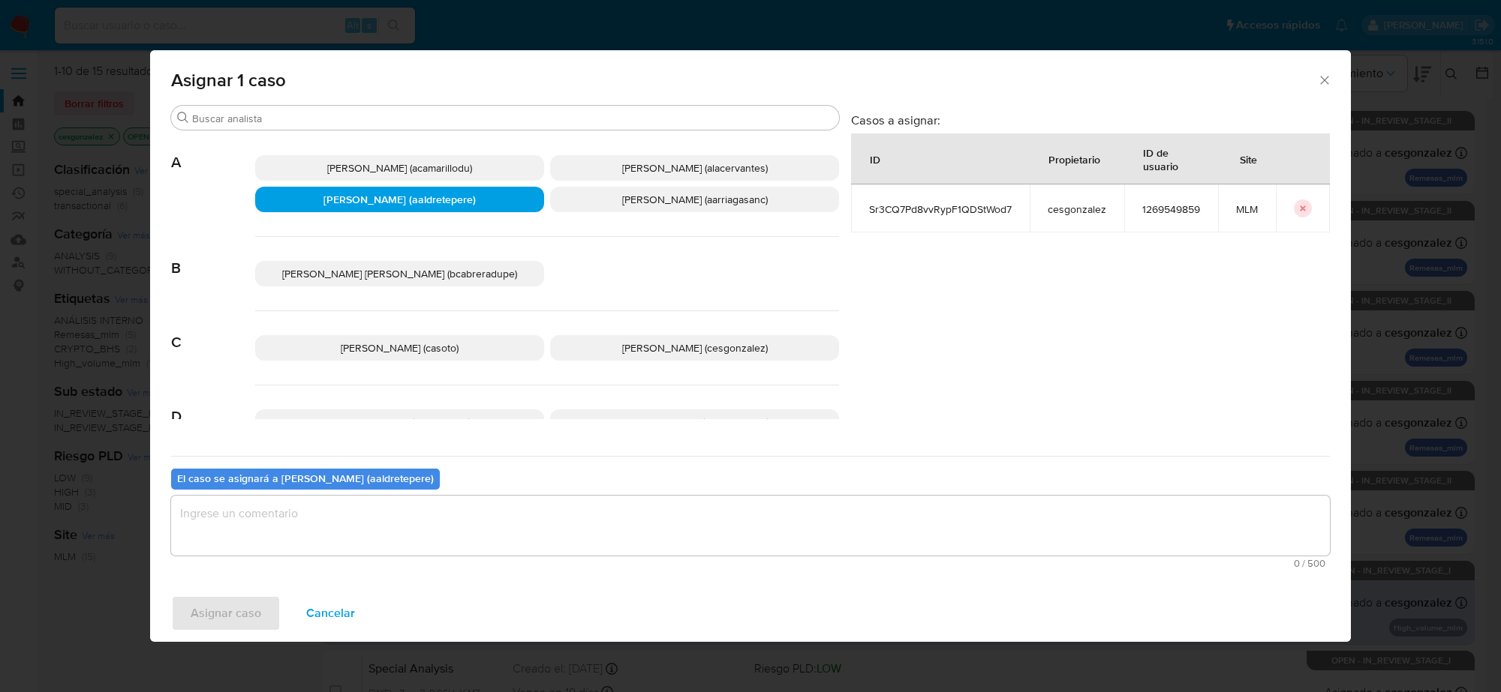
click at [237, 518] on textarea "assign-modal" at bounding box center [750, 526] width 1158 height 60
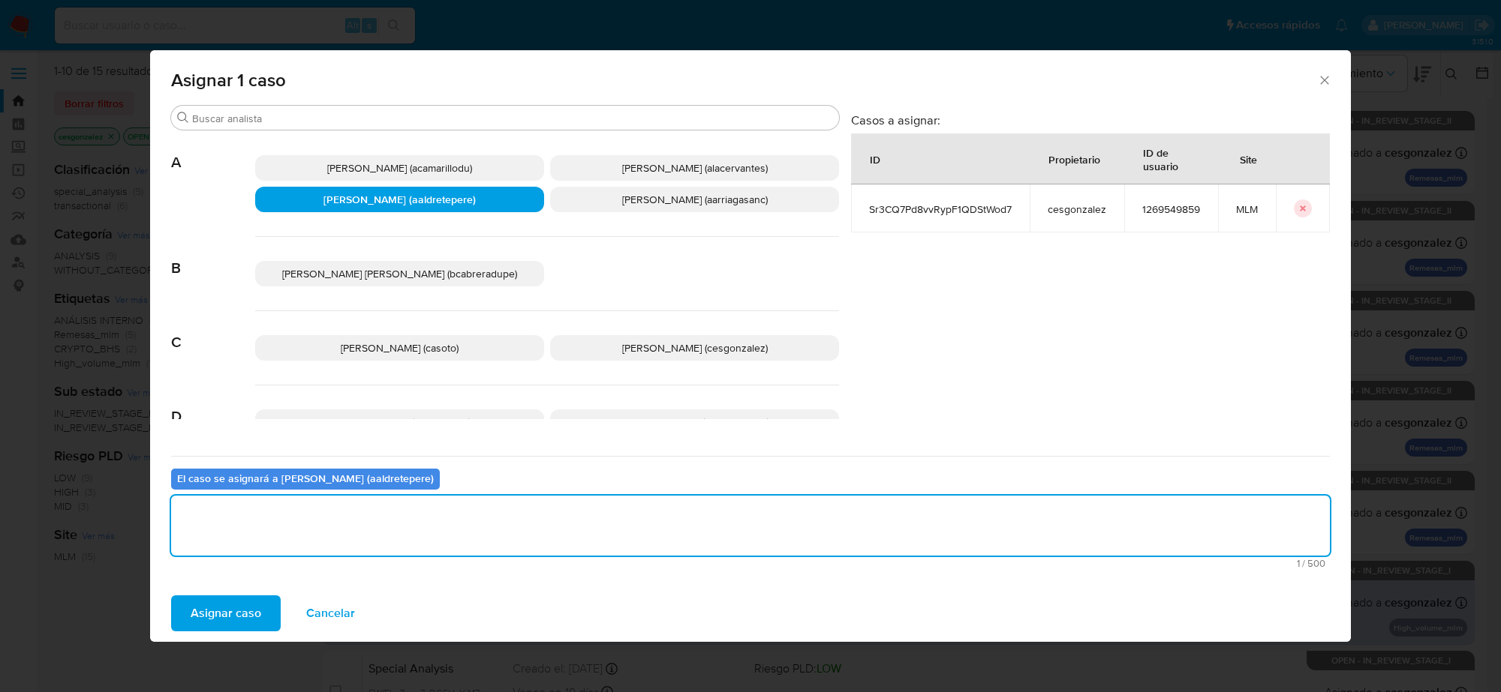
click at [237, 605] on span "Asignar caso" at bounding box center [226, 613] width 71 height 33
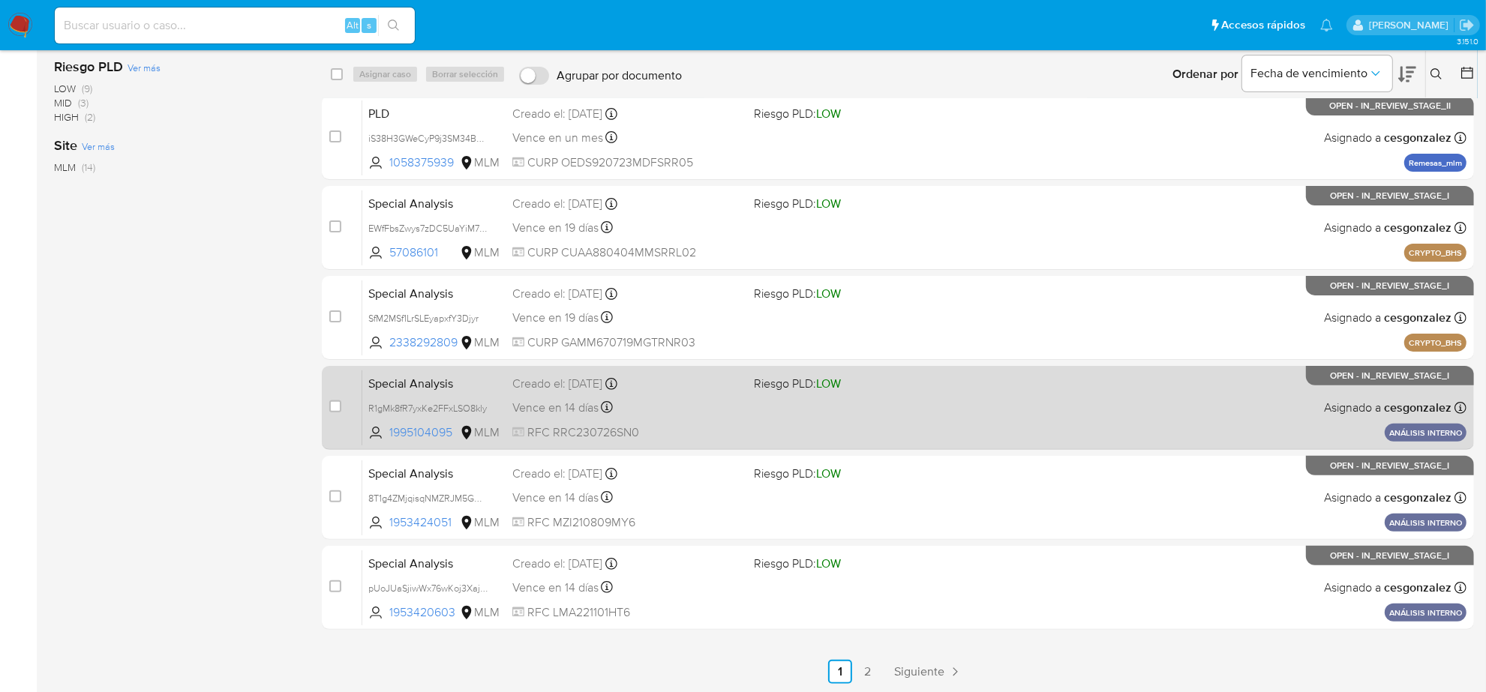
scroll to position [376, 0]
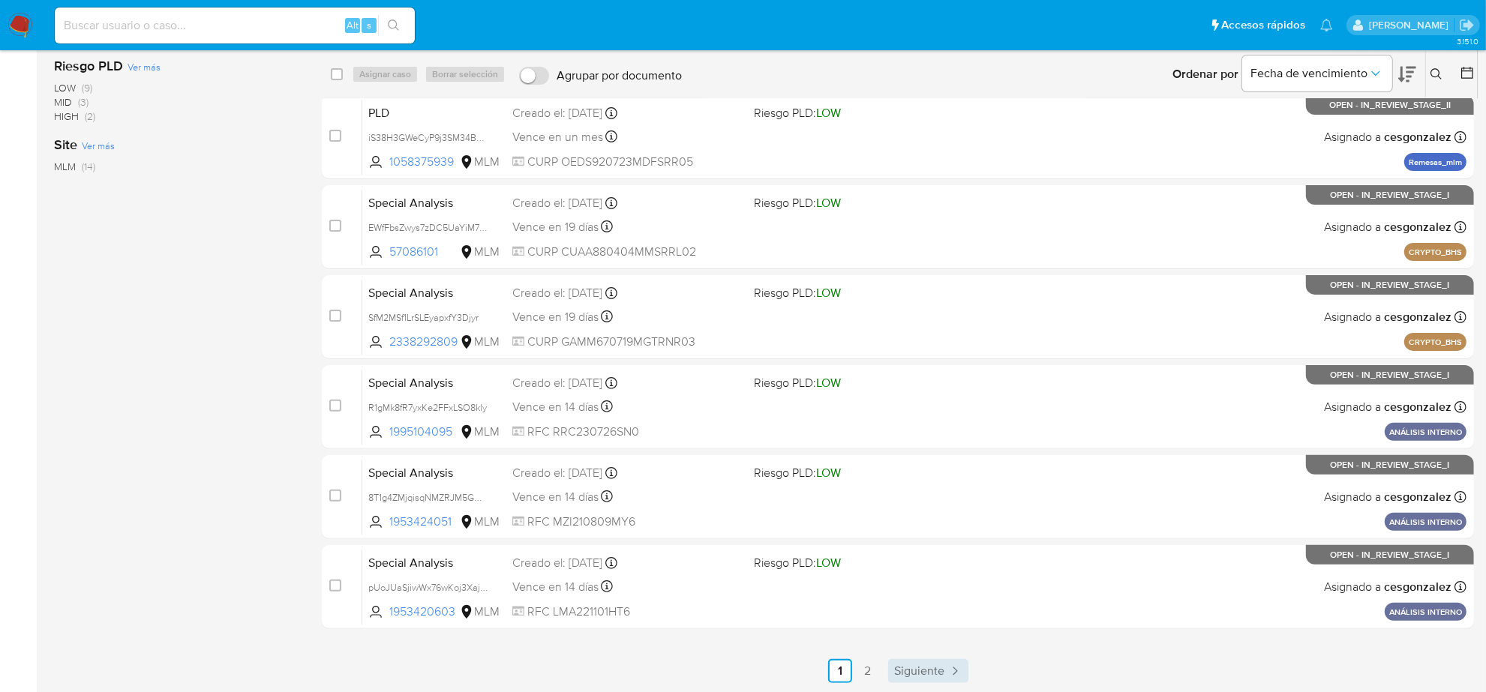
click at [906, 670] on span "Siguiente" at bounding box center [919, 671] width 50 height 12
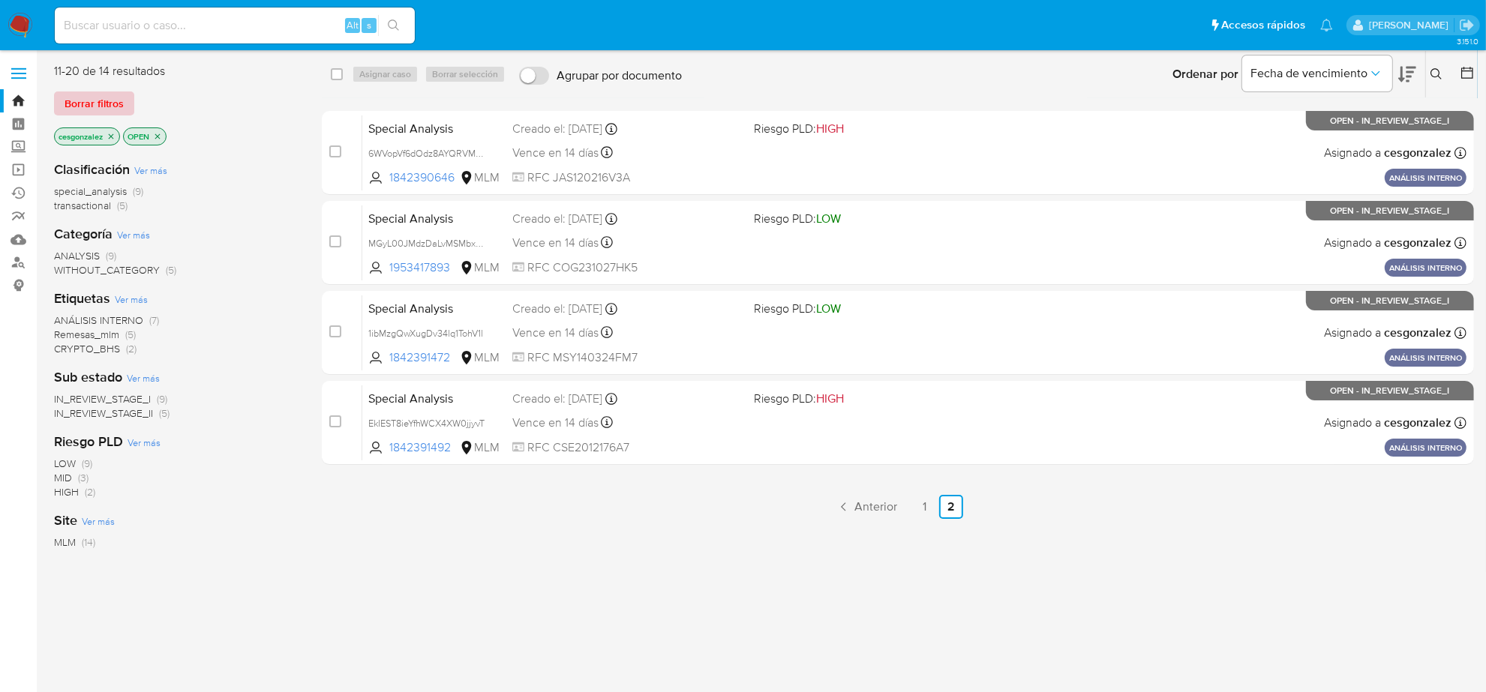
click at [98, 107] on span "Borrar filtros" at bounding box center [94, 103] width 59 height 21
